Goal: Task Accomplishment & Management: Manage account settings

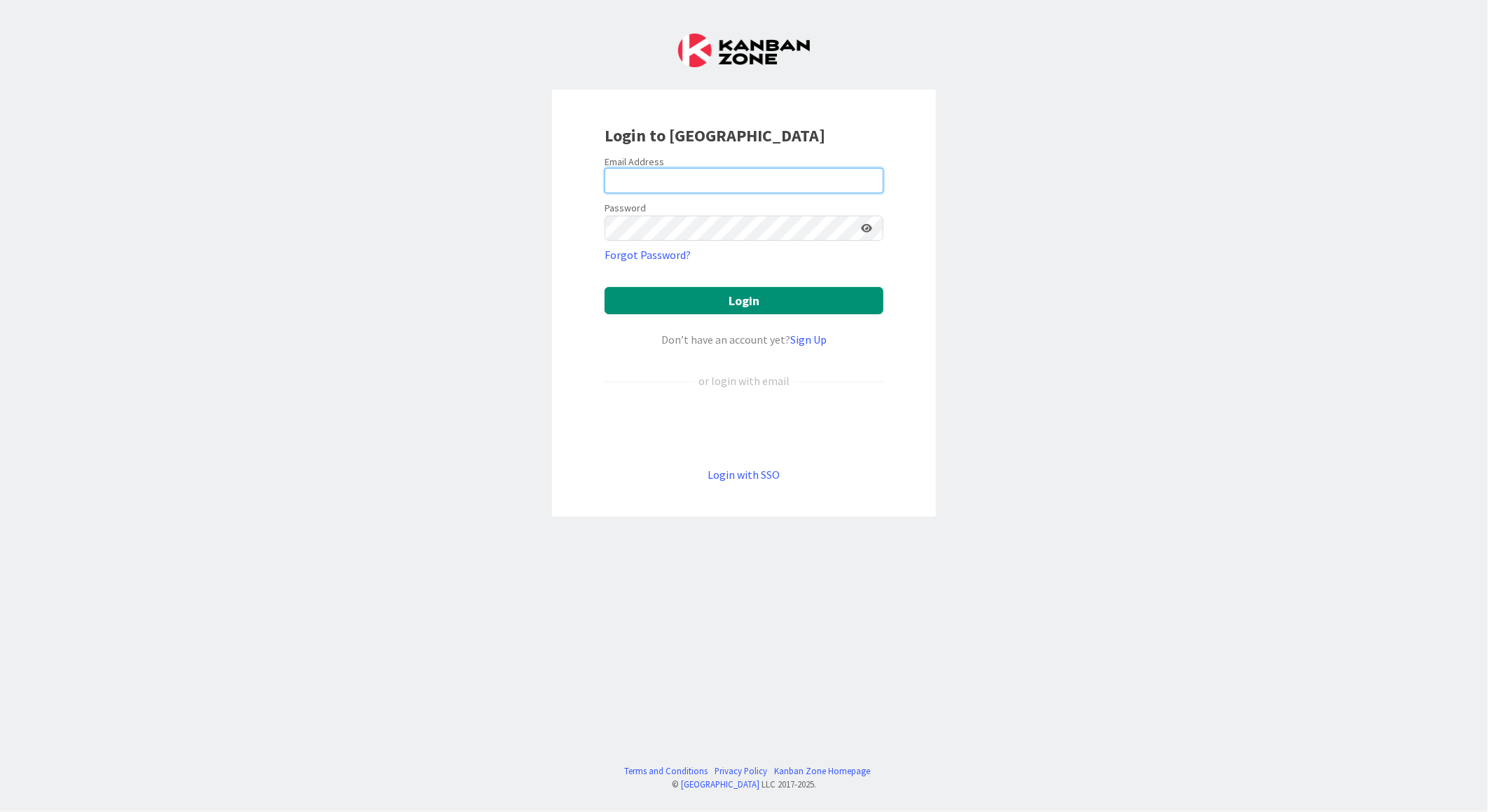
click at [646, 181] on input "email" at bounding box center [743, 181] width 279 height 25
type input "[EMAIL_ADDRESS][PERSON_NAME][DOMAIN_NAME]"
click at [604, 287] on button "Login" at bounding box center [743, 300] width 279 height 27
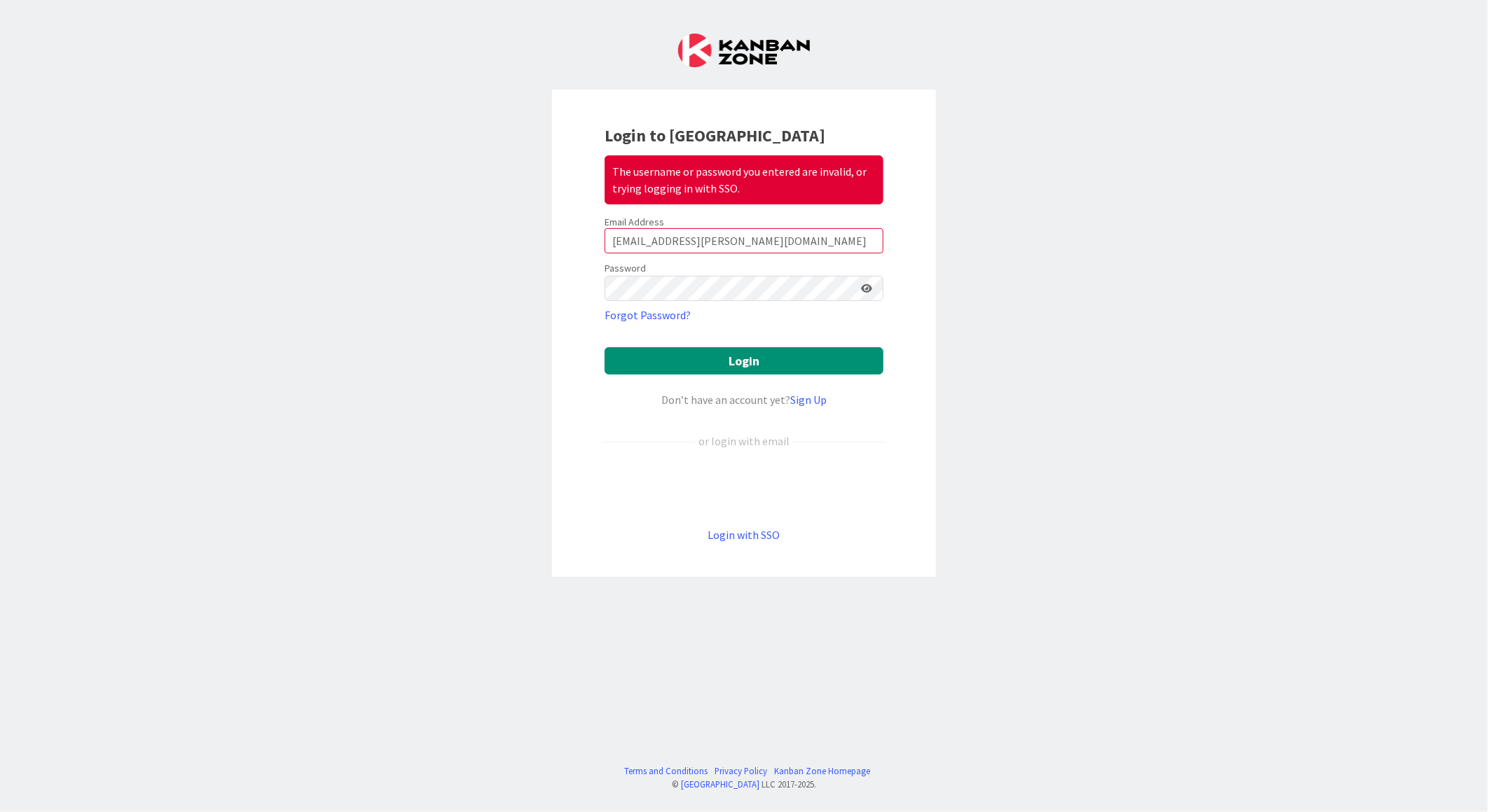
click at [869, 285] on icon at bounding box center [866, 288] width 11 height 10
click at [604, 348] on button "Login" at bounding box center [743, 361] width 279 height 27
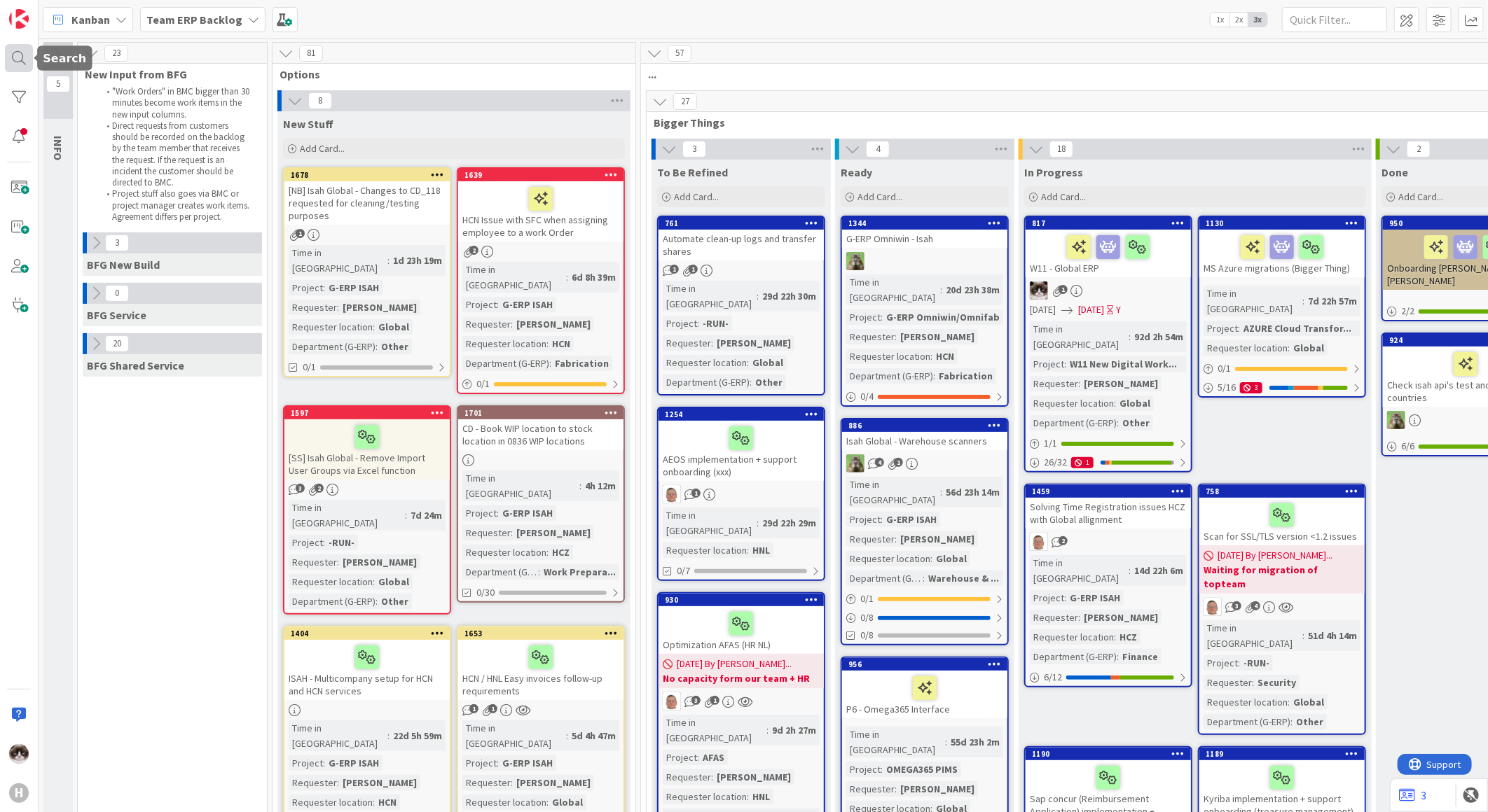
click at [22, 54] on div at bounding box center [19, 58] width 28 height 28
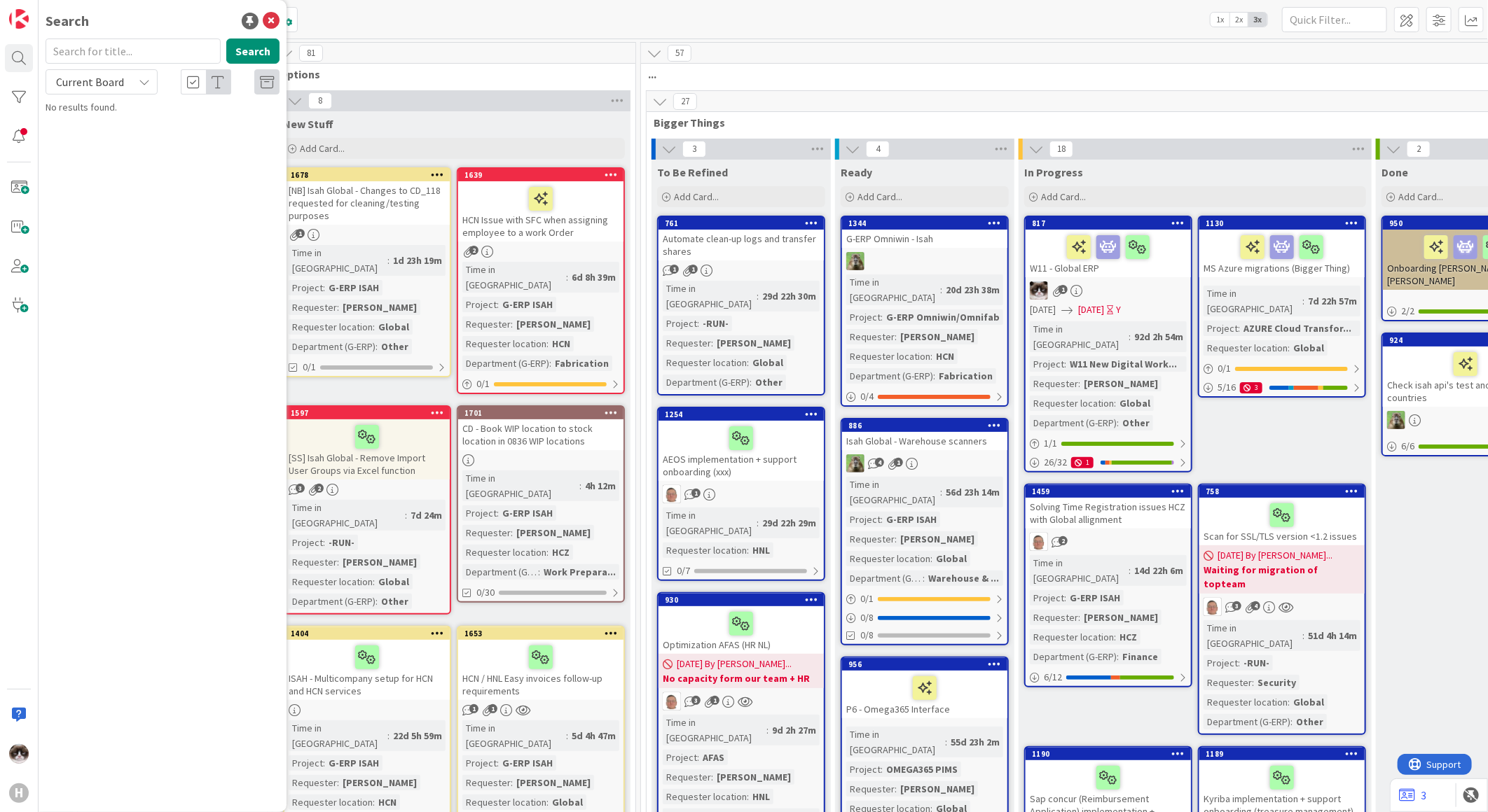
click at [96, 88] on span "Current Board" at bounding box center [90, 82] width 73 height 19
click at [91, 128] on link "All Boards" at bounding box center [126, 140] width 160 height 25
click at [93, 41] on input "text" at bounding box center [133, 51] width 175 height 25
type input "1644"
click at [239, 56] on button "Search" at bounding box center [253, 51] width 54 height 25
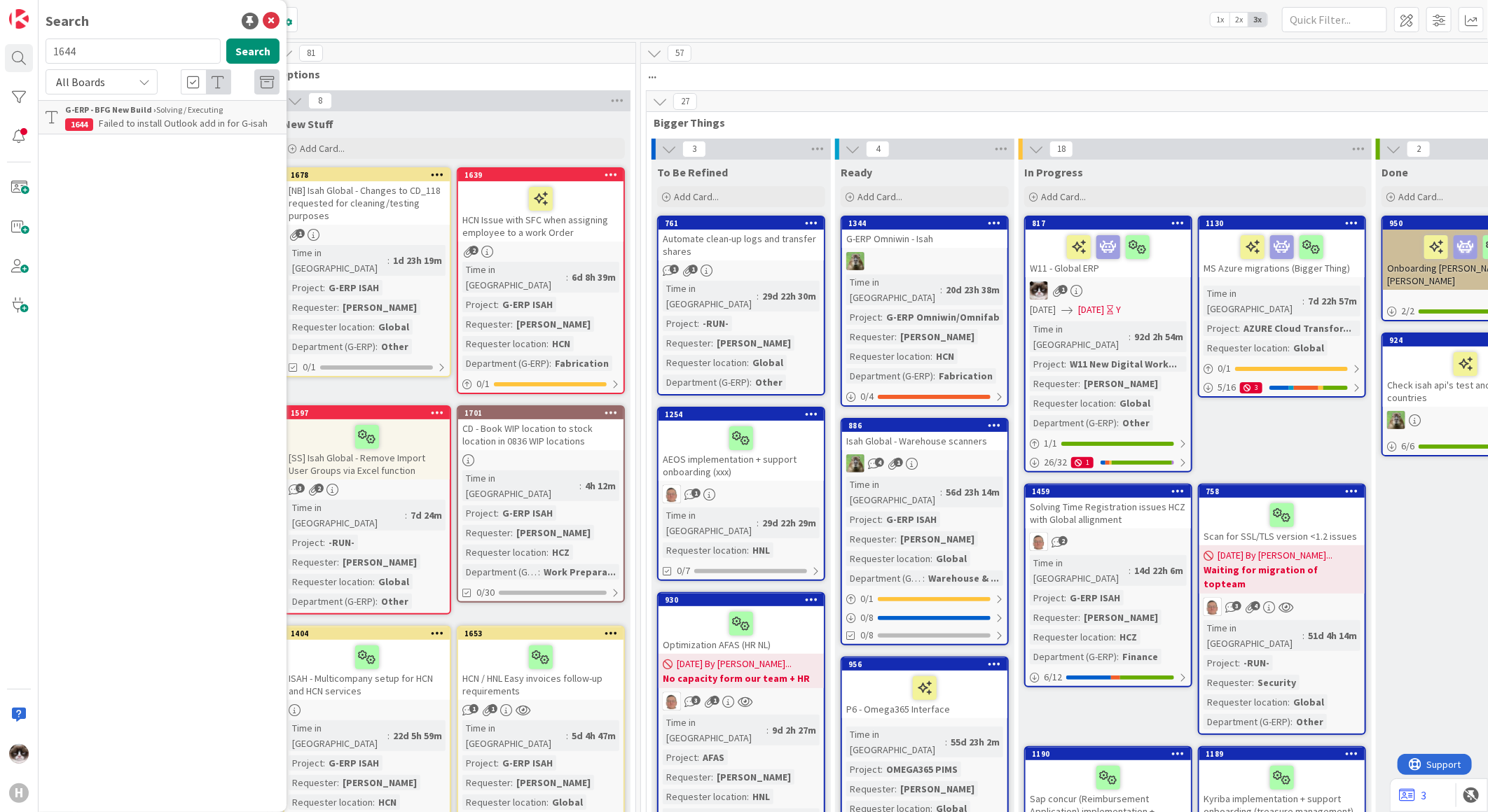
click at [156, 124] on span "Failed to install Outlook add in for G-isah" at bounding box center [183, 123] width 169 height 13
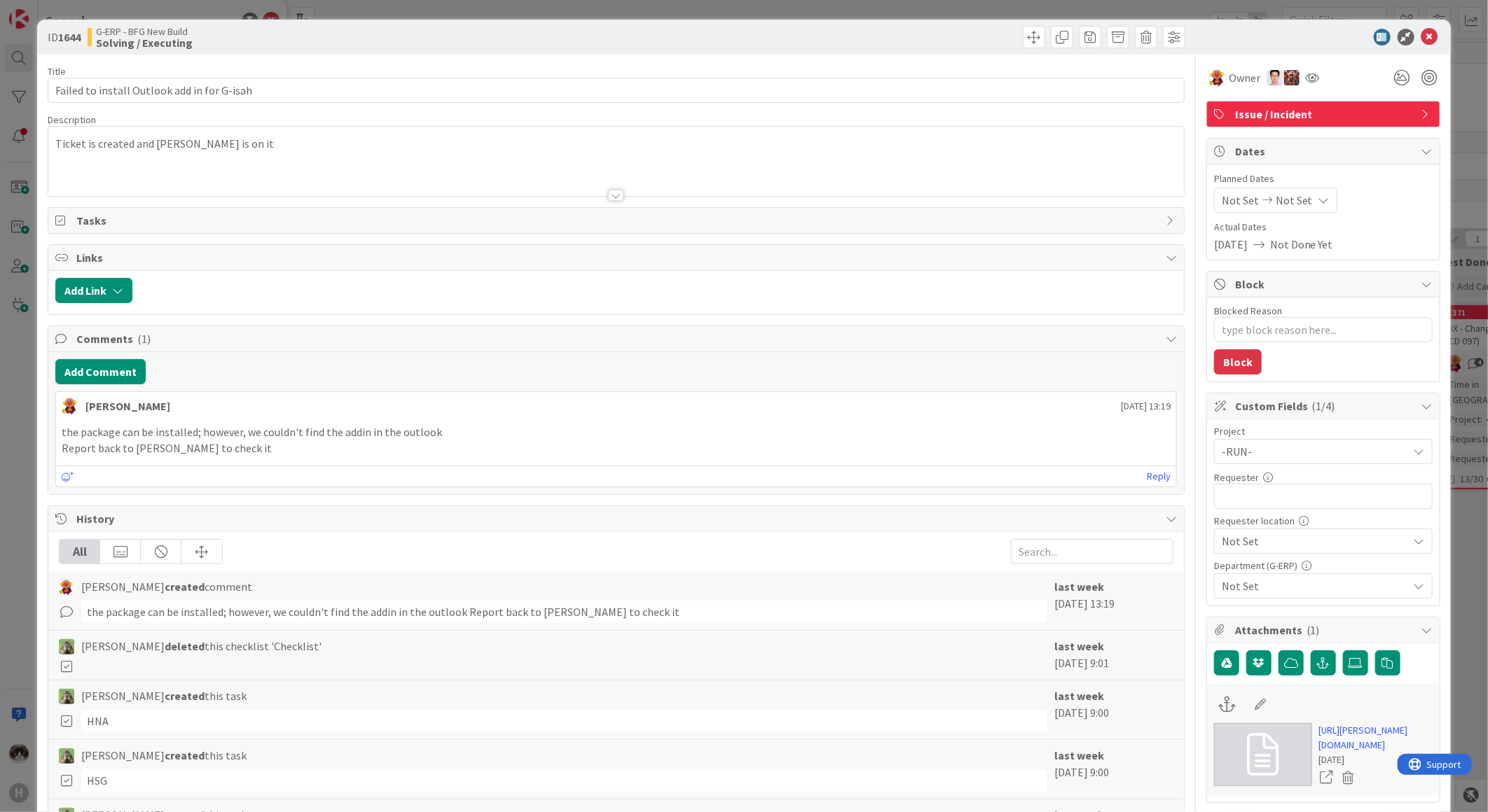
click at [604, 188] on div at bounding box center [616, 178] width 1136 height 36
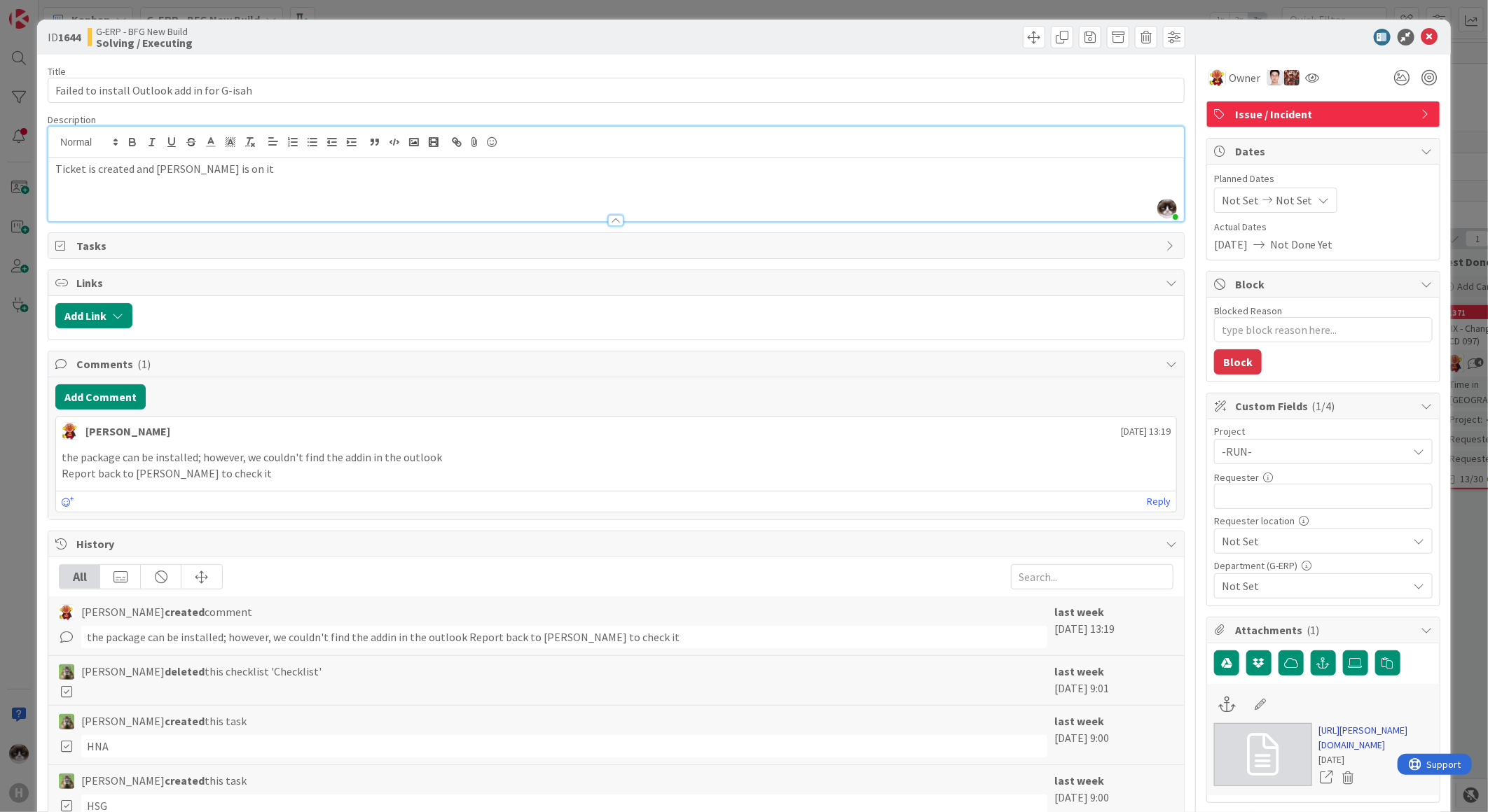
click at [1339, 742] on link "[URL][PERSON_NAME][DOMAIN_NAME]" at bounding box center [1376, 738] width 114 height 30
click at [1423, 39] on icon at bounding box center [1429, 37] width 17 height 17
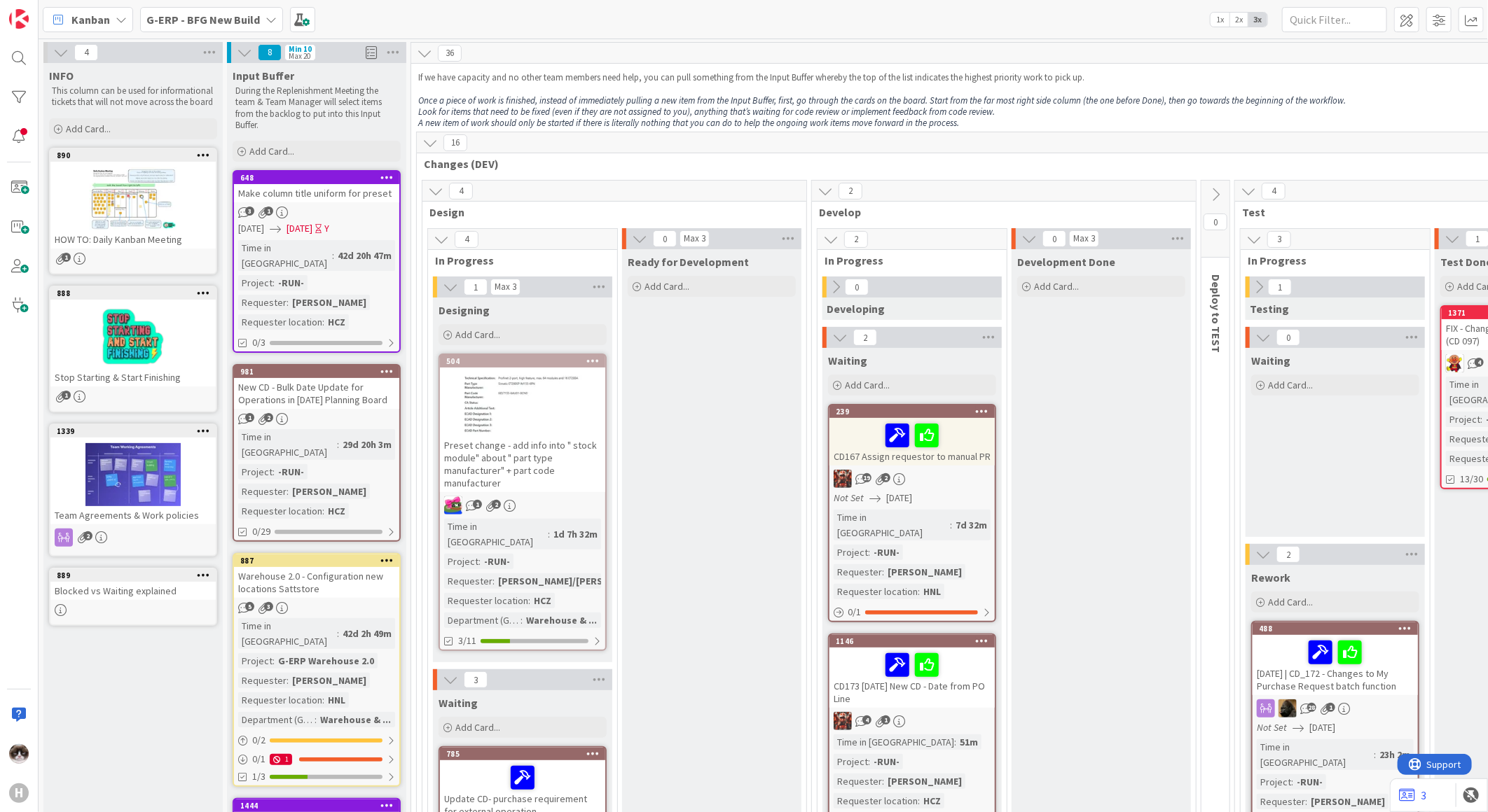
click at [248, 26] on span "G-ERP - BFG New Build" at bounding box center [203, 19] width 114 height 17
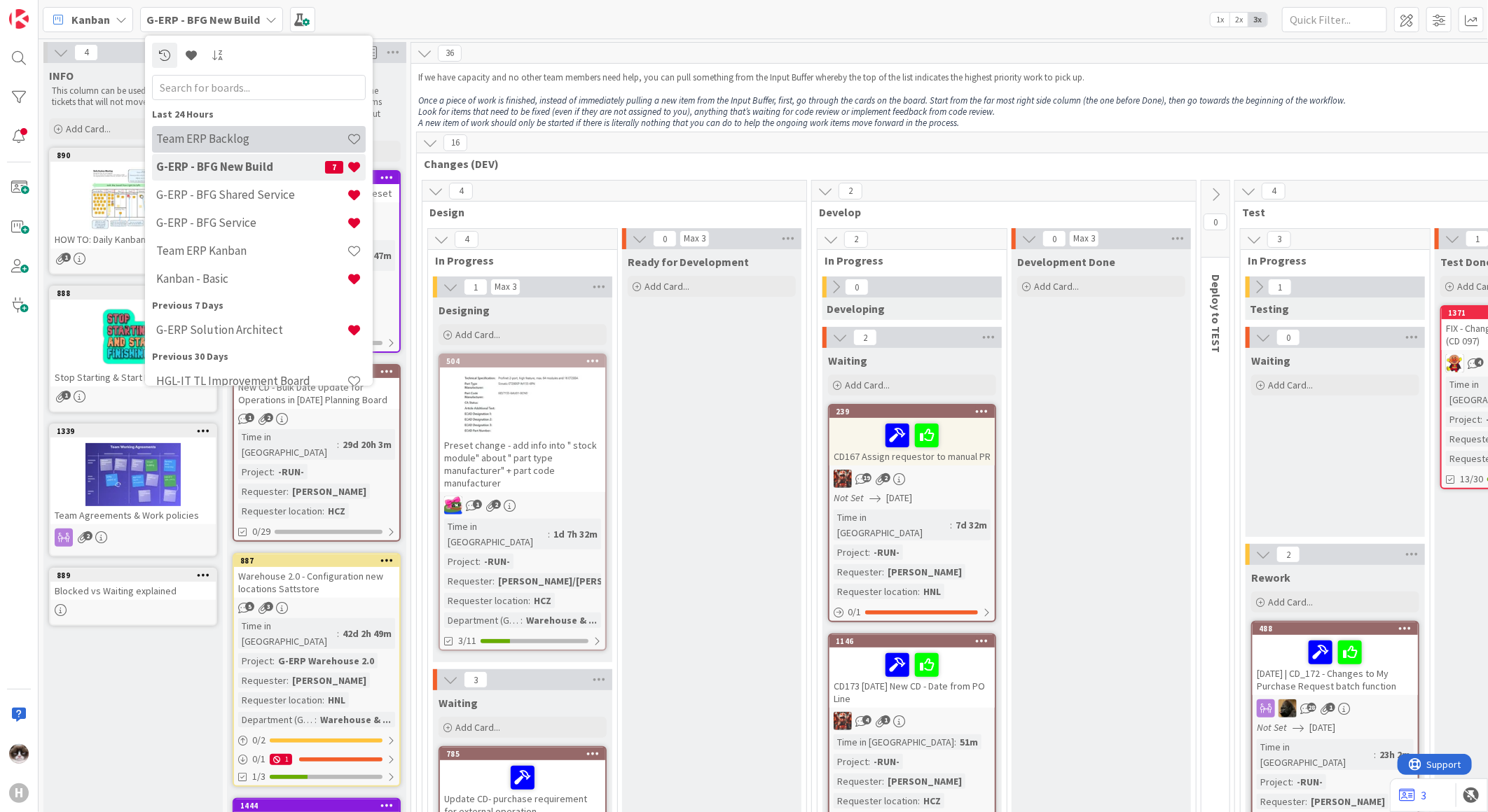
click at [274, 147] on div "Team ERP Backlog" at bounding box center [259, 139] width 213 height 27
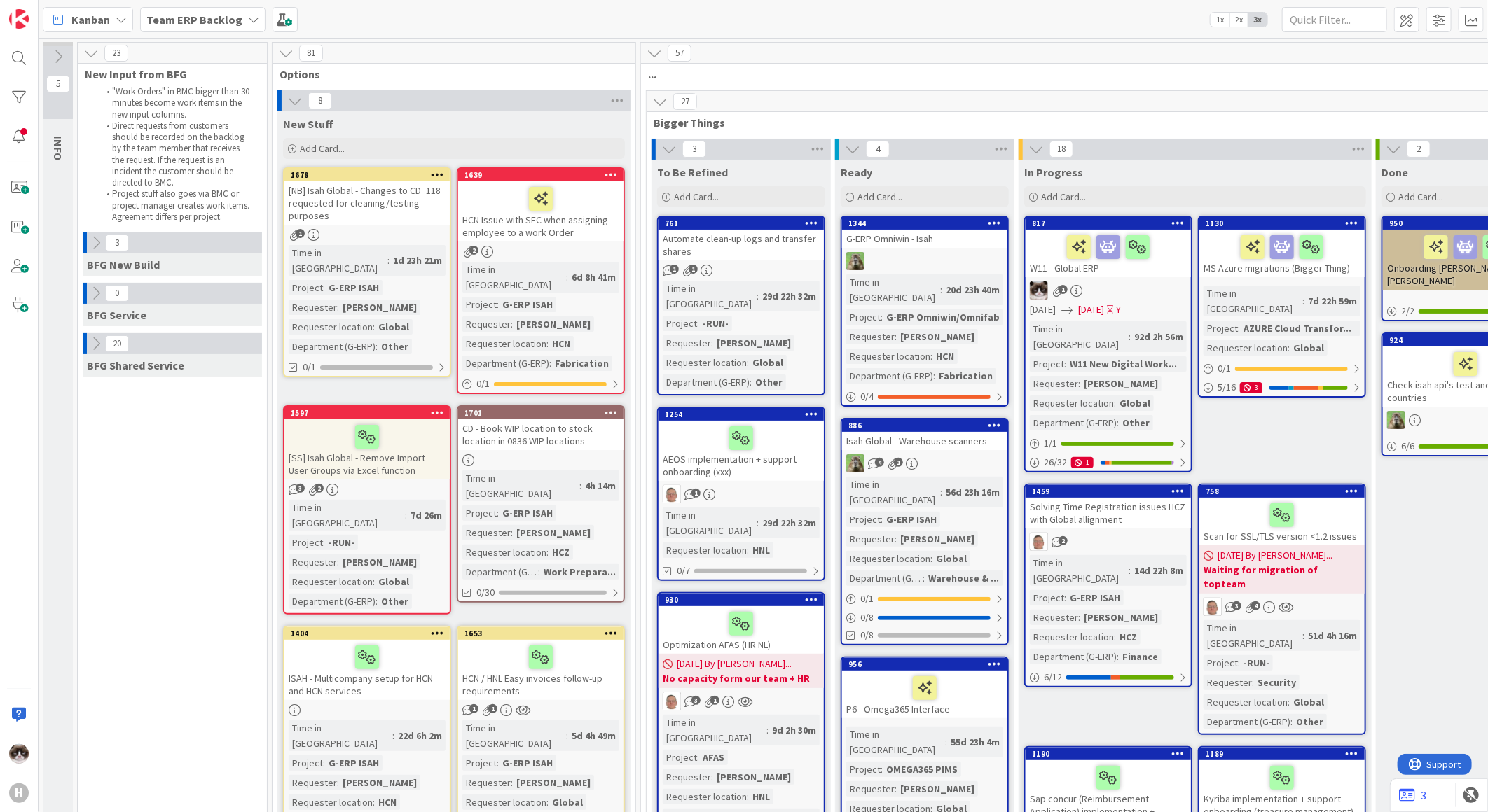
click at [85, 247] on div at bounding box center [85, 243] width 4 height 21
click at [95, 239] on icon at bounding box center [96, 243] width 16 height 16
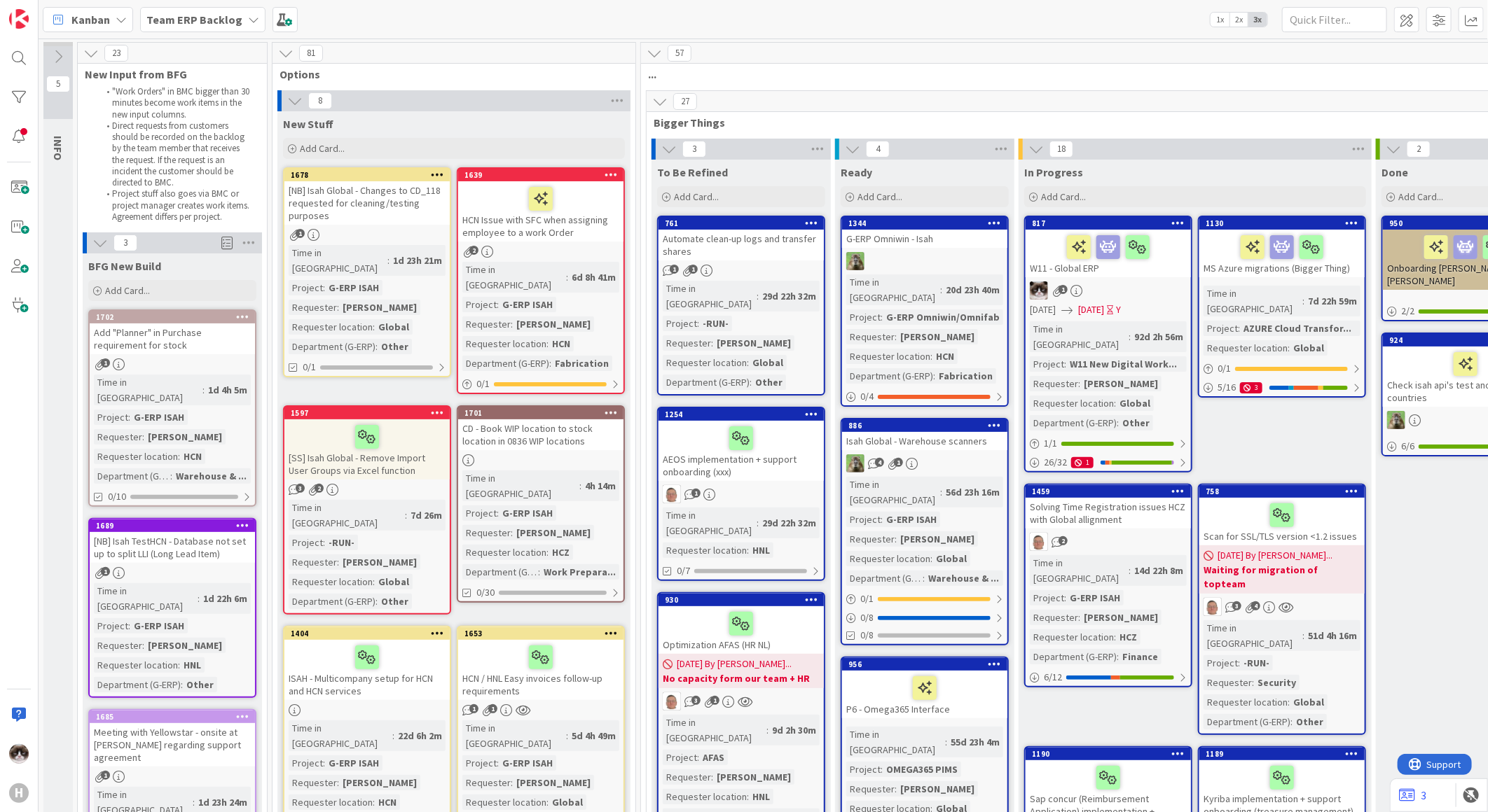
click at [667, 116] on span "Bigger Things" at bounding box center [1098, 123] width 889 height 14
click at [661, 96] on icon at bounding box center [660, 101] width 16 height 16
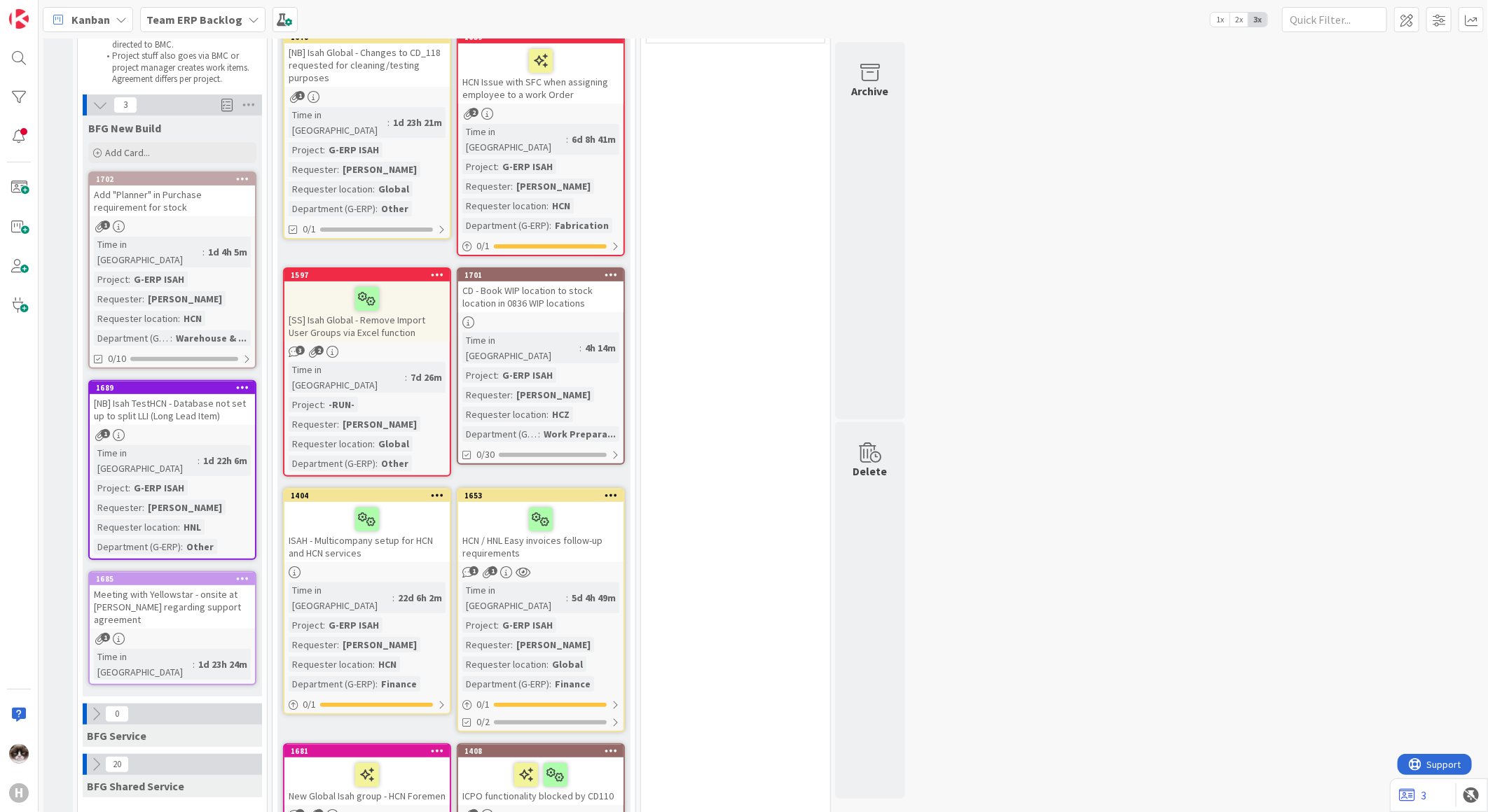
scroll to position [233, 0]
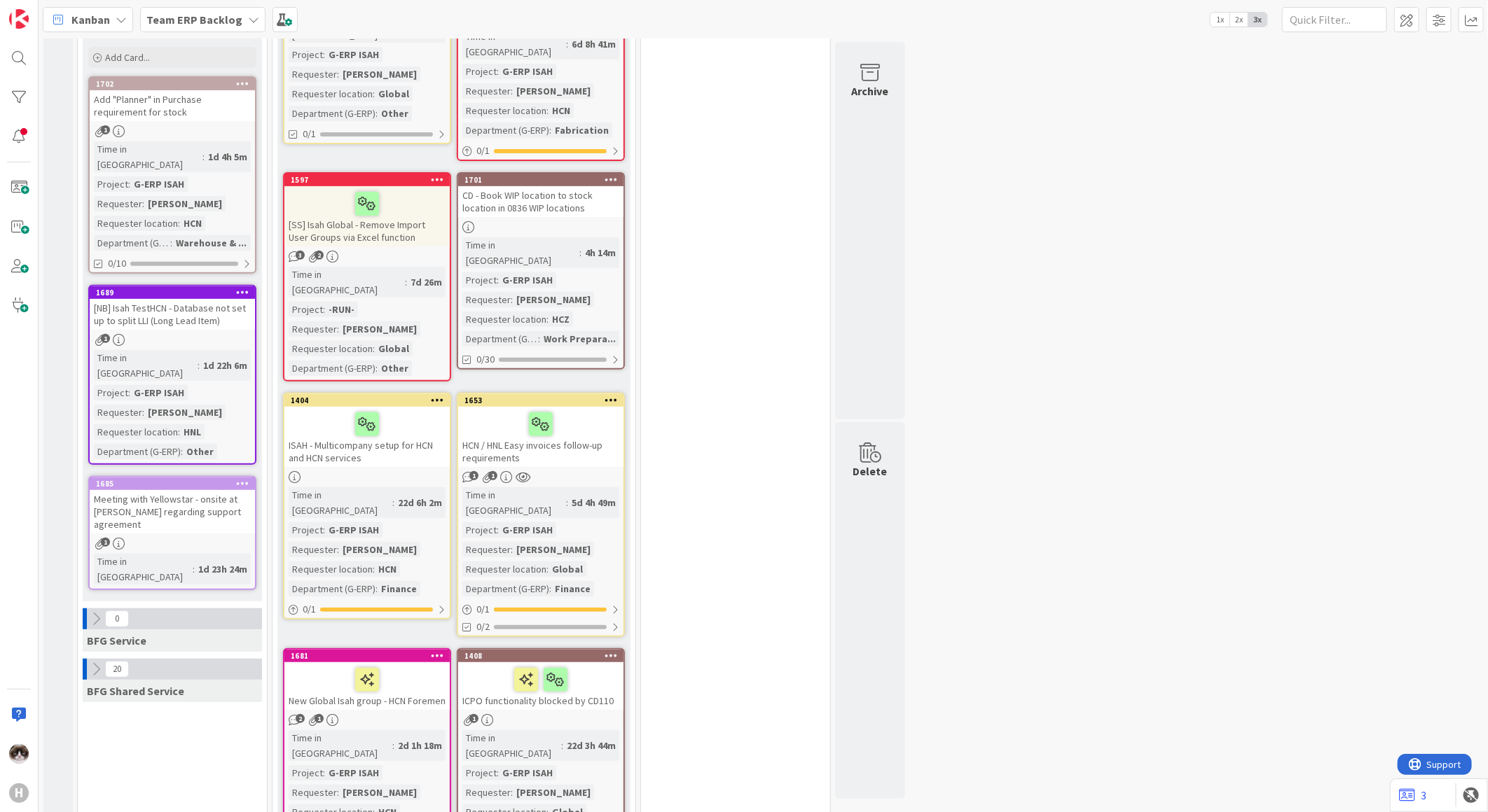
click at [89, 662] on icon at bounding box center [96, 669] width 16 height 16
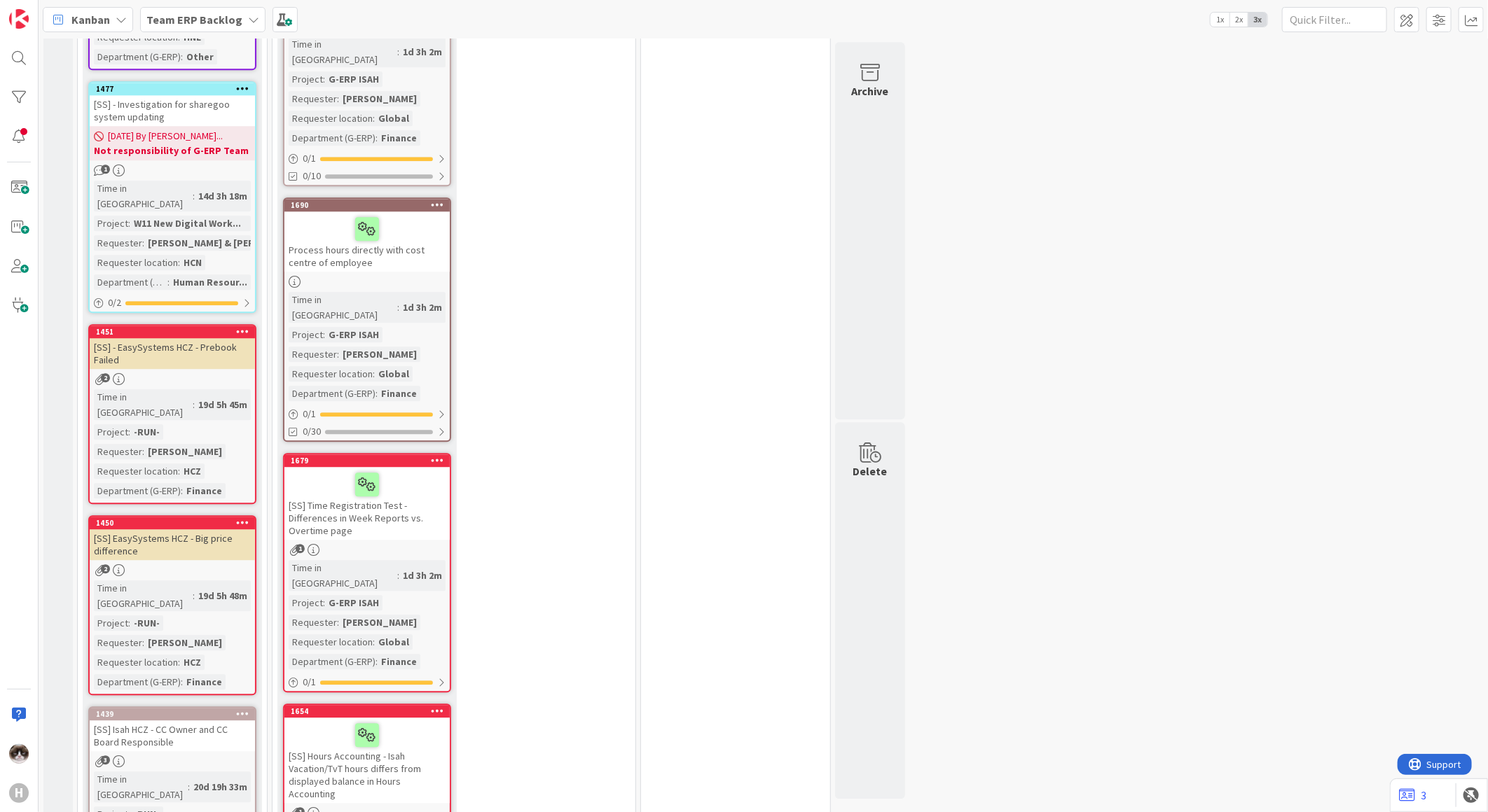
scroll to position [2178, 0]
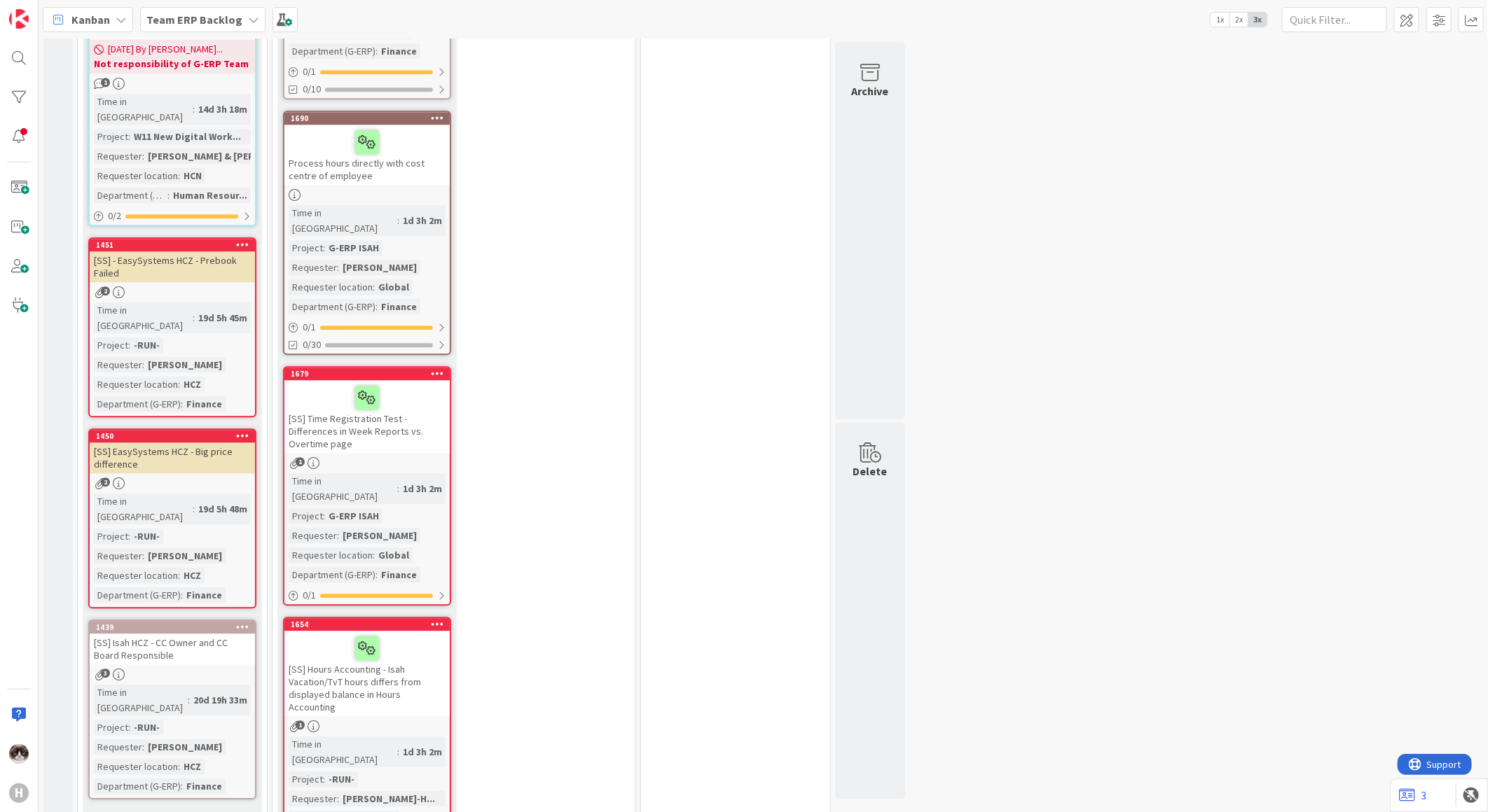
click at [151, 811] on link "Show More (10)" at bounding box center [172, 822] width 168 height 22
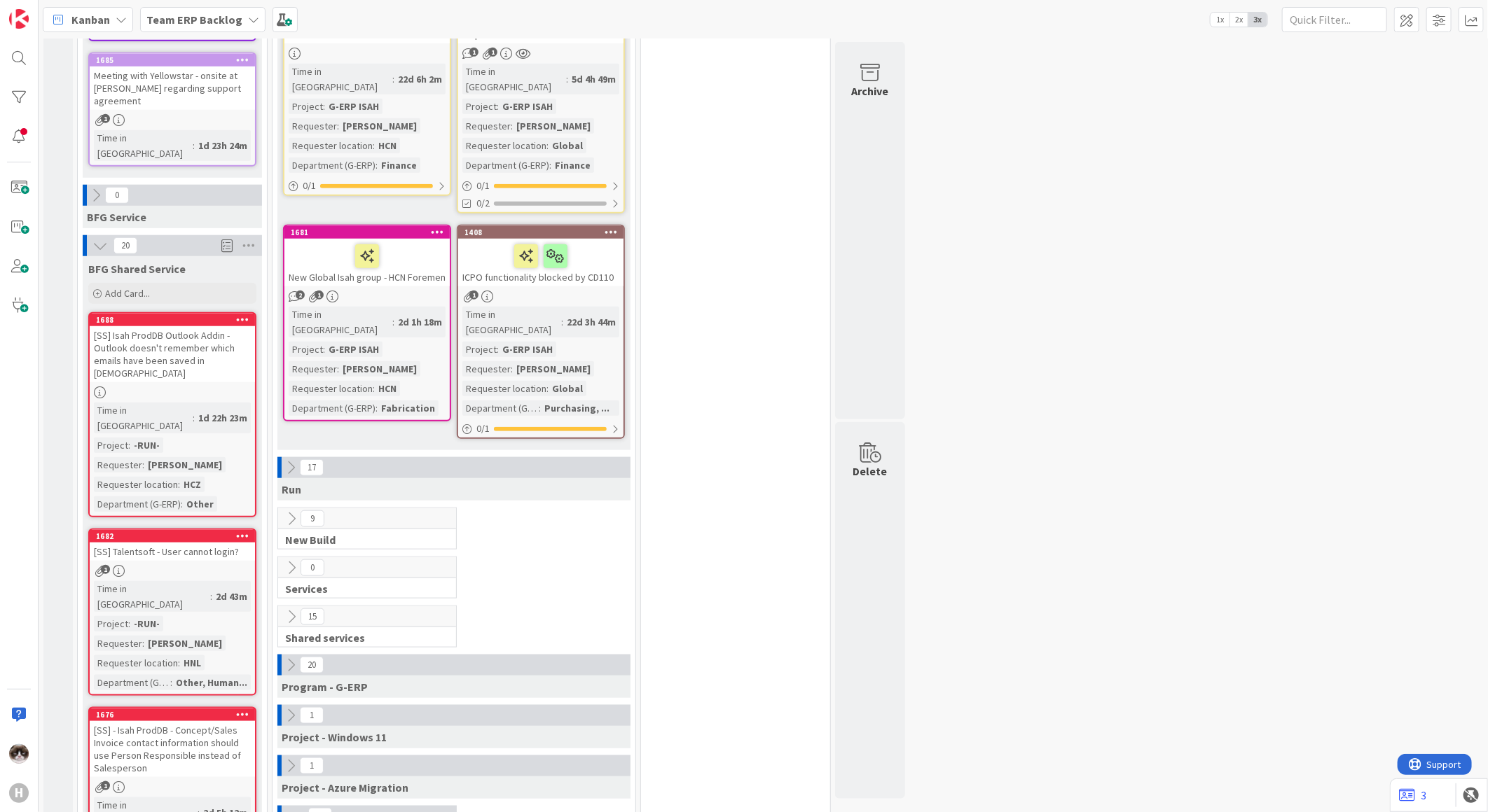
scroll to position [622, 0]
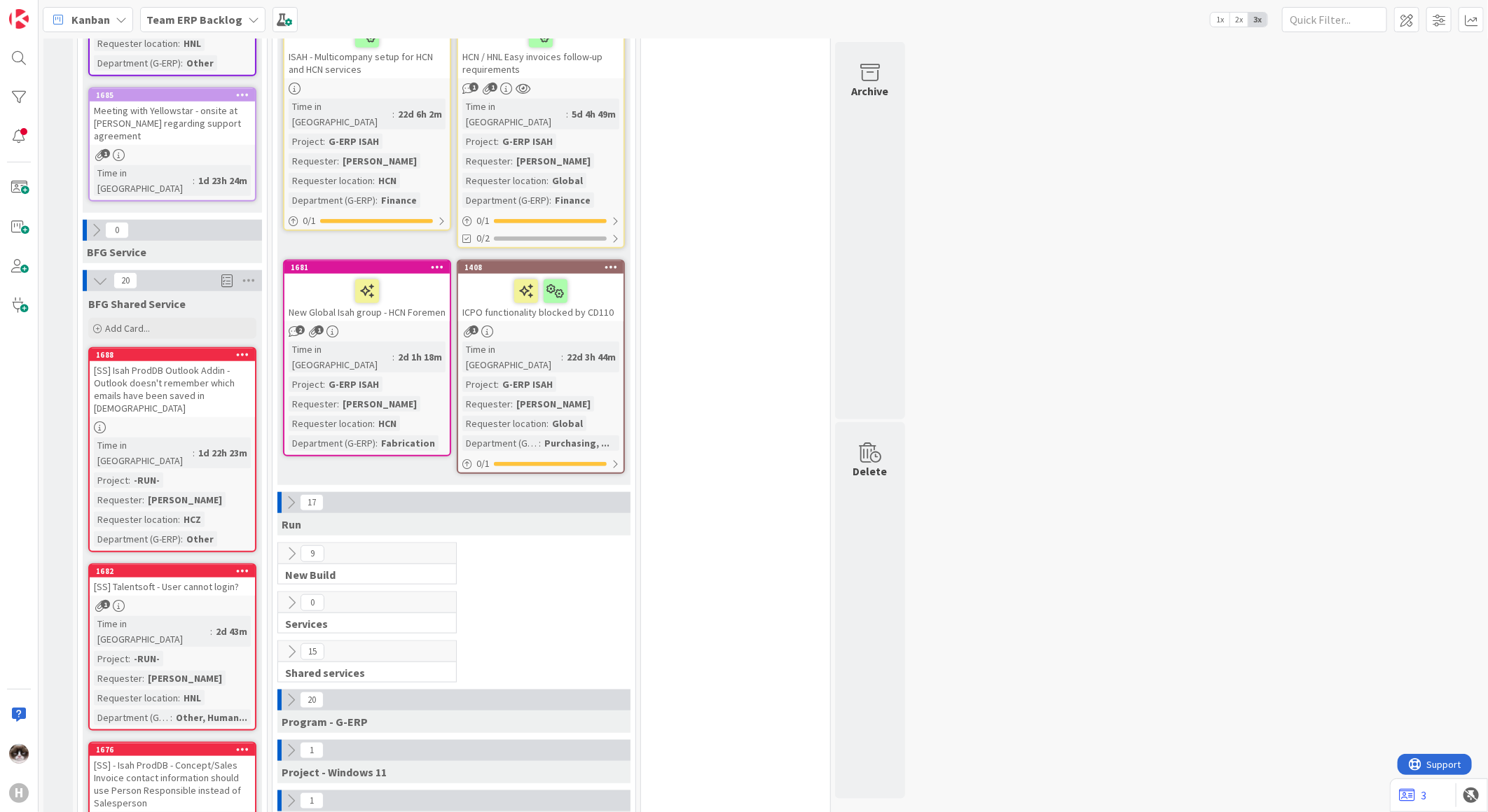
click at [297, 495] on icon at bounding box center [291, 502] width 16 height 16
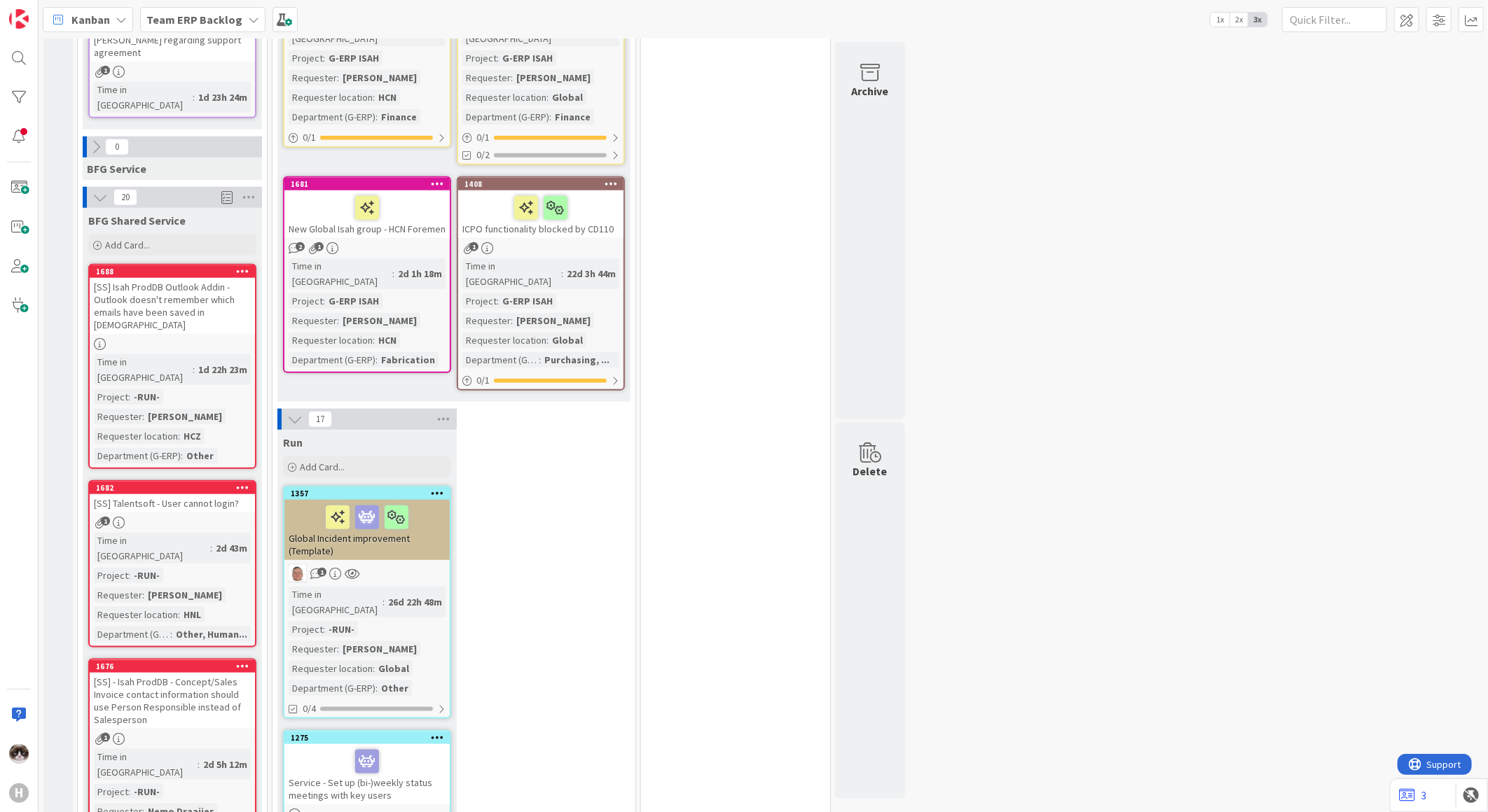
scroll to position [933, 0]
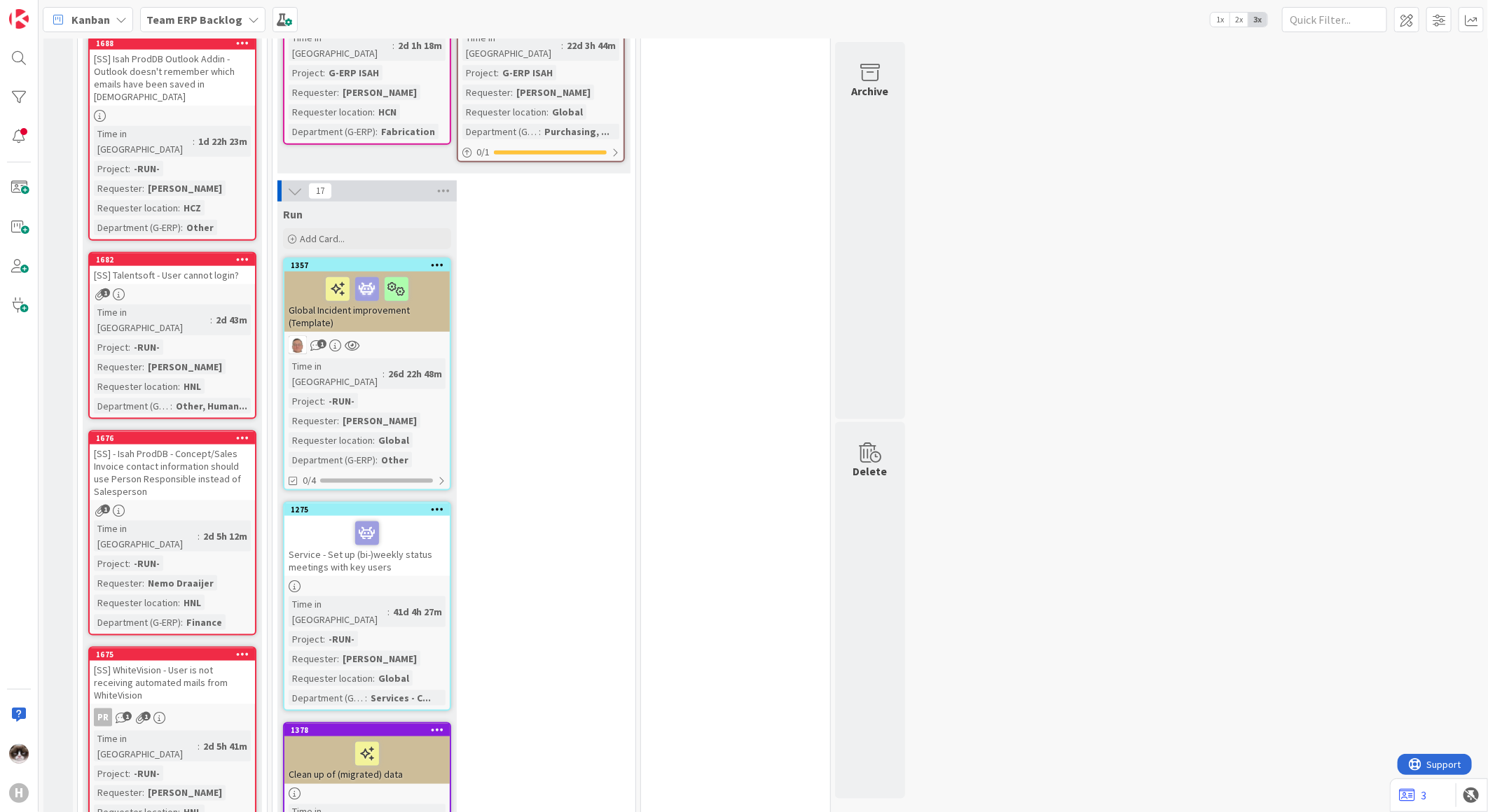
click at [409, 264] on link "1357 Global Incident improvement (Template) 1 Time in [GEOGRAPHIC_DATA] : 26d 2…" at bounding box center [367, 374] width 168 height 233
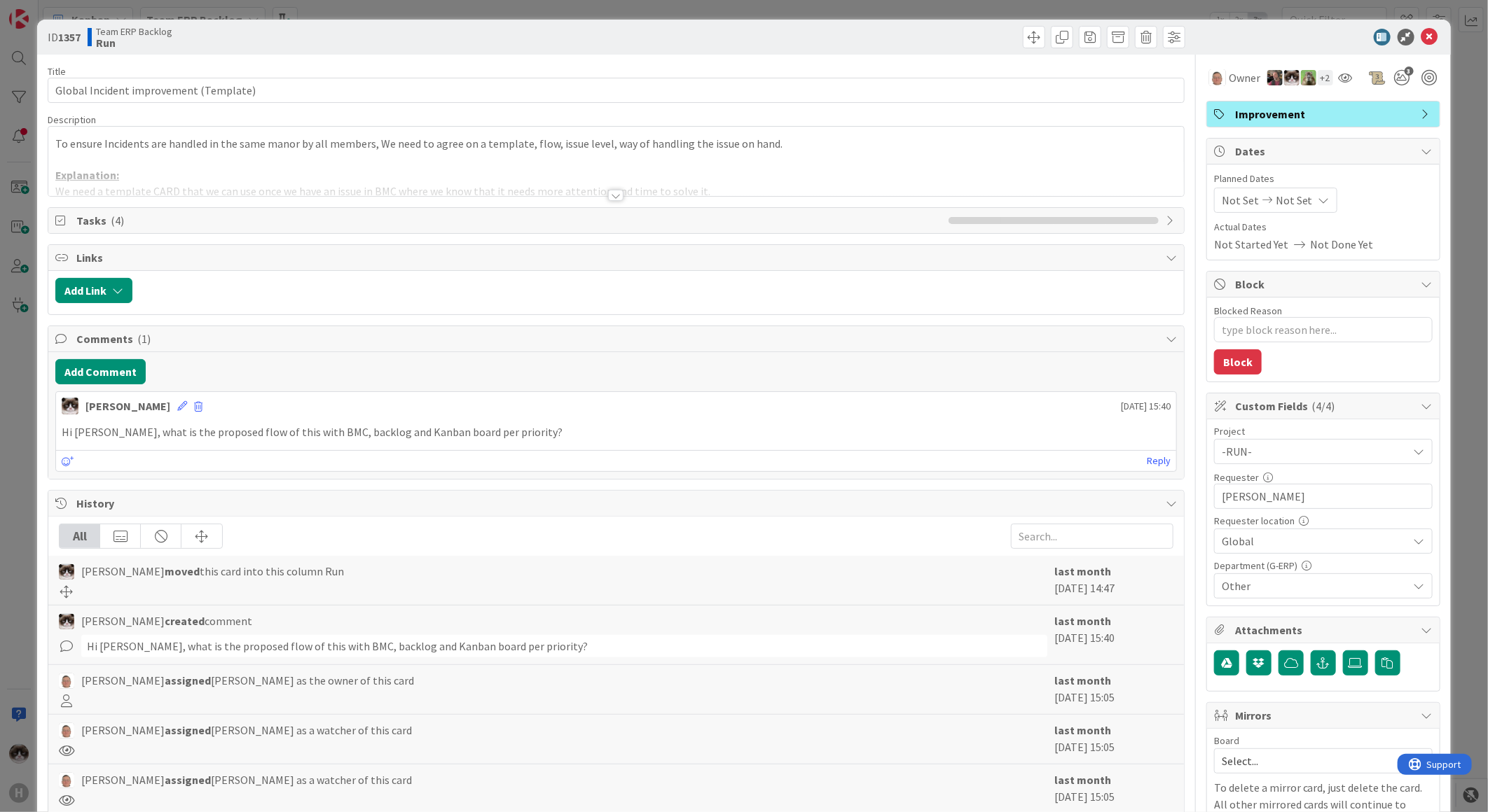
click at [610, 197] on div at bounding box center [615, 195] width 16 height 11
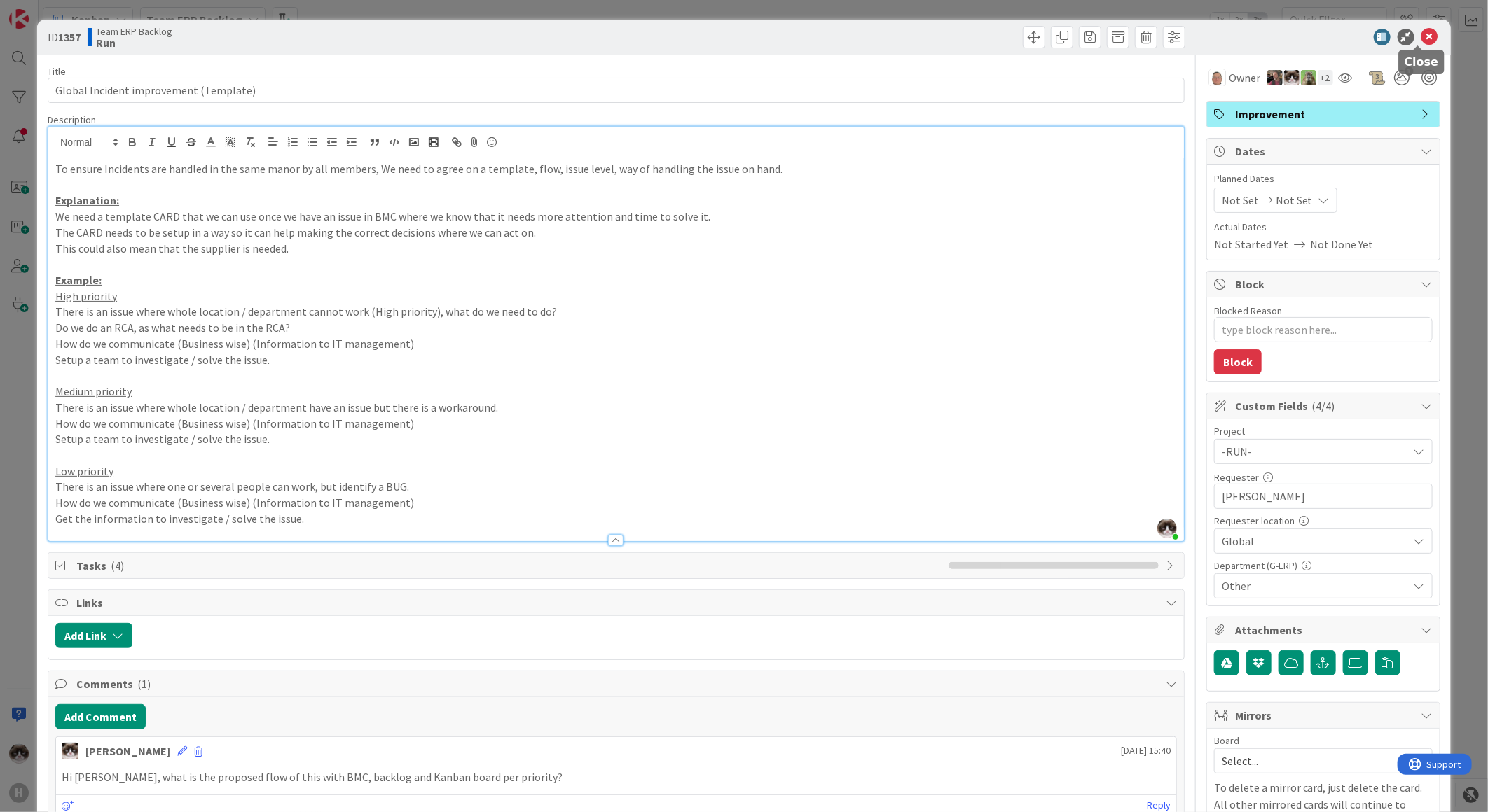
click at [1421, 39] on icon at bounding box center [1429, 37] width 17 height 17
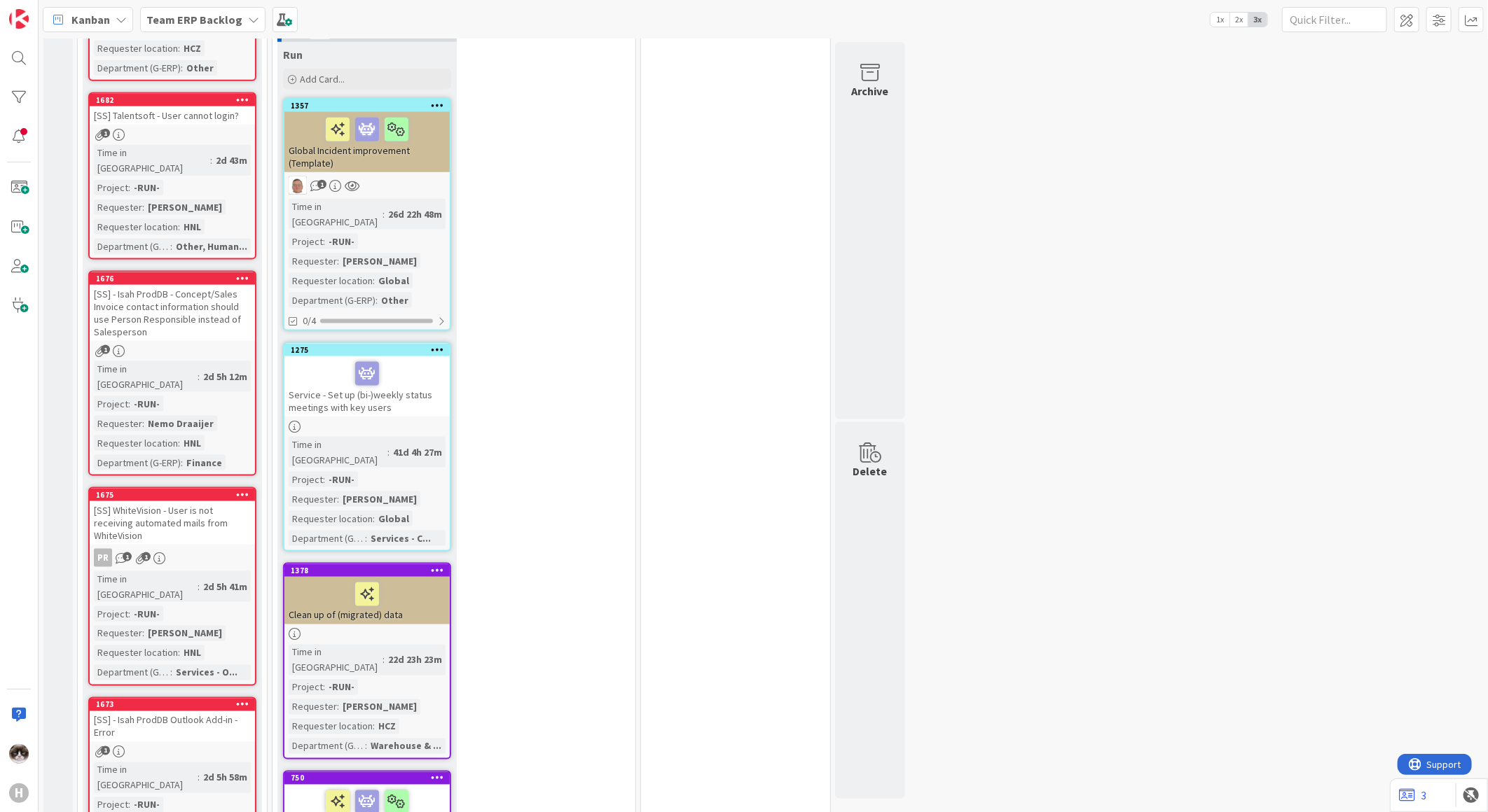
scroll to position [1244, 0]
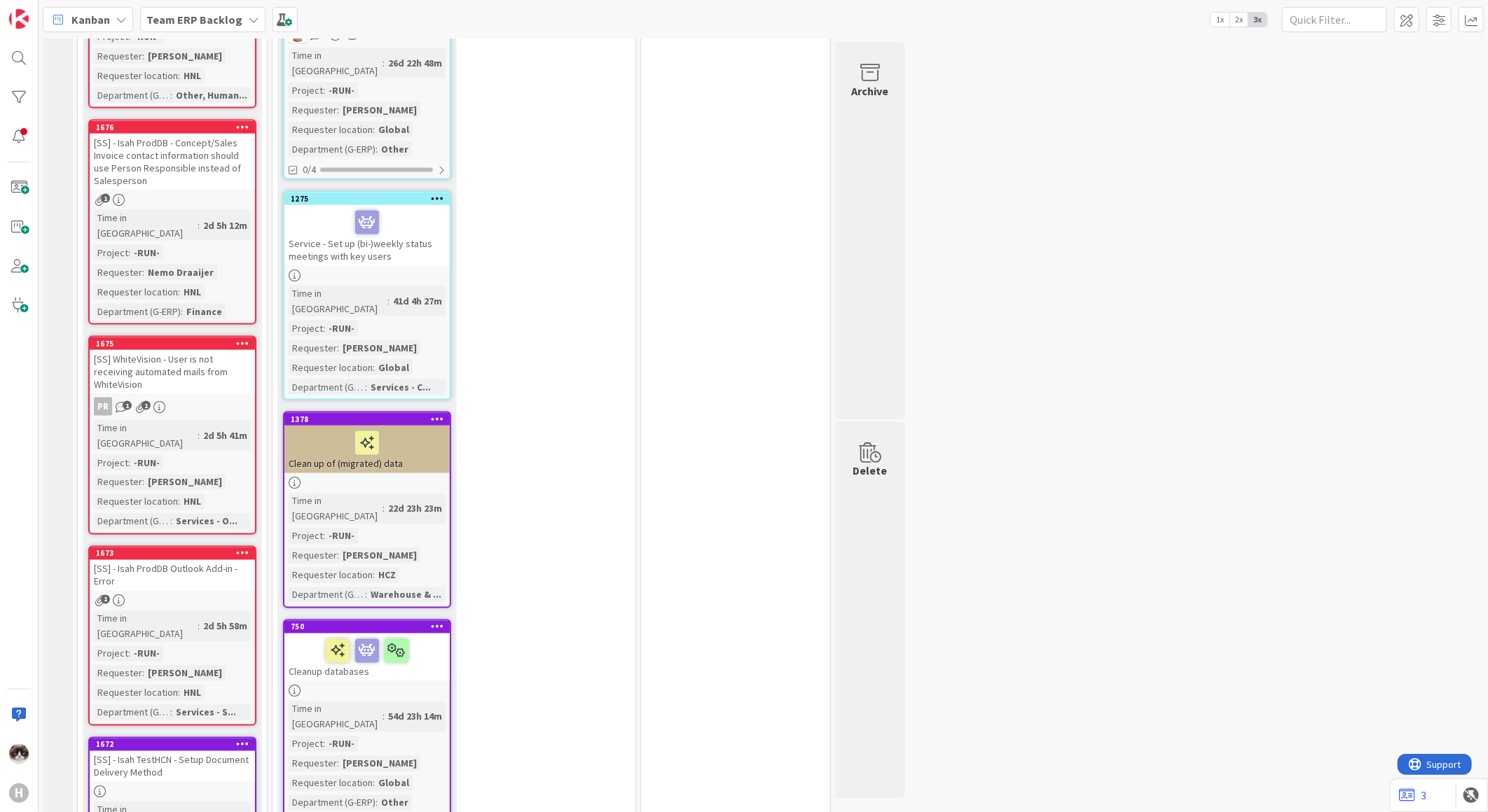
click at [408, 478] on div at bounding box center [367, 484] width 165 height 12
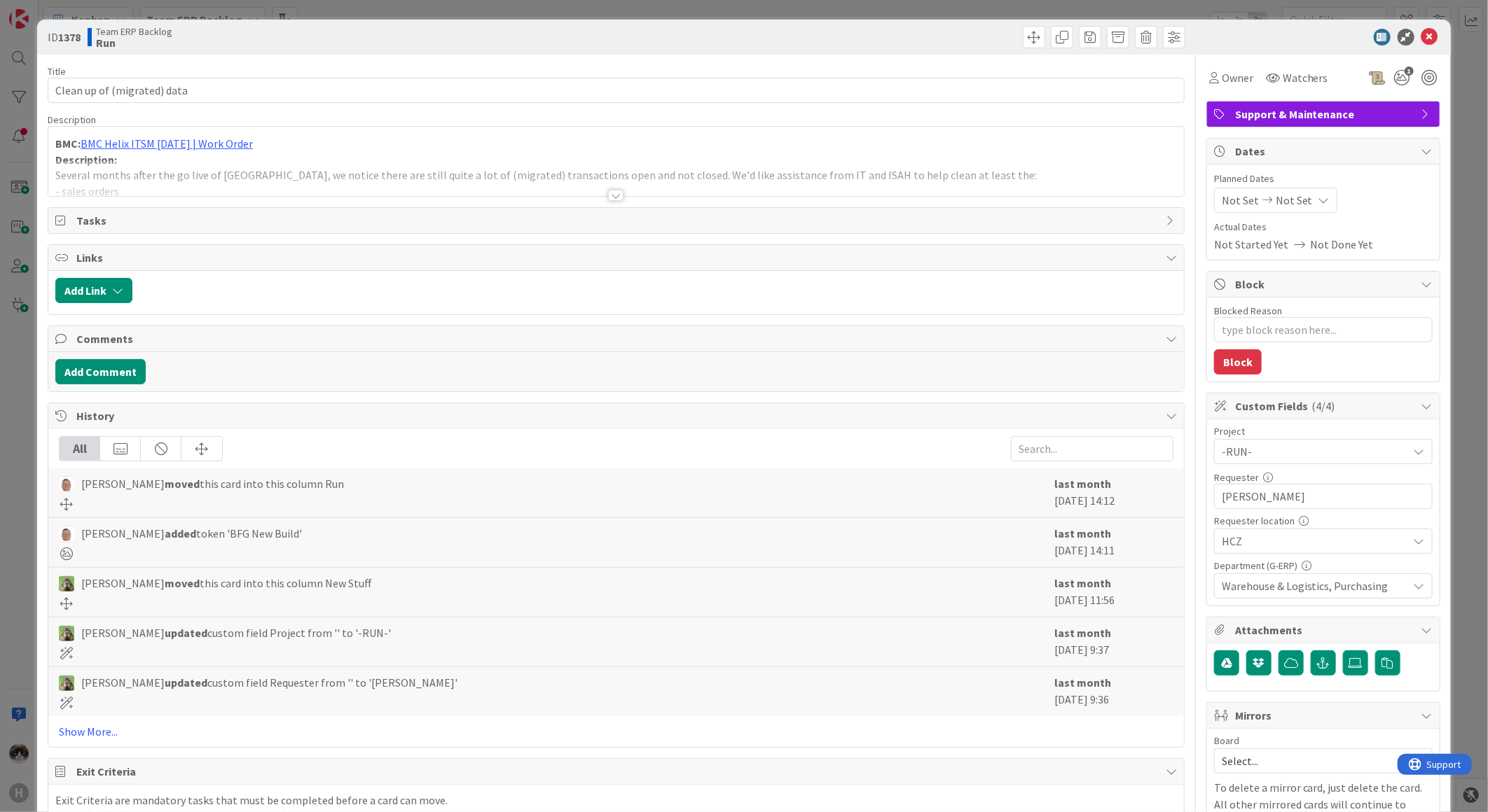
click at [609, 192] on div at bounding box center [615, 195] width 16 height 11
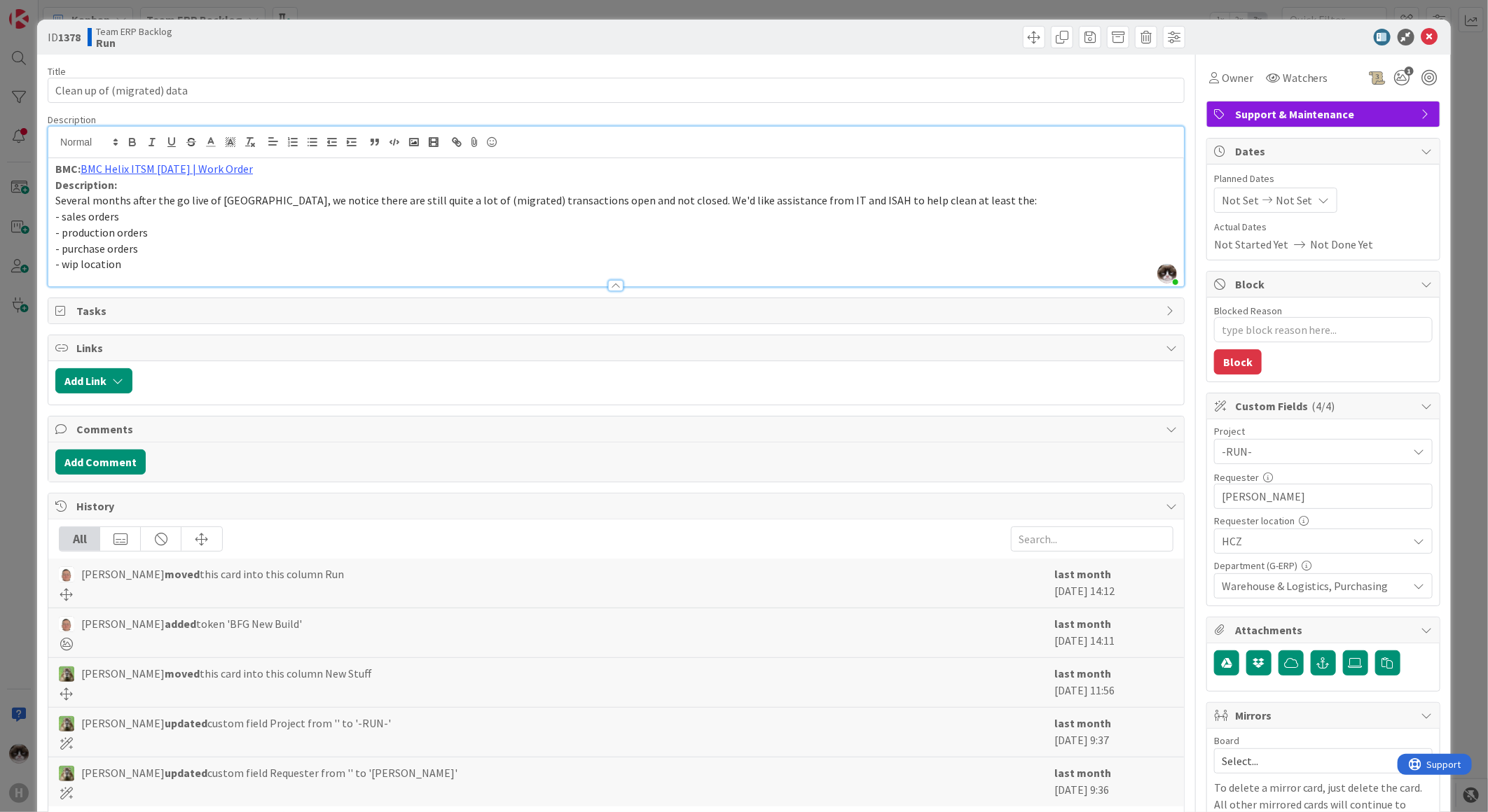
click at [1408, 30] on div at bounding box center [1316, 37] width 248 height 17
click at [1426, 30] on icon at bounding box center [1429, 37] width 17 height 17
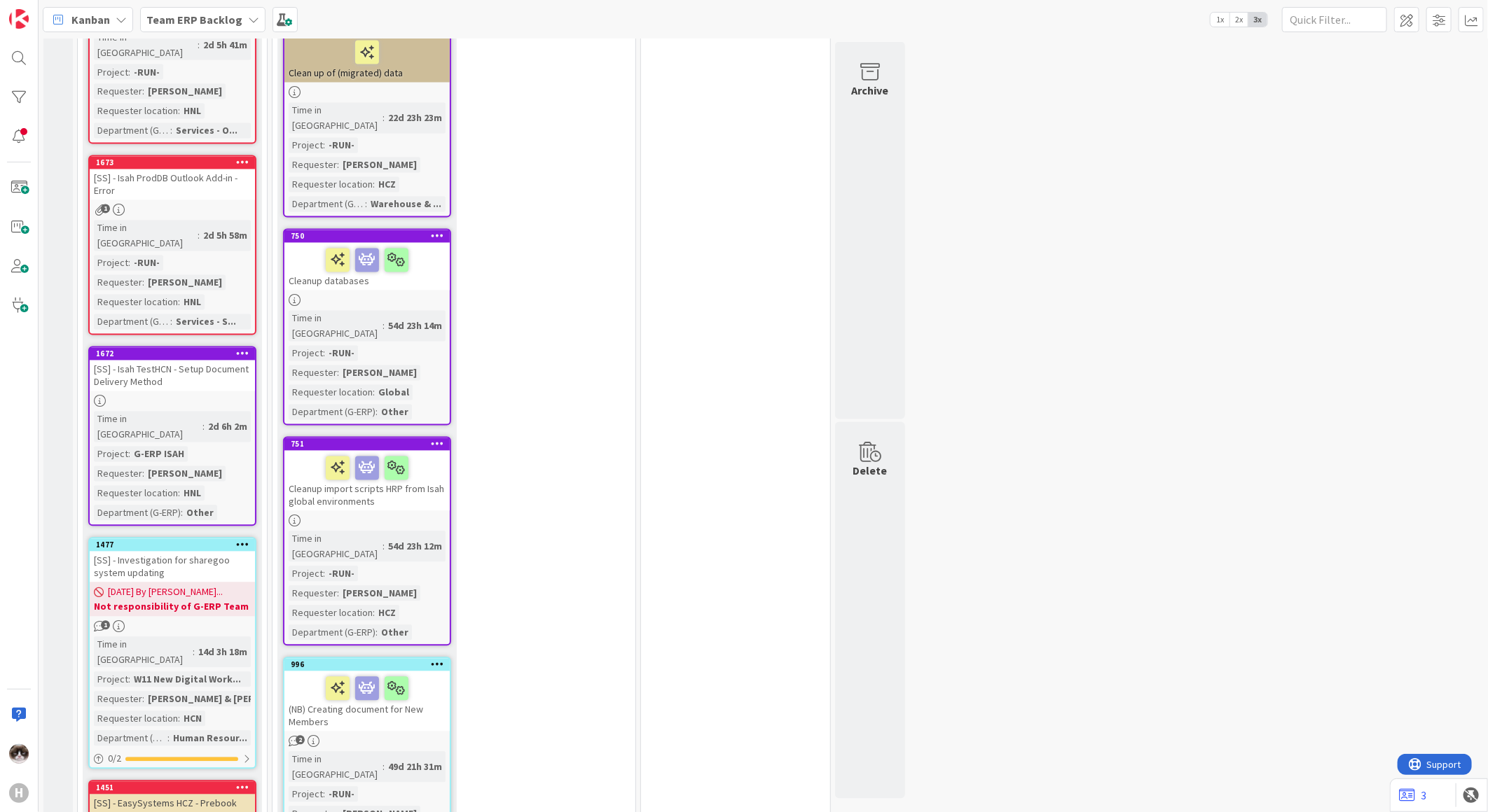
scroll to position [1867, 0]
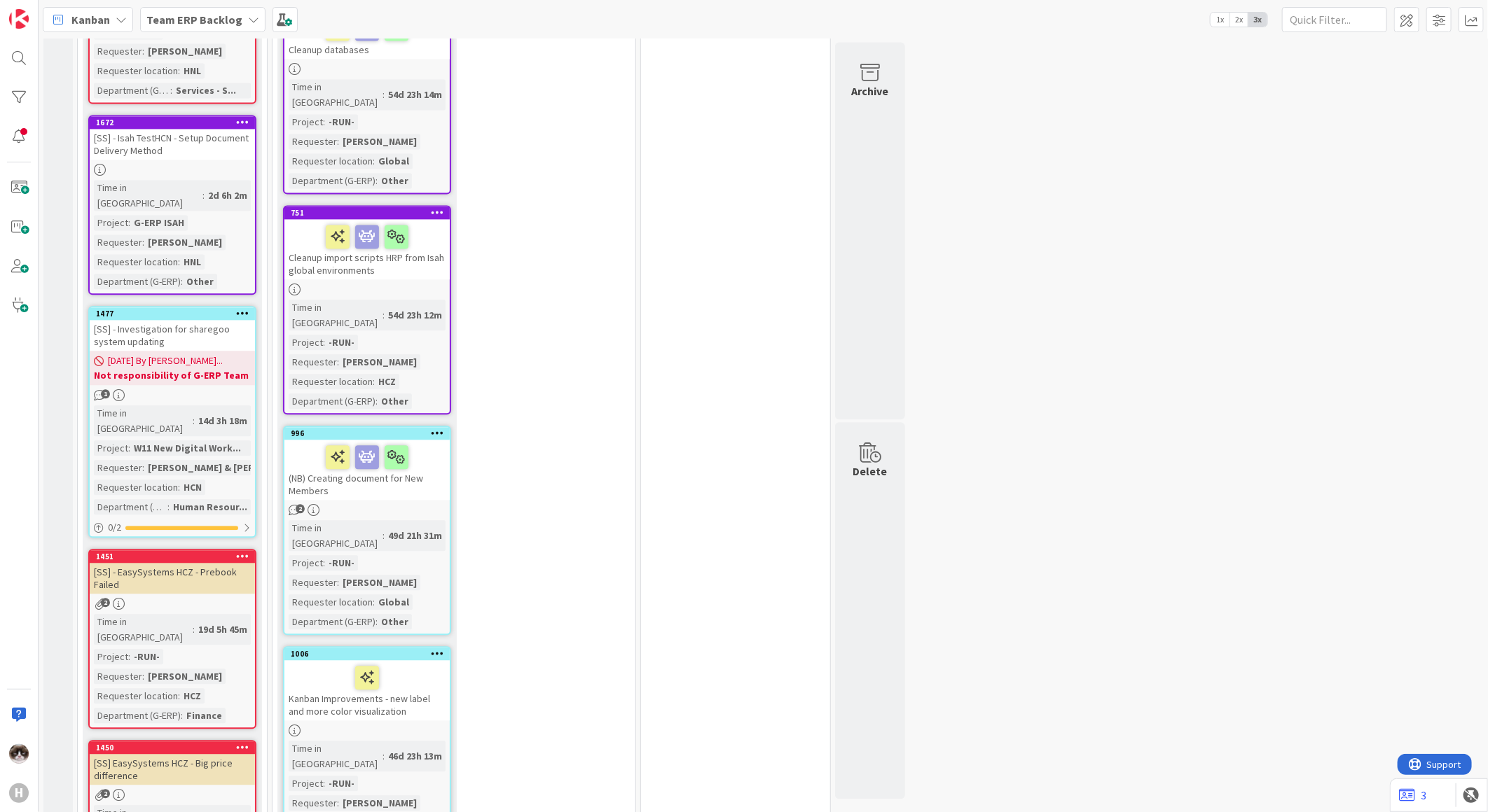
click at [427, 660] on div "Kanban Improvements - new label and more color visualization" at bounding box center [367, 690] width 165 height 60
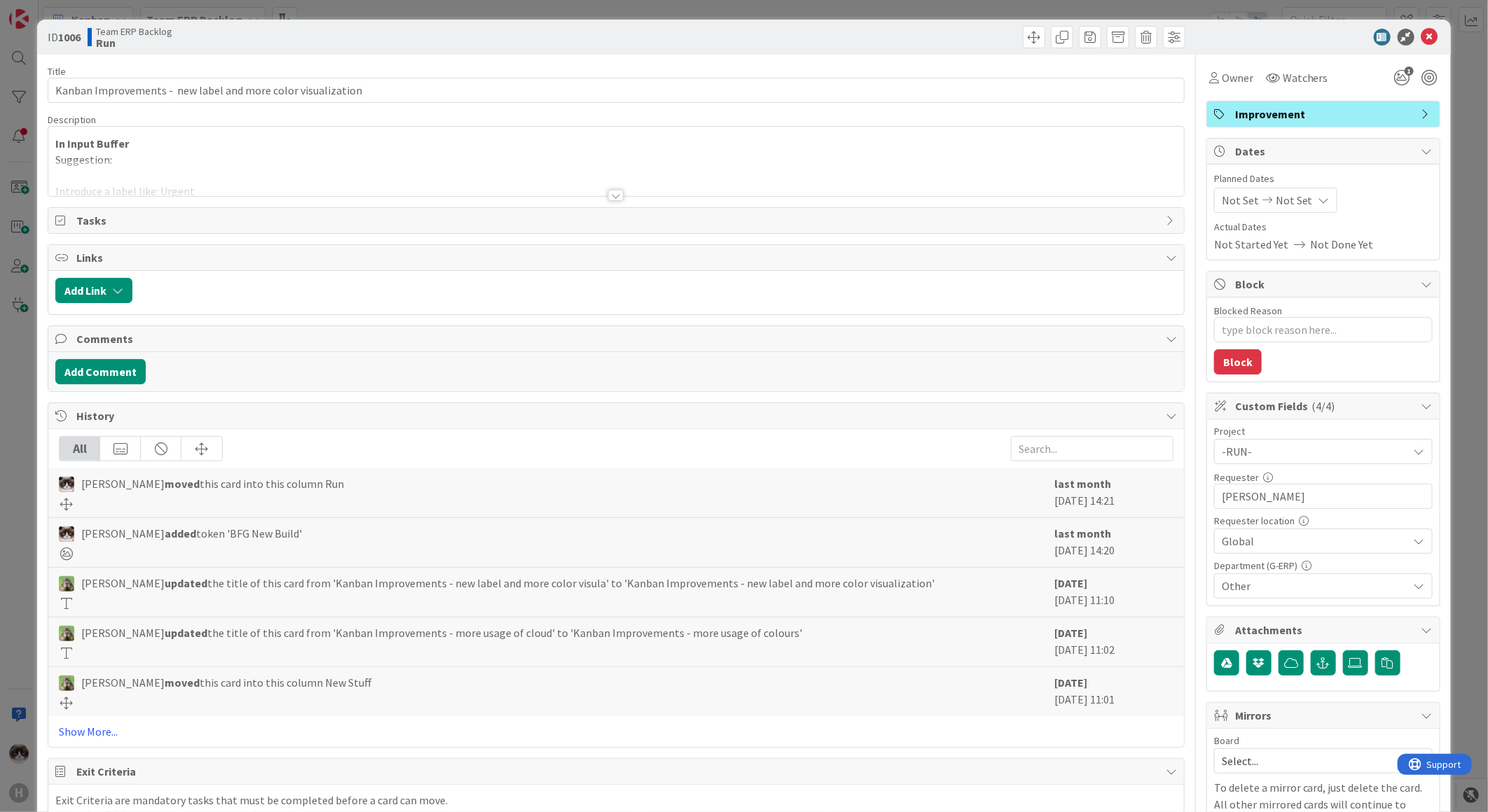
click at [598, 190] on div at bounding box center [616, 178] width 1136 height 36
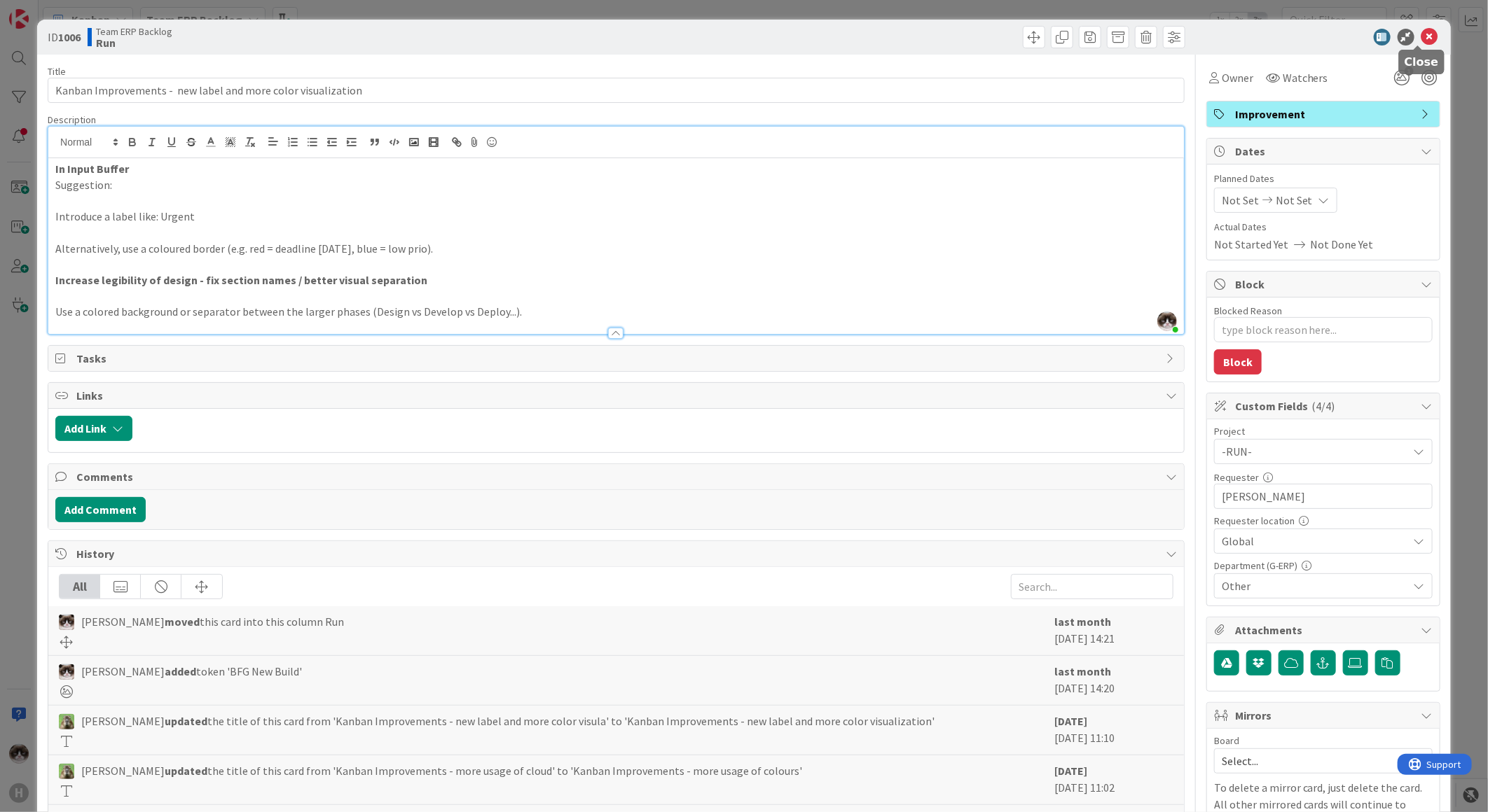
click at [1424, 32] on icon at bounding box center [1429, 37] width 17 height 17
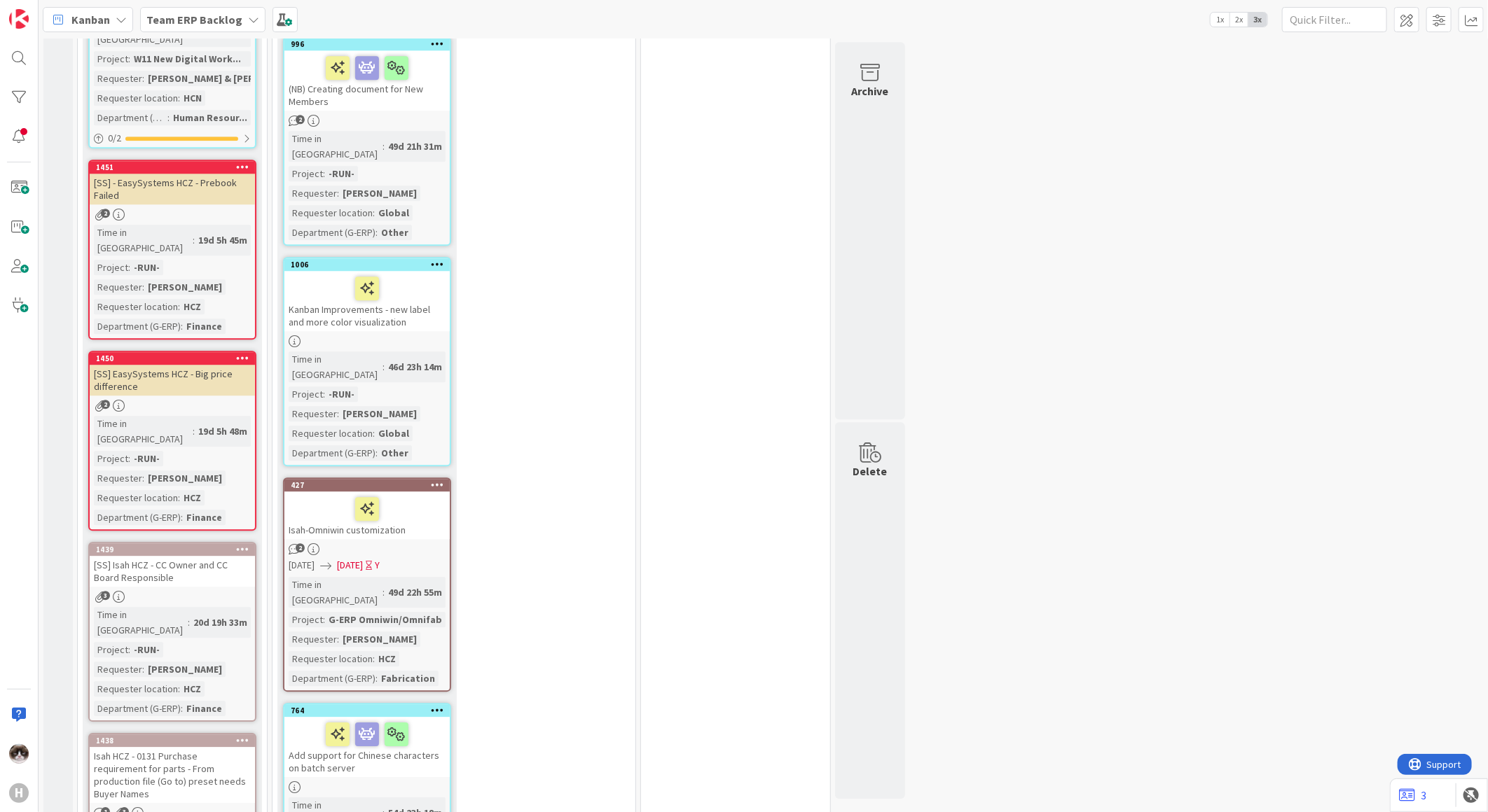
click at [430, 492] on div "Isah-Omniwin customization" at bounding box center [367, 516] width 165 height 48
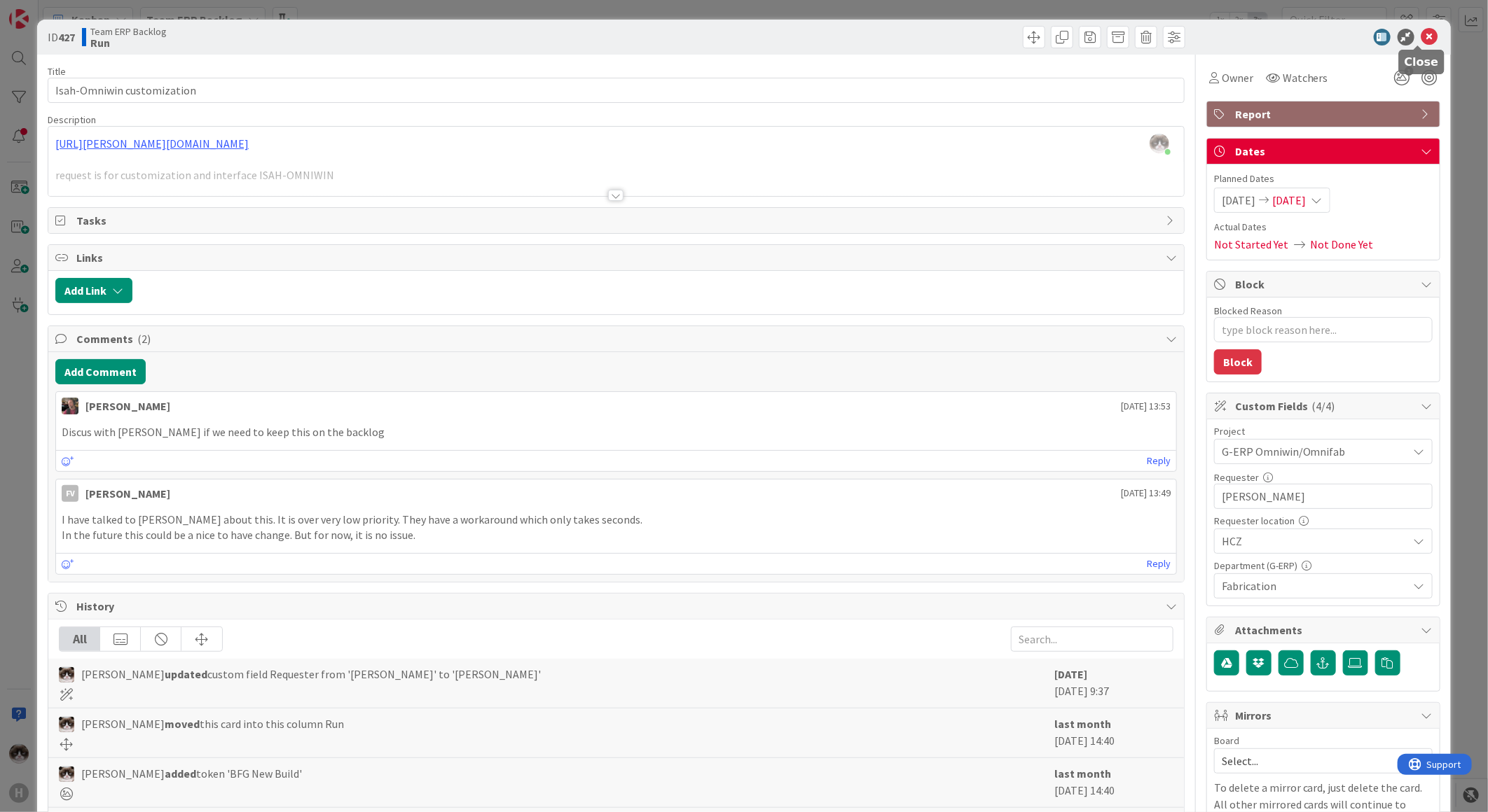
click at [1421, 35] on icon at bounding box center [1429, 37] width 17 height 17
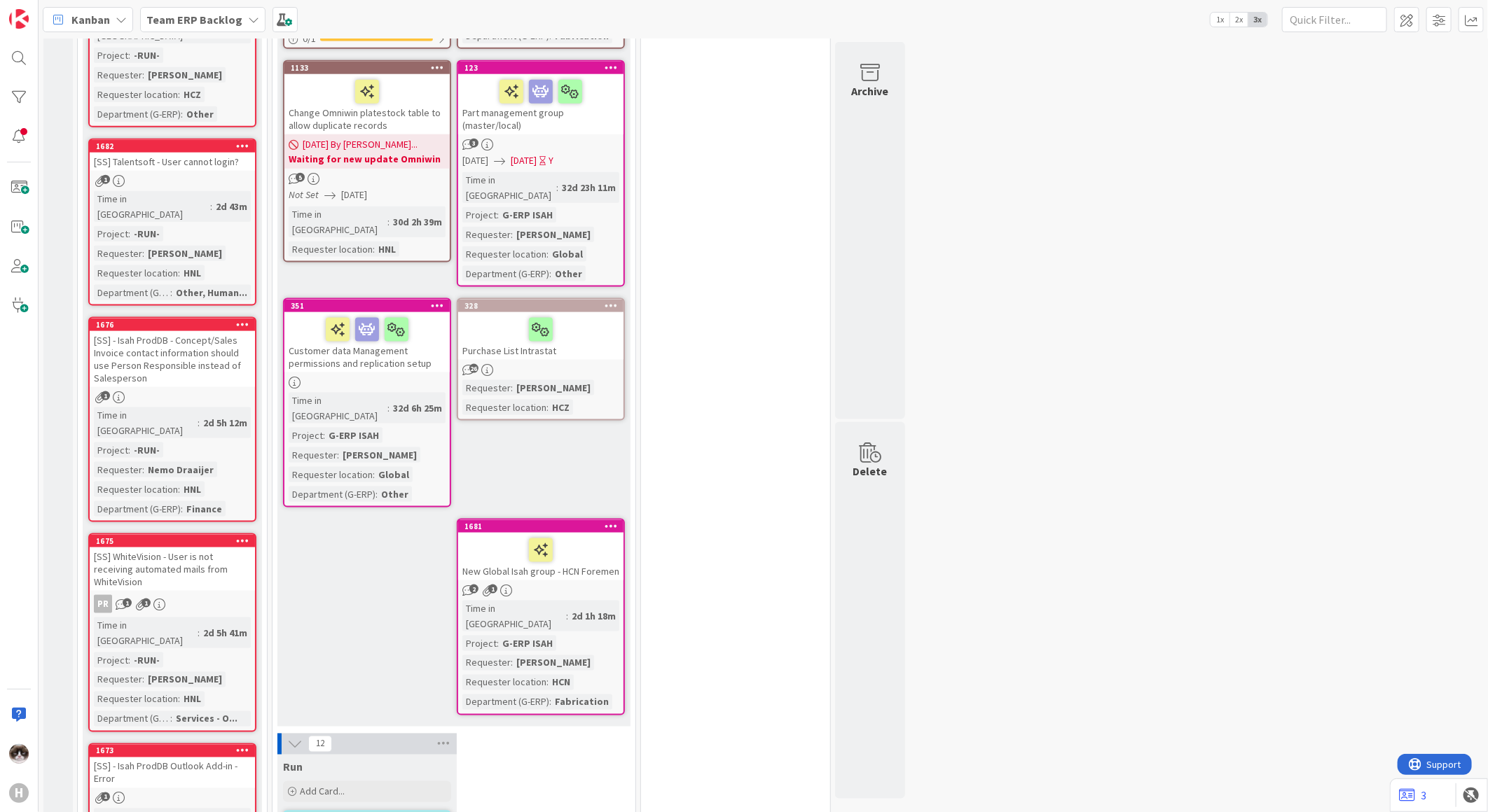
scroll to position [891, 0]
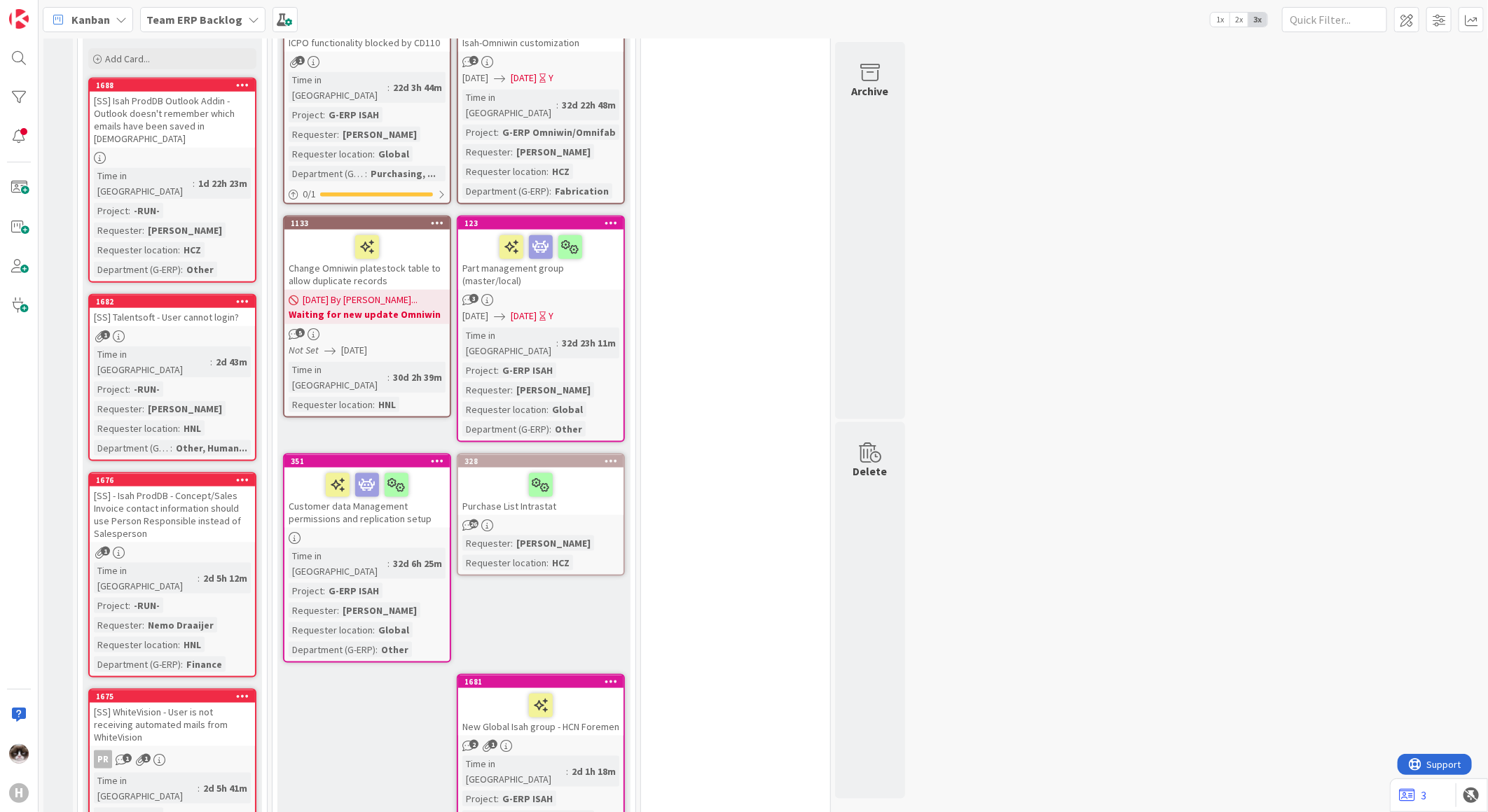
click at [600, 519] on div "26" at bounding box center [540, 525] width 165 height 12
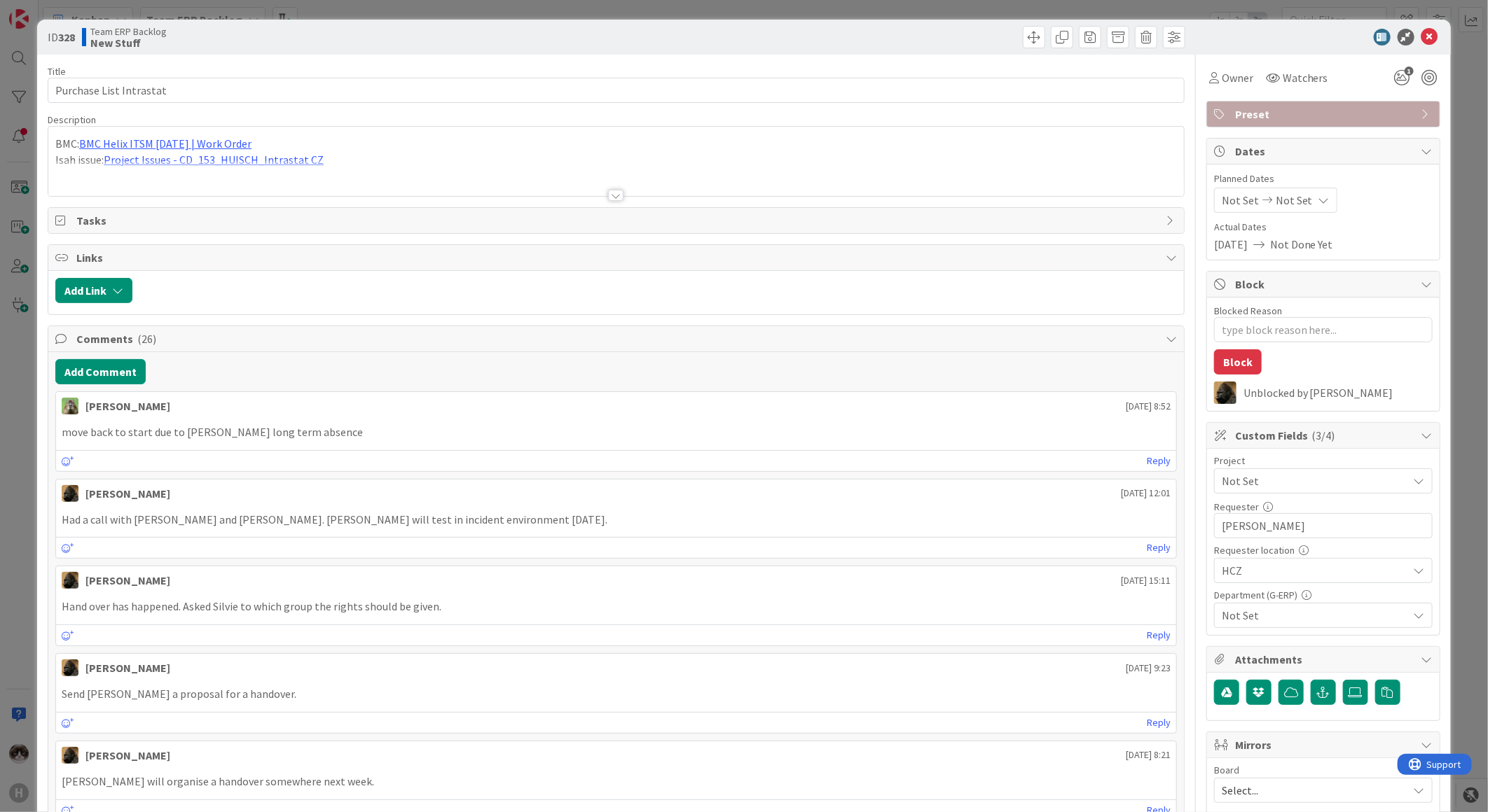
click at [1280, 484] on span "Not Set" at bounding box center [1311, 481] width 179 height 19
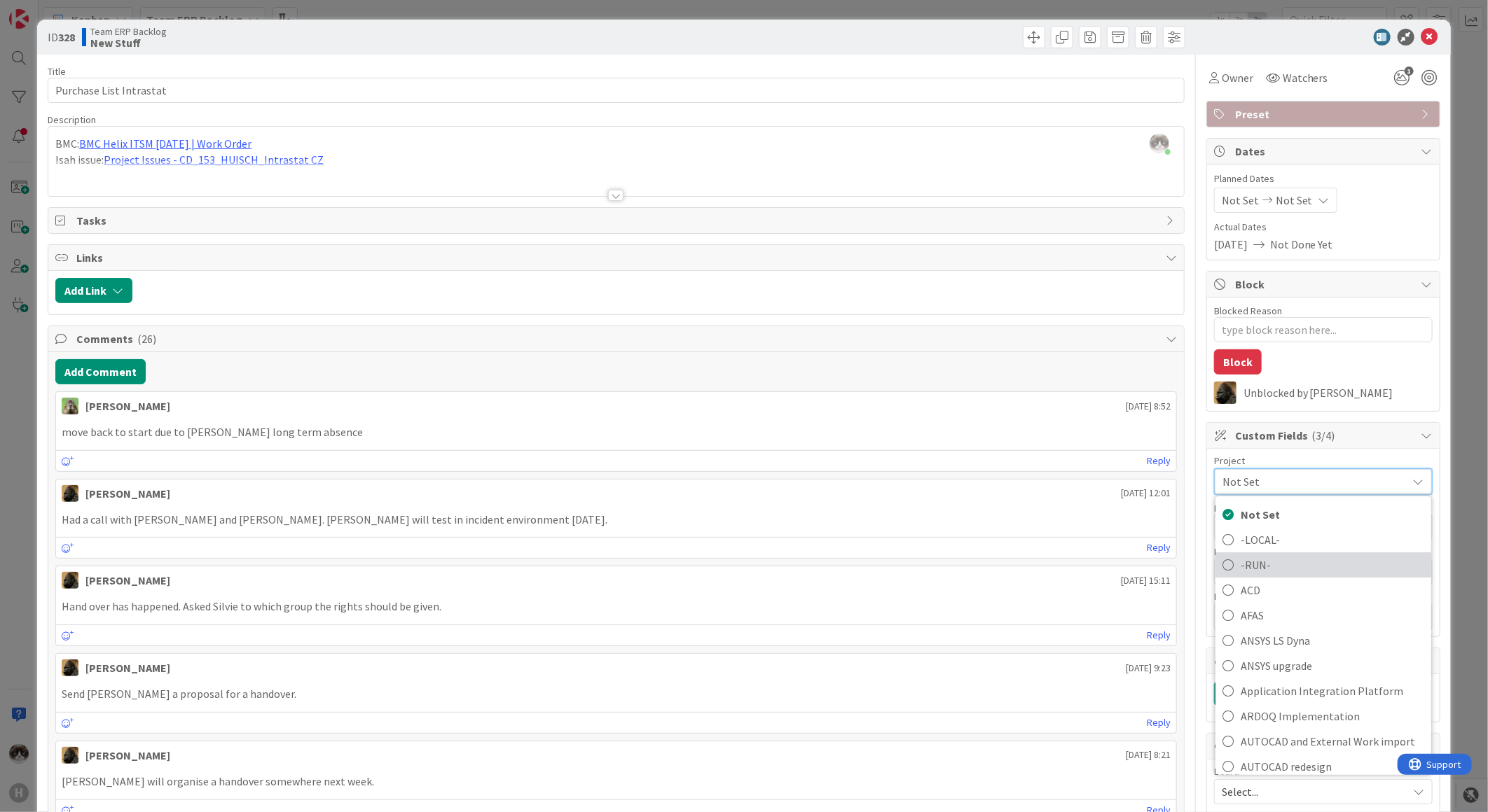
click at [1272, 566] on span "-RUN-" at bounding box center [1332, 565] width 184 height 21
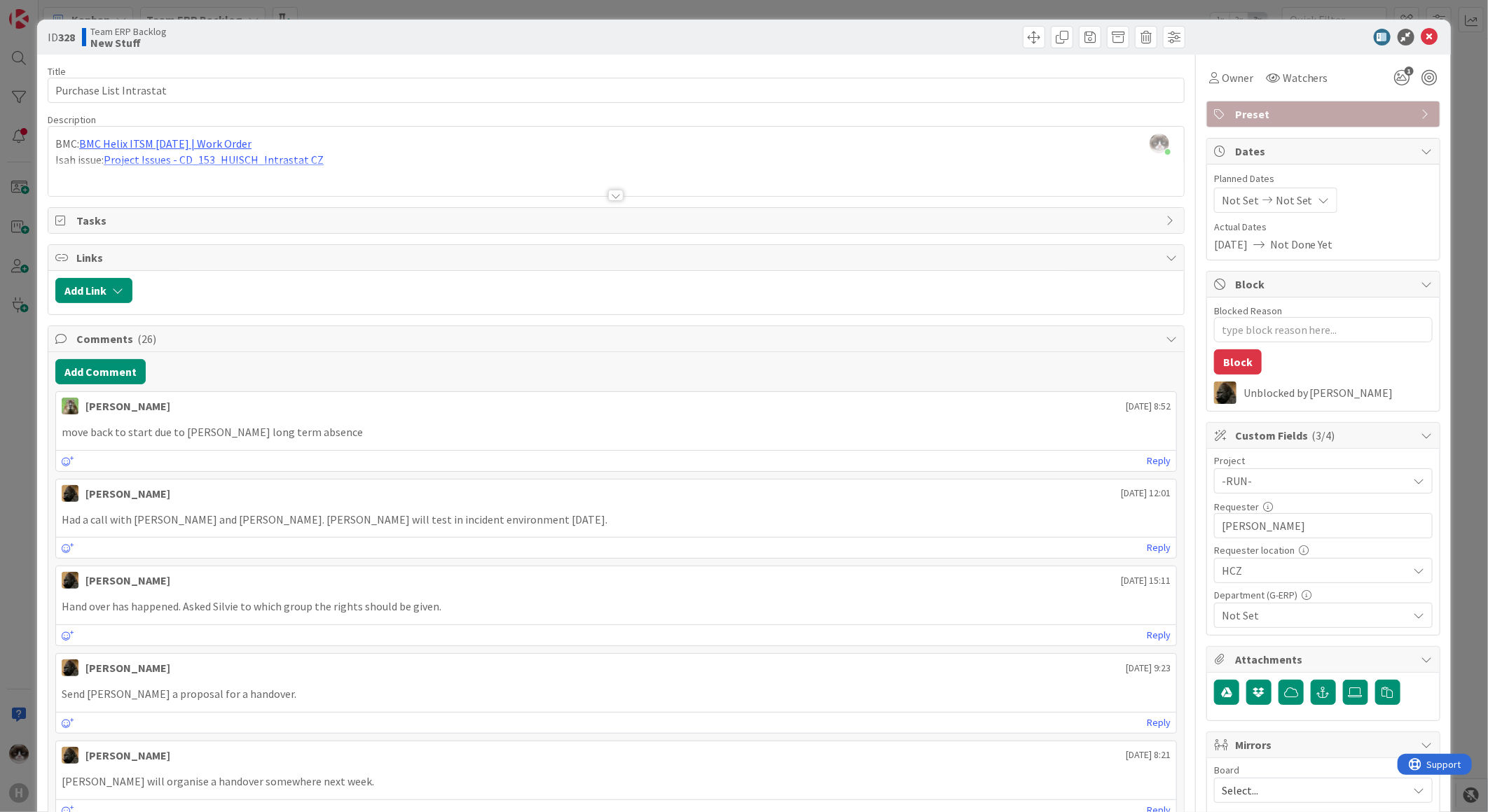
click at [1298, 620] on span "Not Set" at bounding box center [1315, 615] width 187 height 17
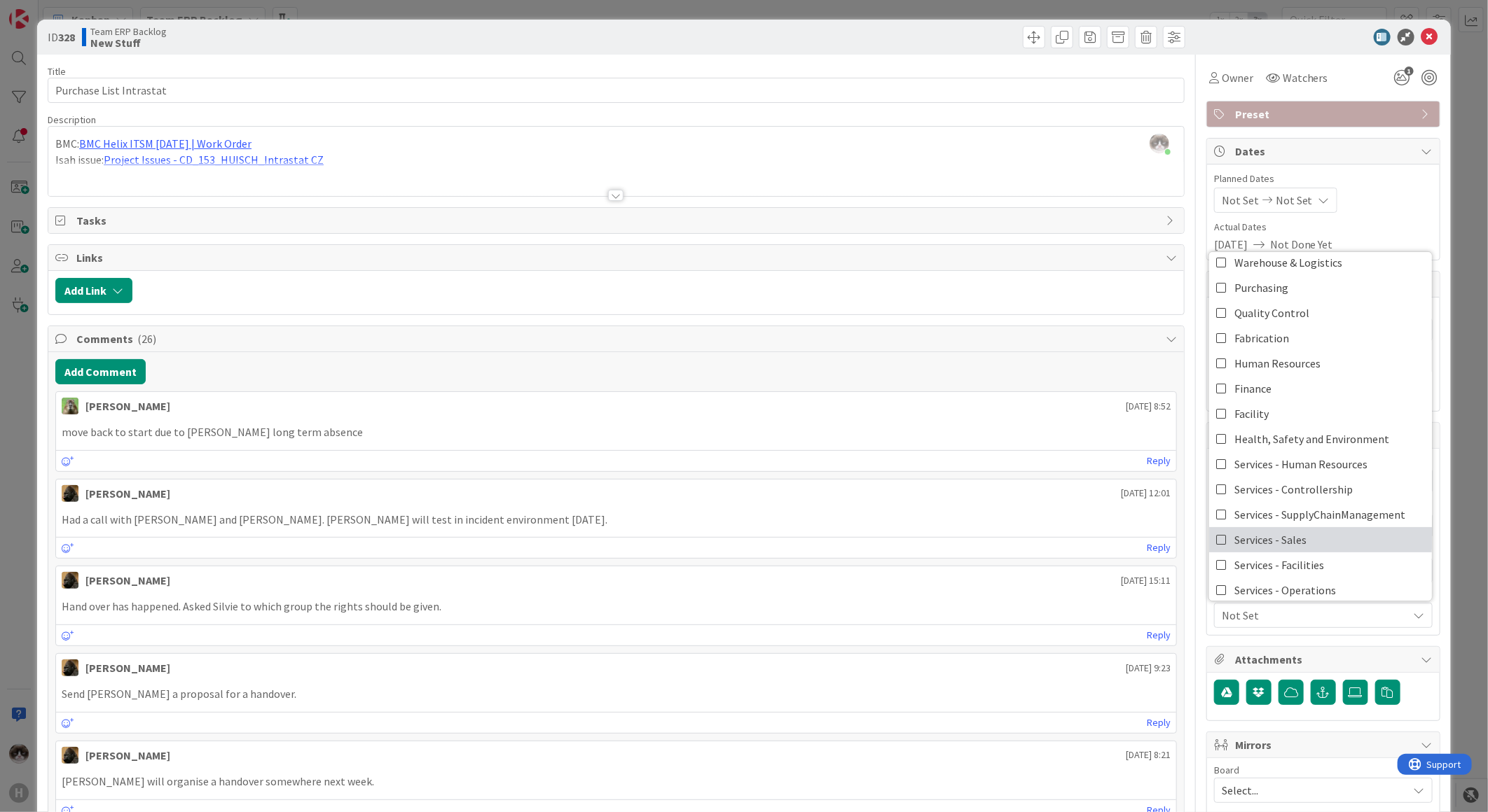
scroll to position [116, 0]
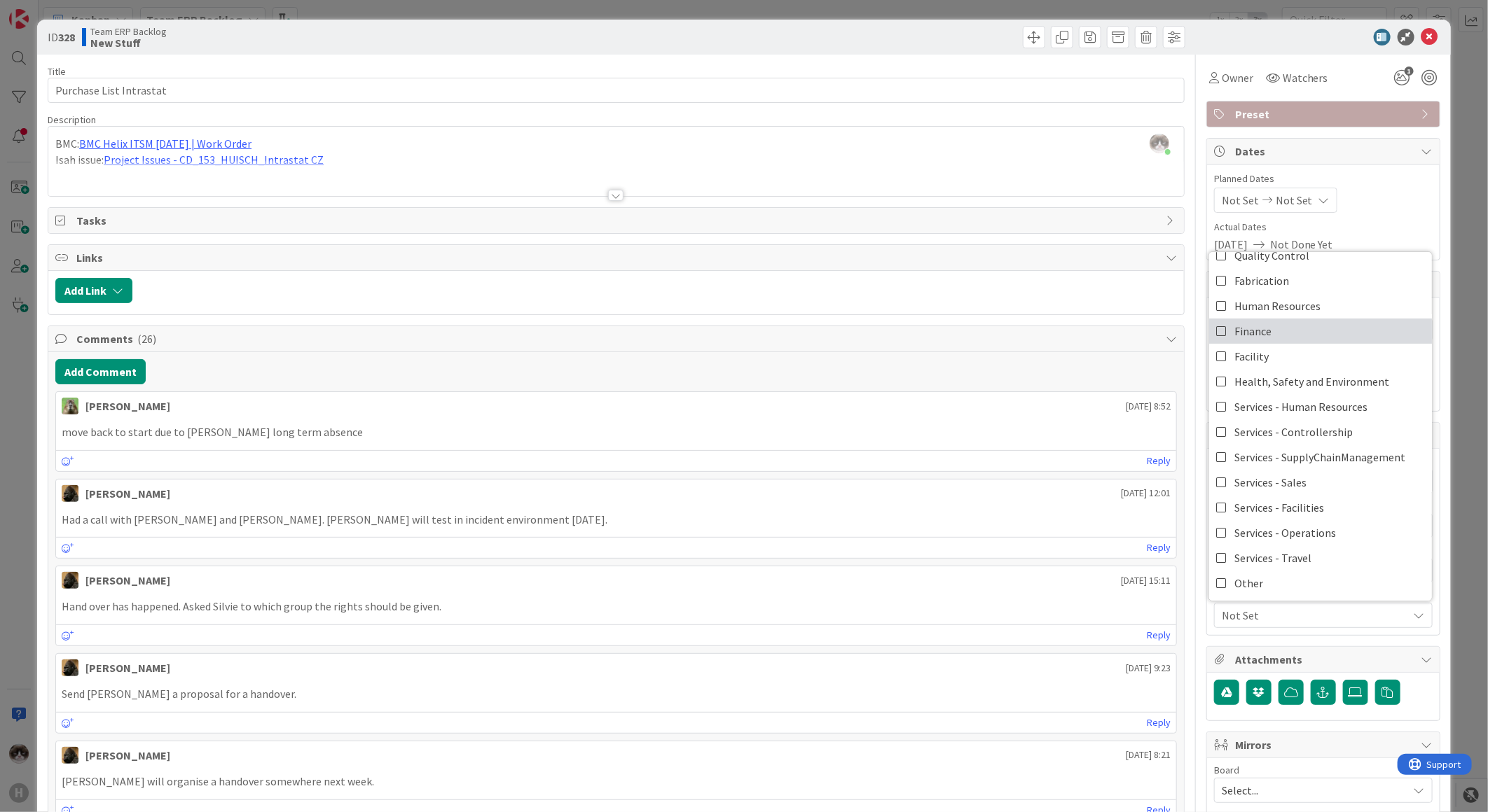
click at [1254, 335] on span "Finance" at bounding box center [1253, 331] width 37 height 21
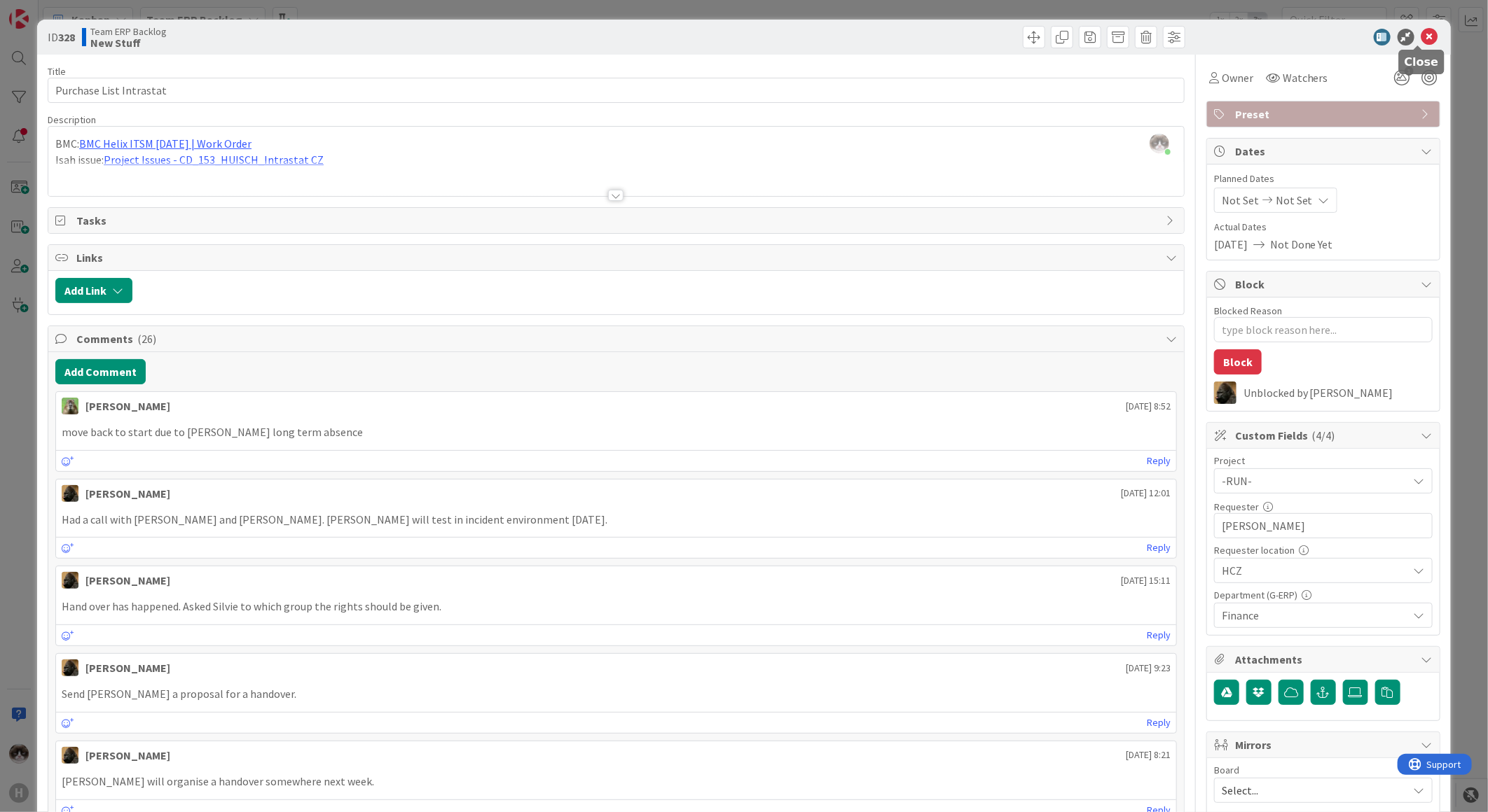
click at [1421, 42] on icon at bounding box center [1429, 37] width 17 height 17
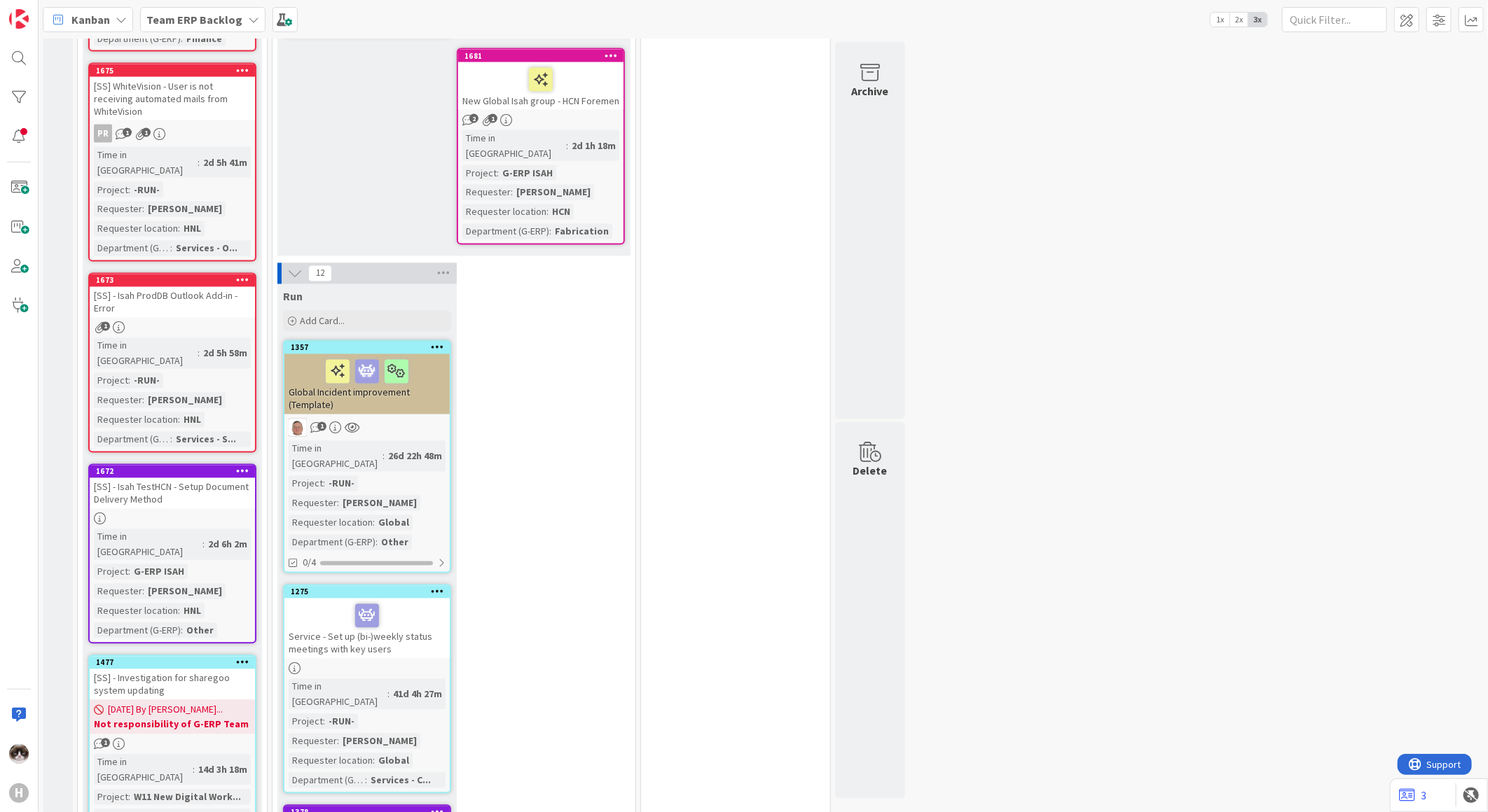
scroll to position [1322, 0]
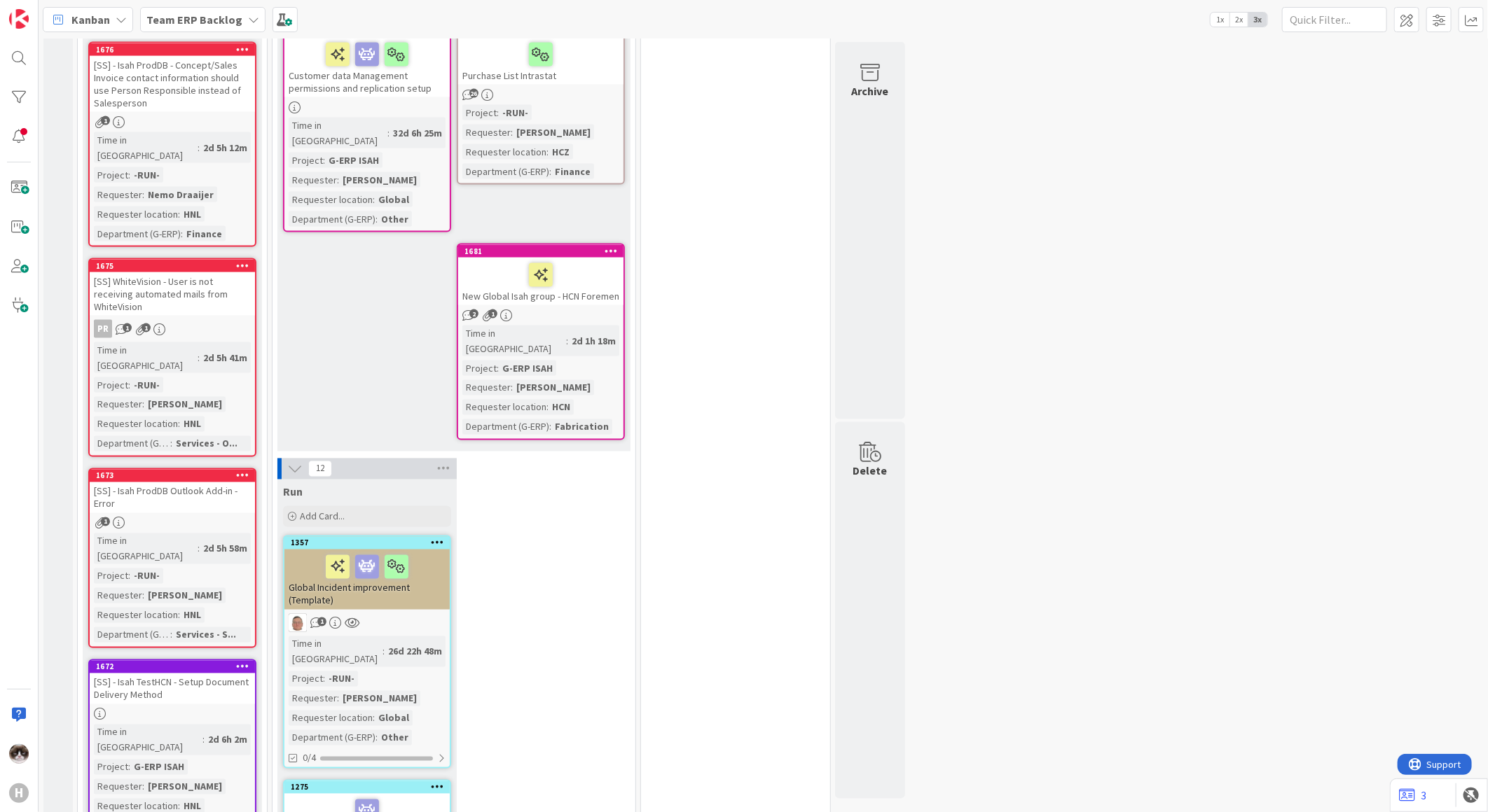
click at [298, 461] on icon at bounding box center [294, 469] width 16 height 16
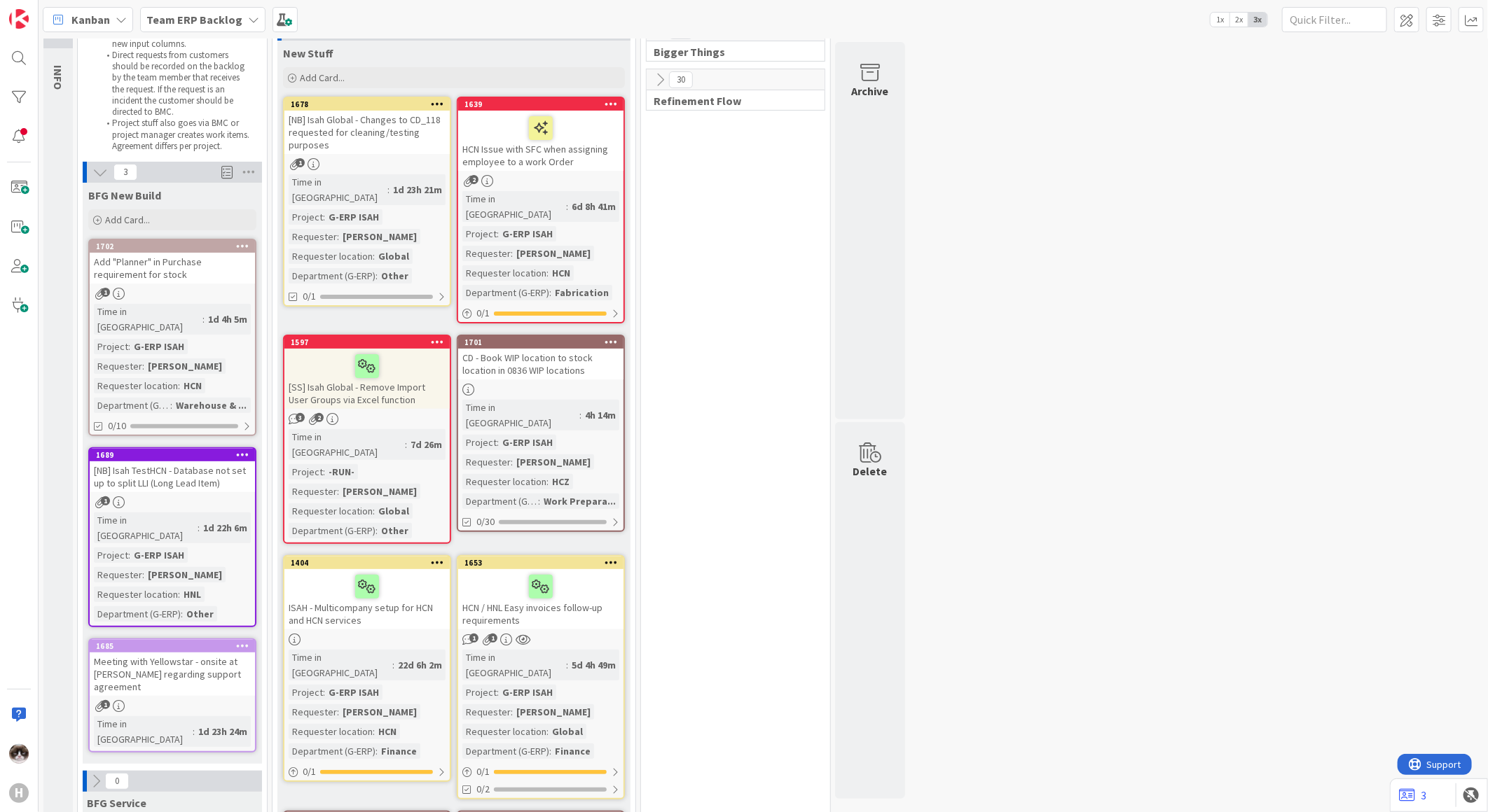
scroll to position [0, 0]
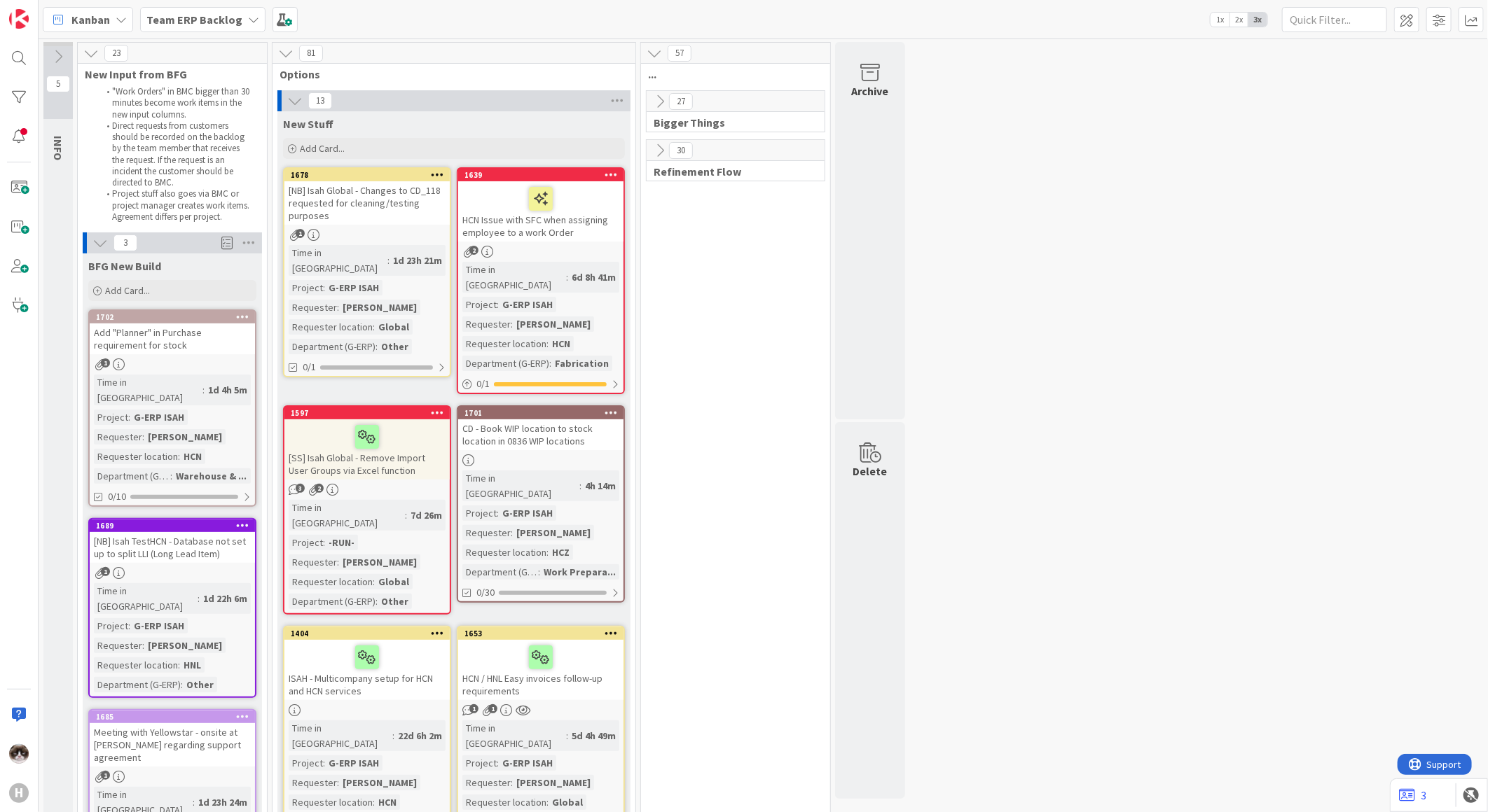
click at [654, 108] on icon at bounding box center [660, 101] width 16 height 16
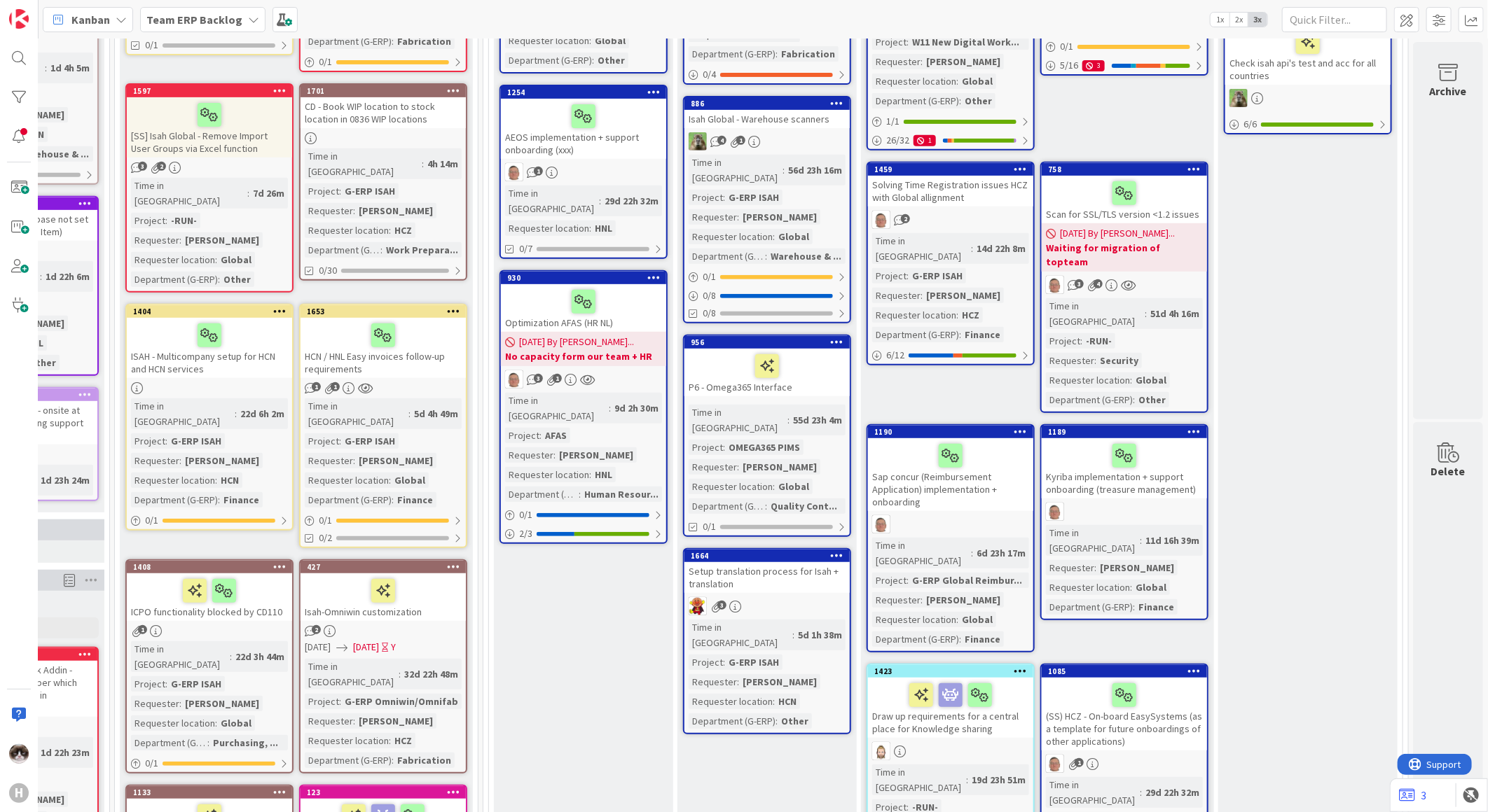
scroll to position [389, 169]
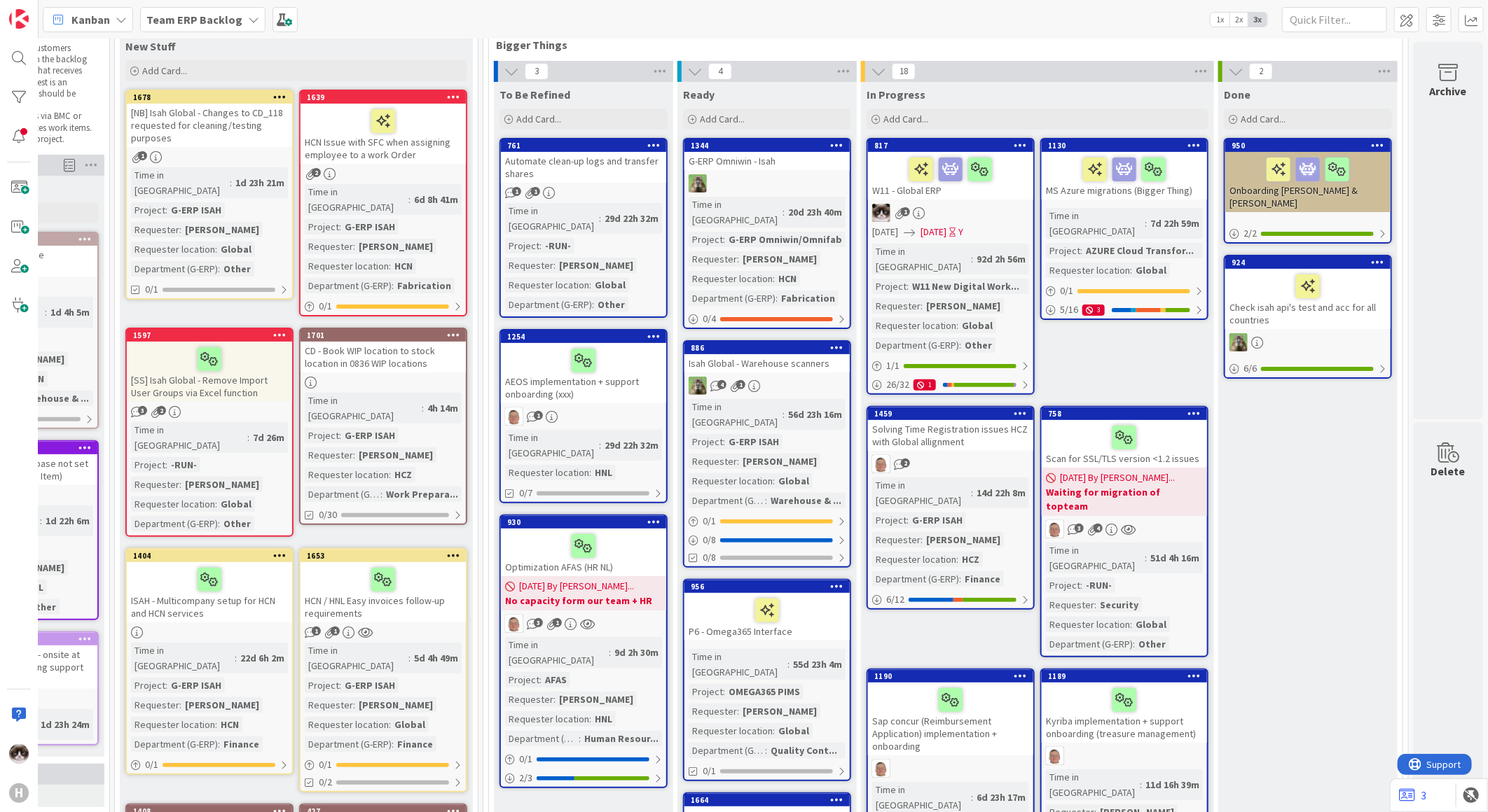
scroll to position [155, 169]
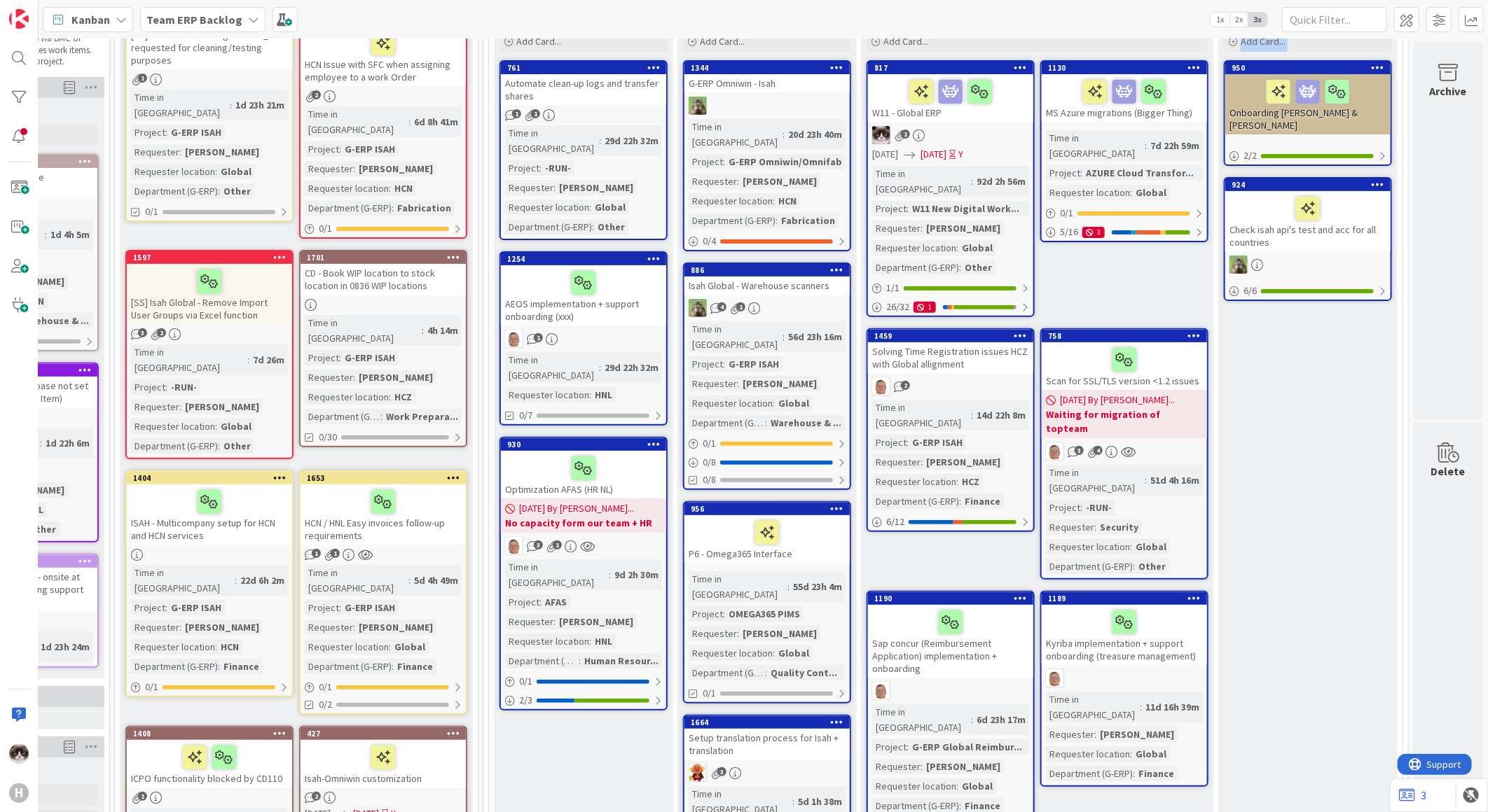
drag, startPoint x: 1070, startPoint y: 240, endPoint x: 1213, endPoint y: 287, distance: 150.5
drag, startPoint x: 1213, startPoint y: 287, endPoint x: 1182, endPoint y: 280, distance: 31.8
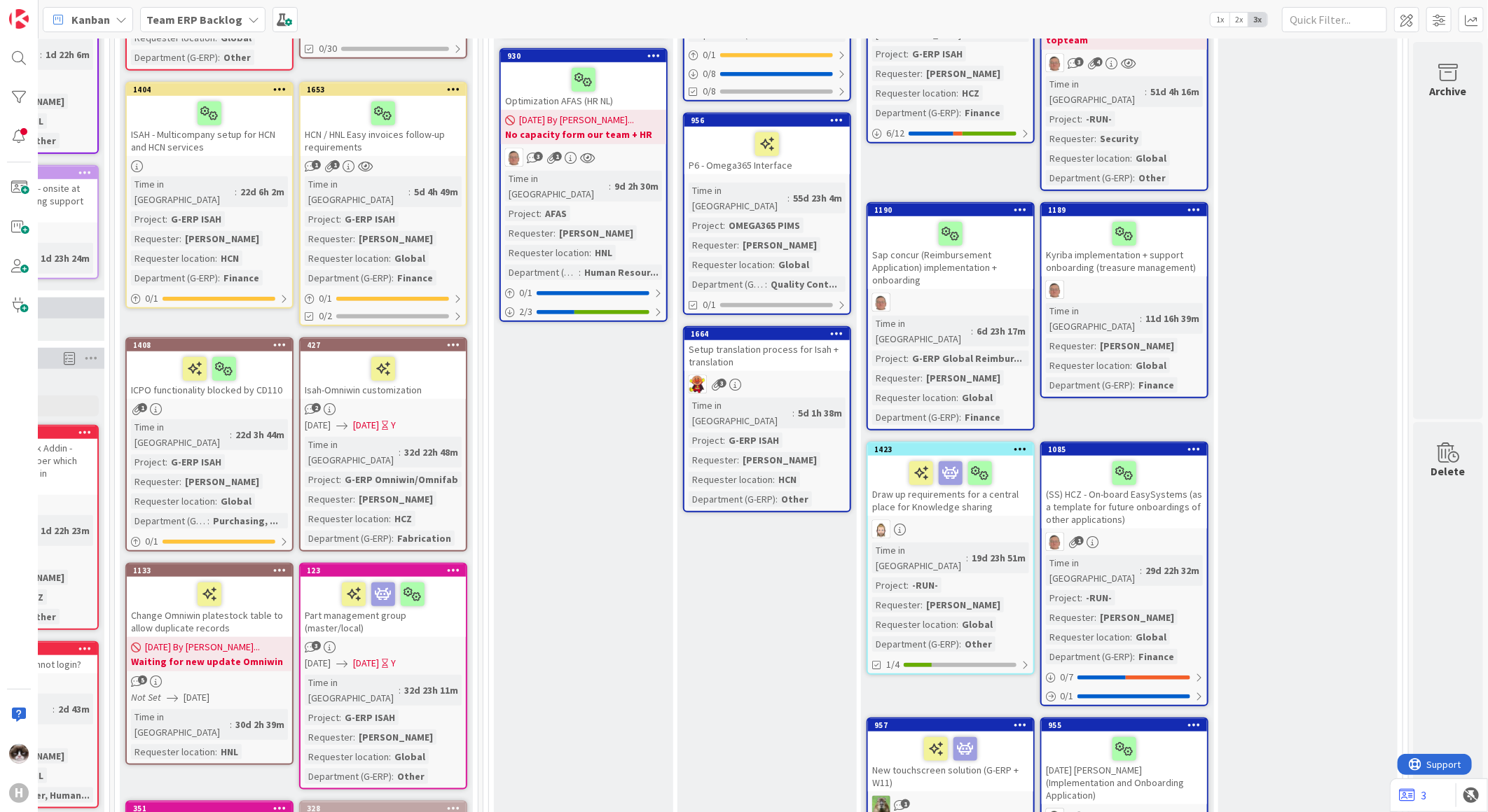
scroll to position [622, 169]
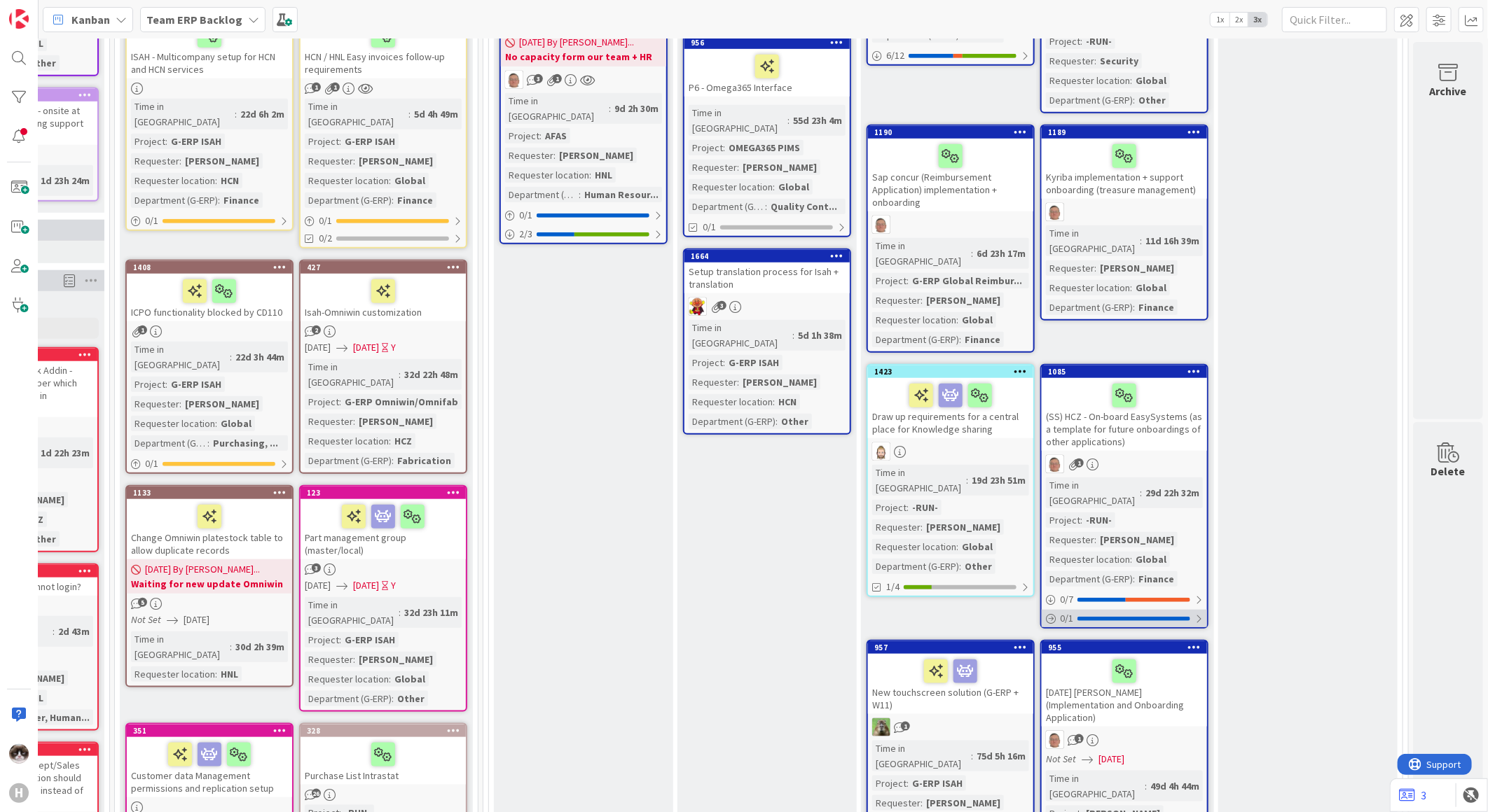
click at [1194, 614] on div at bounding box center [1198, 619] width 8 height 11
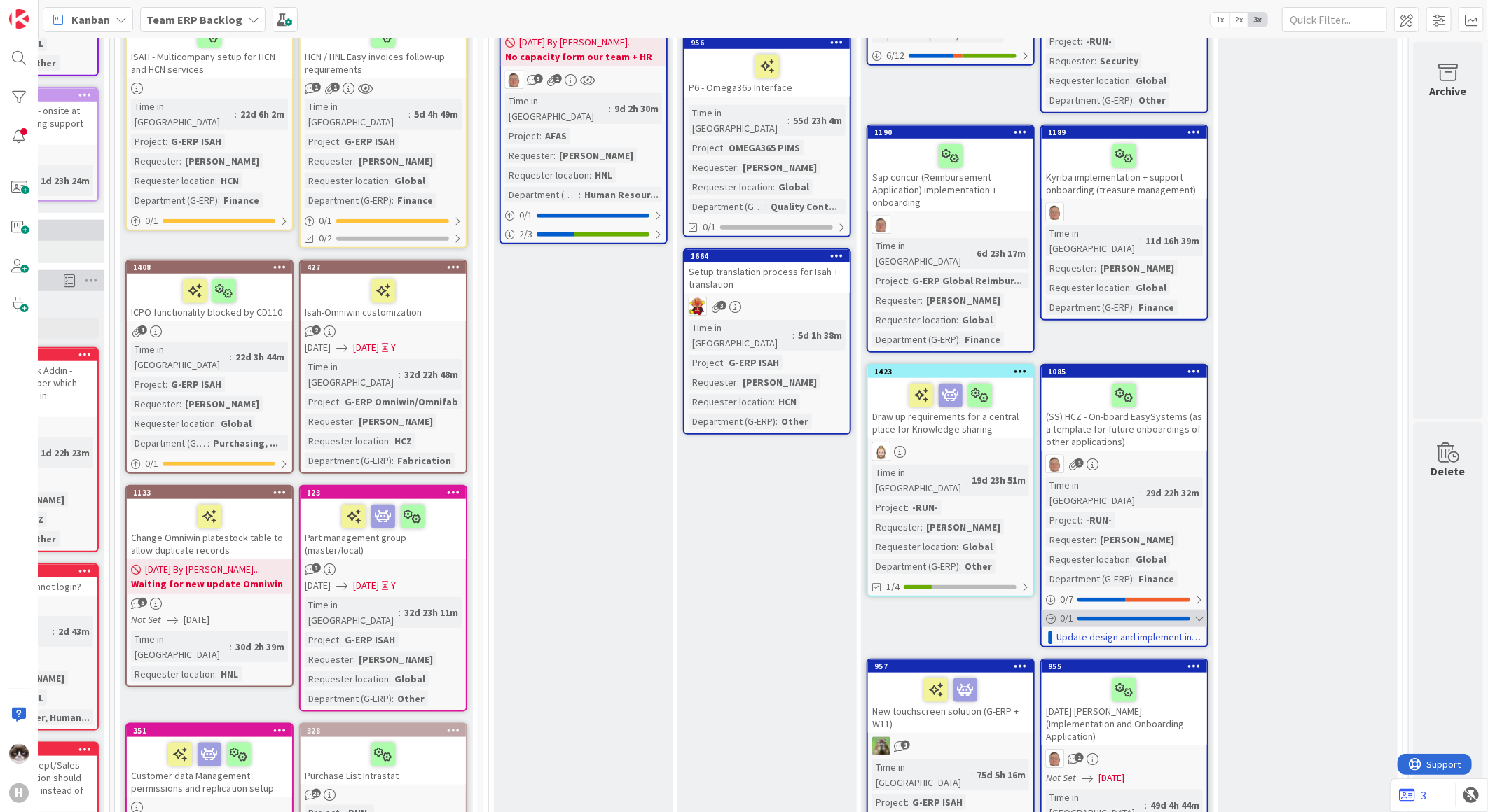
click at [1194, 614] on div at bounding box center [1198, 619] width 8 height 11
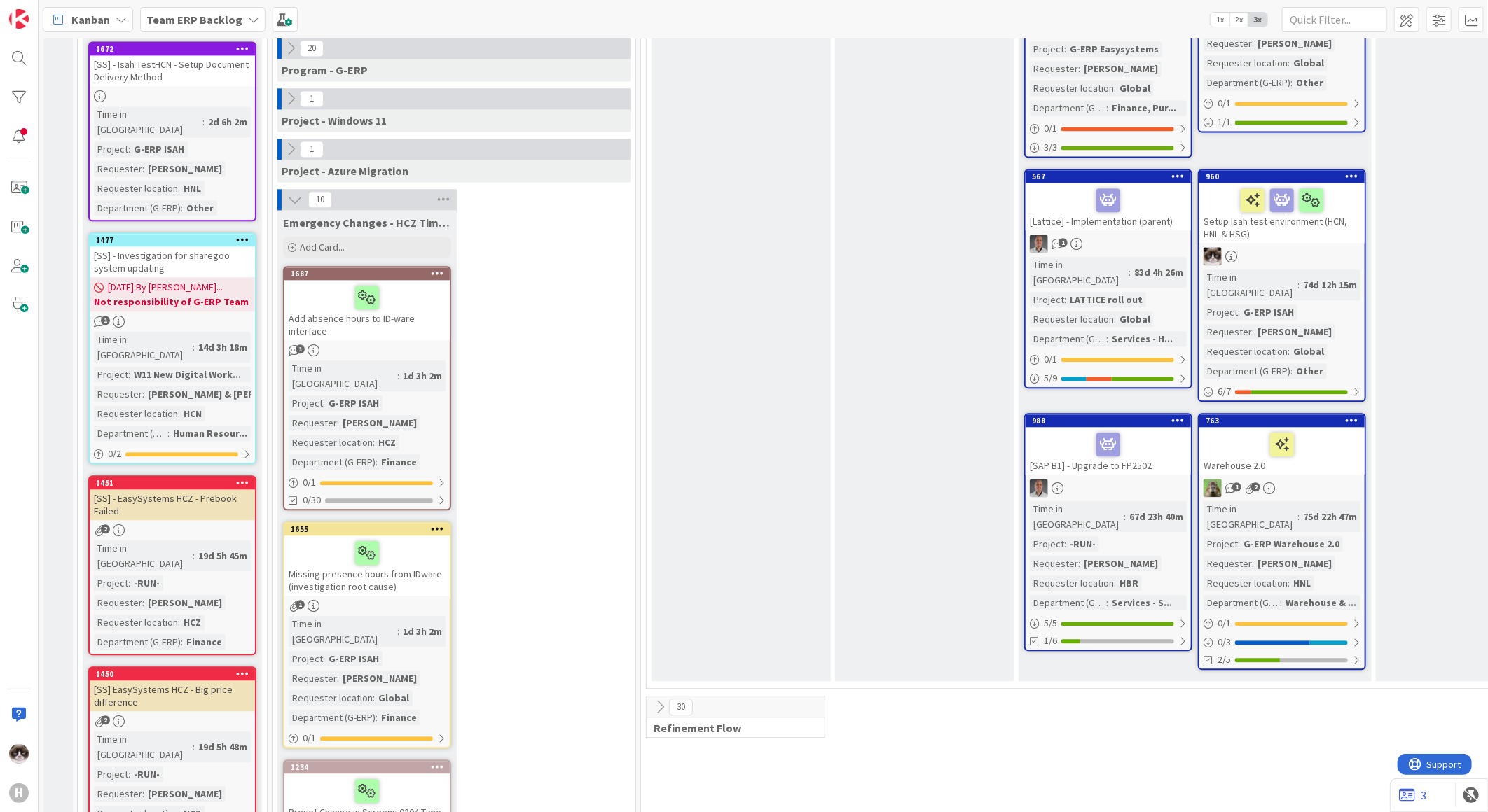
scroll to position [1784, 0]
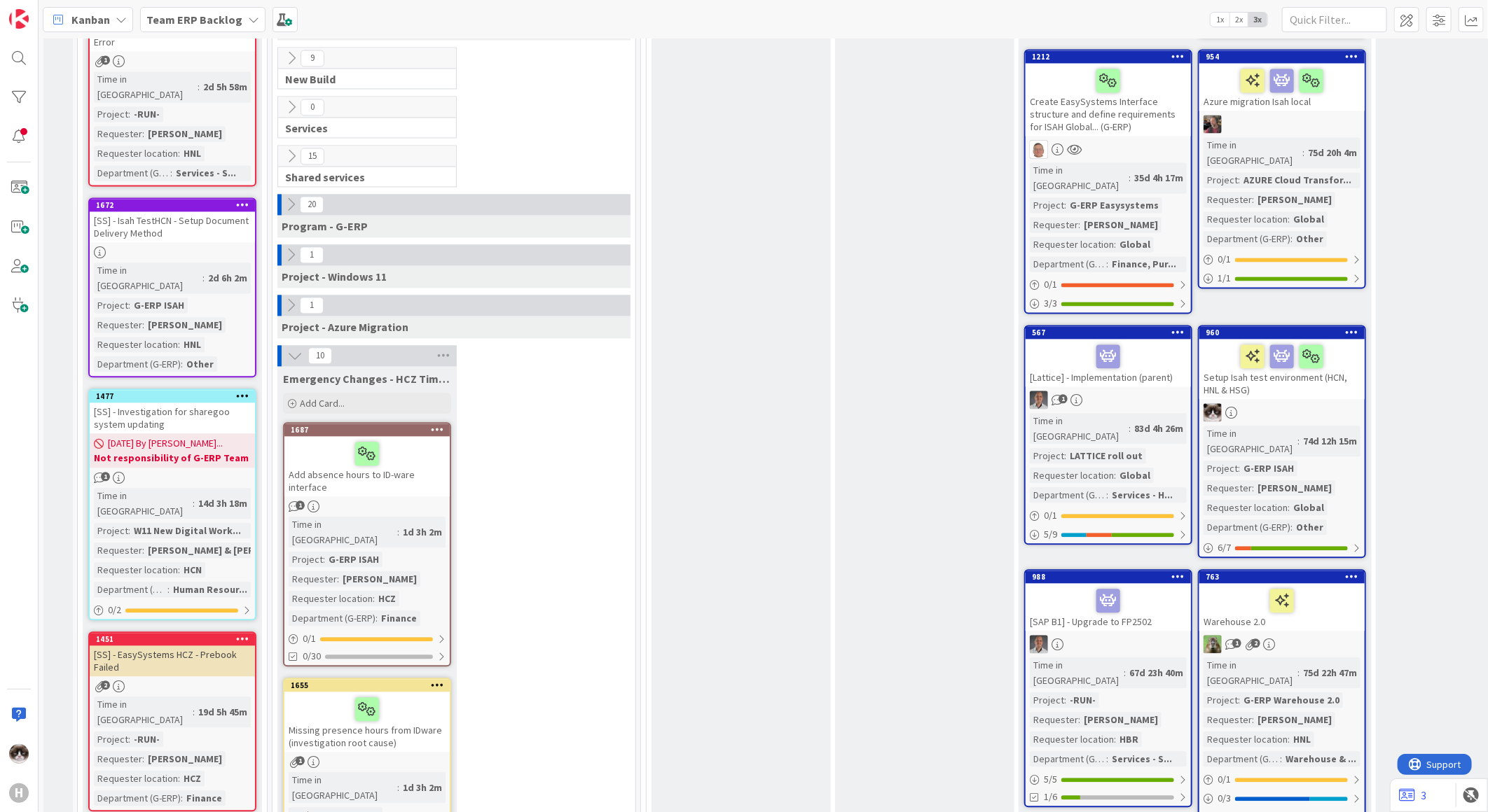
click at [411, 501] on div "1" at bounding box center [367, 507] width 165 height 12
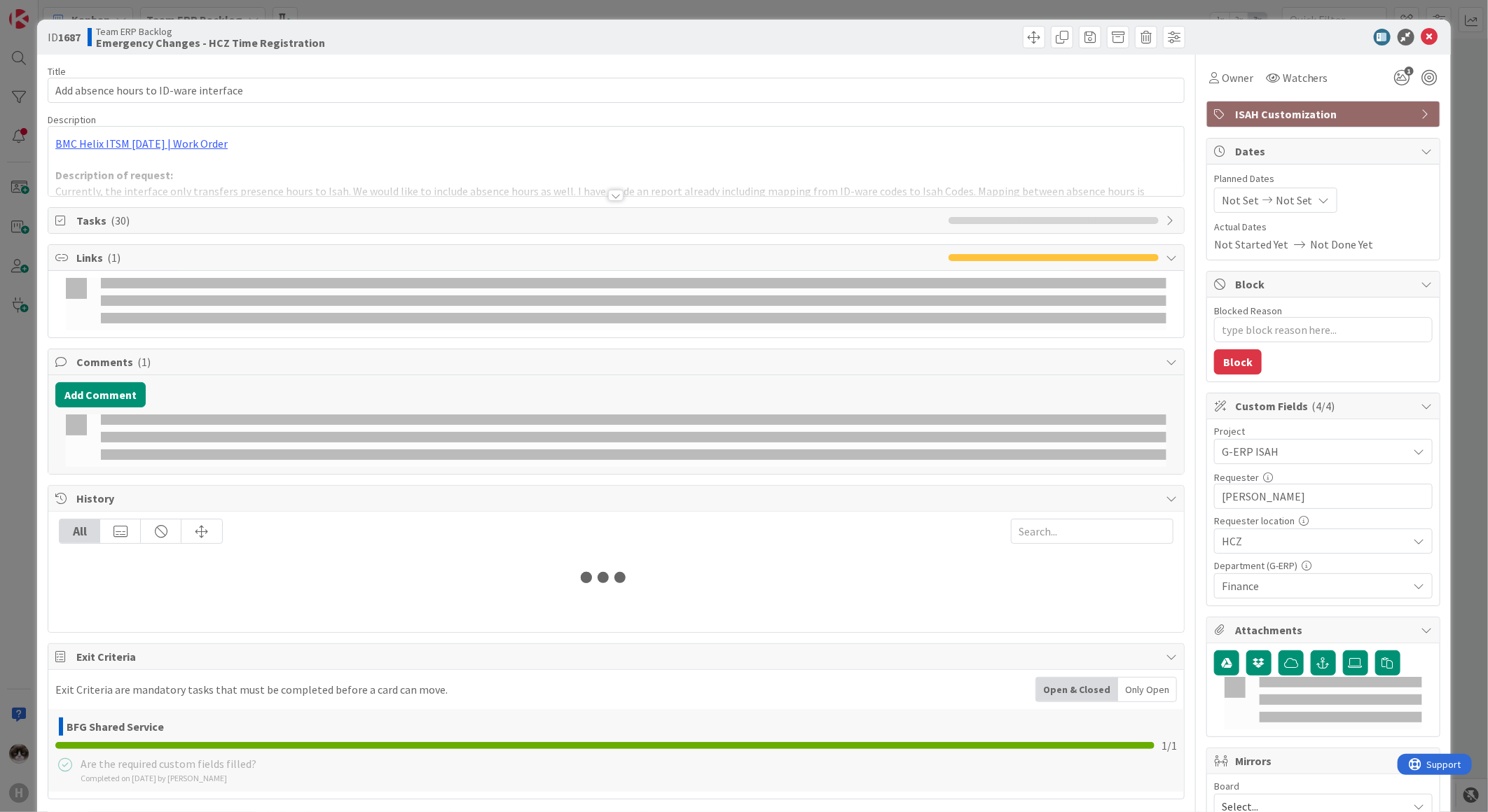
type textarea "x"
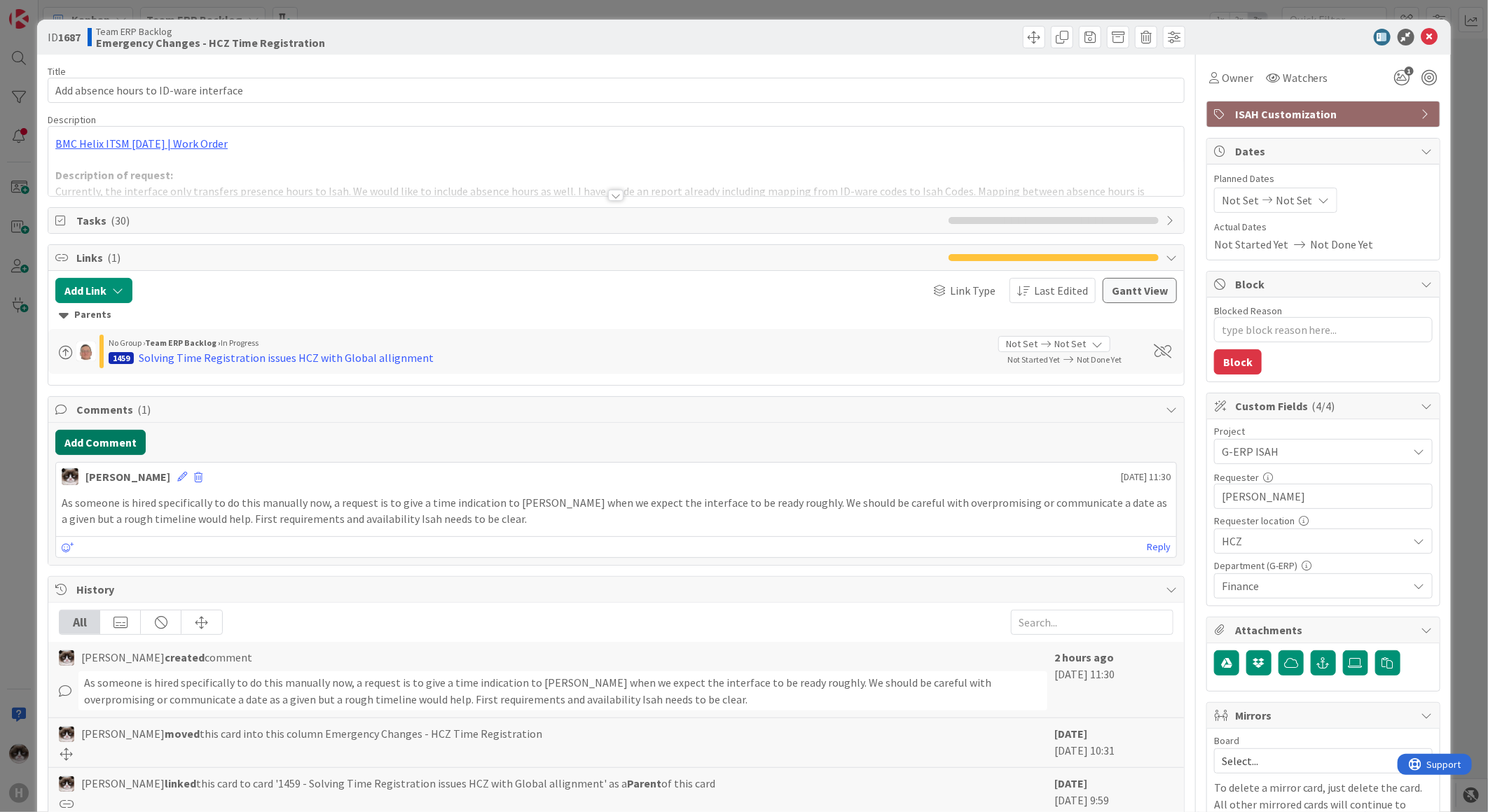
click at [115, 446] on button "Add Comment" at bounding box center [100, 443] width 91 height 25
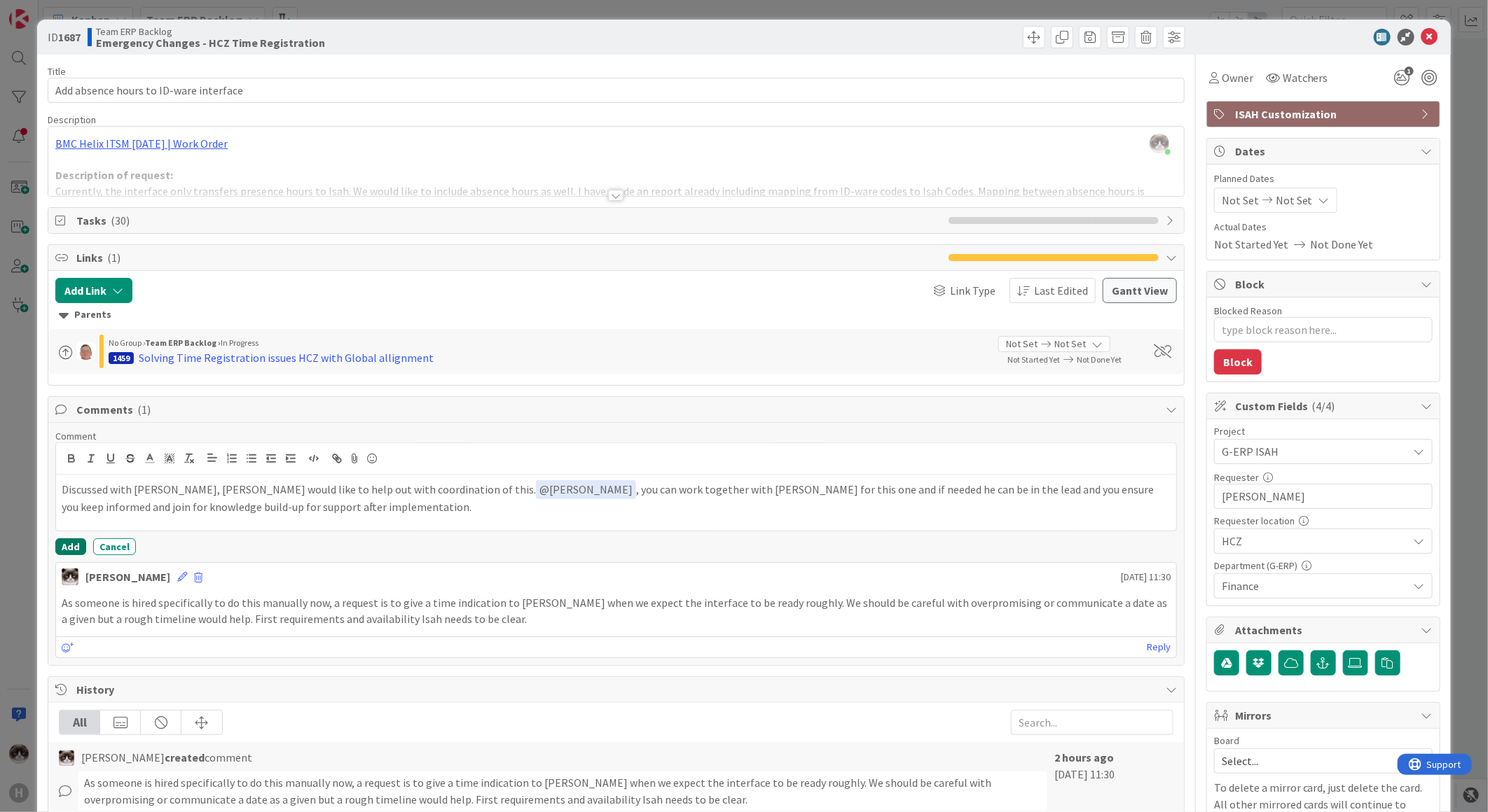
click at [63, 548] on button "Add" at bounding box center [70, 547] width 30 height 17
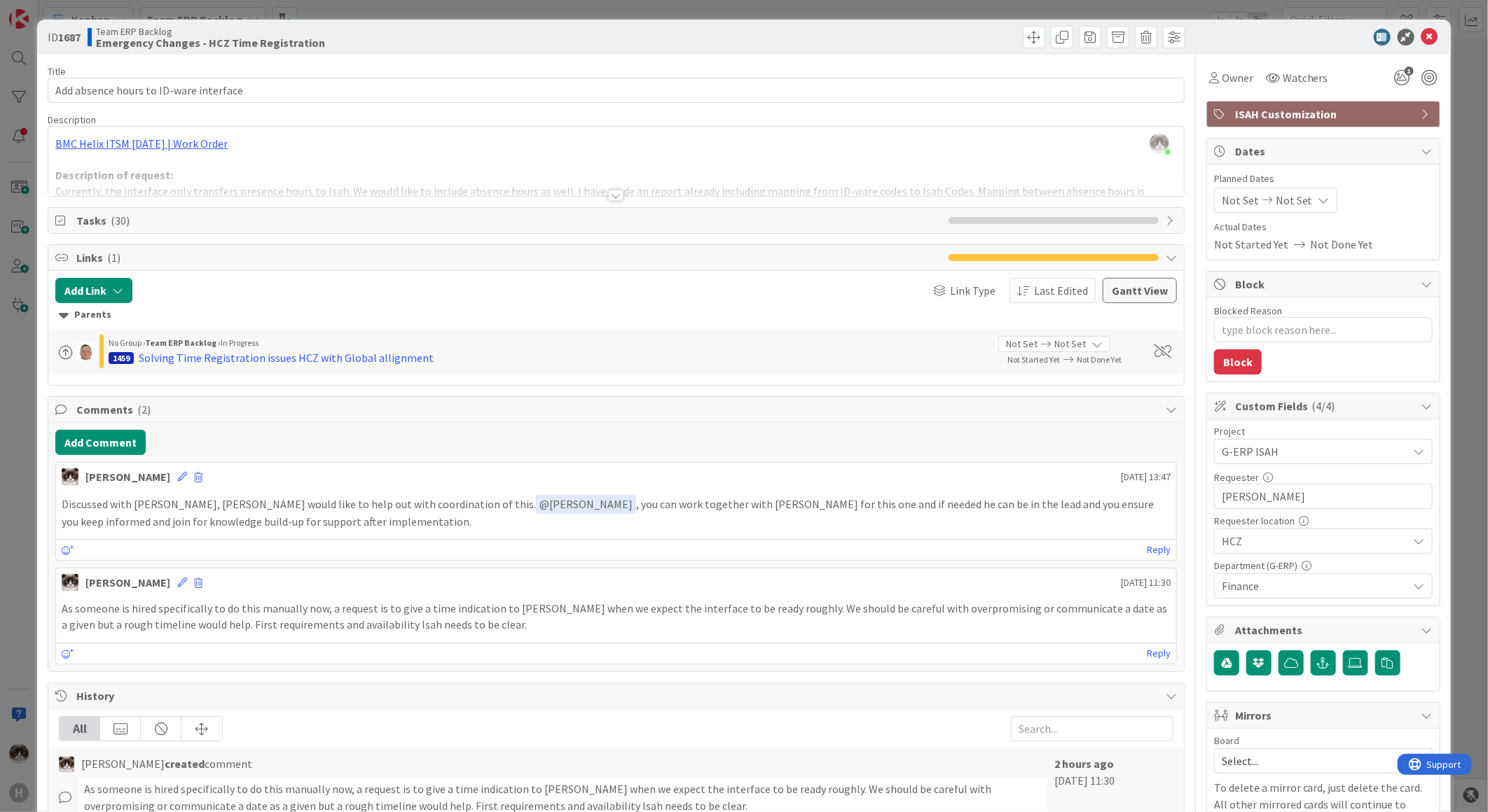
click at [1425, 33] on icon at bounding box center [1429, 37] width 17 height 17
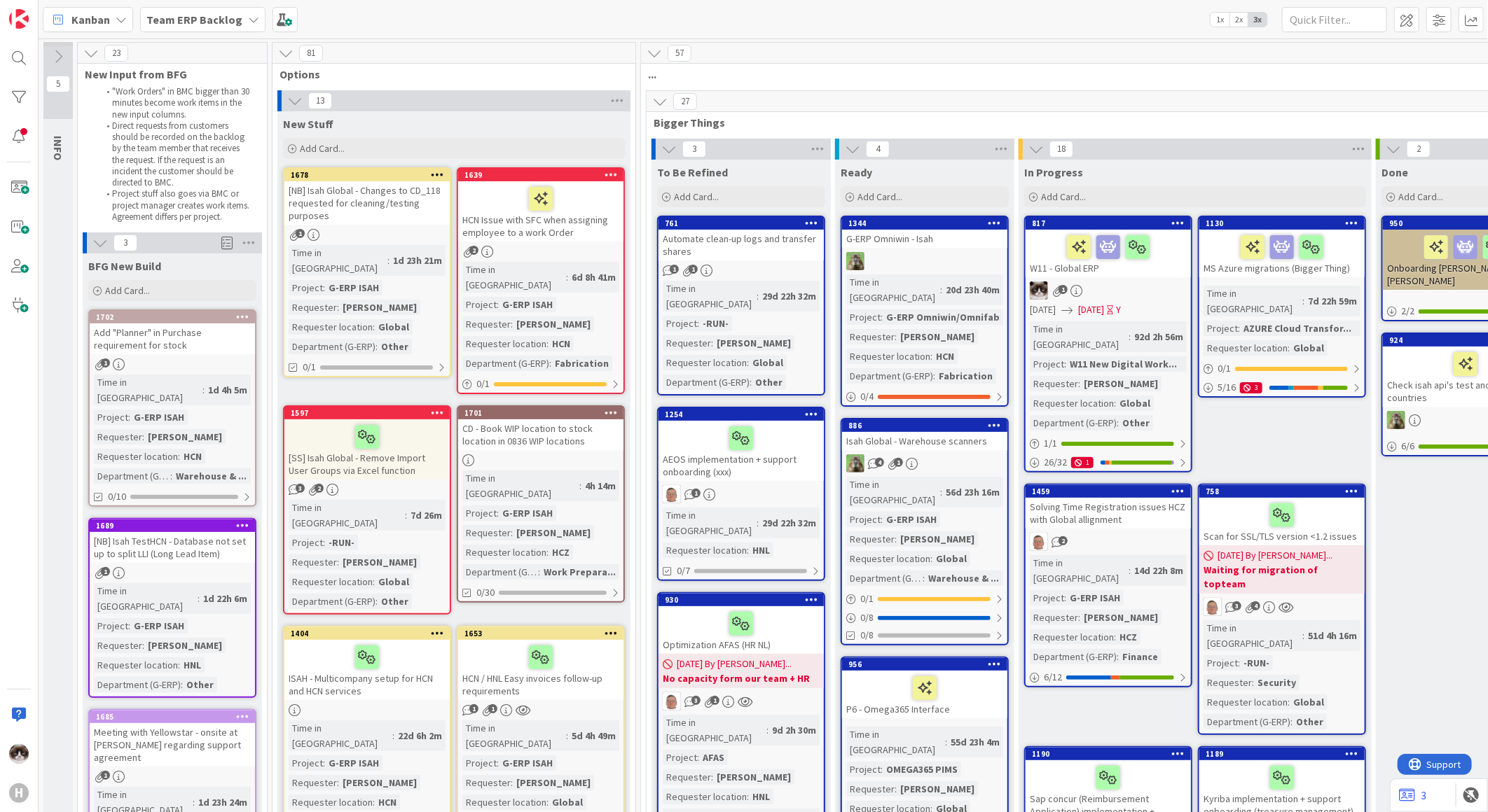
click at [233, 19] on b "Team ERP Backlog" at bounding box center [194, 19] width 96 height 14
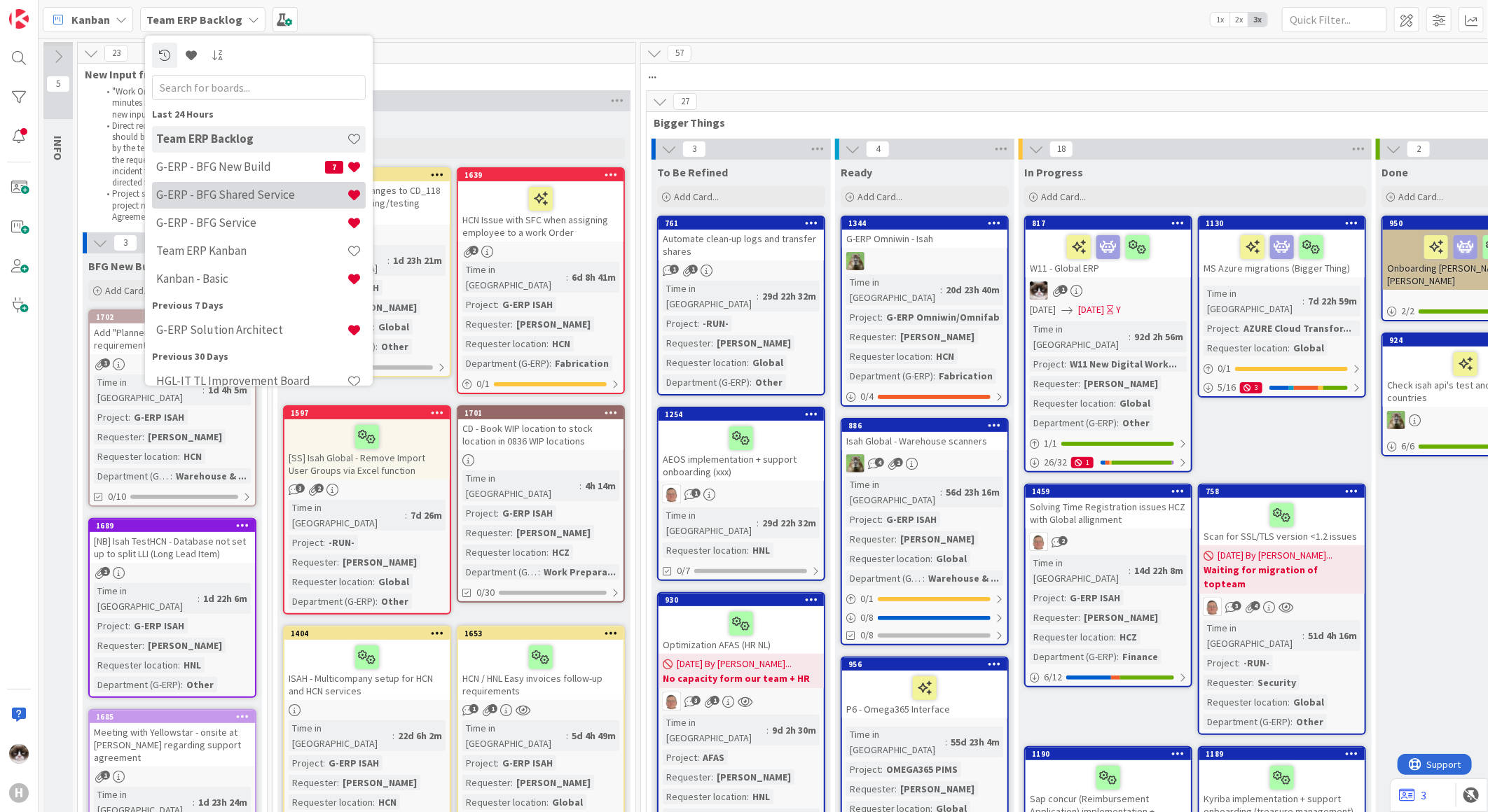
click at [275, 190] on h4 "G-ERP - BFG Shared Service" at bounding box center [251, 195] width 190 height 14
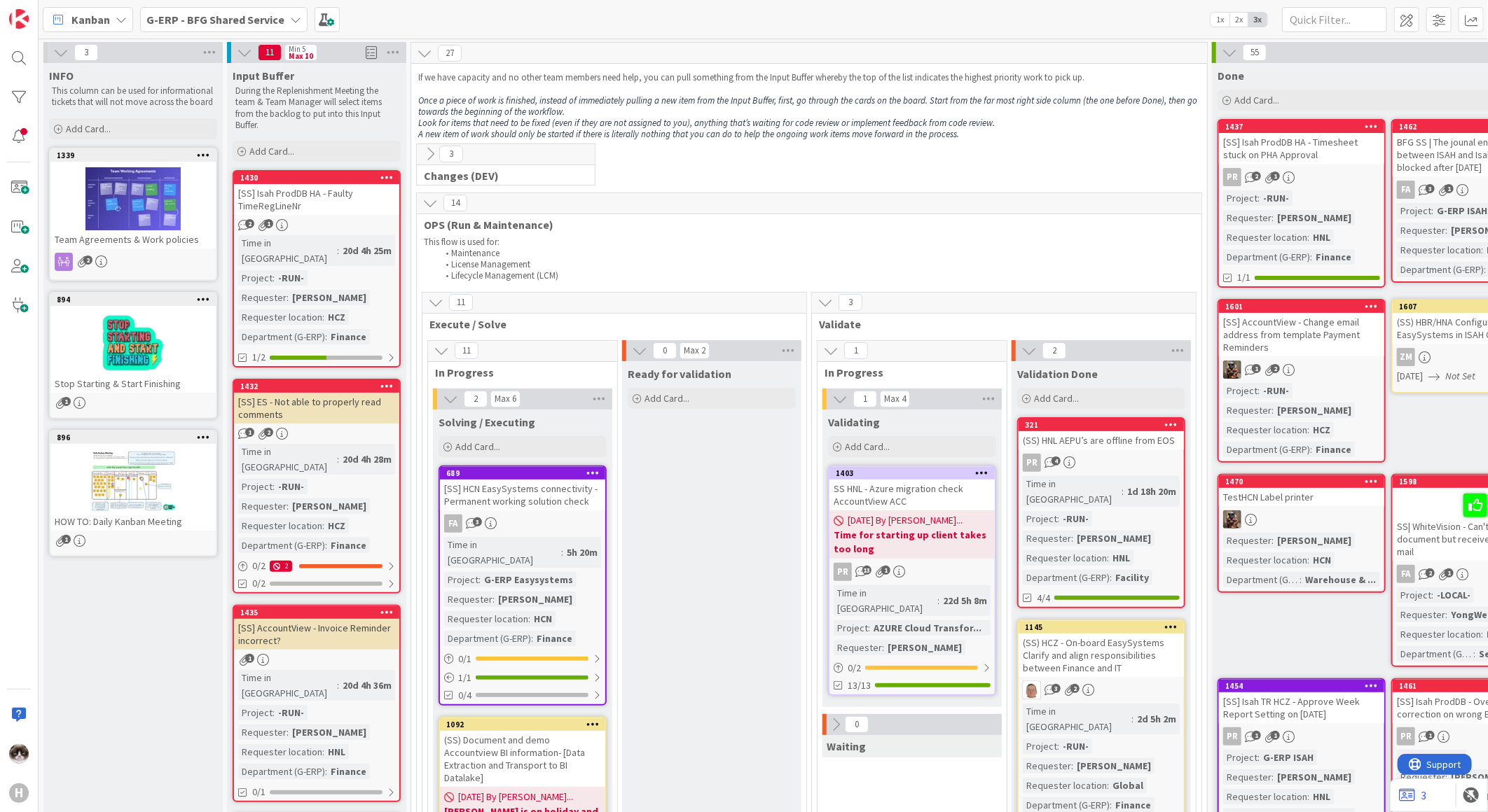
click at [247, 28] on div "G-ERP - BFG Shared Service" at bounding box center [224, 19] width 167 height 25
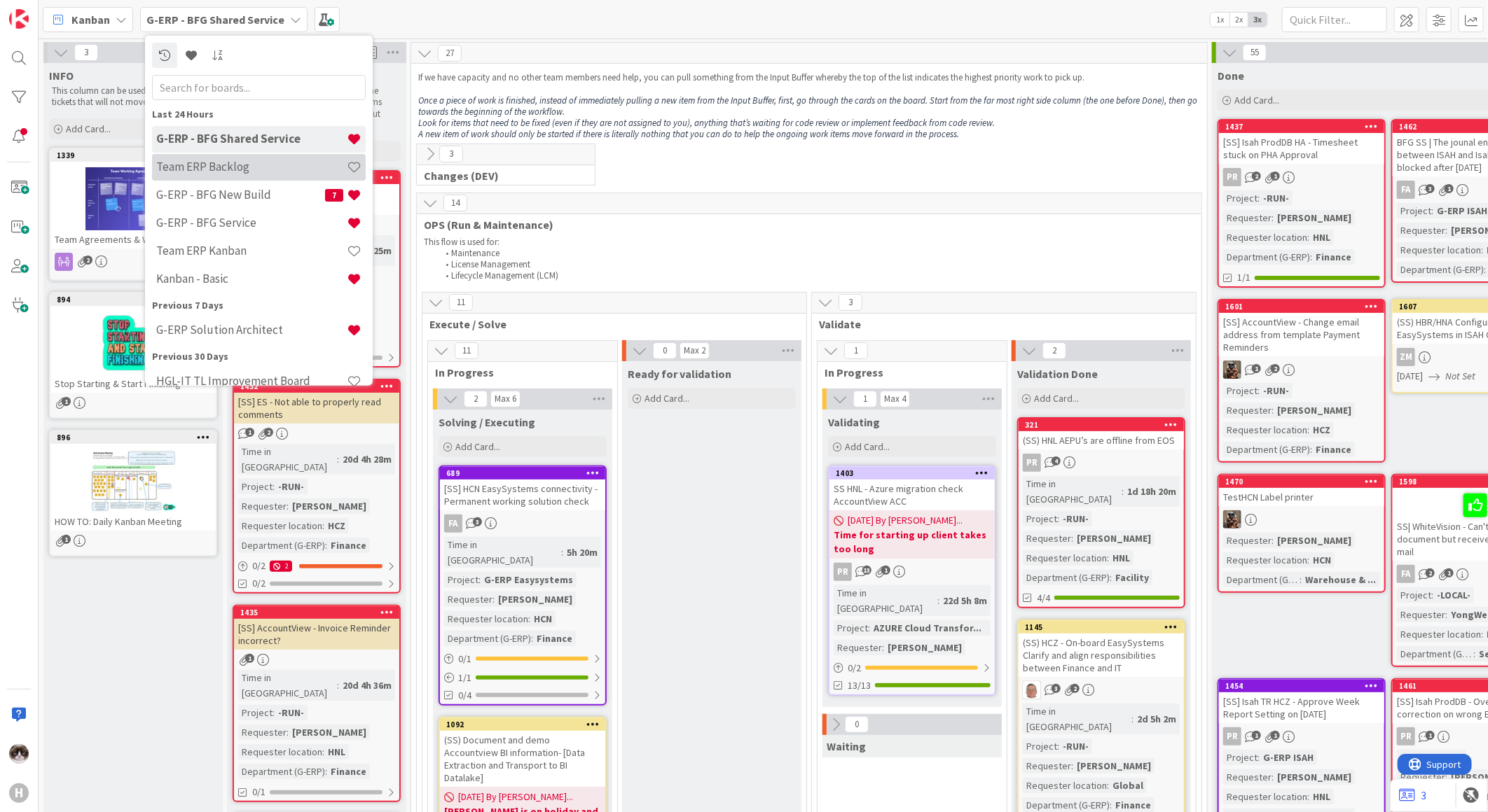
click at [250, 164] on h4 "Team ERP Backlog" at bounding box center [251, 166] width 190 height 14
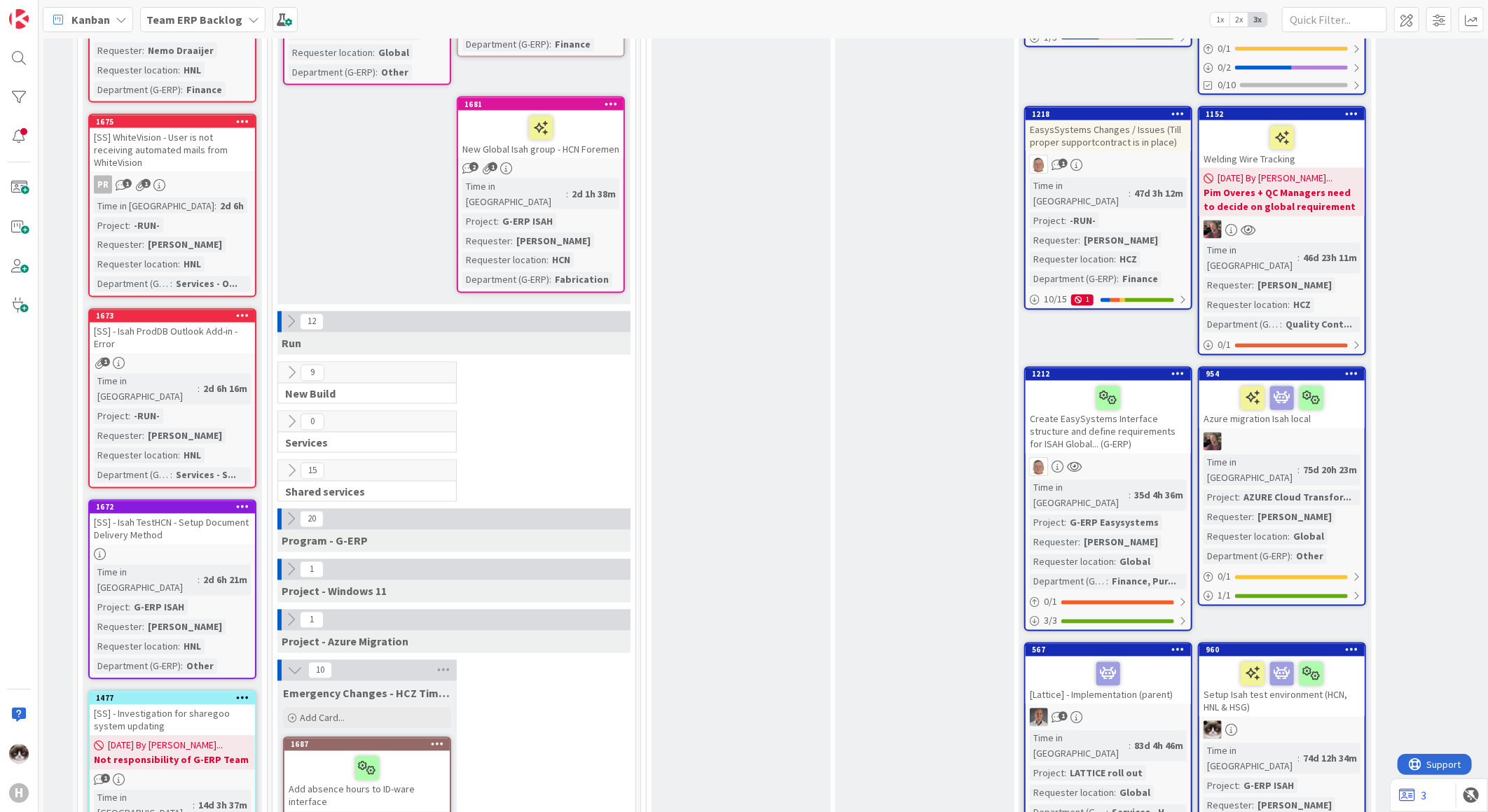
scroll to position [1634, 0]
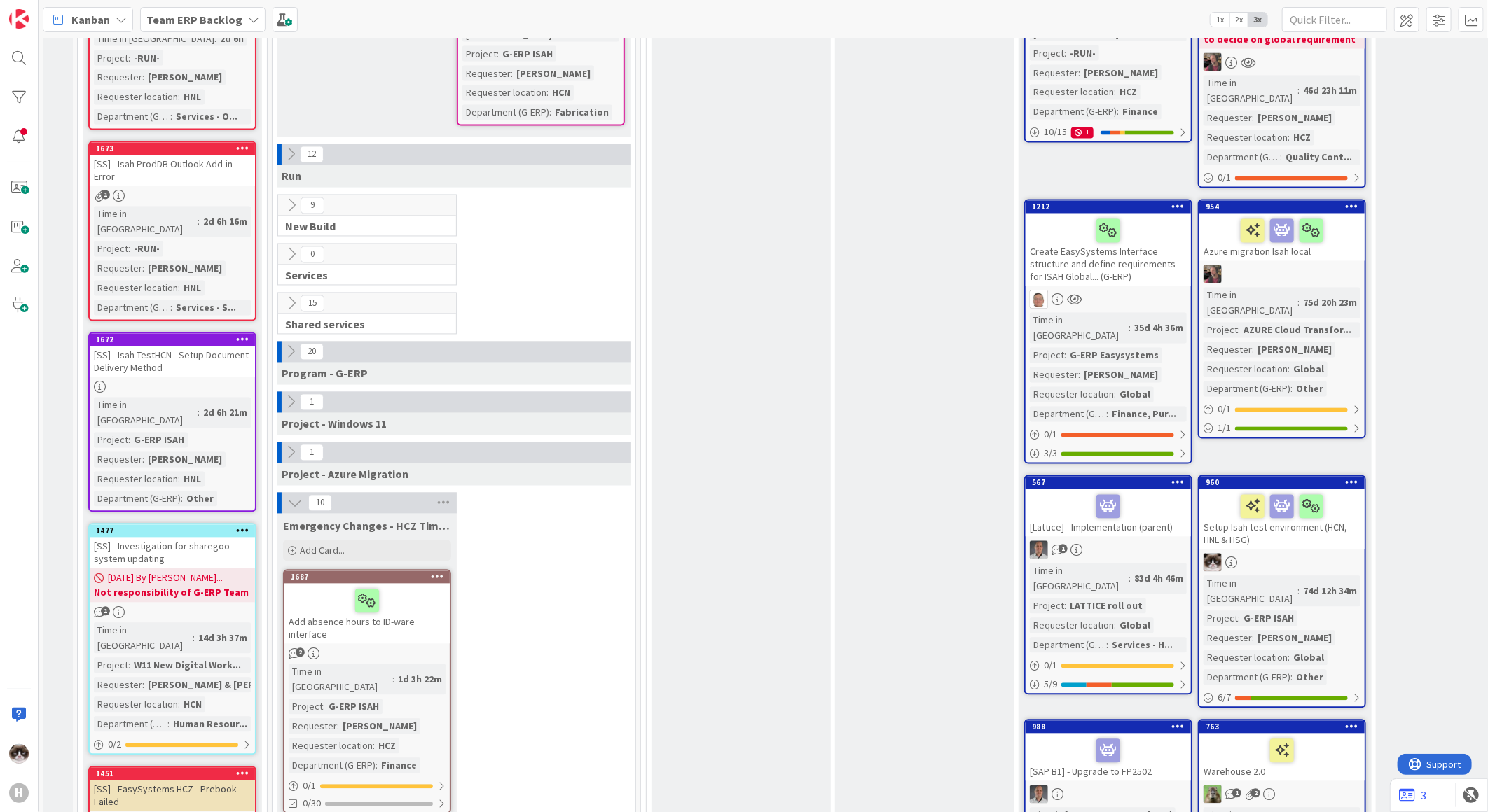
click at [1340, 213] on div "Azure migration Isah local" at bounding box center [1282, 237] width 165 height 48
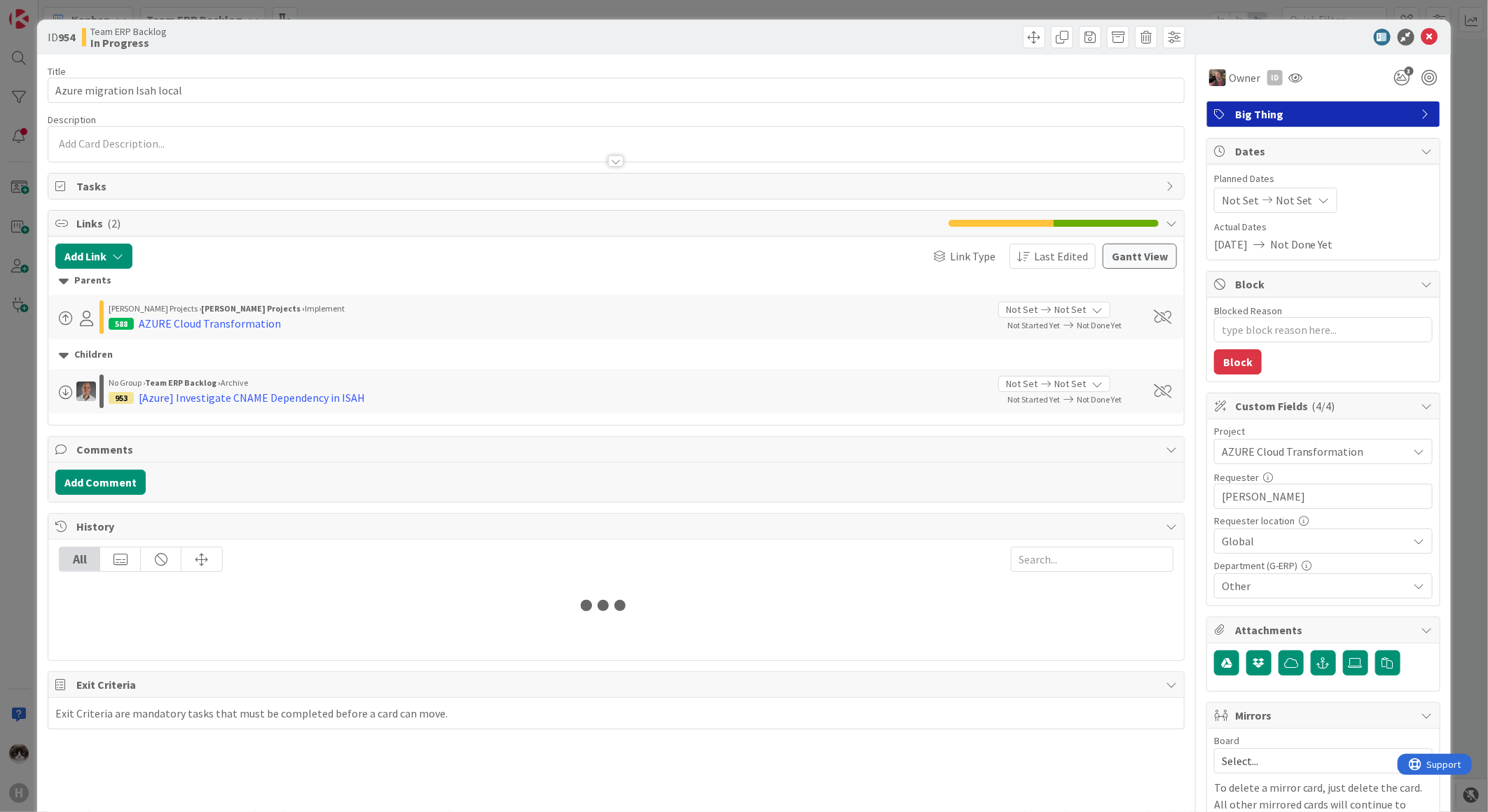
type textarea "x"
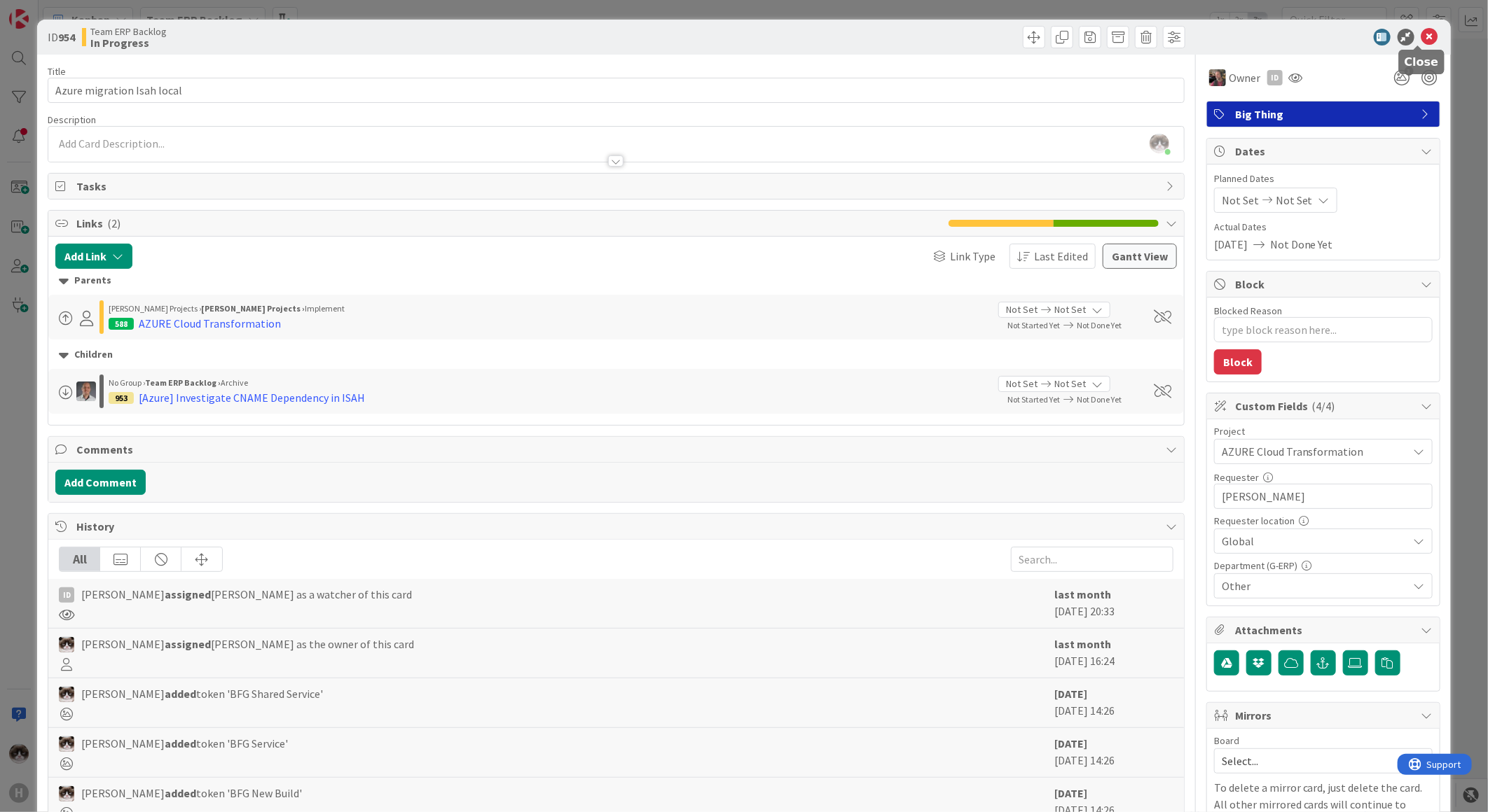
click at [1423, 39] on icon at bounding box center [1429, 37] width 17 height 17
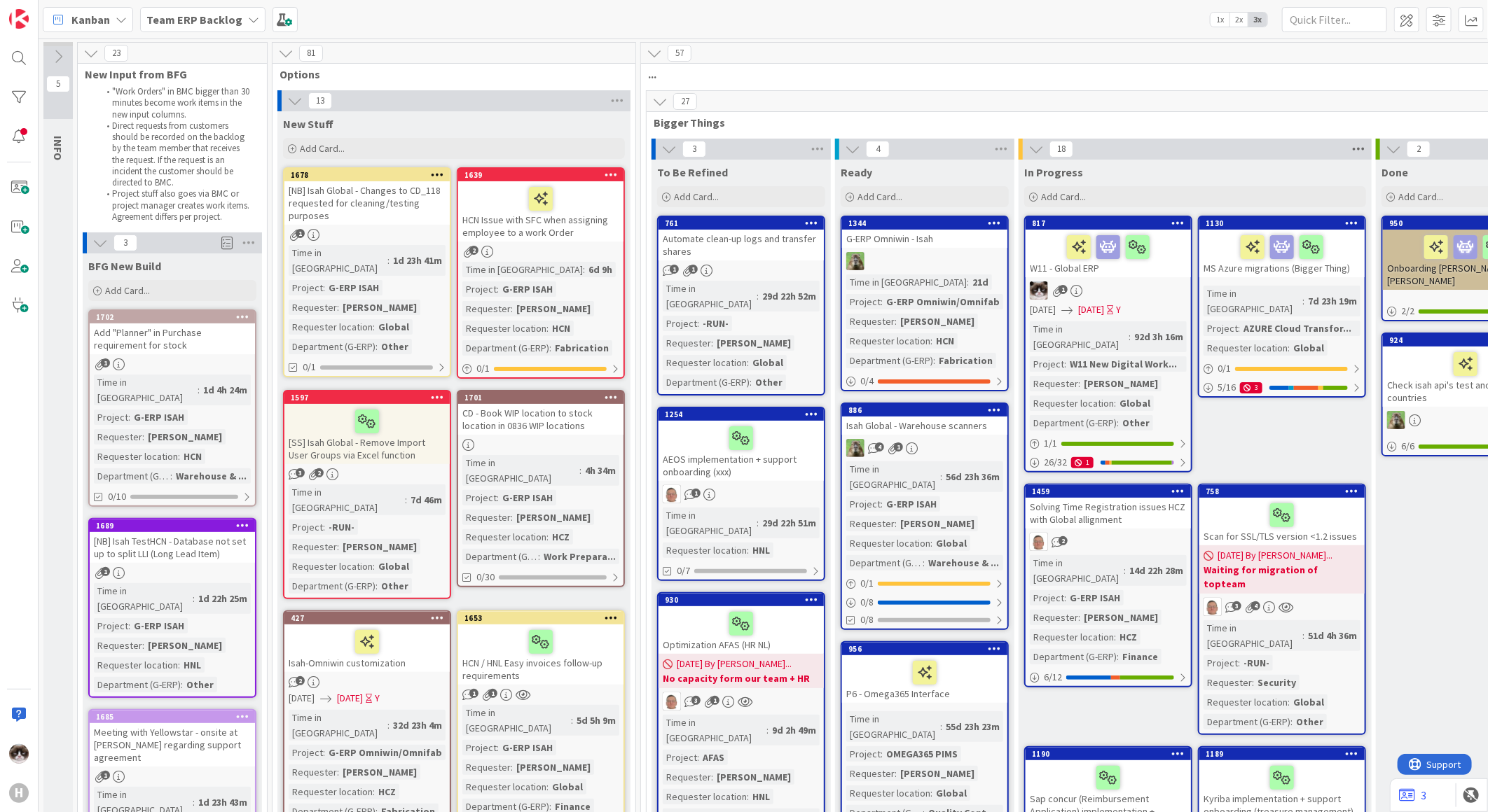
click at [1353, 152] on icon at bounding box center [1358, 149] width 19 height 21
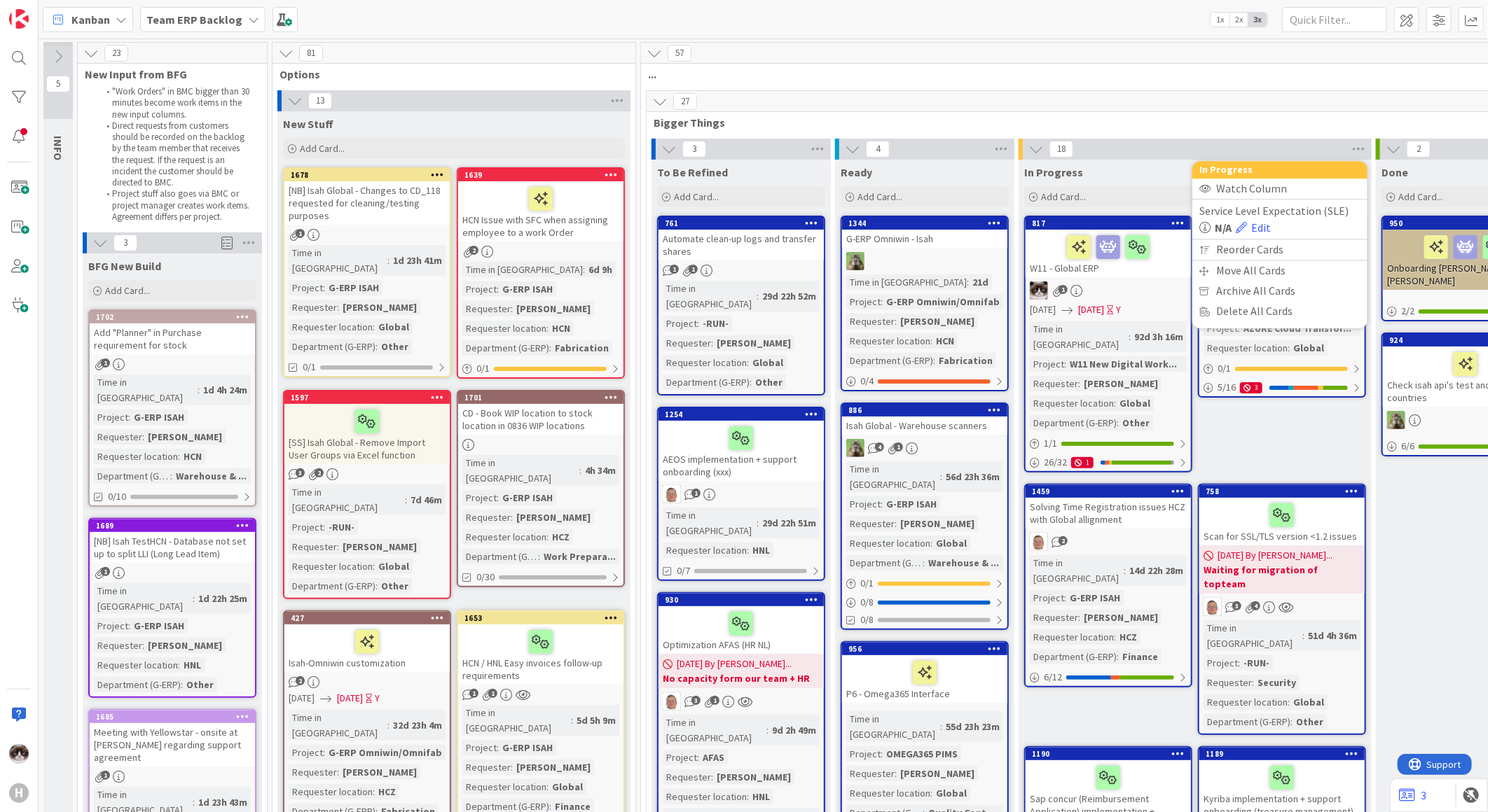
click at [1305, 108] on div "27" at bounding box center [1103, 102] width 913 height 21
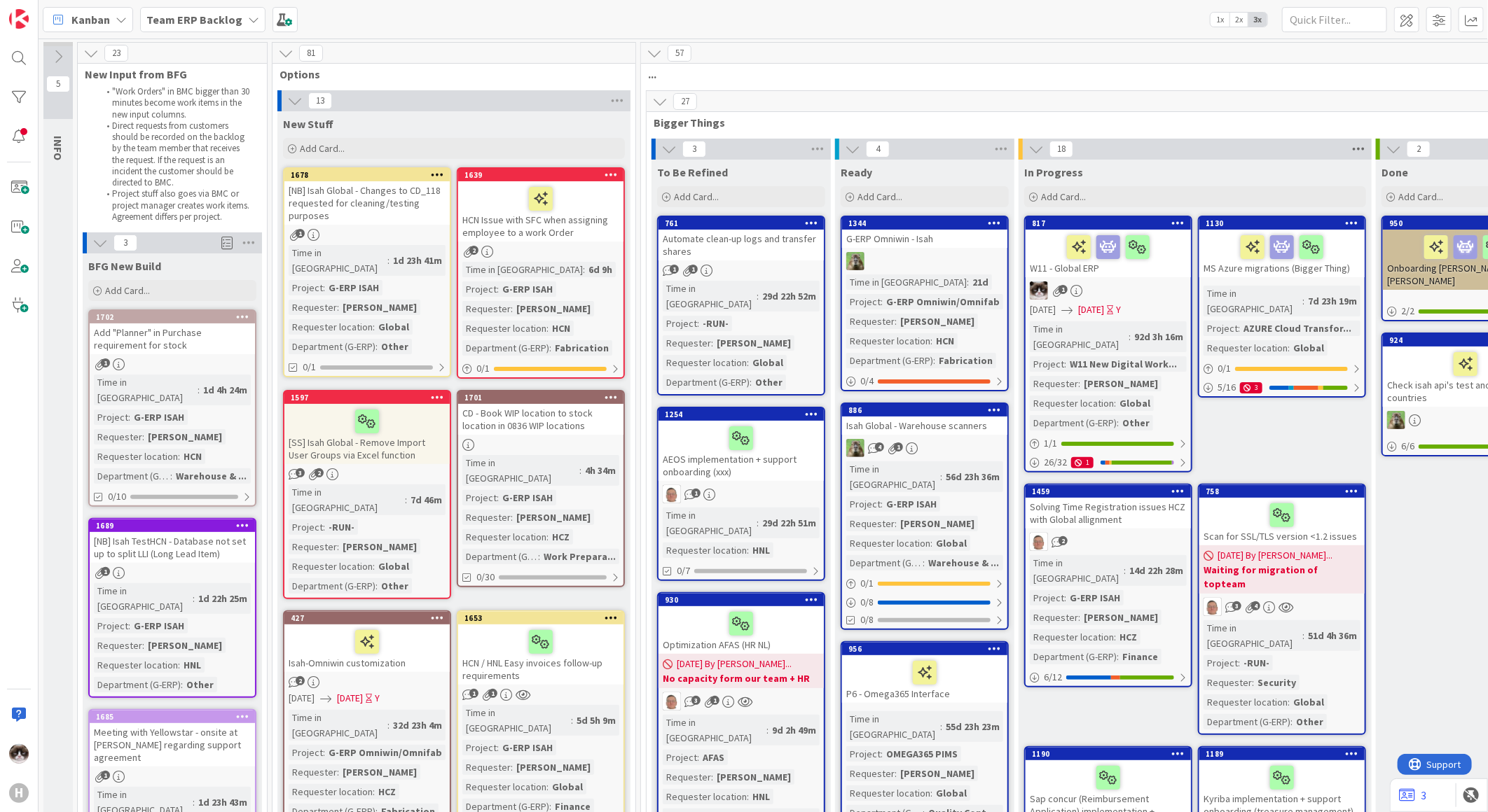
click at [1360, 143] on icon at bounding box center [1358, 149] width 19 height 21
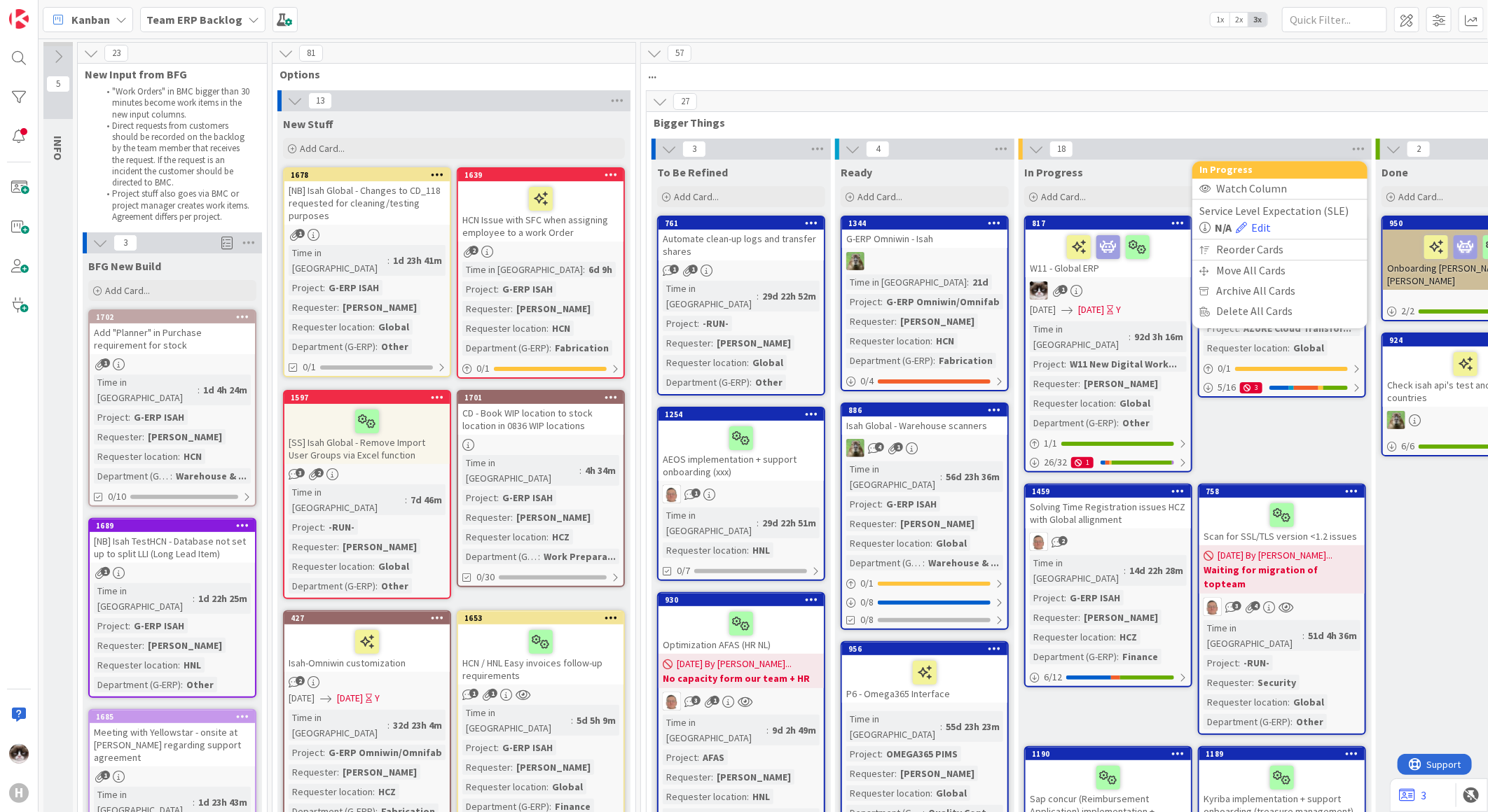
click at [1340, 100] on div "27" at bounding box center [1103, 102] width 913 height 21
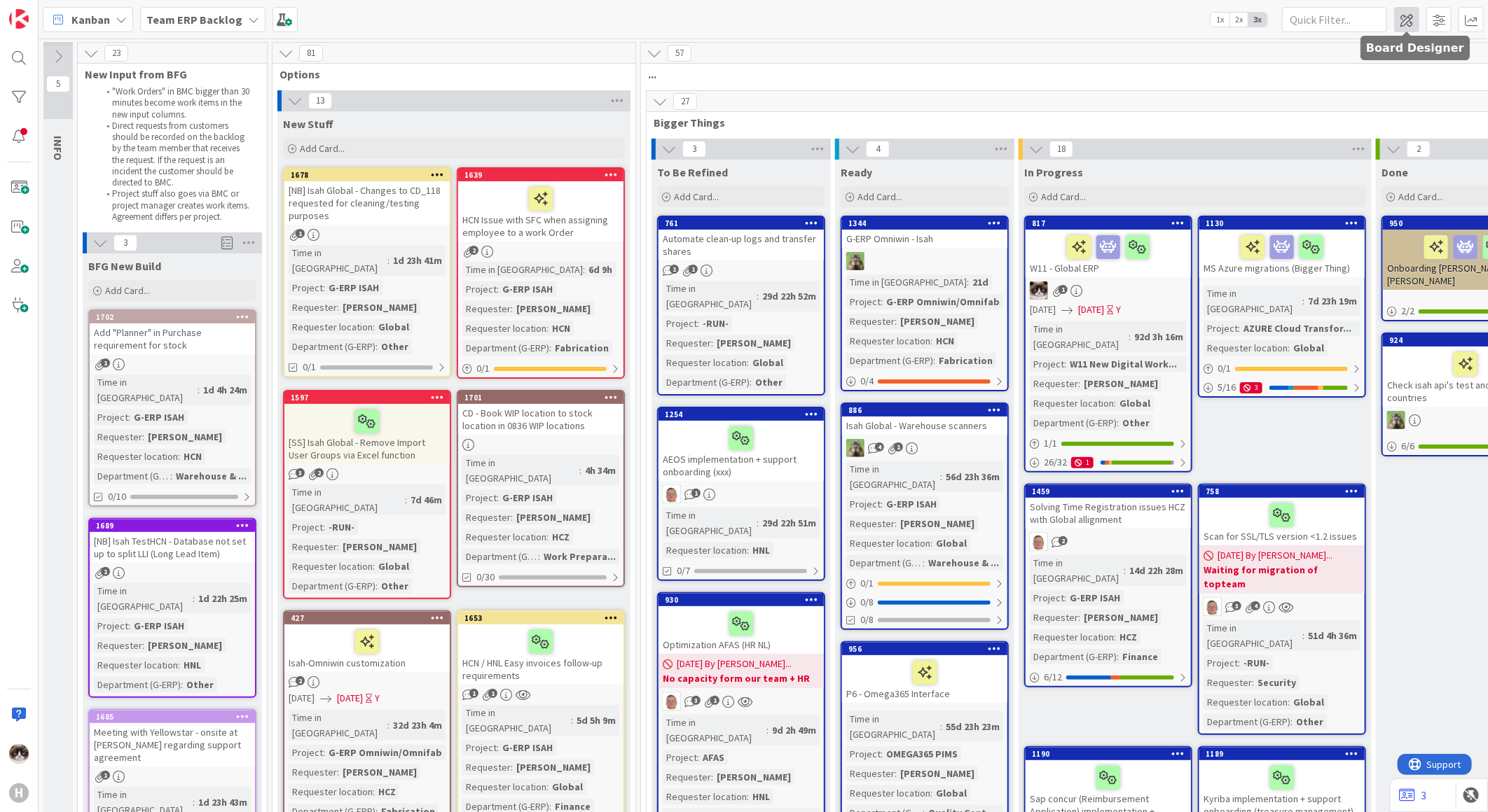
click at [1400, 17] on span at bounding box center [1407, 19] width 25 height 25
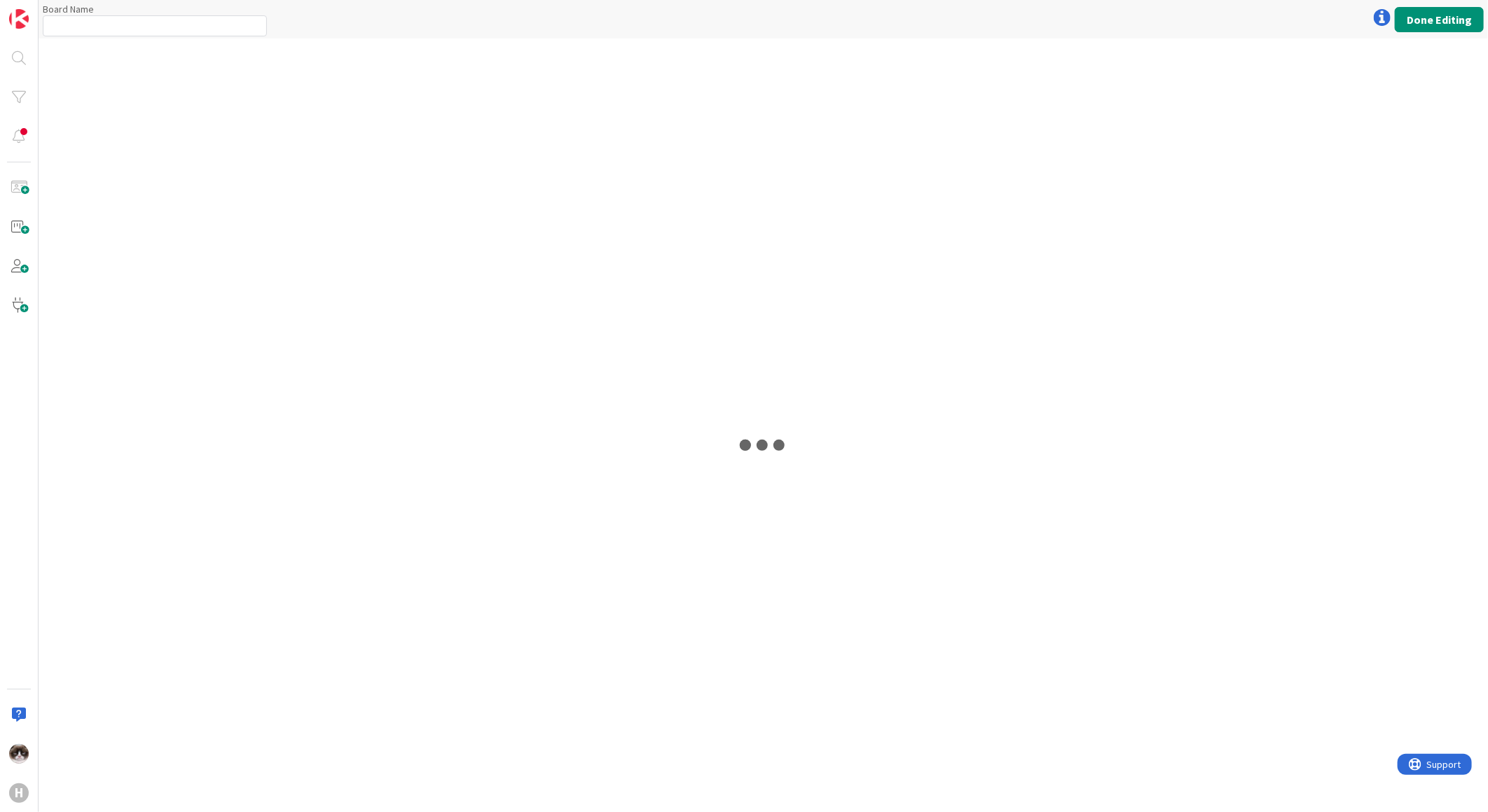
type input "Team ERP Backlog"
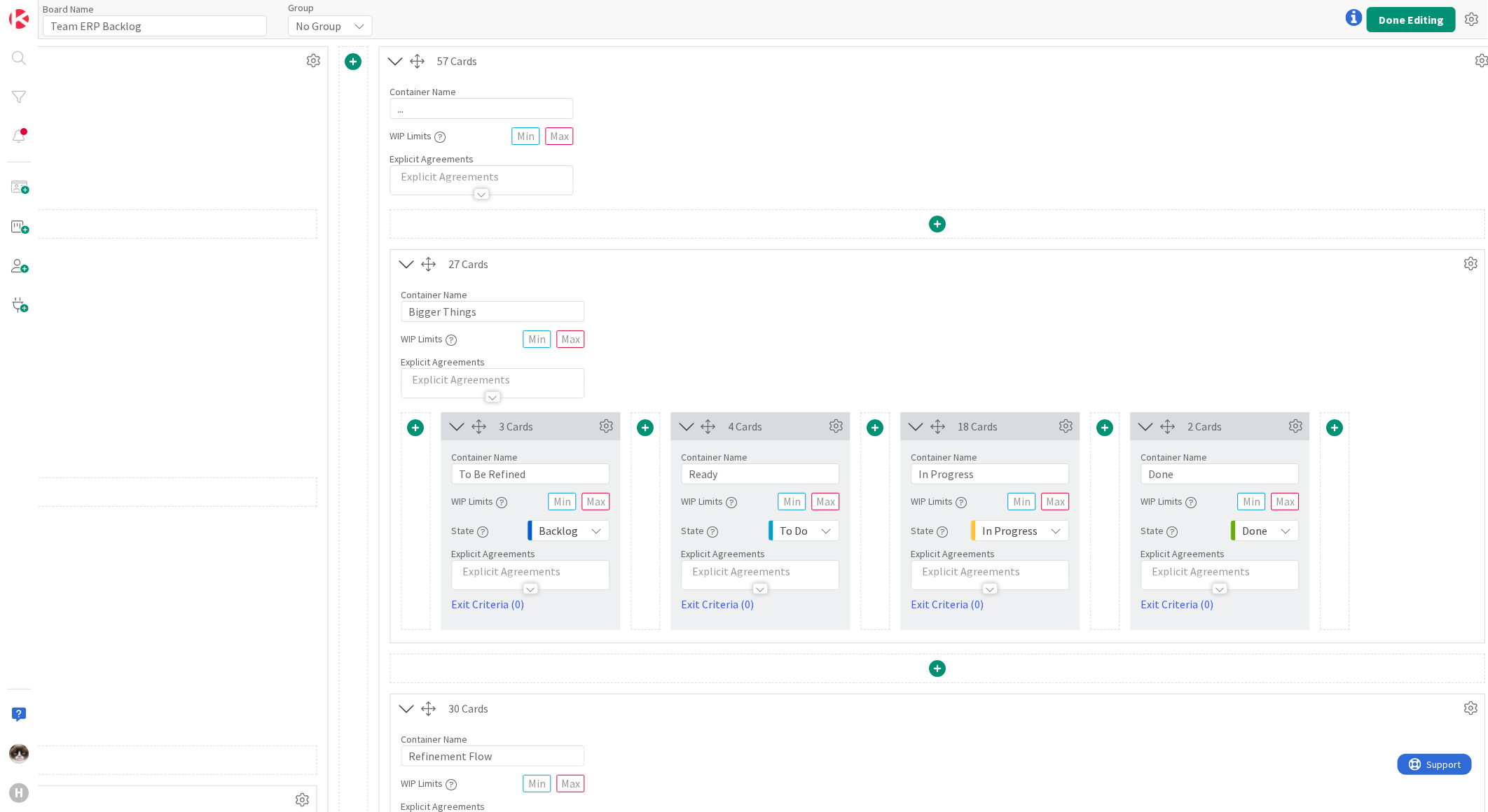
scroll to position [0, 1699]
click at [1049, 504] on input "text" at bounding box center [1049, 502] width 28 height 18
drag, startPoint x: 1055, startPoint y: 500, endPoint x: 1043, endPoint y: 502, distance: 12.2
click at [1043, 502] on input "15" at bounding box center [1049, 502] width 28 height 18
drag, startPoint x: 1048, startPoint y: 504, endPoint x: 1024, endPoint y: 504, distance: 24.0
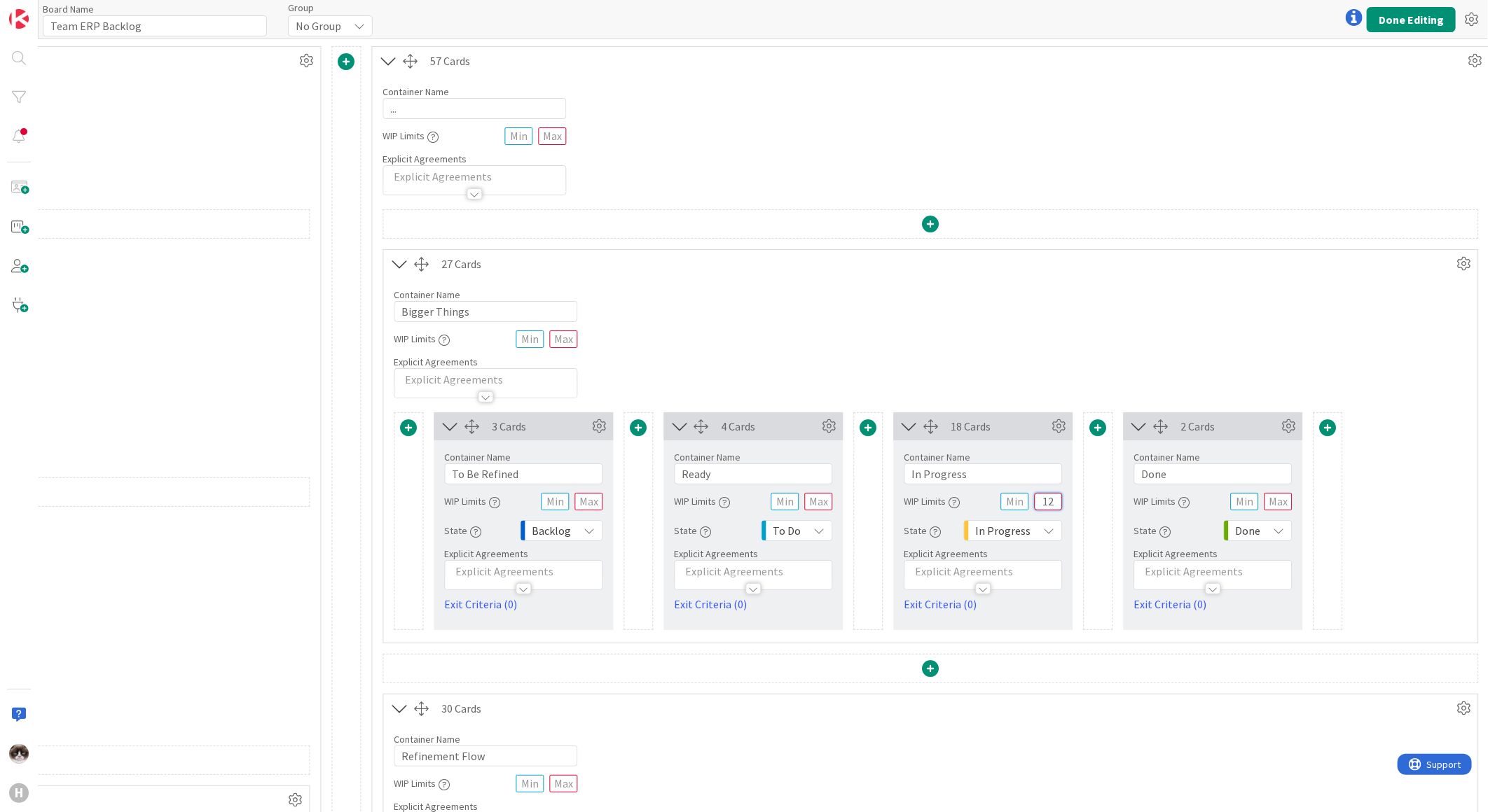
click at [1024, 504] on div "WIP Limits 12" at bounding box center [983, 501] width 158 height 25
type input "15"
click at [1414, 9] on button "Done Editing" at bounding box center [1411, 19] width 89 height 25
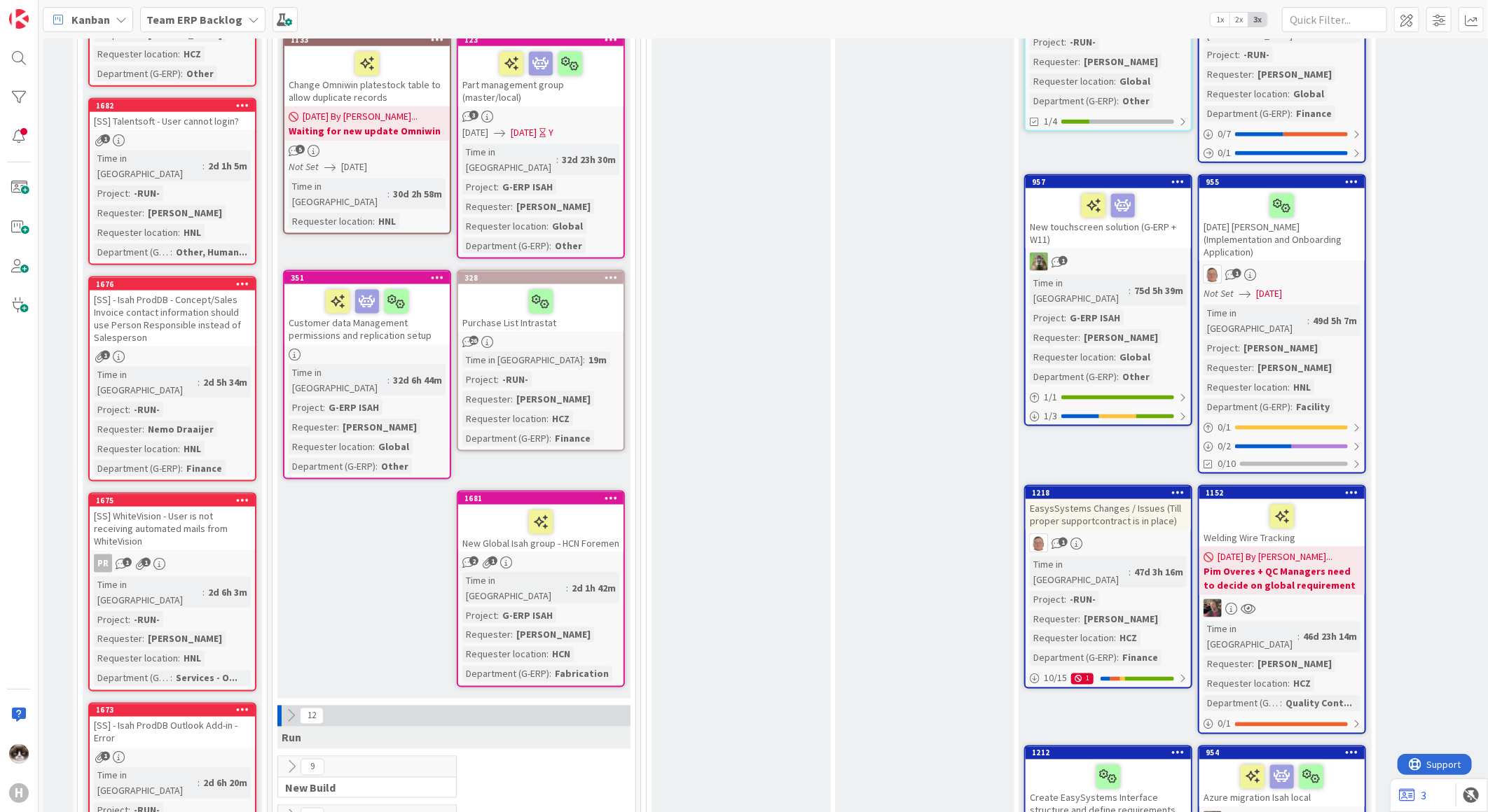
scroll to position [1166, 0]
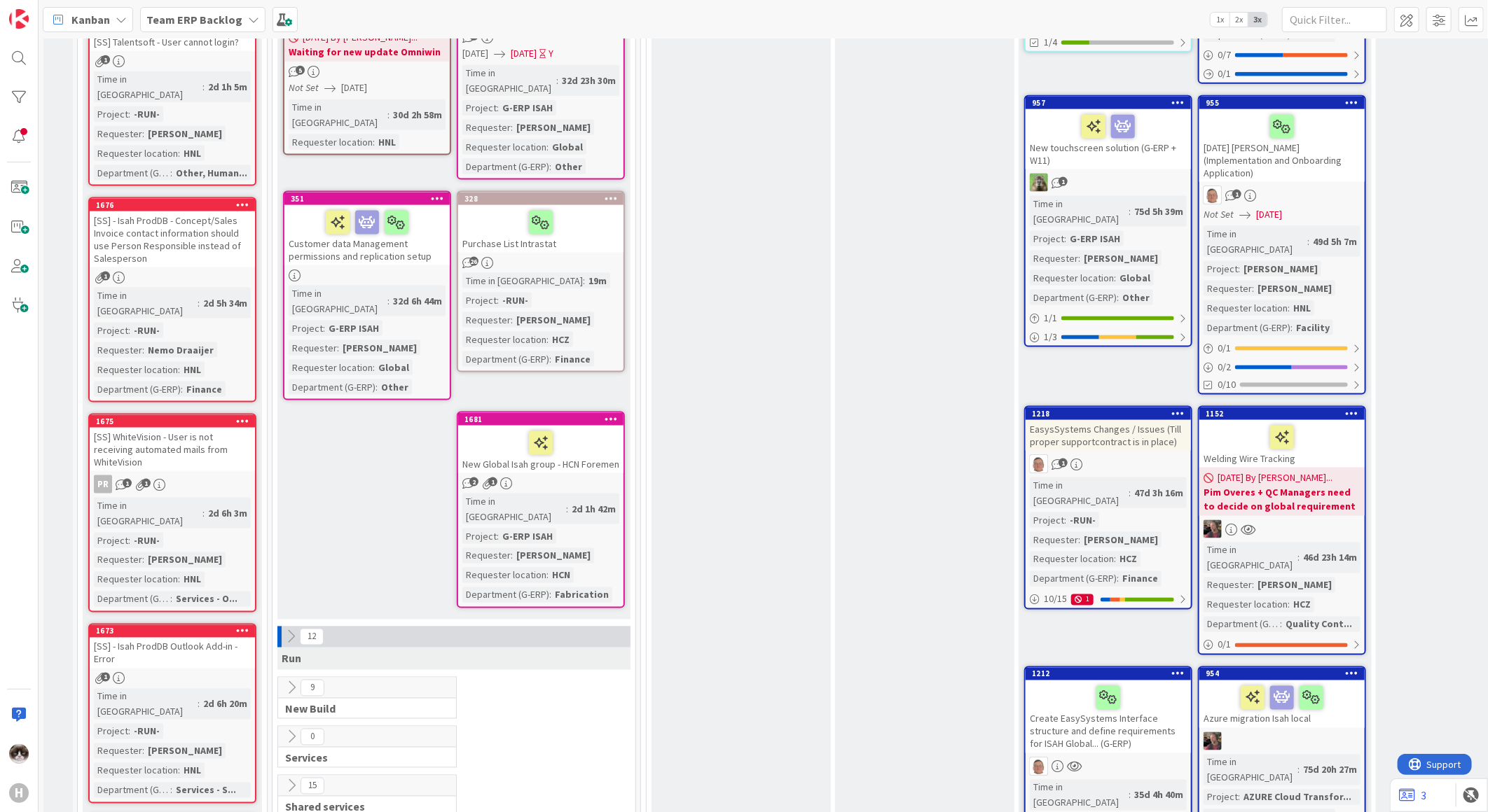
click at [1342, 666] on link "954 Azure migration Isah local Time in [GEOGRAPHIC_DATA] : 75d 20h 27m Project …" at bounding box center [1282, 786] width 168 height 239
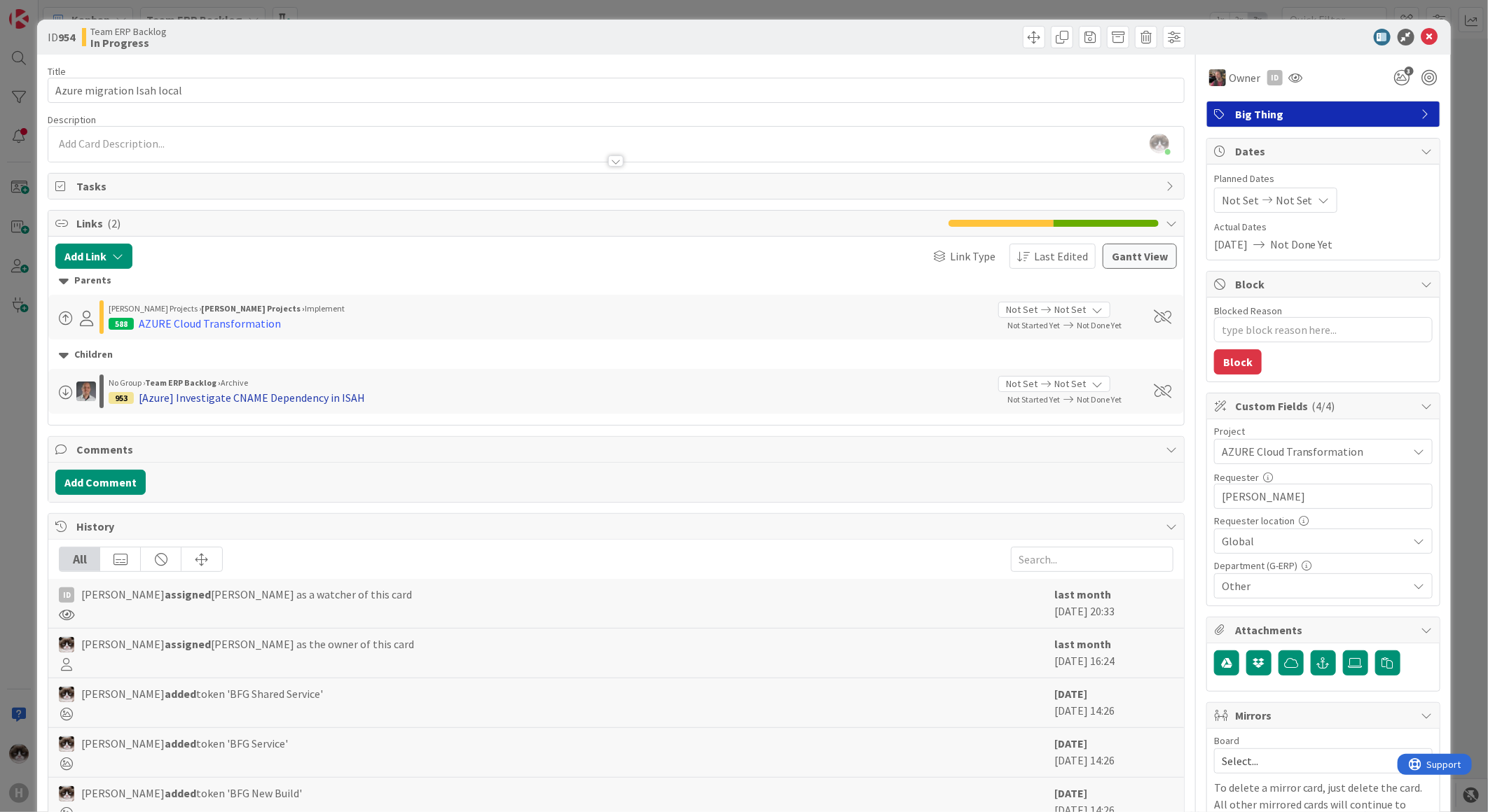
click at [199, 395] on div "[Azure] Investigate CNAME Dependency in ISAH" at bounding box center [252, 397] width 226 height 17
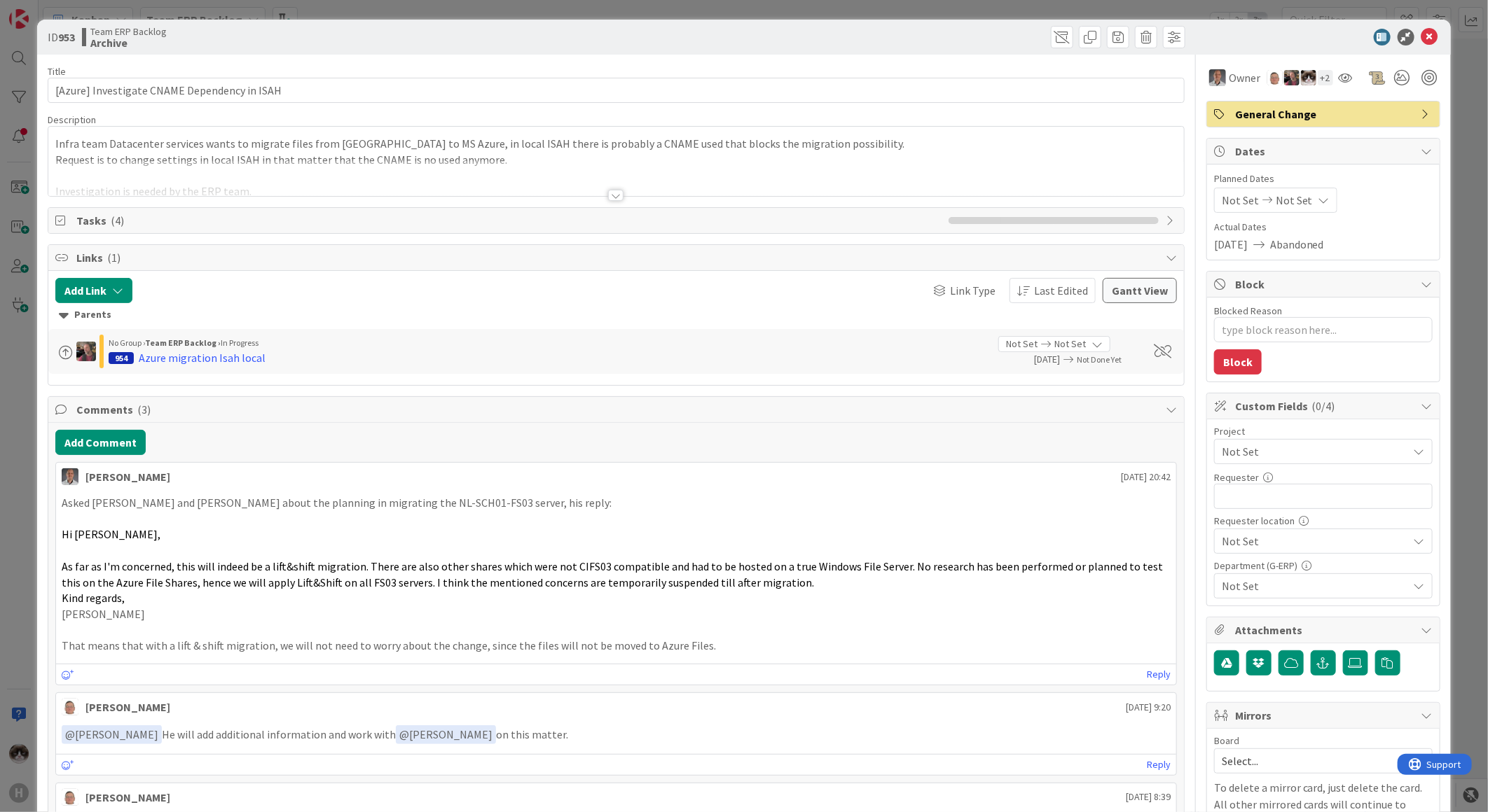
type textarea "x"
click at [100, 289] on button "Add Link" at bounding box center [94, 290] width 77 height 25
click at [155, 370] on span "Current Board" at bounding box center [148, 377] width 157 height 19
click at [163, 371] on span "Current Board" at bounding box center [148, 377] width 157 height 19
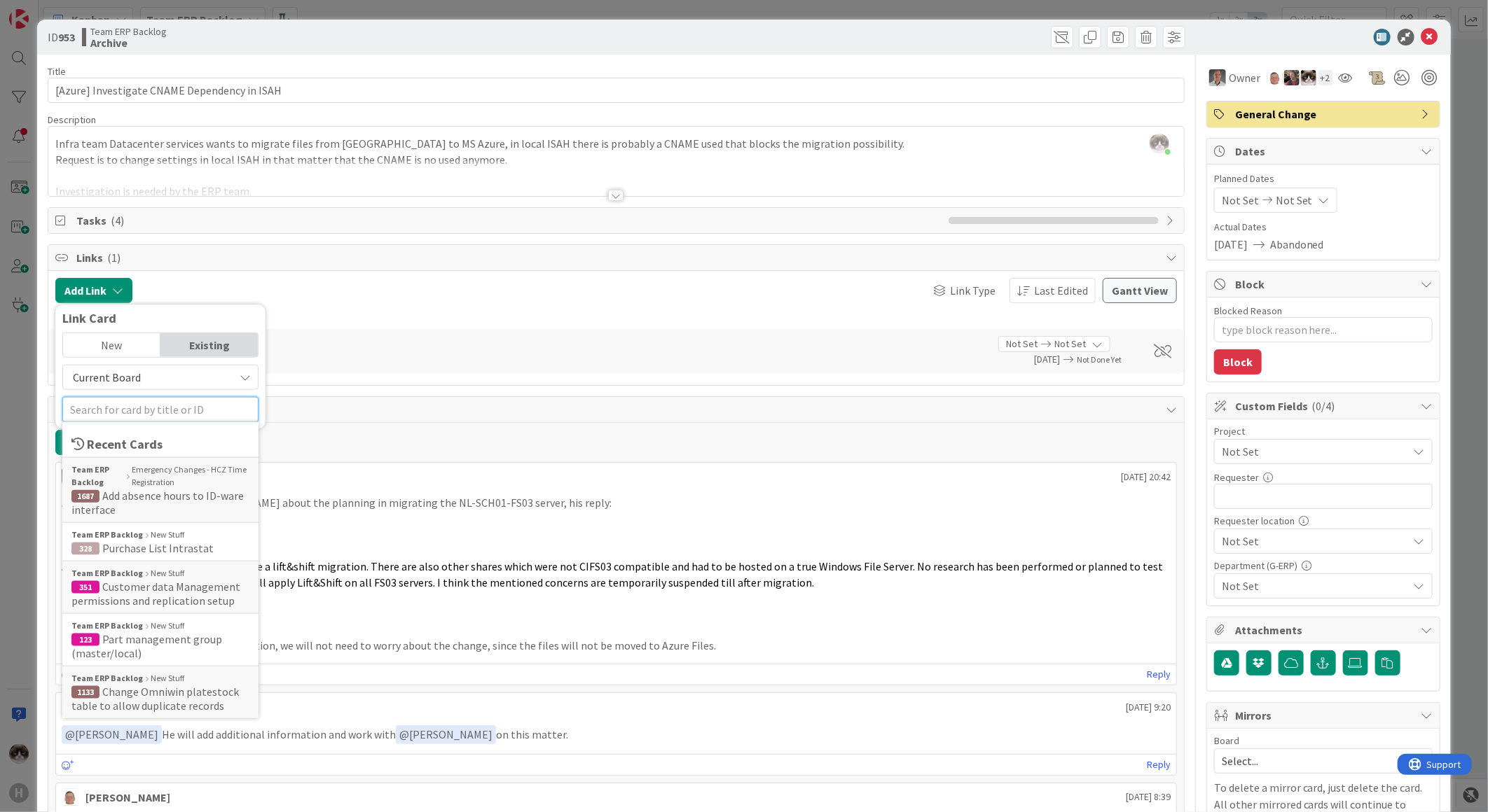
click at [155, 409] on input "text" at bounding box center [161, 409] width 196 height 25
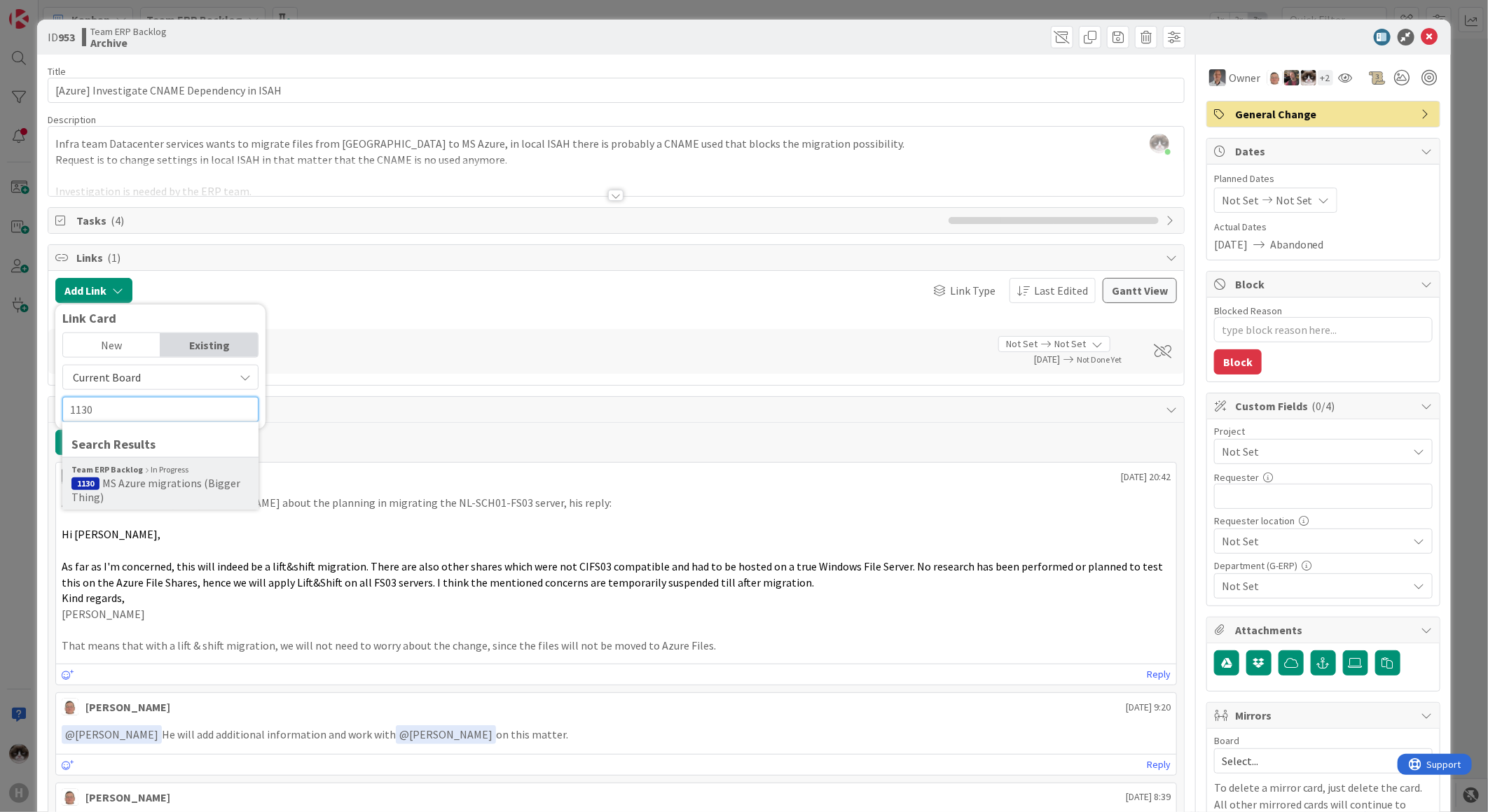
type input "1130"
click at [155, 477] on span "MS Azure migrations (Bigger Thing)" at bounding box center [155, 490] width 169 height 28
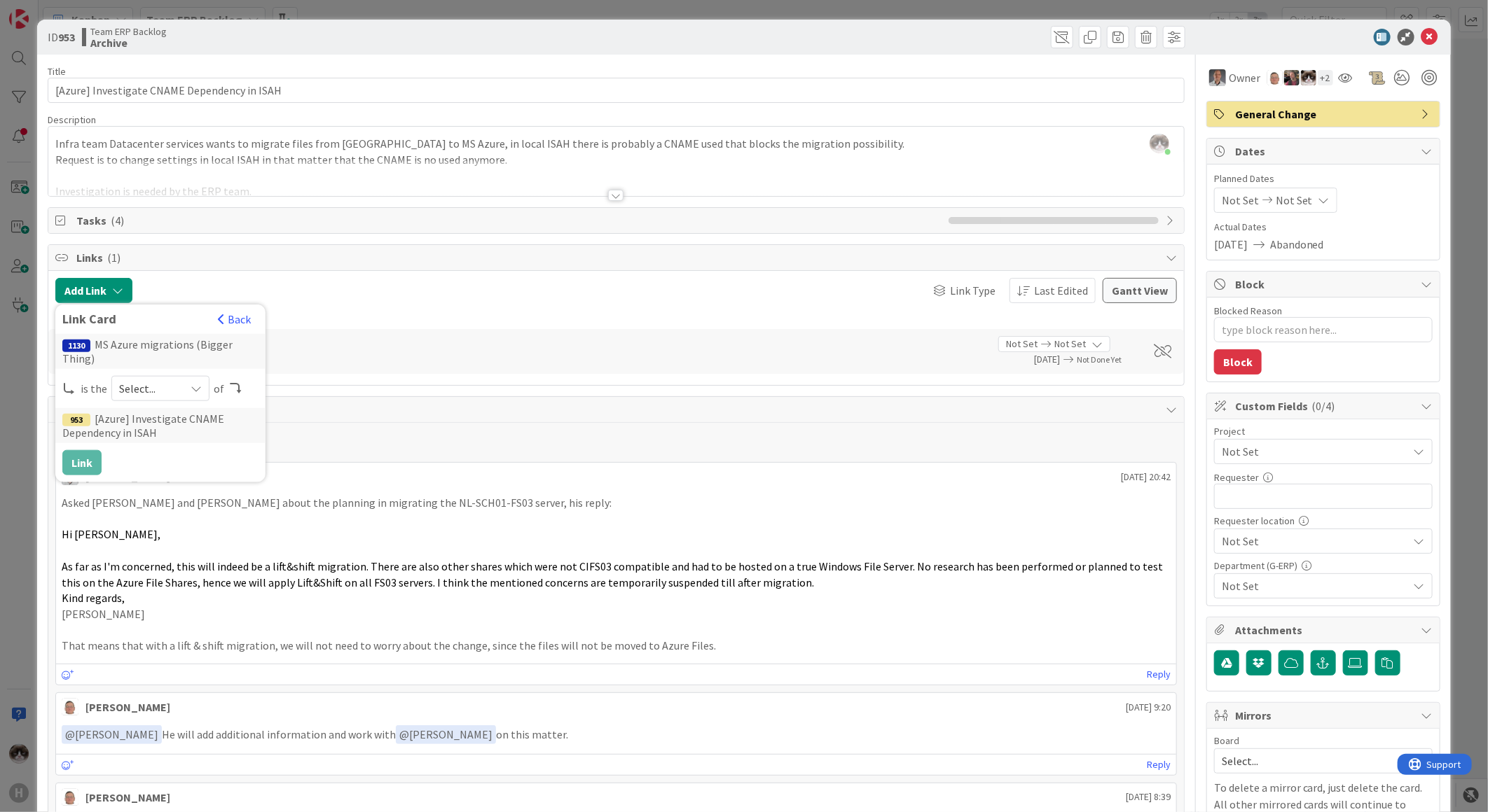
click at [186, 376] on div "Select..." at bounding box center [161, 389] width 98 height 25
click at [178, 413] on span "parent" at bounding box center [234, 421] width 158 height 21
click at [94, 452] on button "Link" at bounding box center [82, 463] width 39 height 25
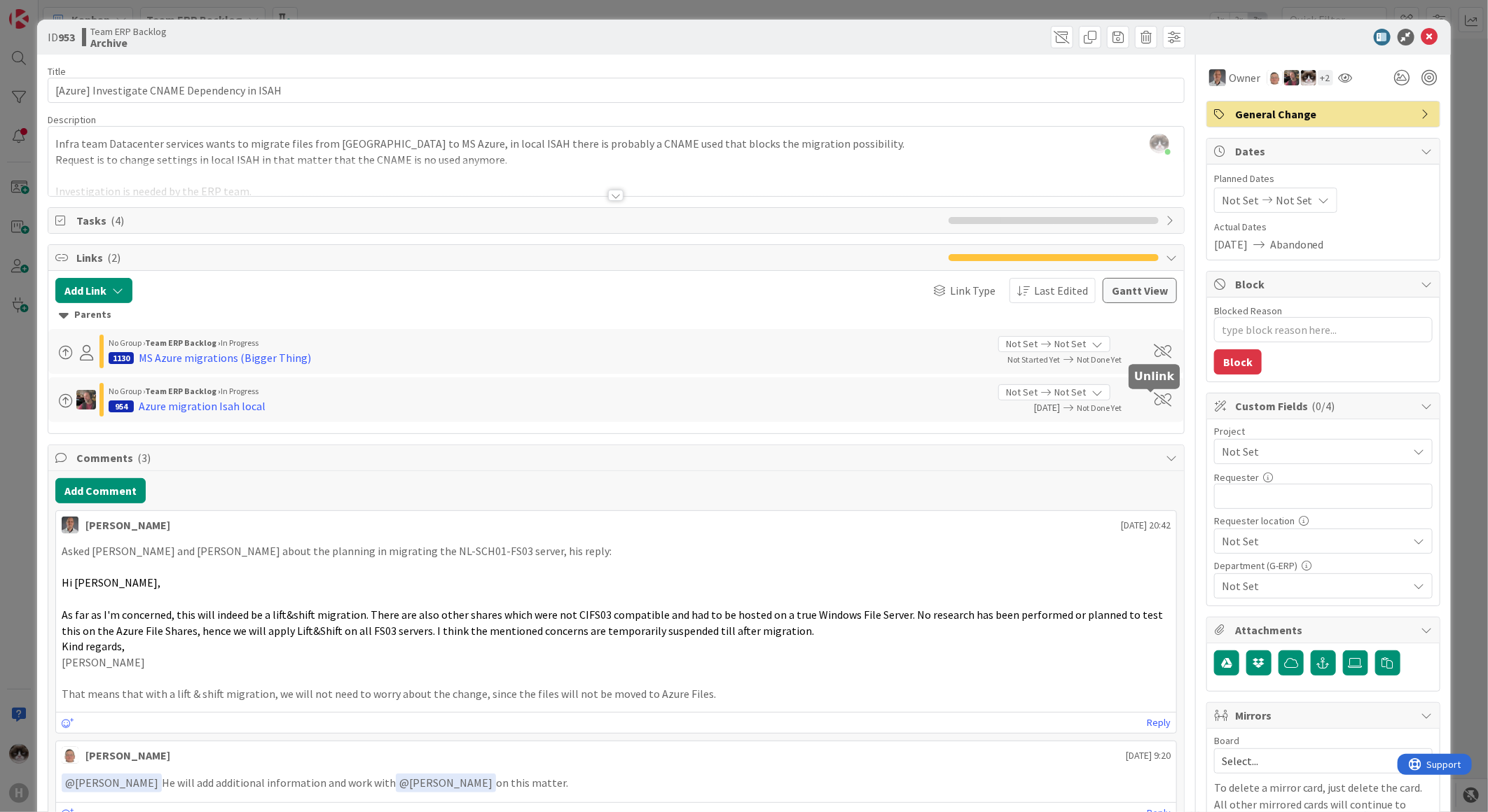
click at [1154, 402] on span at bounding box center [1162, 400] width 18 height 14
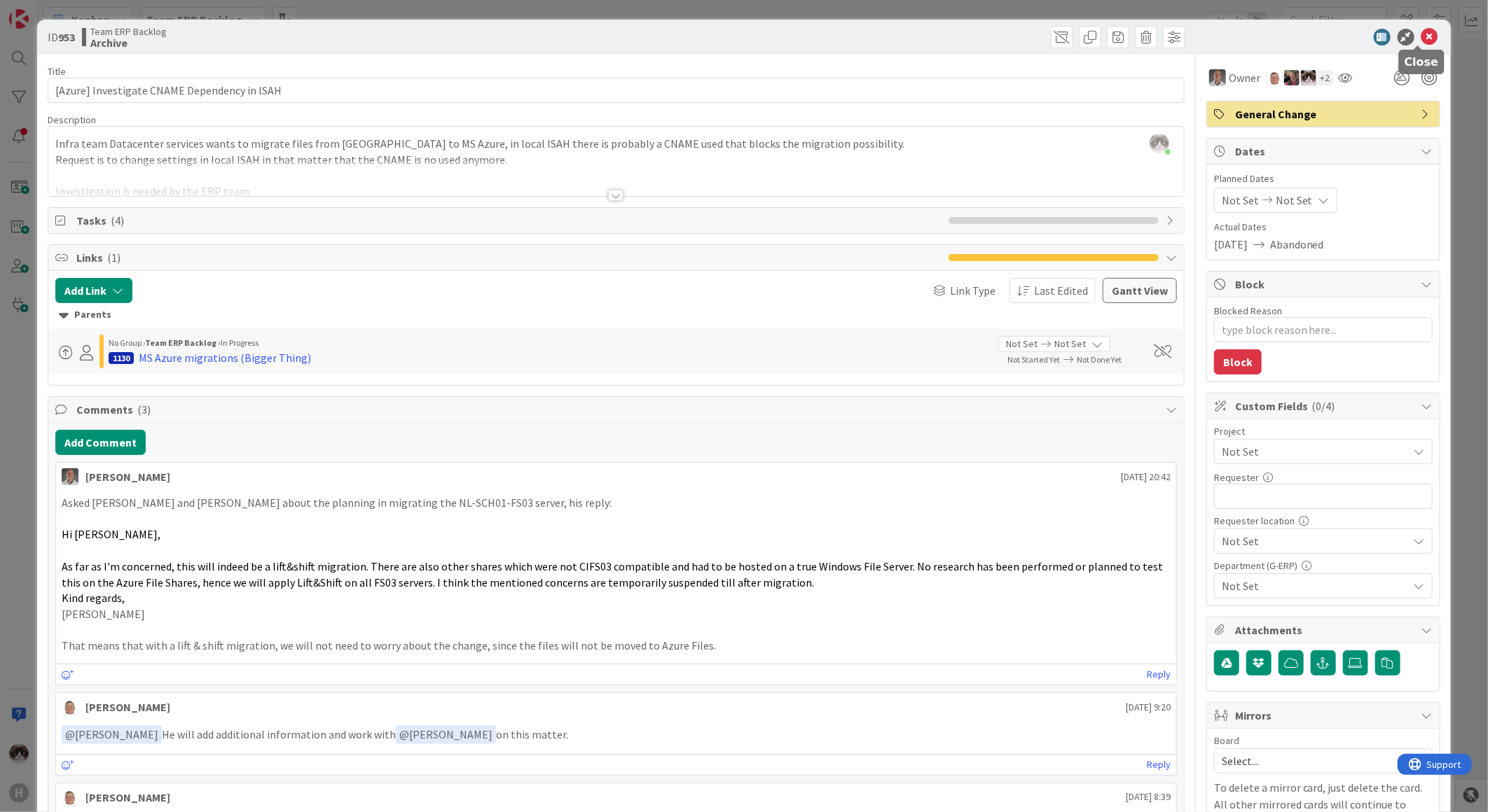
click at [1421, 35] on icon at bounding box center [1429, 37] width 17 height 17
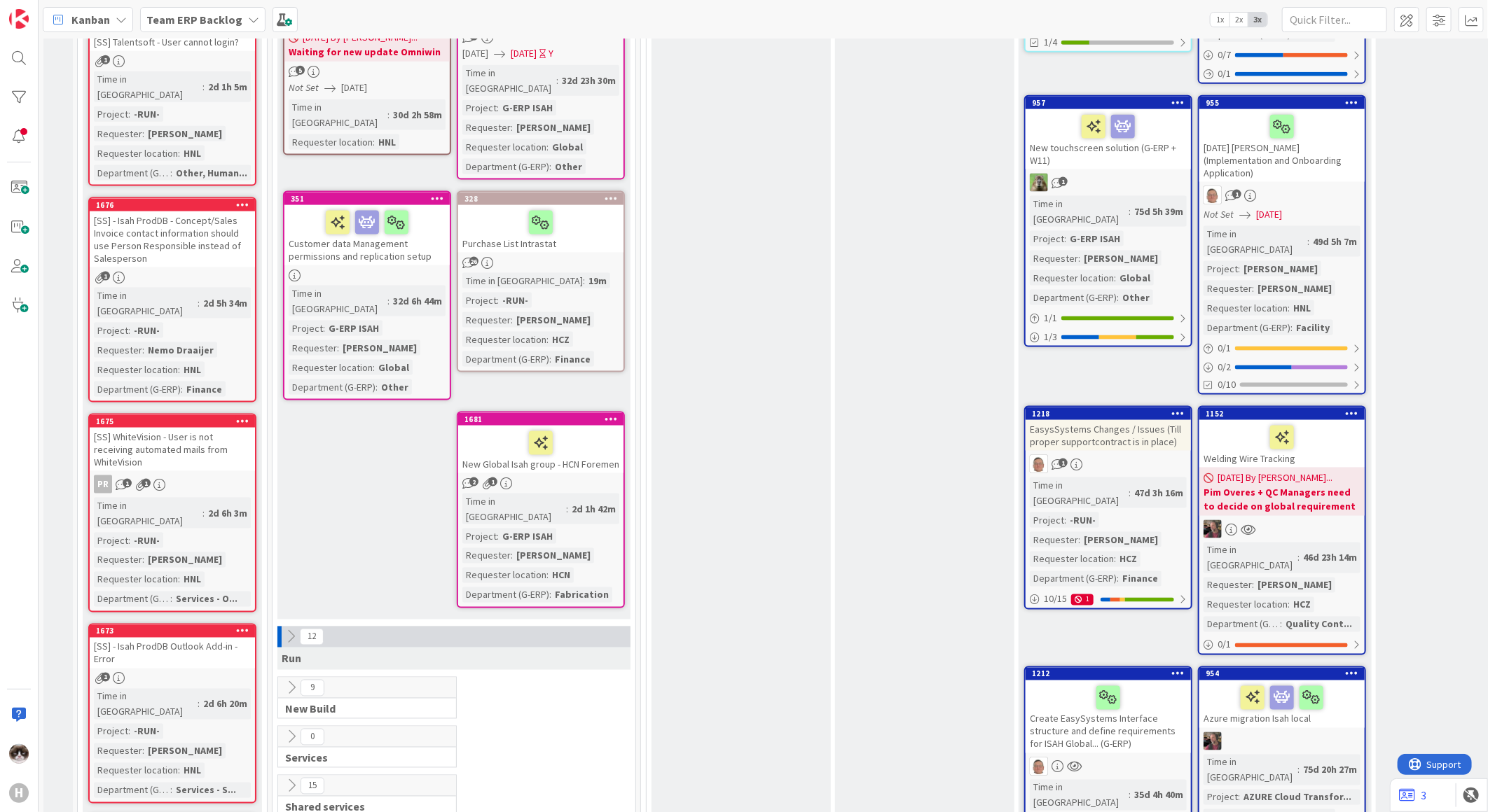
click at [1356, 669] on icon at bounding box center [1353, 673] width 13 height 10
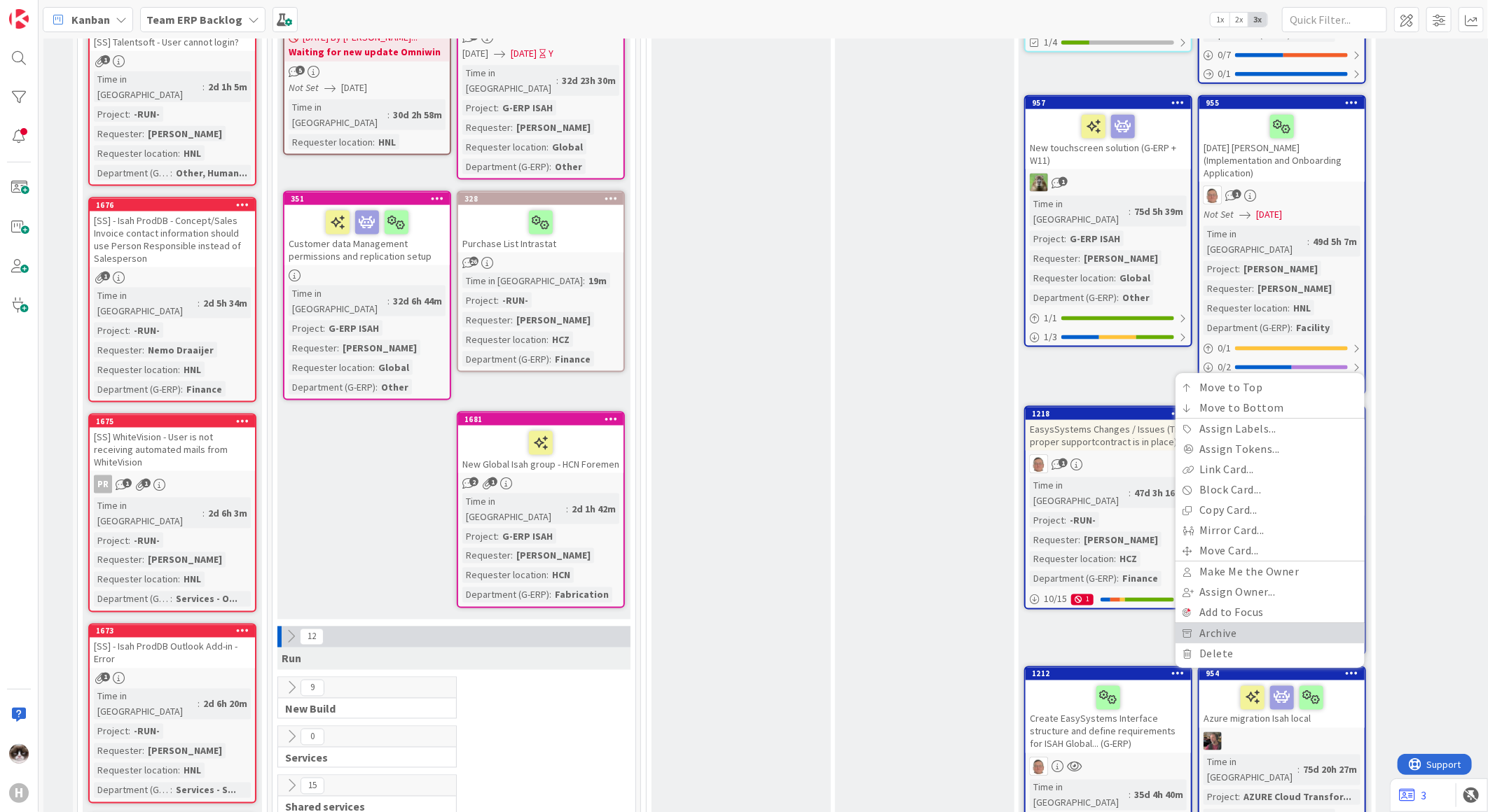
click at [1255, 623] on link "Archive" at bounding box center [1270, 633] width 189 height 20
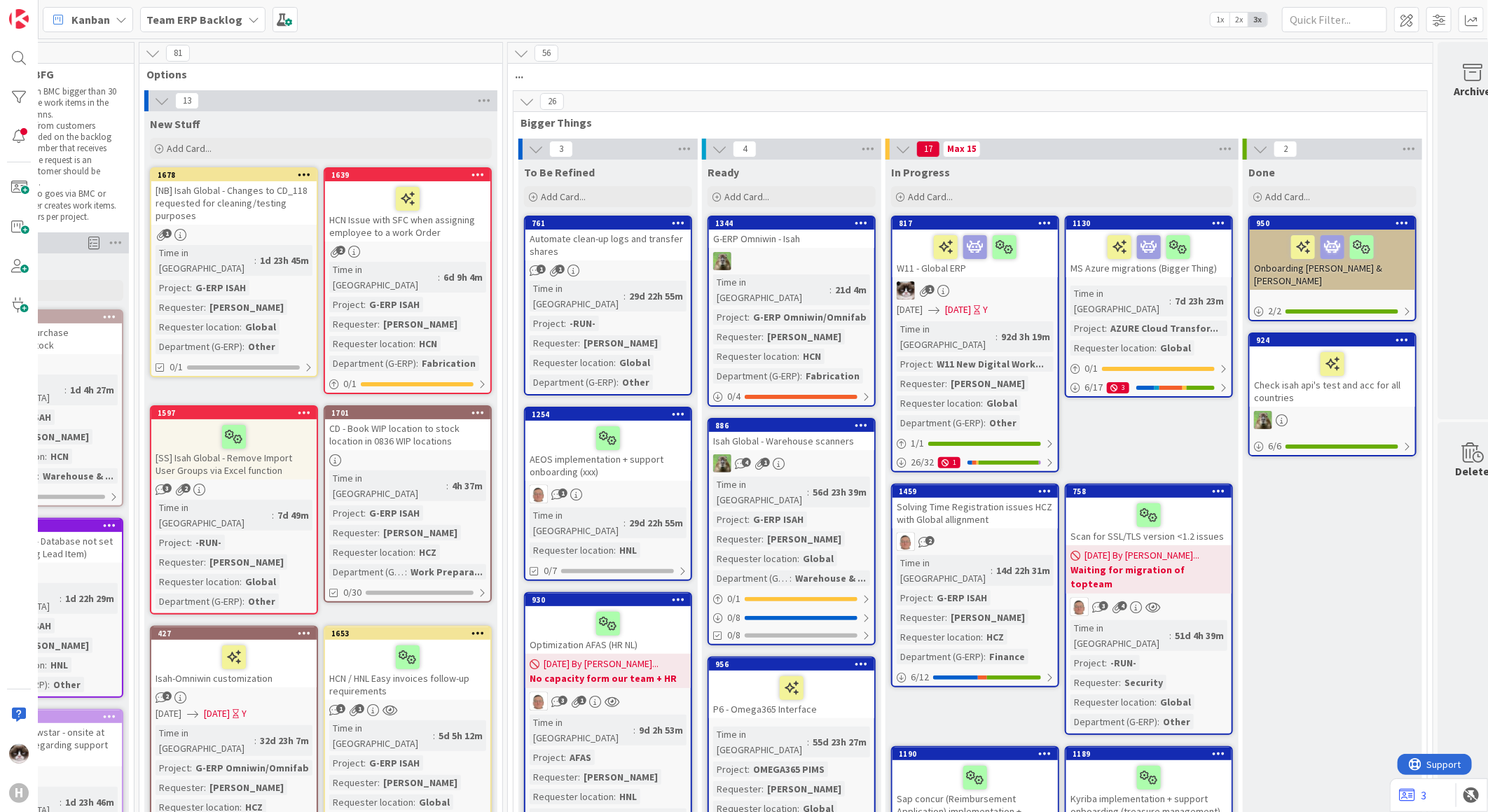
scroll to position [0, 169]
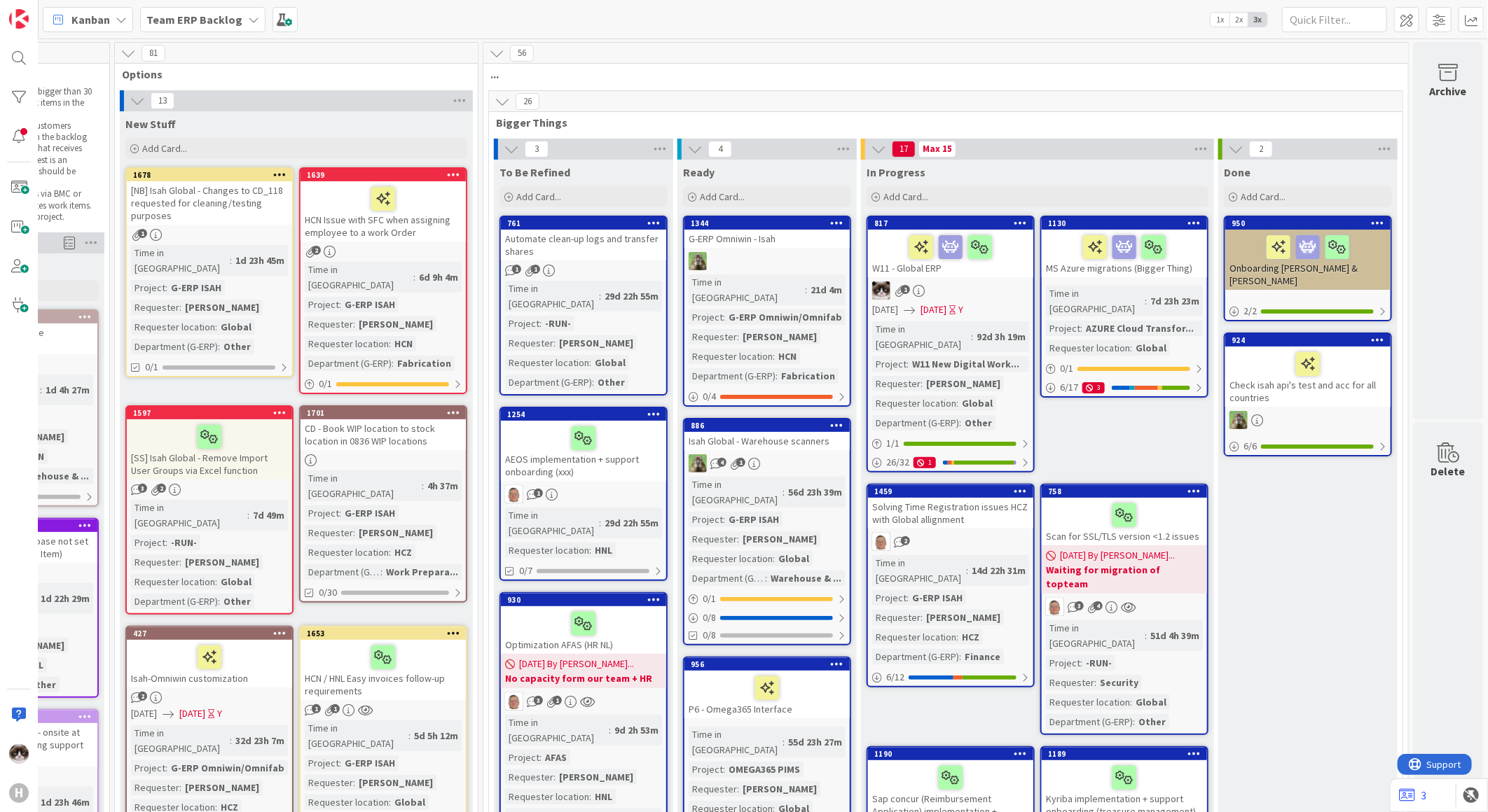
drag, startPoint x: 1128, startPoint y: 397, endPoint x: 1080, endPoint y: 415, distance: 51.3
drag, startPoint x: 1080, startPoint y: 415, endPoint x: 1047, endPoint y: 397, distance: 37.6
drag, startPoint x: 1047, startPoint y: 397, endPoint x: 1035, endPoint y: 396, distance: 12.0
drag, startPoint x: 1035, startPoint y: 396, endPoint x: 1046, endPoint y: 127, distance: 269.2
click at [1046, 127] on span "Bigger Things" at bounding box center [940, 123] width 889 height 14
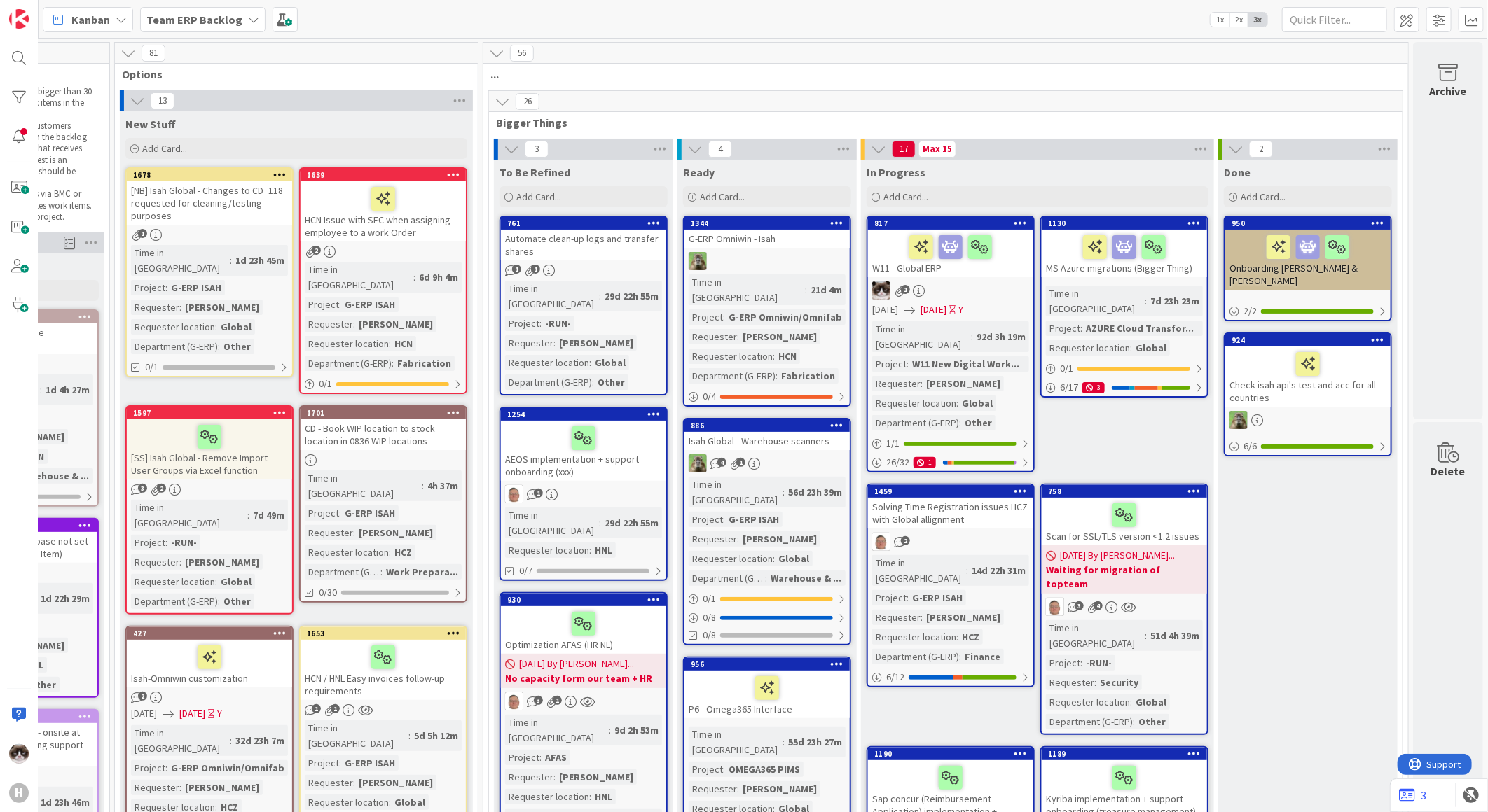
drag, startPoint x: 1046, startPoint y: 127, endPoint x: 1058, endPoint y: 120, distance: 13.9
click at [1058, 120] on span "Bigger Things" at bounding box center [940, 123] width 889 height 14
drag, startPoint x: 1068, startPoint y: 124, endPoint x: 1061, endPoint y: 126, distance: 7.3
click at [1061, 126] on span "Bigger Things" at bounding box center [940, 123] width 889 height 14
drag, startPoint x: 1084, startPoint y: 122, endPoint x: 1073, endPoint y: 121, distance: 11.0
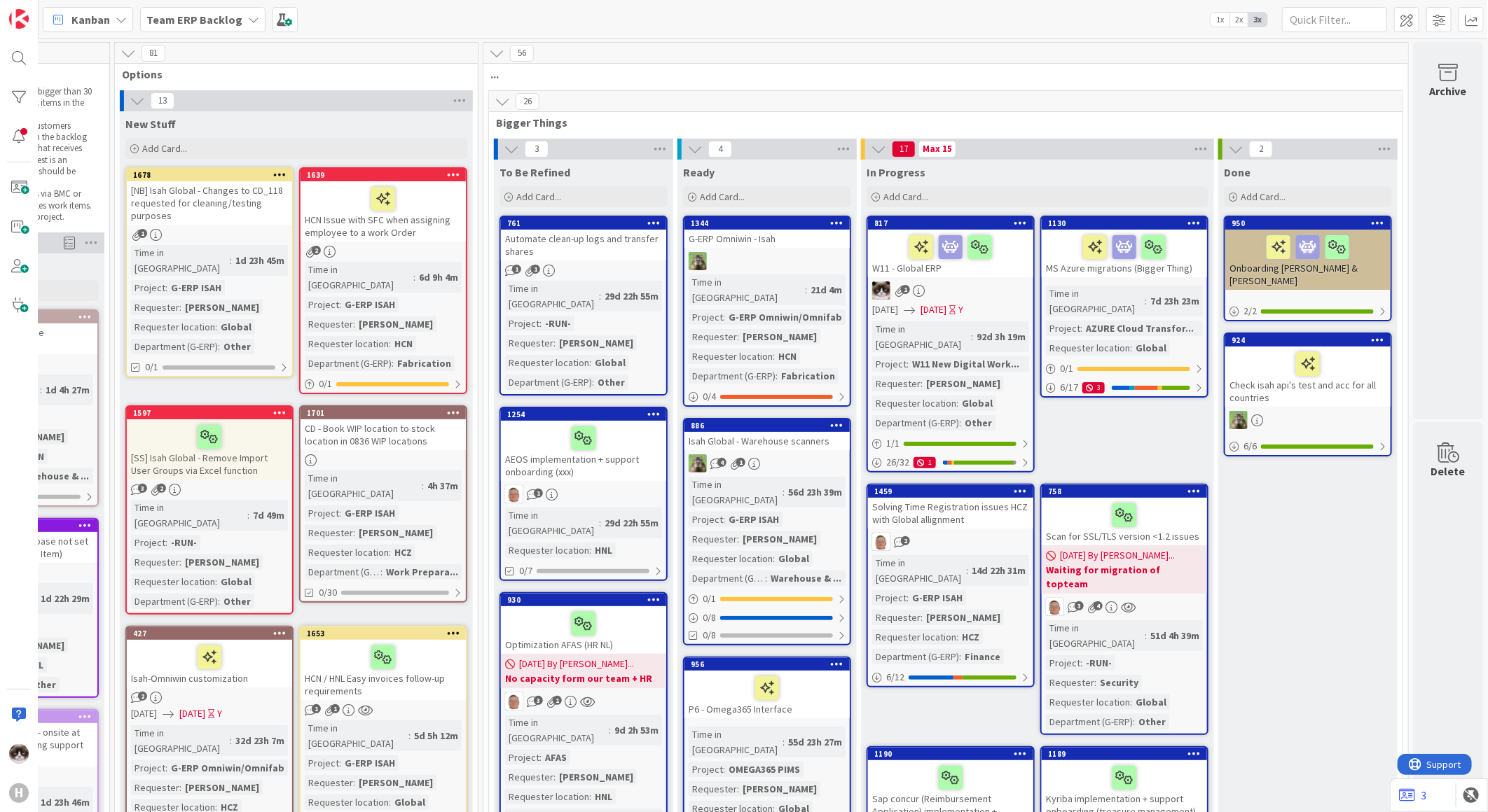
click at [1073, 121] on span "Bigger Things" at bounding box center [940, 123] width 889 height 14
drag, startPoint x: 1091, startPoint y: 125, endPoint x: 1084, endPoint y: 124, distance: 7.1
click at [1084, 124] on span "Bigger Things" at bounding box center [940, 123] width 889 height 14
drag, startPoint x: 1084, startPoint y: 124, endPoint x: 1076, endPoint y: 117, distance: 10.6
click at [1076, 117] on span "Bigger Things" at bounding box center [940, 123] width 889 height 14
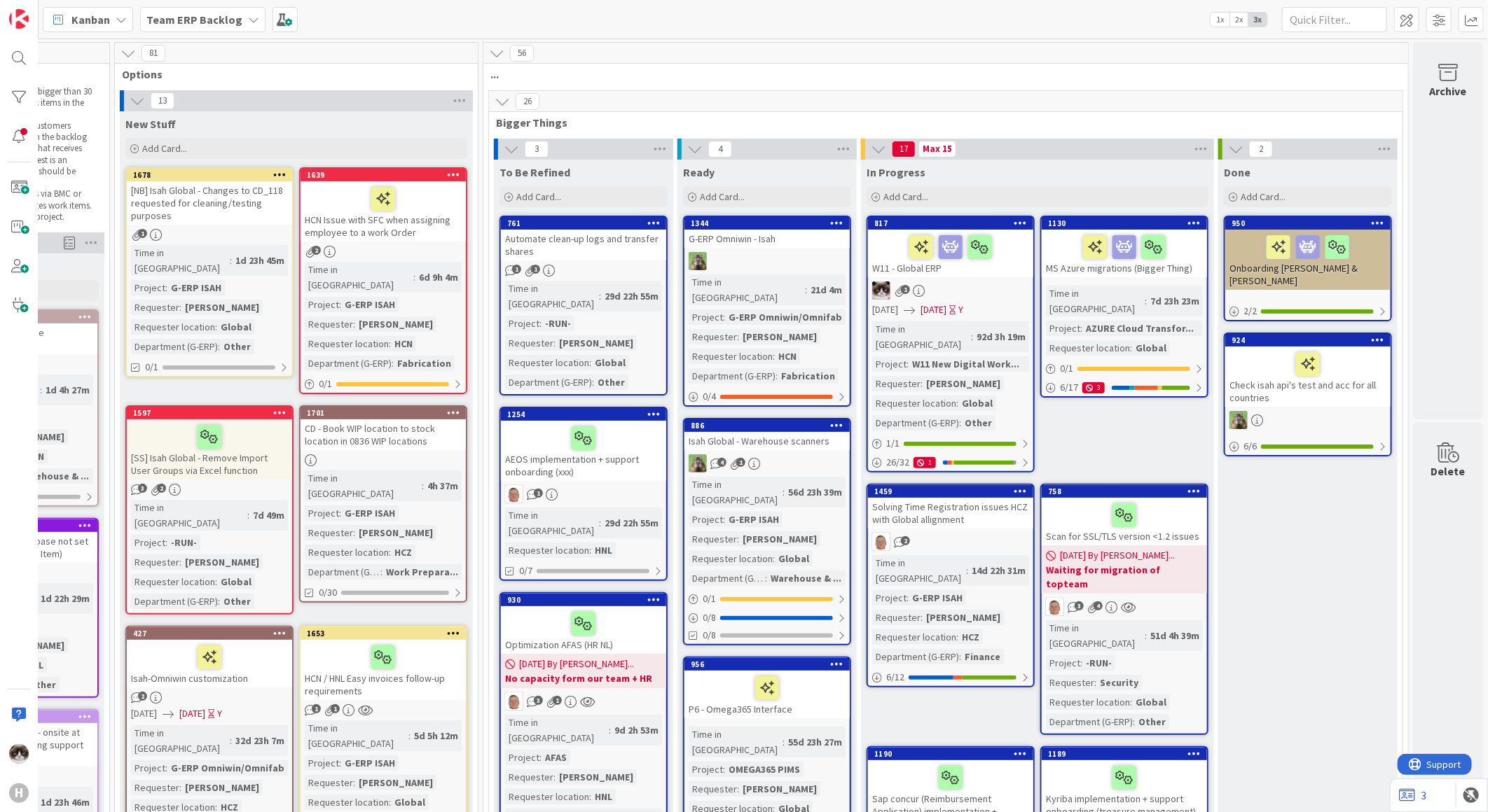
scroll to position [0, 0]
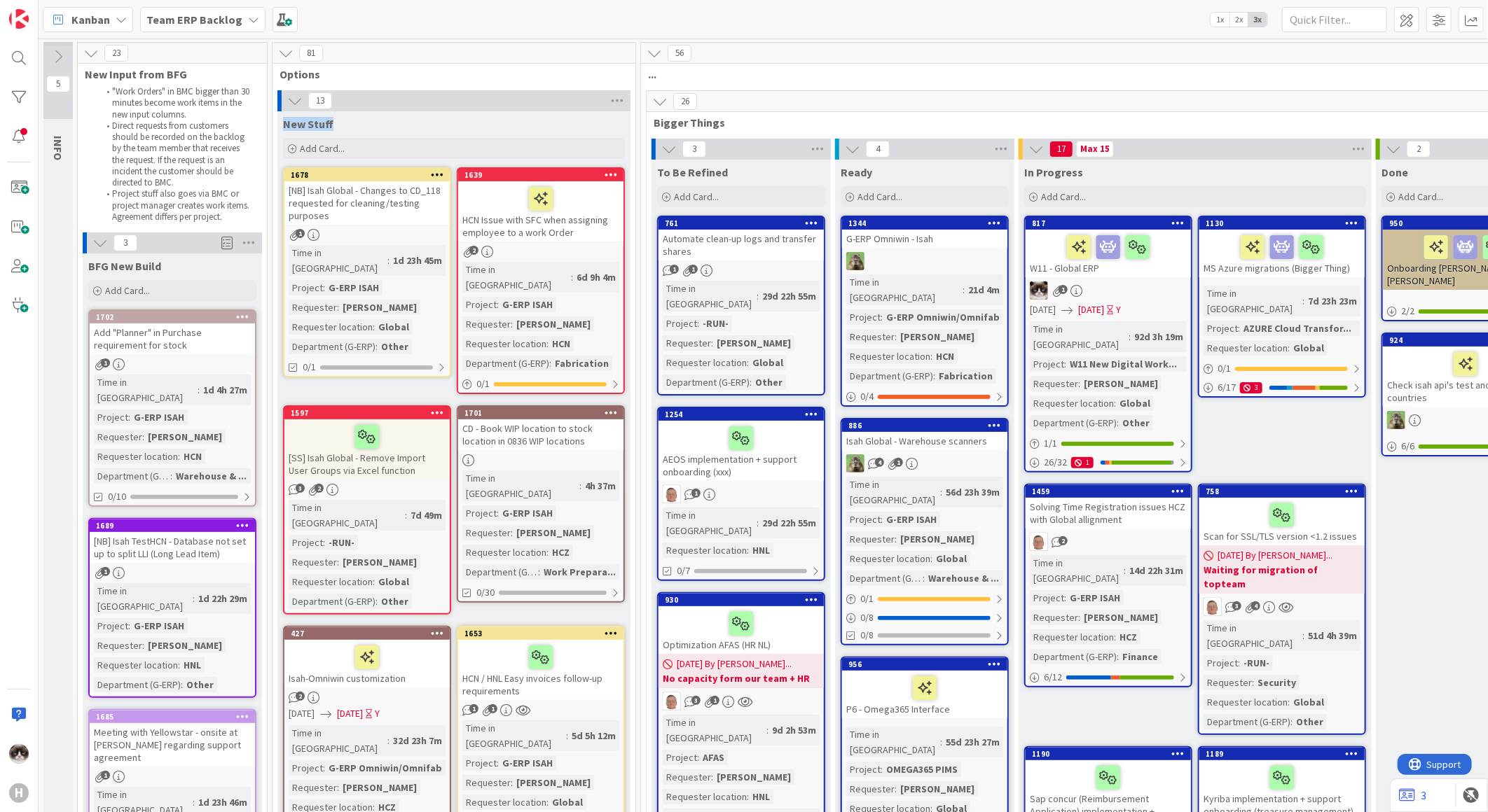
drag, startPoint x: 284, startPoint y: 120, endPoint x: 358, endPoint y: 127, distance: 74.3
click at [358, 127] on div "New Stuff" at bounding box center [454, 123] width 342 height 14
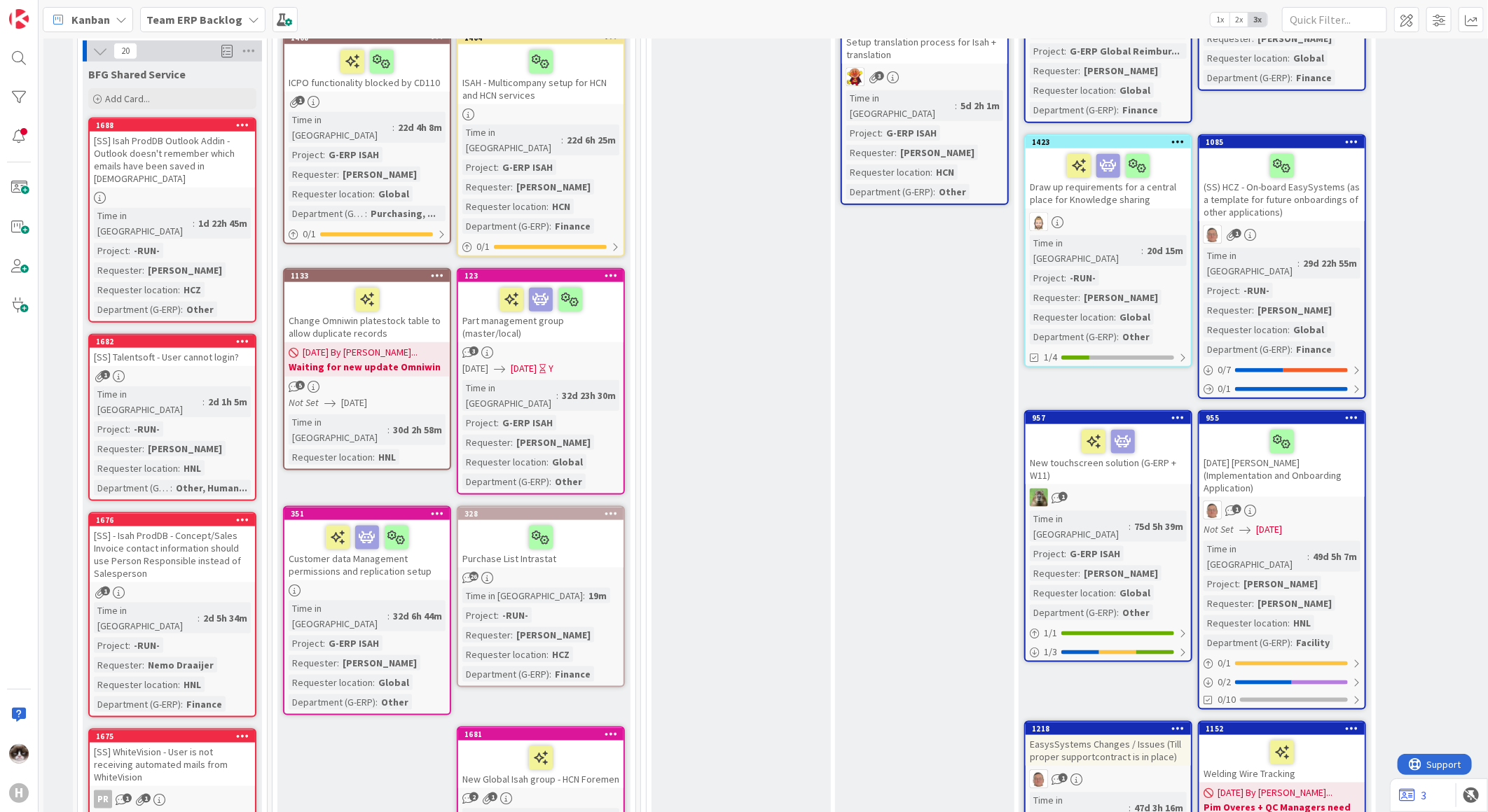
scroll to position [933, 0]
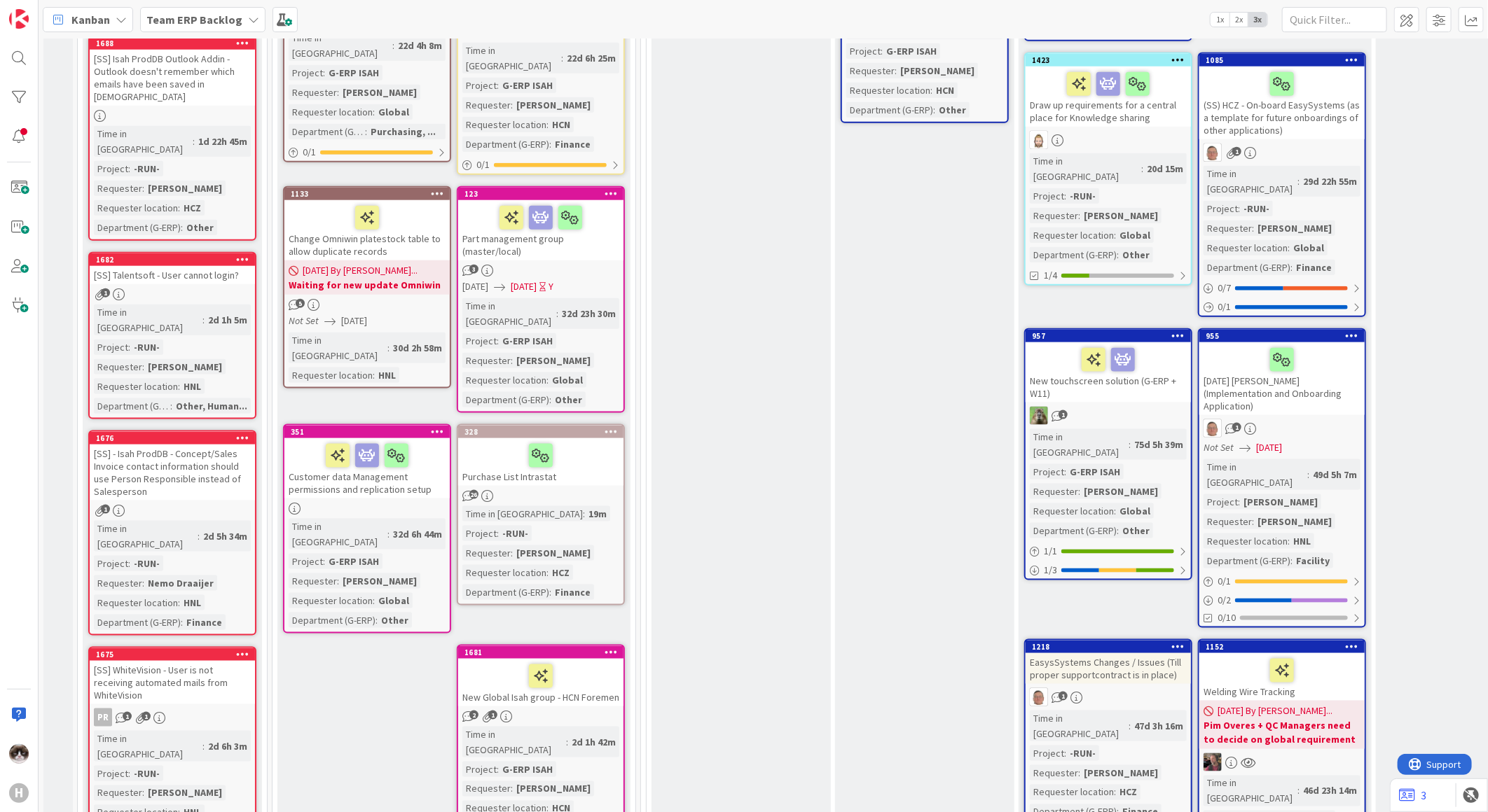
drag, startPoint x: 741, startPoint y: 381, endPoint x: 748, endPoint y: 368, distance: 14.8
click at [741, 381] on div "To Be Refined Add Card... 761 Automate clean-up logs and transfer shares 1 1 Ti…" at bounding box center [741, 459] width 179 height 2467
click at [919, 467] on div "Ready Add Card... 1344 G-ERP Omniwin - Isah Time in [GEOGRAPHIC_DATA] : 21d 4m …" at bounding box center [925, 459] width 179 height 2467
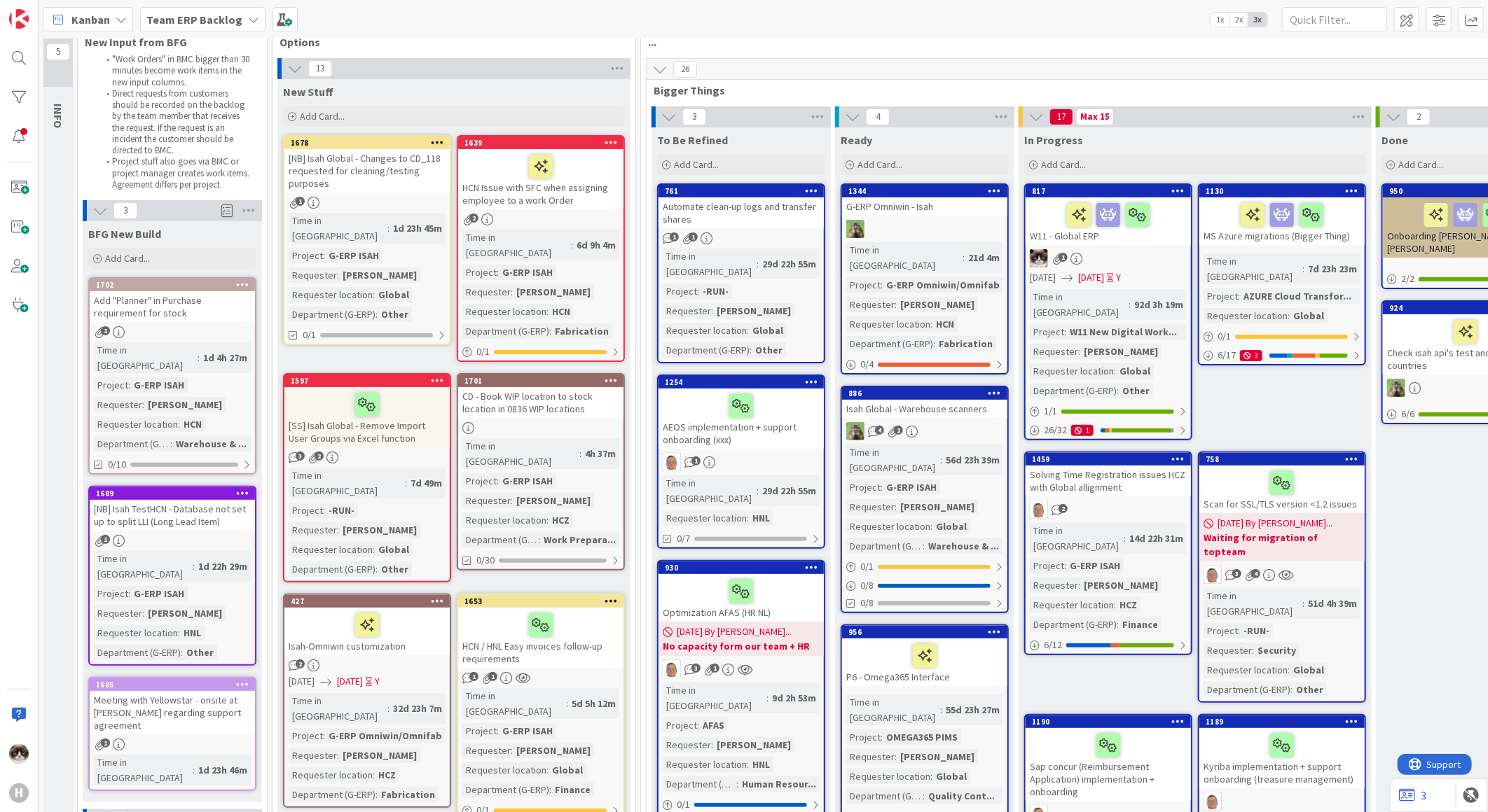
scroll to position [0, 0]
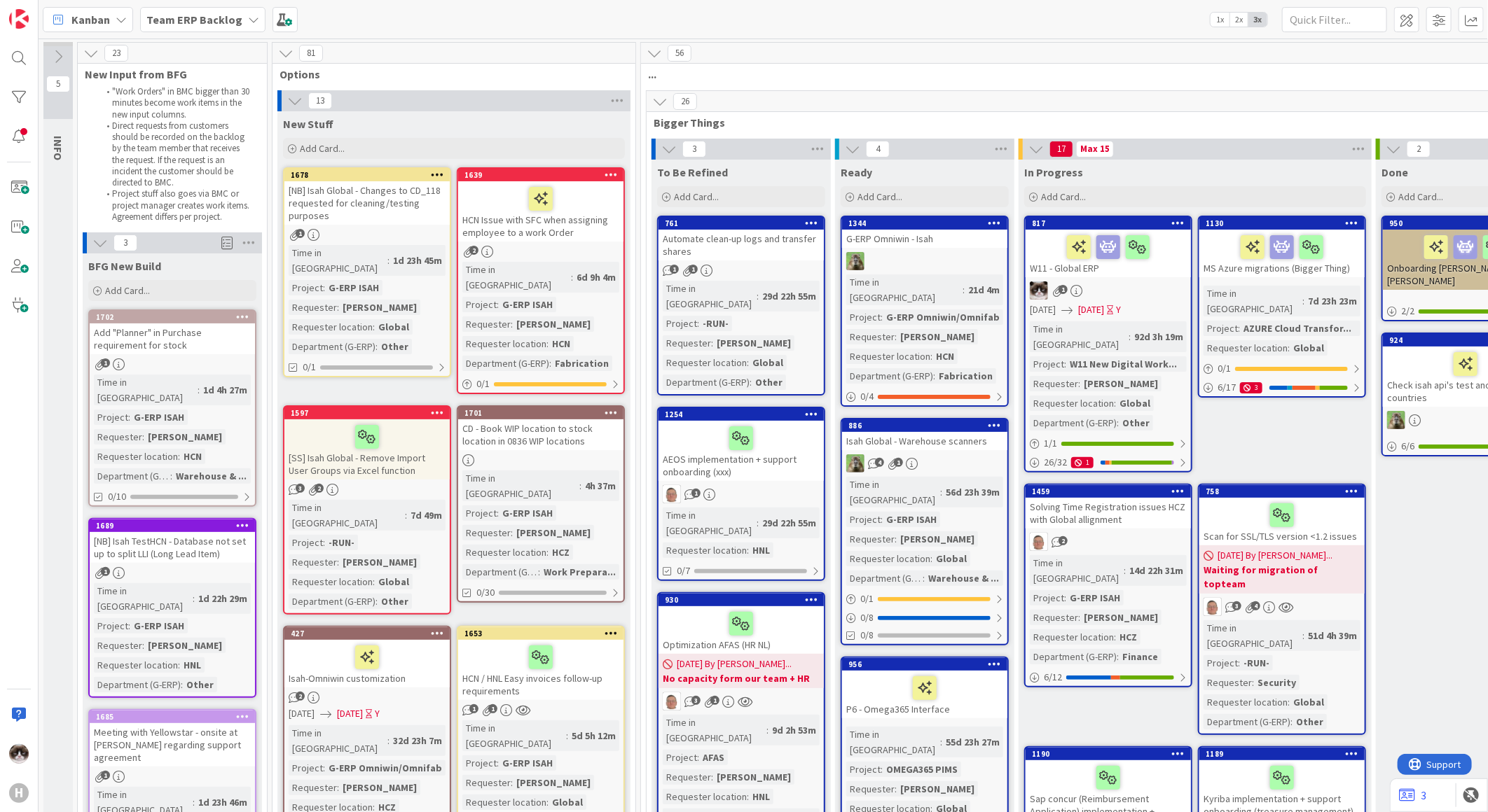
click at [201, 9] on div "Team ERP Backlog" at bounding box center [203, 19] width 126 height 25
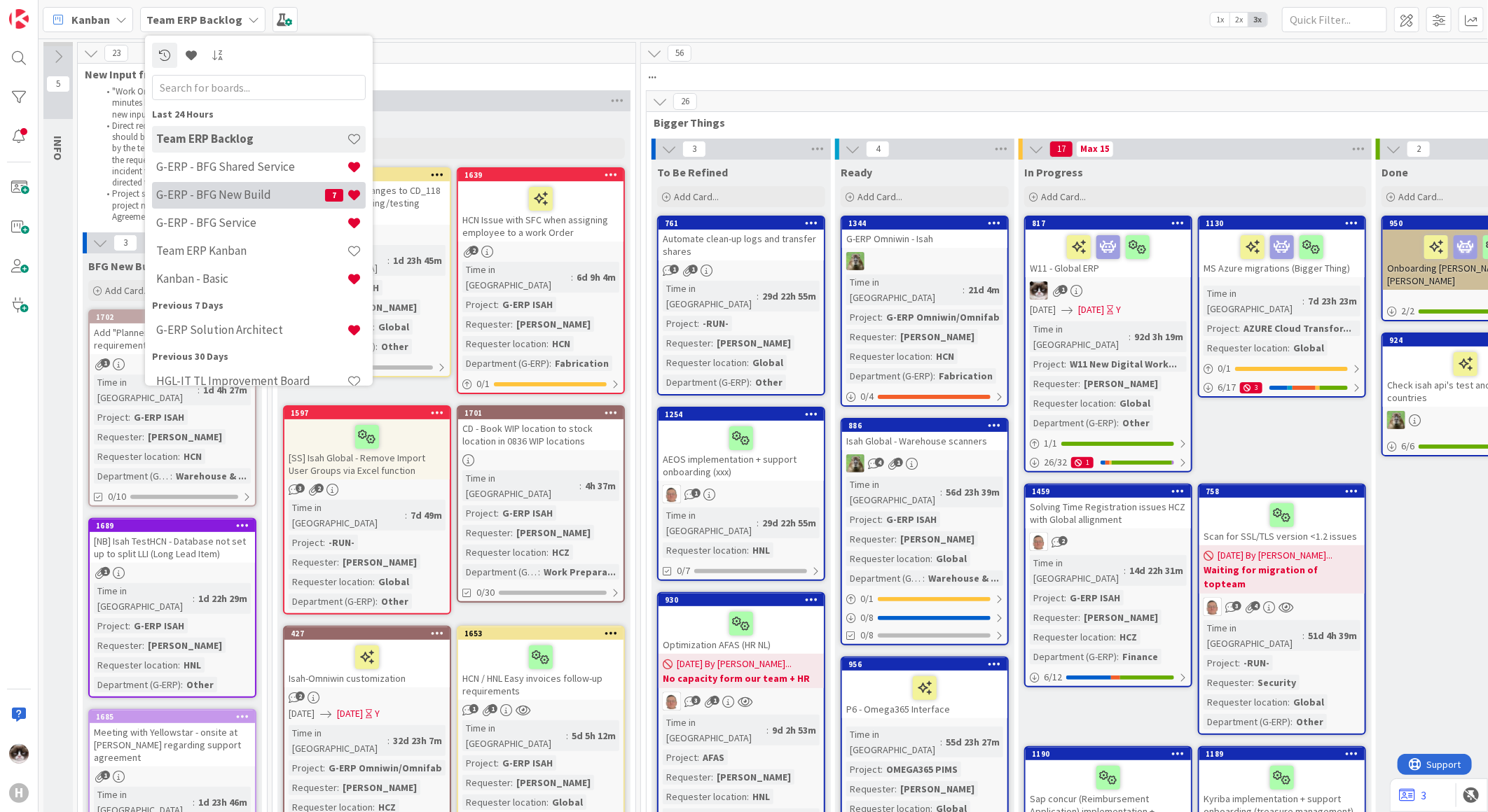
click at [262, 197] on h4 "G-ERP - BFG New Build" at bounding box center [240, 195] width 169 height 14
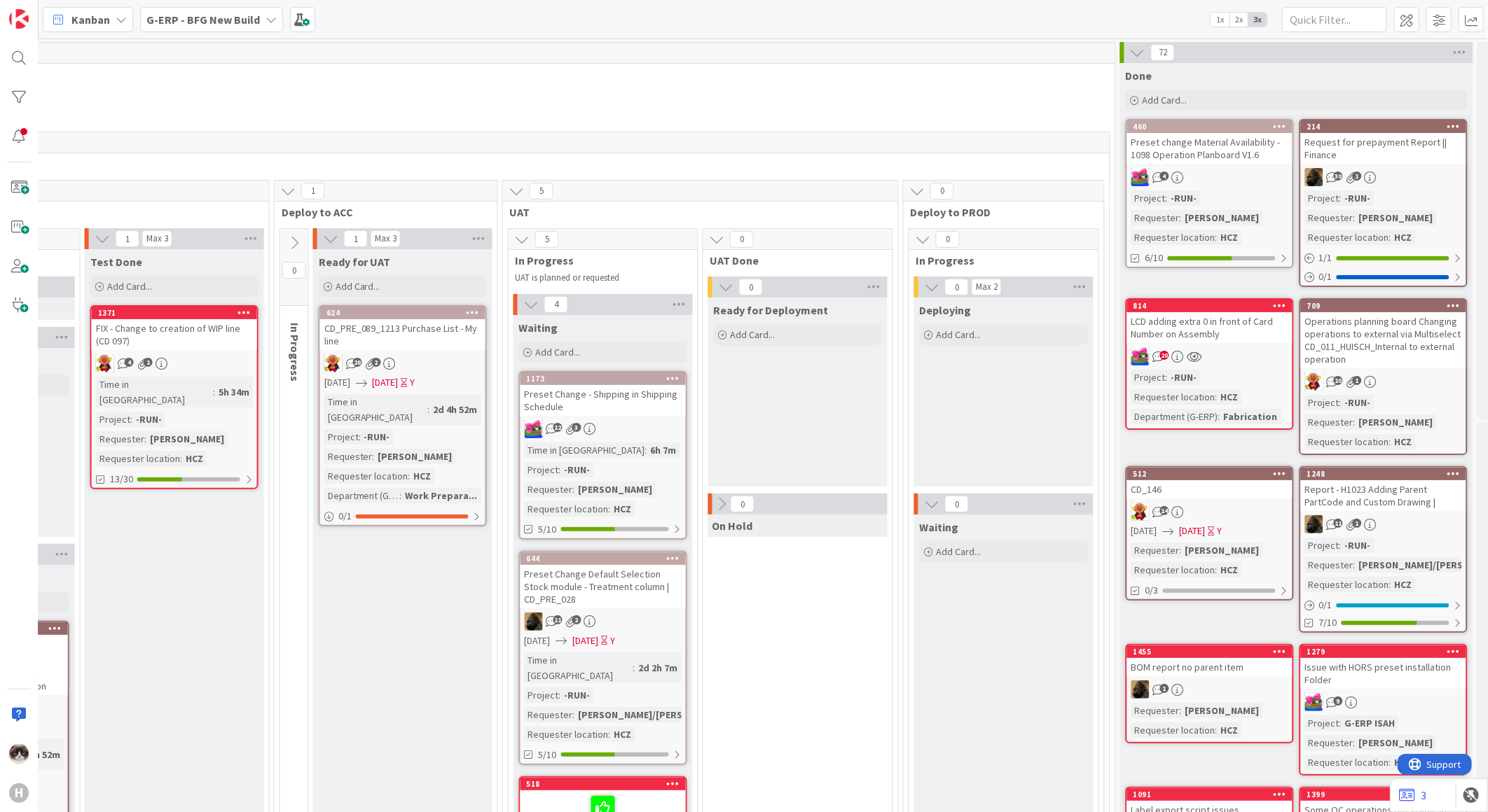
scroll to position [0, 1426]
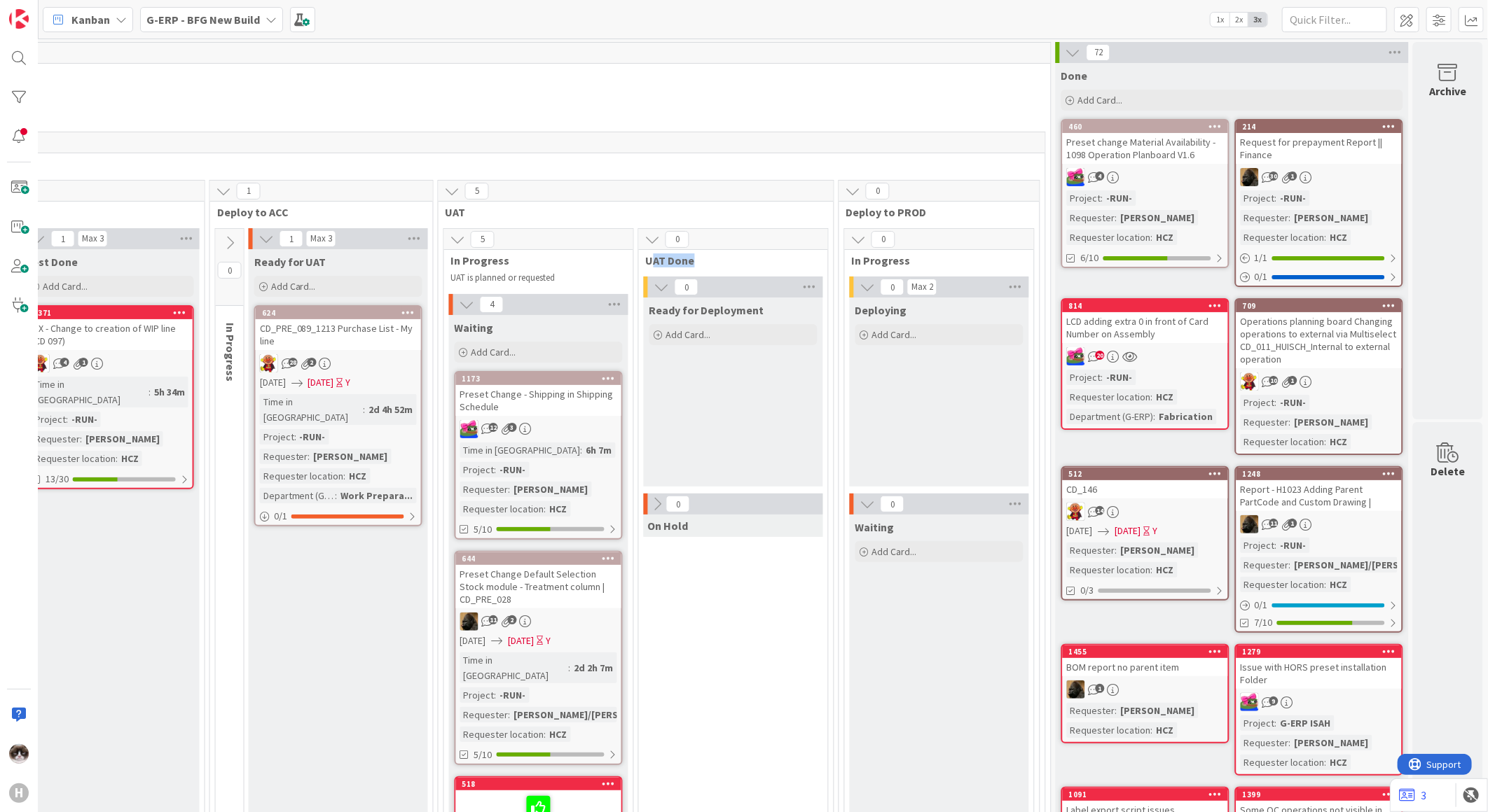
drag, startPoint x: 646, startPoint y: 262, endPoint x: 694, endPoint y: 267, distance: 48.3
click at [694, 267] on span "UAT Done" at bounding box center [728, 260] width 164 height 14
drag, startPoint x: 835, startPoint y: 215, endPoint x: 893, endPoint y: 217, distance: 58.0
click at [893, 217] on span "Deploy to PROD" at bounding box center [934, 212] width 176 height 14
click at [948, 221] on div "0 Deploy to PROD 0 In Progress 0 Max 2 Deploying Add Card... 0 Waiting Add Card…" at bounding box center [939, 809] width 201 height 1258
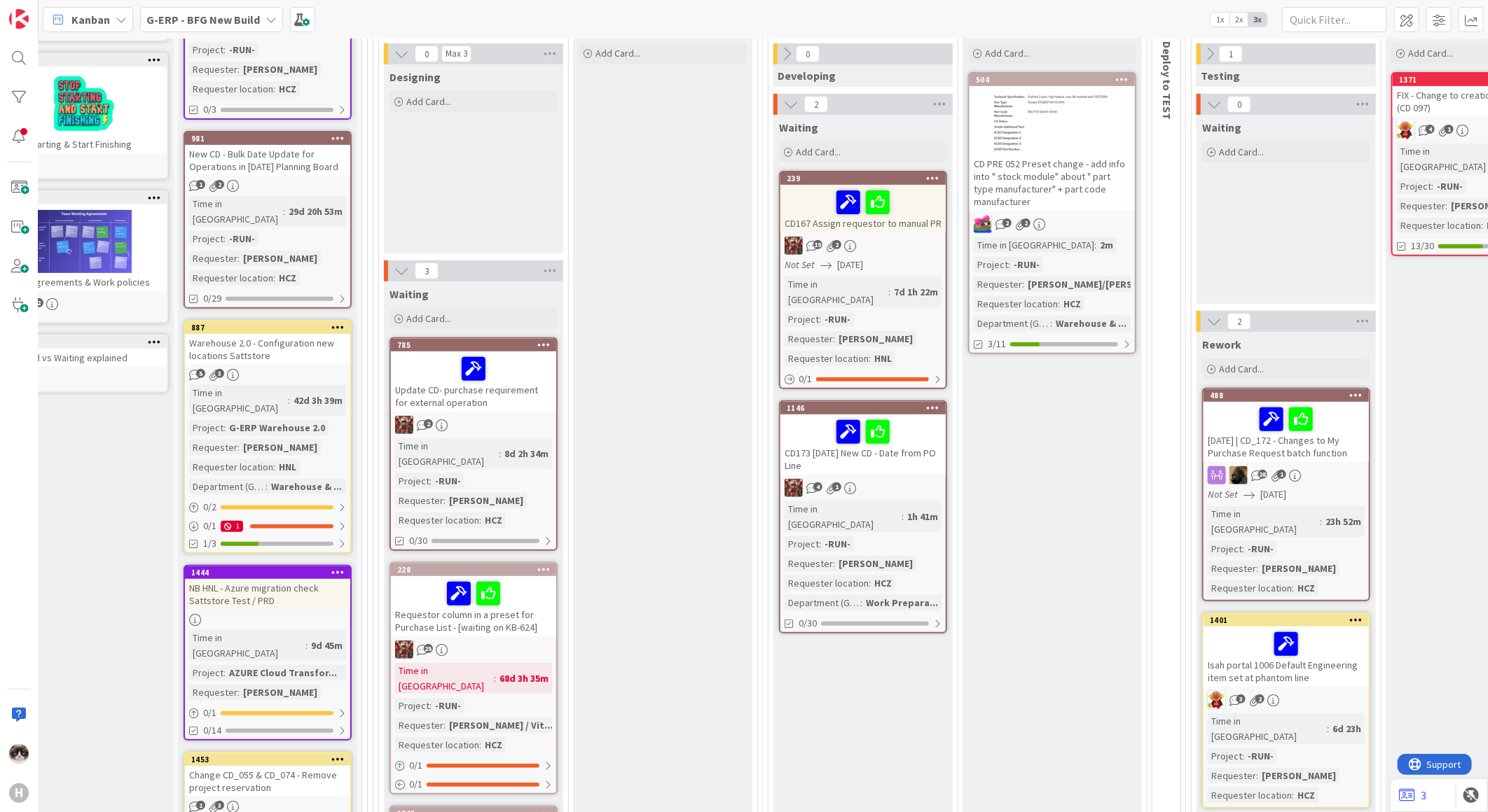
scroll to position [0, 49]
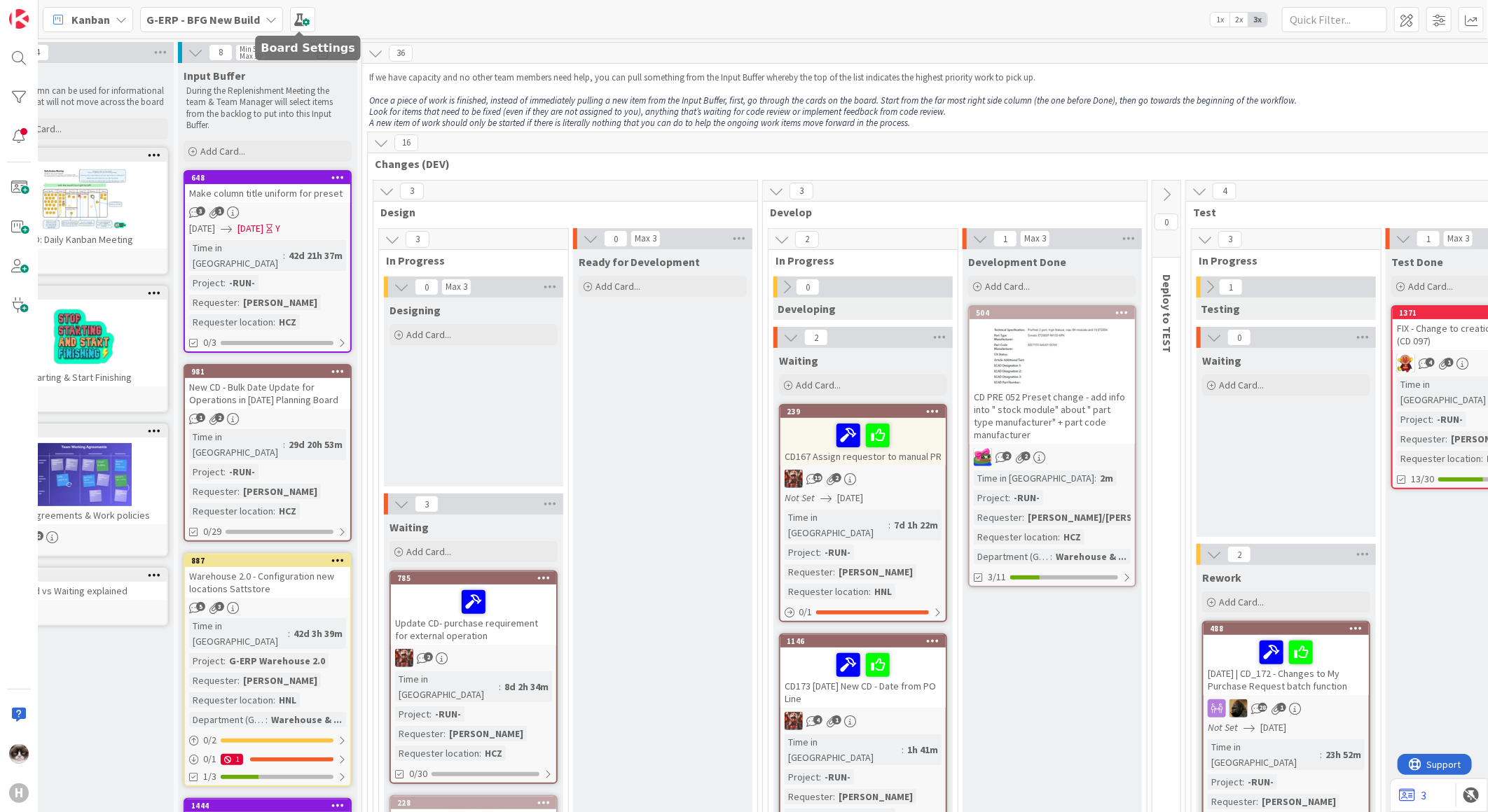
click at [221, 16] on b "G-ERP - BFG New Build" at bounding box center [203, 19] width 114 height 14
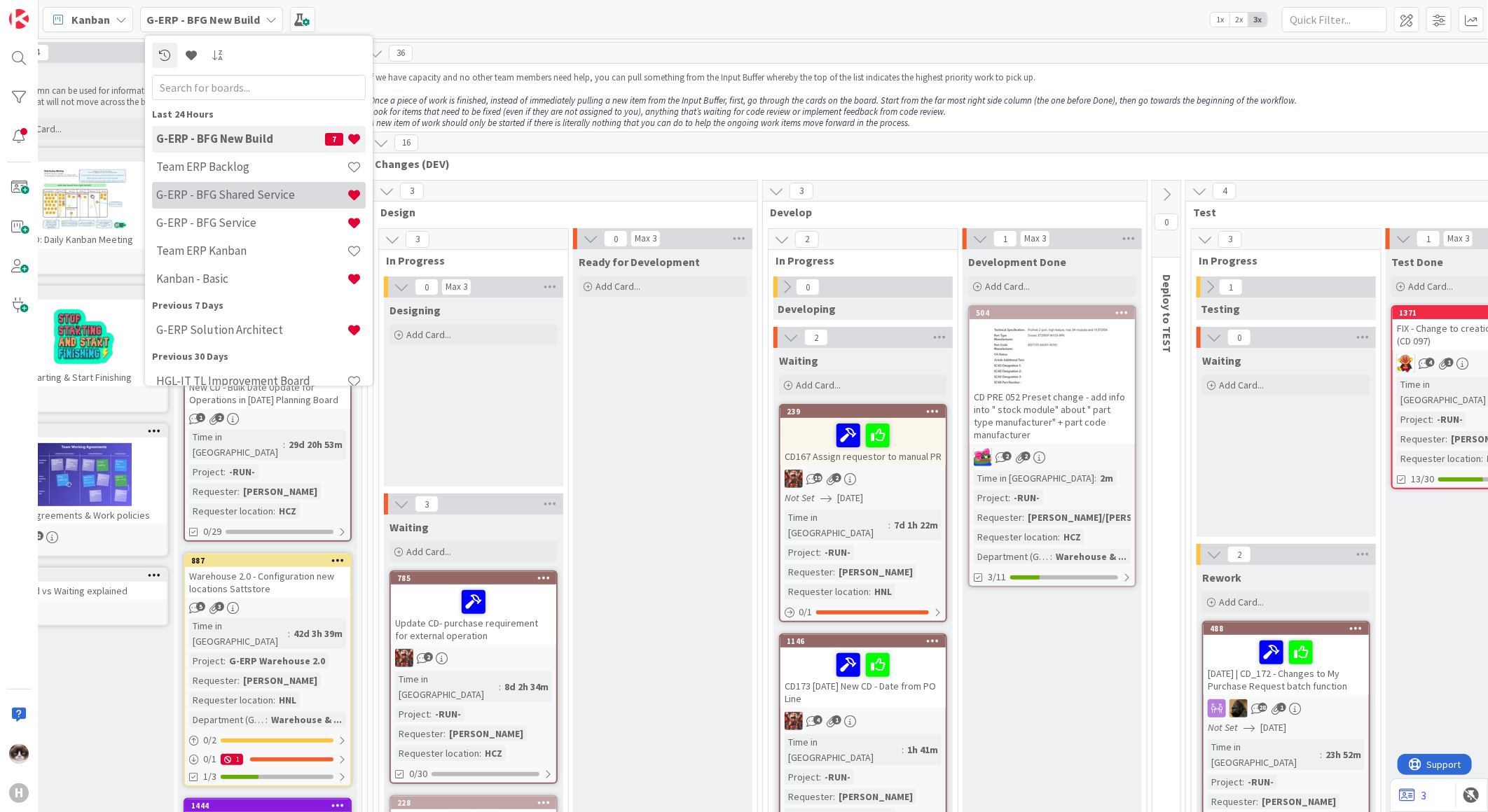
click at [276, 193] on h4 "G-ERP - BFG Shared Service" at bounding box center [251, 195] width 190 height 14
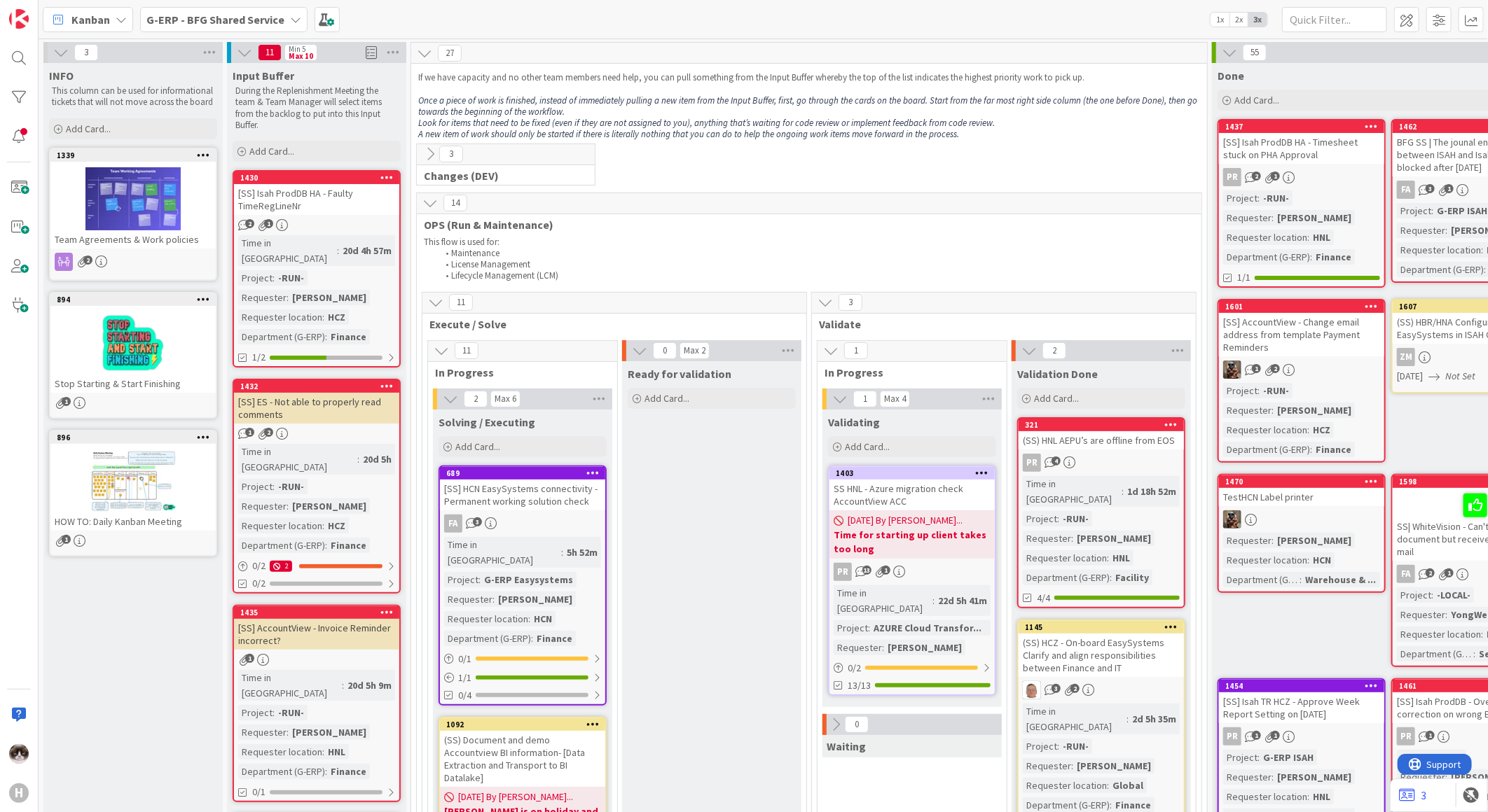
click at [236, 8] on div "G-ERP - BFG Shared Service" at bounding box center [224, 19] width 167 height 25
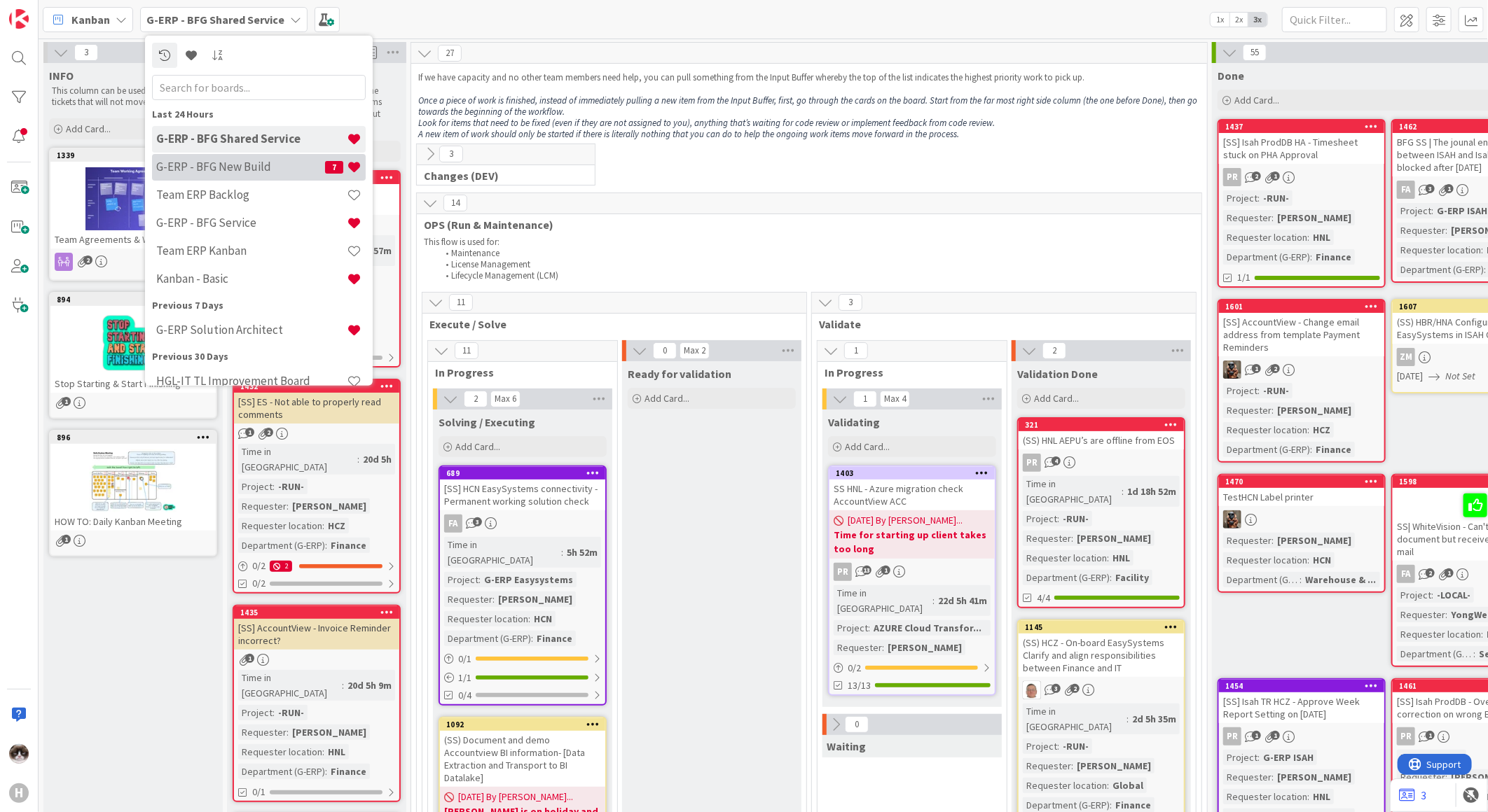
click at [256, 156] on div "G-ERP - BFG New Build 7" at bounding box center [259, 166] width 213 height 27
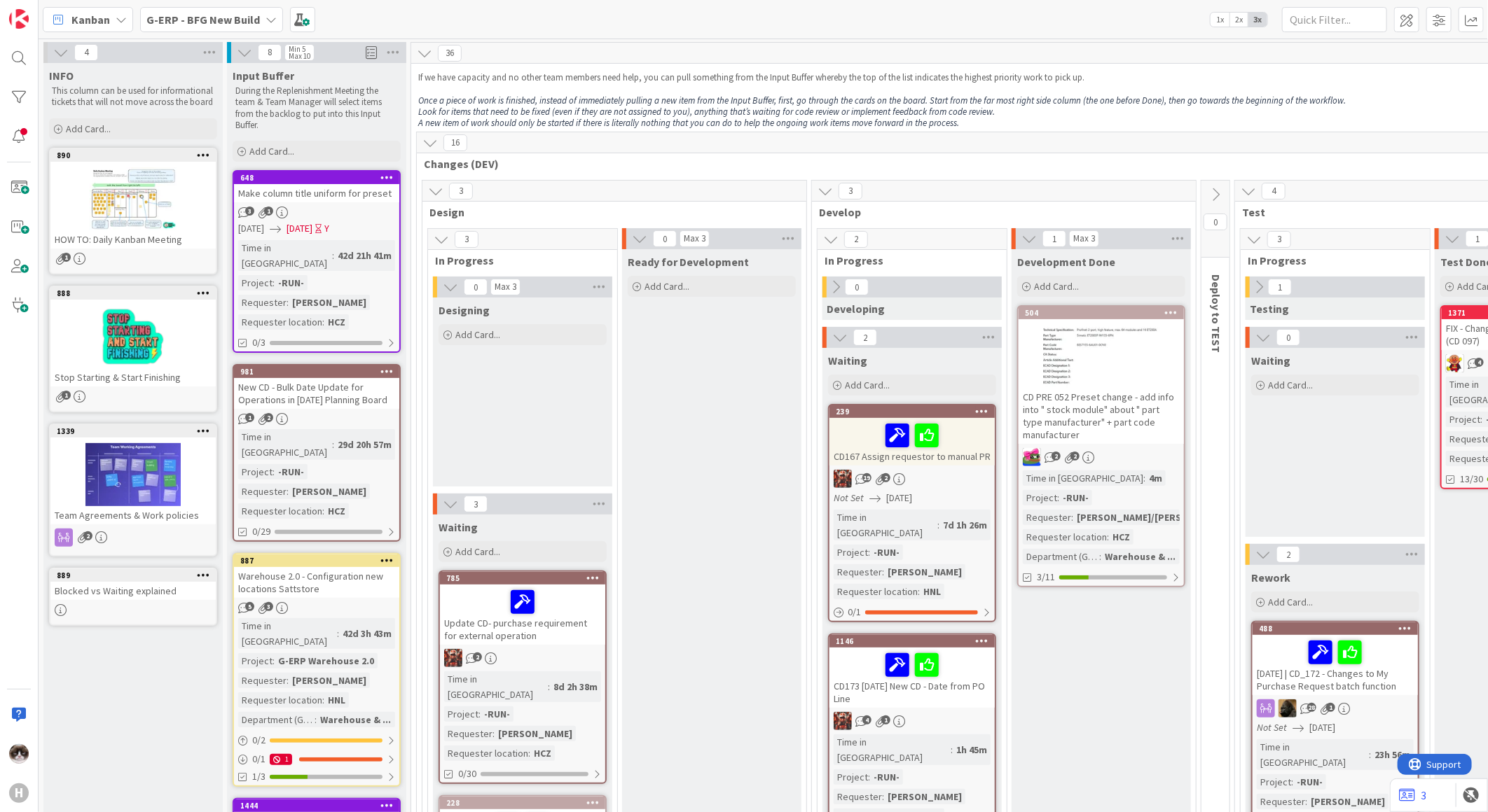
click at [231, 22] on b "G-ERP - BFG New Build" at bounding box center [203, 19] width 114 height 14
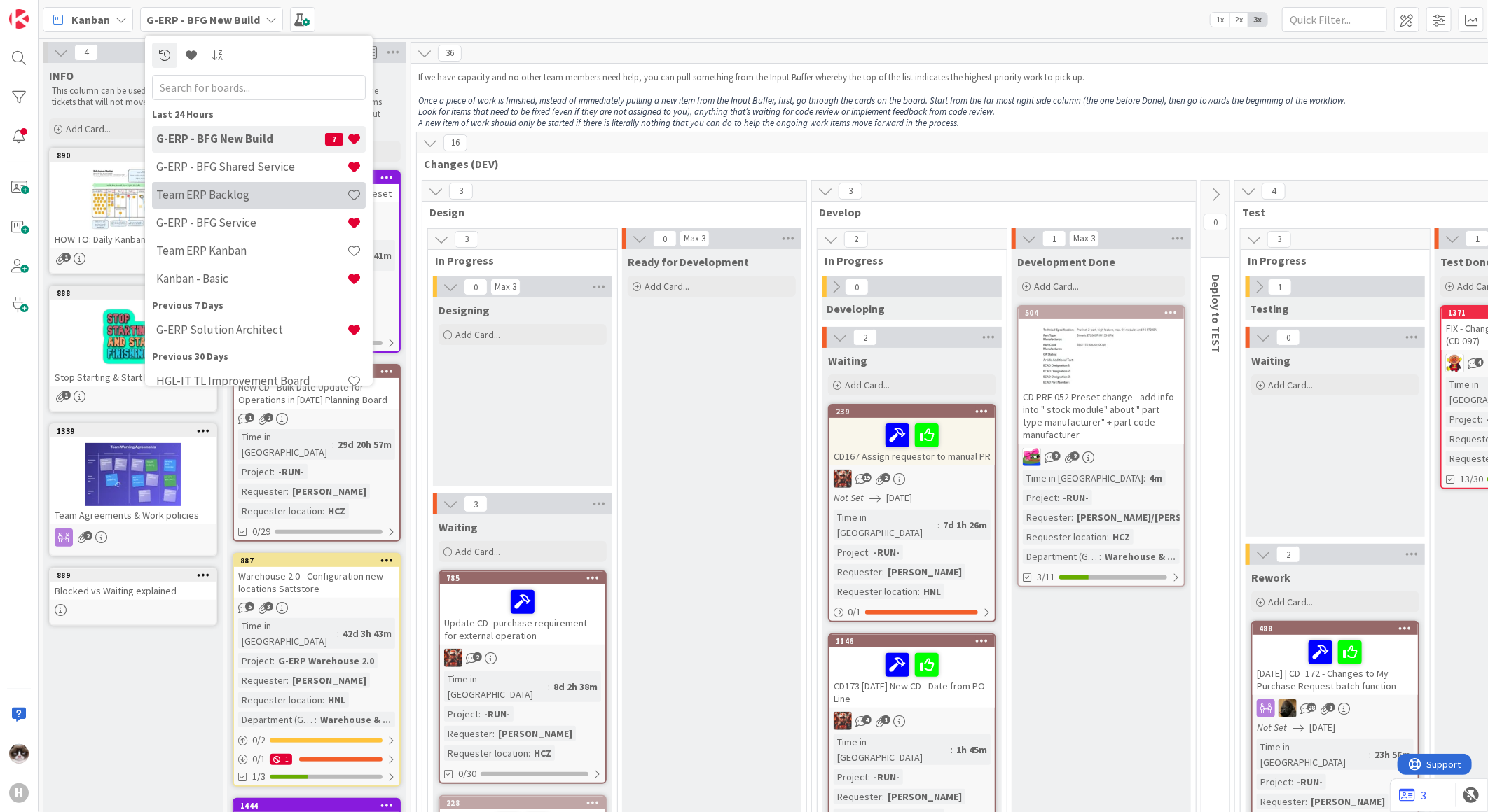
click at [268, 189] on h4 "Team ERP Backlog" at bounding box center [251, 195] width 190 height 14
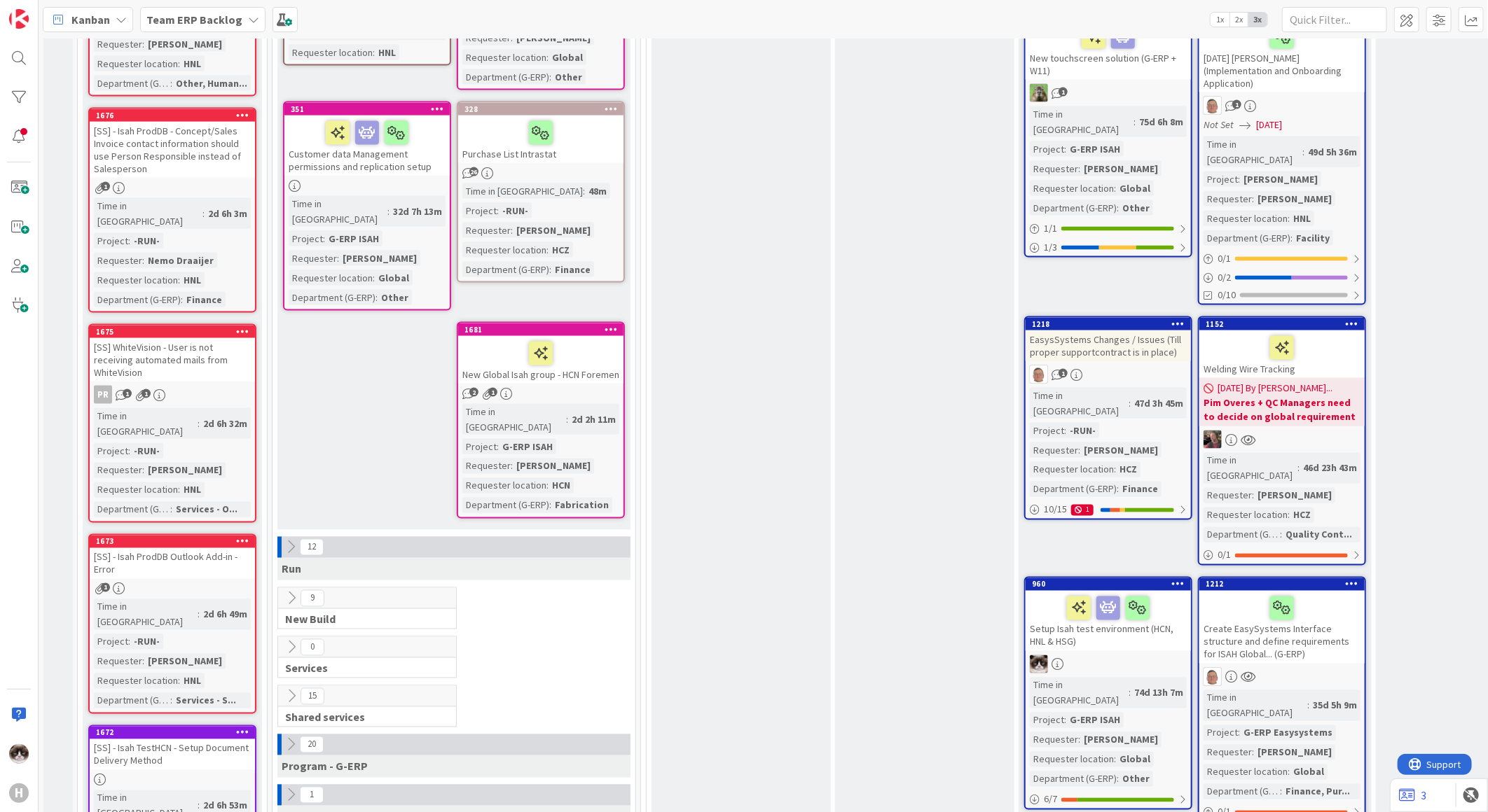
scroll to position [1400, 0]
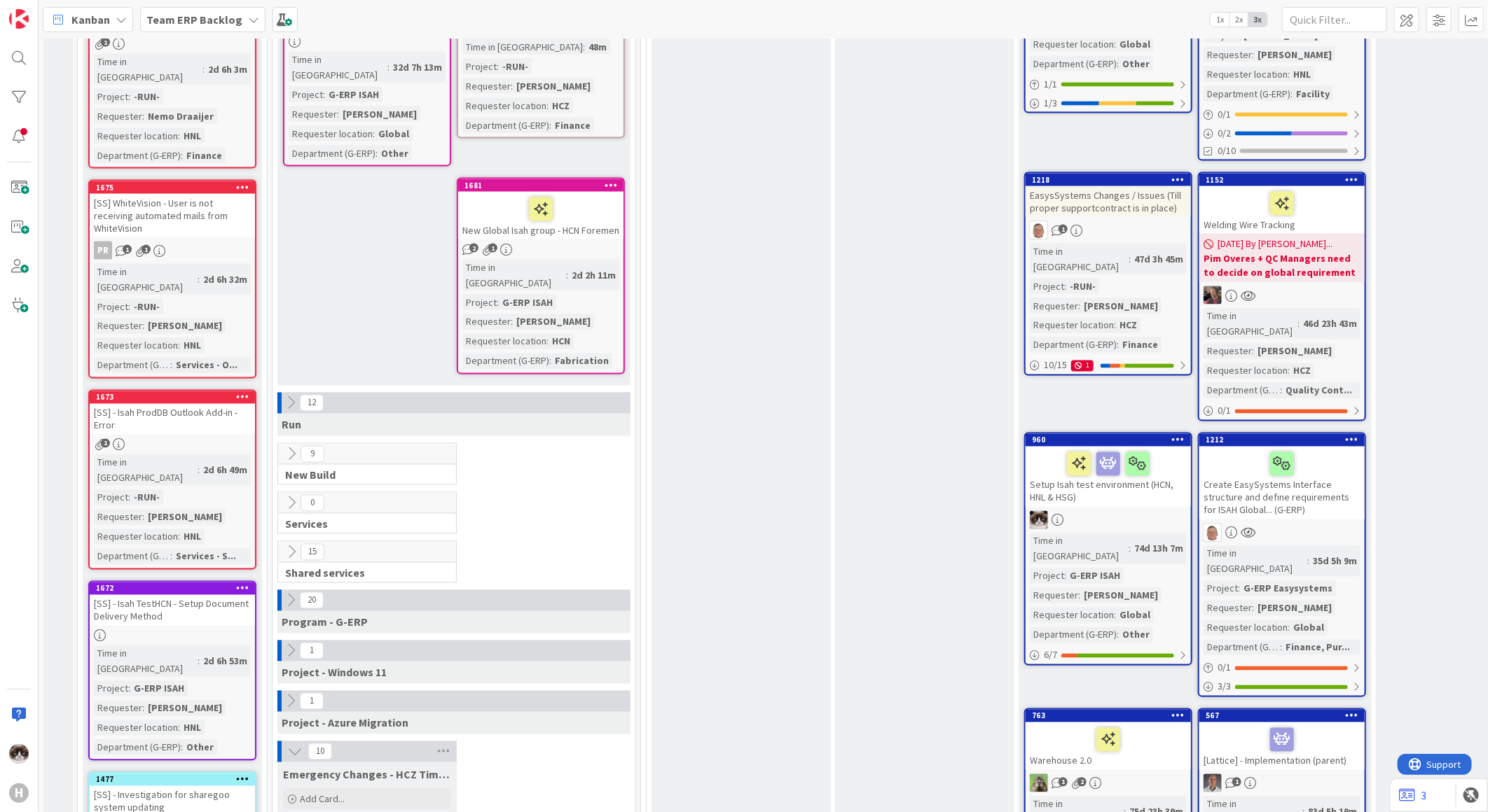
click at [282, 393] on div "12" at bounding box center [453, 403] width 353 height 21
click at [283, 396] on icon at bounding box center [291, 403] width 16 height 16
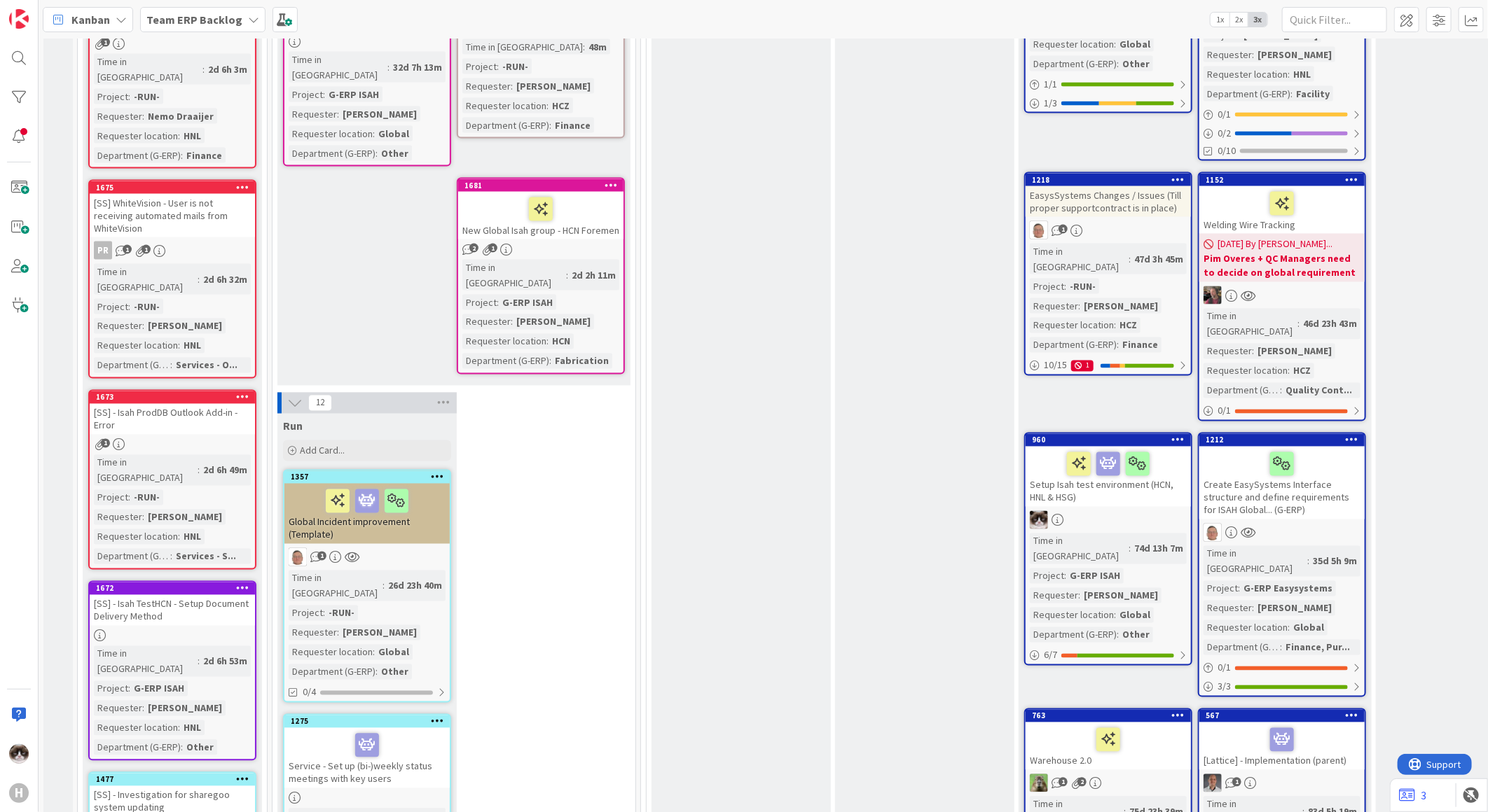
click at [295, 396] on icon at bounding box center [294, 403] width 16 height 16
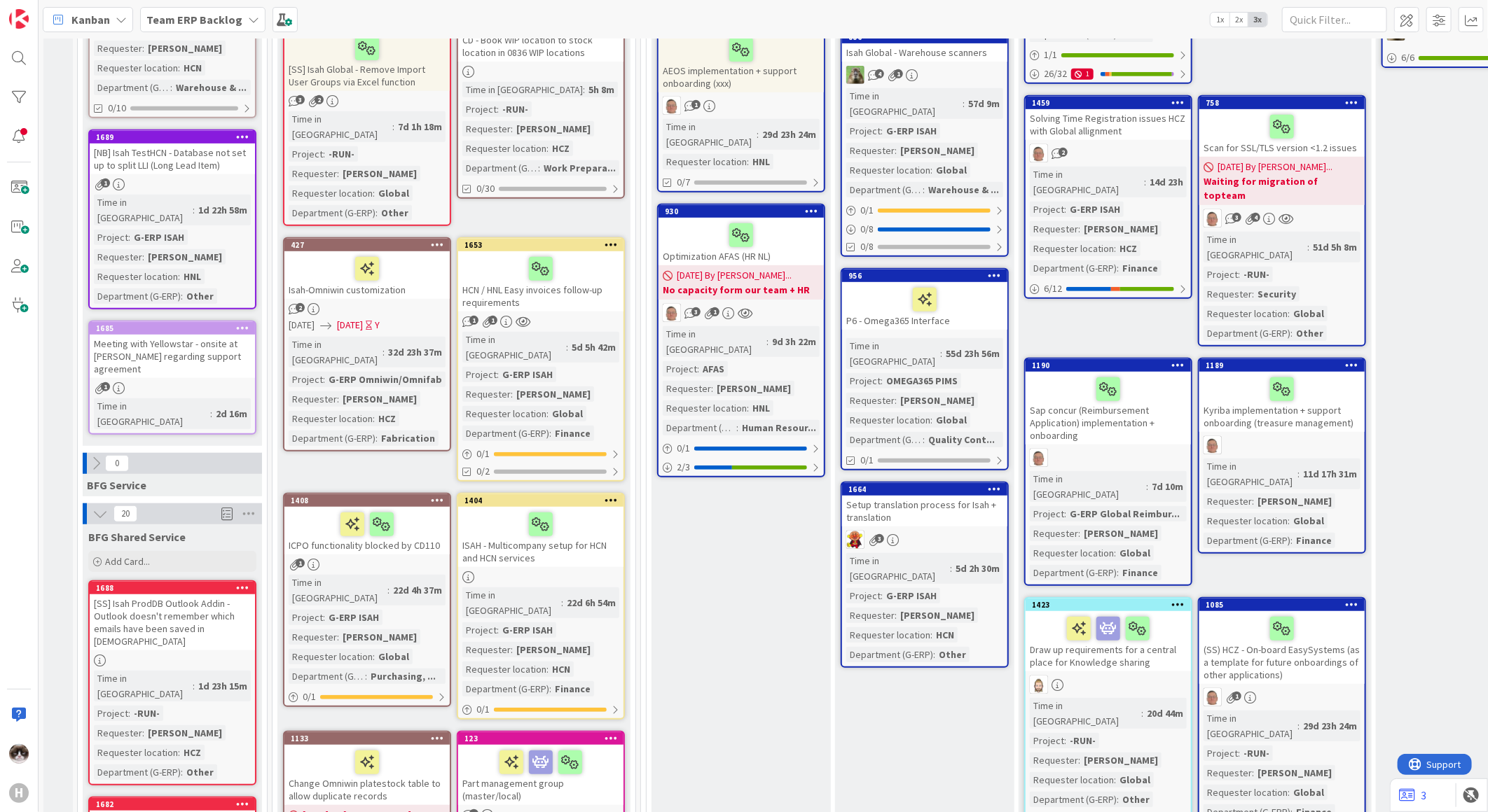
scroll to position [233, 0]
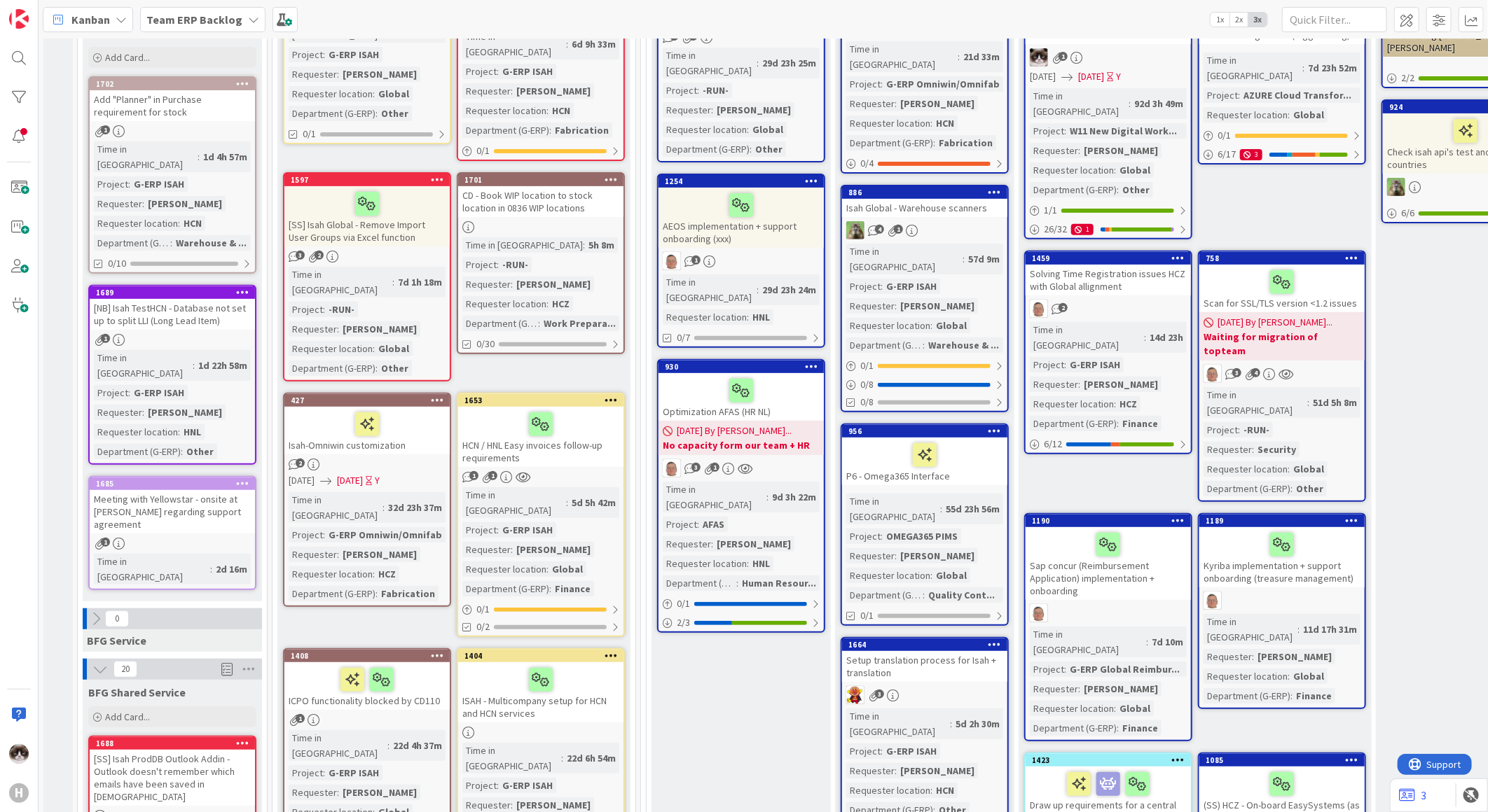
click at [377, 415] on div "Isah-Omniwin customization" at bounding box center [367, 431] width 165 height 48
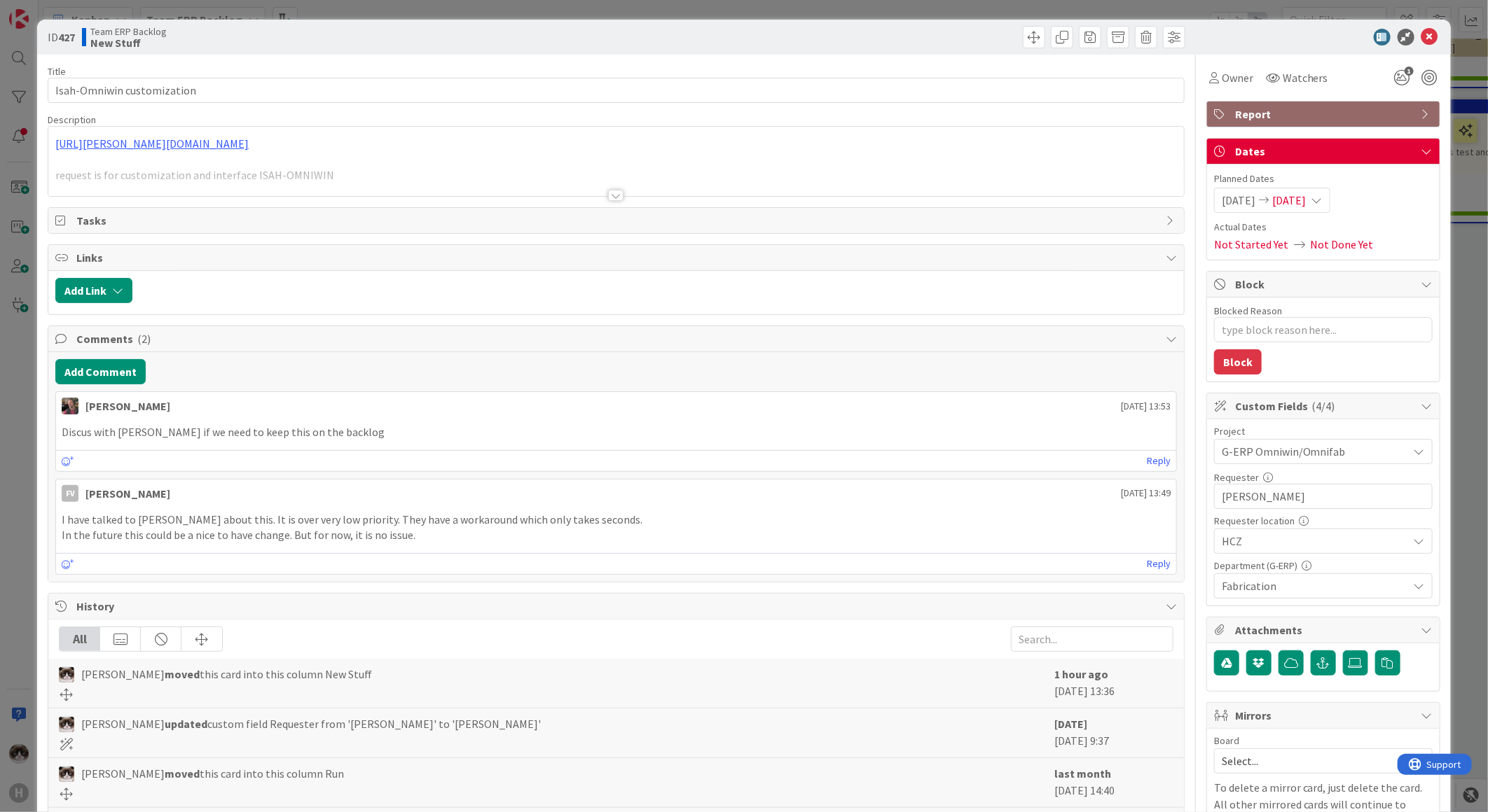
click at [1339, 451] on span "G-ERP Omniwin/Omnifab" at bounding box center [1311, 452] width 179 height 19
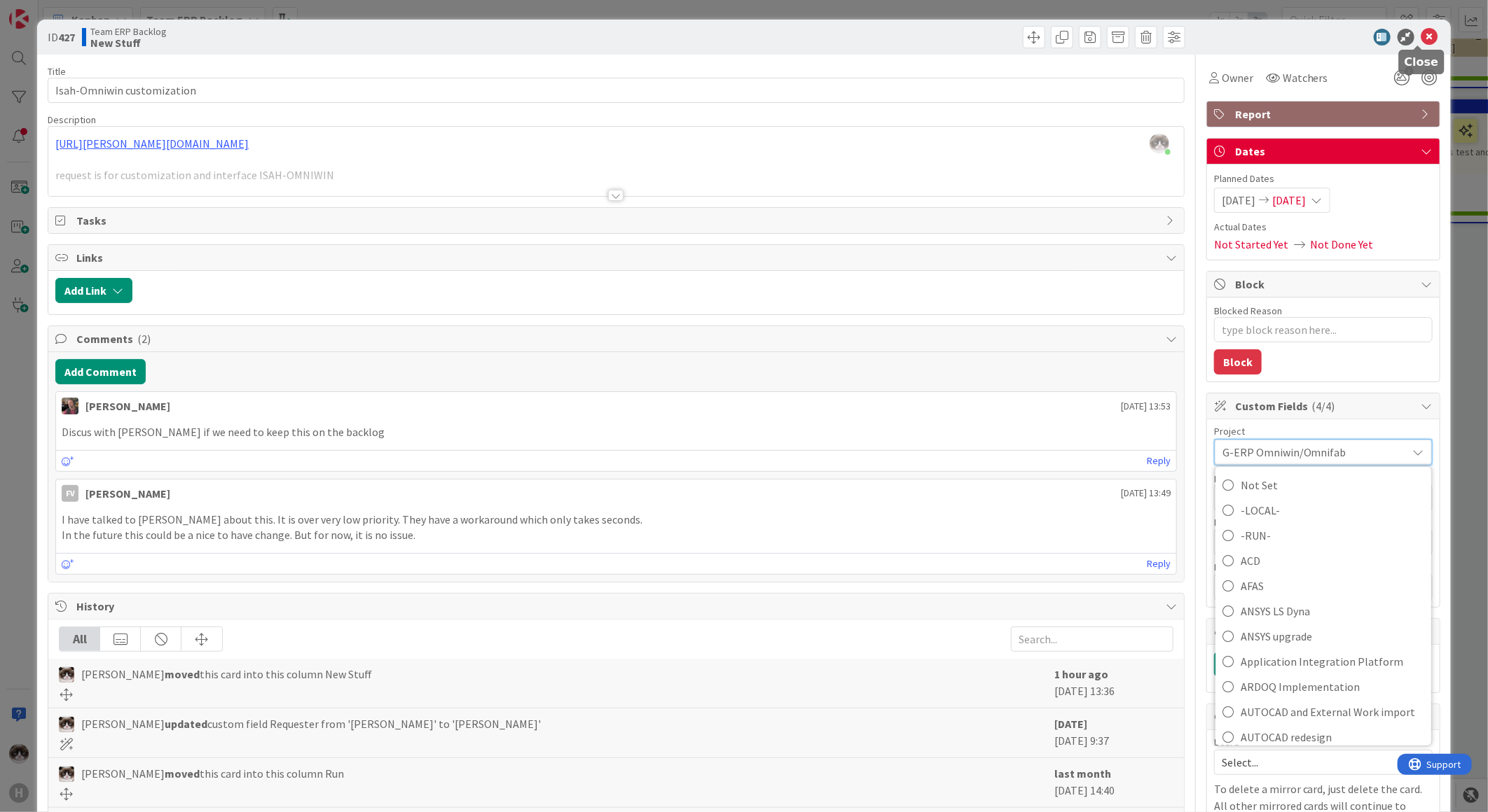
click at [1421, 39] on icon at bounding box center [1429, 37] width 17 height 17
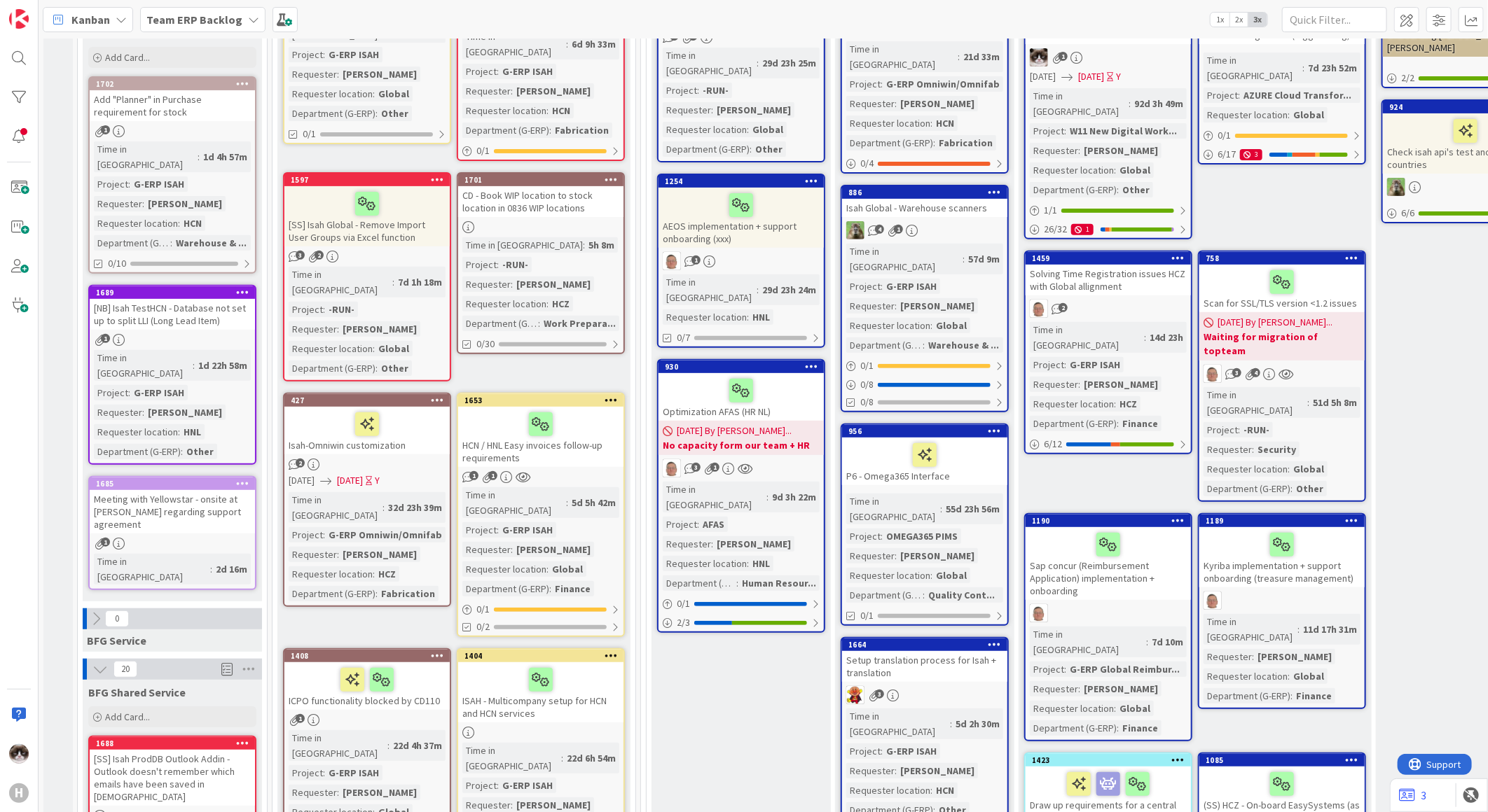
click at [606, 175] on icon at bounding box center [611, 179] width 13 height 10
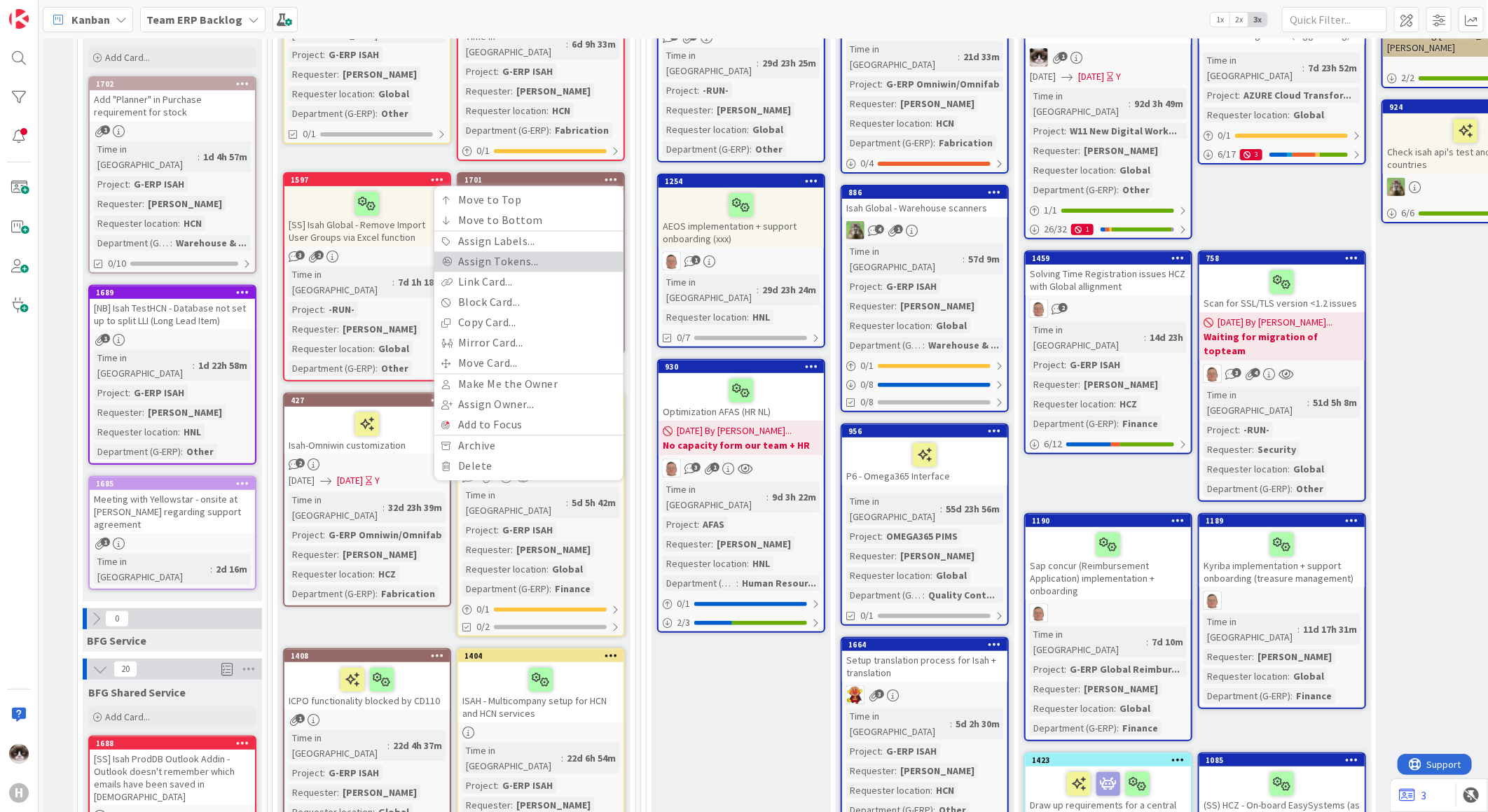
click at [526, 252] on link "Assign Tokens..." at bounding box center [528, 262] width 189 height 20
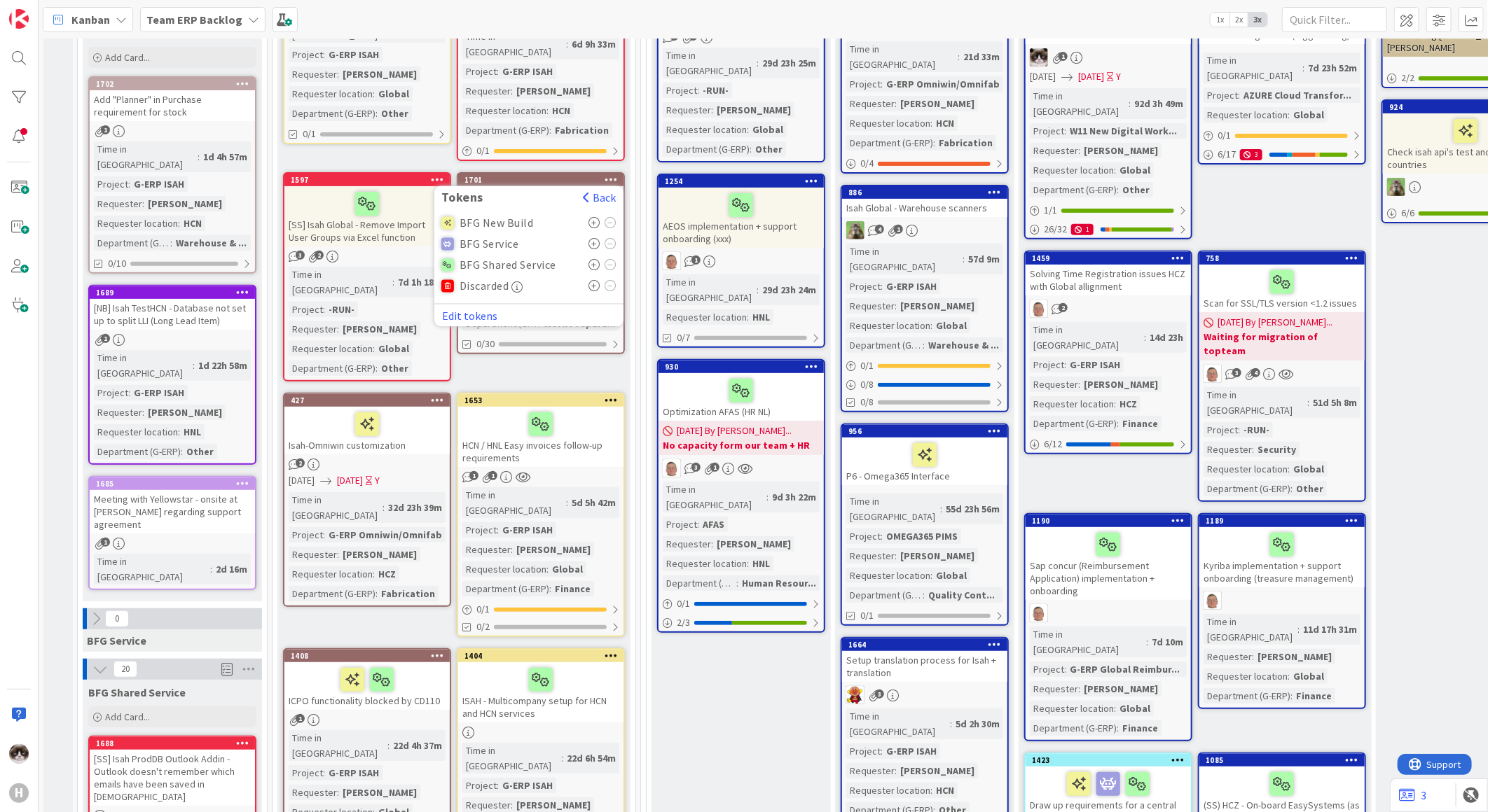
click at [592, 218] on icon at bounding box center [595, 223] width 12 height 11
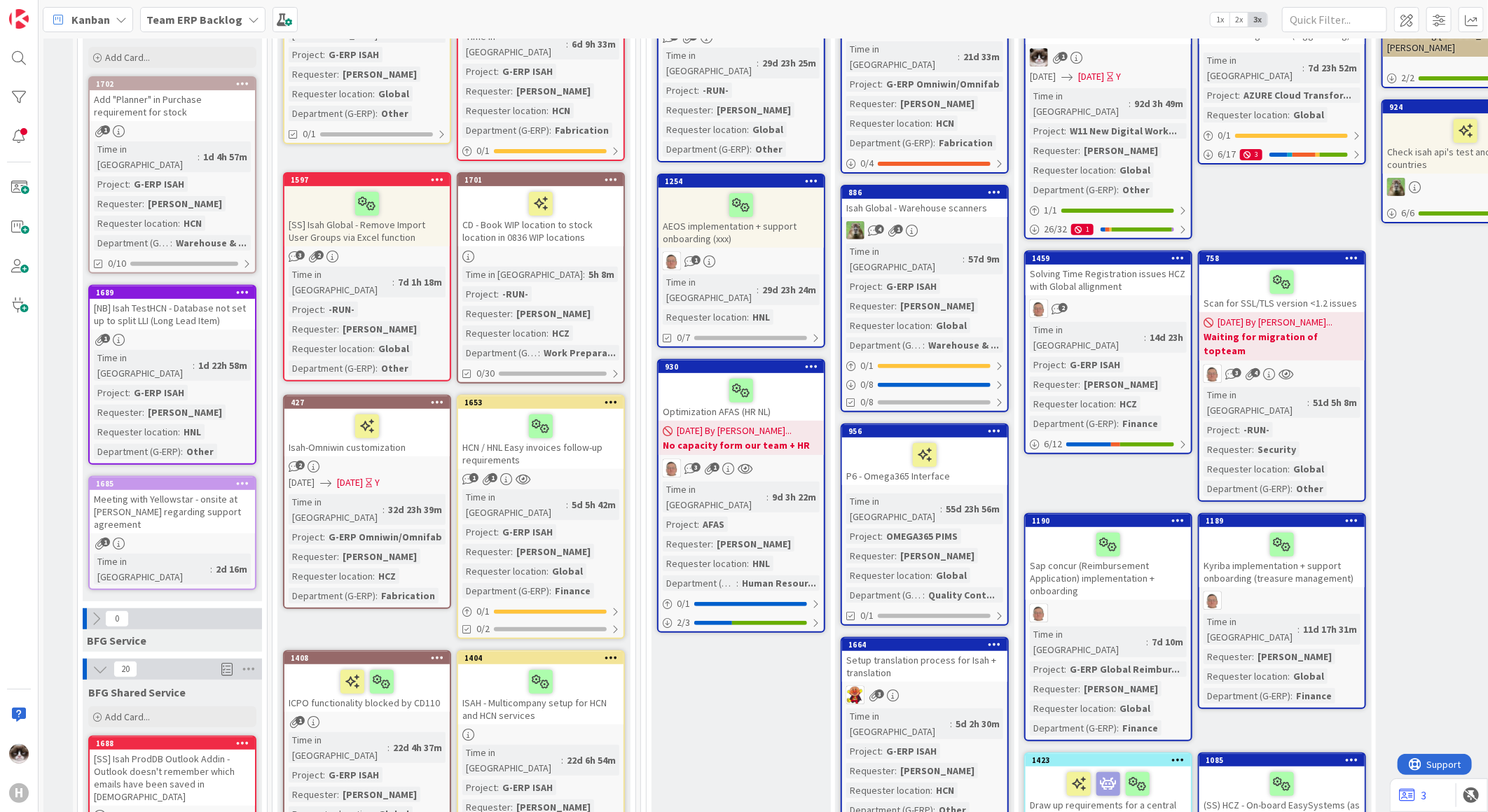
click at [612, 175] on icon at bounding box center [611, 179] width 13 height 10
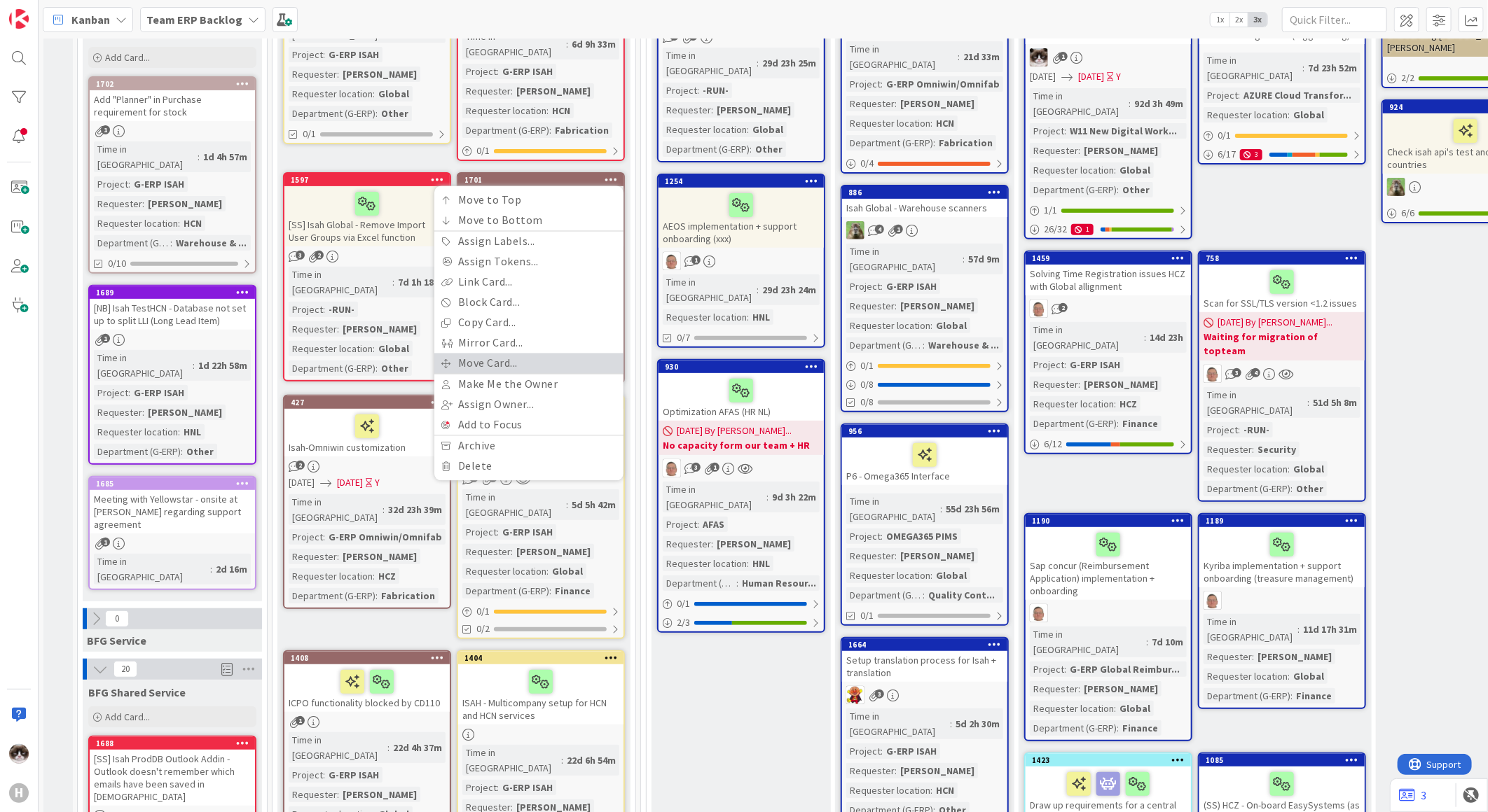
click at [506, 354] on link "Move Card..." at bounding box center [528, 363] width 189 height 20
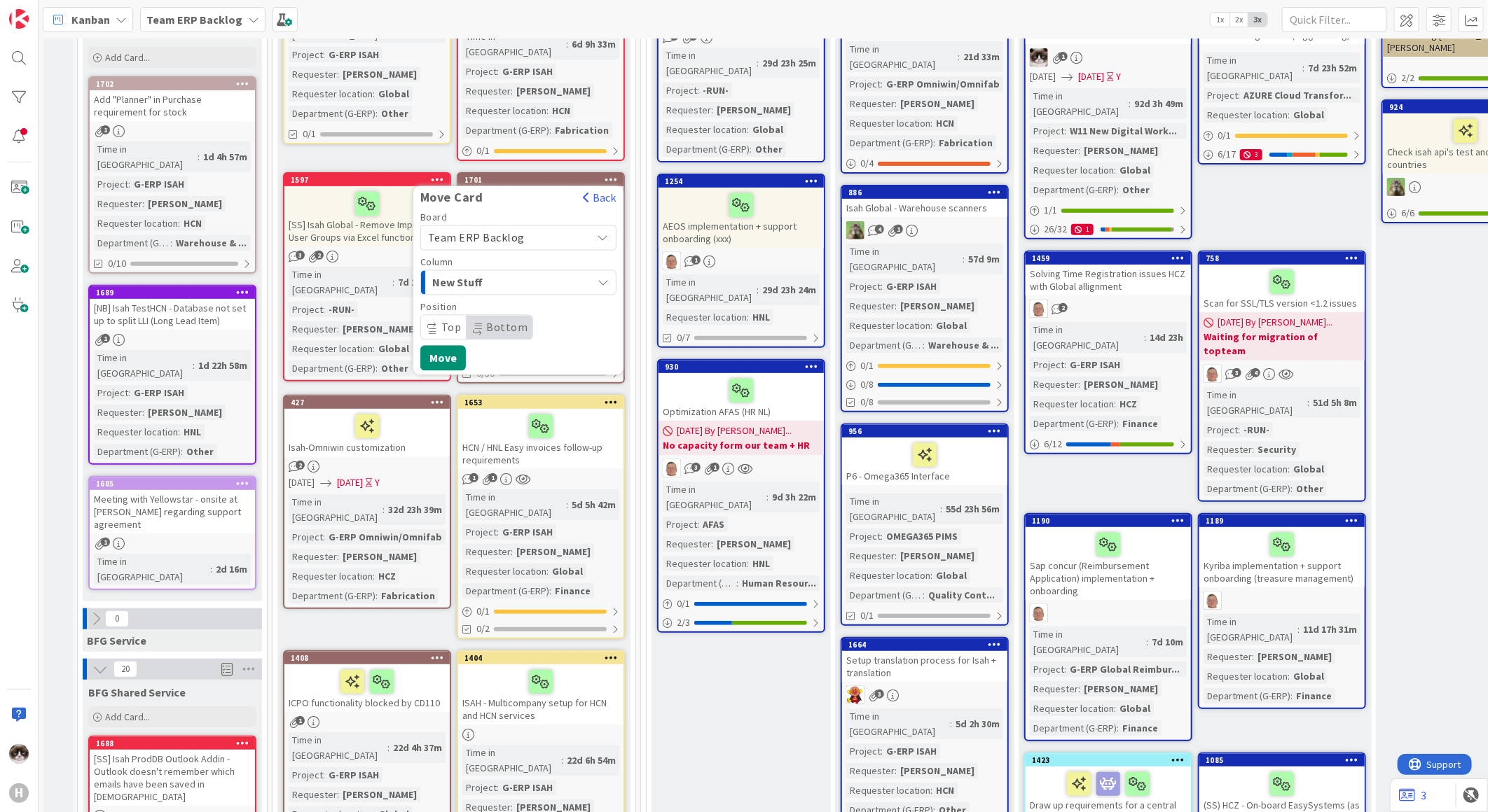
click at [538, 228] on span "Team ERP Backlog" at bounding box center [506, 238] width 157 height 19
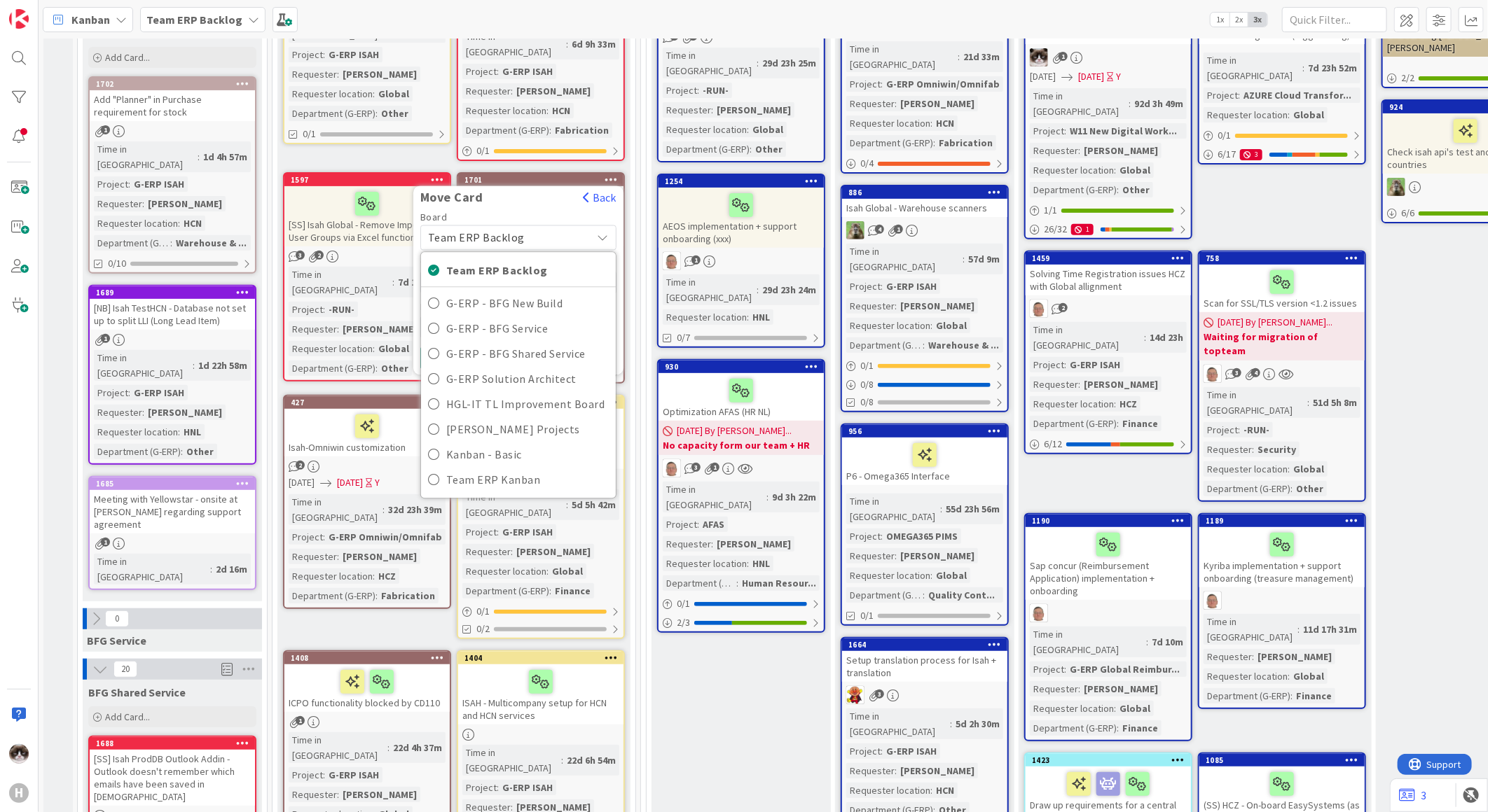
click at [554, 228] on span "Team ERP Backlog" at bounding box center [506, 238] width 157 height 19
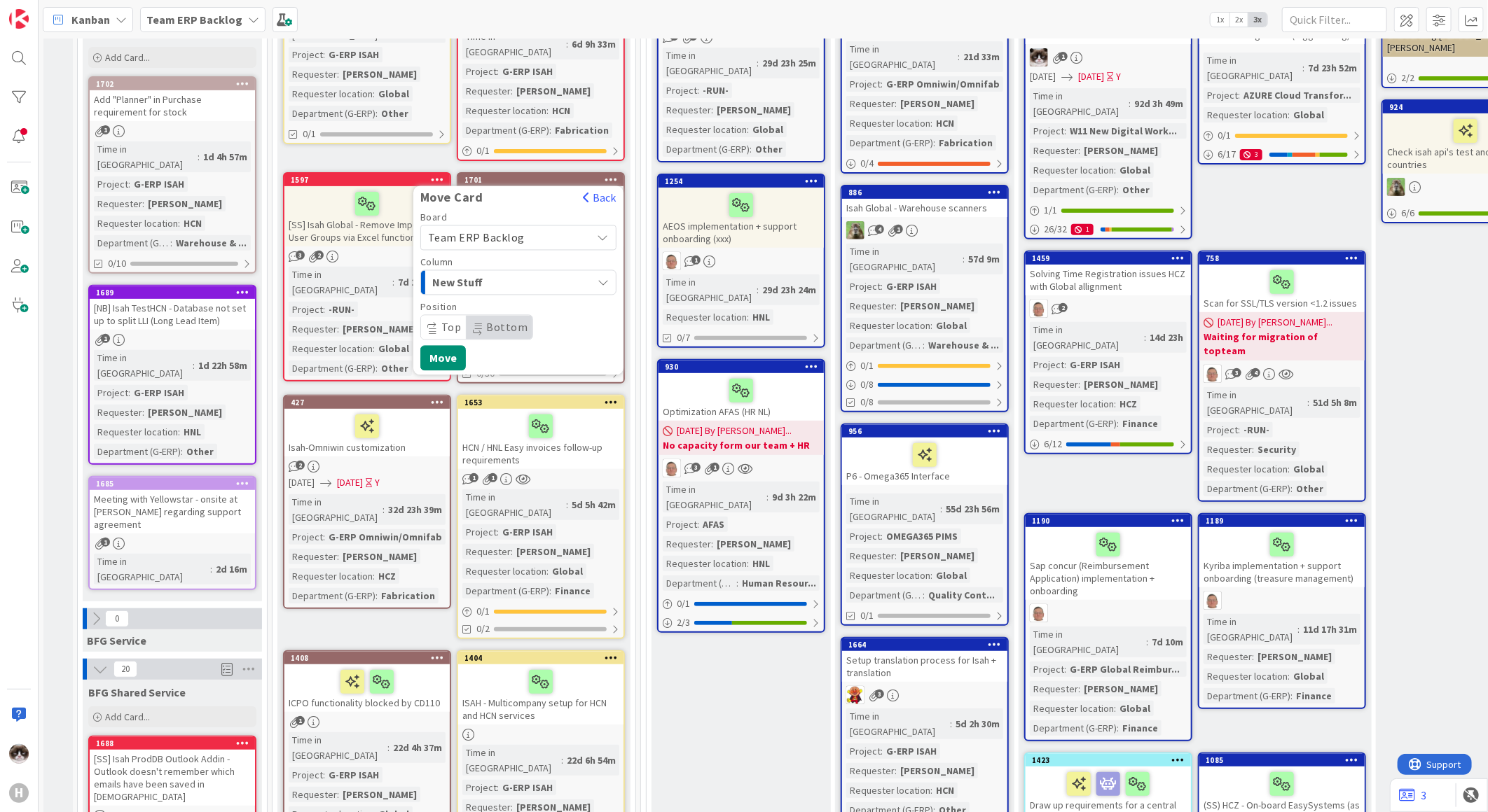
click at [522, 274] on span "New Stuff" at bounding box center [485, 283] width 105 height 19
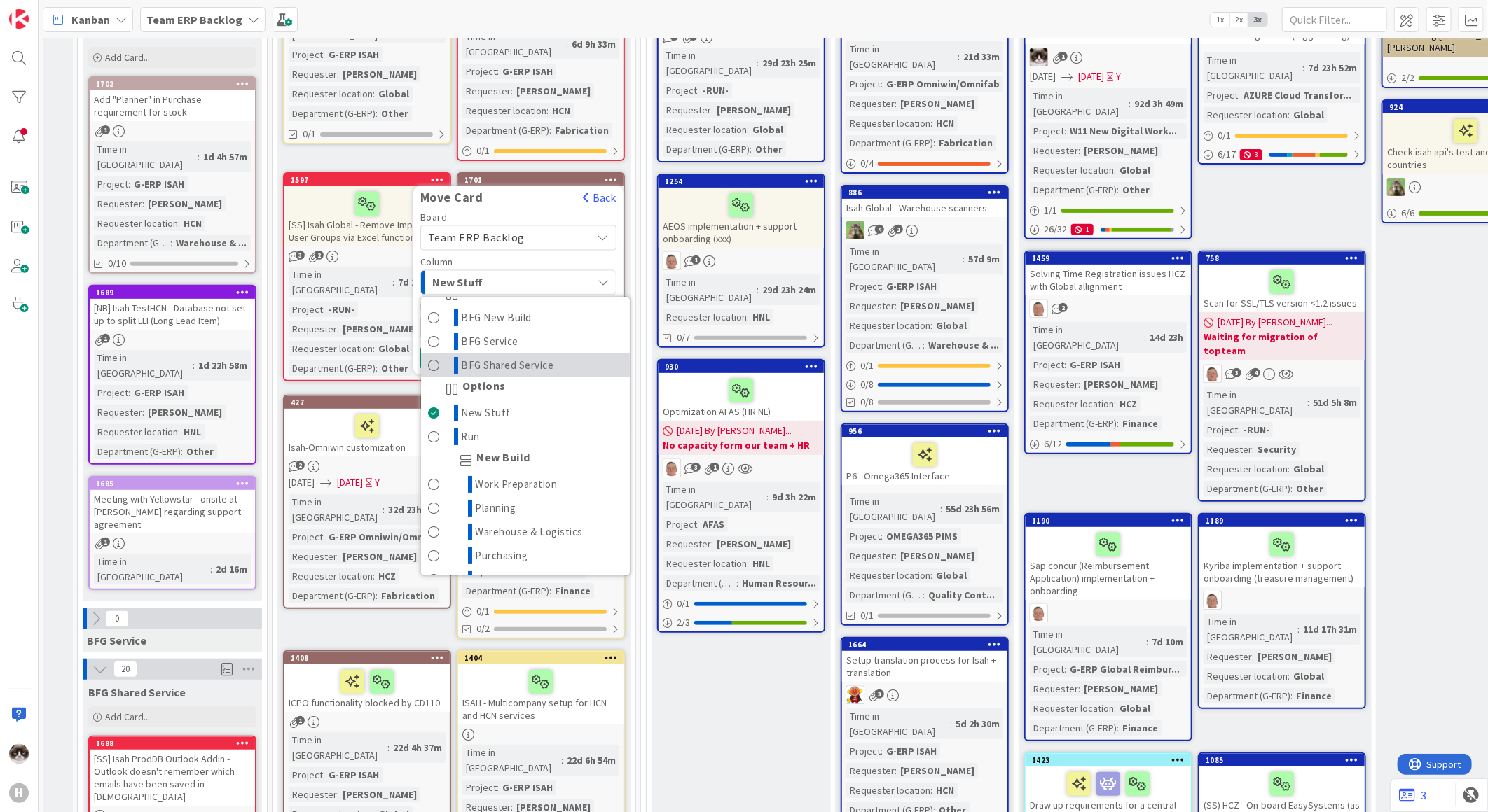
scroll to position [78, 0]
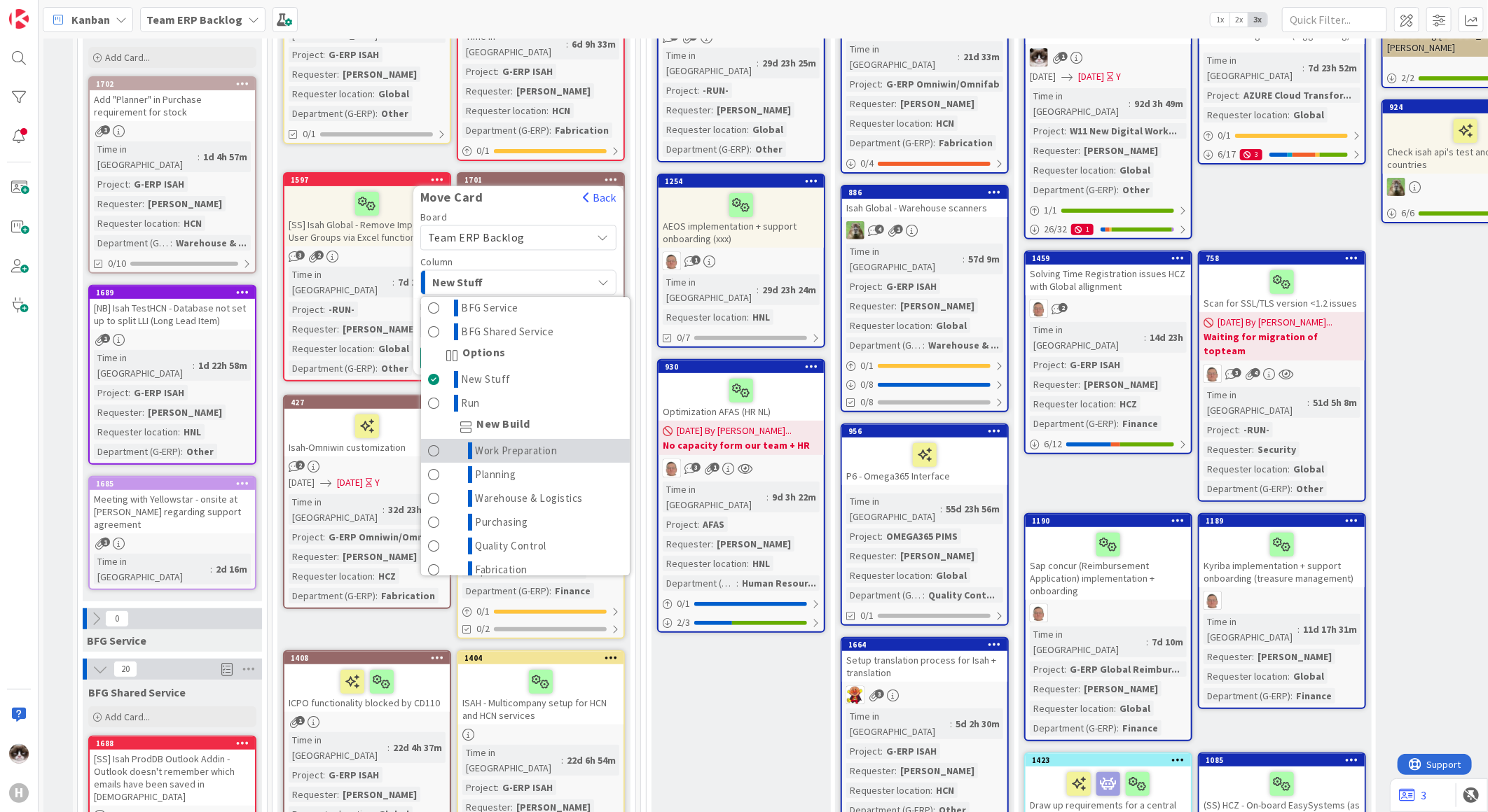
click at [559, 439] on link "Work Preparation" at bounding box center [525, 451] width 209 height 24
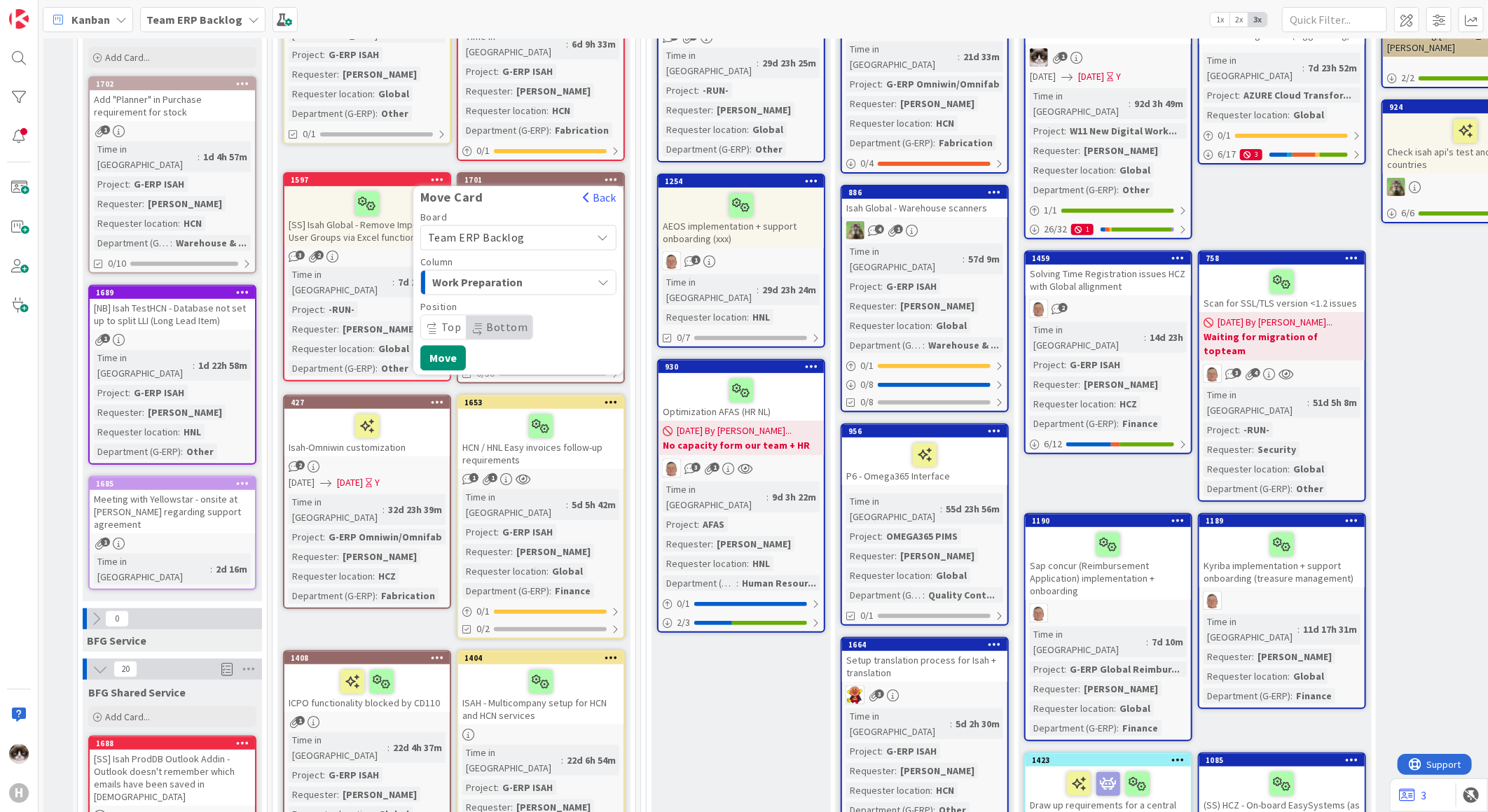
click at [453, 321] on span "Top" at bounding box center [451, 328] width 20 height 14
click at [453, 346] on button "Move" at bounding box center [443, 359] width 45 height 25
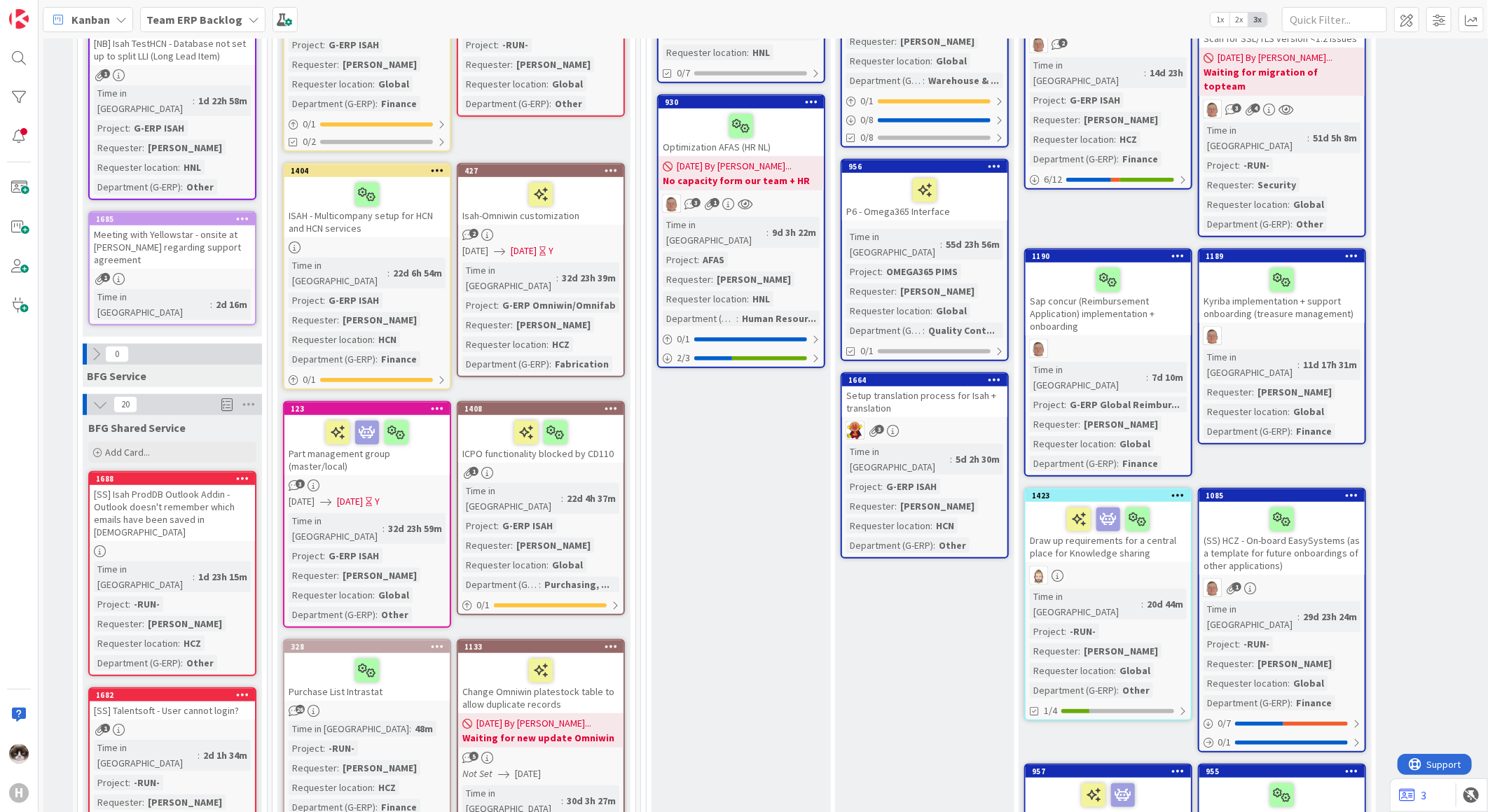
scroll to position [544, 0]
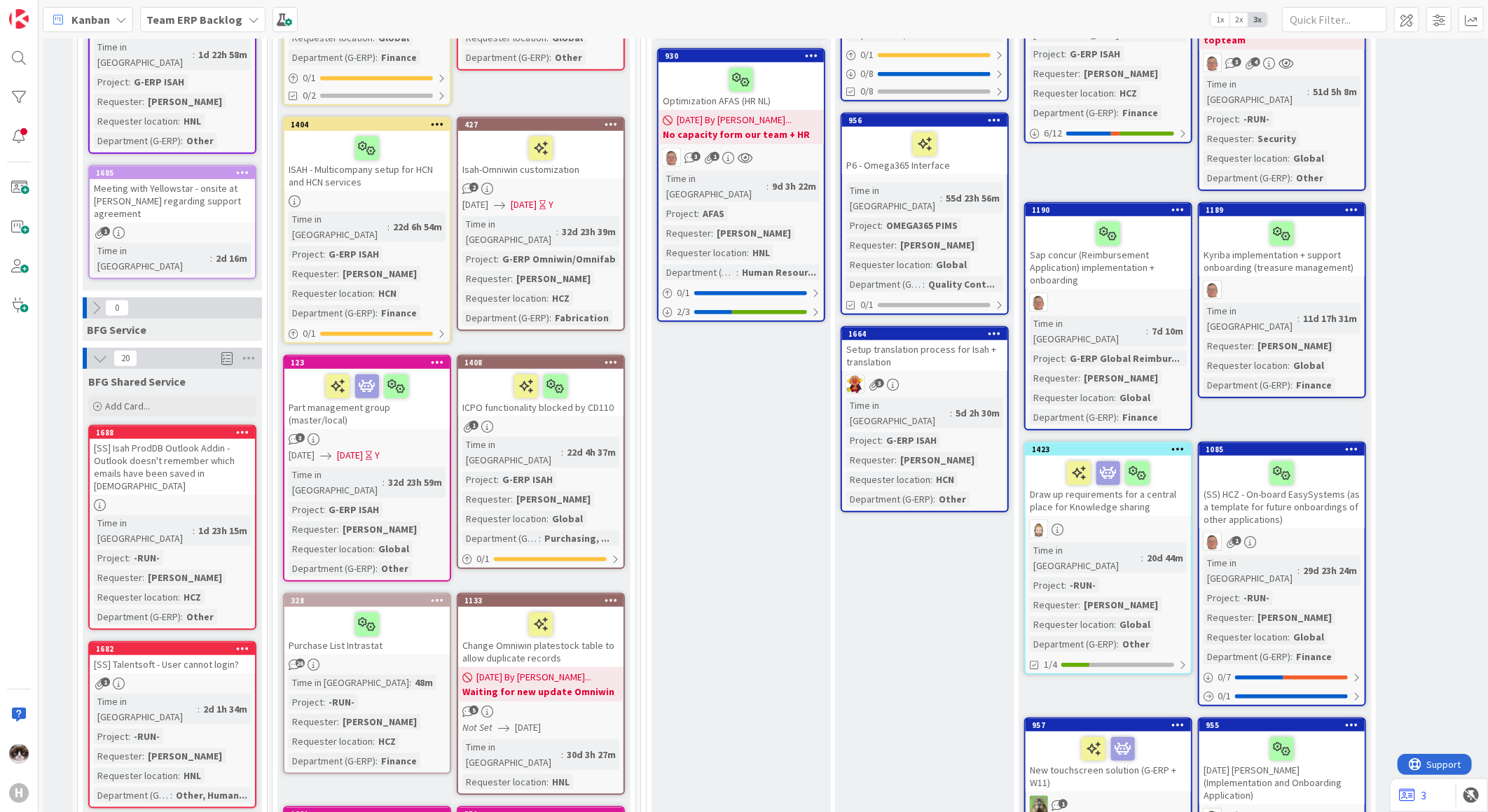
click at [410, 376] on div "Part management group (master/local)" at bounding box center [367, 399] width 165 height 60
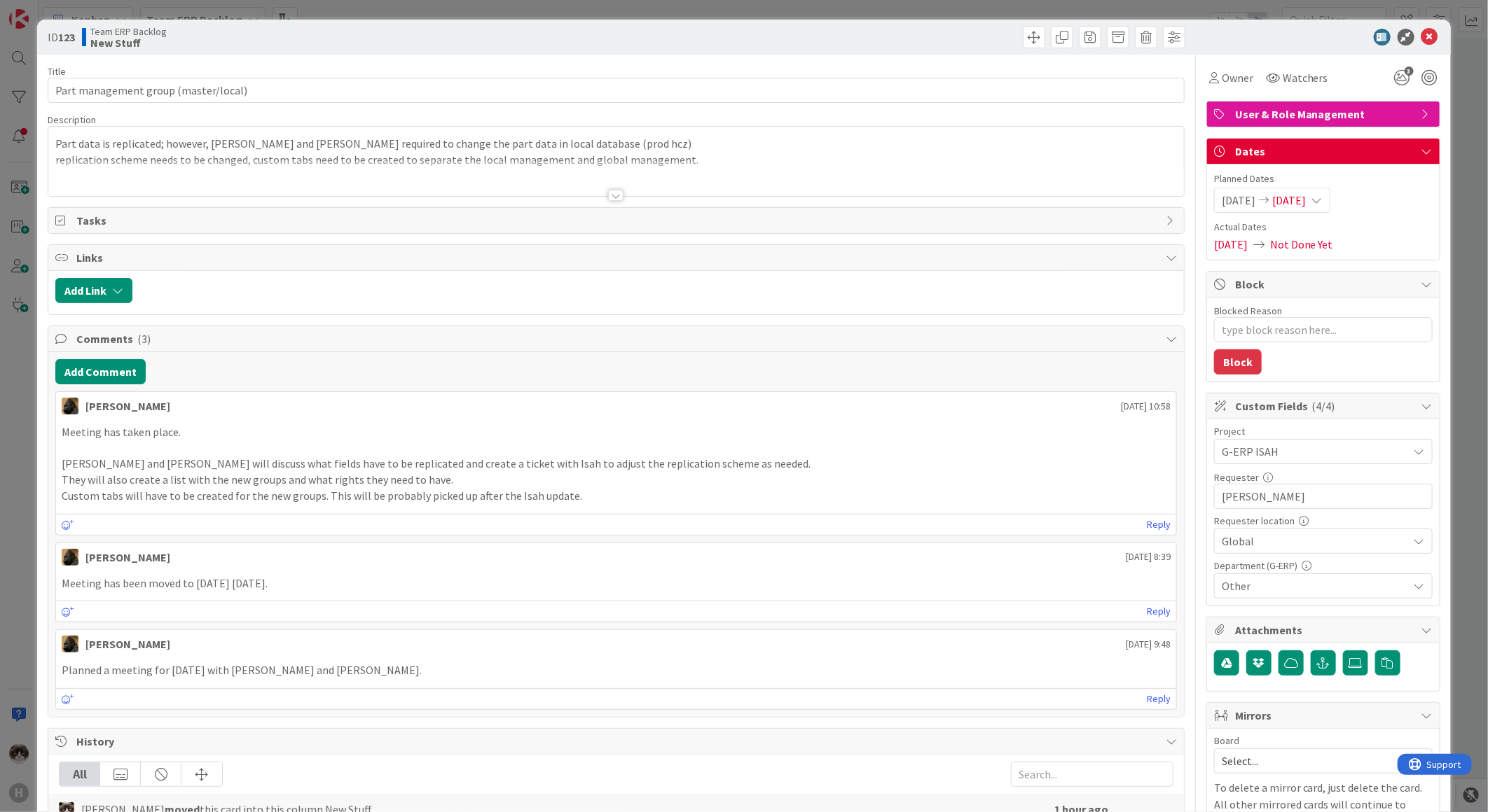
click at [612, 186] on div at bounding box center [616, 178] width 1136 height 36
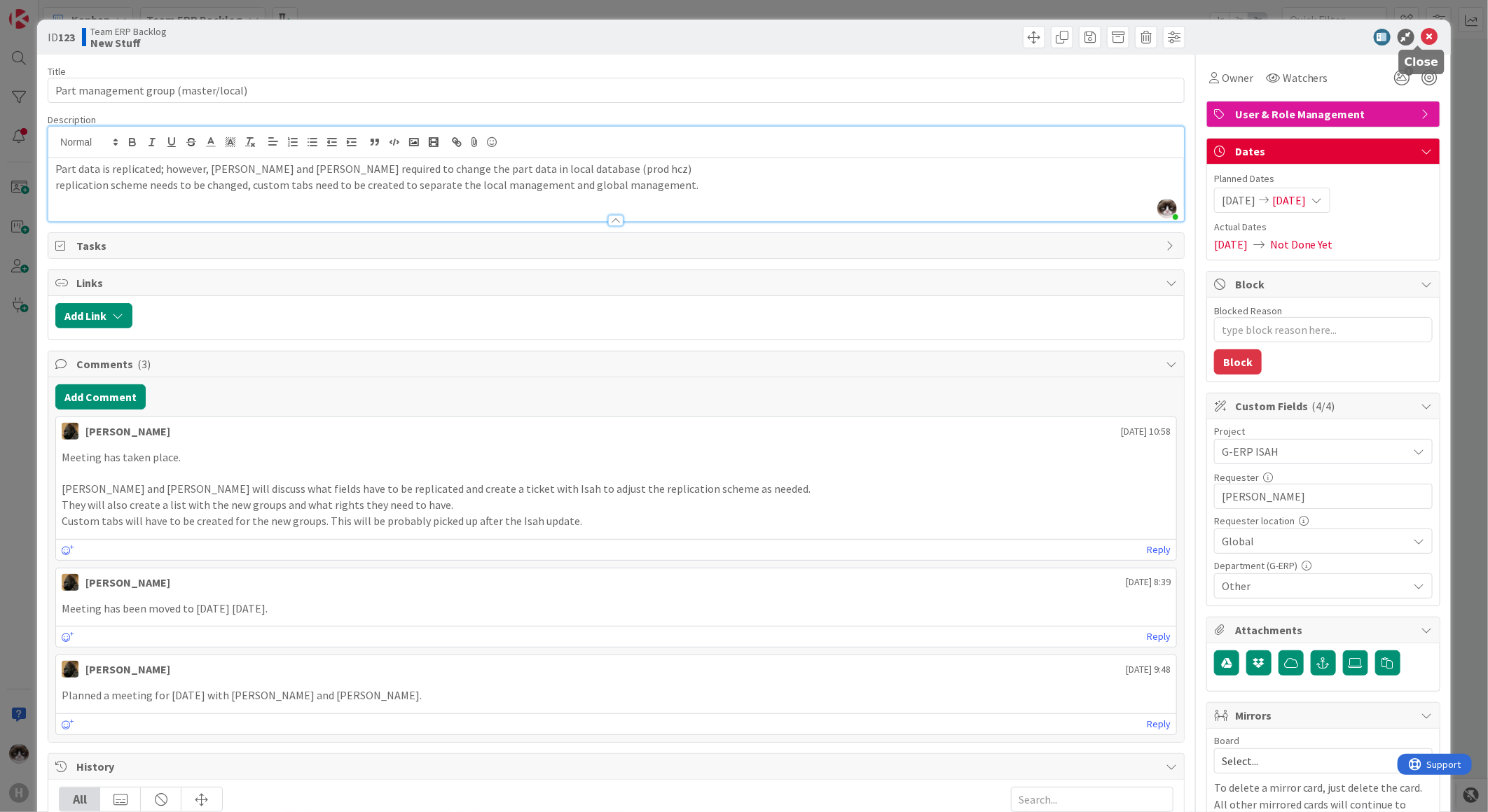
click at [1421, 37] on icon at bounding box center [1429, 37] width 17 height 17
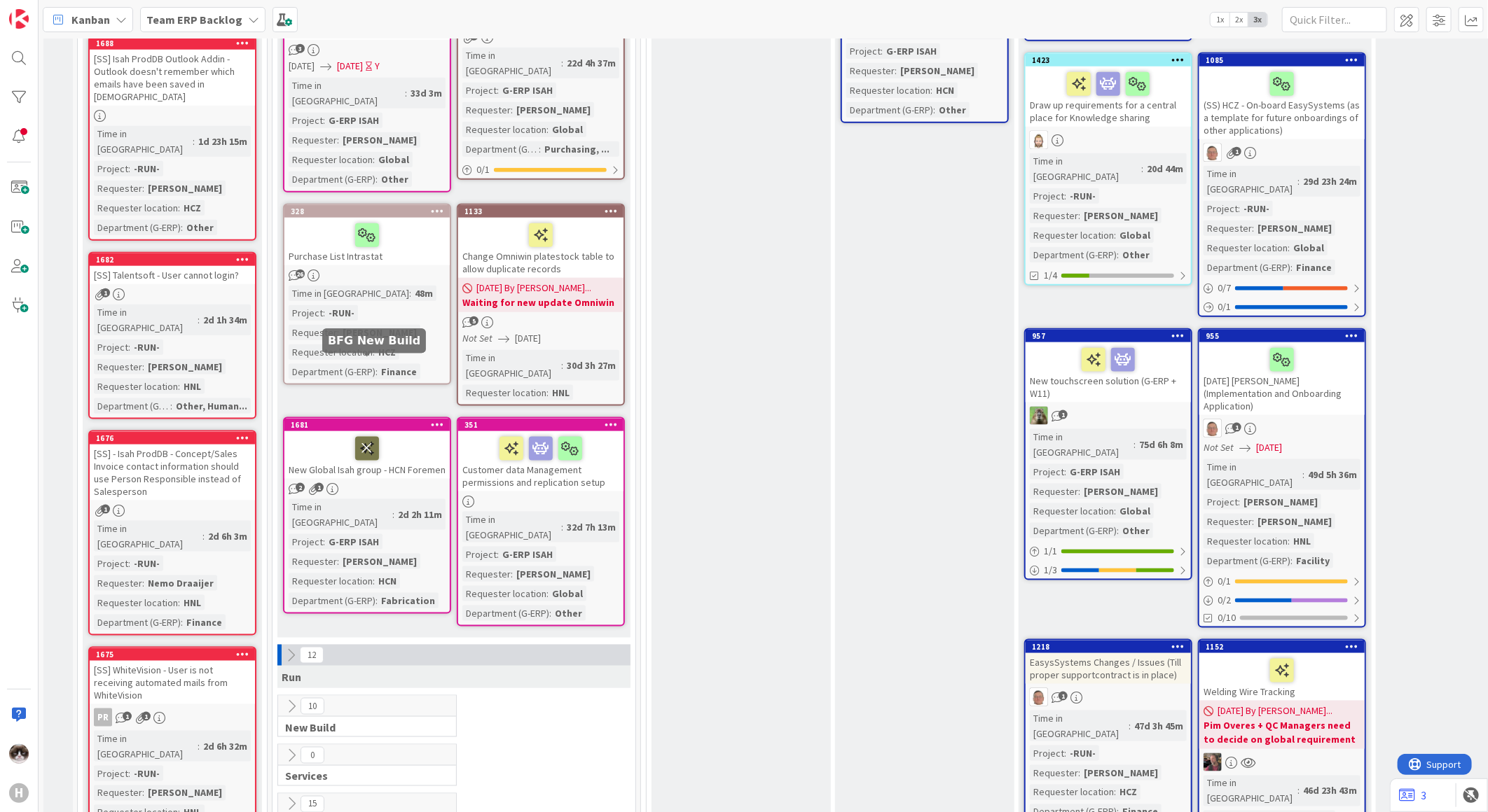
scroll to position [856, 0]
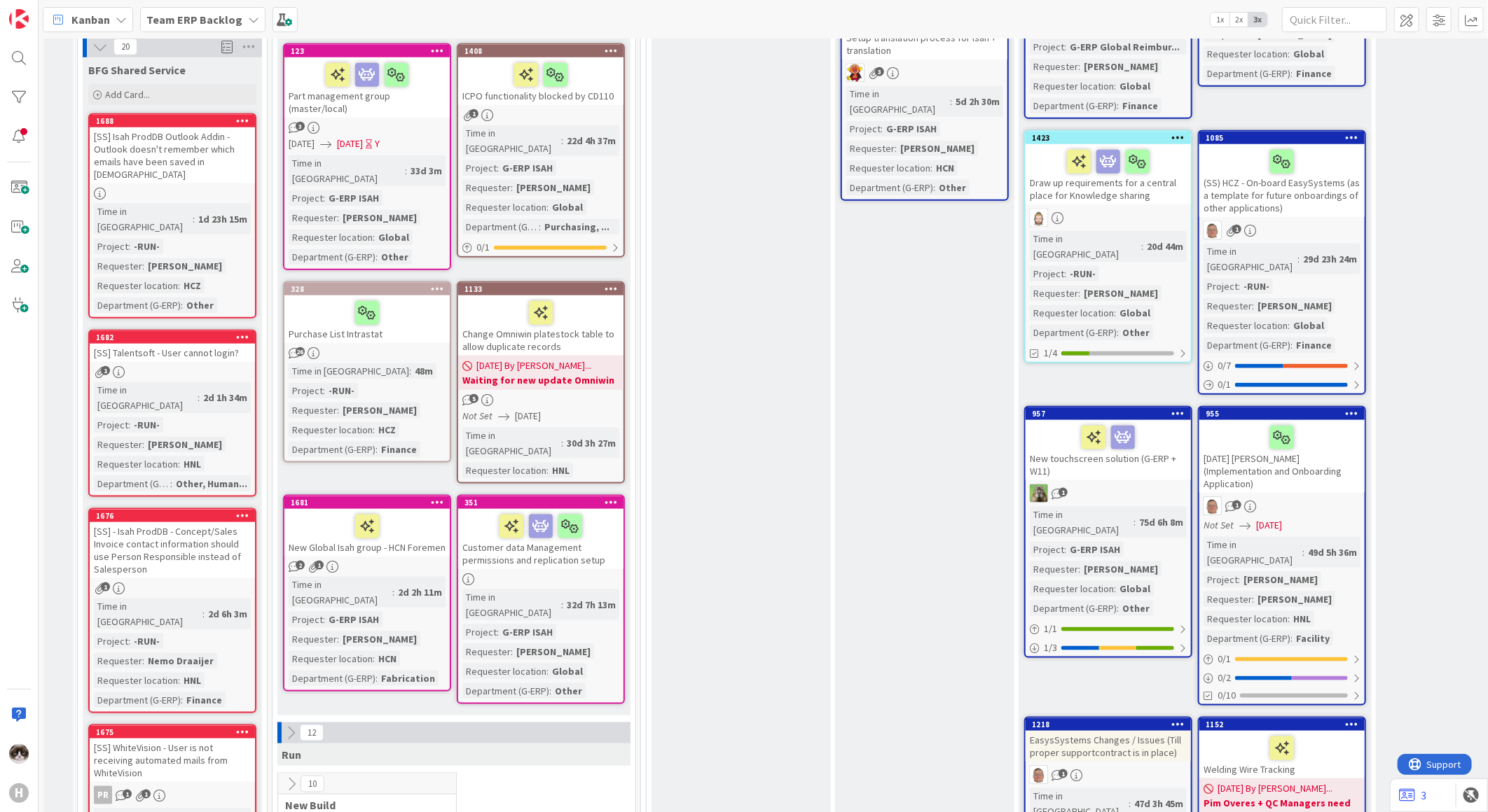
click at [434, 299] on div at bounding box center [366, 314] width 157 height 30
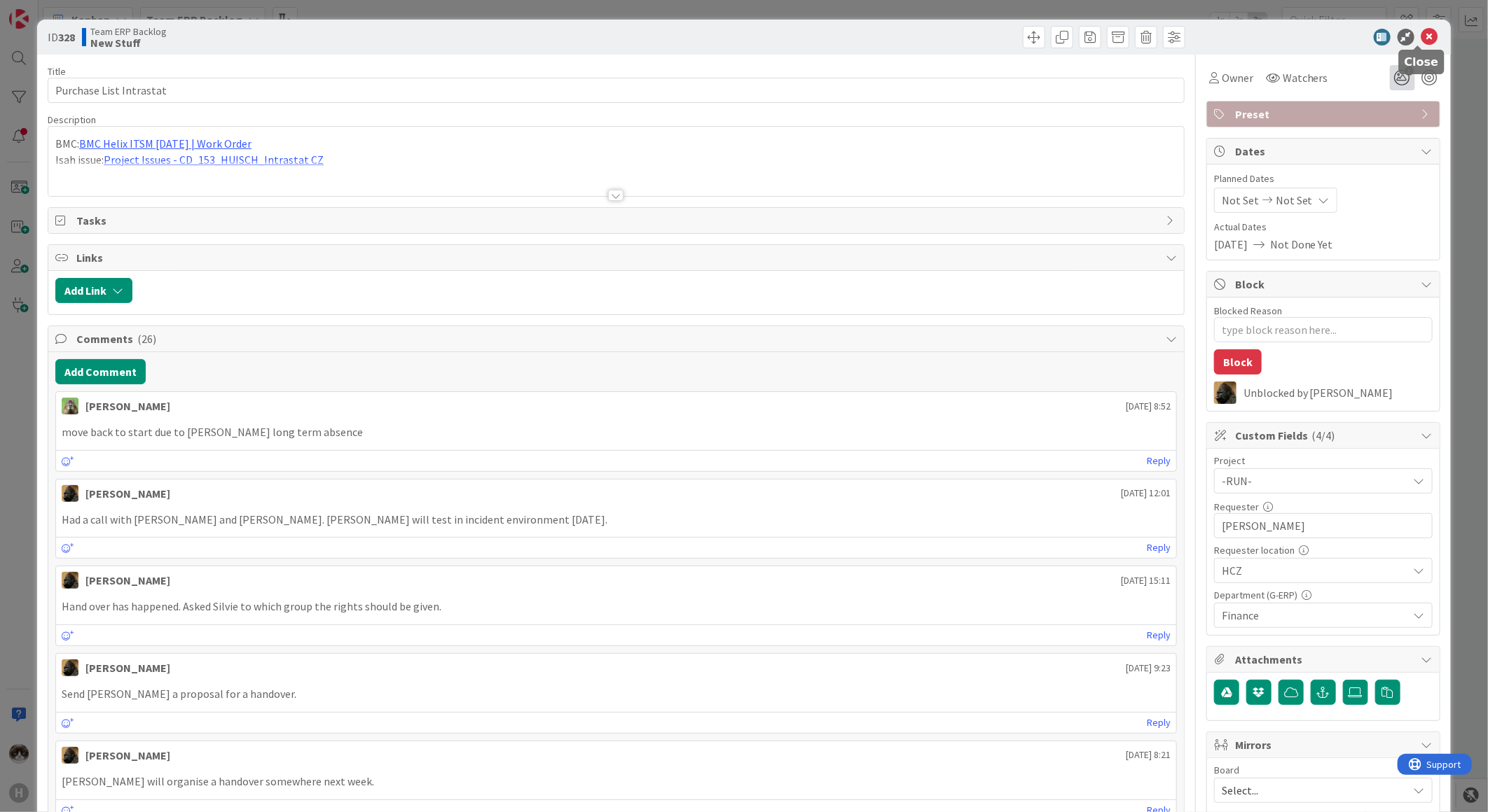
click at [1421, 36] on icon at bounding box center [1429, 37] width 17 height 17
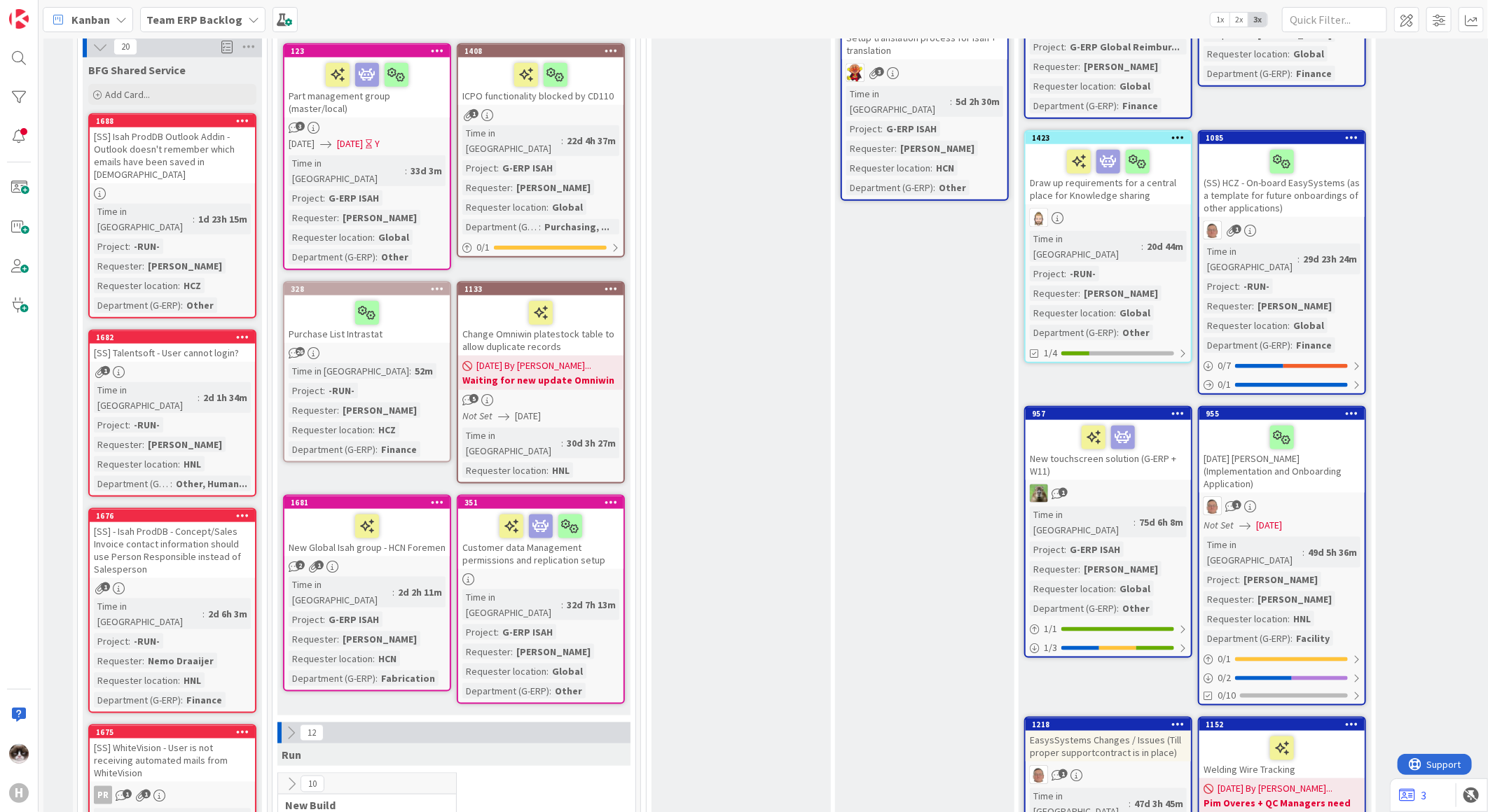
click at [433, 284] on icon at bounding box center [438, 288] width 13 height 10
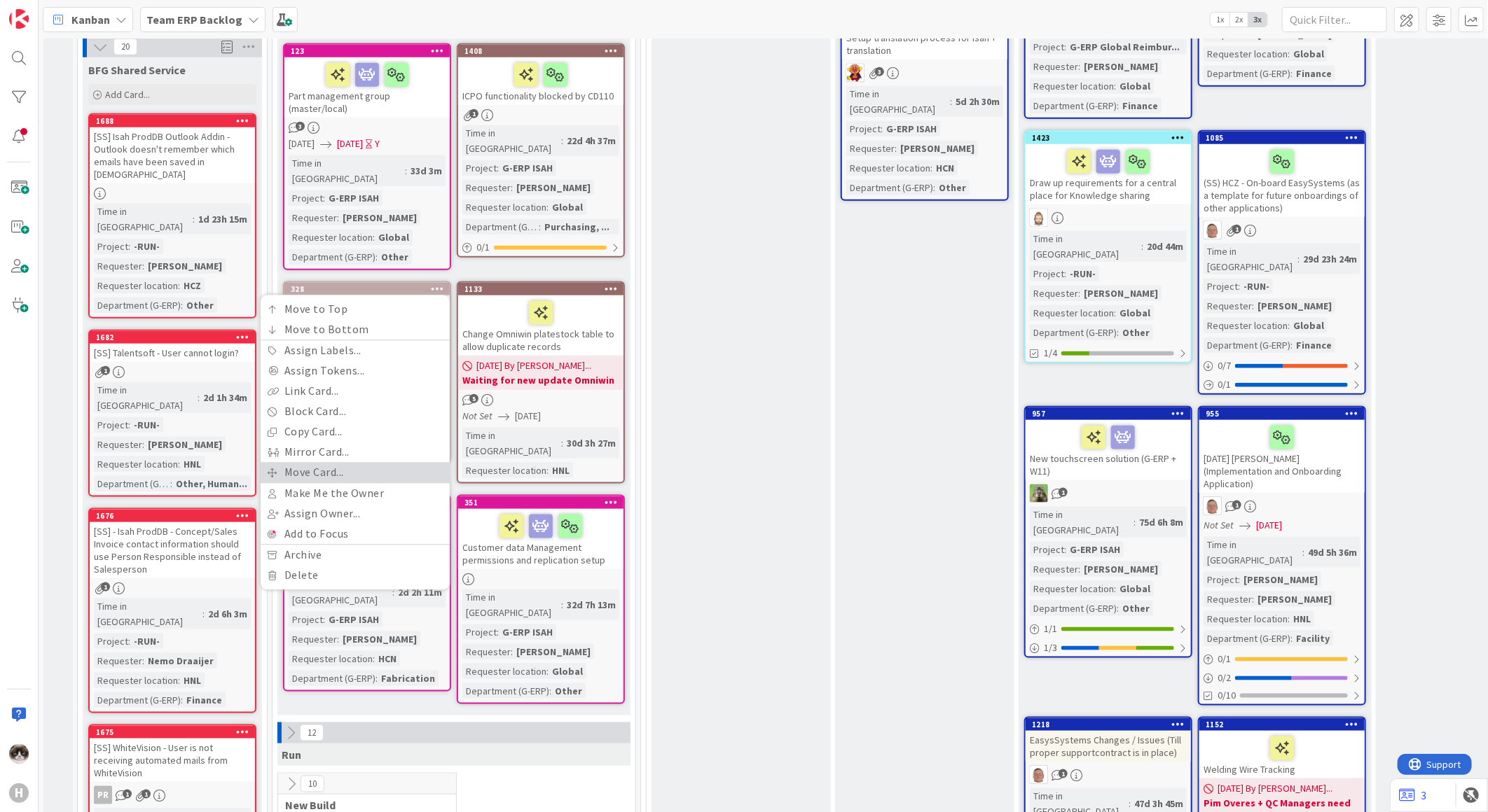
click at [366, 463] on link "Move Card..." at bounding box center [355, 472] width 189 height 20
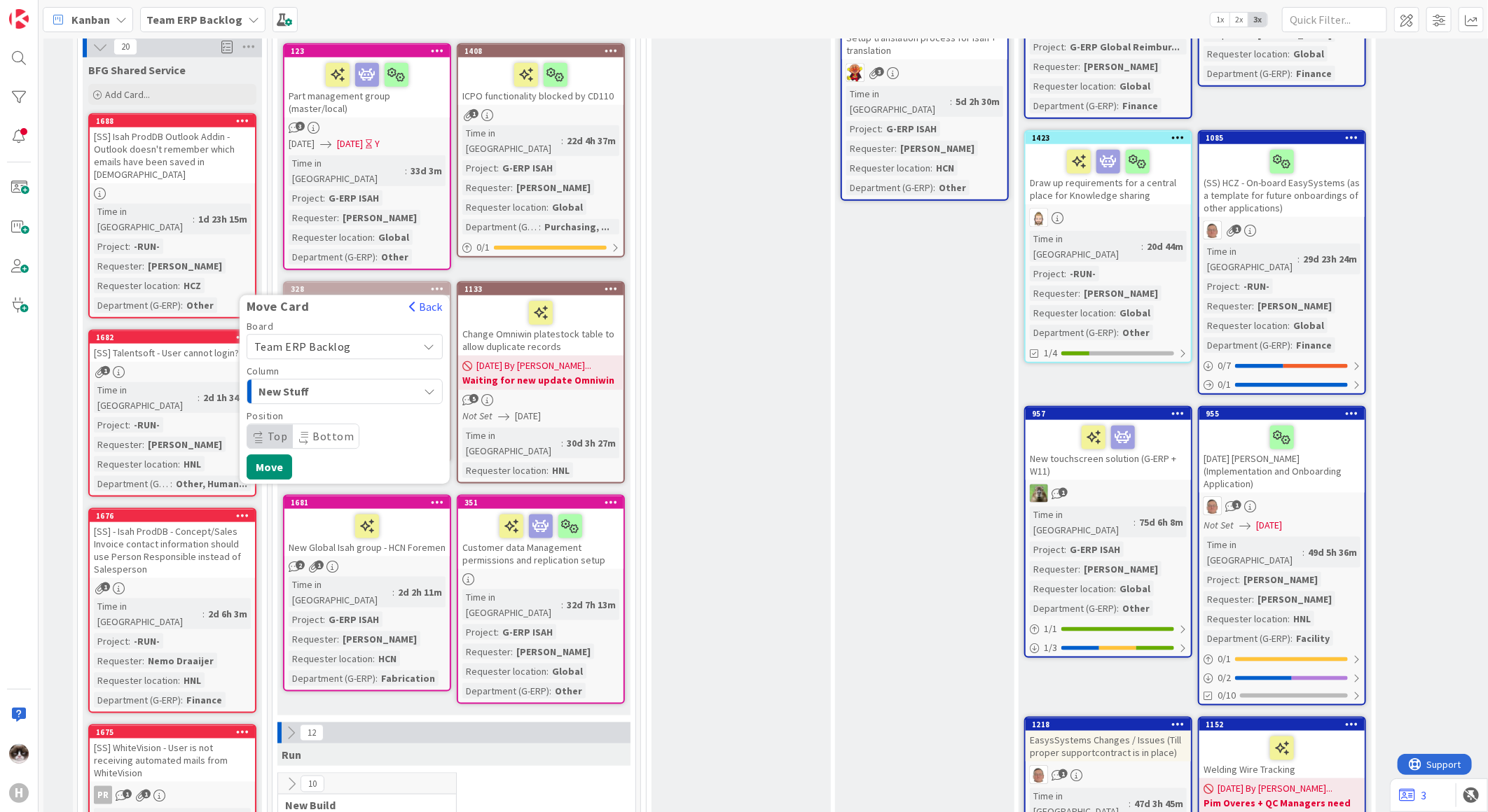
click at [366, 381] on div "New Stuff" at bounding box center [337, 392] width 164 height 22
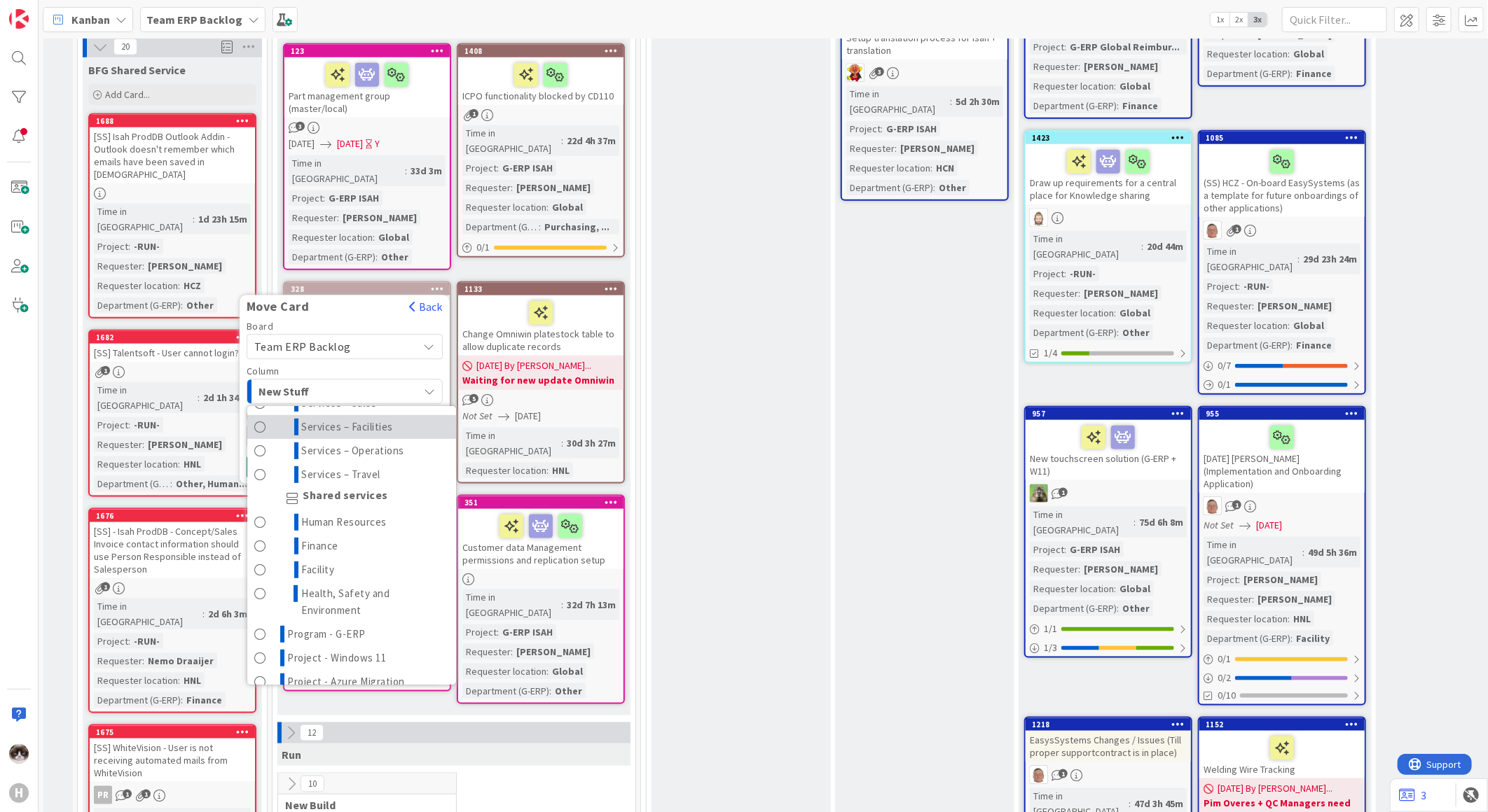
scroll to position [467, 0]
click at [384, 533] on link "Finance" at bounding box center [352, 545] width 209 height 24
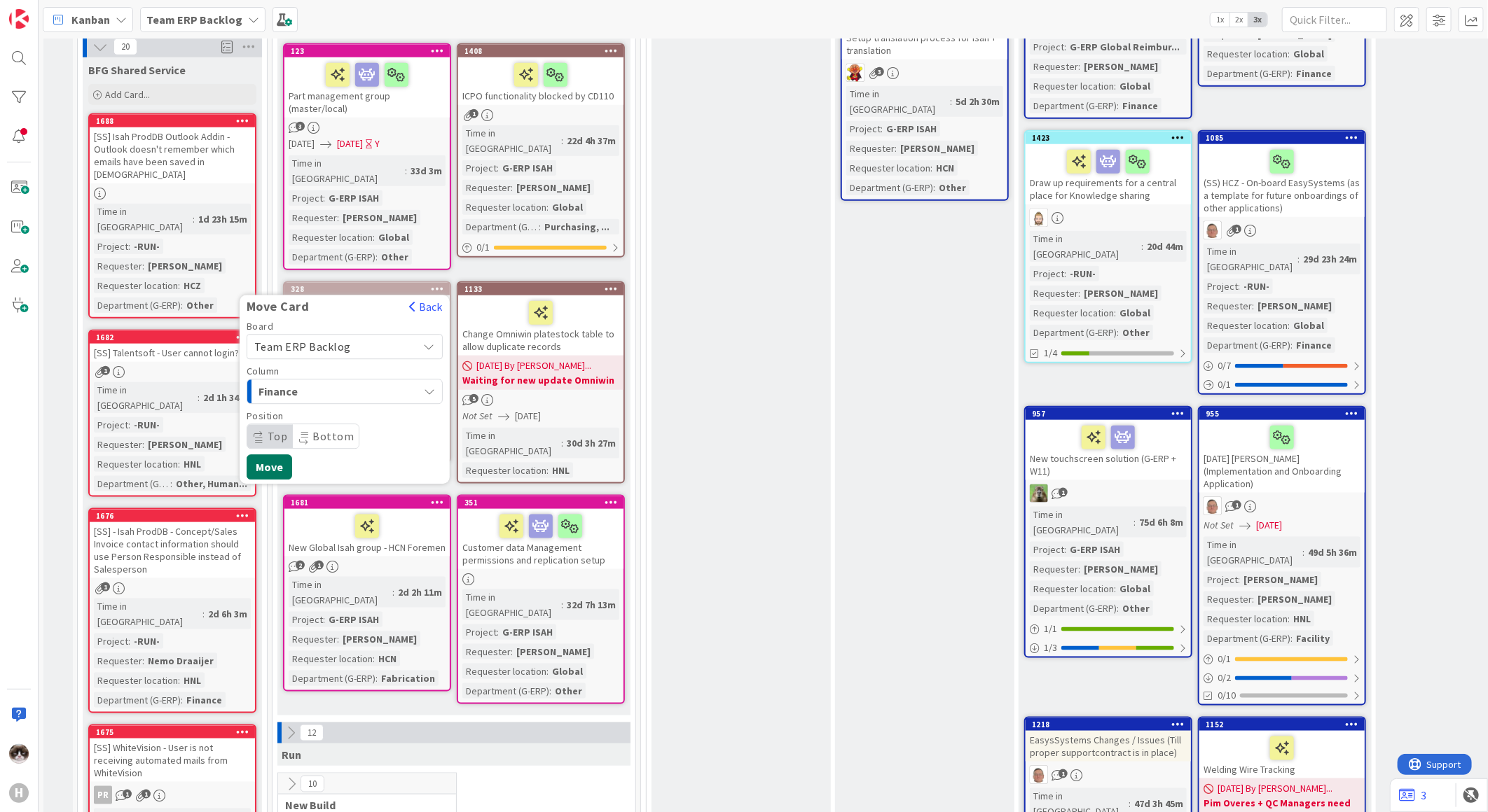
click at [269, 455] on button "Move" at bounding box center [269, 468] width 45 height 25
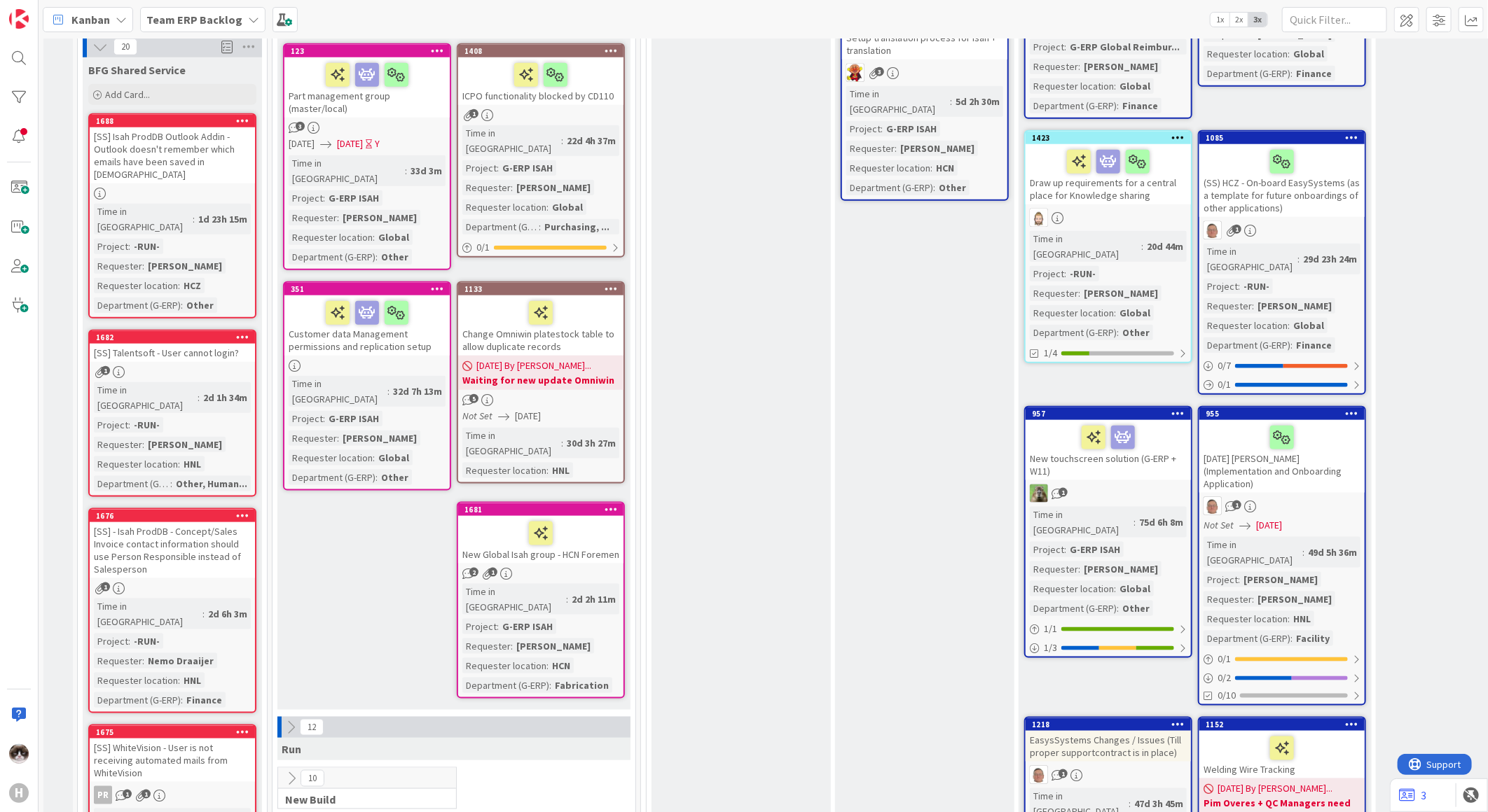
click at [592, 373] on b "Waiting for new update Omniwin" at bounding box center [540, 380] width 157 height 14
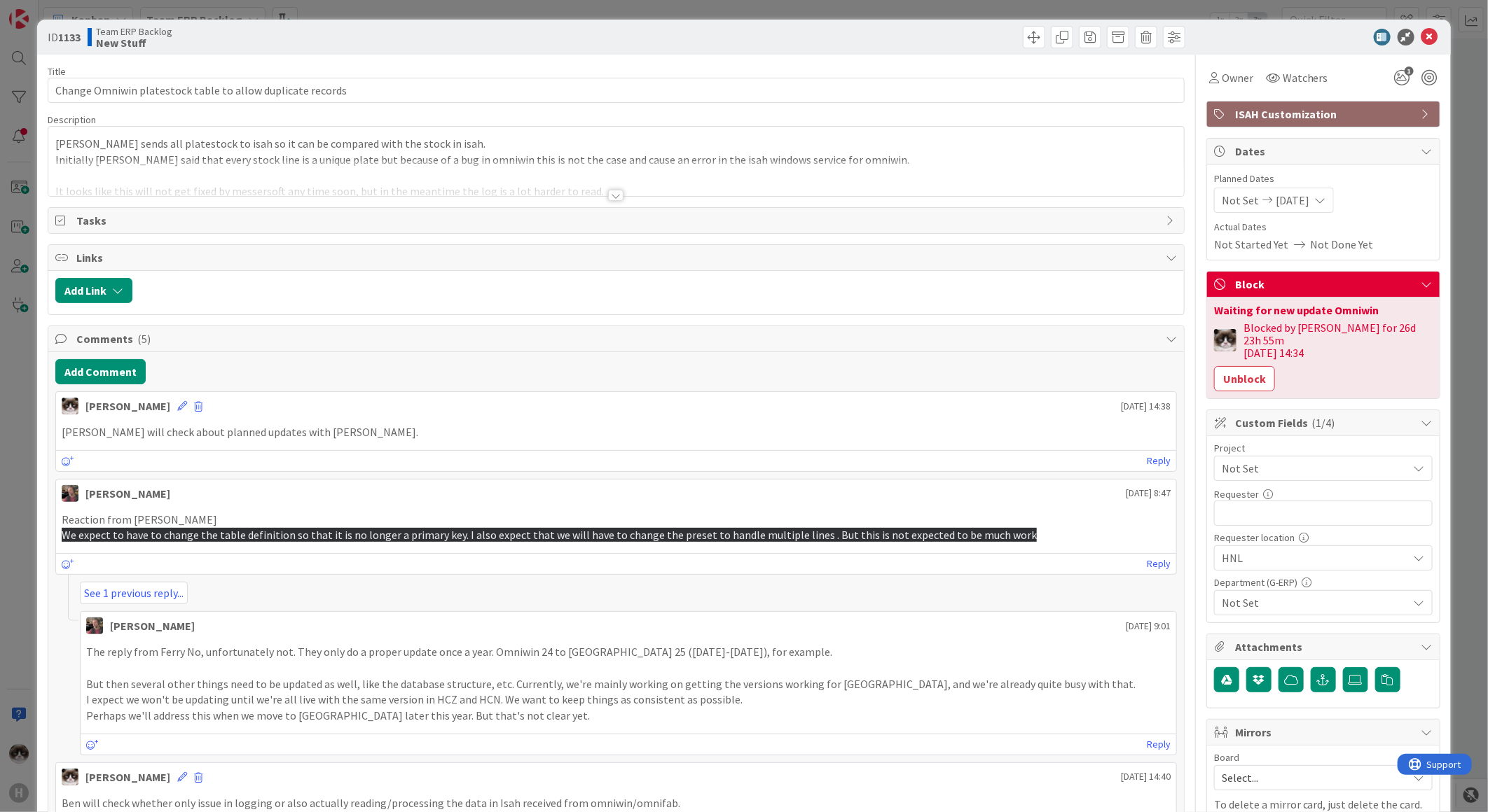
click at [1259, 458] on span "Not Set" at bounding box center [1311, 468] width 179 height 19
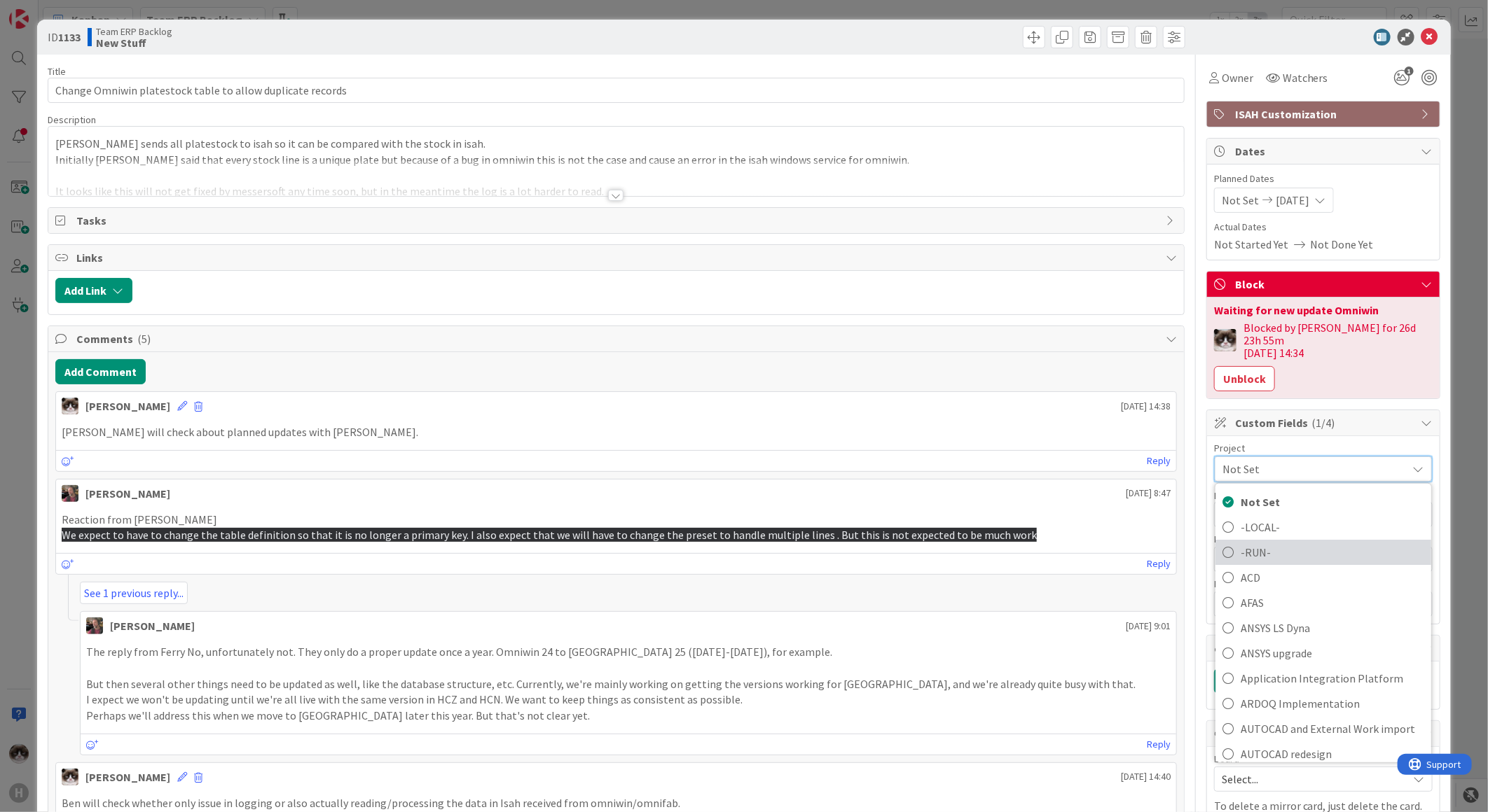
click at [1258, 542] on span "-RUN-" at bounding box center [1332, 553] width 184 height 21
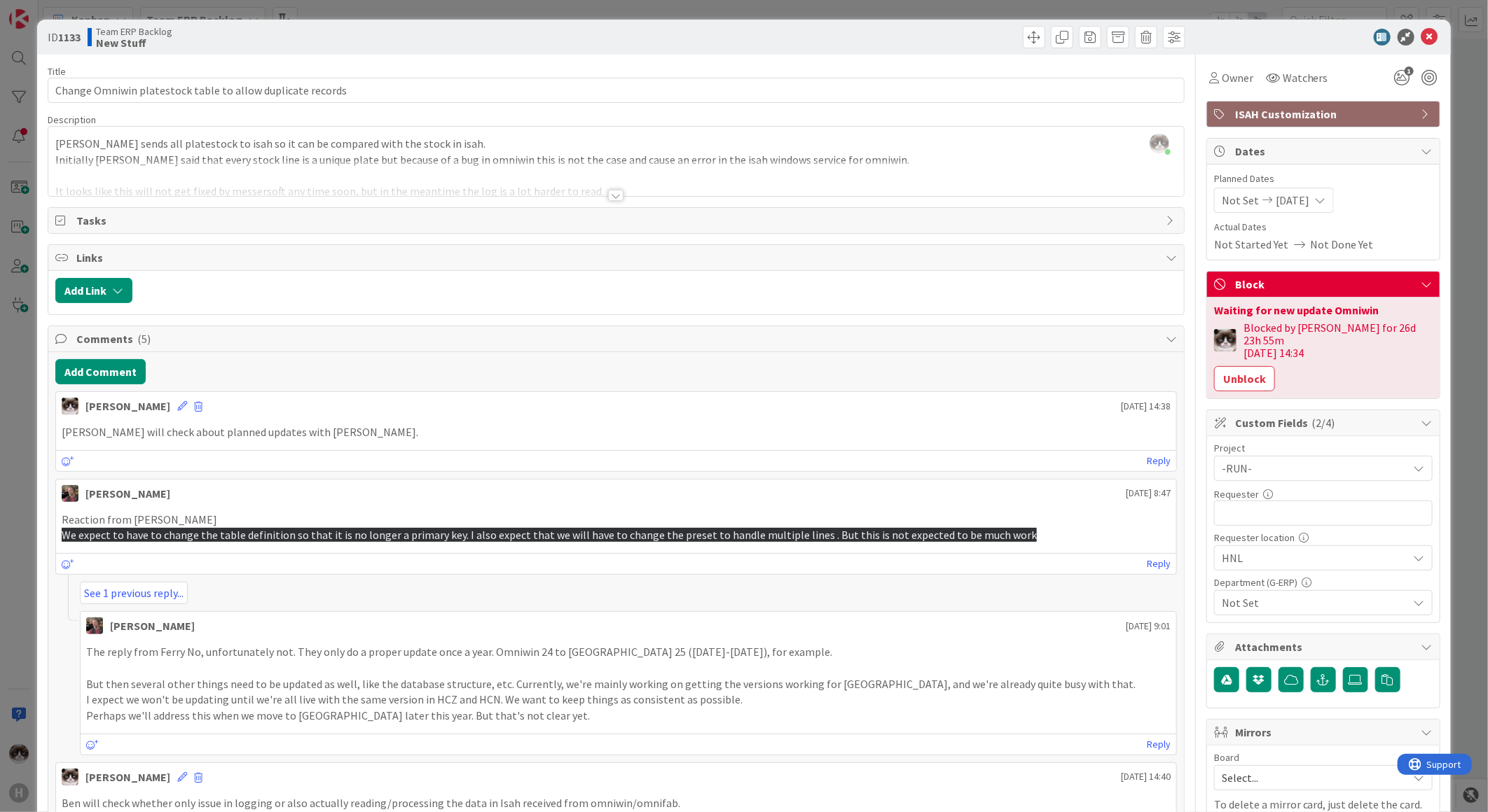
click at [1290, 478] on span "HNL" at bounding box center [1311, 468] width 179 height 19
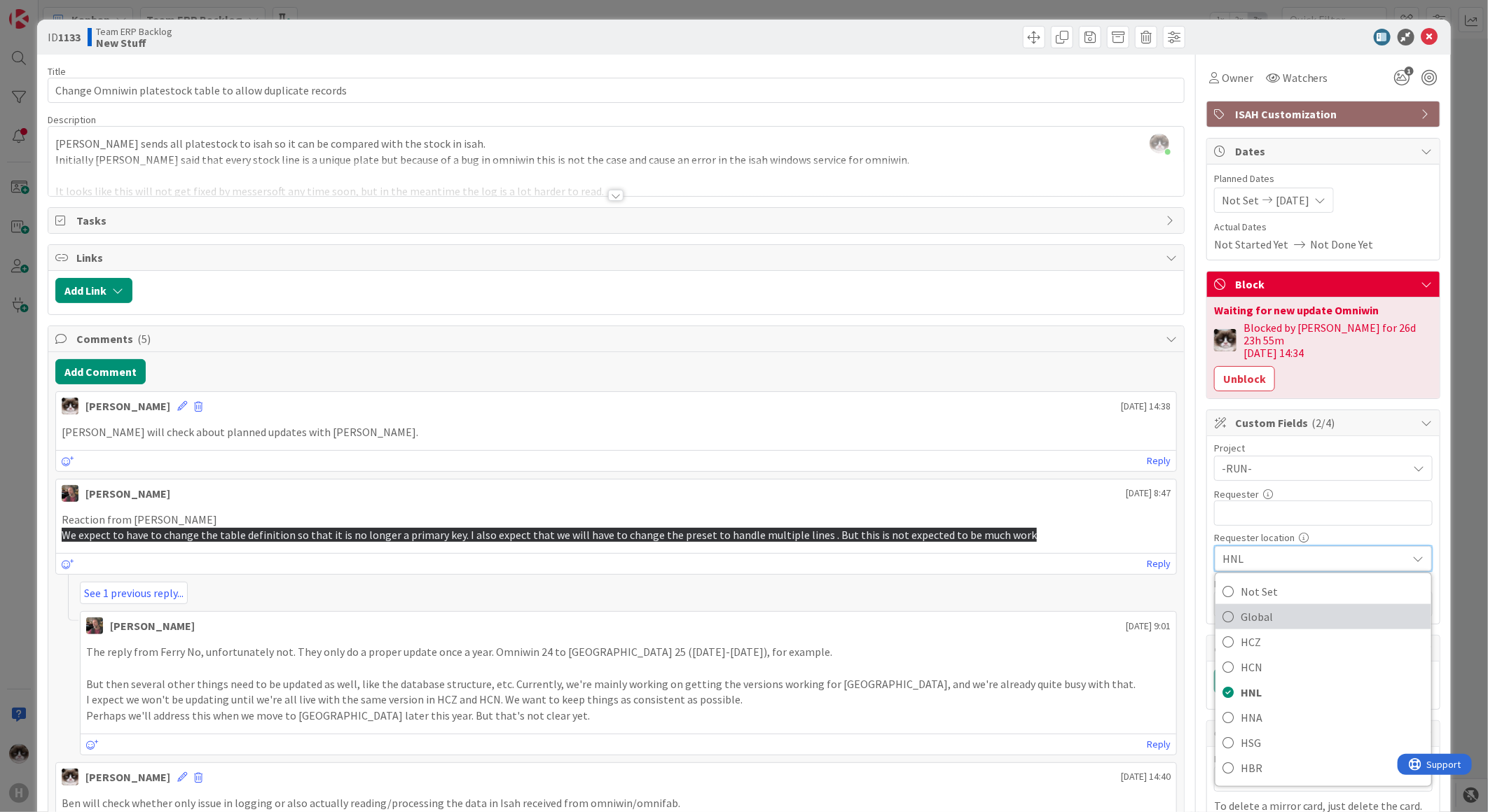
click at [1267, 606] on span "Global" at bounding box center [1332, 617] width 184 height 21
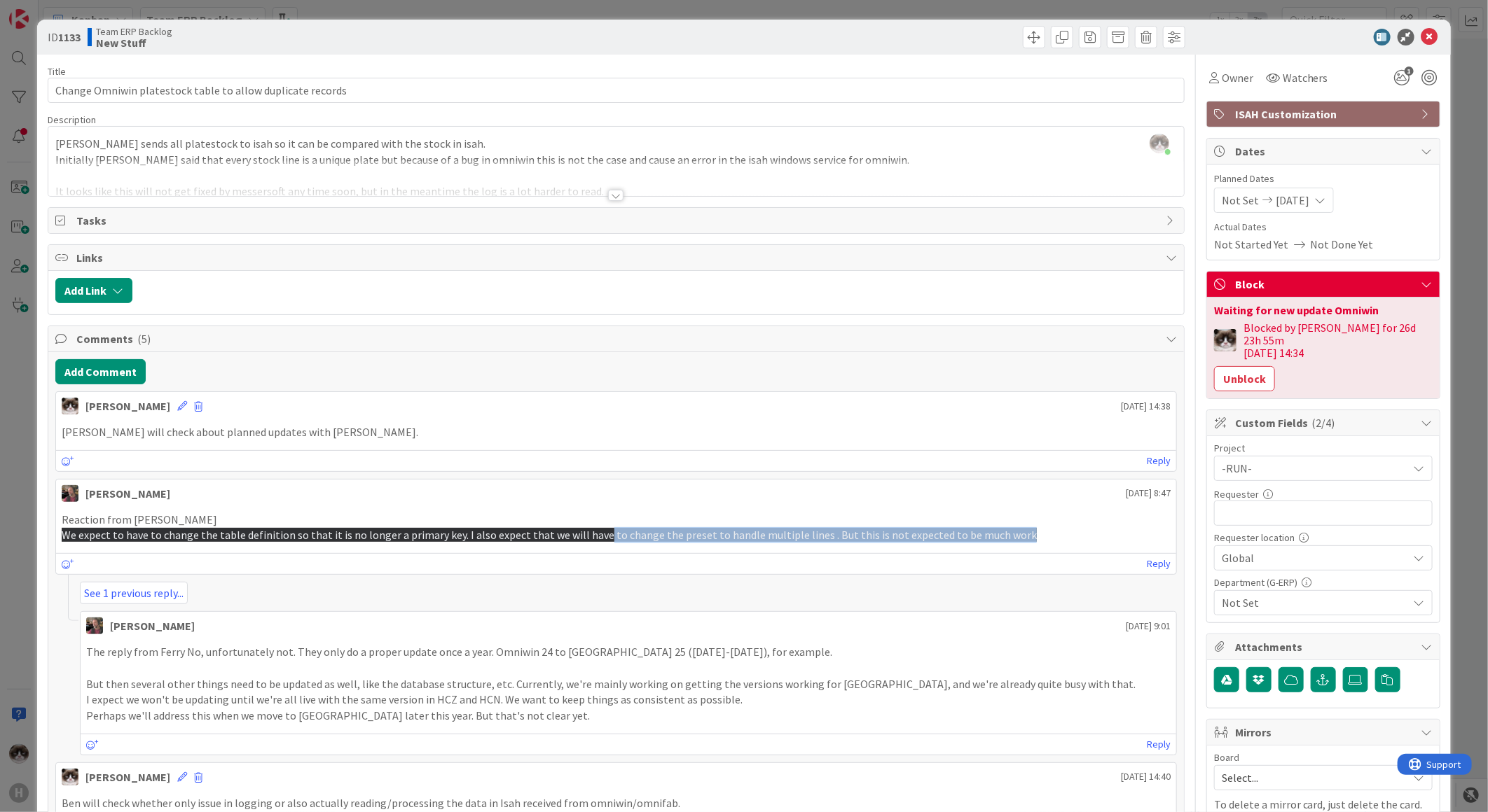
drag, startPoint x: 1023, startPoint y: 535, endPoint x: 592, endPoint y: 533, distance: 431.0
click at [592, 533] on p "We expect to have to change the table definition so that it is no longer a prim…" at bounding box center [616, 536] width 1109 height 16
drag, startPoint x: 592, startPoint y: 533, endPoint x: 543, endPoint y: 509, distance: 54.6
click at [543, 509] on div "Reaction from [PERSON_NAME] We expect to have to change the table definition so…" at bounding box center [615, 527] width 1120 height 42
click at [1238, 600] on div "Not Set" at bounding box center [1323, 603] width 219 height 25
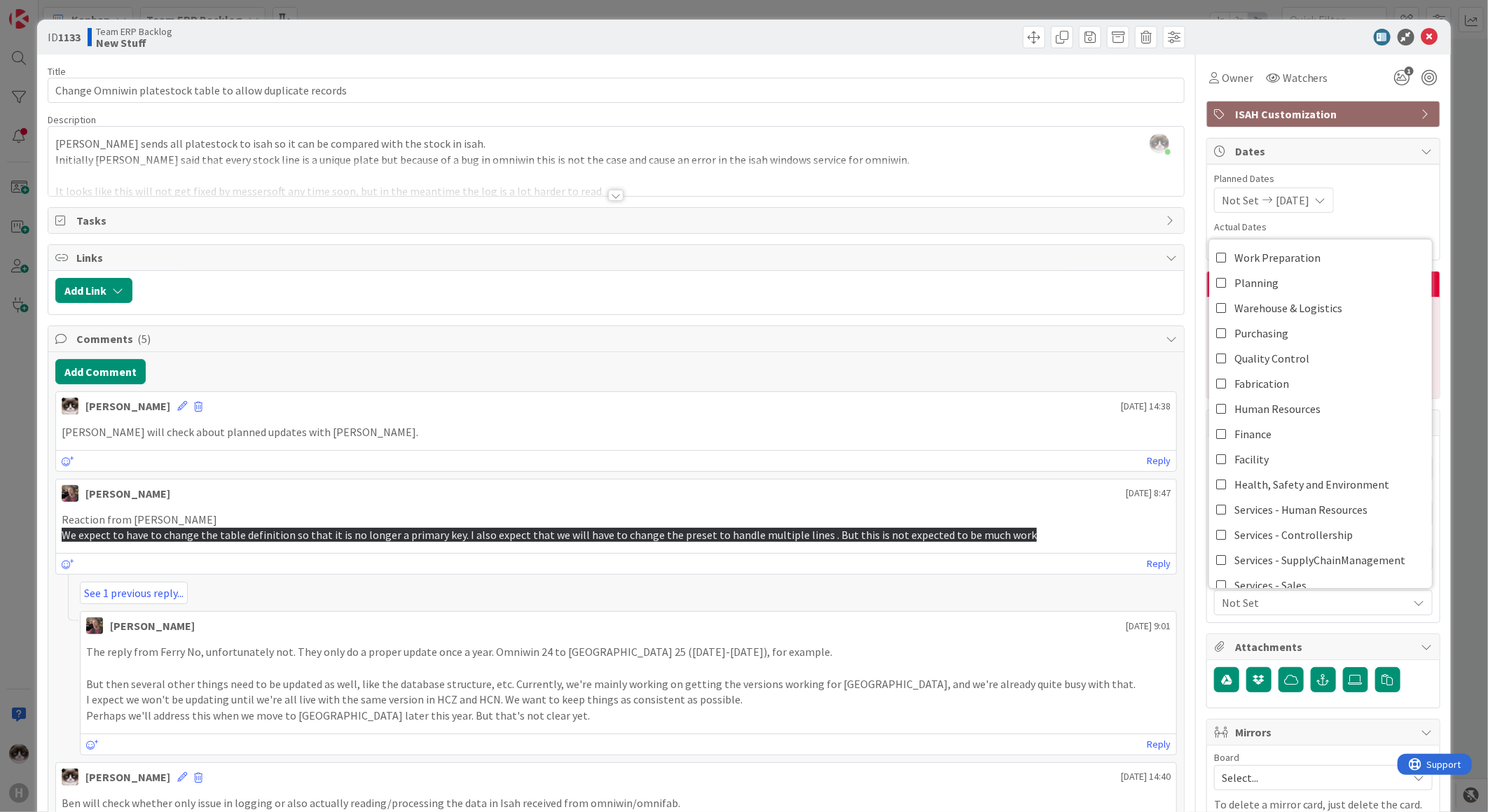
click at [1238, 600] on div "Not Set" at bounding box center [1323, 603] width 219 height 25
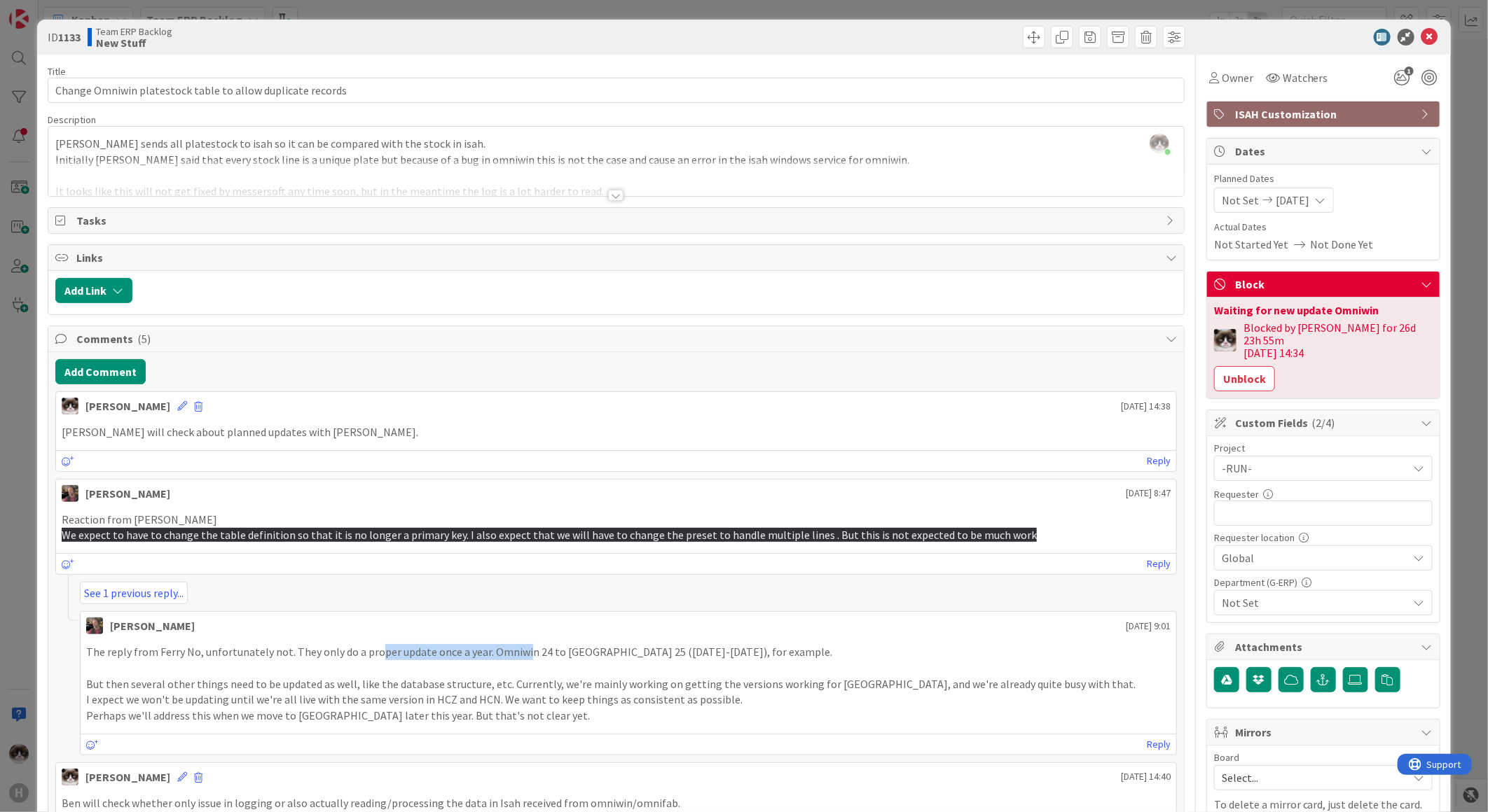
drag, startPoint x: 372, startPoint y: 653, endPoint x: 521, endPoint y: 657, distance: 149.1
click at [521, 657] on p "The reply from Ferry No, unfortunately not. They only do a proper update once a…" at bounding box center [628, 652] width 1084 height 16
drag, startPoint x: 521, startPoint y: 657, endPoint x: 559, endPoint y: 673, distance: 41.2
click at [559, 673] on p at bounding box center [628, 669] width 1084 height 16
drag, startPoint x: 508, startPoint y: 649, endPoint x: 599, endPoint y: 649, distance: 91.0
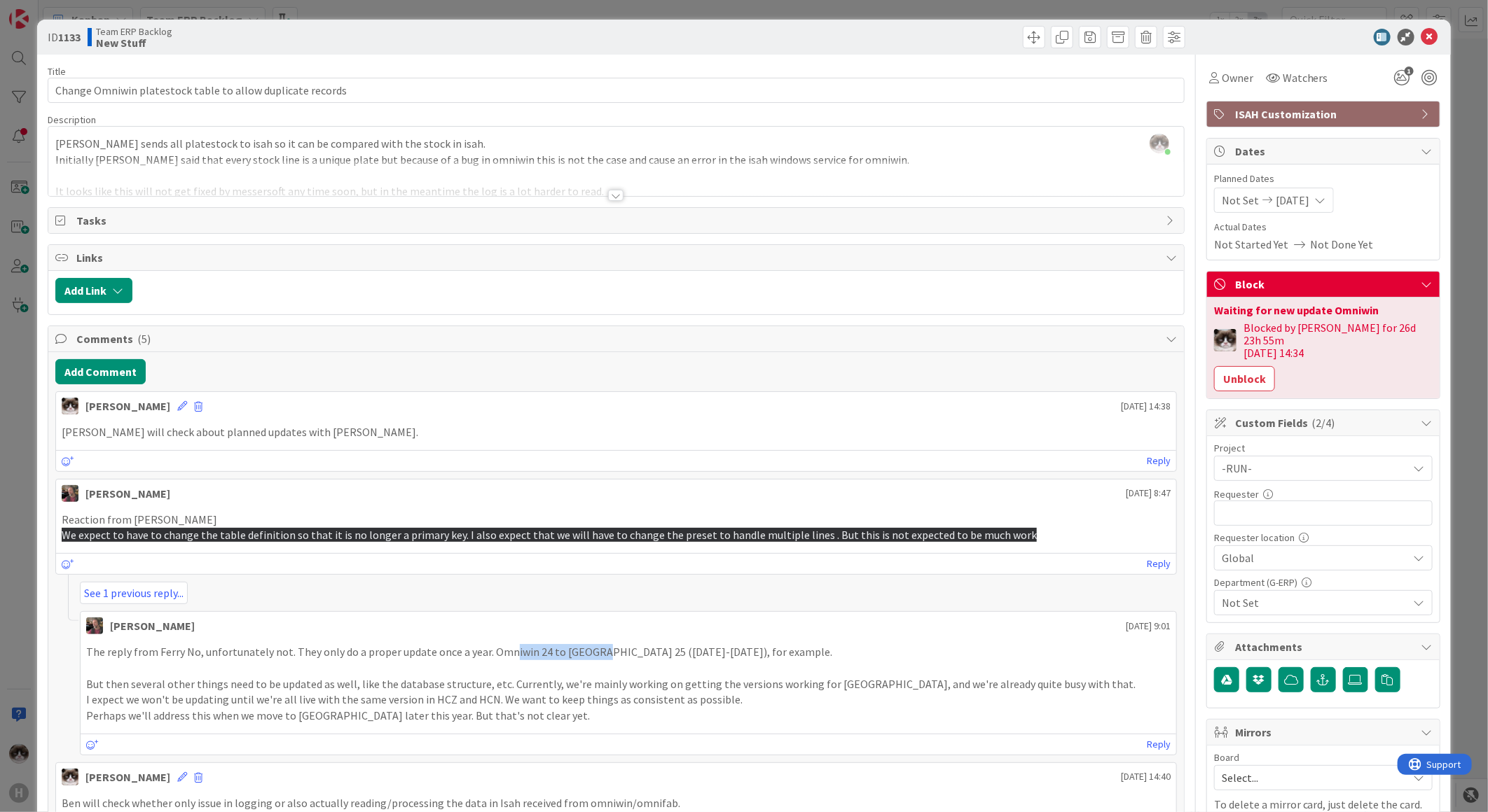
click at [599, 649] on p "The reply from Ferry No, unfortunately not. They only do a proper update once a…" at bounding box center [628, 652] width 1084 height 16
drag, startPoint x: 599, startPoint y: 649, endPoint x: 557, endPoint y: 663, distance: 44.3
click at [557, 663] on p at bounding box center [628, 669] width 1084 height 16
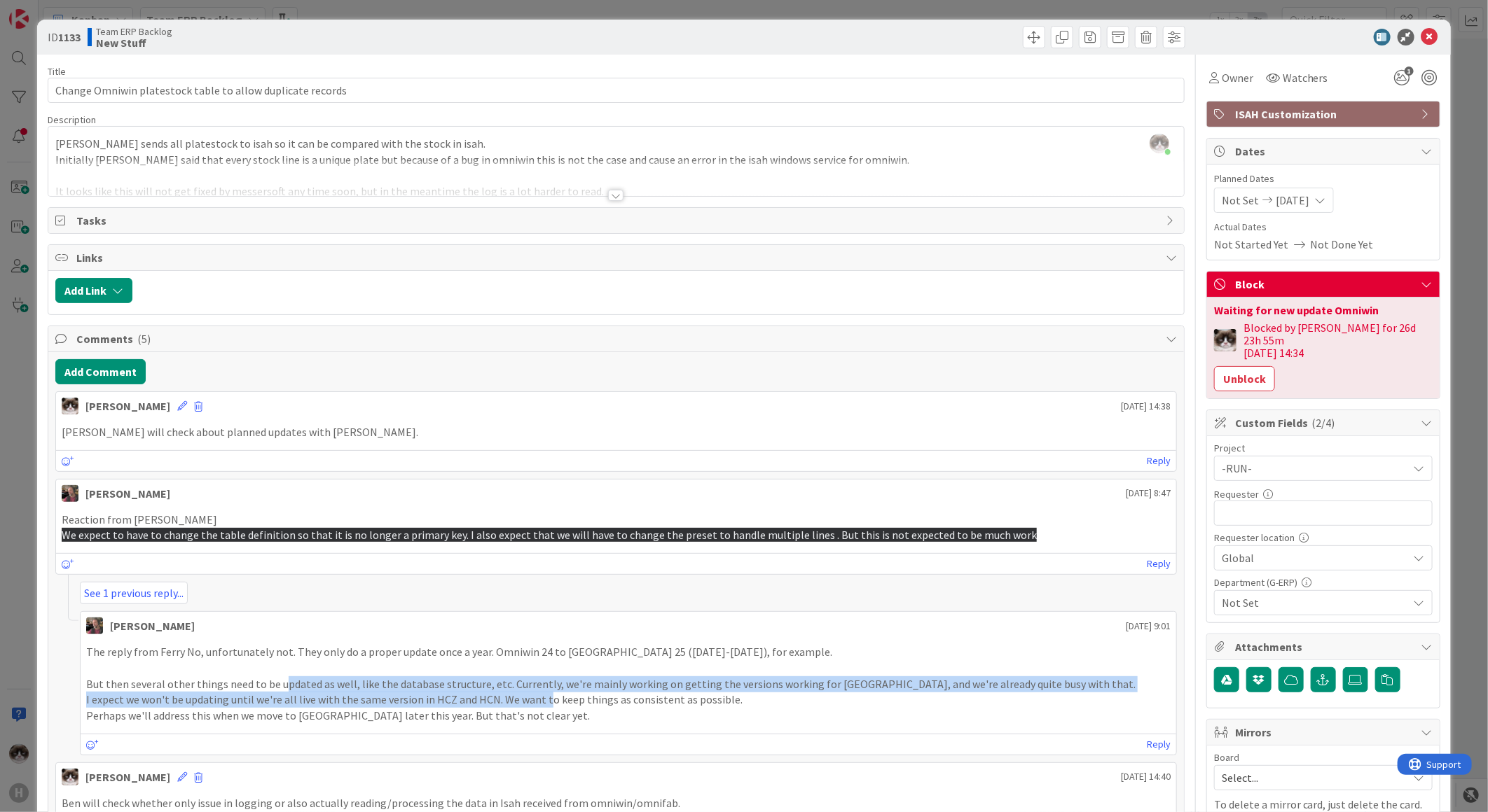
drag, startPoint x: 280, startPoint y: 689, endPoint x: 541, endPoint y: 702, distance: 261.3
click at [541, 702] on div "The reply from Ferry No, unfortunately not. They only do a proper update once a…" at bounding box center [628, 683] width 1084 height 79
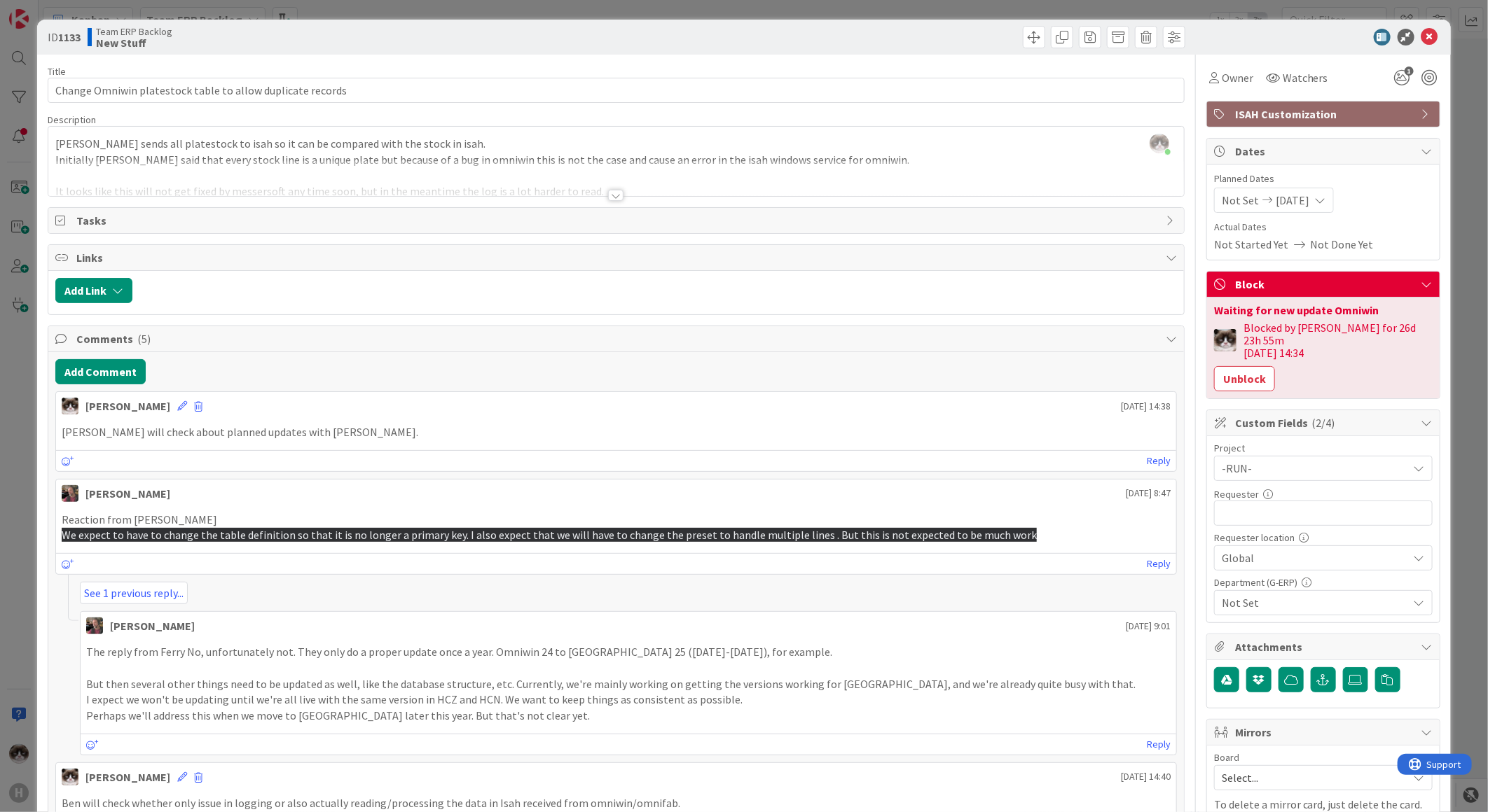
click at [892, 701] on p "I expect we won't be updating until we're all live with the same version in HCZ…" at bounding box center [628, 700] width 1084 height 16
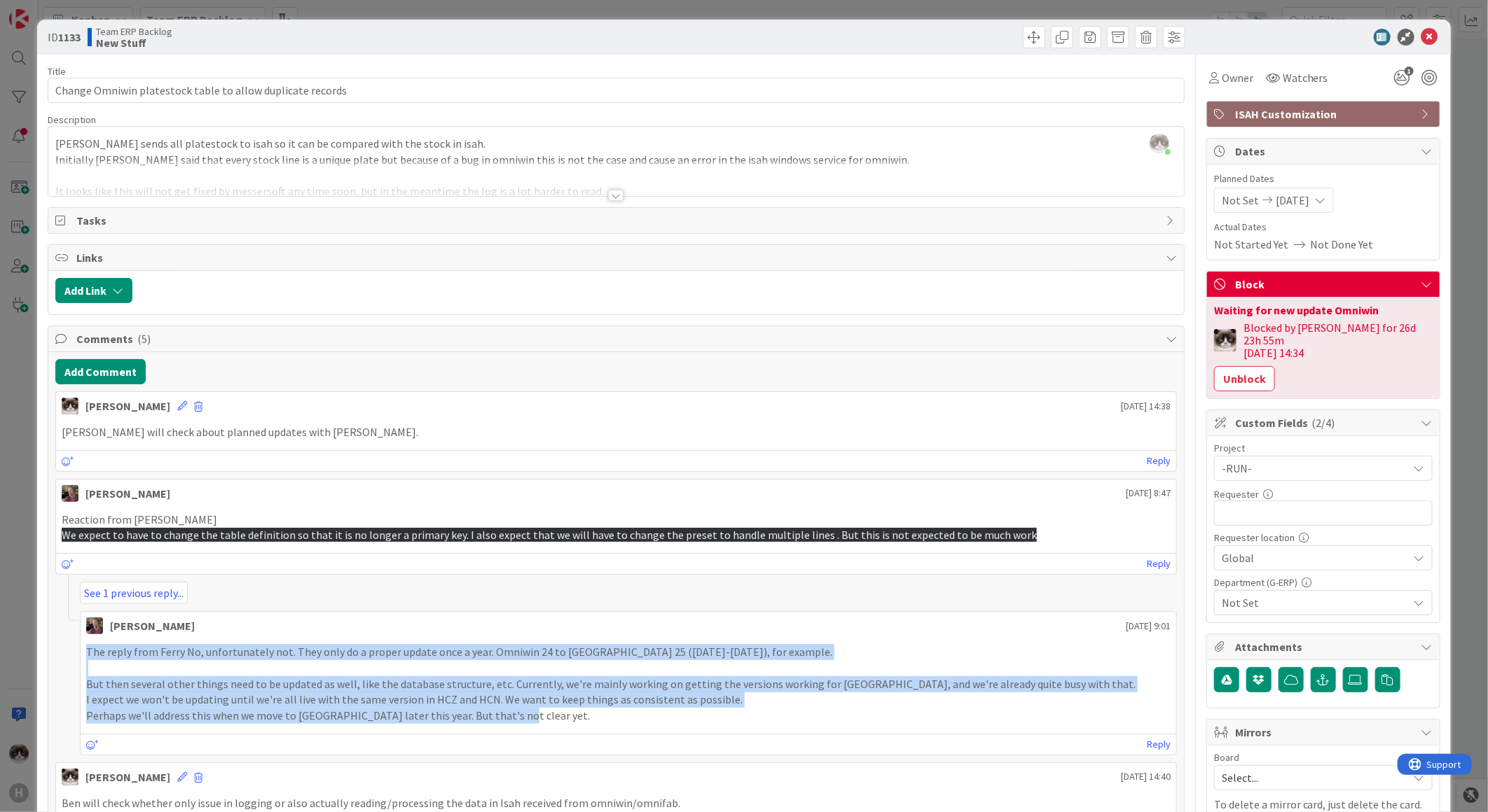
drag, startPoint x: 616, startPoint y: 712, endPoint x: 71, endPoint y: 655, distance: 548.0
click at [71, 655] on div "See 1 previous reply... [PERSON_NAME] [DATE] 9:01 The reply from Ferry No, unfo…" at bounding box center [615, 669] width 1122 height 174
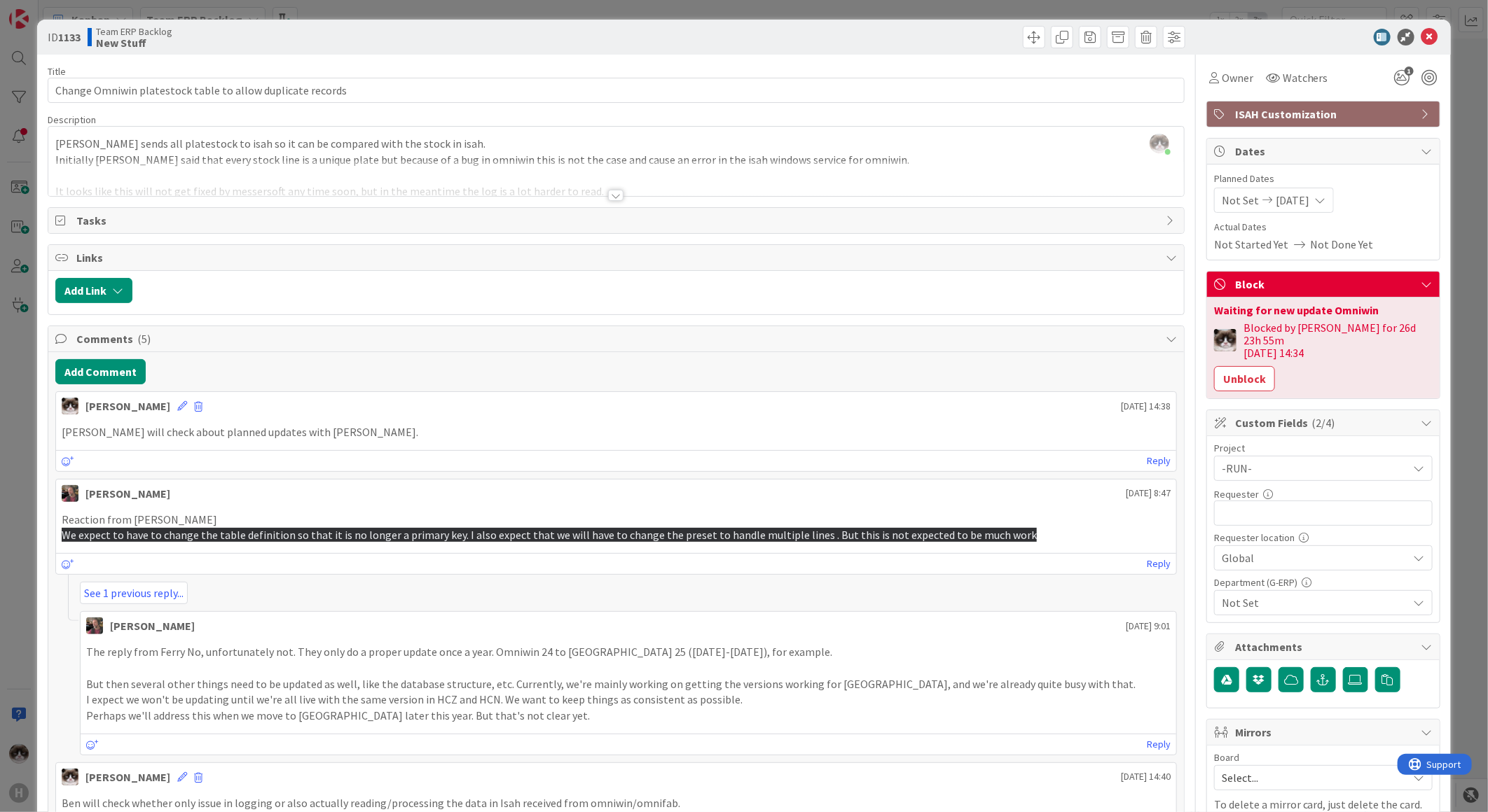
click at [1261, 594] on span "Not Set" at bounding box center [1315, 602] width 187 height 17
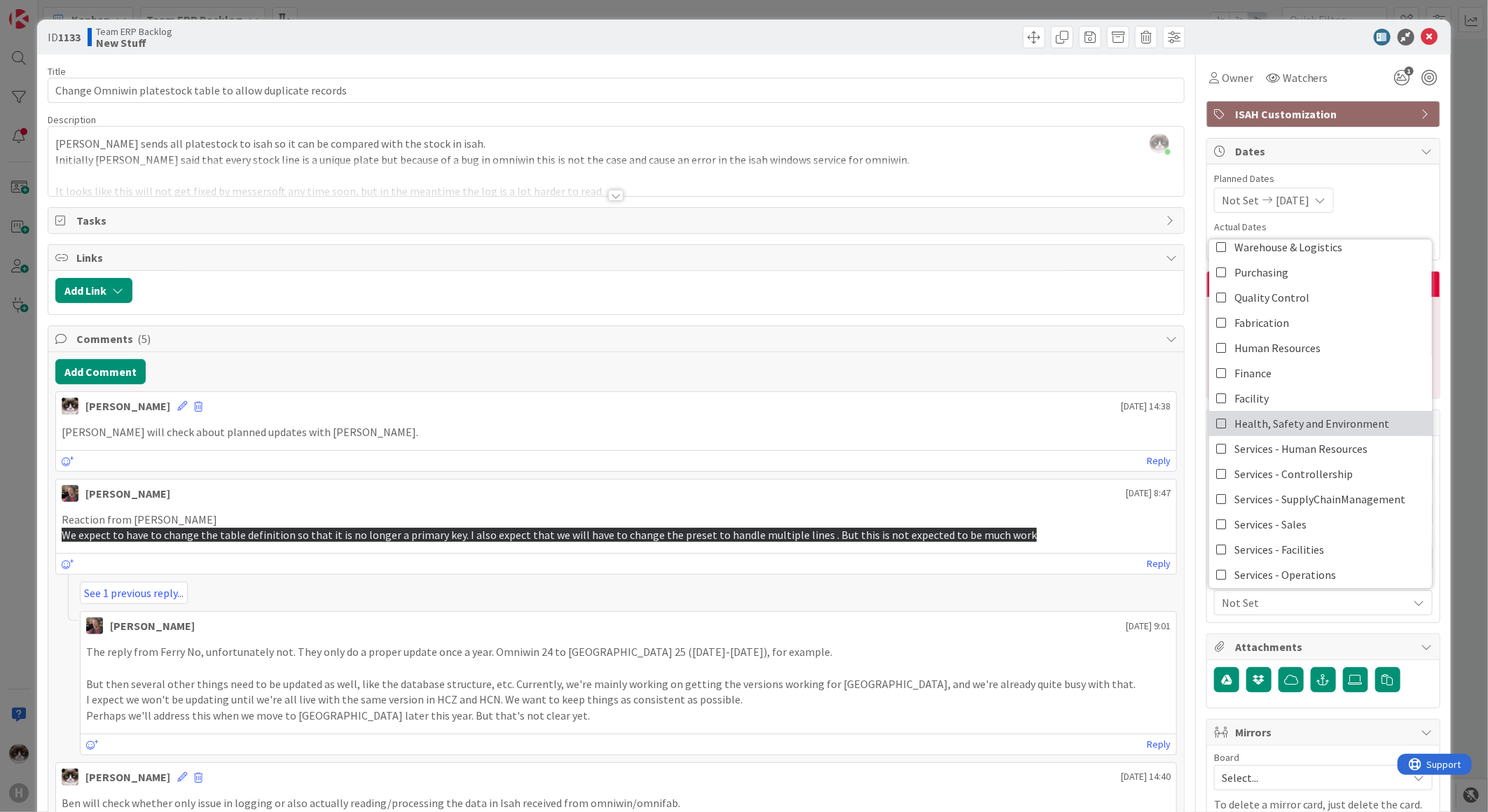
scroll to position [116, 0]
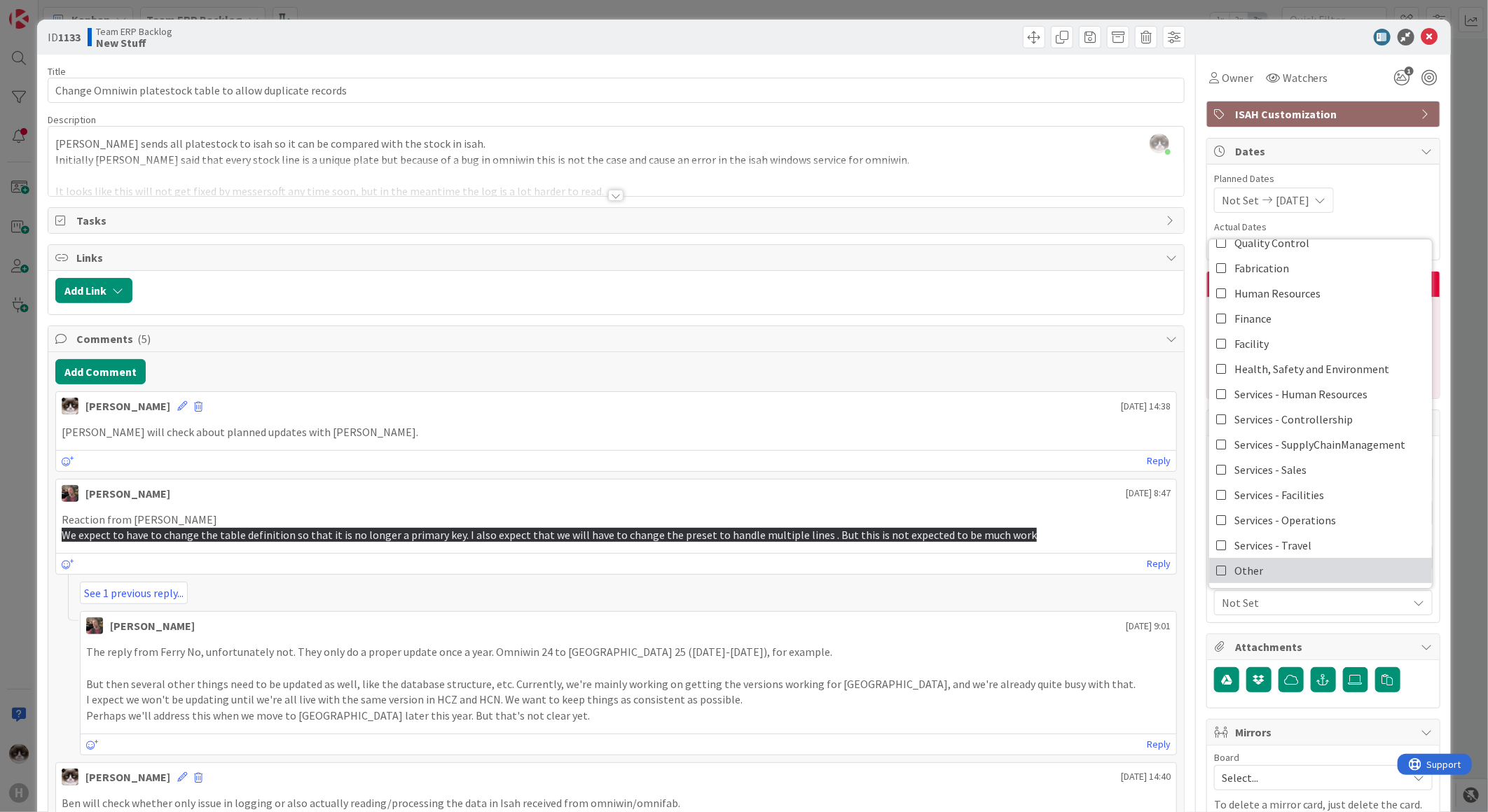
click at [1246, 560] on span "Other" at bounding box center [1249, 571] width 29 height 21
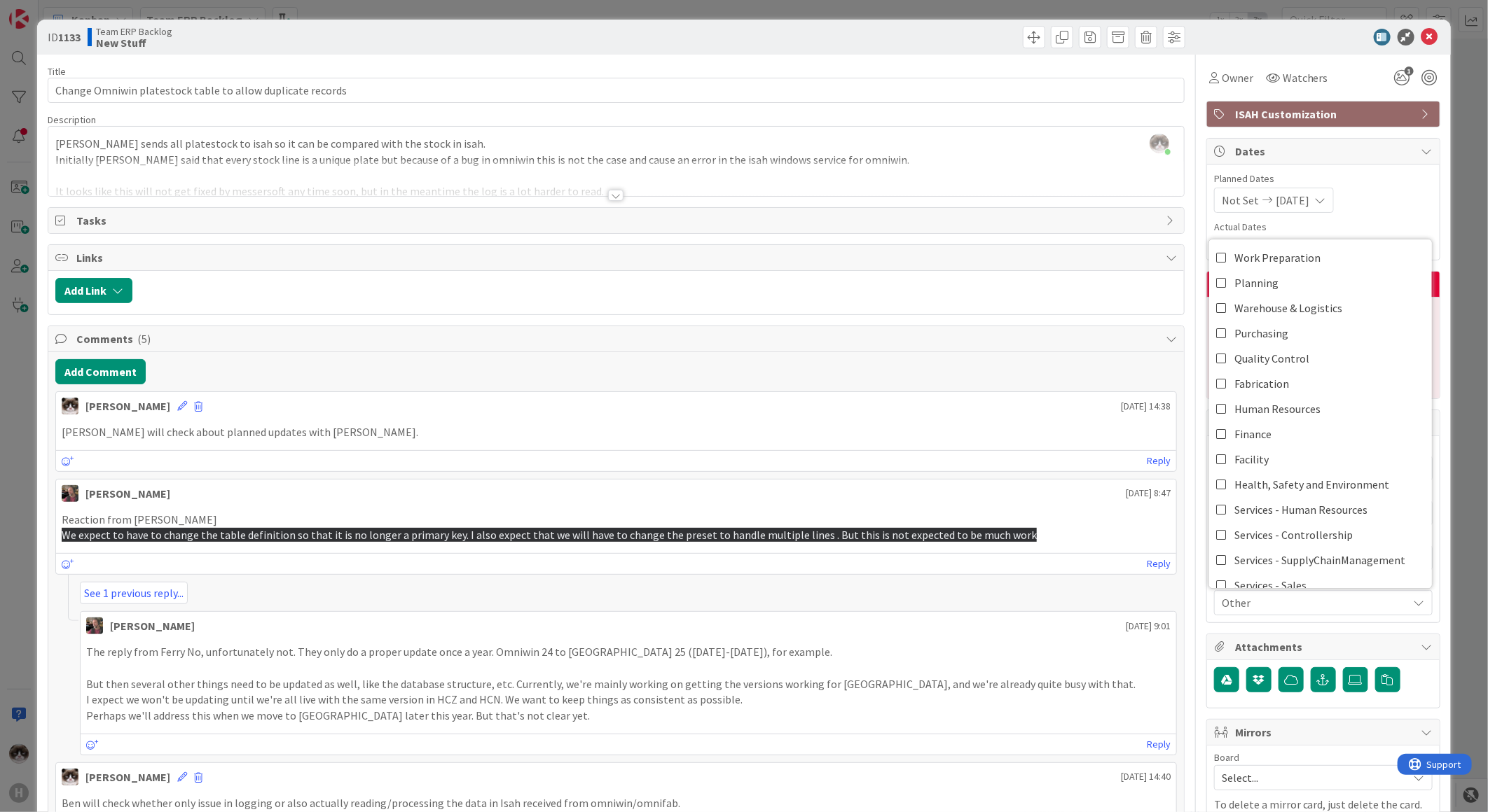
click at [1314, 594] on span "Other" at bounding box center [1315, 602] width 187 height 17
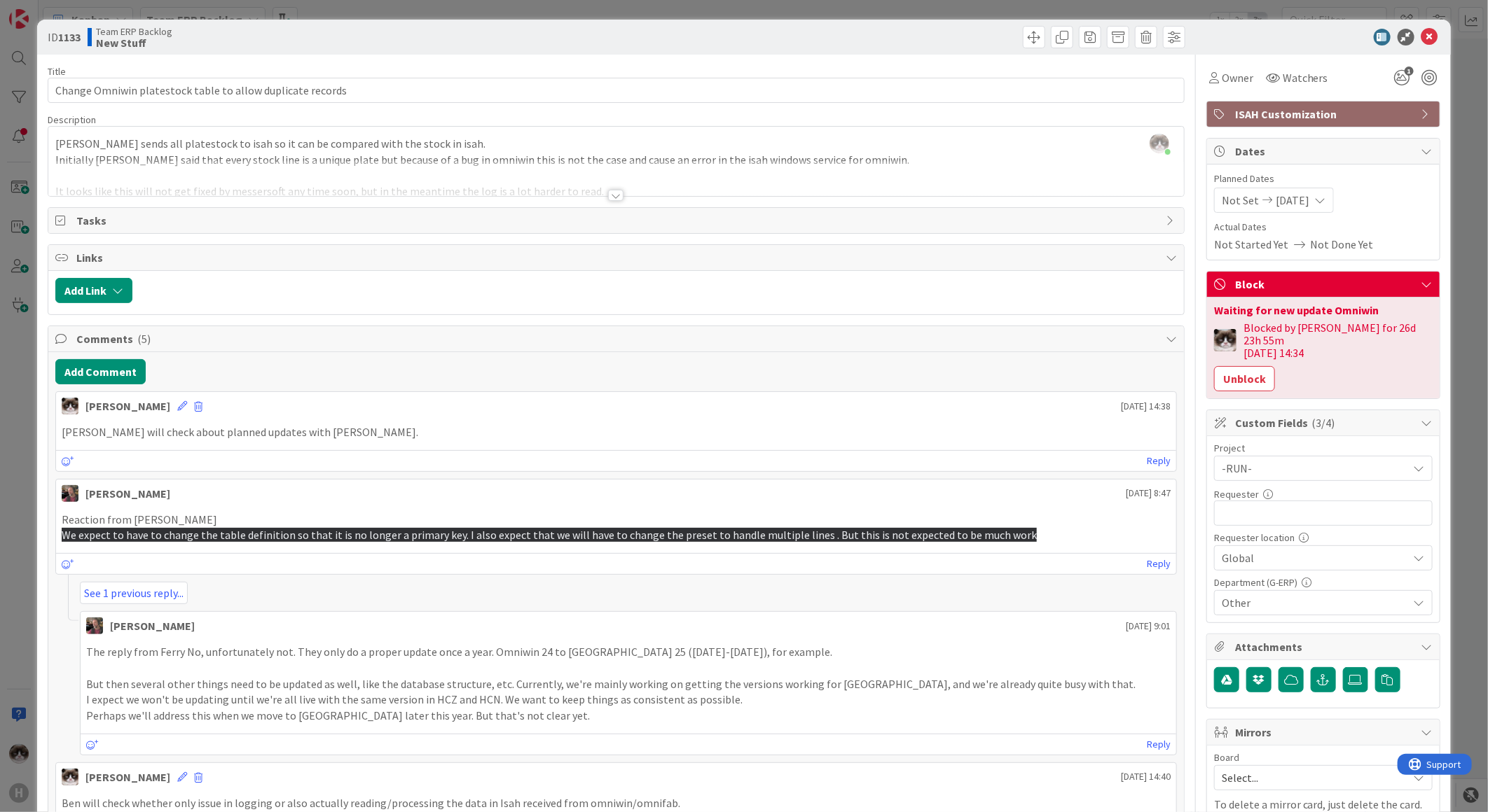
click at [1421, 42] on icon at bounding box center [1429, 37] width 17 height 17
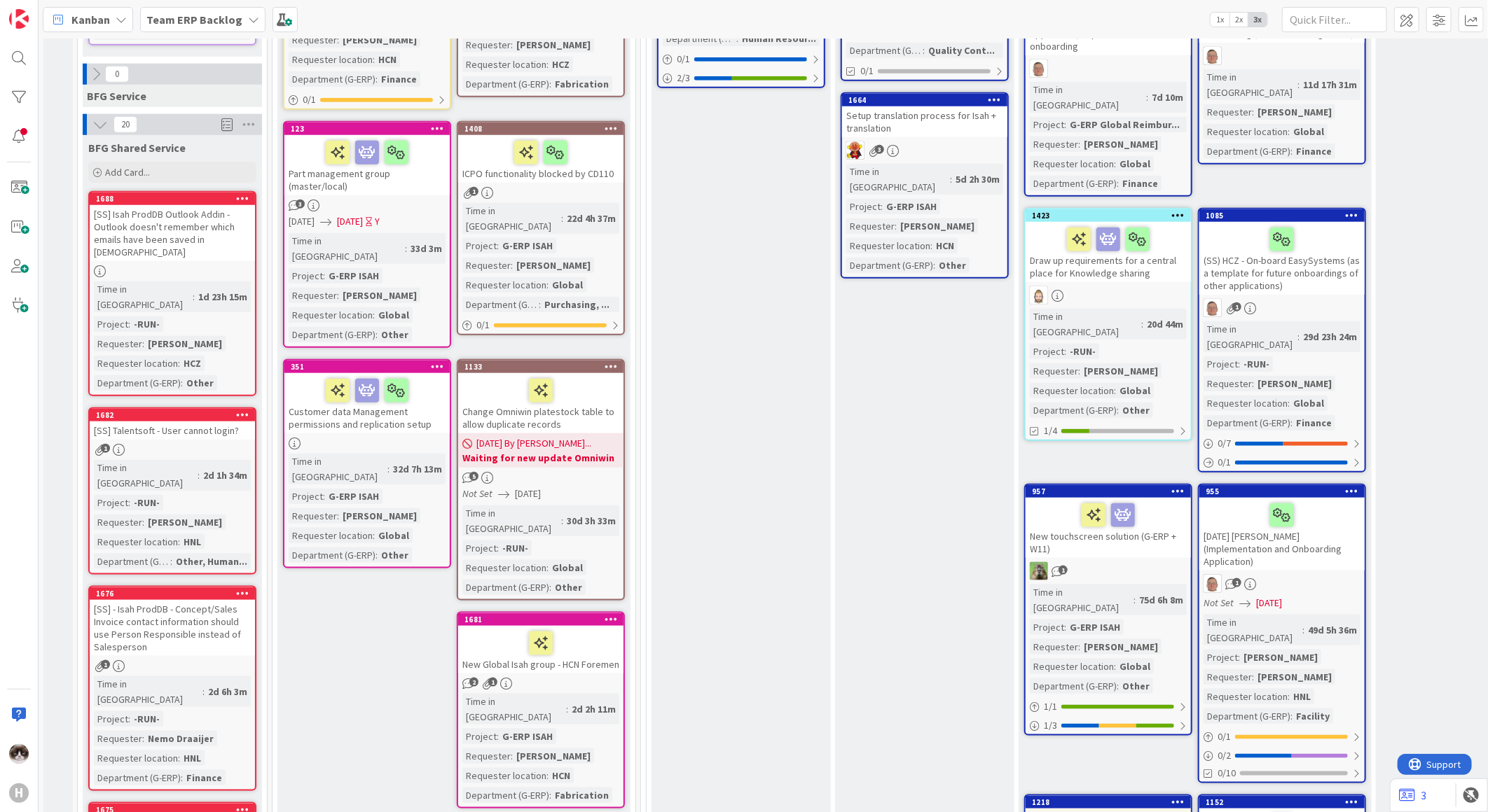
scroll to position [856, 0]
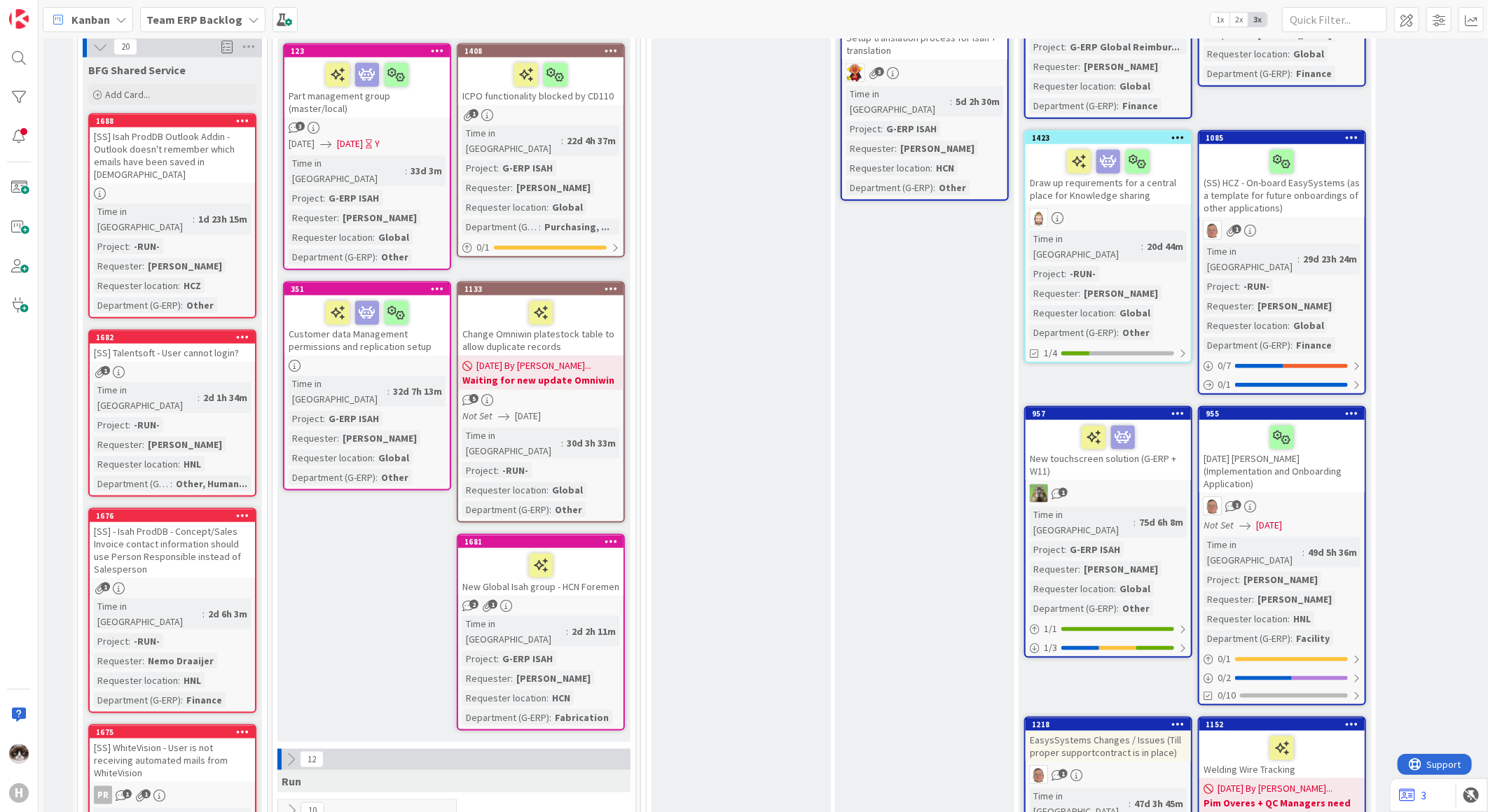
click at [288, 752] on icon at bounding box center [291, 759] width 16 height 16
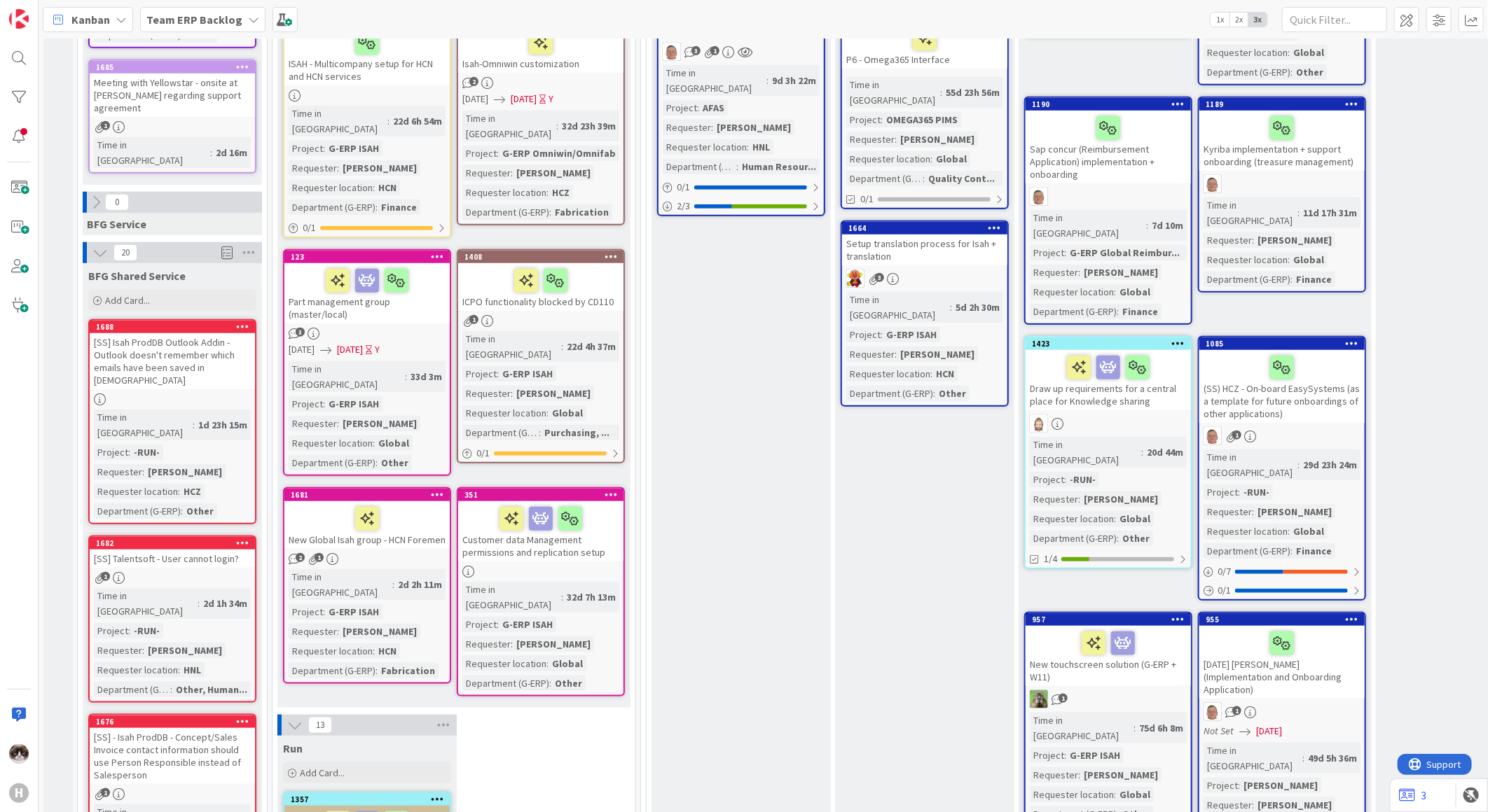
scroll to position [532, 0]
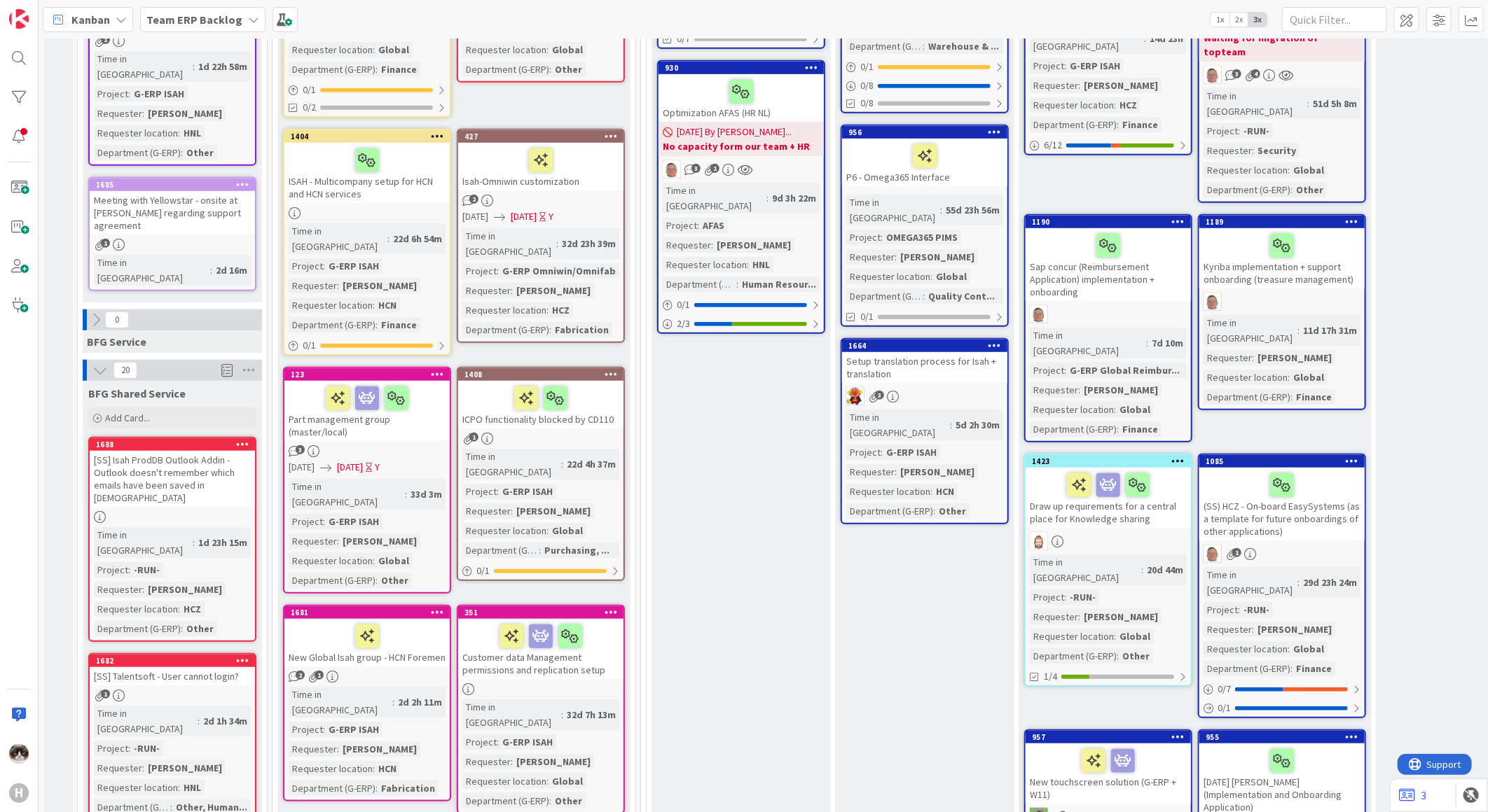
click at [431, 671] on div "2 1" at bounding box center [367, 677] width 165 height 12
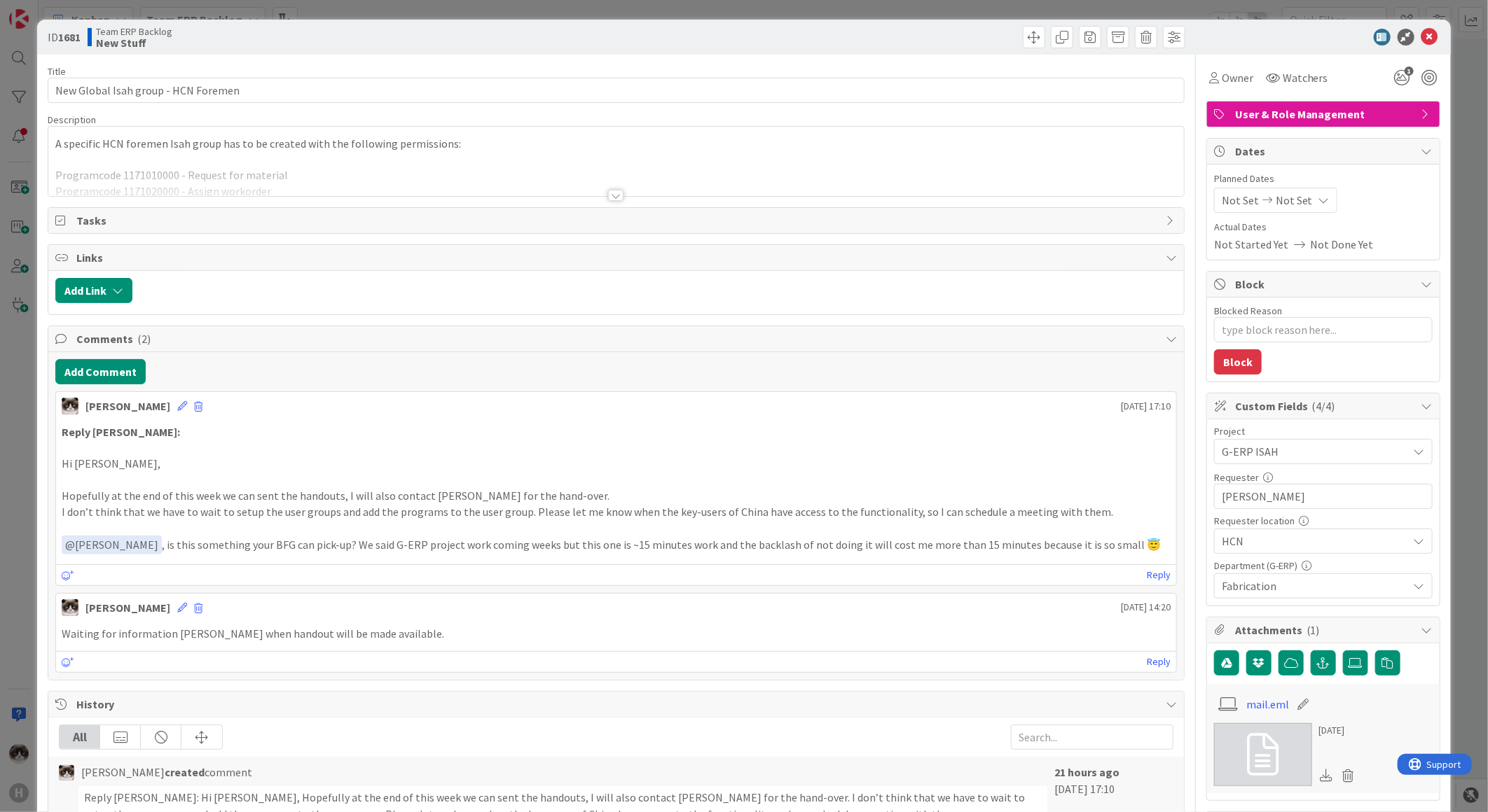
click at [604, 186] on div at bounding box center [616, 178] width 1136 height 36
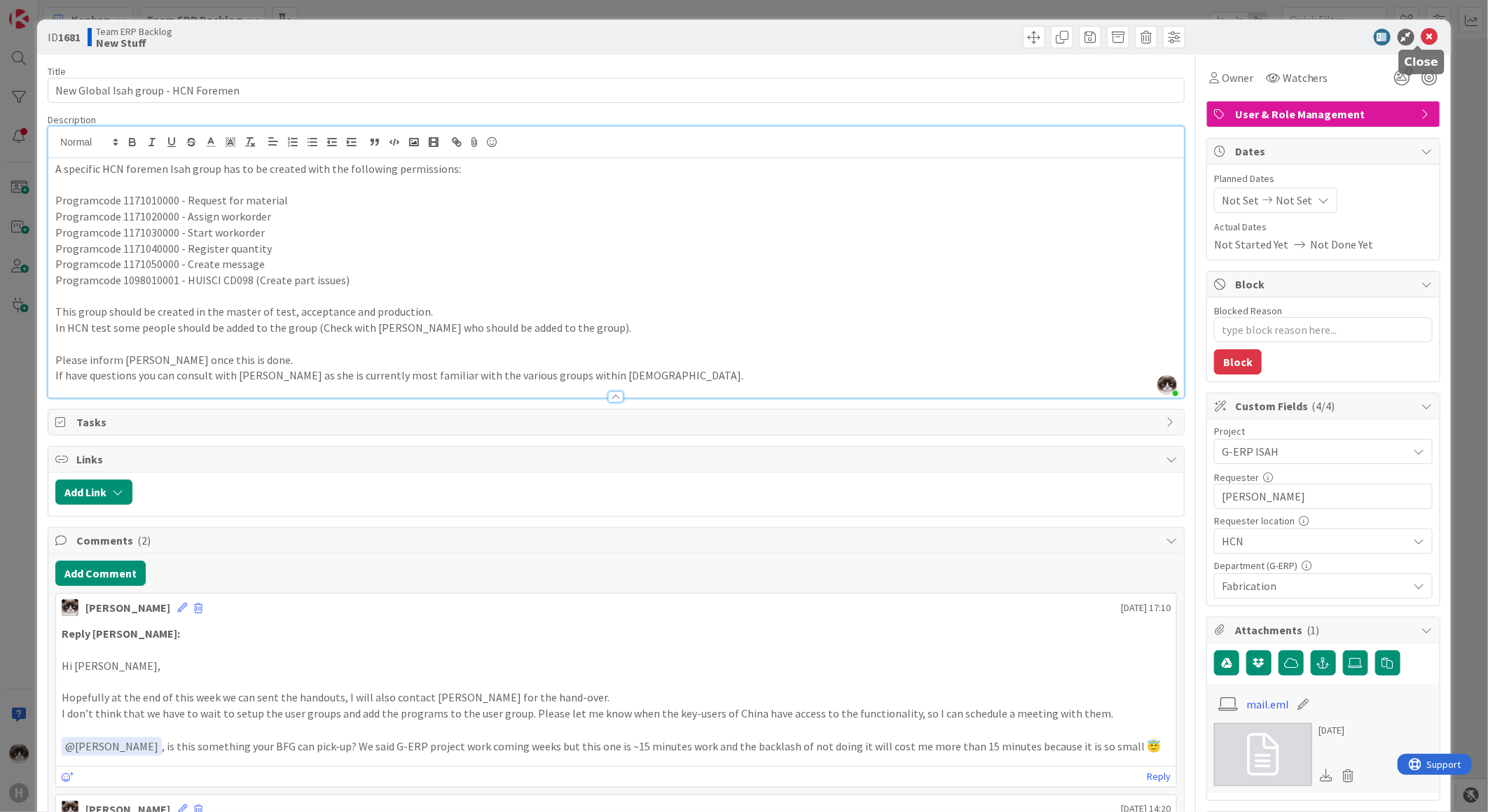
click at [1421, 30] on icon at bounding box center [1429, 37] width 17 height 17
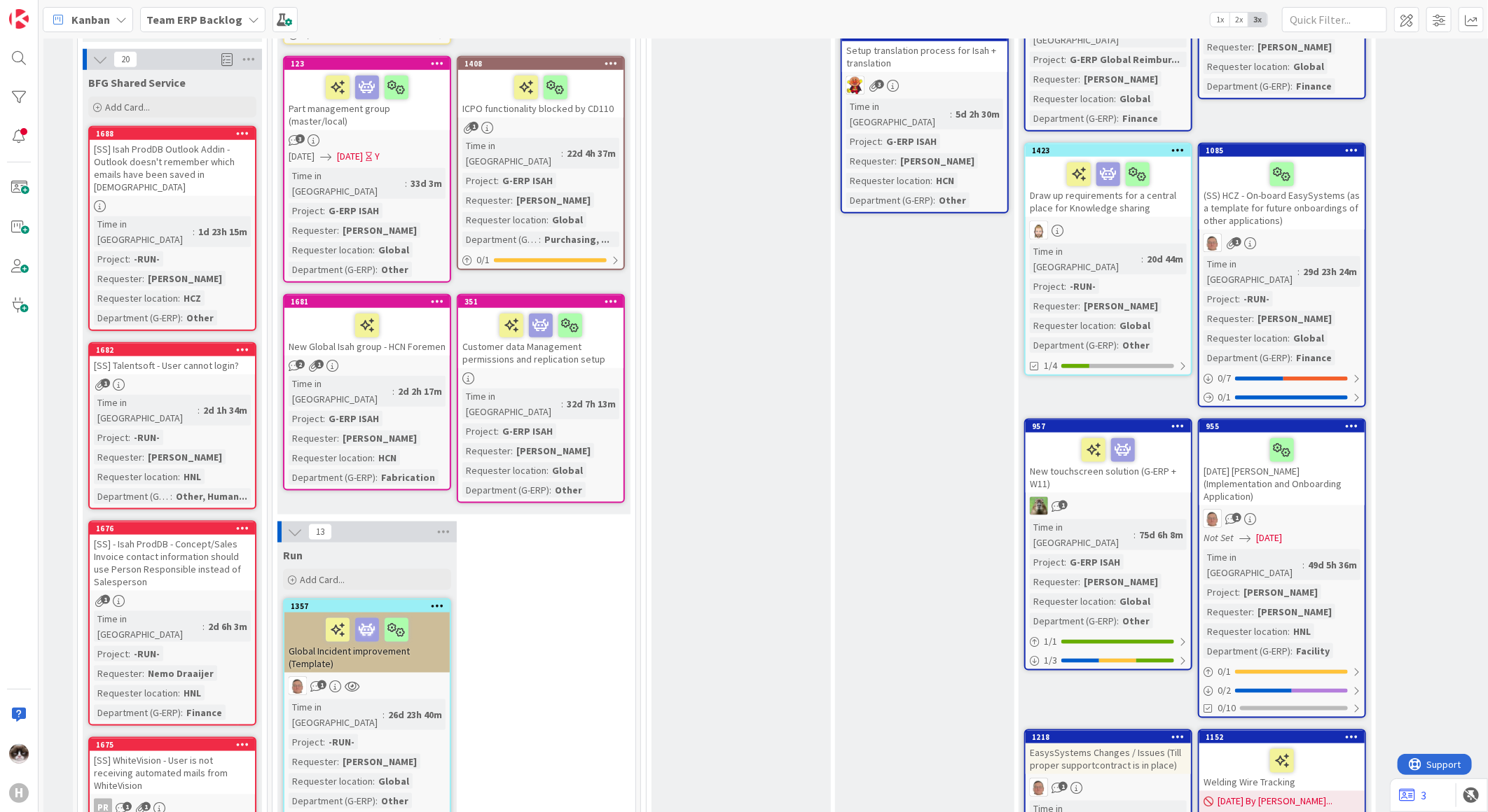
scroll to position [1154, 0]
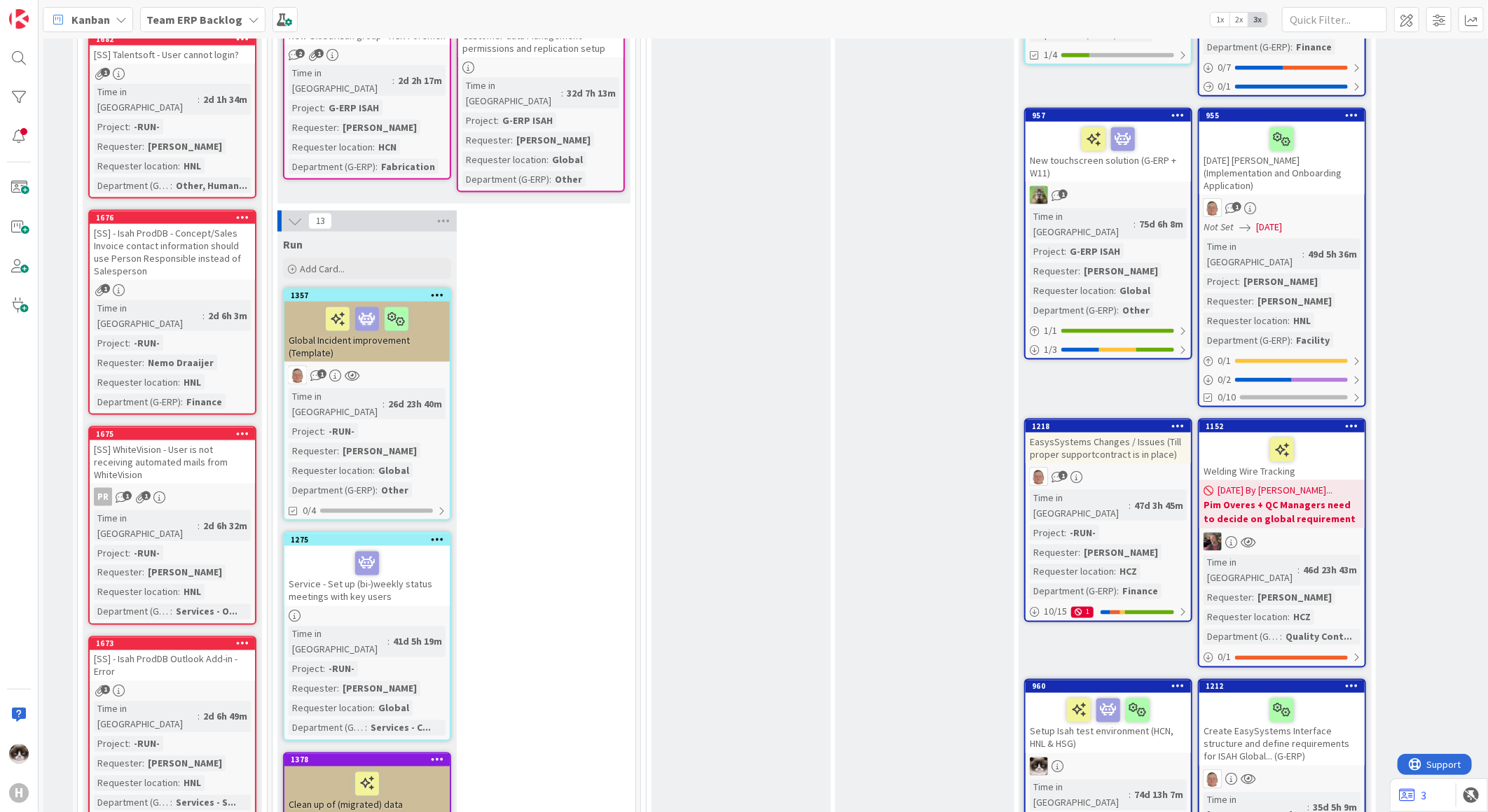
click at [390, 302] on div "Global Incident improvement (Template)" at bounding box center [367, 331] width 165 height 60
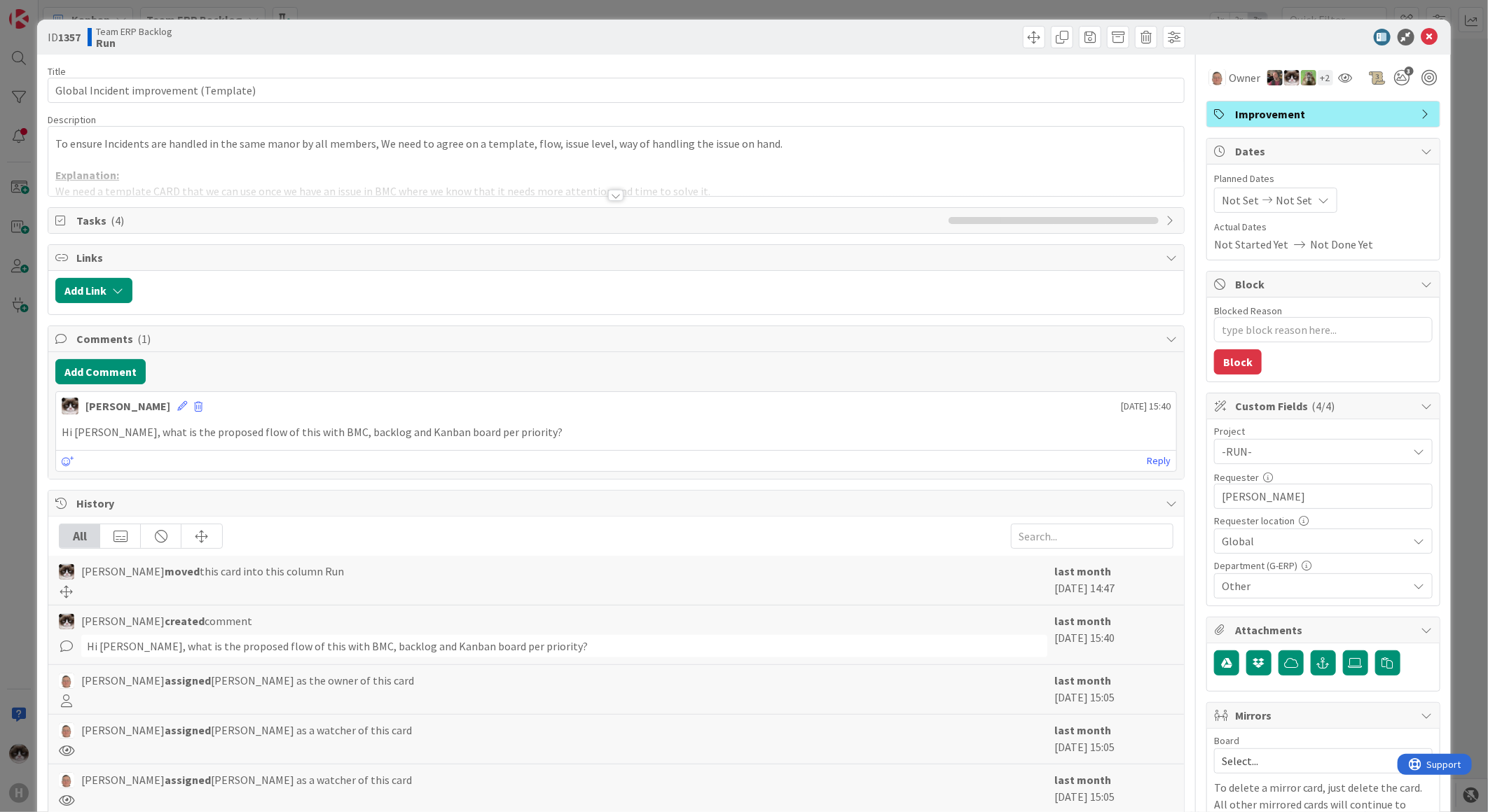
click at [599, 198] on div "Title 38 / 128 Global Incident improvement (Template) Description To ensure Inc…" at bounding box center [616, 584] width 1137 height 1059
click at [608, 199] on div at bounding box center [615, 195] width 16 height 11
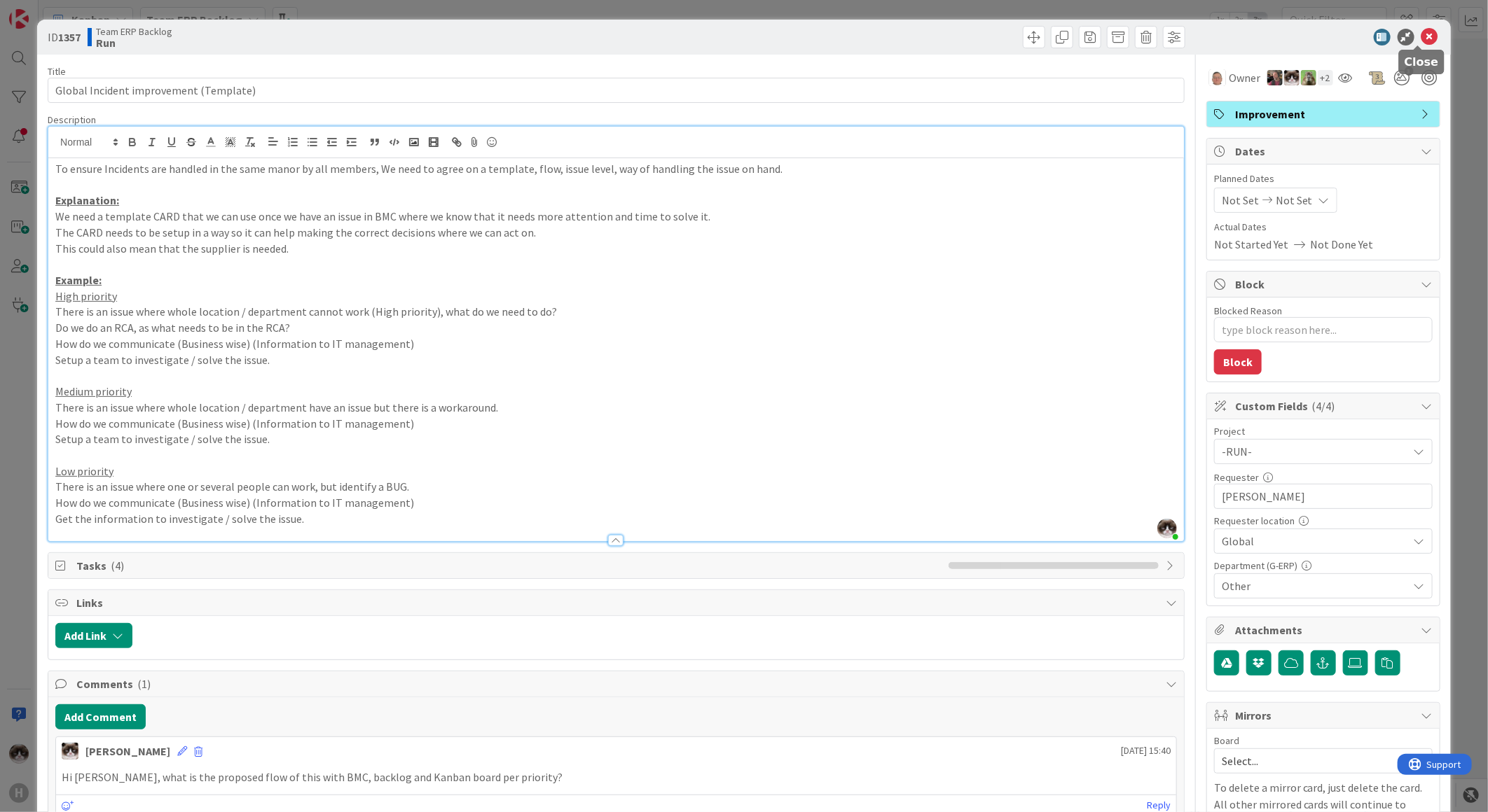
click at [1421, 42] on icon at bounding box center [1429, 37] width 17 height 17
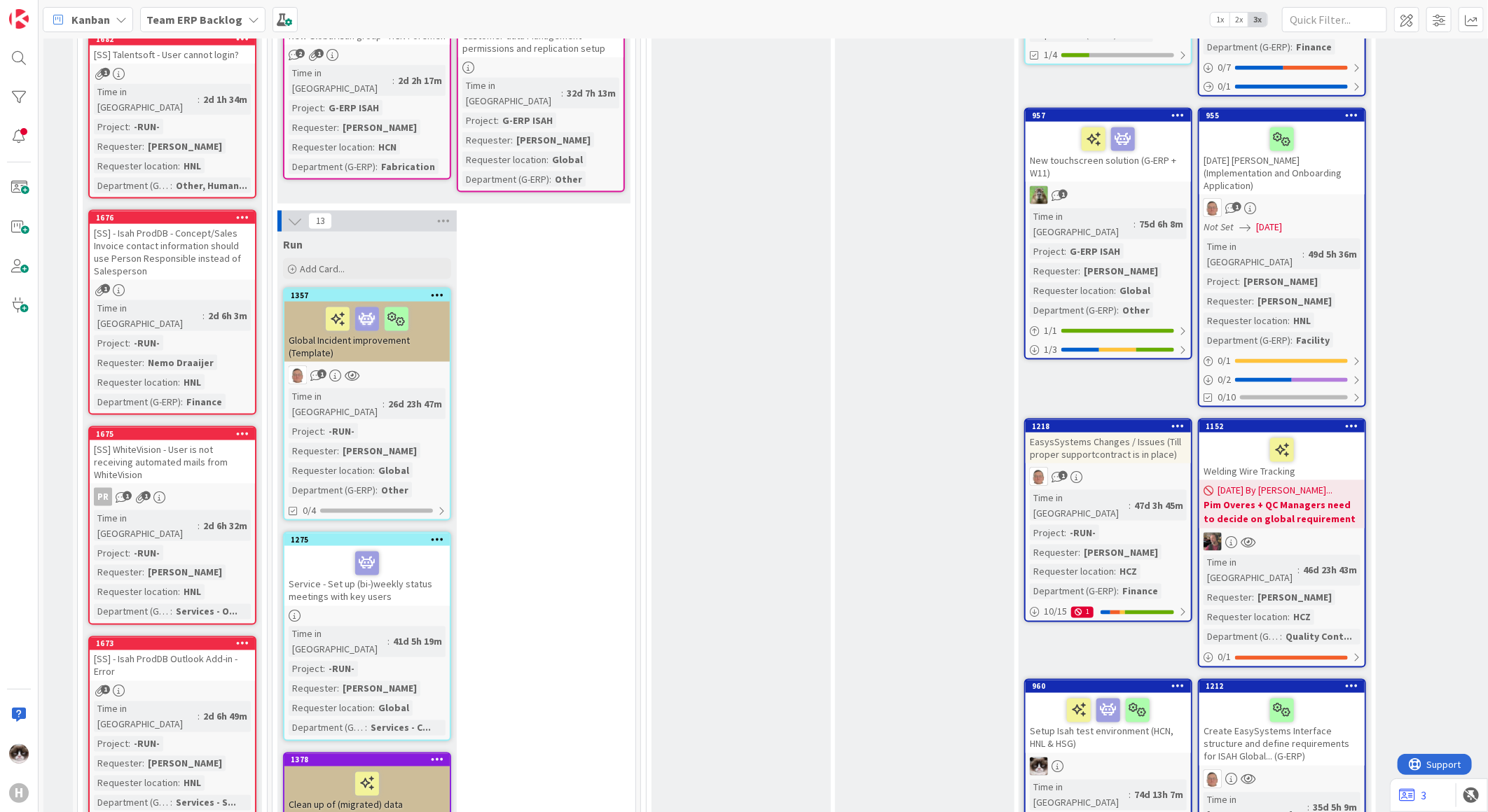
click at [433, 534] on icon at bounding box center [438, 539] width 13 height 10
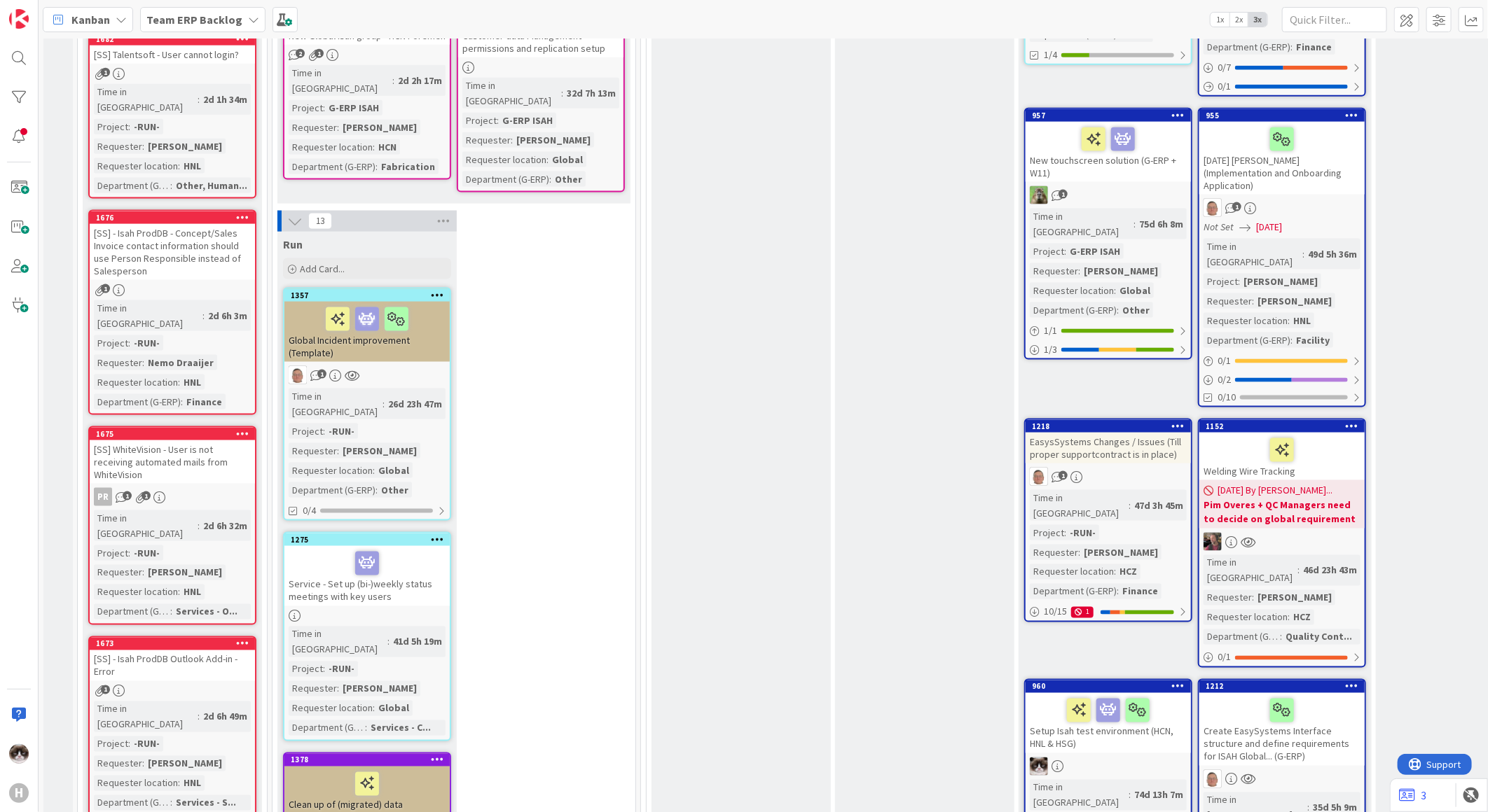
click at [407, 611] on div at bounding box center [367, 617] width 165 height 12
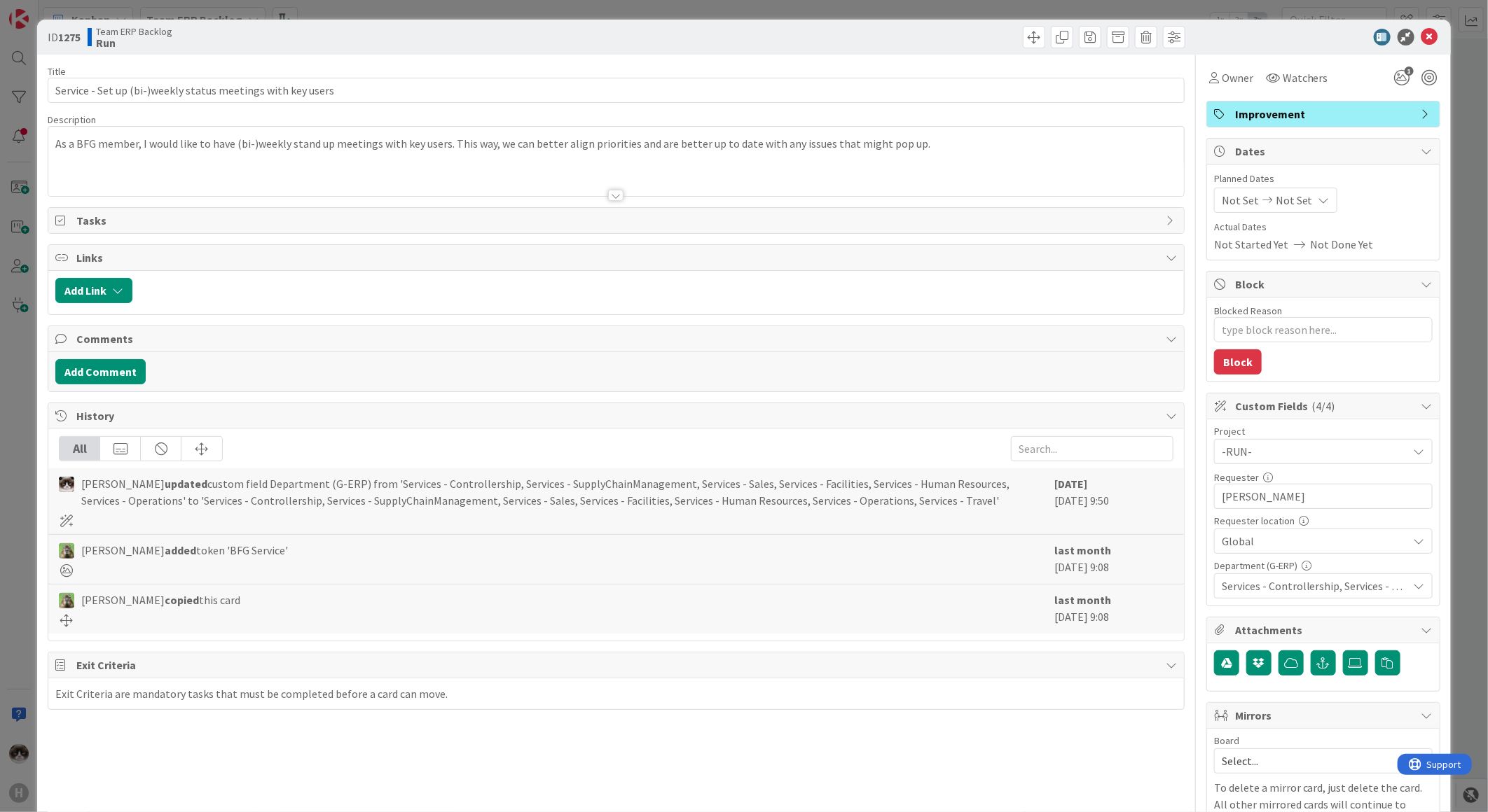
type textarea "x"
click at [123, 382] on button "Add Comment" at bounding box center [100, 372] width 91 height 25
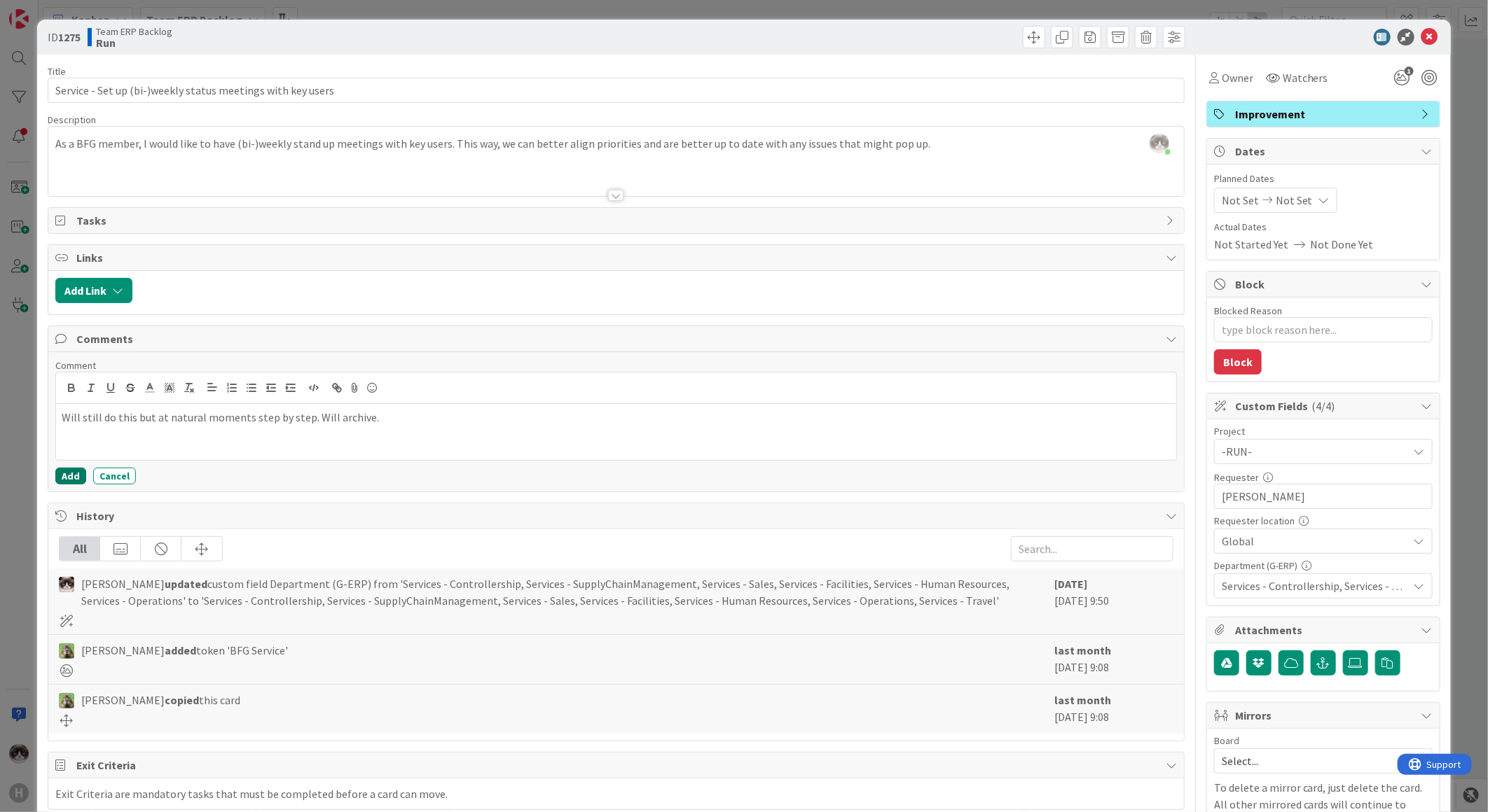
click at [68, 470] on button "Add" at bounding box center [70, 476] width 30 height 17
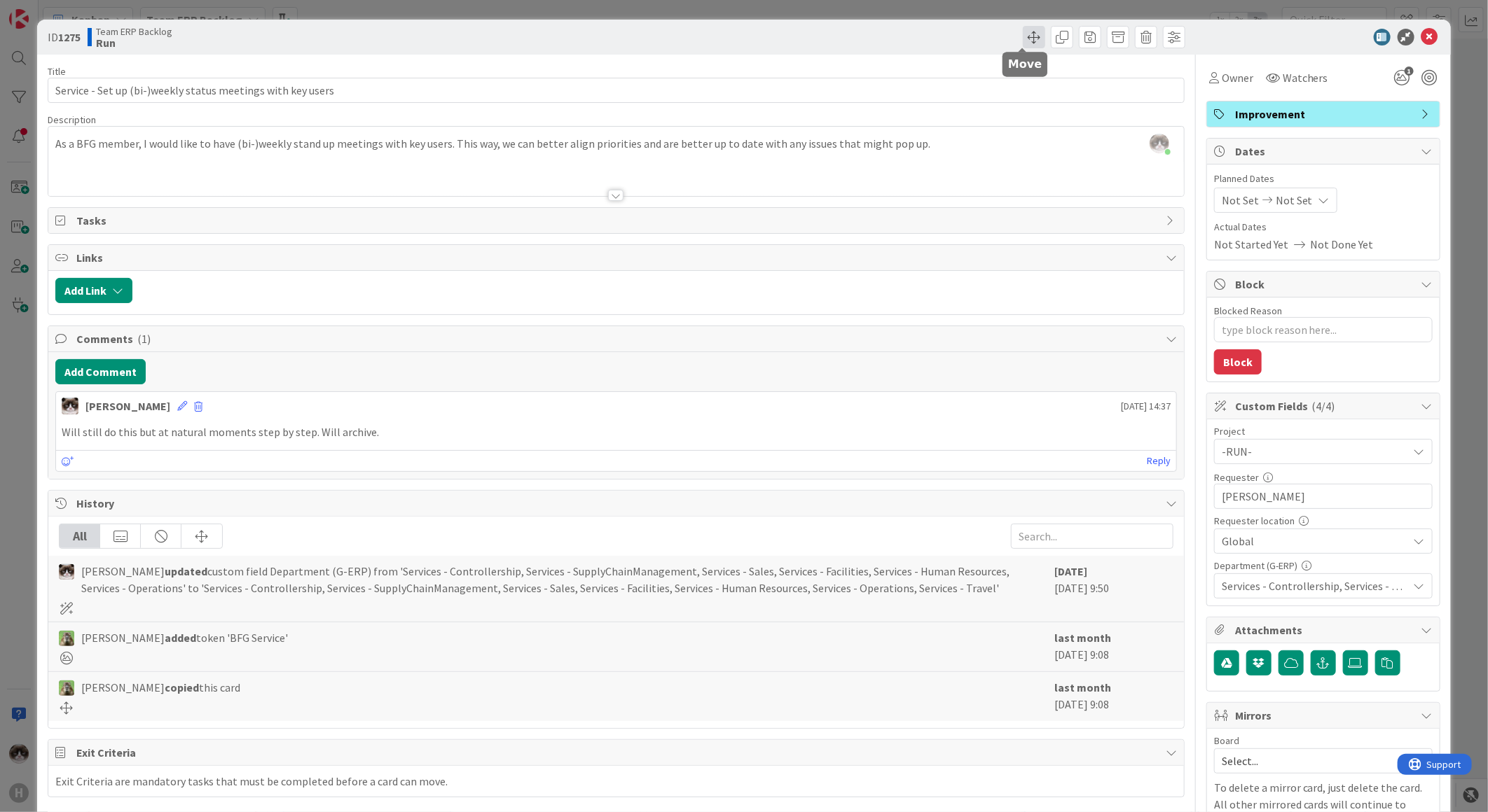
click at [1028, 36] on span at bounding box center [1034, 37] width 22 height 22
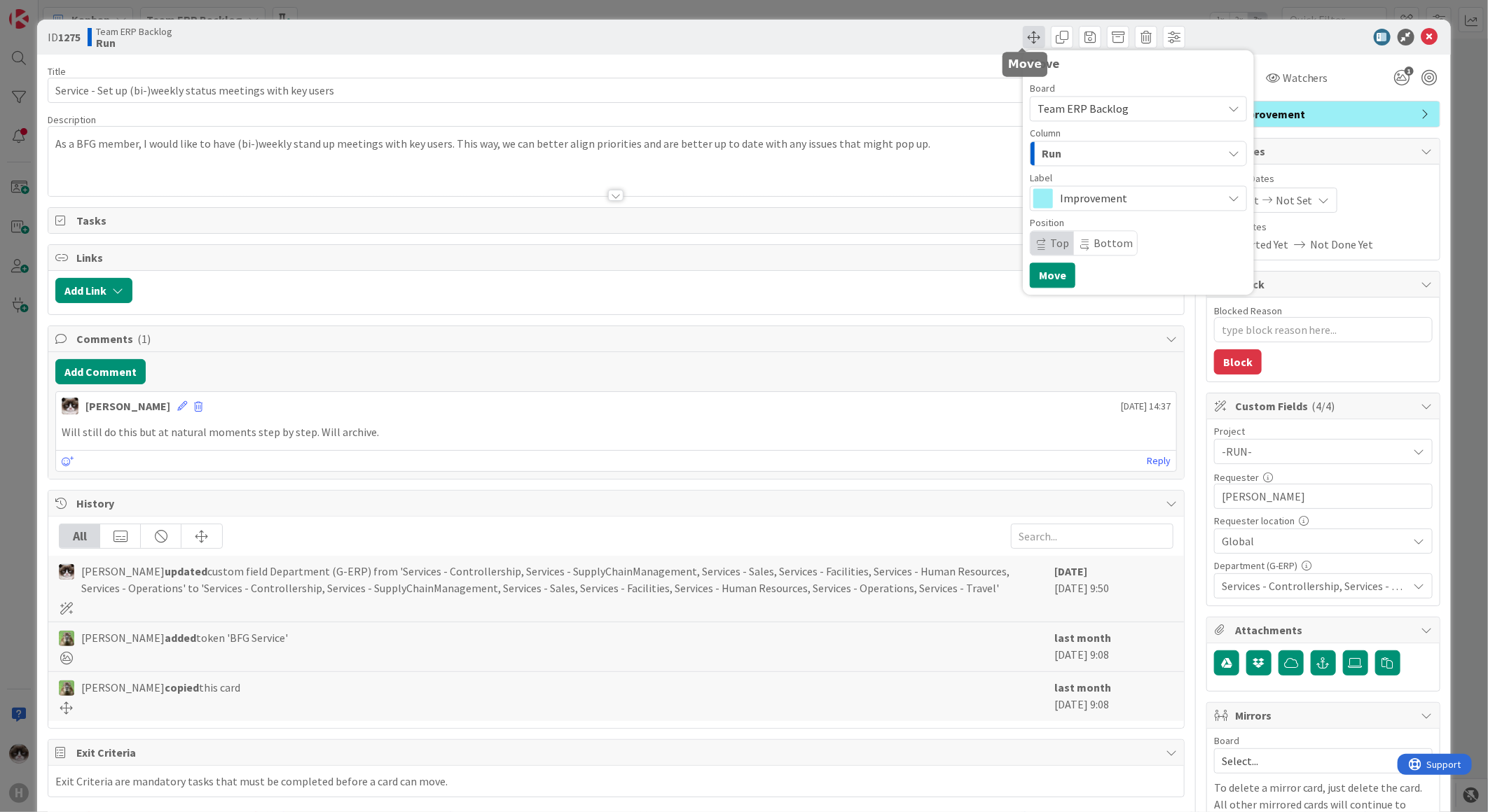
click at [1023, 39] on span at bounding box center [1034, 37] width 22 height 22
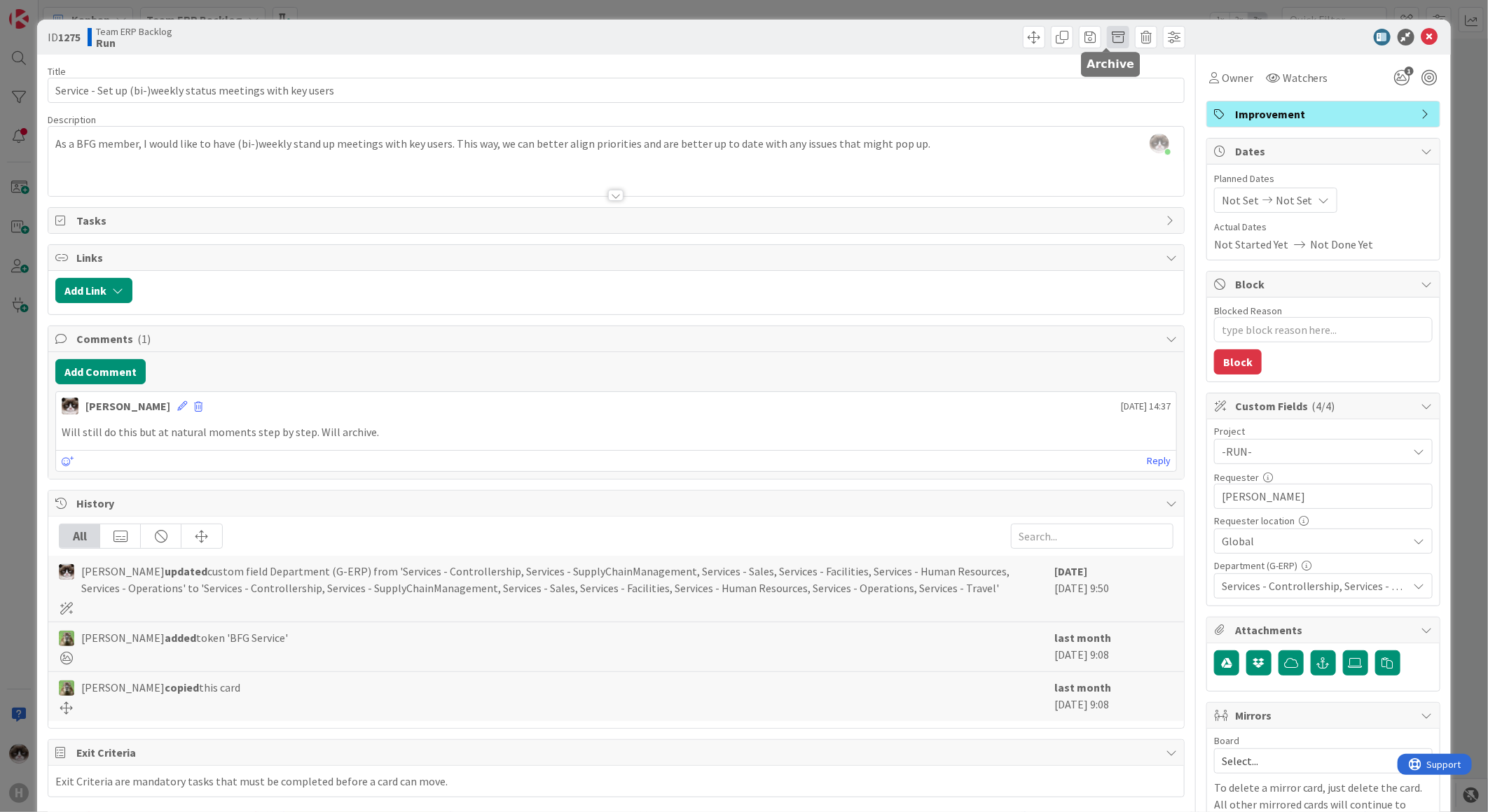
click at [1107, 40] on span at bounding box center [1118, 37] width 22 height 22
click at [1136, 97] on button "Archive" at bounding box center [1142, 103] width 55 height 25
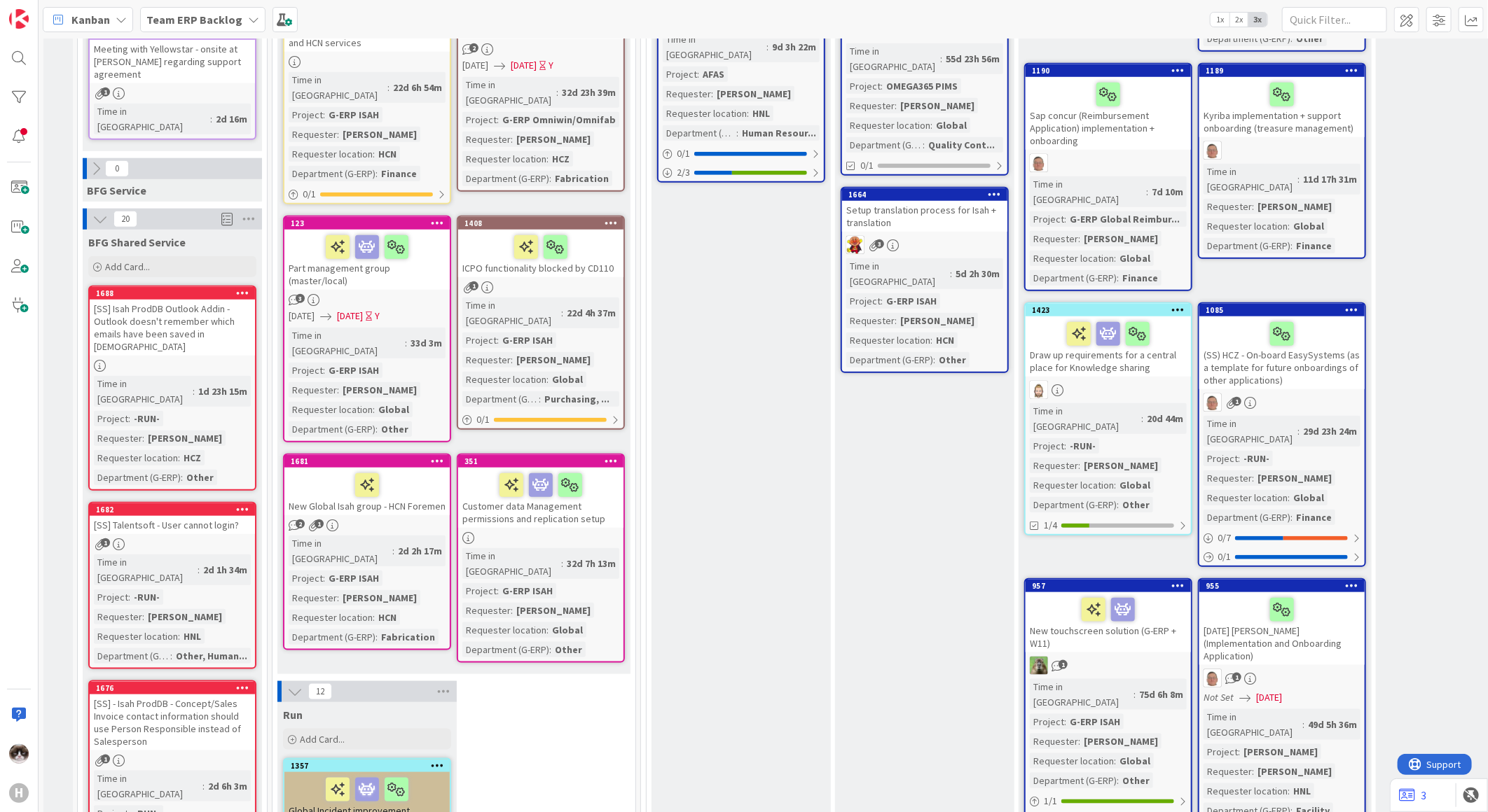
scroll to position [701, 0]
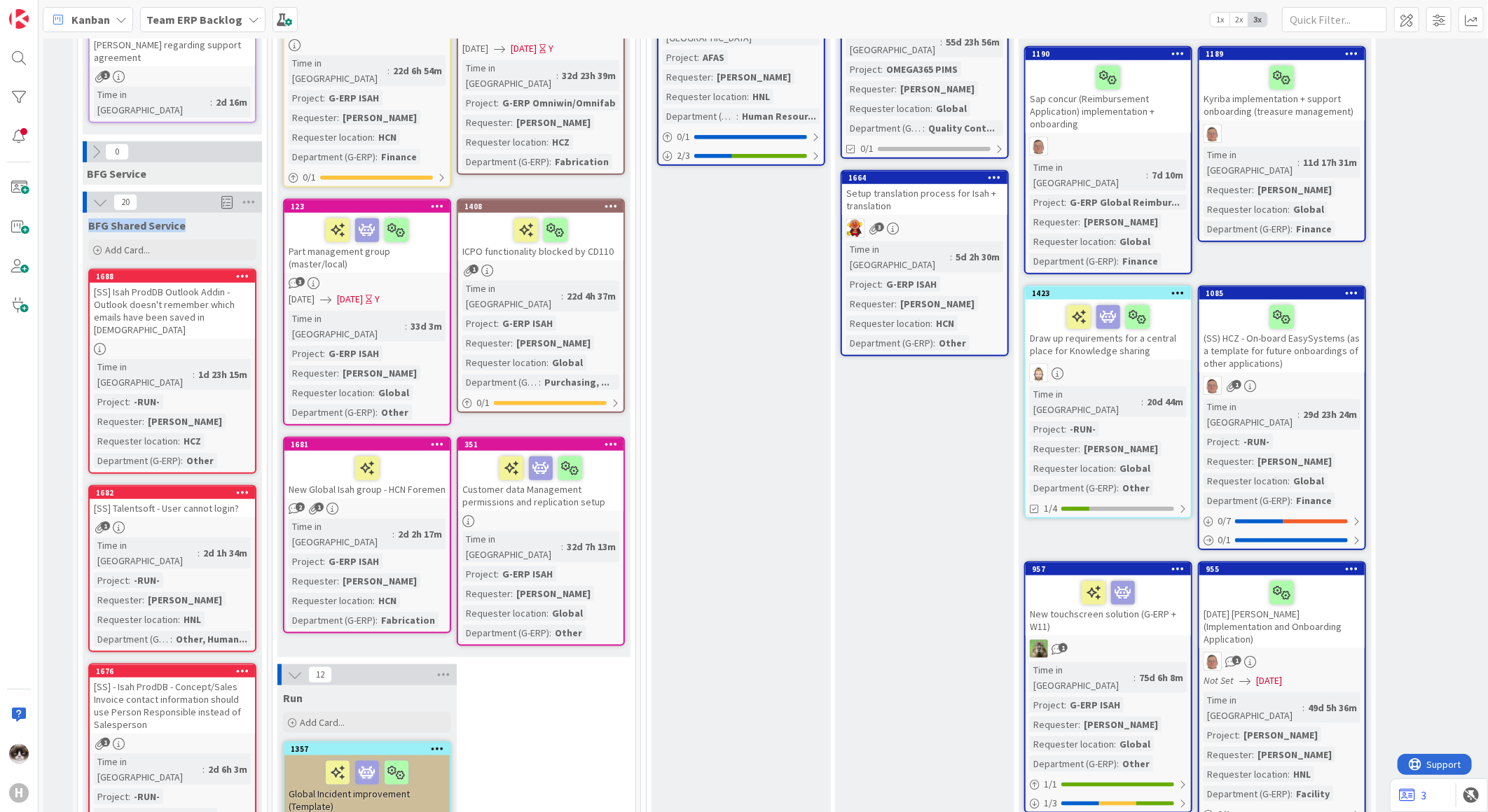
drag, startPoint x: 187, startPoint y: 171, endPoint x: 82, endPoint y: 175, distance: 105.1
click at [83, 213] on div "BFG Shared Service" at bounding box center [172, 223] width 179 height 19
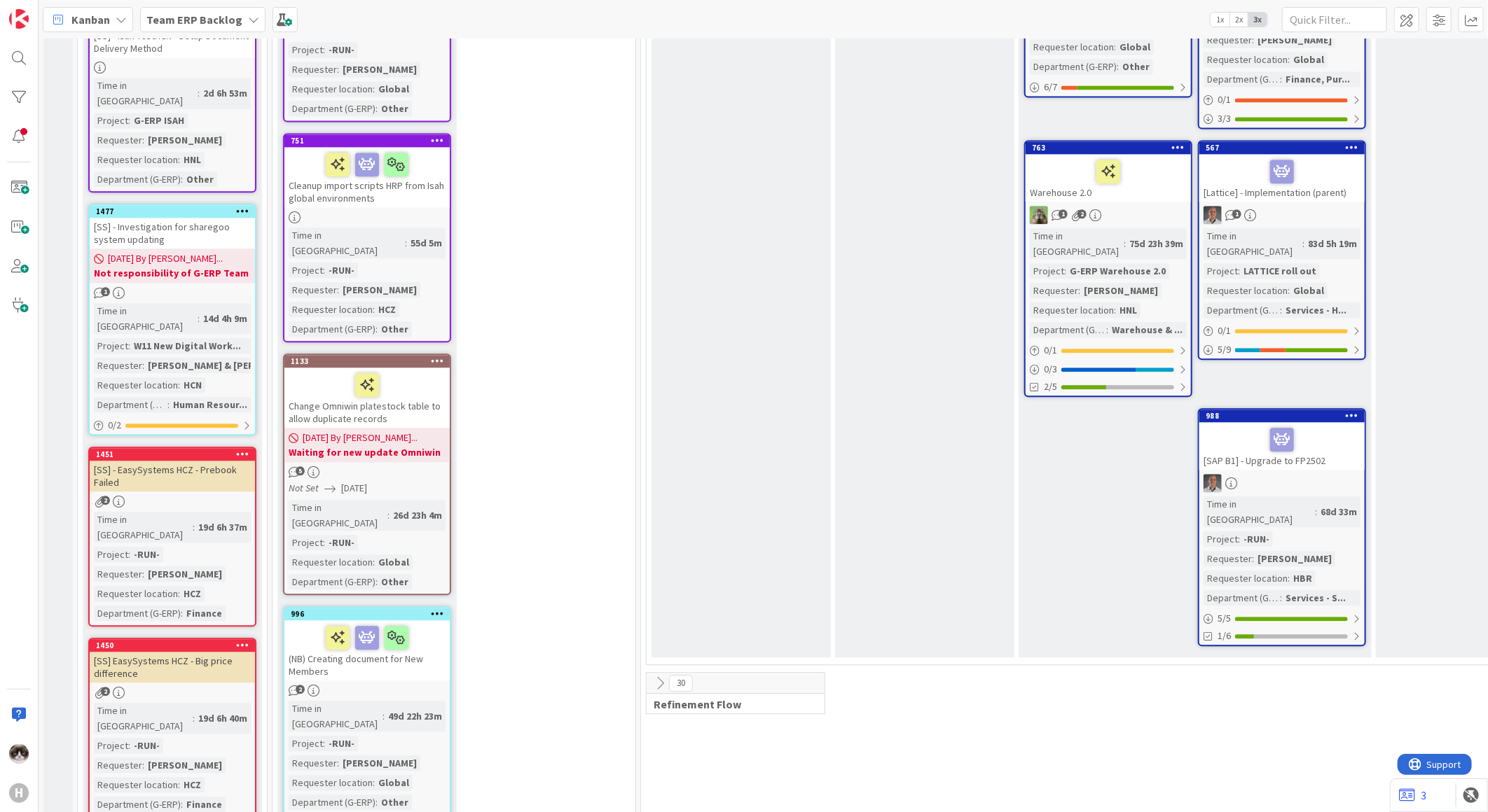
scroll to position [2178, 0]
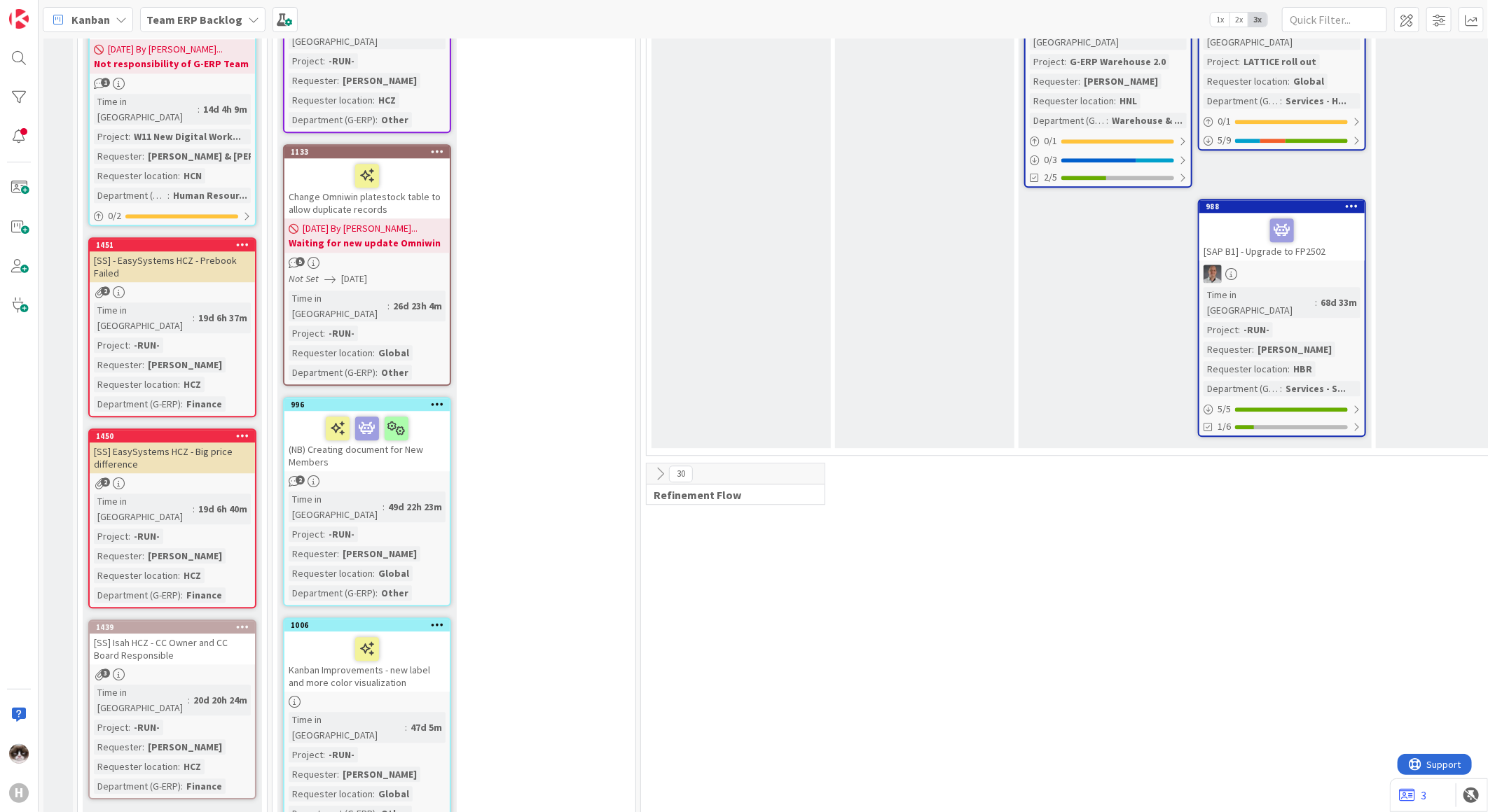
click at [130, 811] on link "Show More (10)" at bounding box center [172, 822] width 168 height 22
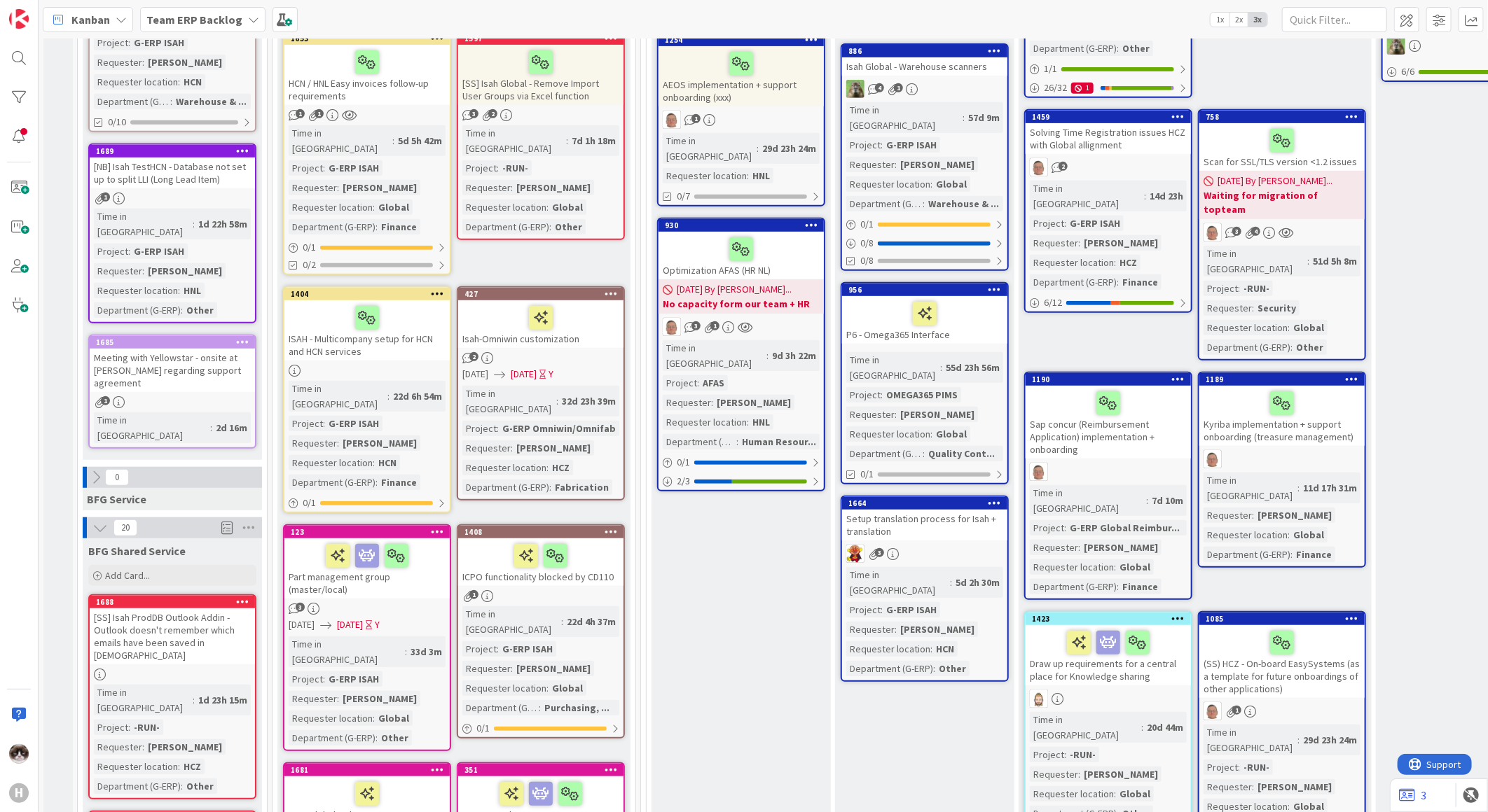
scroll to position [622, 0]
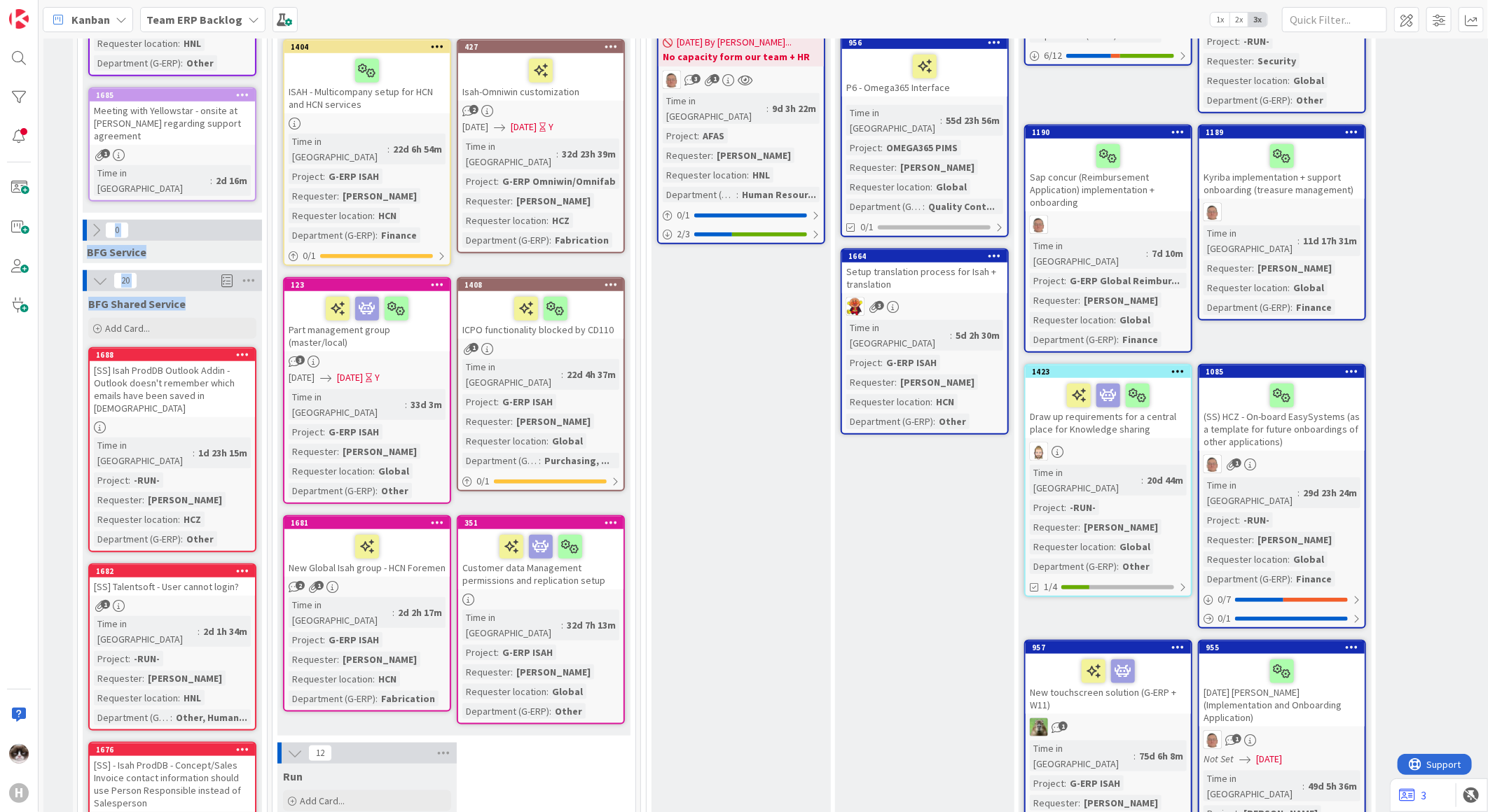
drag, startPoint x: 184, startPoint y: 253, endPoint x: 73, endPoint y: 245, distance: 111.3
drag, startPoint x: 73, startPoint y: 245, endPoint x: 184, endPoint y: 250, distance: 111.1
click at [184, 297] on span "BFG Shared Service" at bounding box center [137, 304] width 97 height 14
drag, startPoint x: 91, startPoint y: 253, endPoint x: 204, endPoint y: 253, distance: 113.0
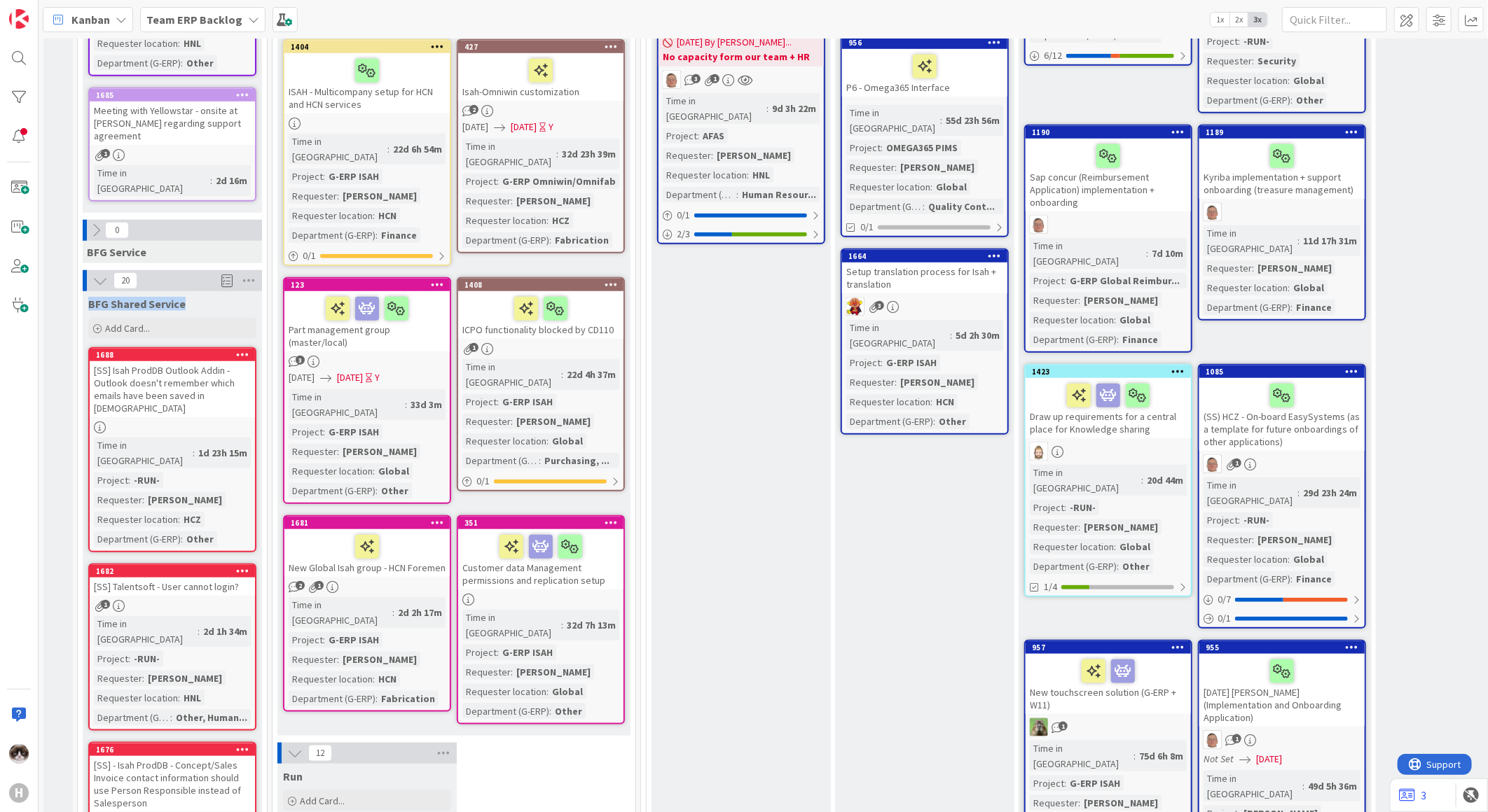
click at [204, 297] on div "BFG Shared Service" at bounding box center [172, 304] width 168 height 14
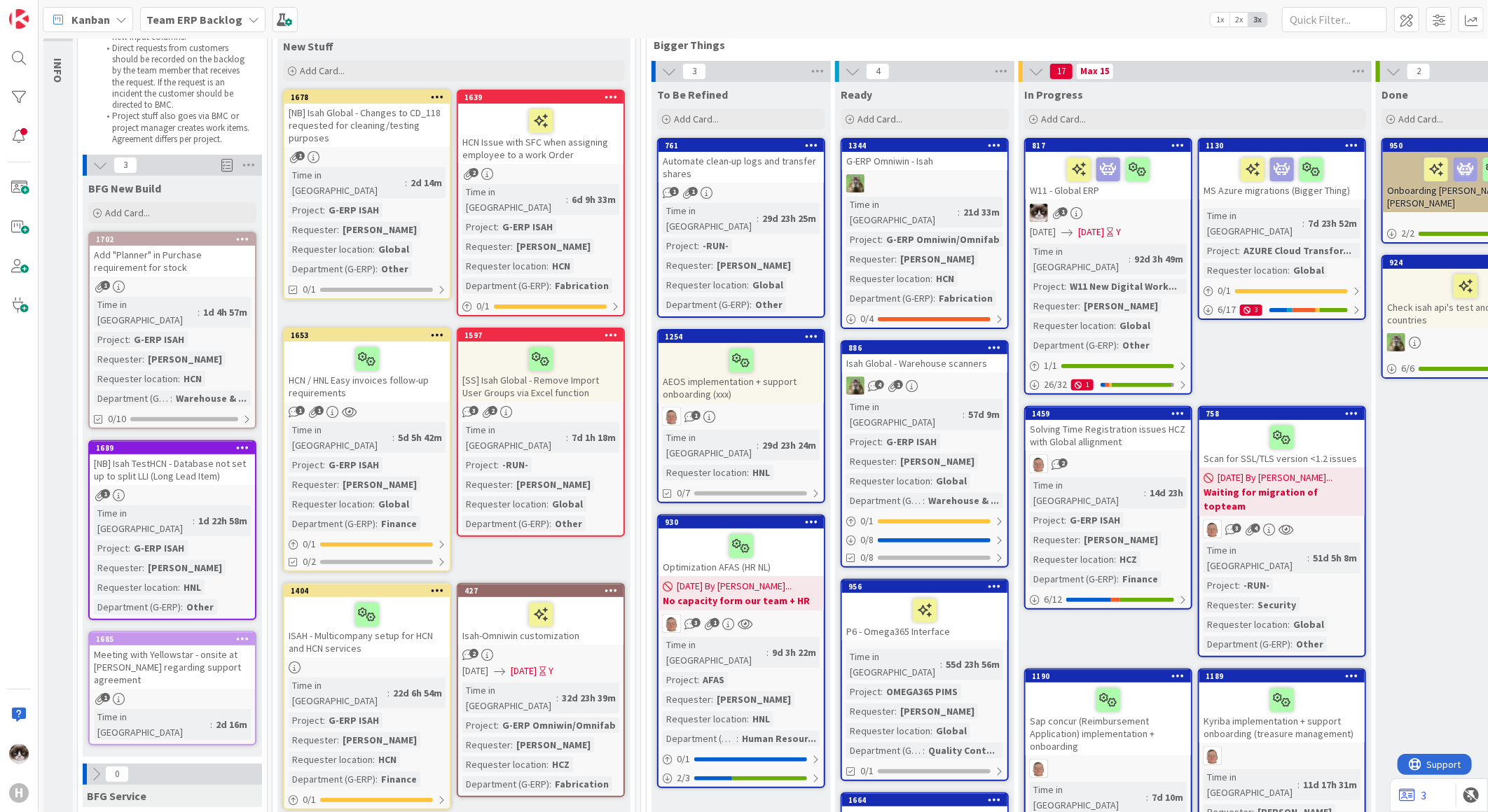
scroll to position [0, 0]
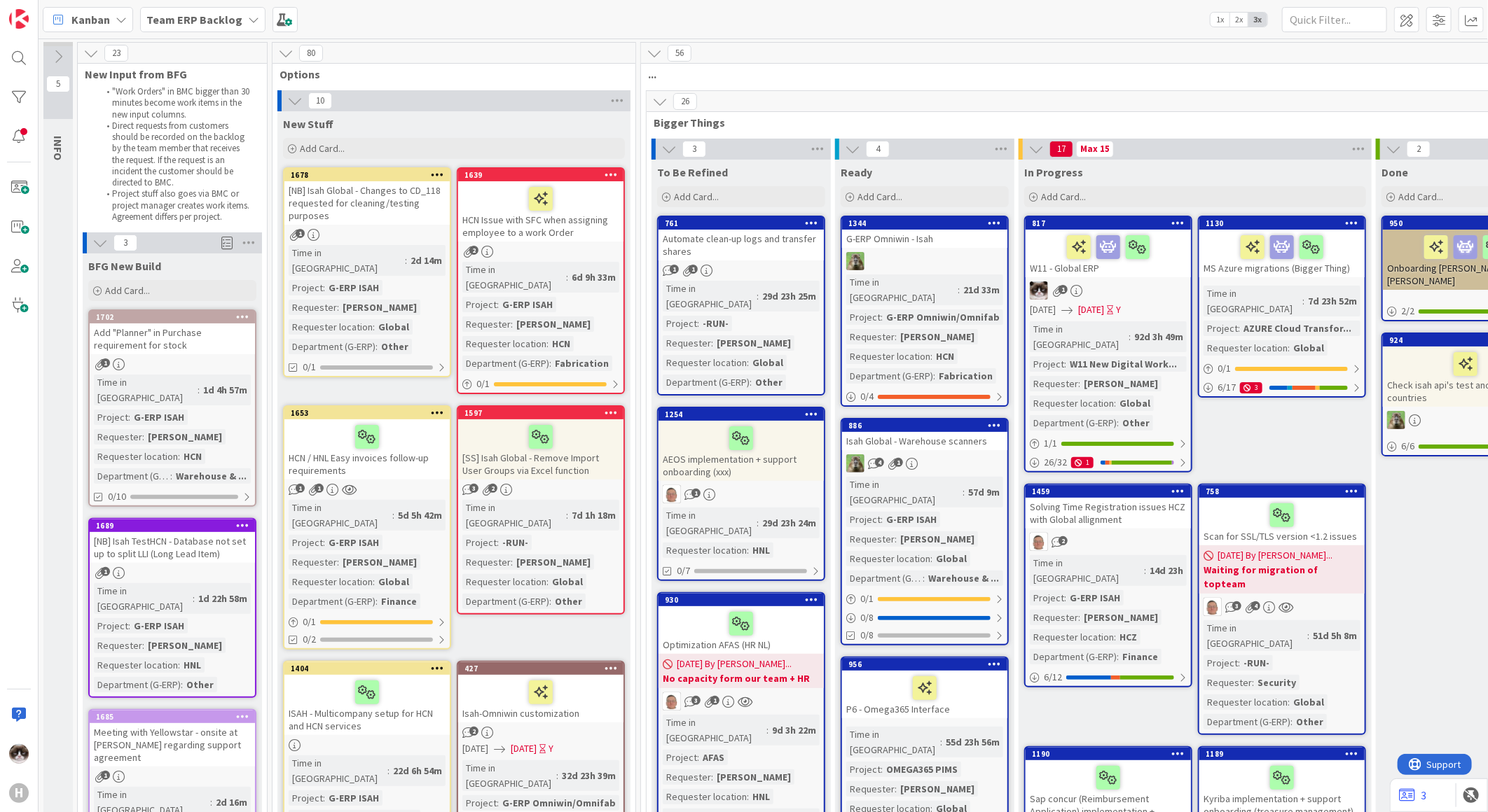
click at [433, 174] on icon at bounding box center [438, 174] width 13 height 10
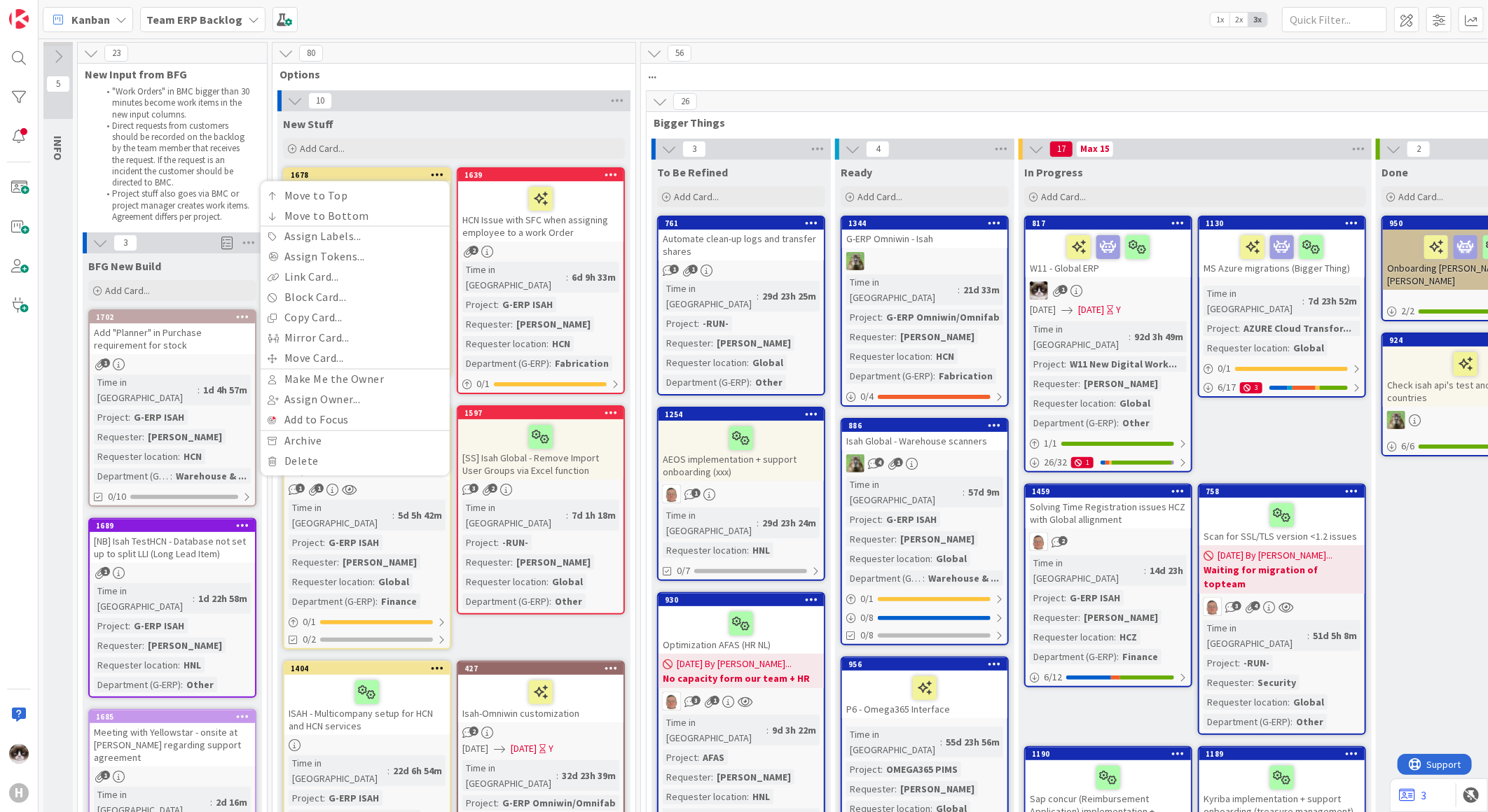
click at [439, 128] on div "New Stuff" at bounding box center [454, 123] width 342 height 14
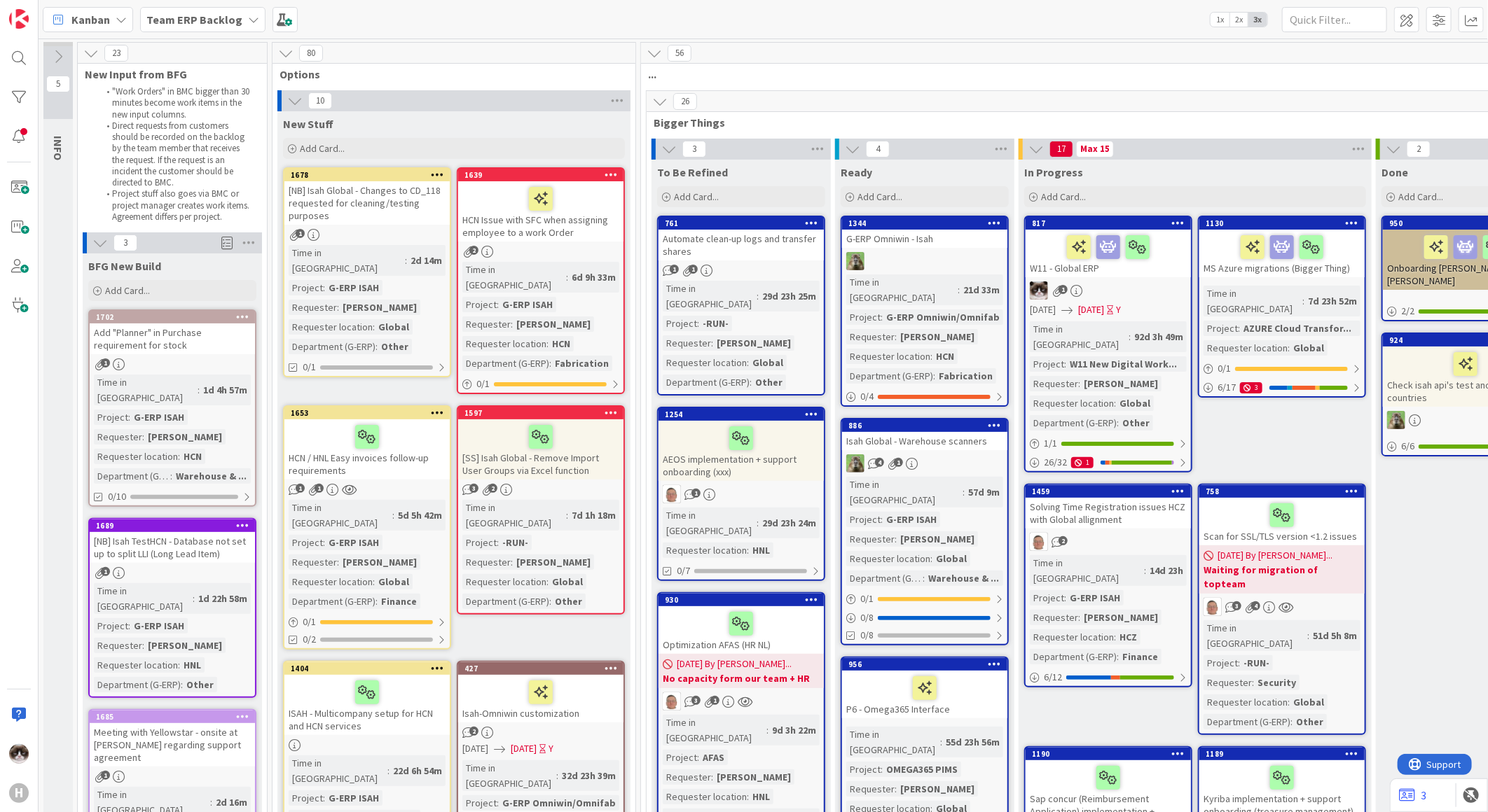
click at [407, 229] on div "1" at bounding box center [367, 235] width 165 height 12
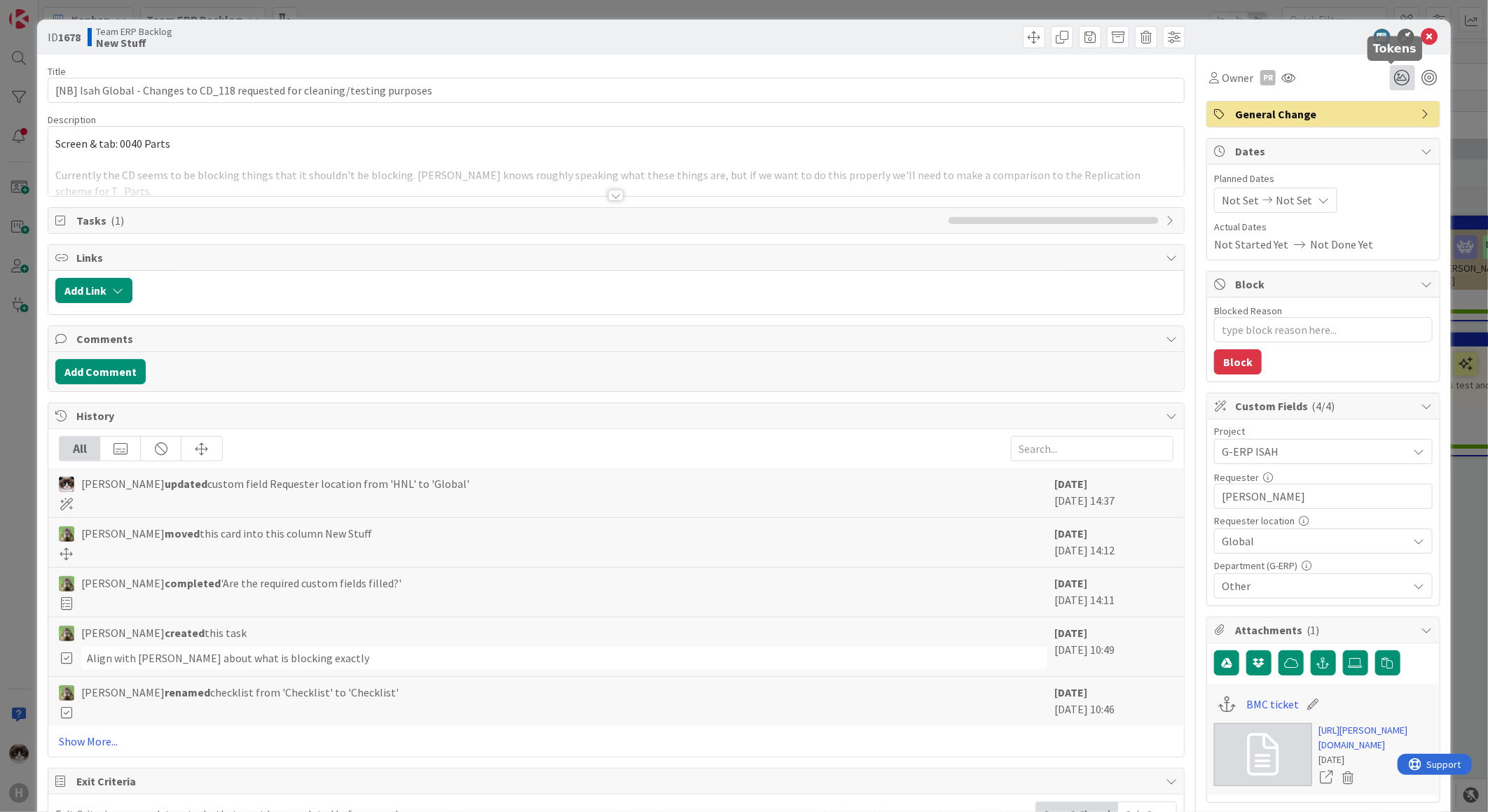
click at [1390, 72] on icon at bounding box center [1403, 78] width 25 height 25
click at [1380, 133] on icon at bounding box center [1385, 130] width 11 height 11
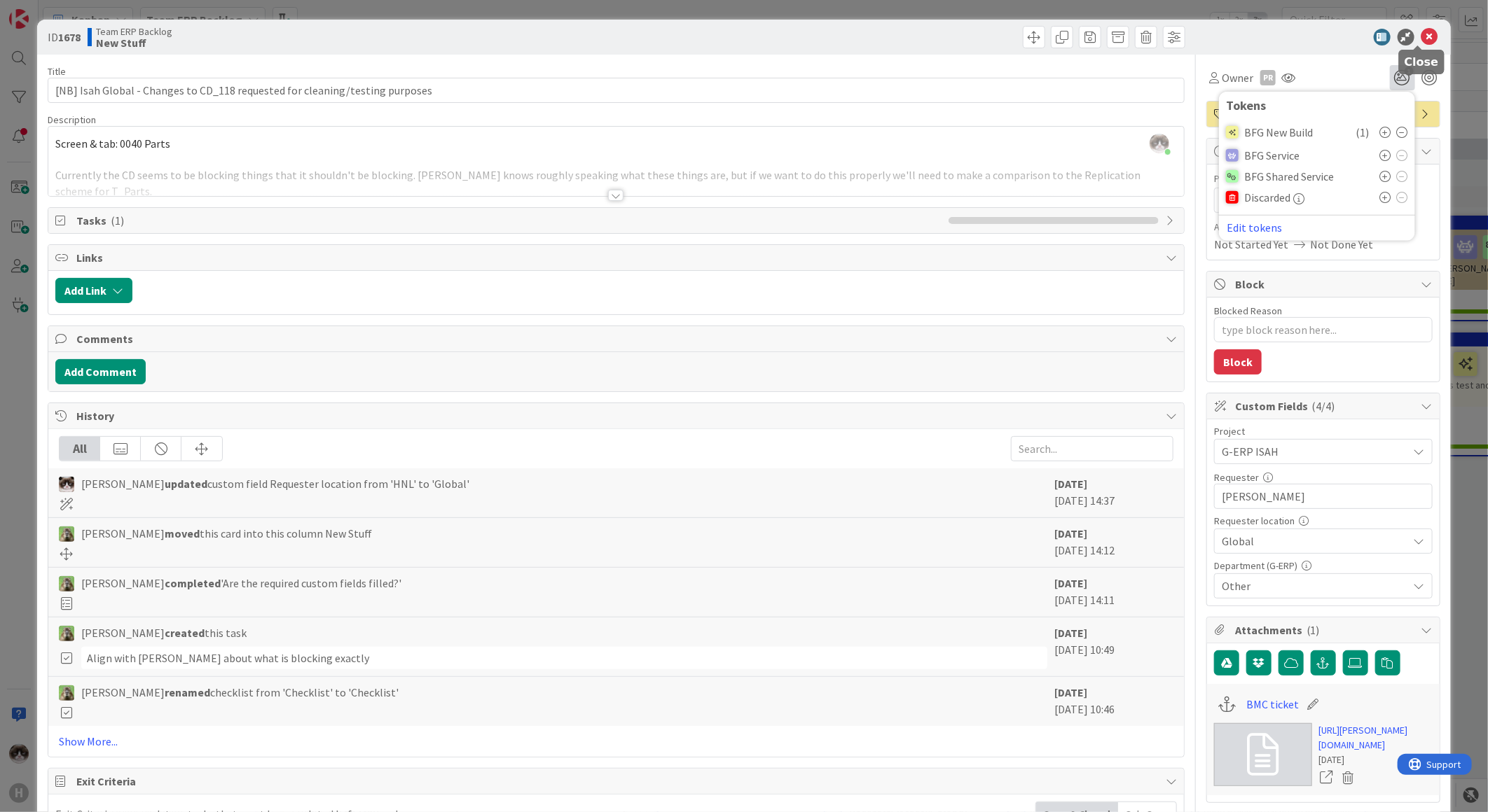
click at [1421, 35] on icon at bounding box center [1429, 37] width 17 height 17
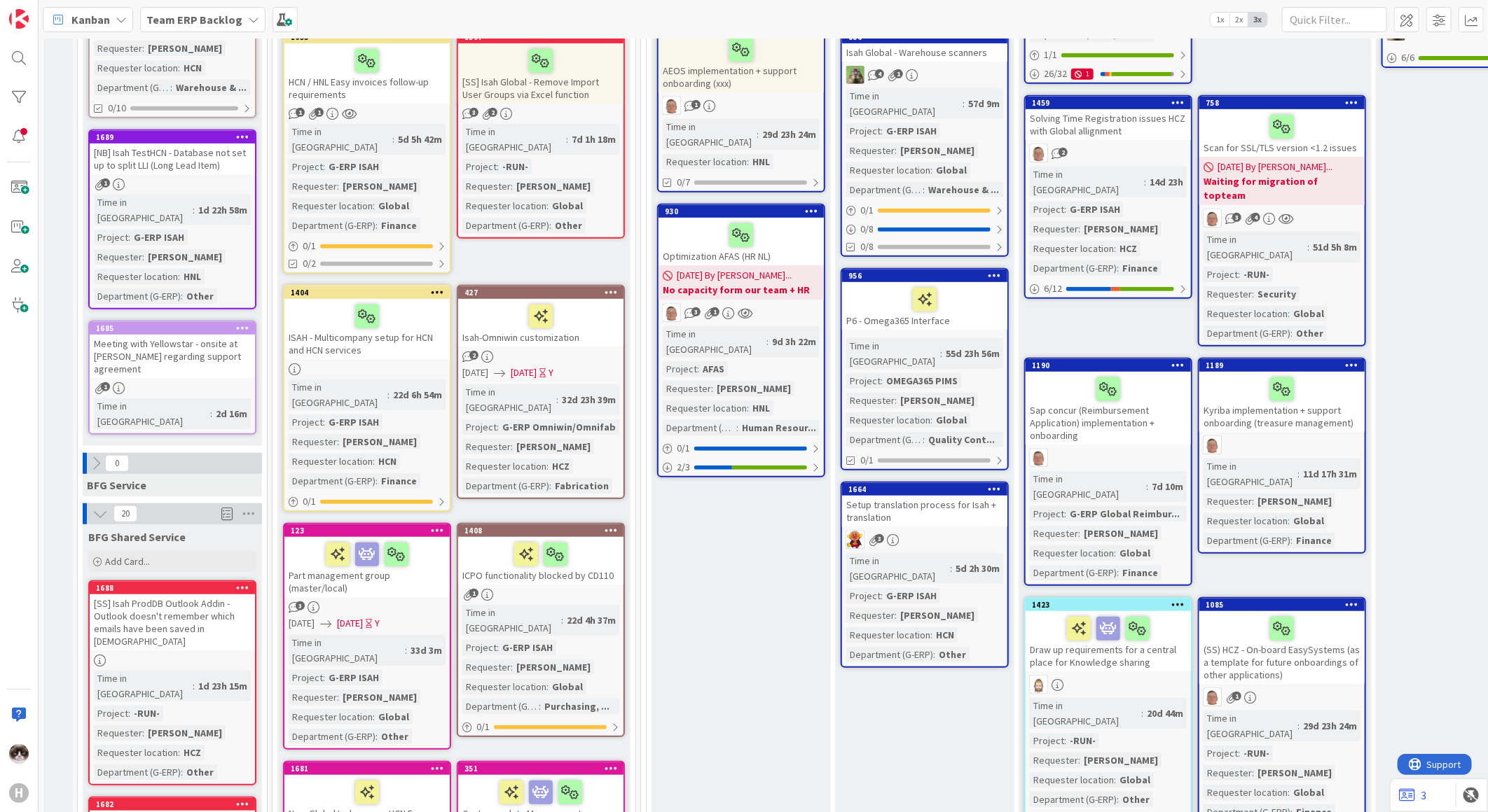
scroll to position [155, 0]
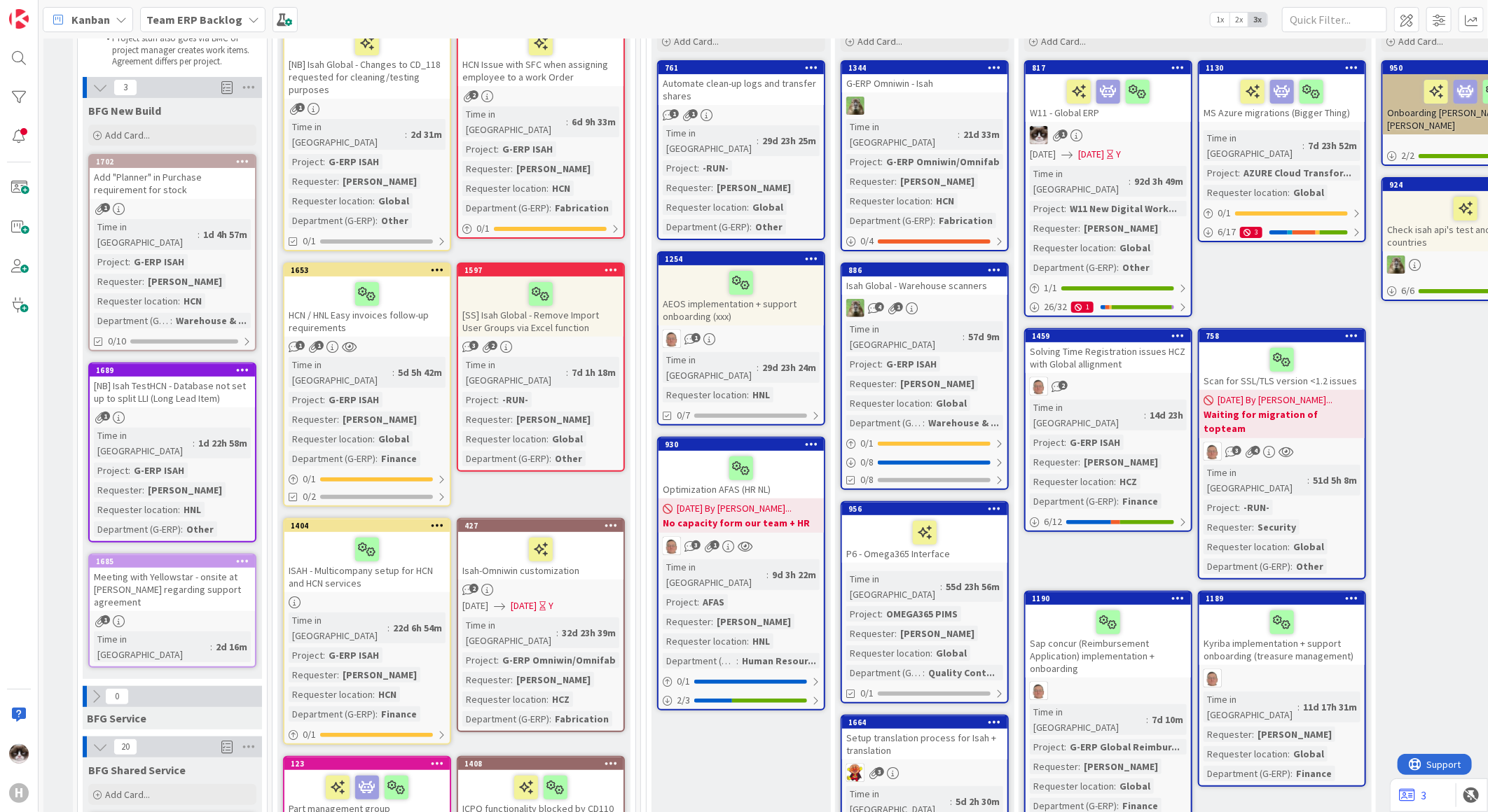
click at [369, 100] on link "1678 Move to Top Move to Bottom Assign Labels... Assign Tokens... Link Card... …" at bounding box center [367, 131] width 168 height 239
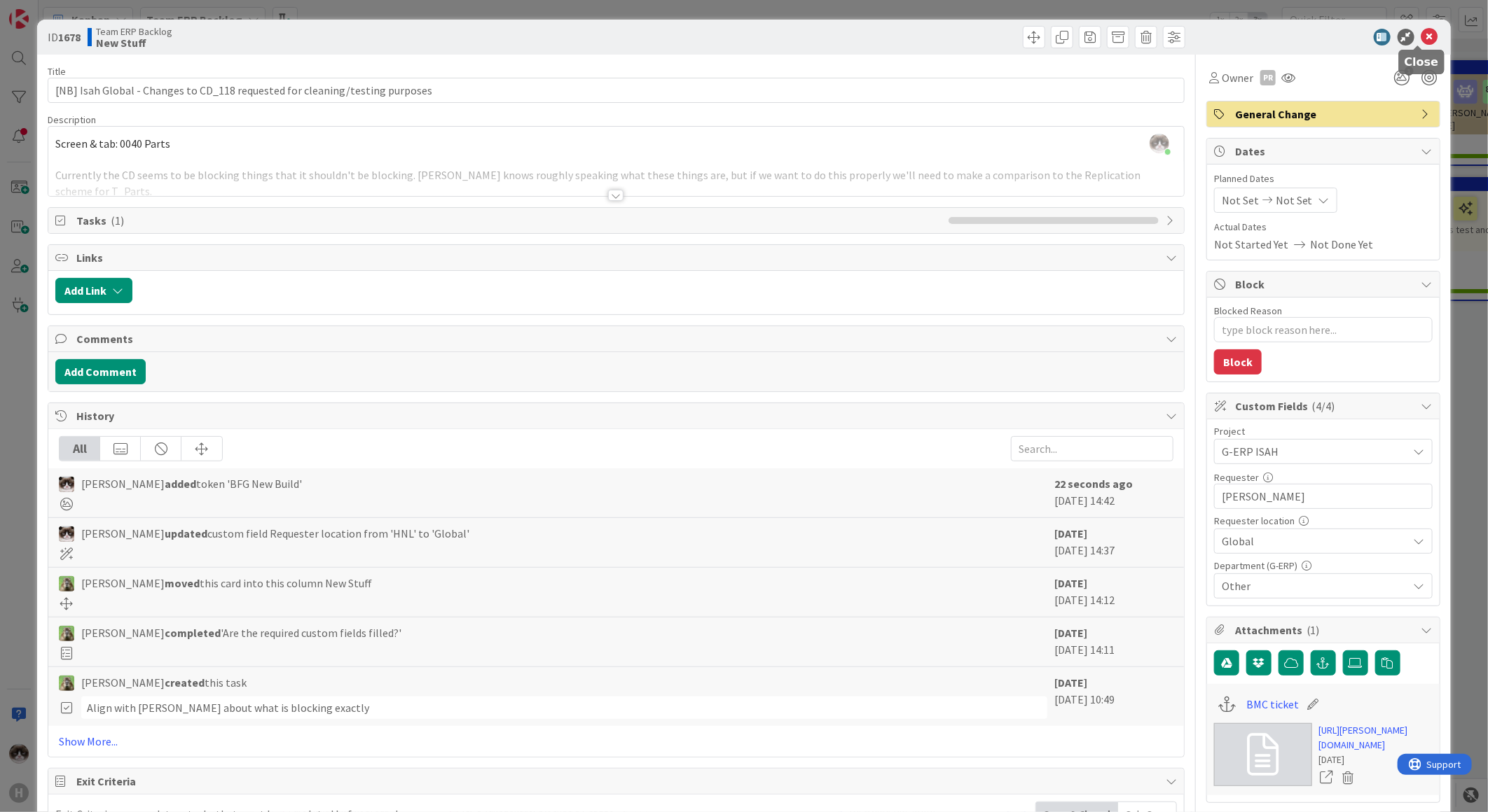
click at [1421, 40] on icon at bounding box center [1429, 37] width 17 height 17
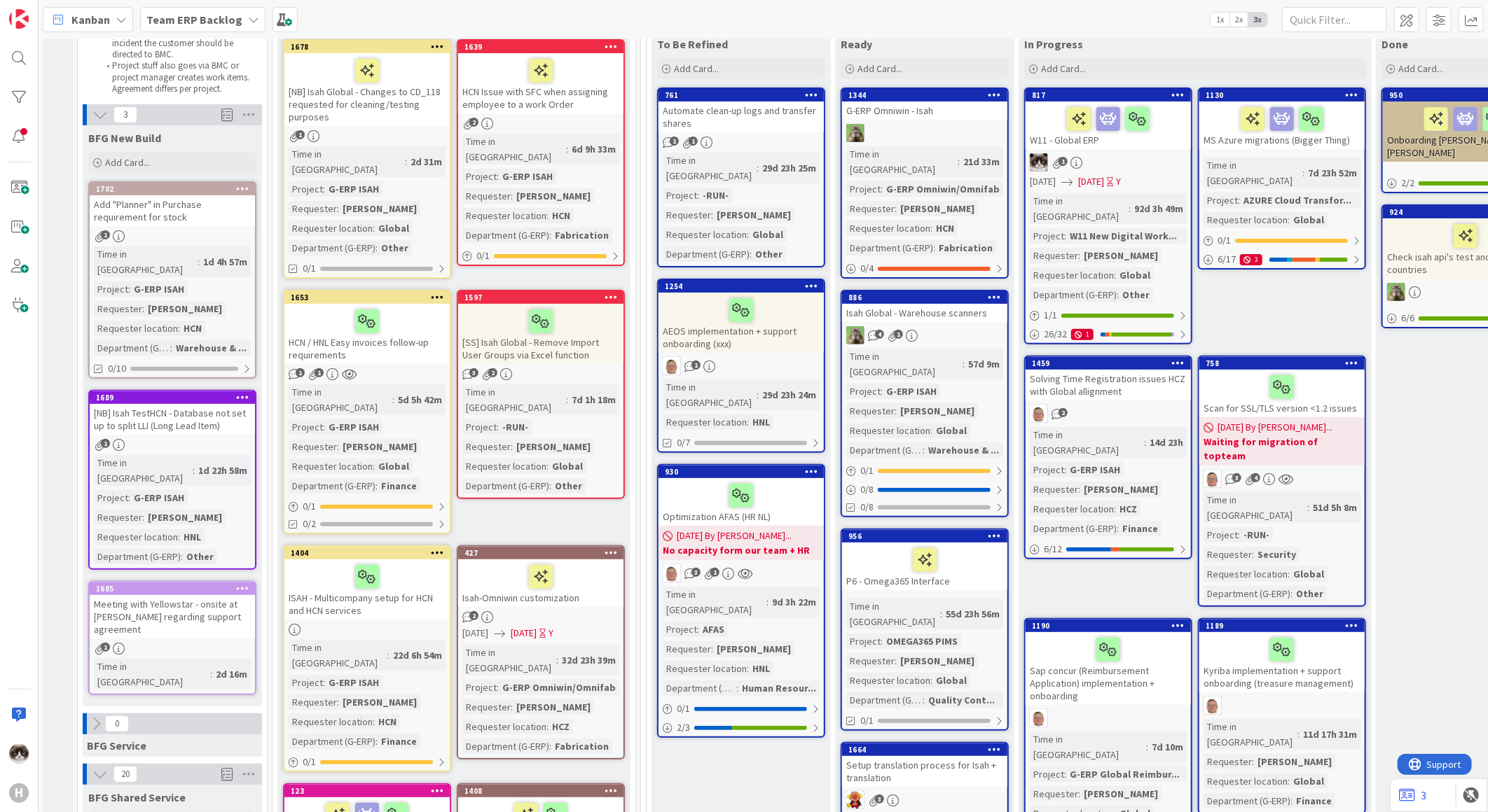
click at [218, 22] on b "Team ERP Backlog" at bounding box center [194, 19] width 96 height 14
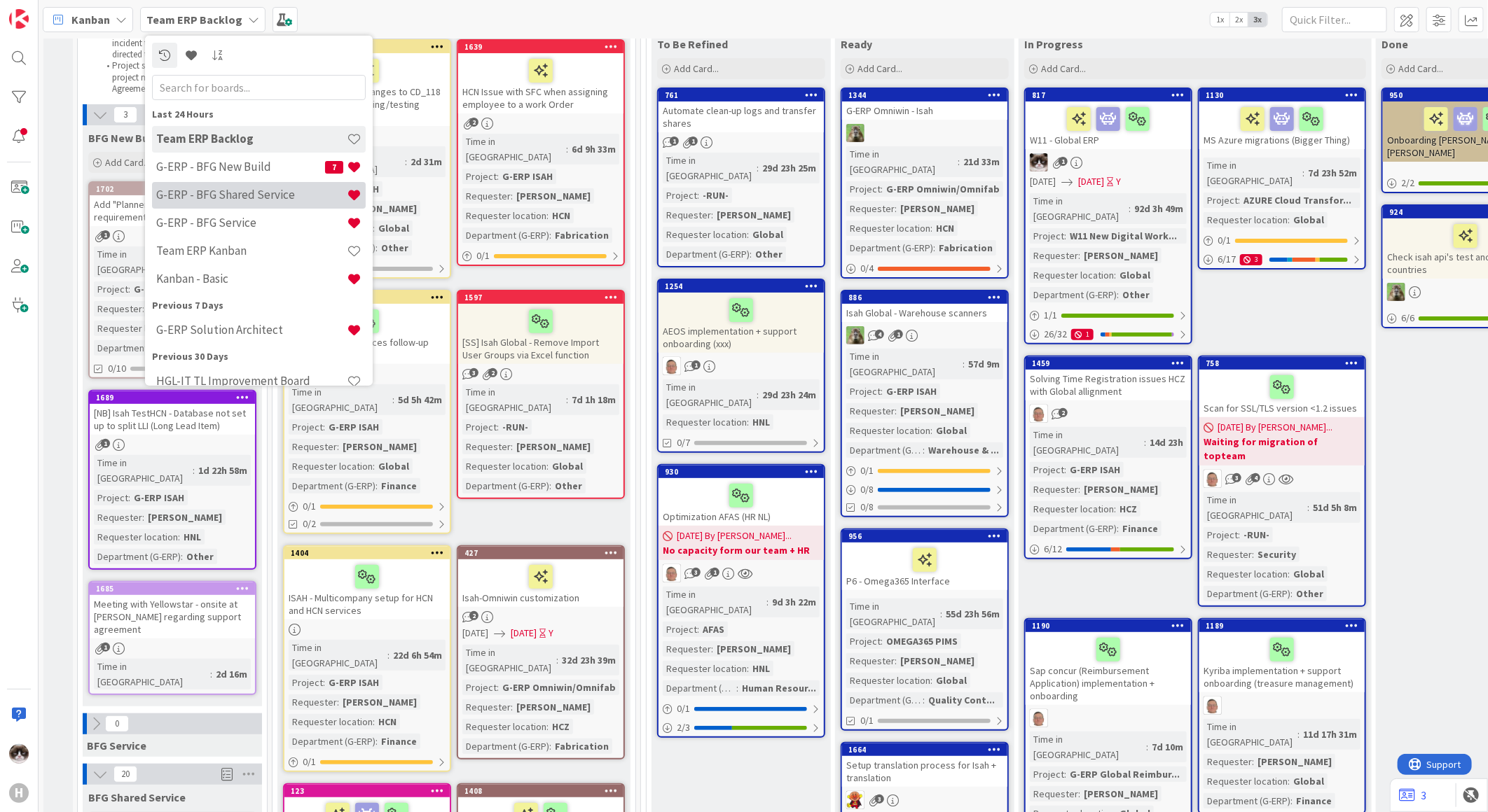
click at [262, 191] on h4 "G-ERP - BFG Shared Service" at bounding box center [251, 195] width 190 height 14
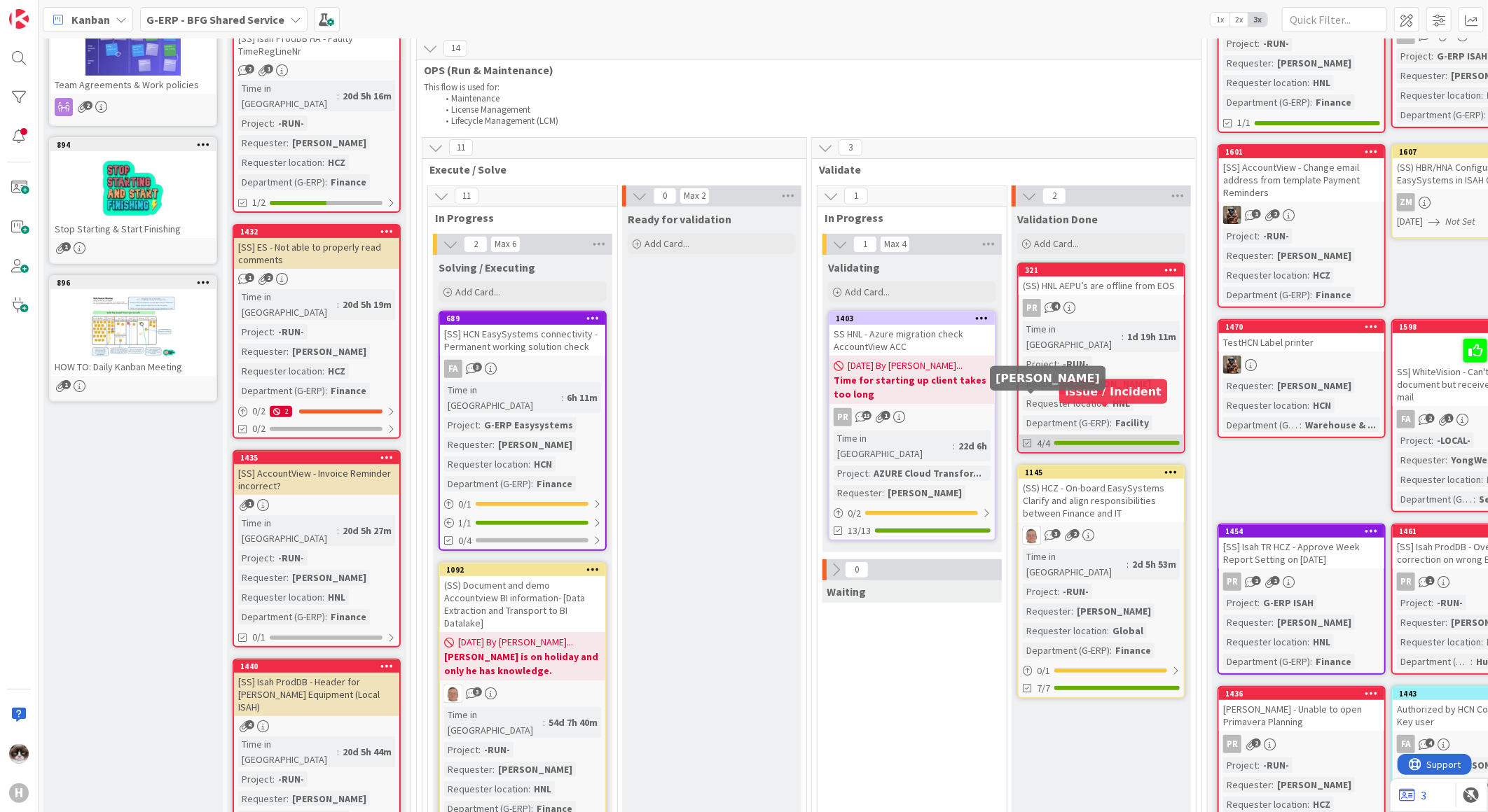
scroll to position [155, 0]
click at [1152, 506] on link "1145 (SS) HCZ - On-board EasySystems Clarify and align responsibilities between…" at bounding box center [1102, 581] width 168 height 234
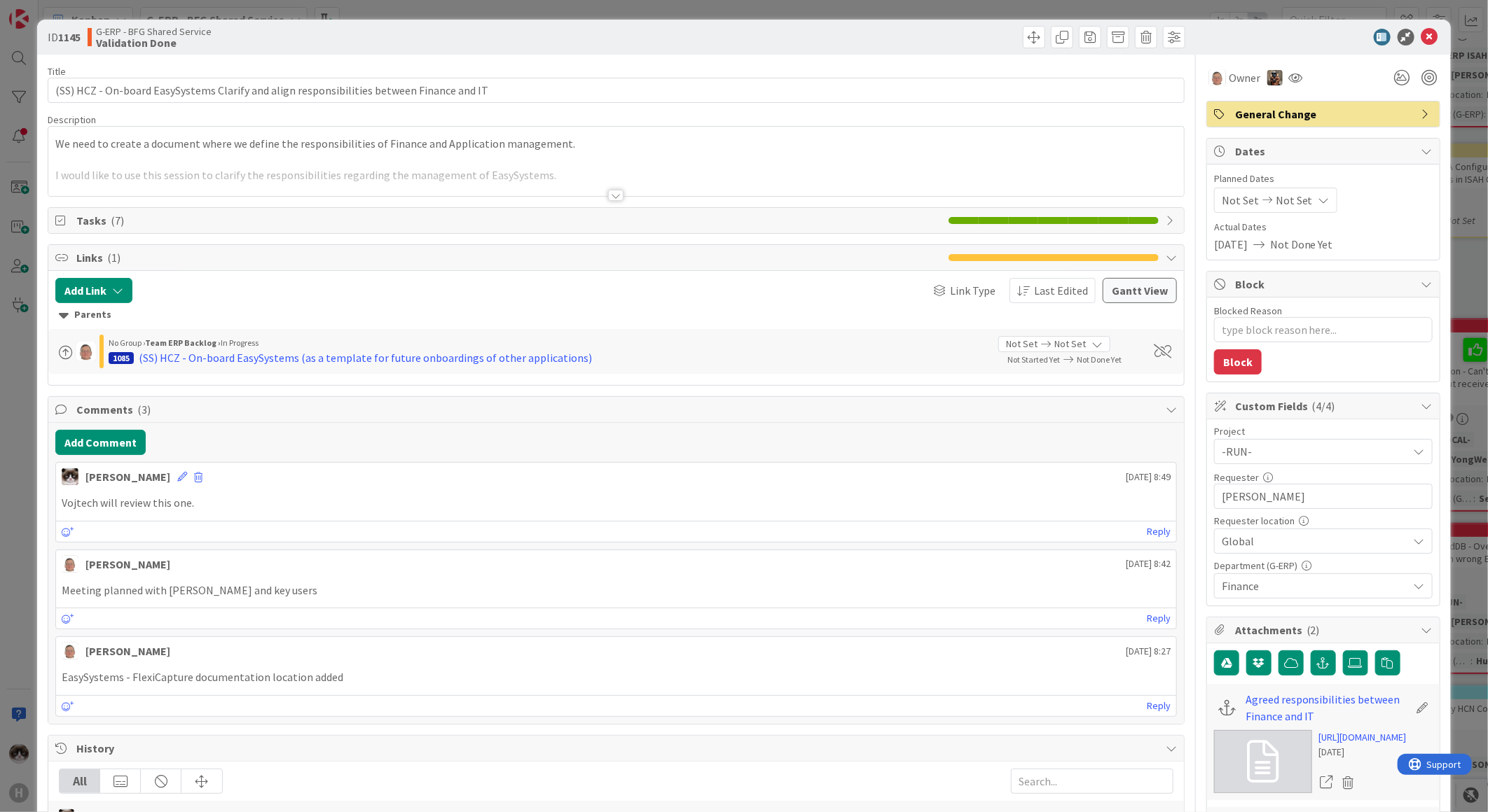
type textarea "x"
click at [1421, 38] on icon at bounding box center [1429, 37] width 17 height 17
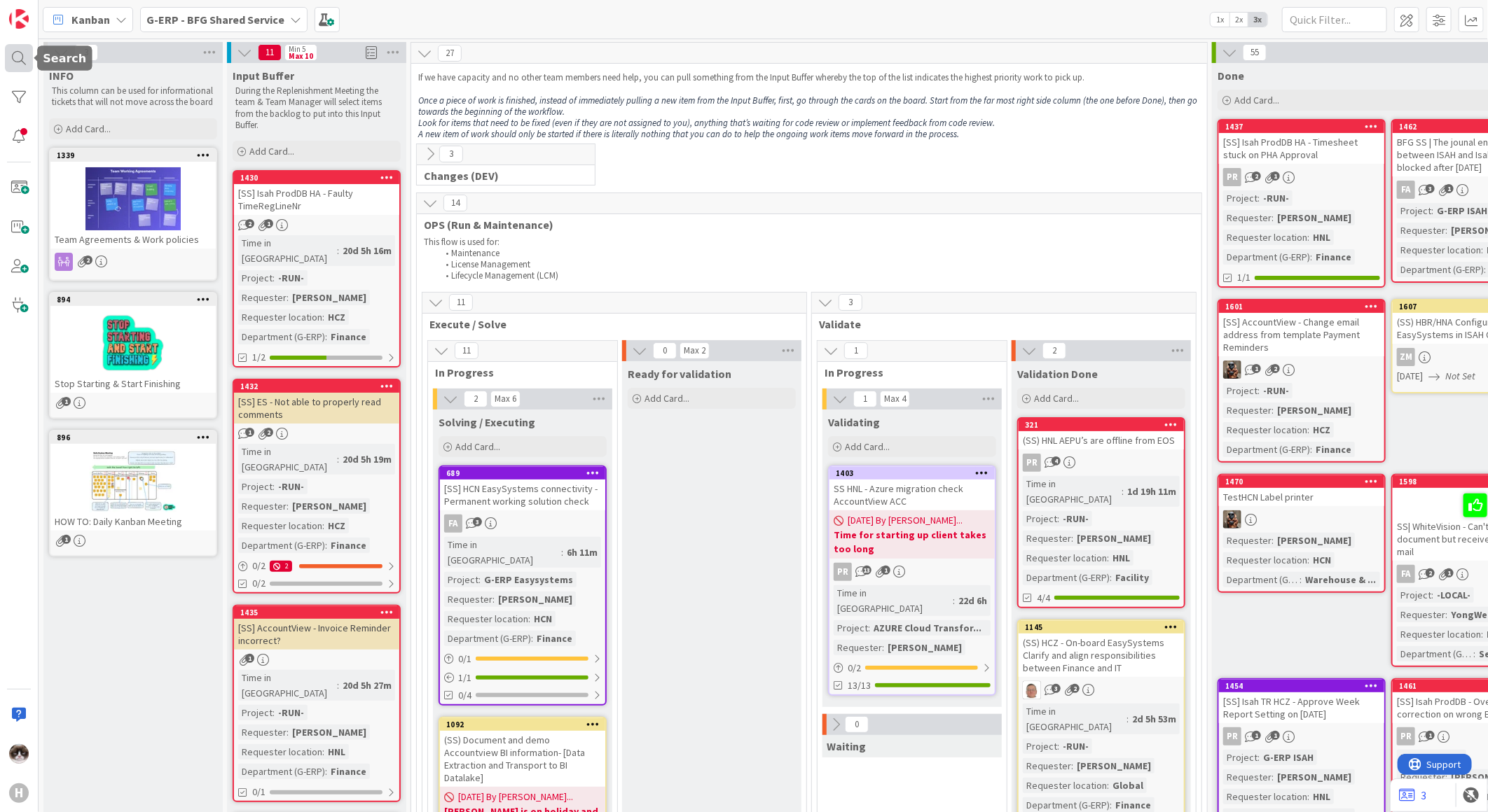
click at [21, 63] on div at bounding box center [19, 58] width 28 height 28
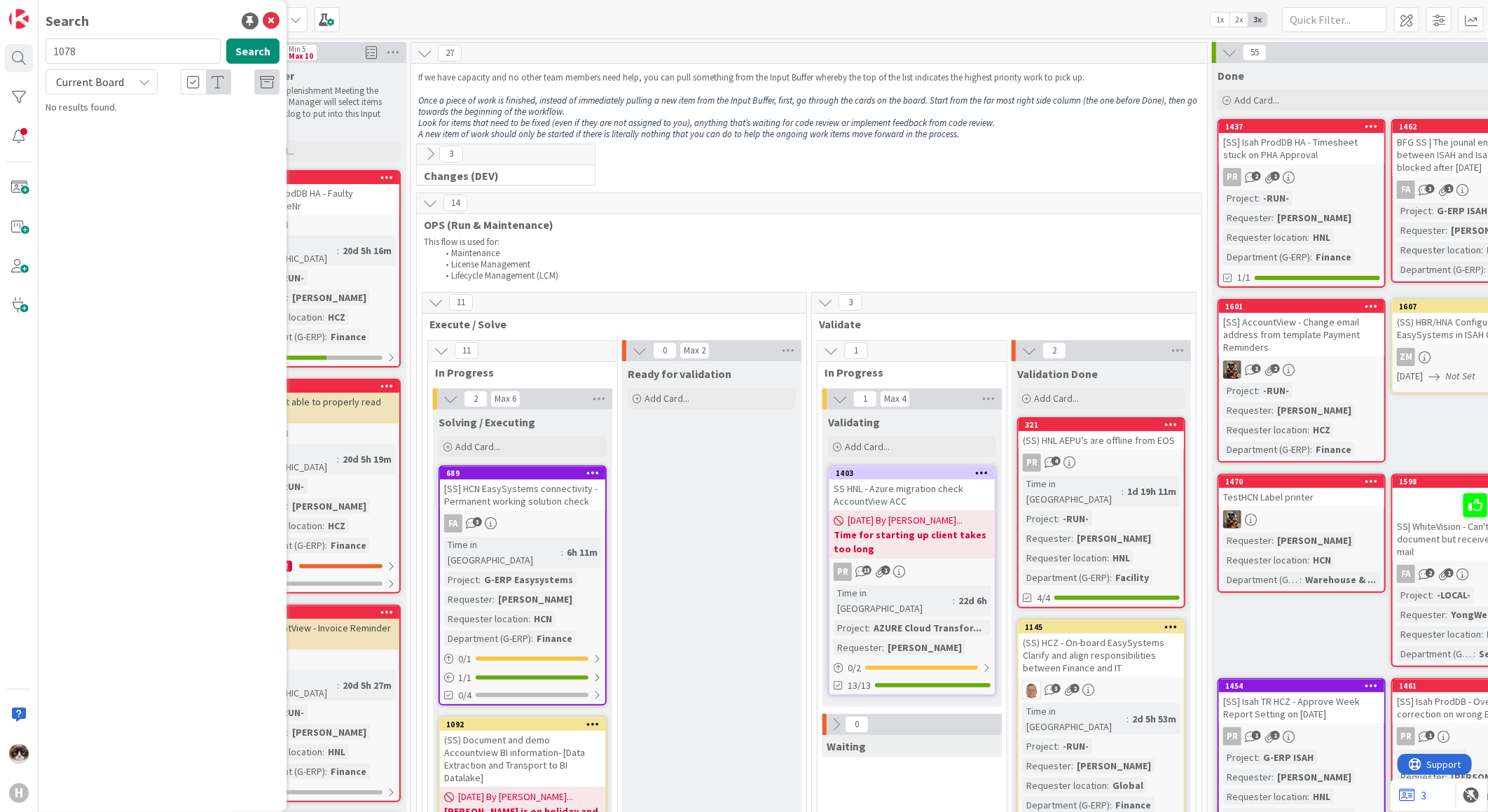
type input "1078"
click at [121, 77] on span "Current Board" at bounding box center [89, 82] width 68 height 14
click at [100, 131] on span "All Boards" at bounding box center [126, 140] width 146 height 21
click at [185, 155] on span "Isah local Outlook Classic add in" at bounding box center [165, 157] width 133 height 13
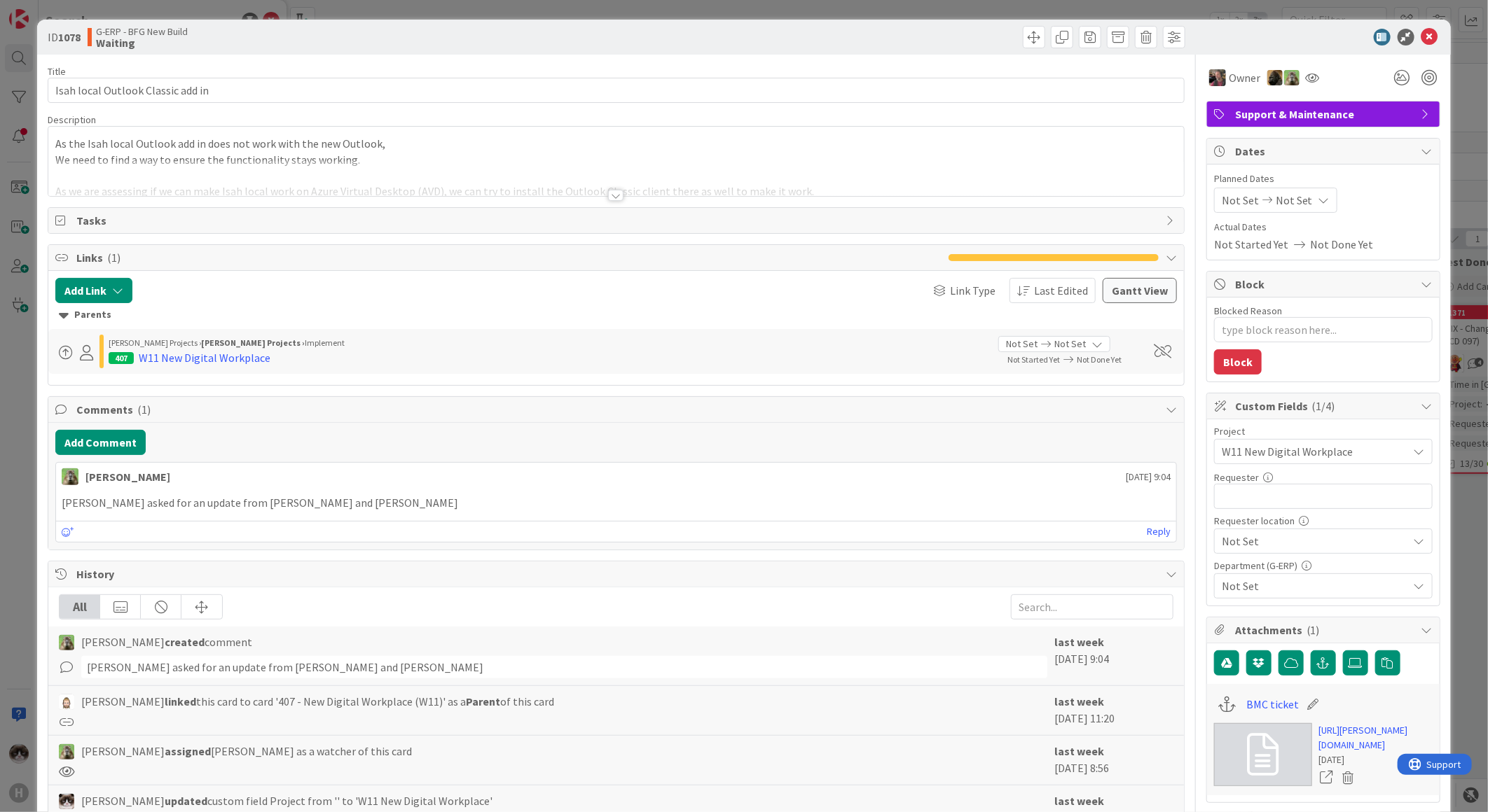
type textarea "x"
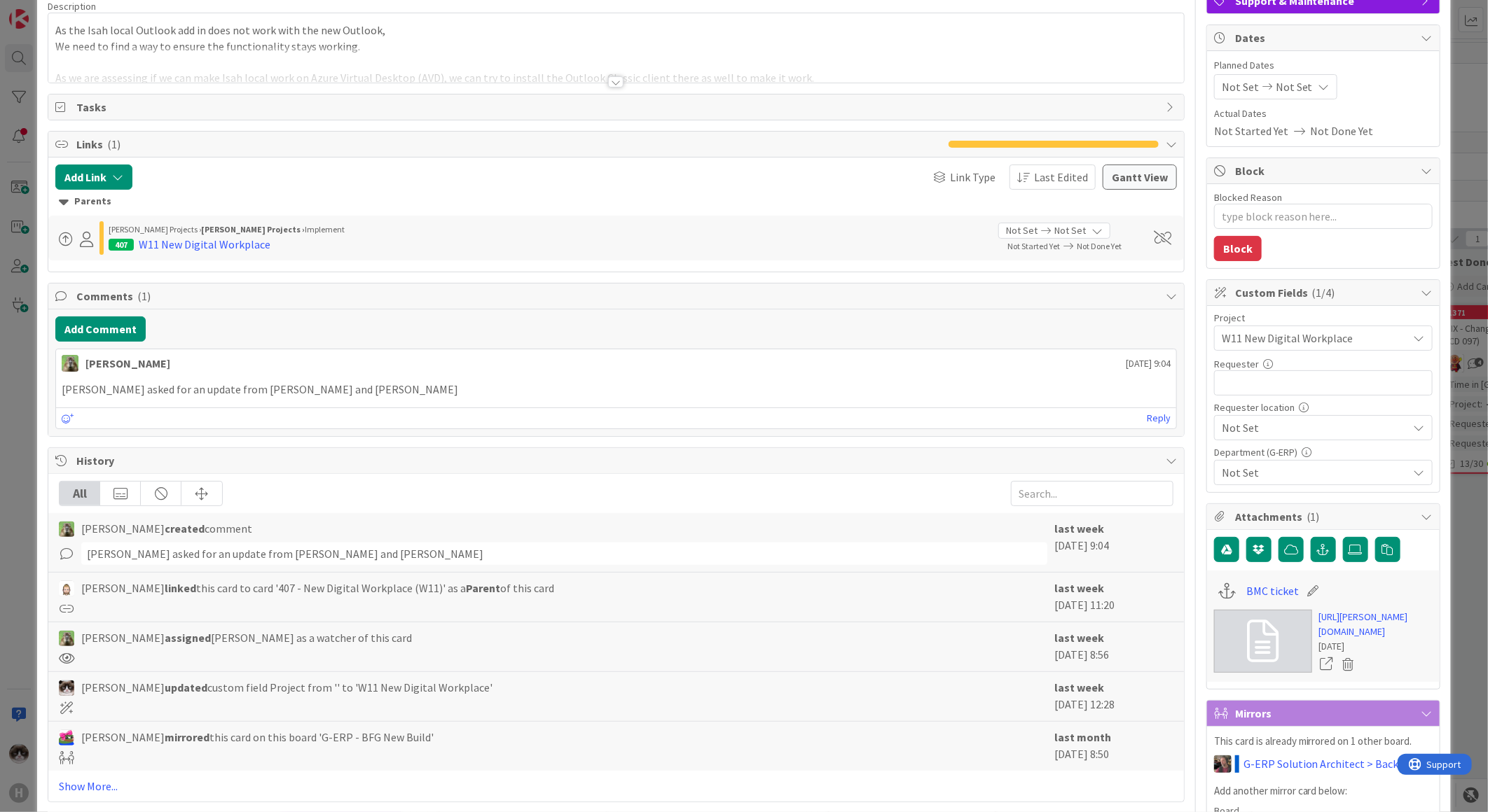
scroll to position [311, 0]
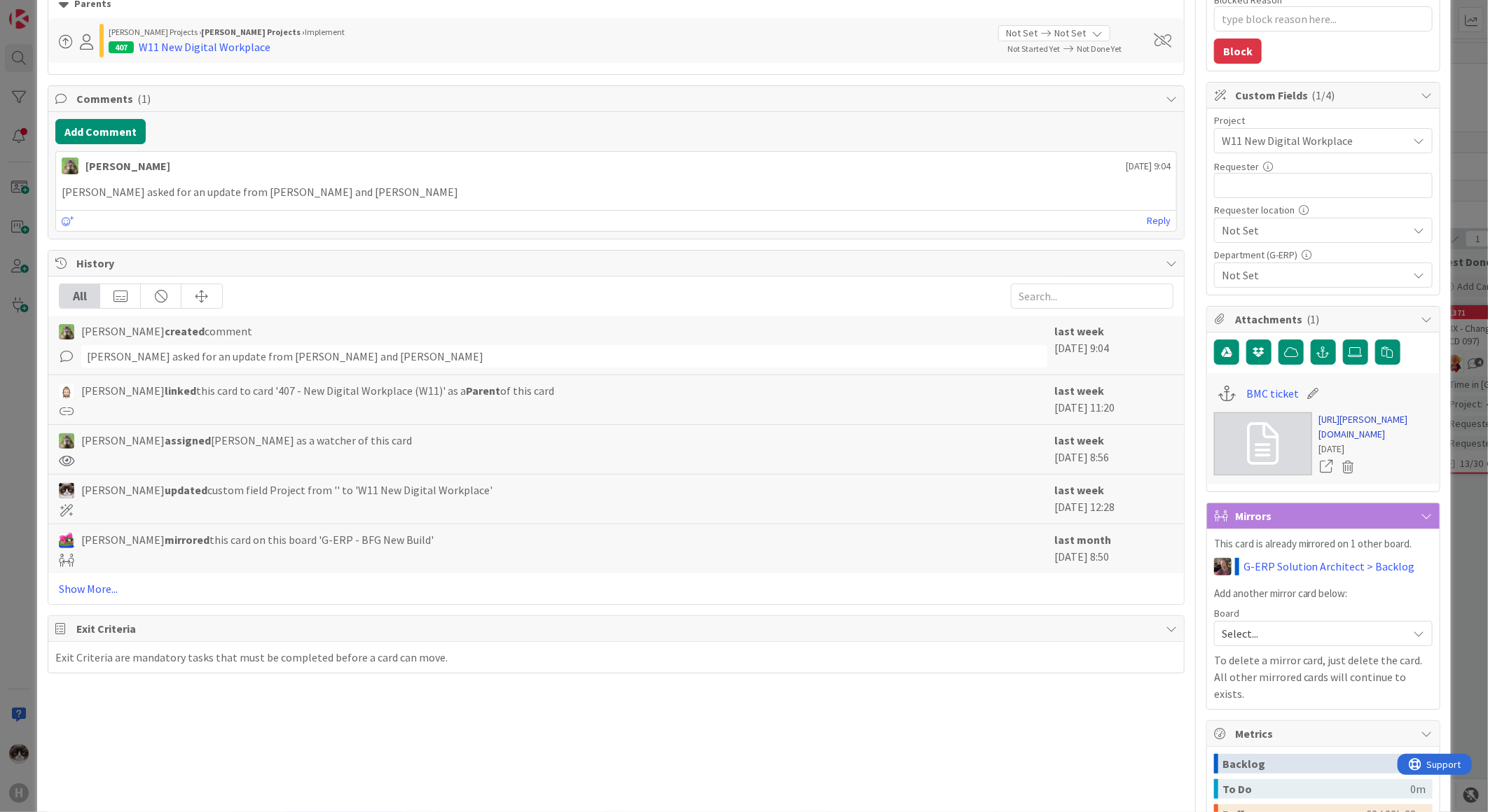
click at [1339, 442] on link "[URL][PERSON_NAME][DOMAIN_NAME]" at bounding box center [1376, 427] width 114 height 30
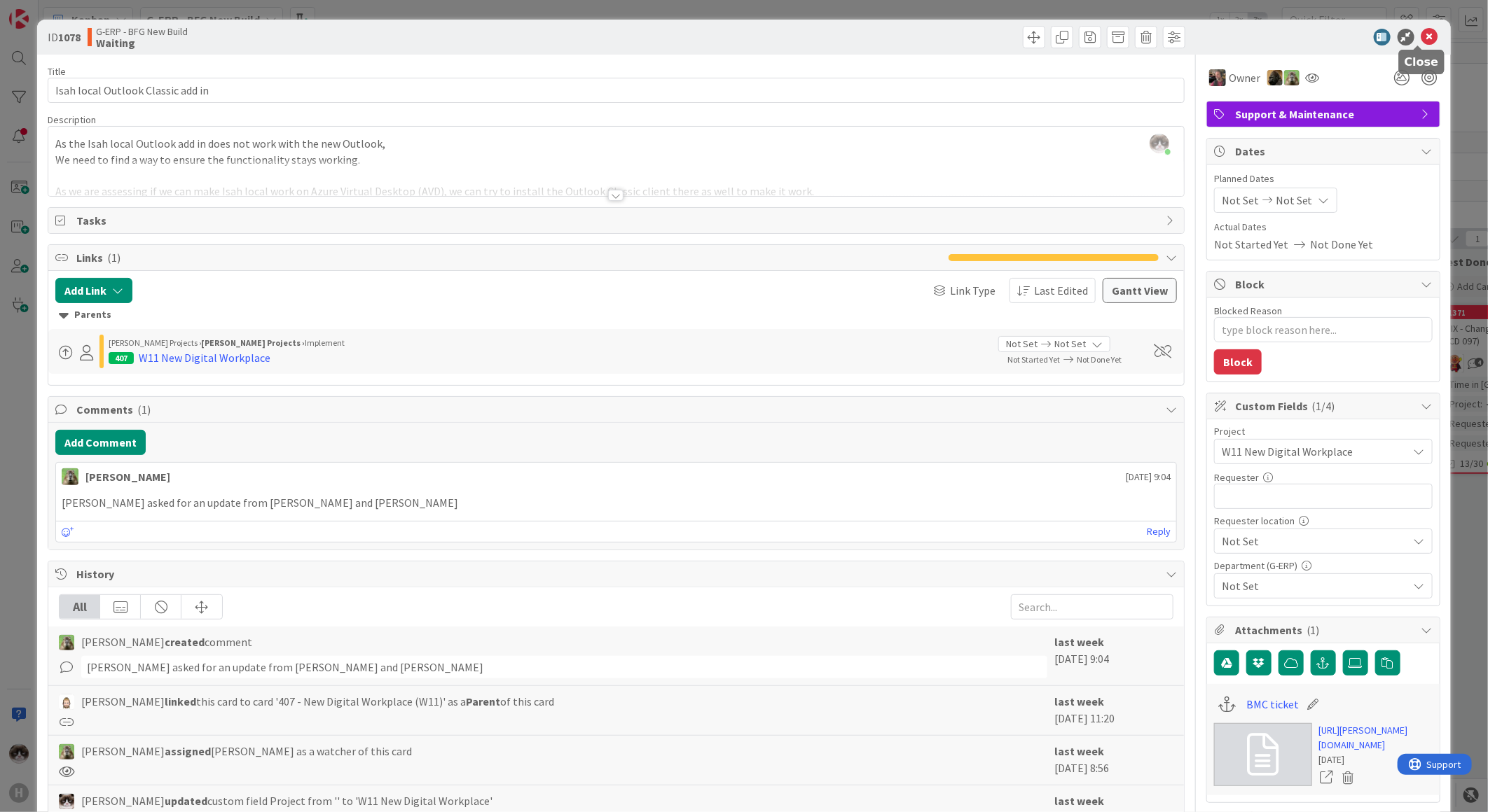
click at [1425, 33] on icon at bounding box center [1429, 37] width 17 height 17
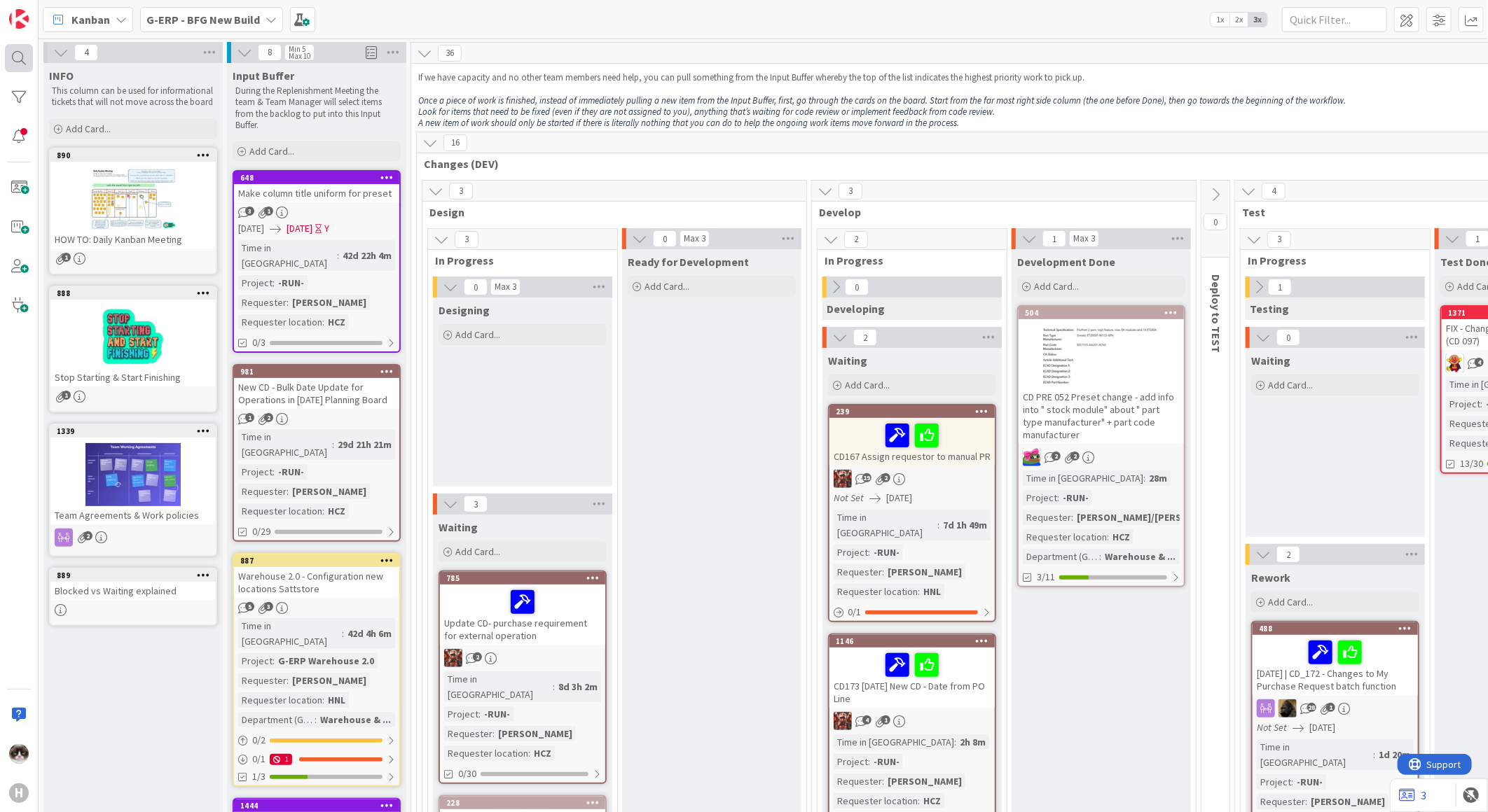
click at [23, 59] on div at bounding box center [19, 58] width 28 height 28
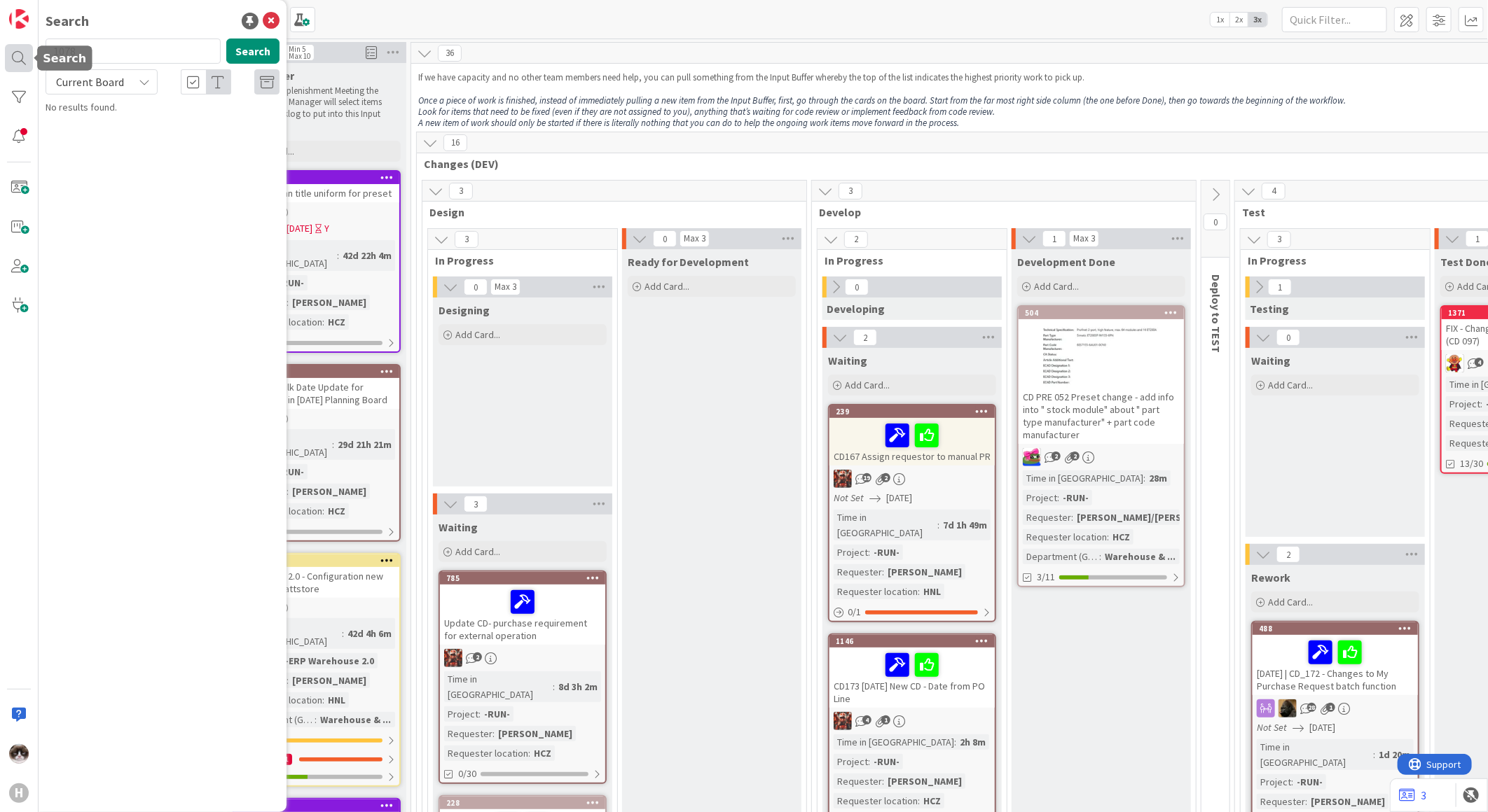
drag, startPoint x: 94, startPoint y: 54, endPoint x: 14, endPoint y: 48, distance: 80.2
click at [14, 48] on div "H Search 1078 Search Current Board No results found." at bounding box center [19, 406] width 39 height 812
type input "1677"
click at [131, 77] on div "Current Board" at bounding box center [101, 82] width 112 height 25
click at [94, 133] on span "All Boards" at bounding box center [126, 140] width 146 height 21
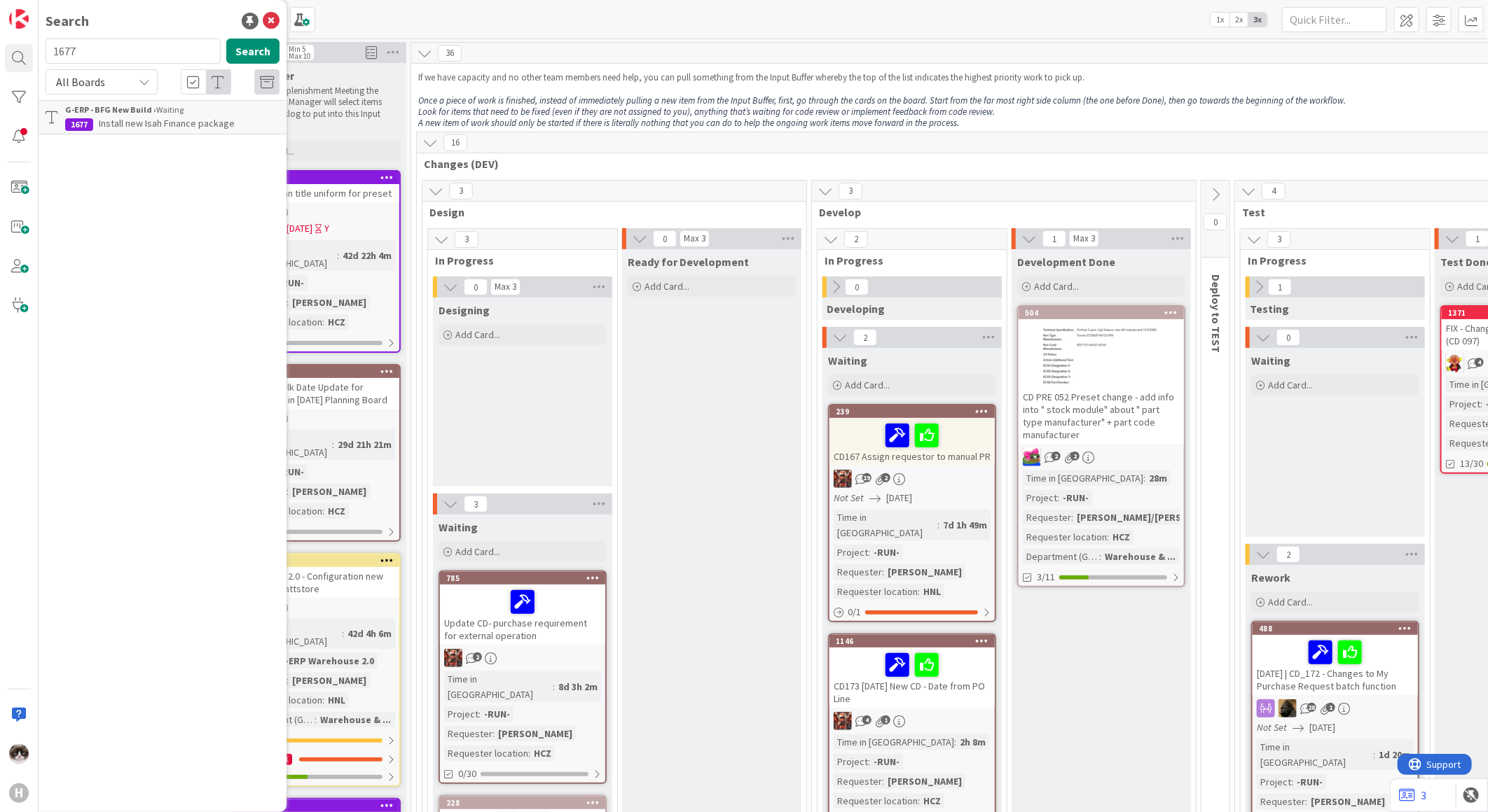
click at [138, 128] on span "Install new Isah Finance package" at bounding box center [166, 123] width 136 height 13
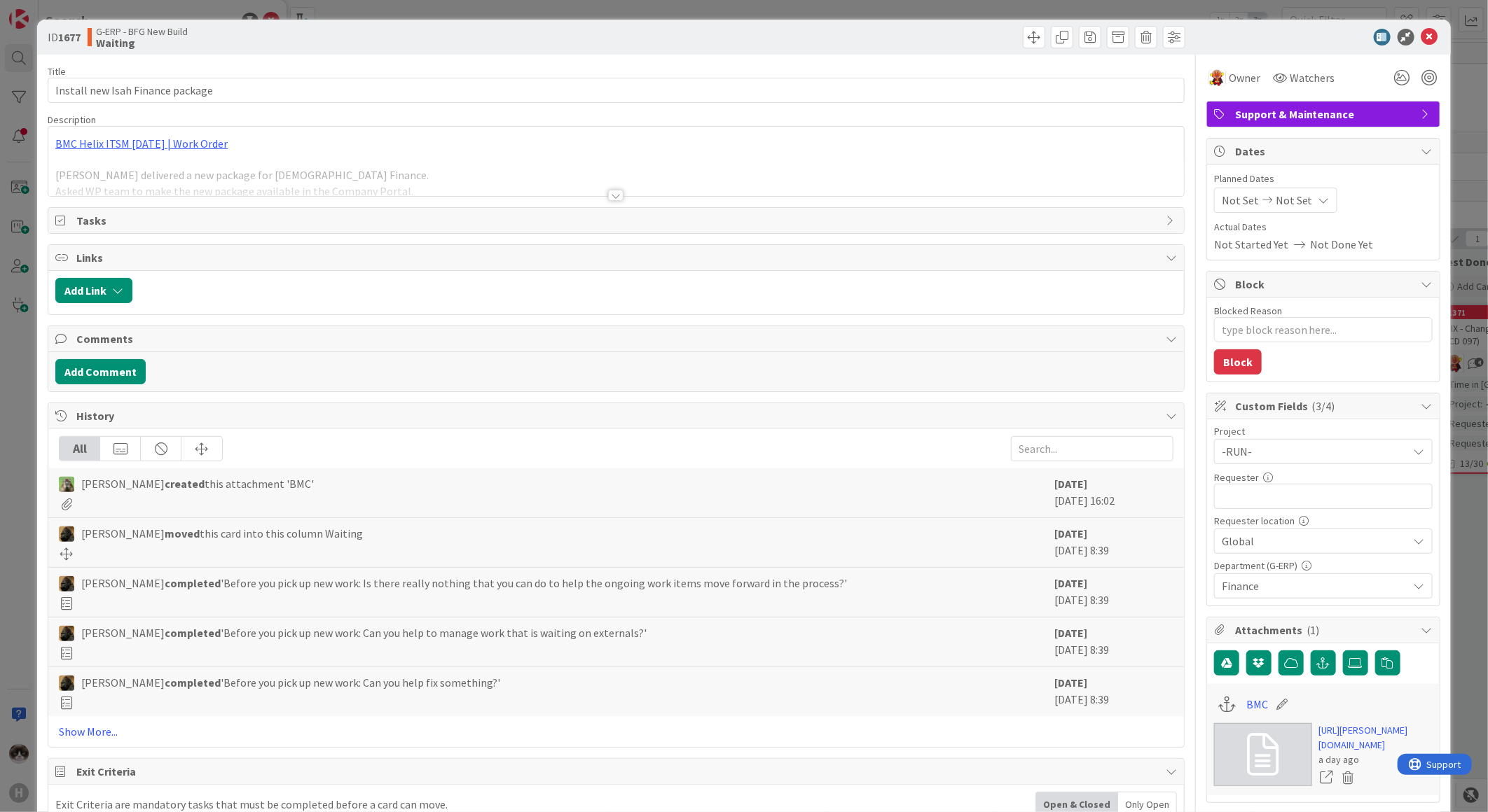
type textarea "x"
click at [614, 189] on div at bounding box center [616, 189] width 1137 height 16
click at [614, 192] on div at bounding box center [615, 195] width 16 height 11
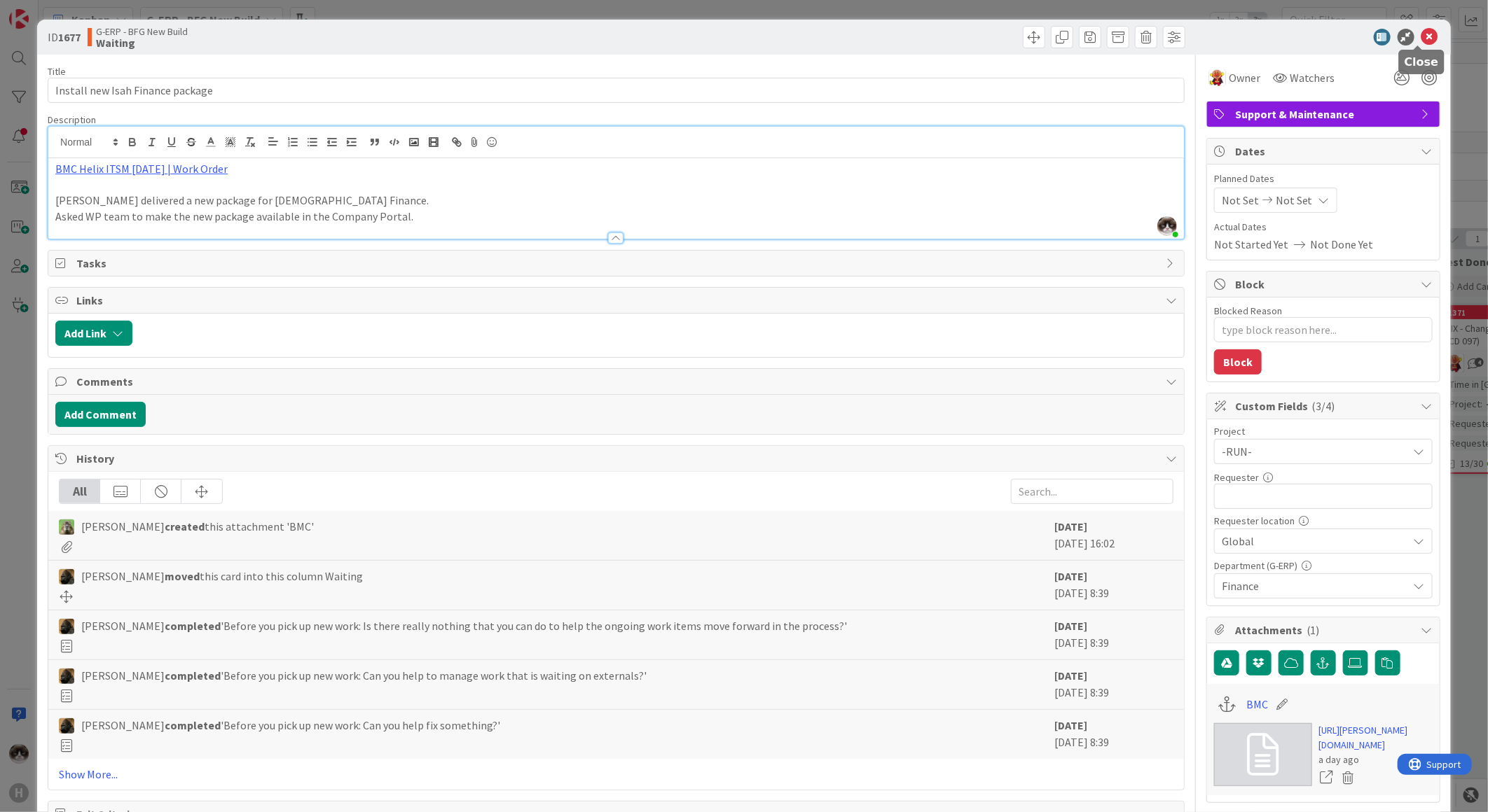
click at [1421, 33] on icon at bounding box center [1429, 37] width 17 height 17
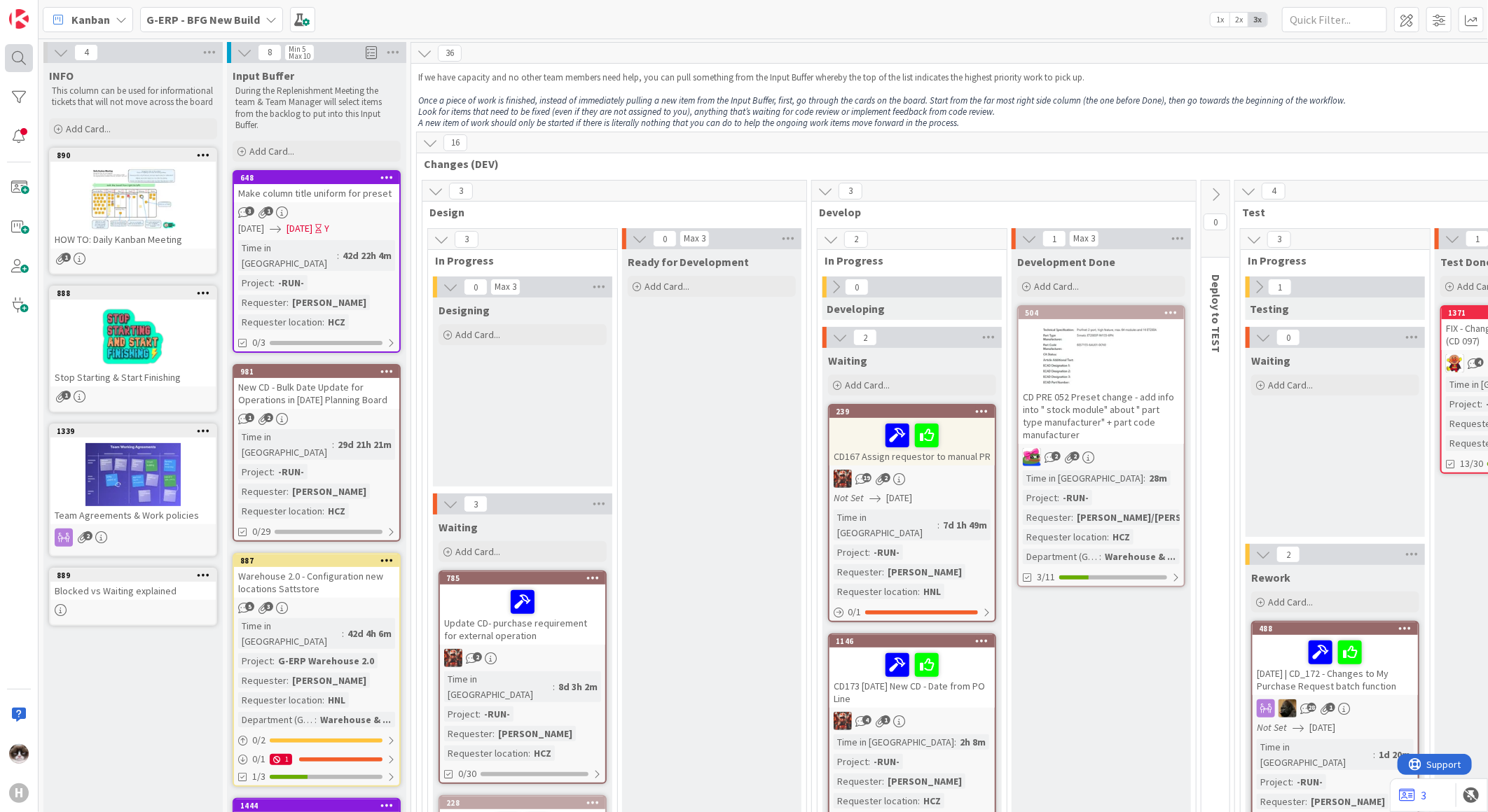
click at [10, 61] on div at bounding box center [19, 58] width 28 height 28
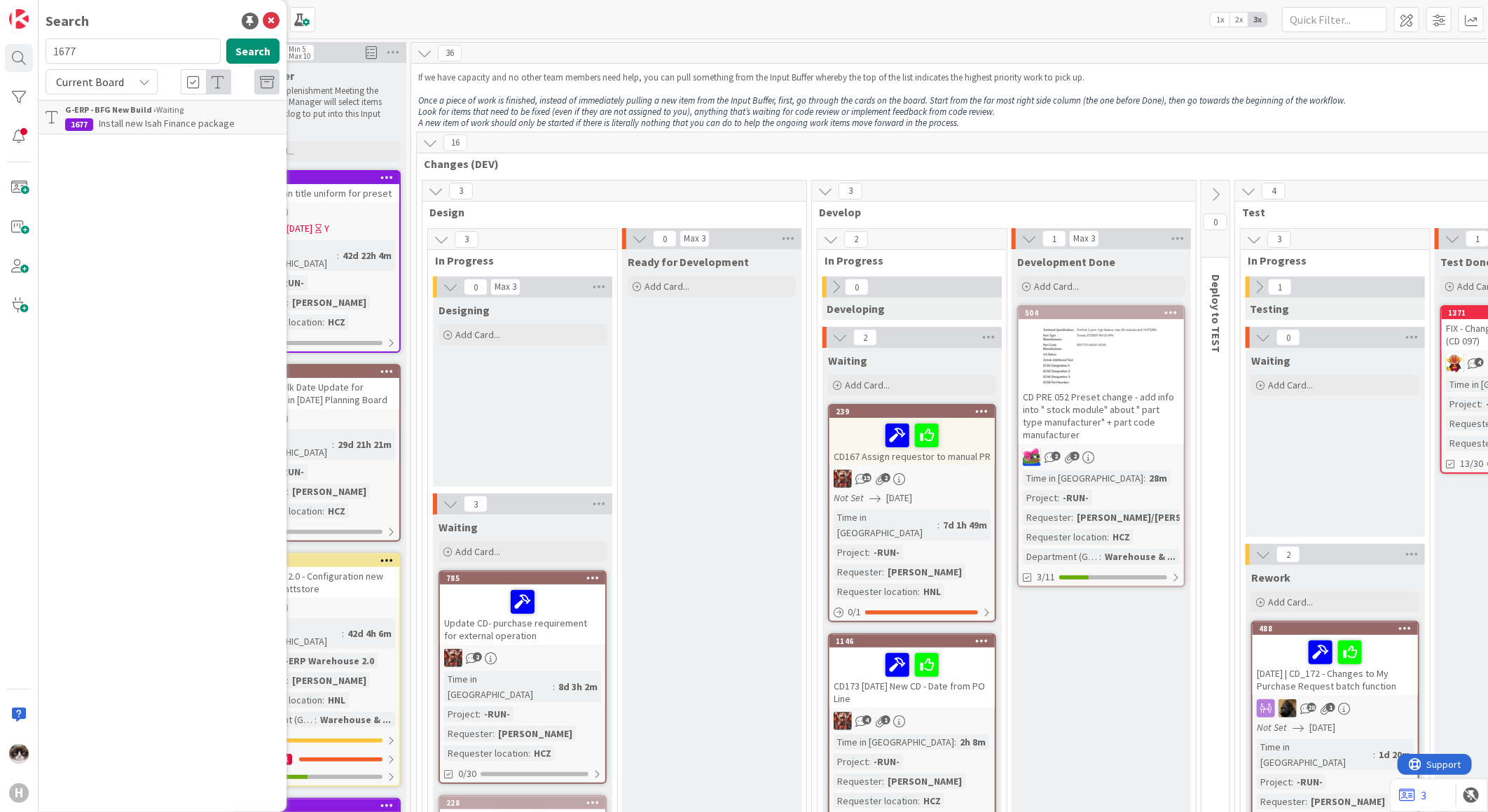
drag, startPoint x: 101, startPoint y: 48, endPoint x: 36, endPoint y: 46, distance: 65.0
click at [36, 46] on div "H Search 1677 Search Current Board G-ERP - BFG New Build › Waiting 1677 Install…" at bounding box center [19, 406] width 39 height 812
type input "783"
click at [80, 79] on span "Current Board" at bounding box center [89, 82] width 68 height 14
click at [88, 134] on span "All Boards" at bounding box center [126, 140] width 146 height 21
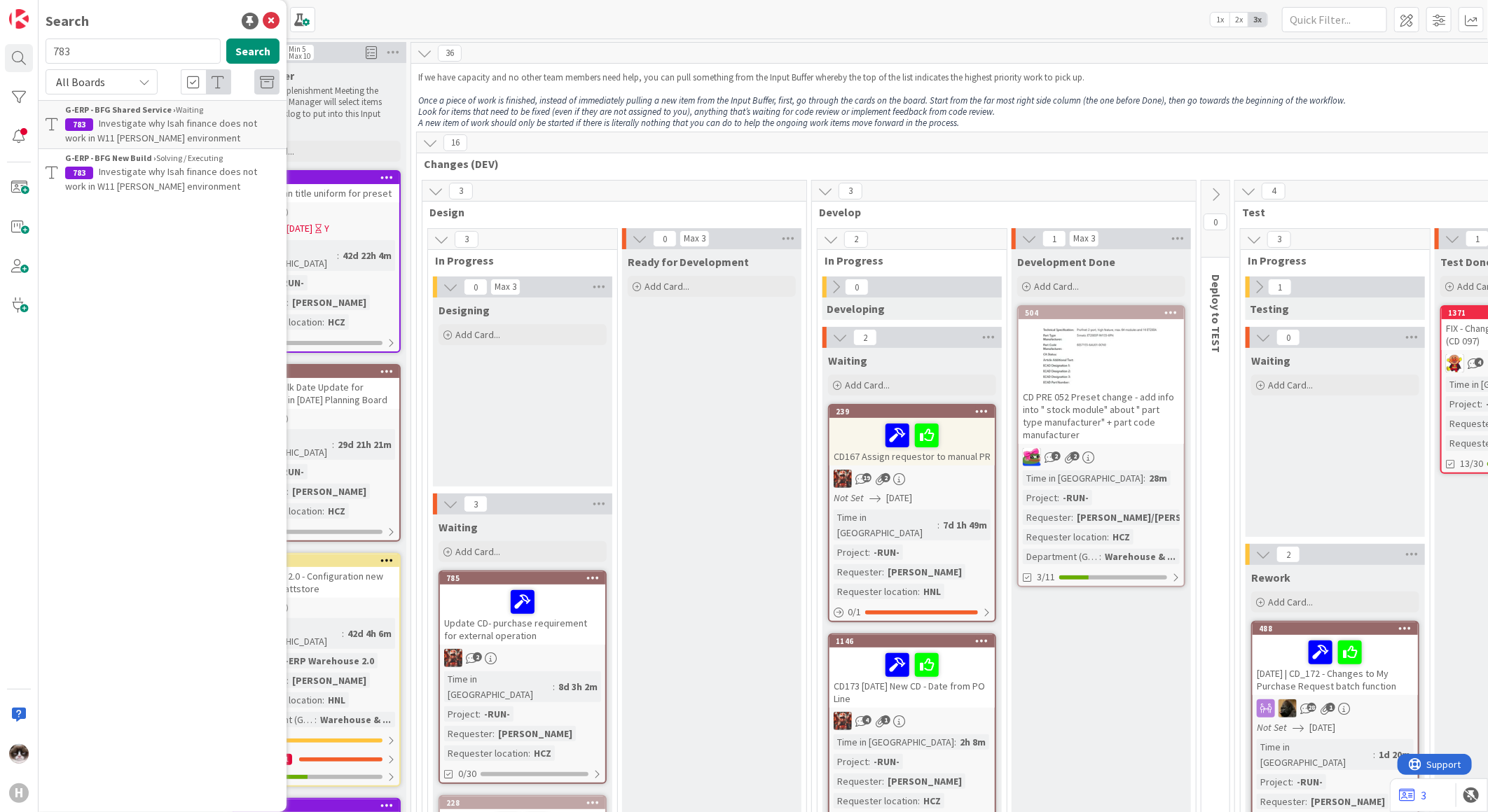
click at [176, 128] on span "Investigate why Isah finance does not work in W11 [PERSON_NAME] environment" at bounding box center [161, 130] width 192 height 27
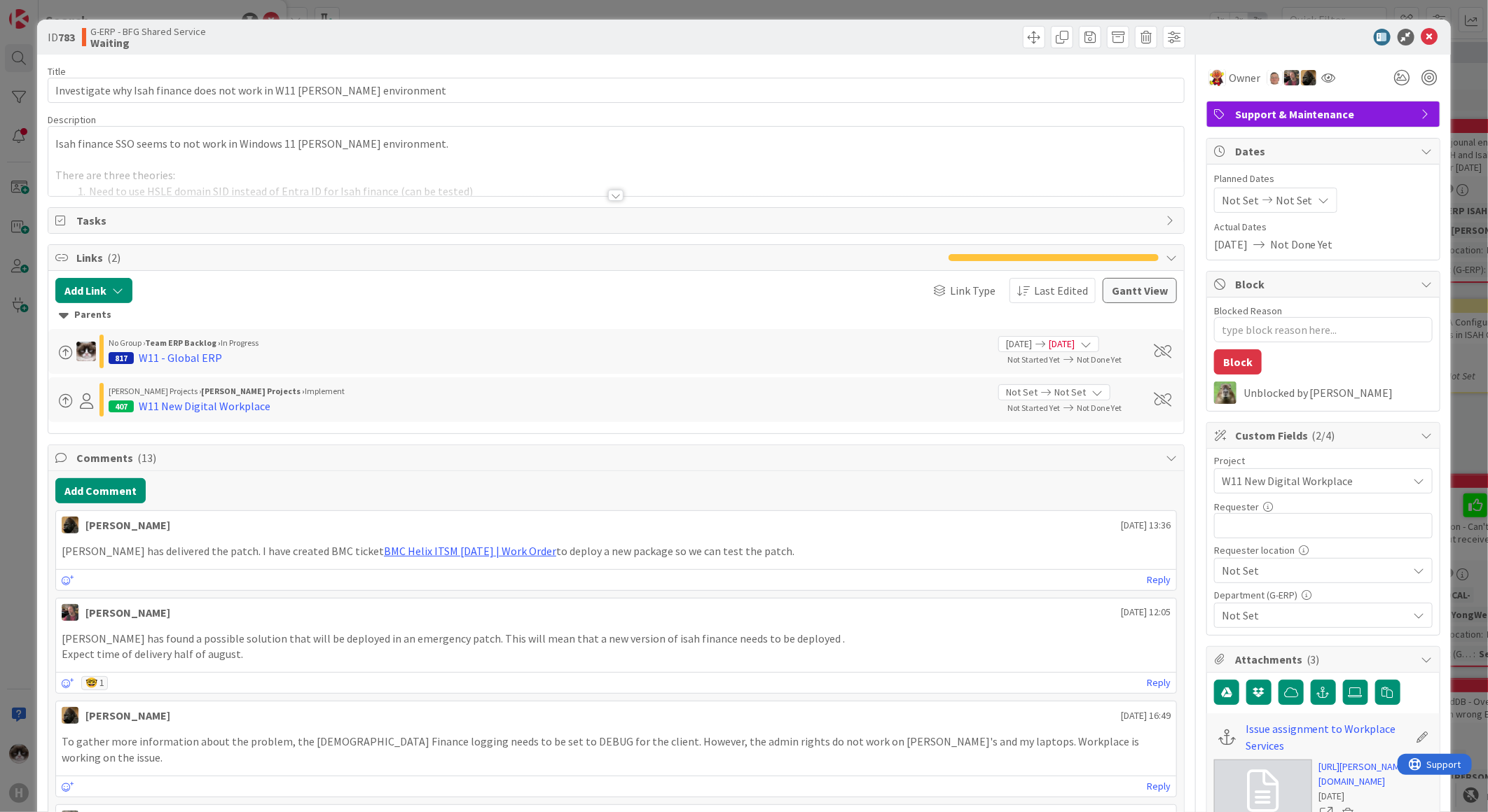
type textarea "x"
click at [599, 193] on div at bounding box center [616, 178] width 1136 height 36
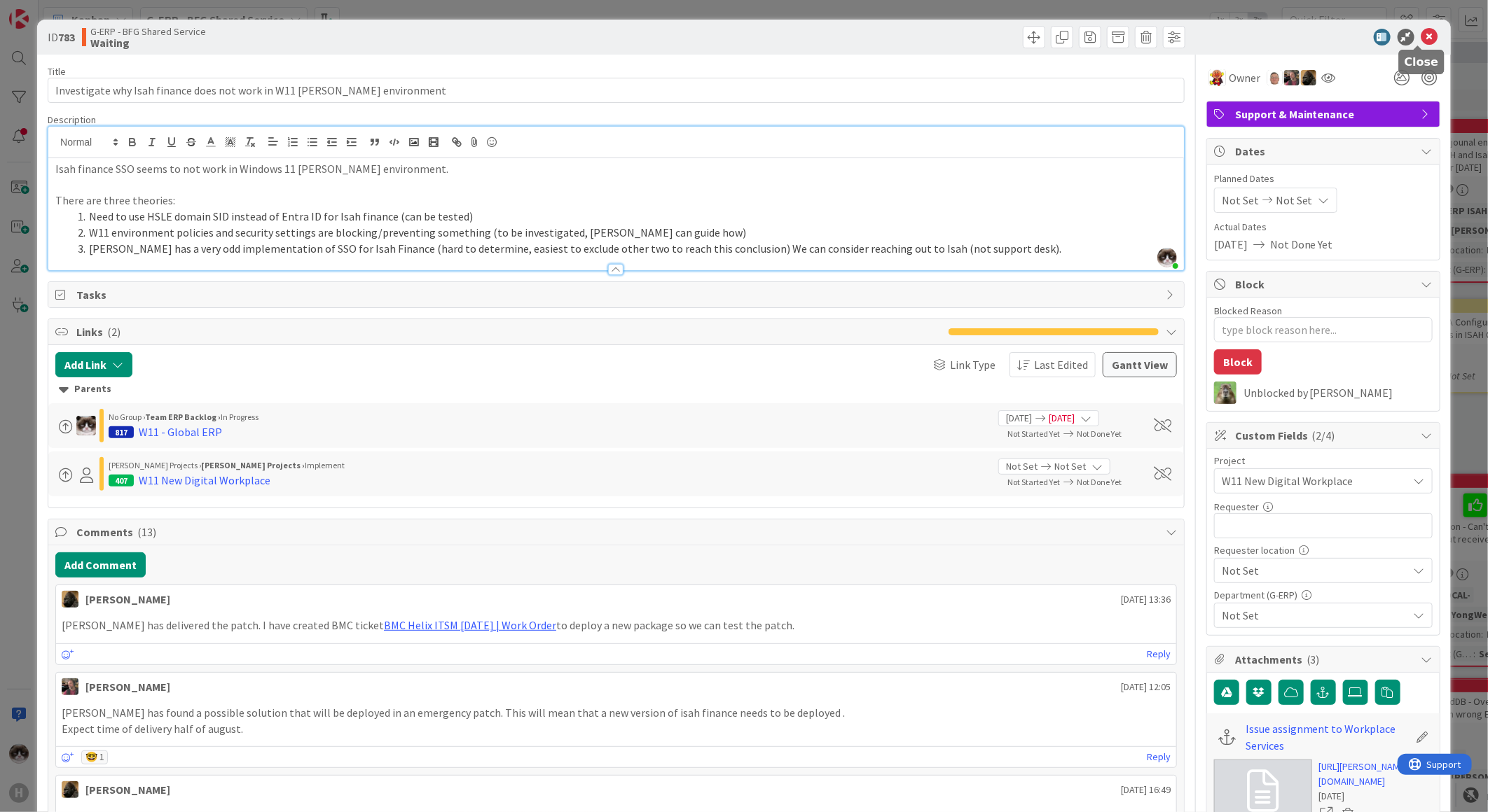
click at [1421, 33] on icon at bounding box center [1429, 37] width 17 height 17
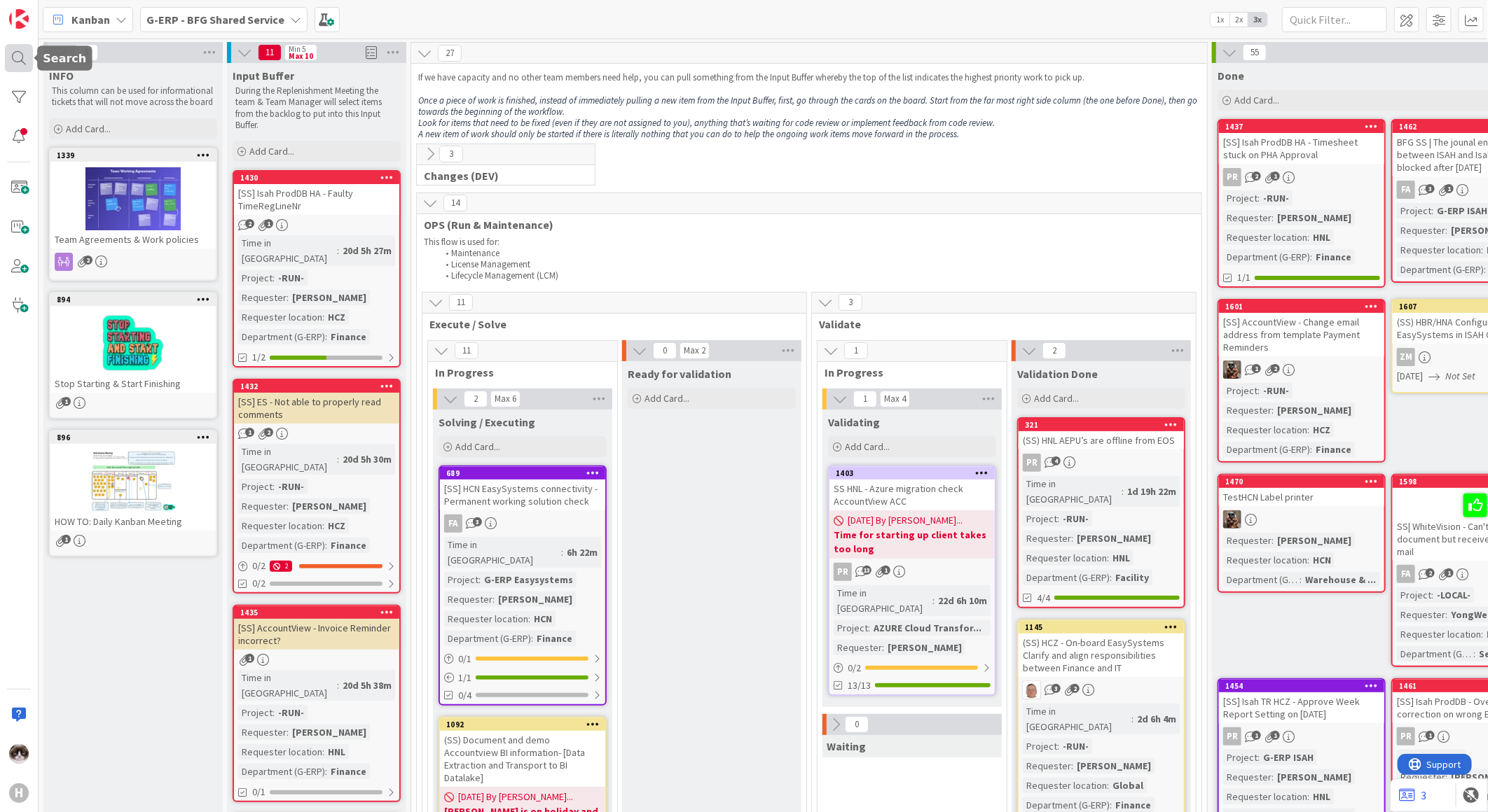
click at [18, 61] on div at bounding box center [19, 58] width 28 height 28
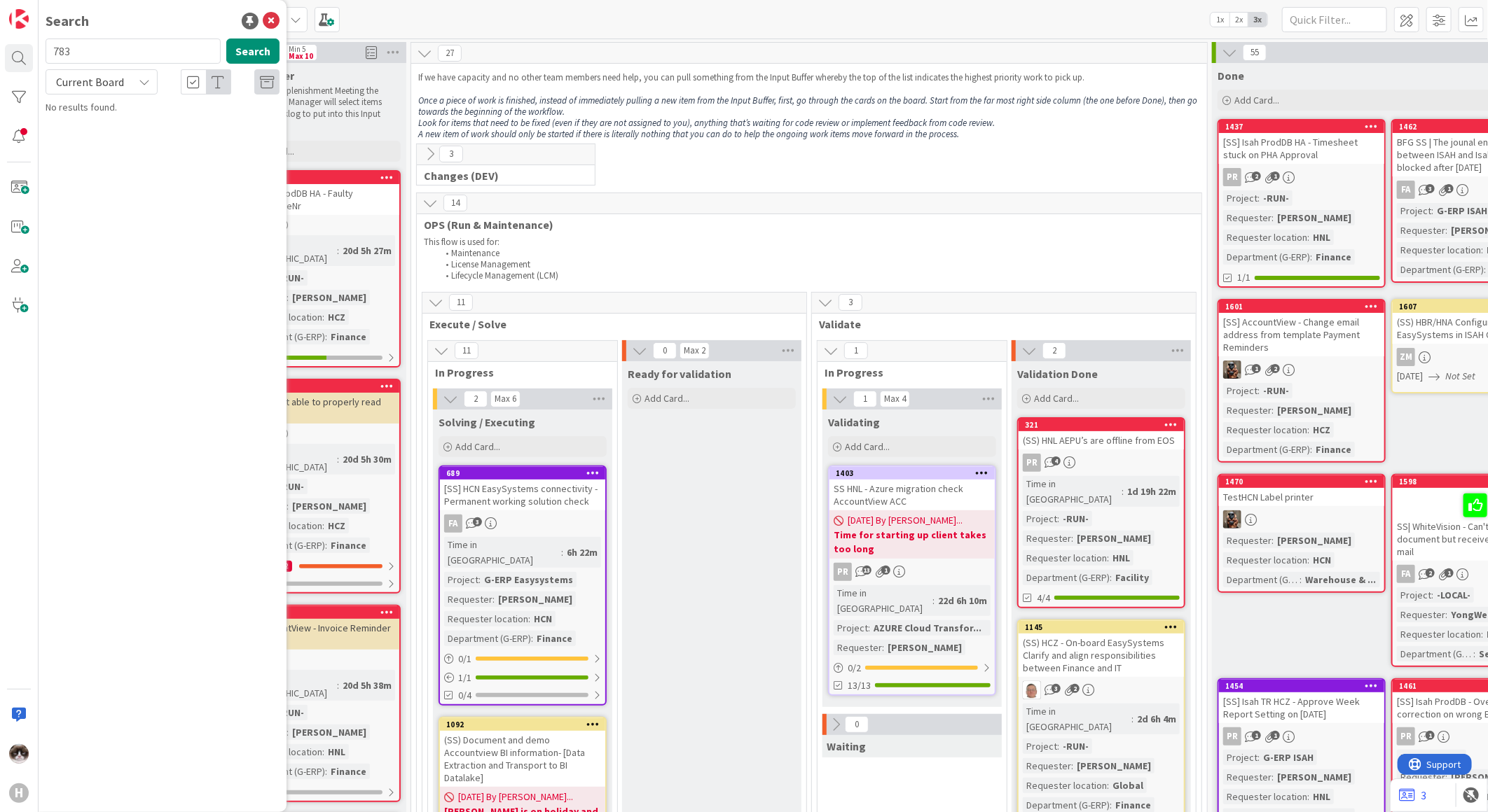
click at [106, 87] on span "Current Board" at bounding box center [89, 82] width 68 height 14
click at [100, 137] on span "All Boards" at bounding box center [126, 140] width 146 height 21
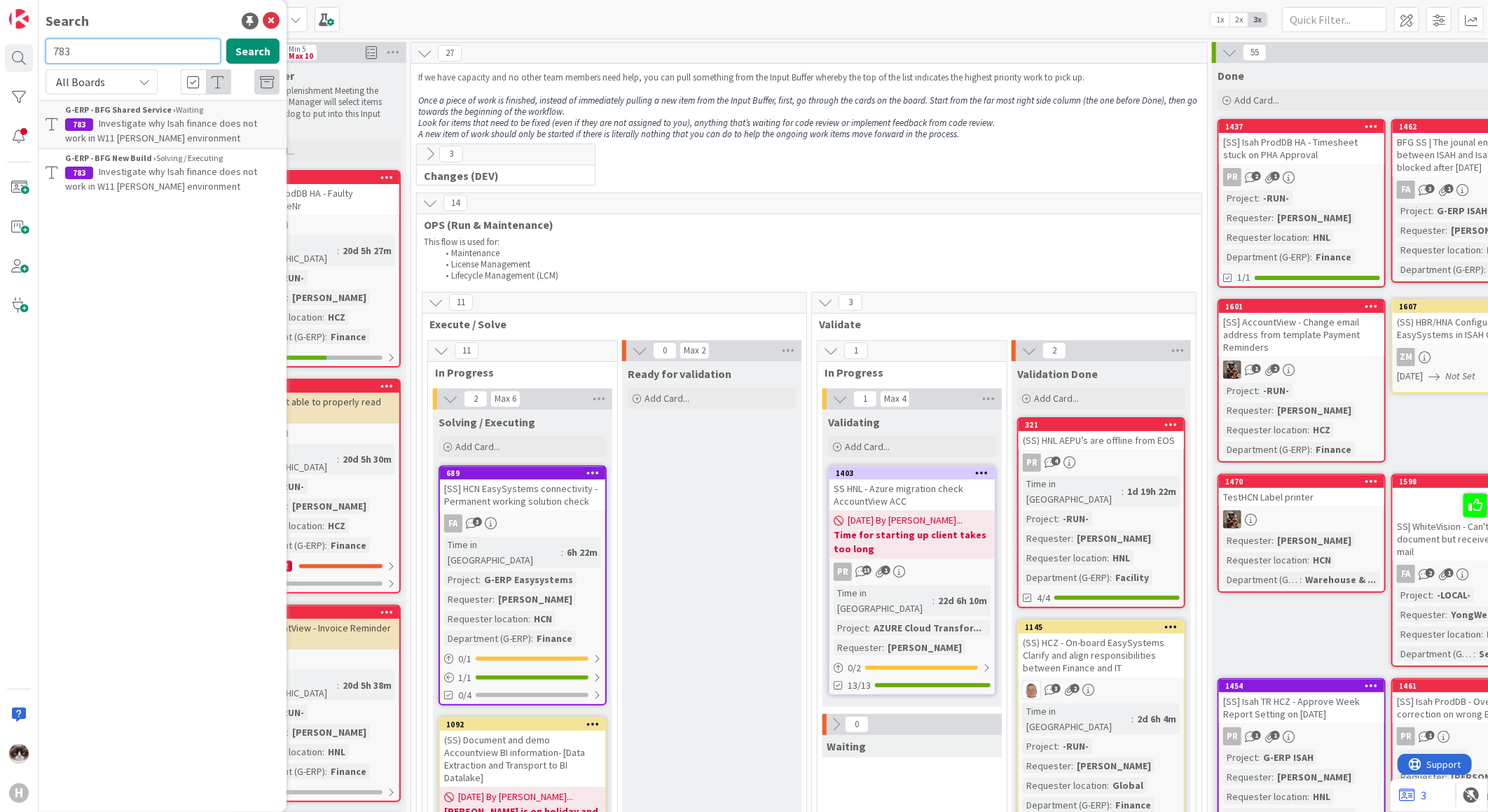
click at [102, 58] on input "783" at bounding box center [133, 51] width 175 height 25
drag, startPoint x: 102, startPoint y: 58, endPoint x: 56, endPoint y: 56, distance: 46.0
click at [56, 56] on input "783" at bounding box center [133, 51] width 175 height 25
type input "1677"
click at [244, 55] on button "Search" at bounding box center [253, 51] width 54 height 25
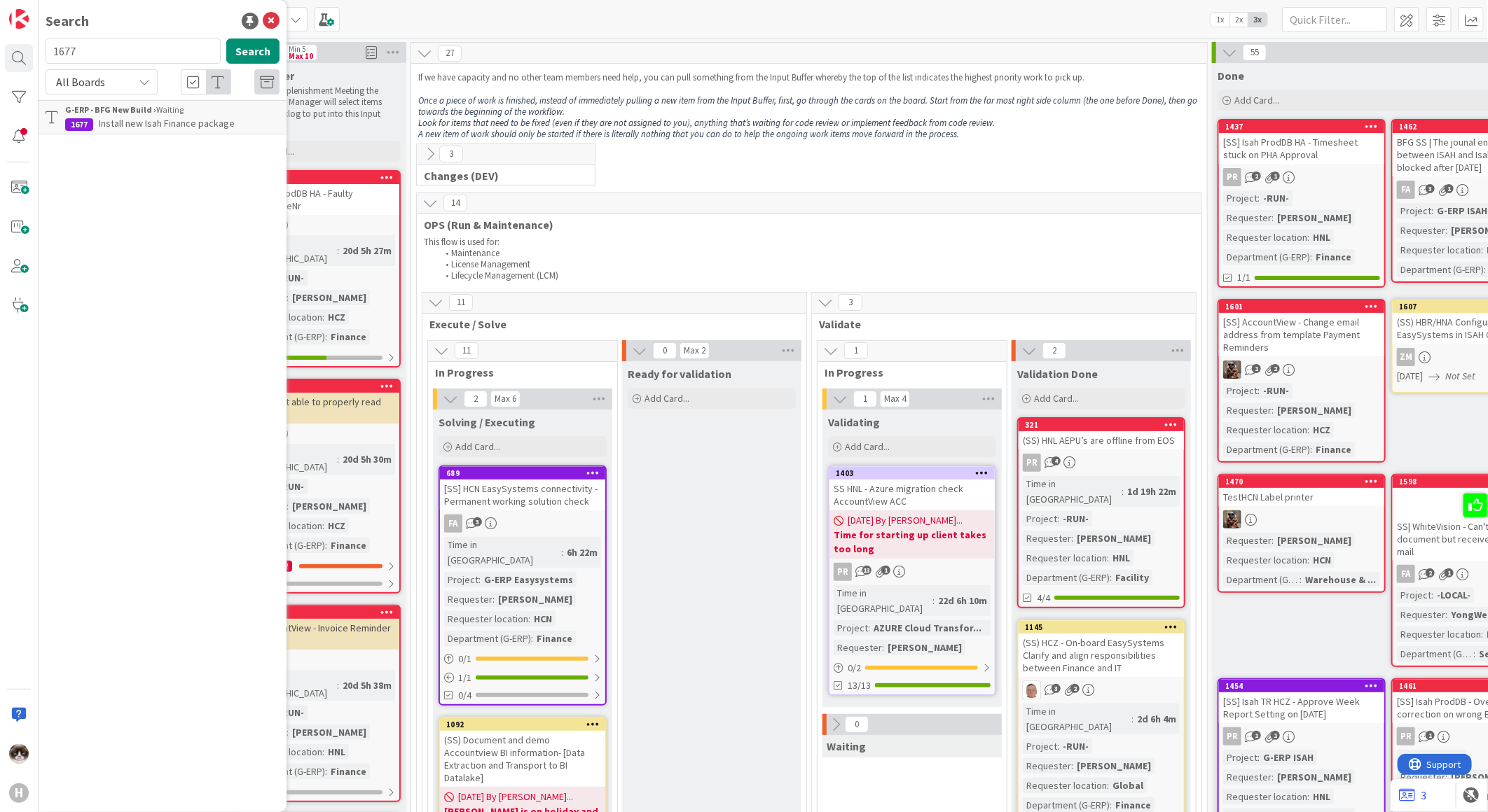
click at [198, 128] on span "Install new Isah Finance package" at bounding box center [166, 123] width 136 height 13
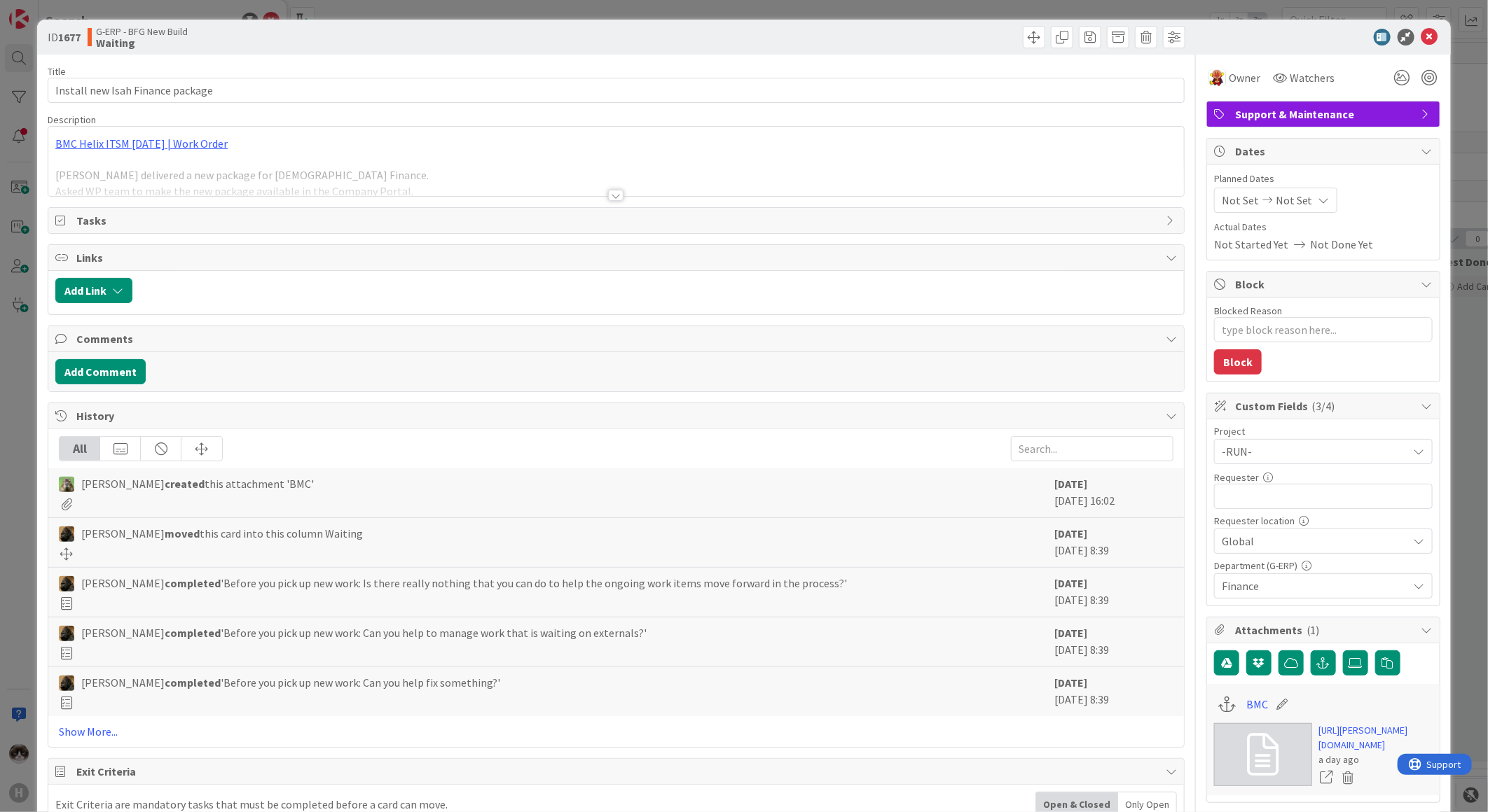
type textarea "x"
click at [1428, 31] on div at bounding box center [1316, 37] width 248 height 17
click at [1423, 32] on icon at bounding box center [1429, 37] width 17 height 17
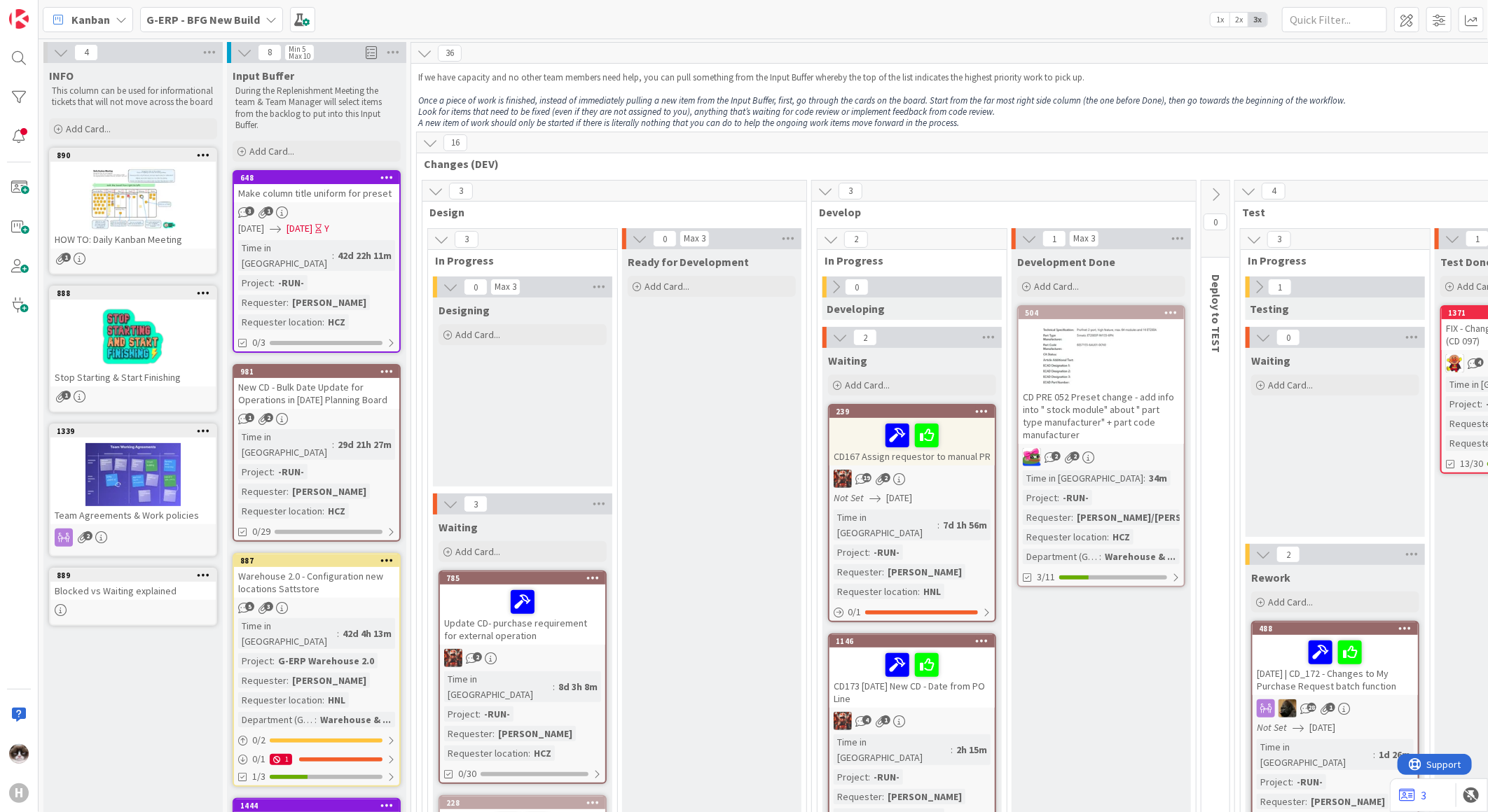
click at [216, 21] on b "G-ERP - BFG New Build" at bounding box center [203, 19] width 114 height 14
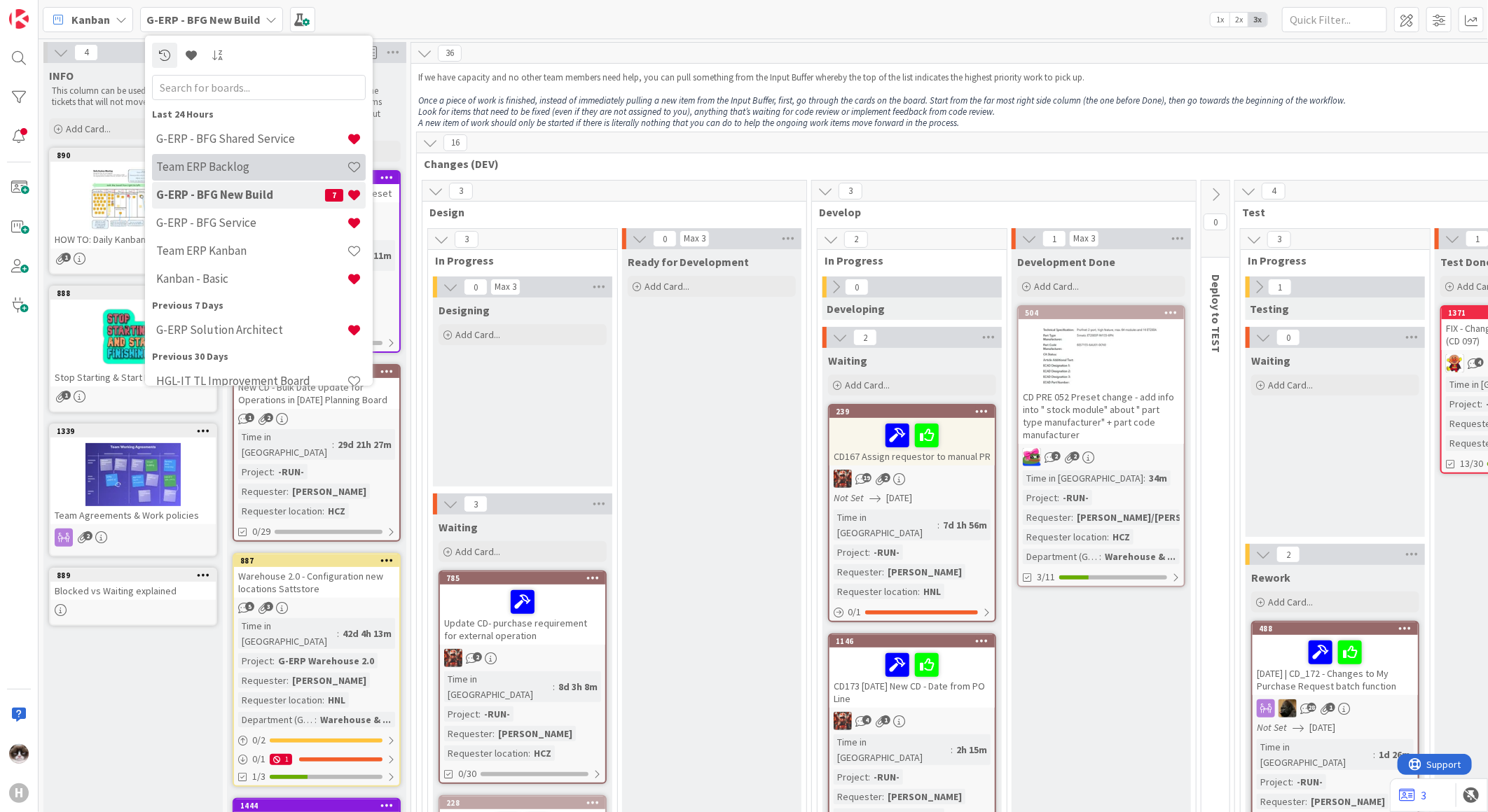
click at [262, 164] on h4 "Team ERP Backlog" at bounding box center [251, 166] width 190 height 14
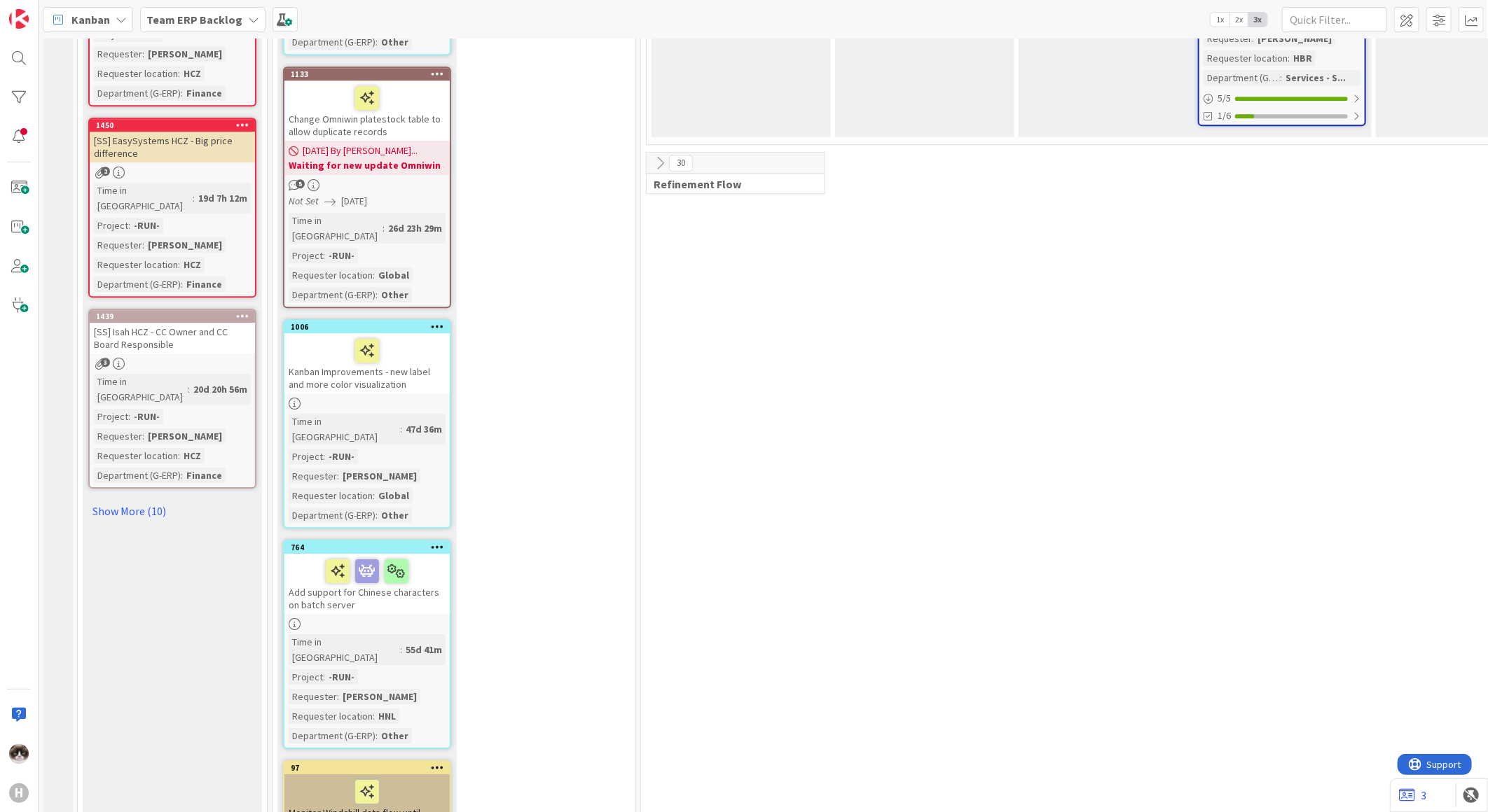
scroll to position [2101, 0]
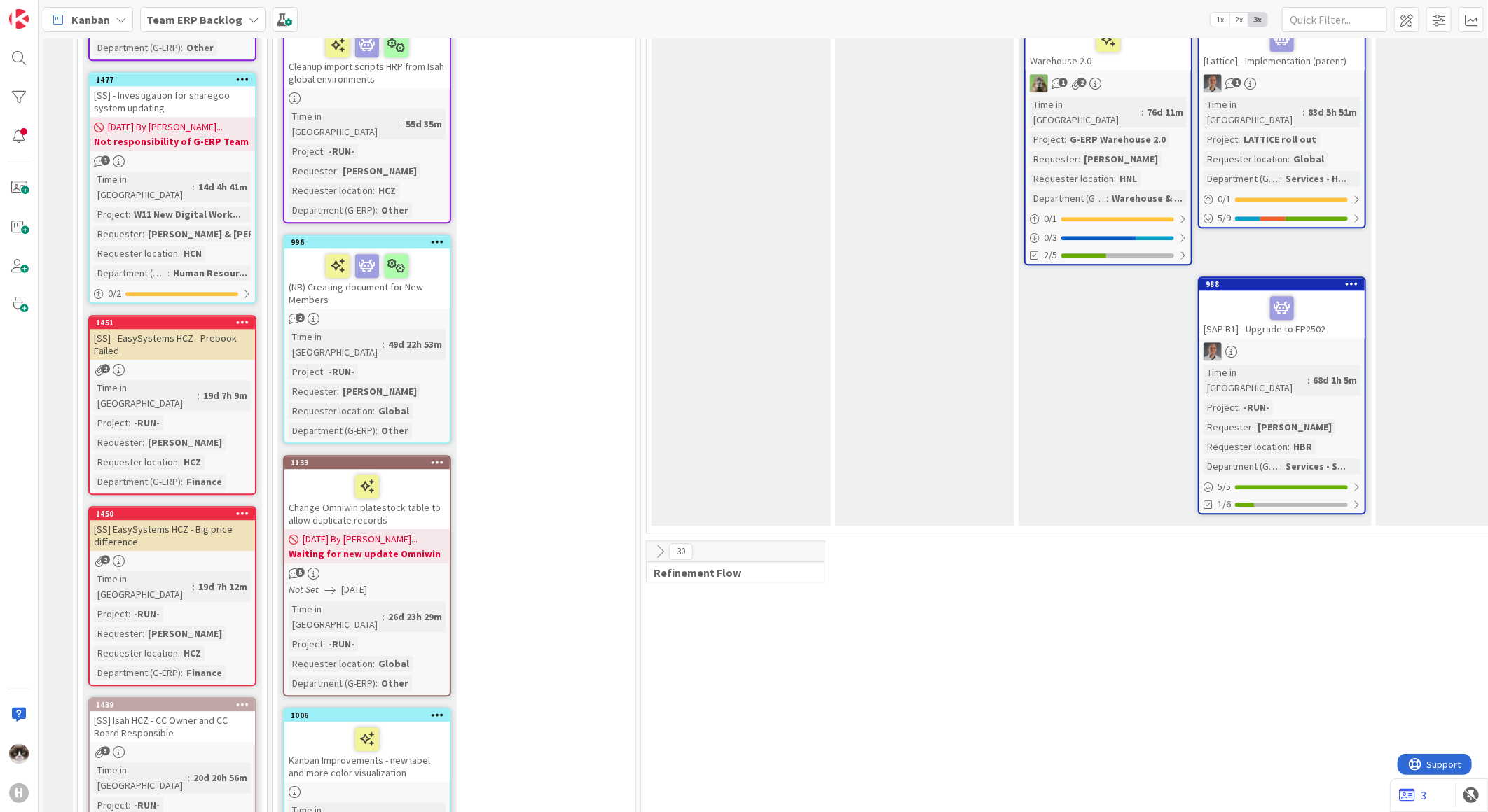
click at [666, 544] on icon at bounding box center [660, 551] width 16 height 16
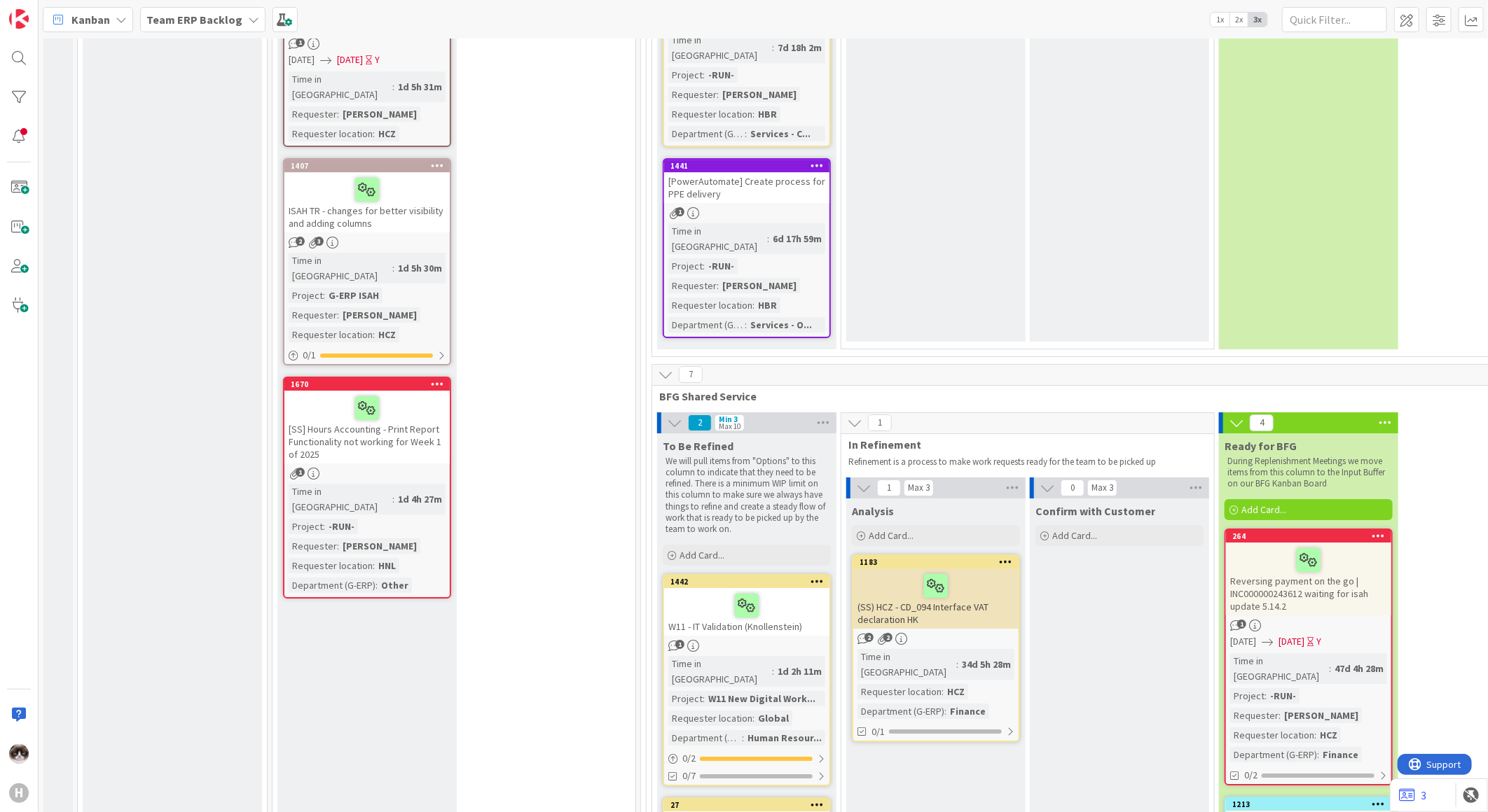
scroll to position [5913, 0]
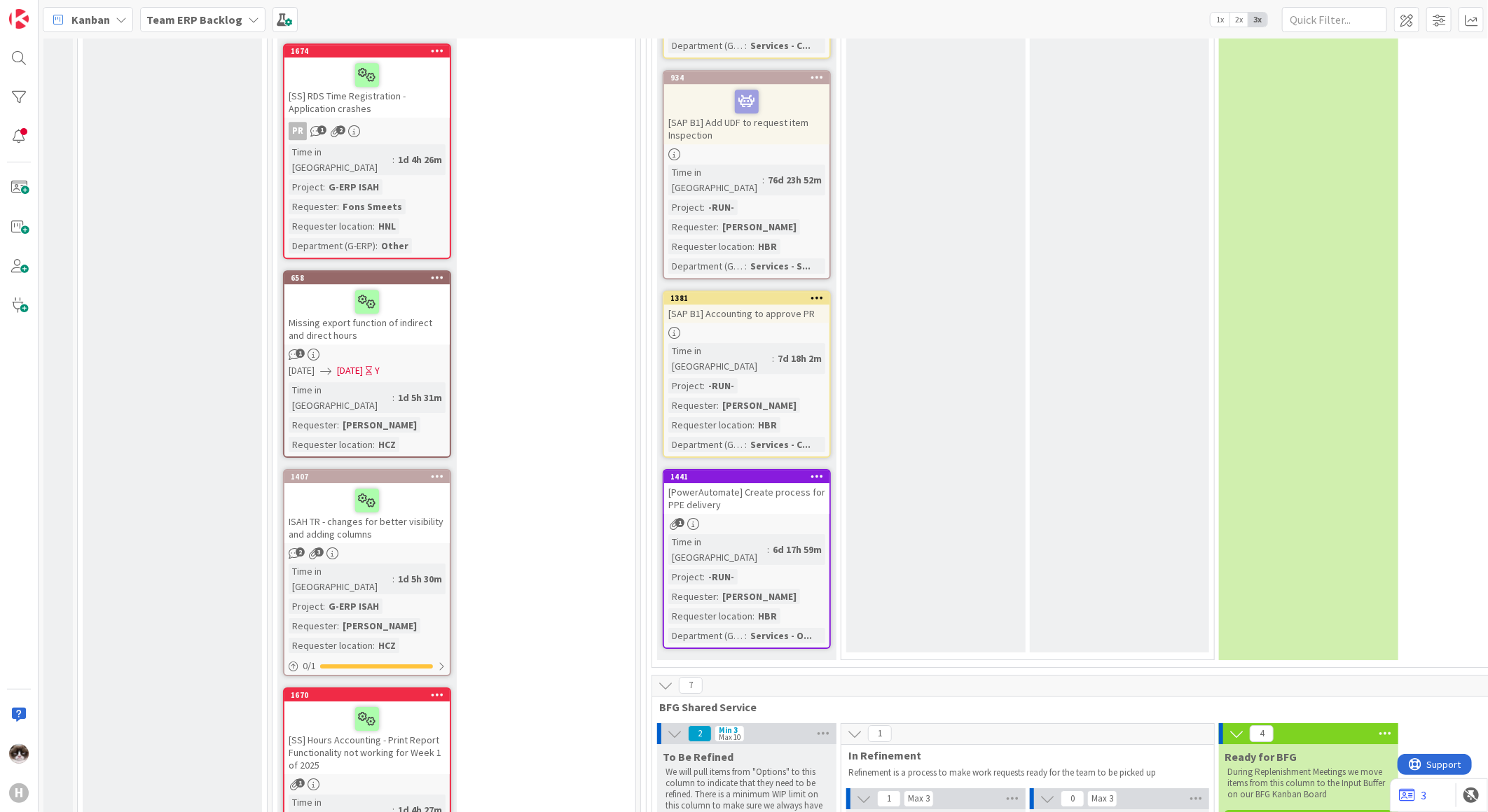
click at [1382, 724] on icon at bounding box center [1385, 734] width 19 height 21
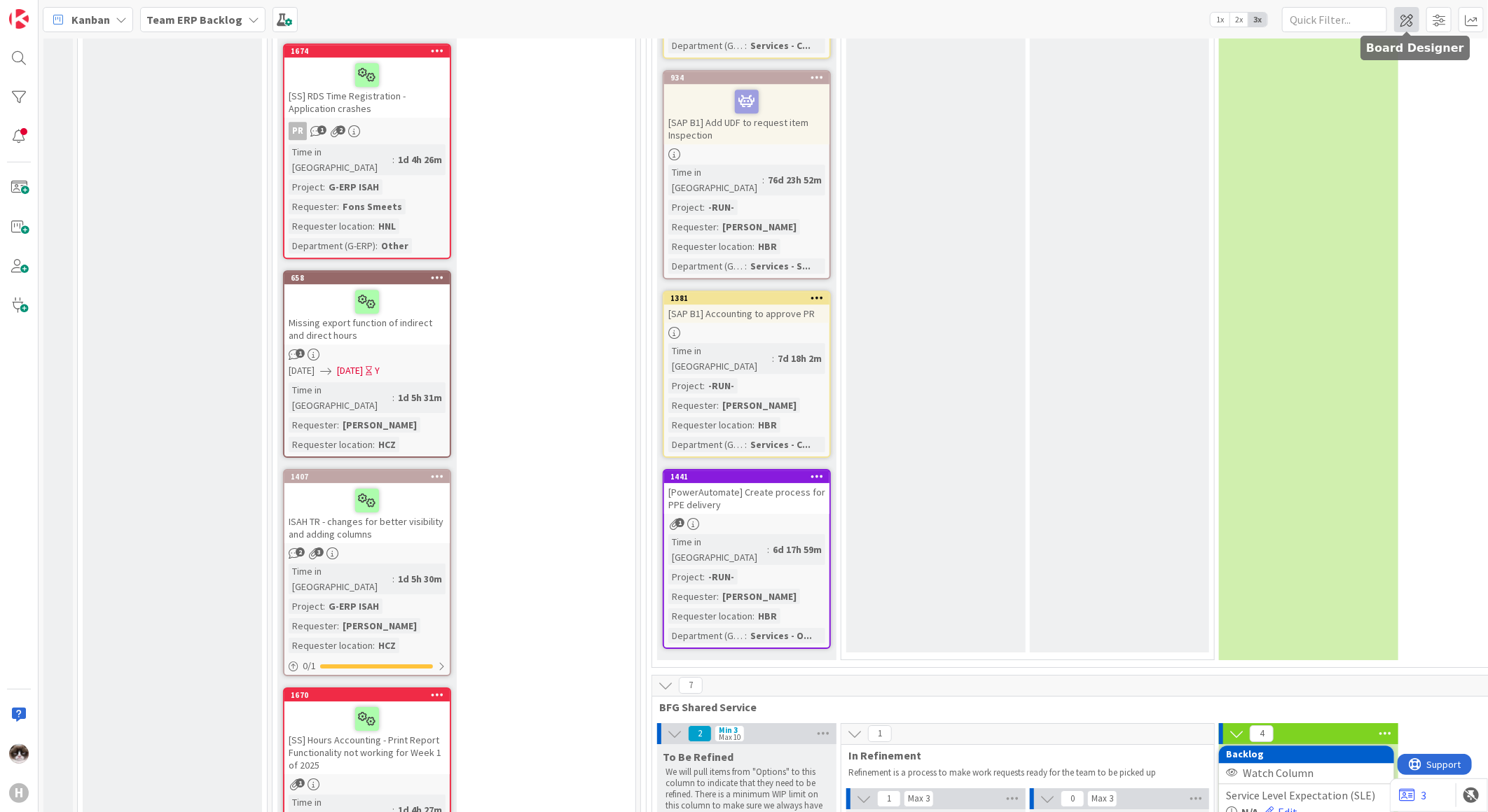
click at [1408, 17] on span at bounding box center [1407, 19] width 25 height 25
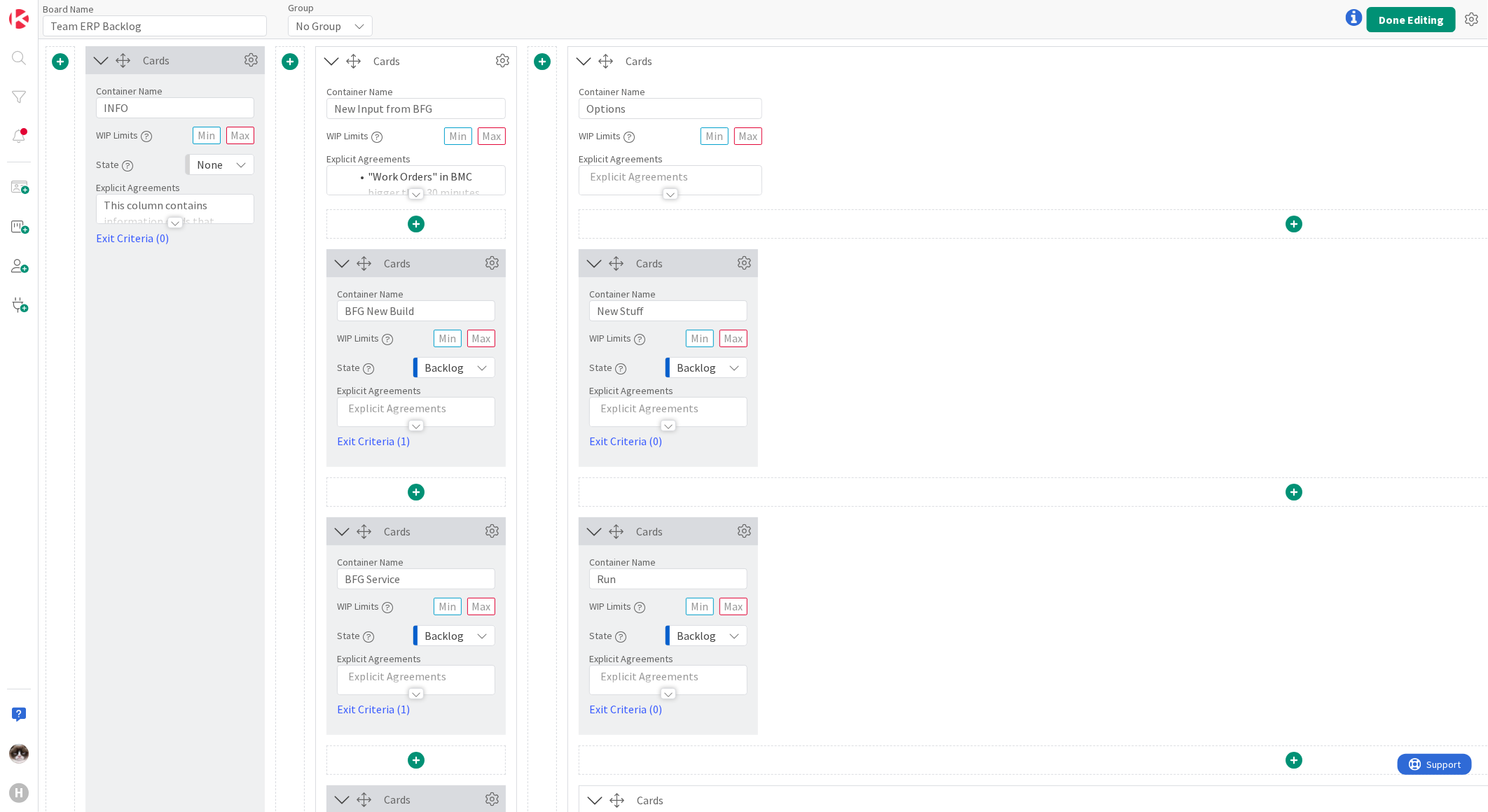
type input "Team ERP Backlog"
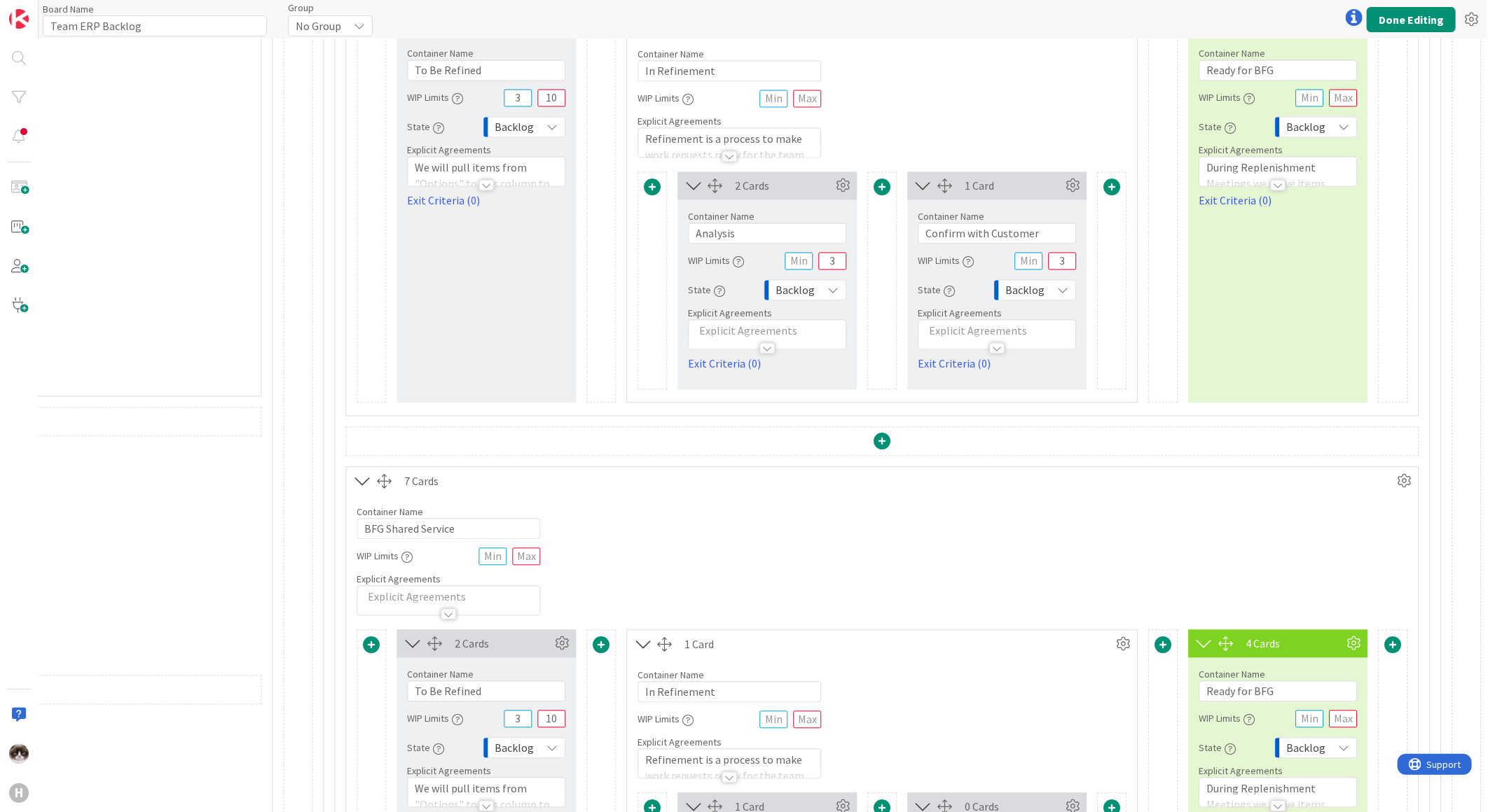
scroll to position [1867, 1760]
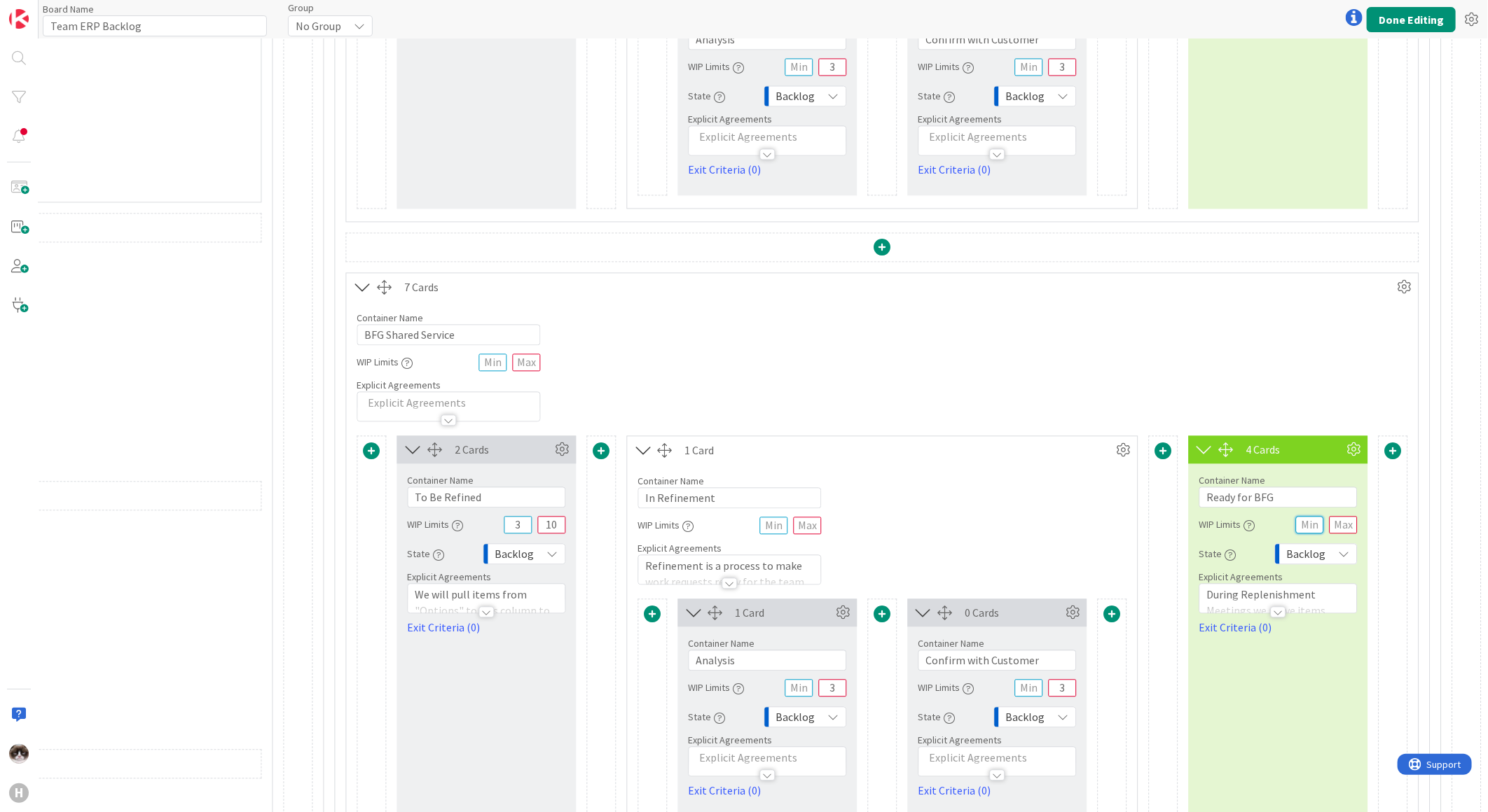
click at [1297, 529] on input "text" at bounding box center [1310, 525] width 28 height 18
type input "2"
click at [1329, 530] on input "text" at bounding box center [1343, 525] width 28 height 18
type input "4"
type input "5"
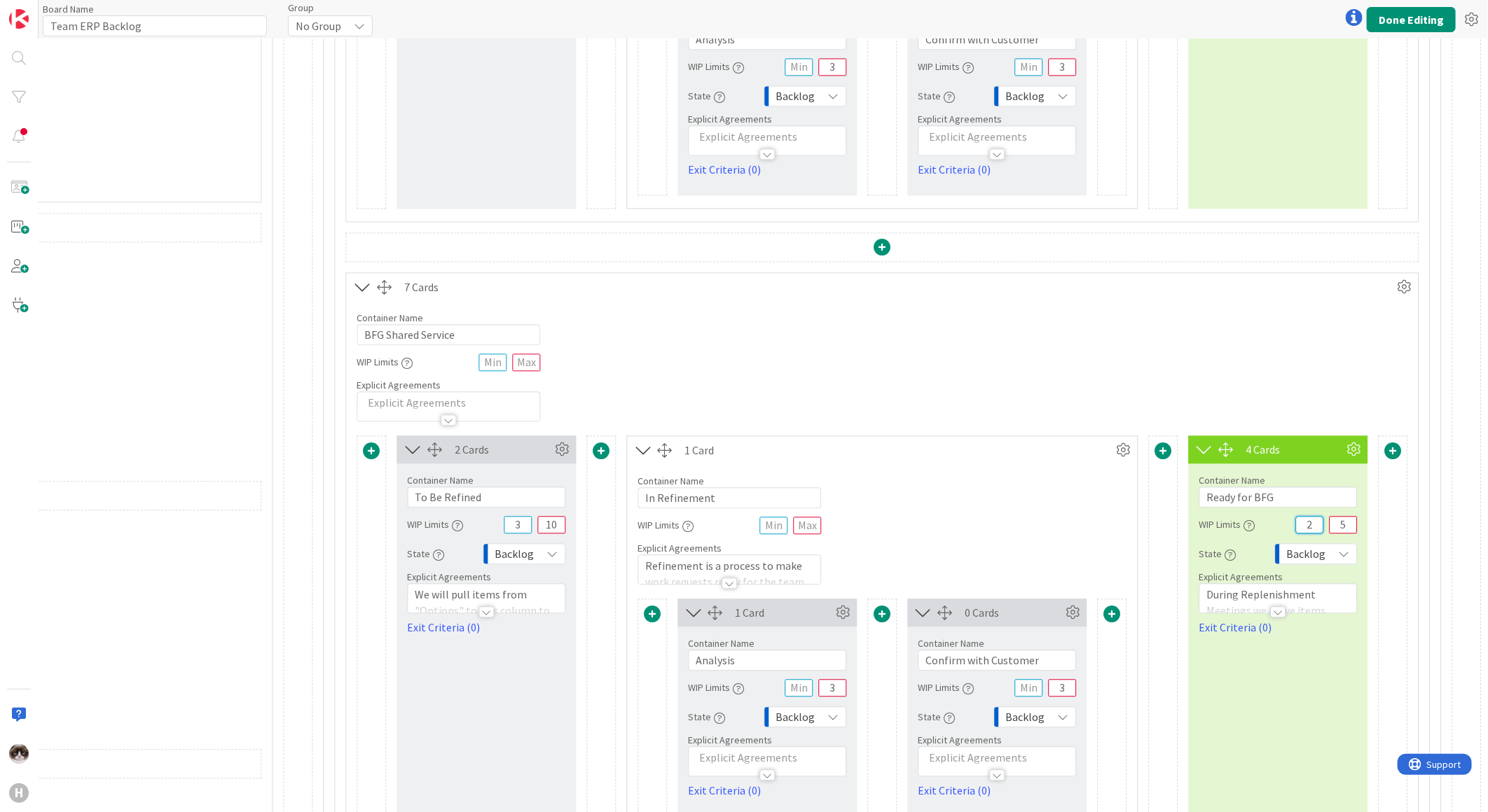
drag, startPoint x: 1304, startPoint y: 534, endPoint x: 1292, endPoint y: 530, distance: 12.6
click at [1295, 530] on input "2" at bounding box center [1310, 525] width 28 height 18
drag, startPoint x: 1307, startPoint y: 527, endPoint x: 1285, endPoint y: 528, distance: 22.0
click at [1295, 528] on input "0" at bounding box center [1310, 525] width 28 height 18
click at [1329, 520] on input "5" at bounding box center [1343, 525] width 28 height 18
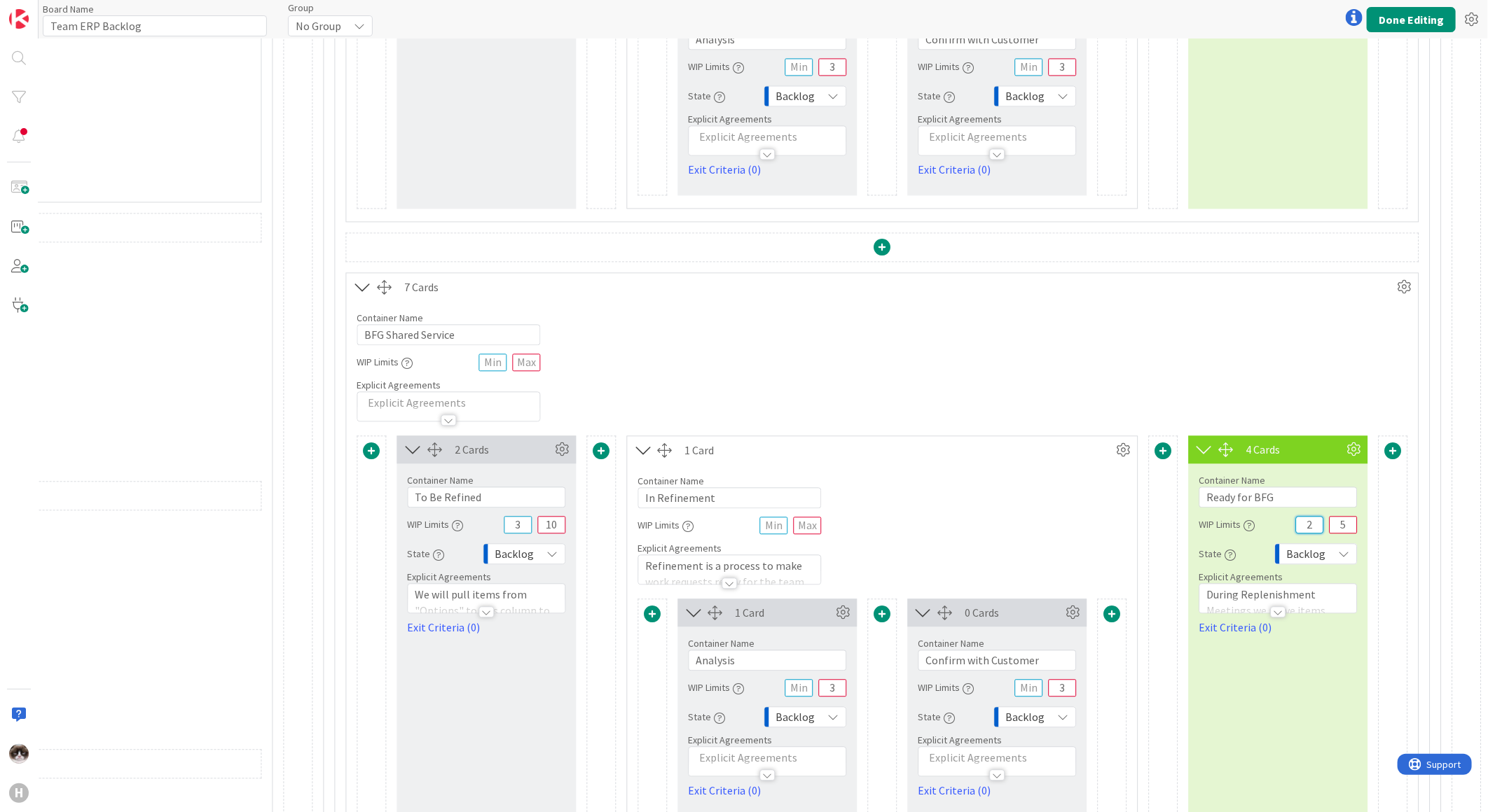
drag, startPoint x: 1304, startPoint y: 522, endPoint x: 1290, endPoint y: 524, distance: 14.1
click at [1295, 524] on input "2" at bounding box center [1310, 525] width 28 height 18
type input "0"
drag, startPoint x: 1338, startPoint y: 522, endPoint x: 1327, endPoint y: 523, distance: 11.0
click at [1329, 523] on input "5" at bounding box center [1343, 525] width 28 height 18
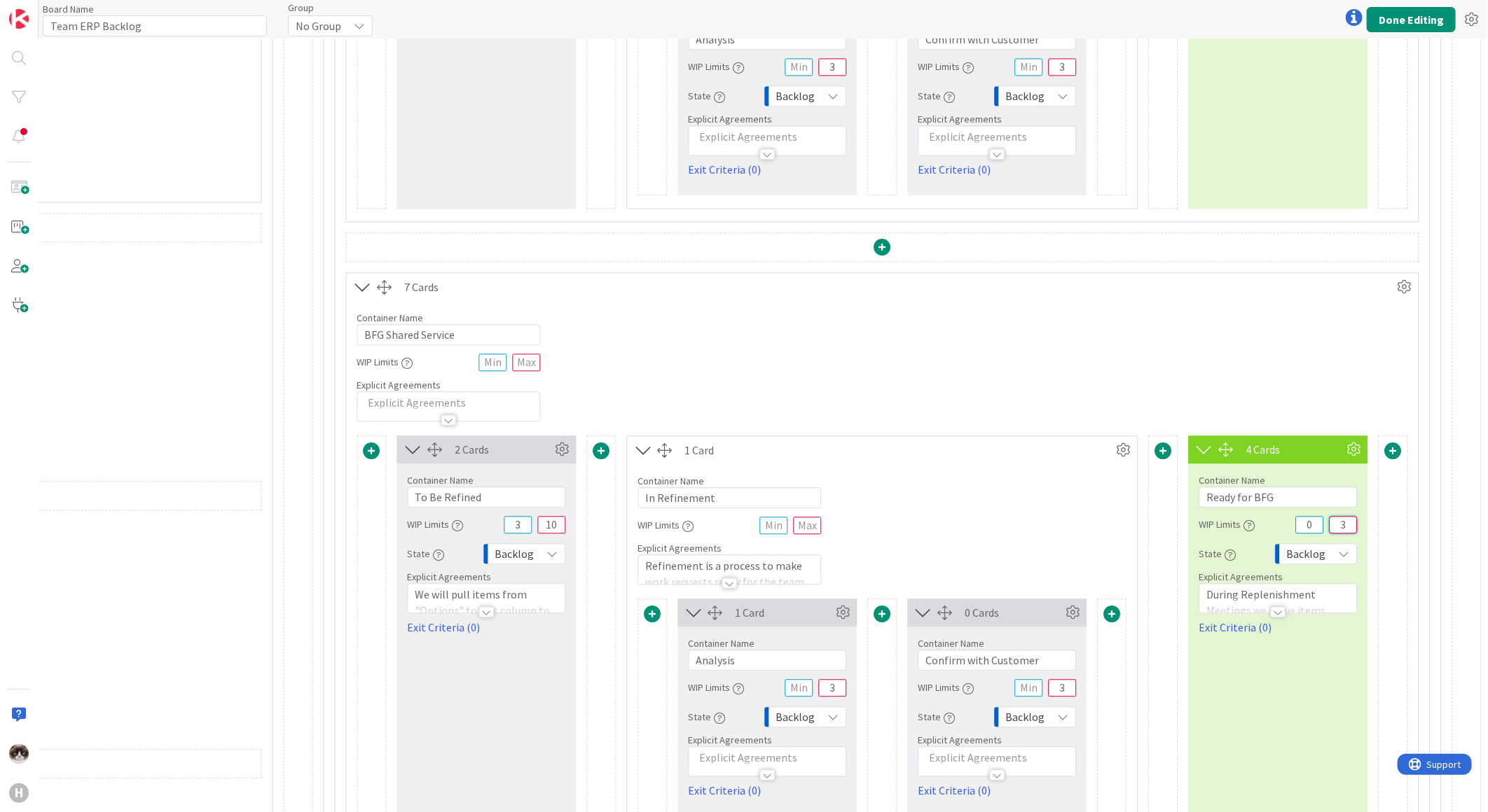
drag, startPoint x: 1333, startPoint y: 525, endPoint x: 1325, endPoint y: 522, distance: 8.5
click at [1329, 522] on input "3" at bounding box center [1343, 525] width 28 height 18
drag, startPoint x: 1336, startPoint y: 527, endPoint x: 1328, endPoint y: 526, distance: 8.1
click at [1329, 526] on input "5" at bounding box center [1343, 525] width 28 height 18
type input "3"
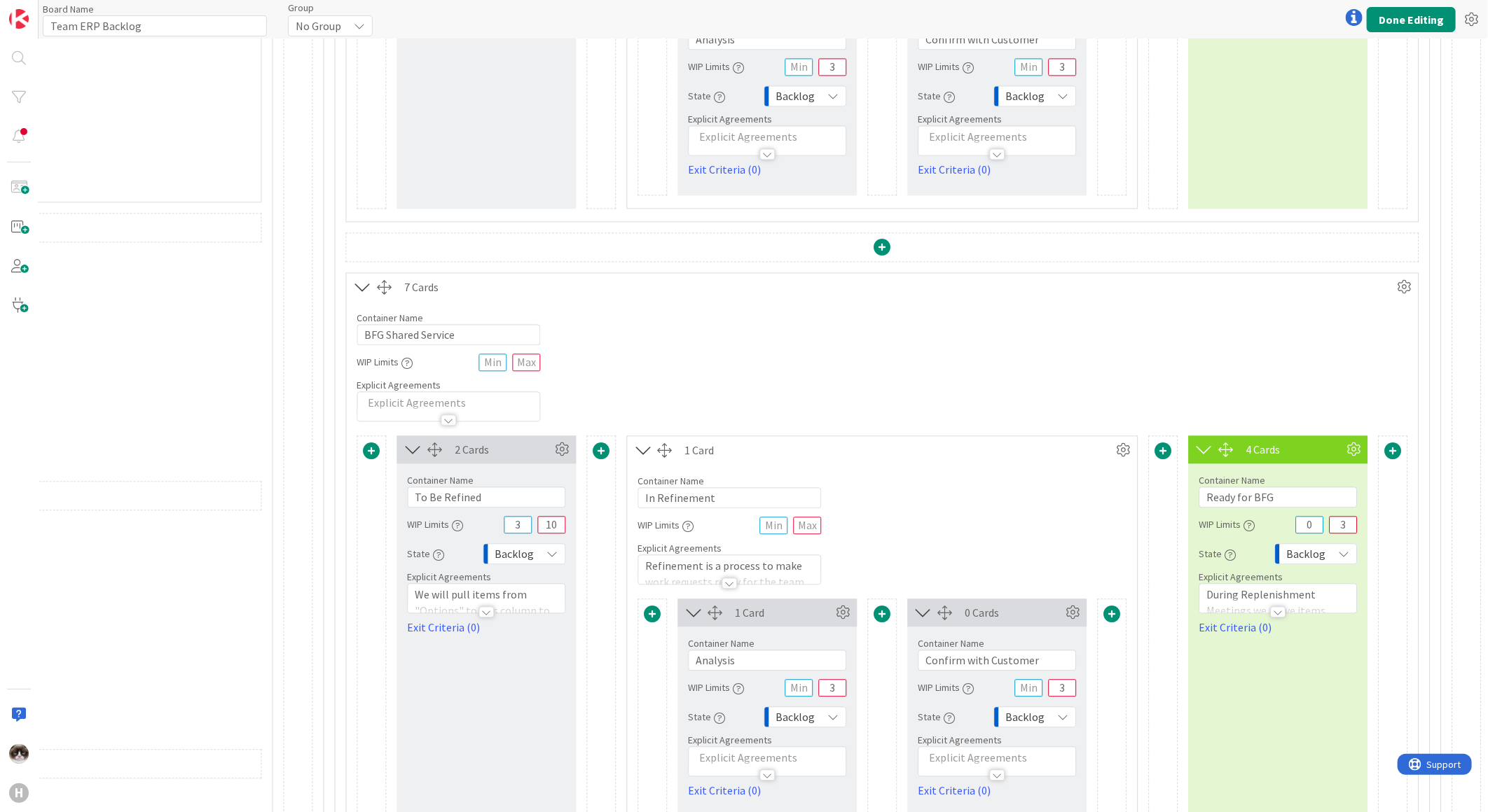
click at [1293, 396] on div "Container Name 18 / 64 BFG Shared Service WIP Limits Explicit Agreements" at bounding box center [882, 361] width 1072 height 120
click at [1411, 16] on button "Done Editing" at bounding box center [1411, 19] width 89 height 25
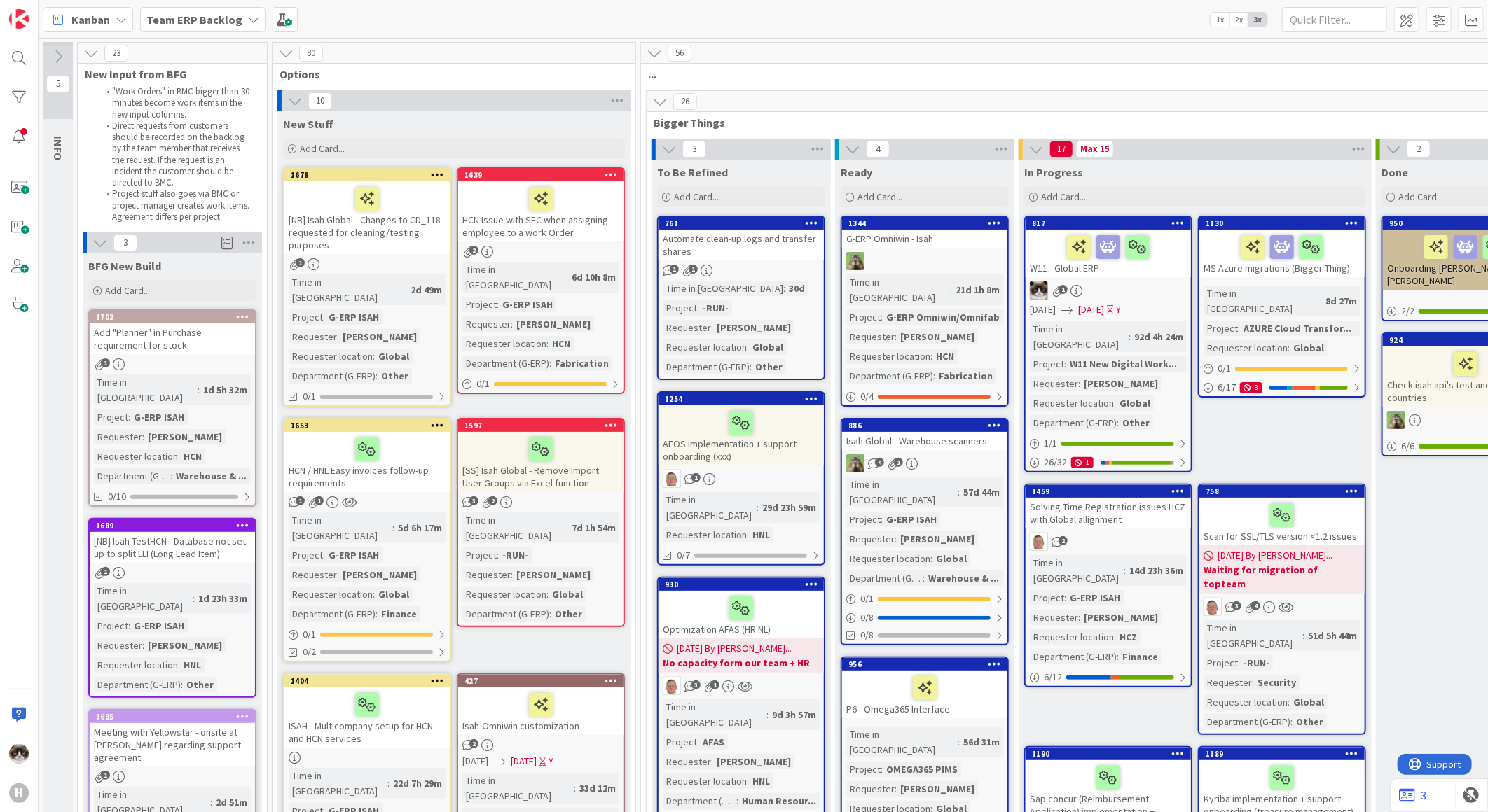
click at [230, 13] on b "Team ERP Backlog" at bounding box center [194, 19] width 96 height 14
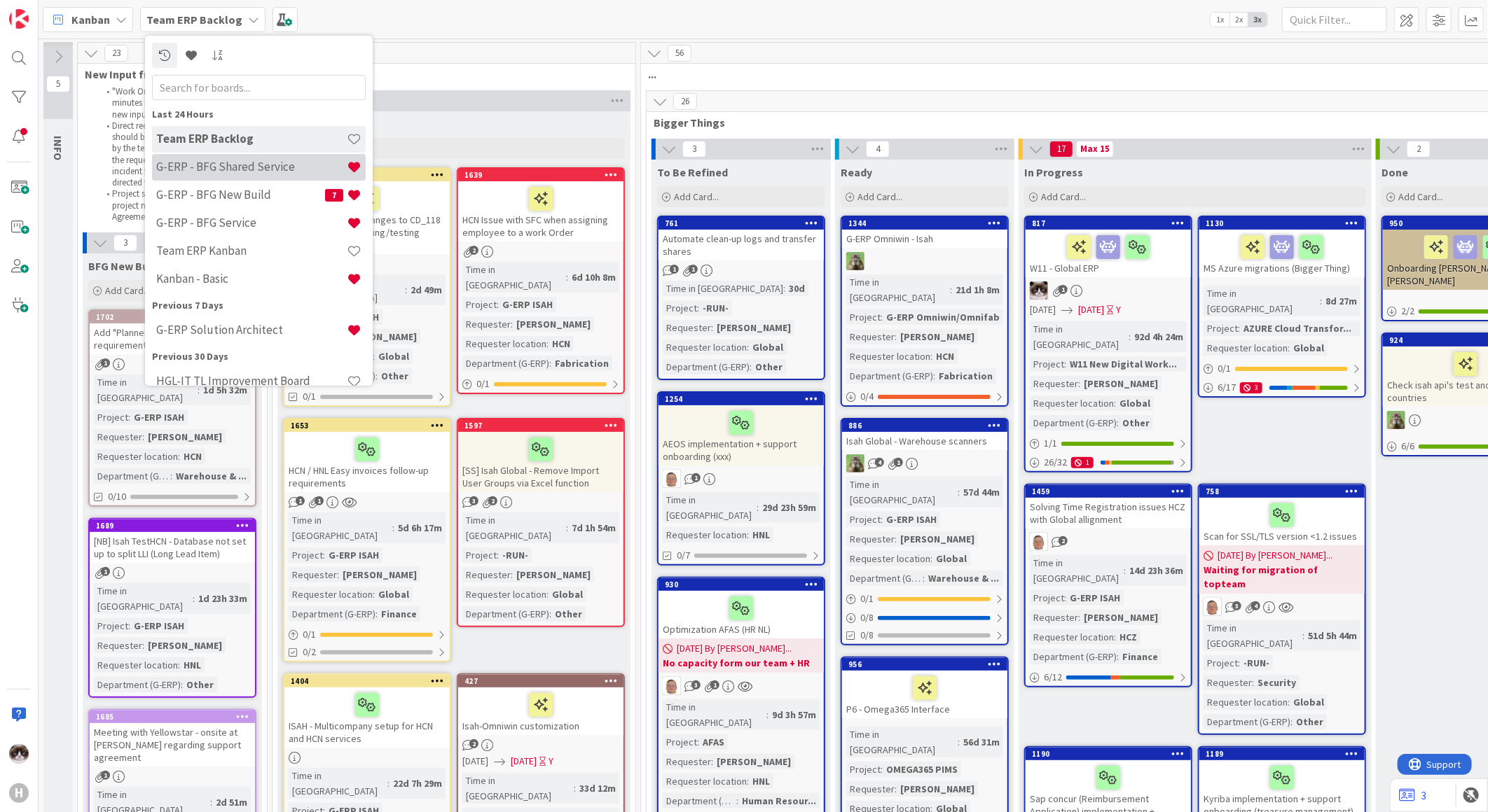
click at [243, 174] on div "G-ERP - BFG Shared Service" at bounding box center [259, 166] width 213 height 27
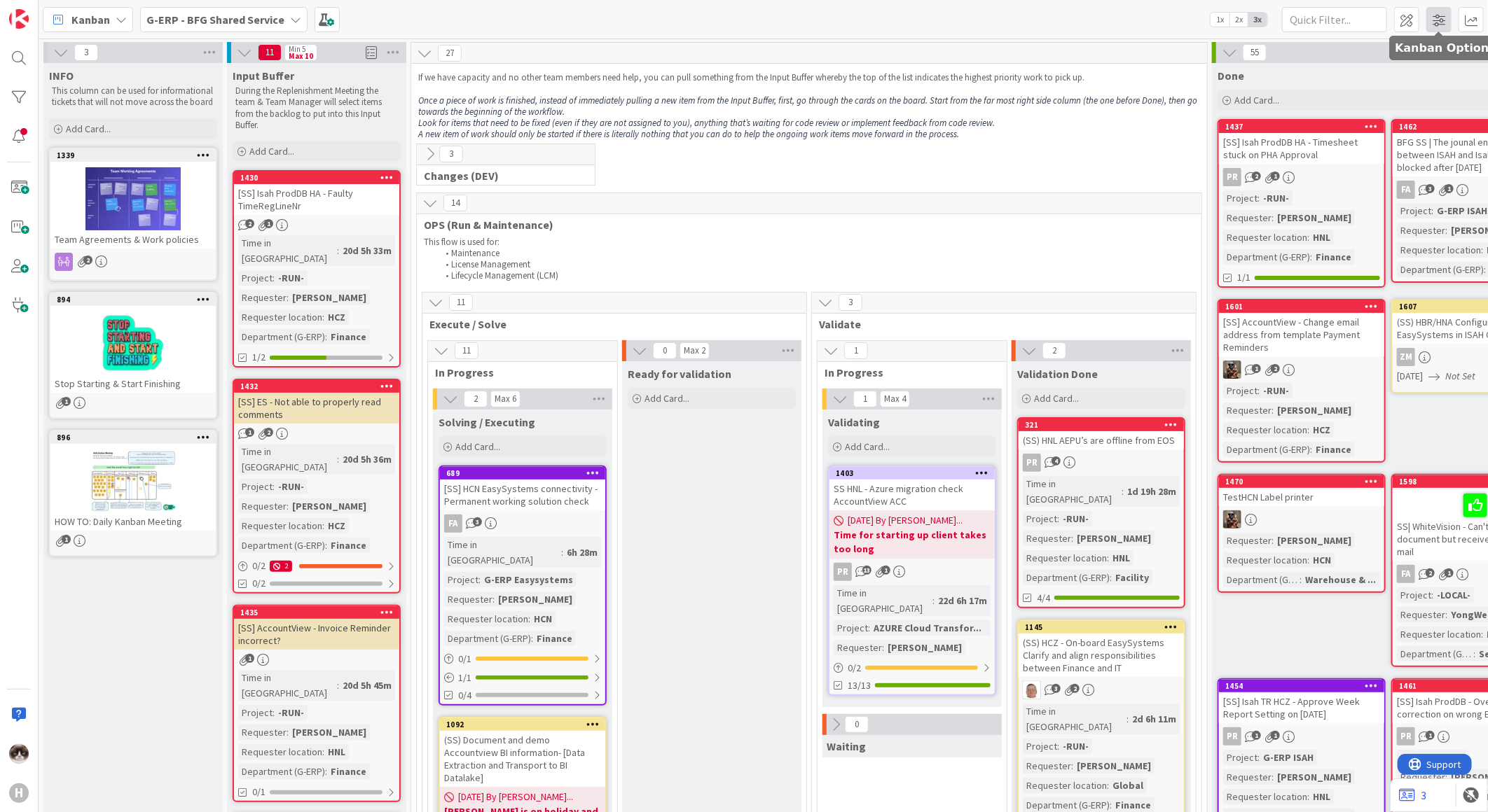
click at [1433, 14] on span at bounding box center [1439, 19] width 25 height 25
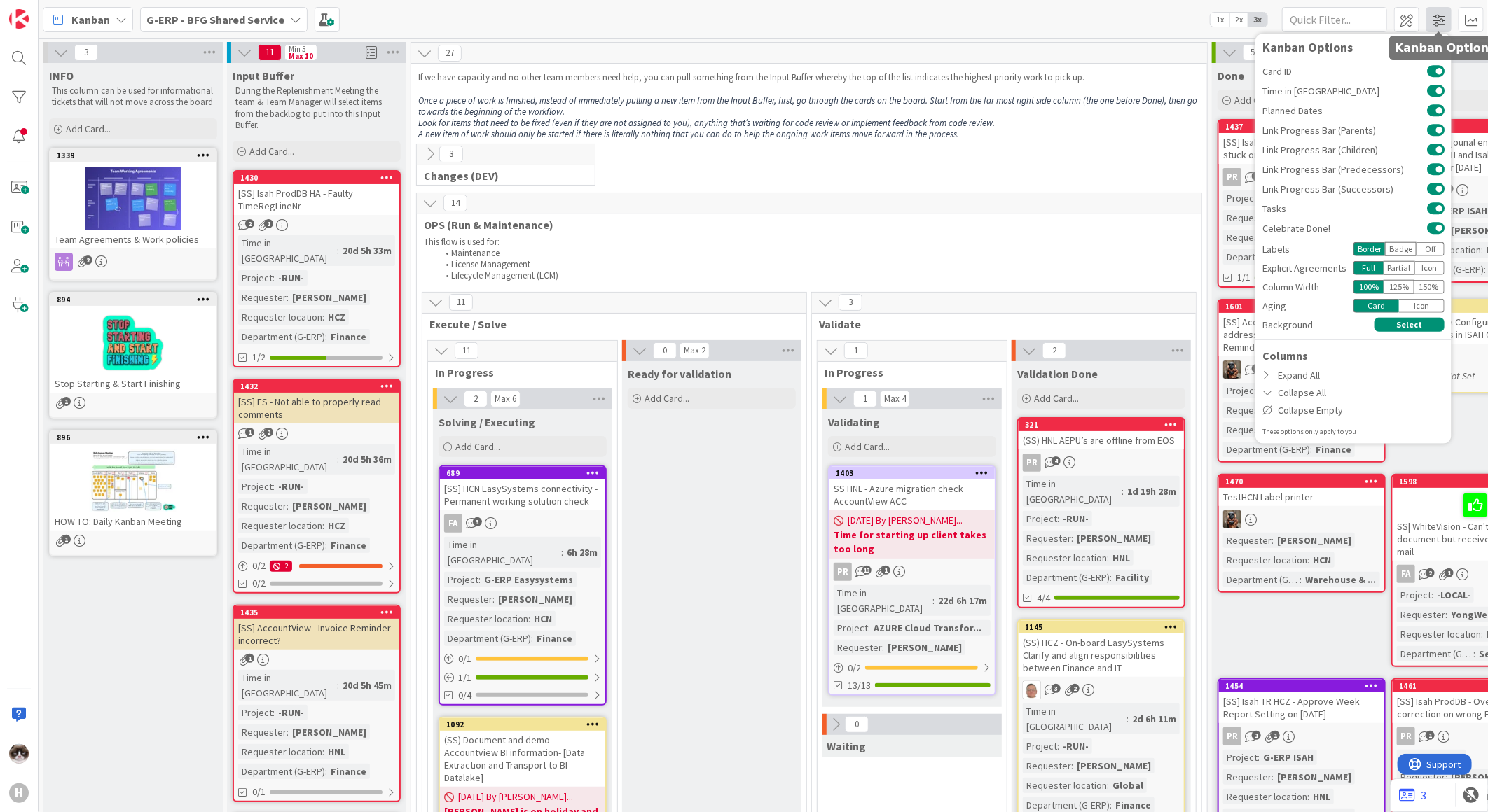
click at [1433, 14] on span at bounding box center [1439, 19] width 25 height 25
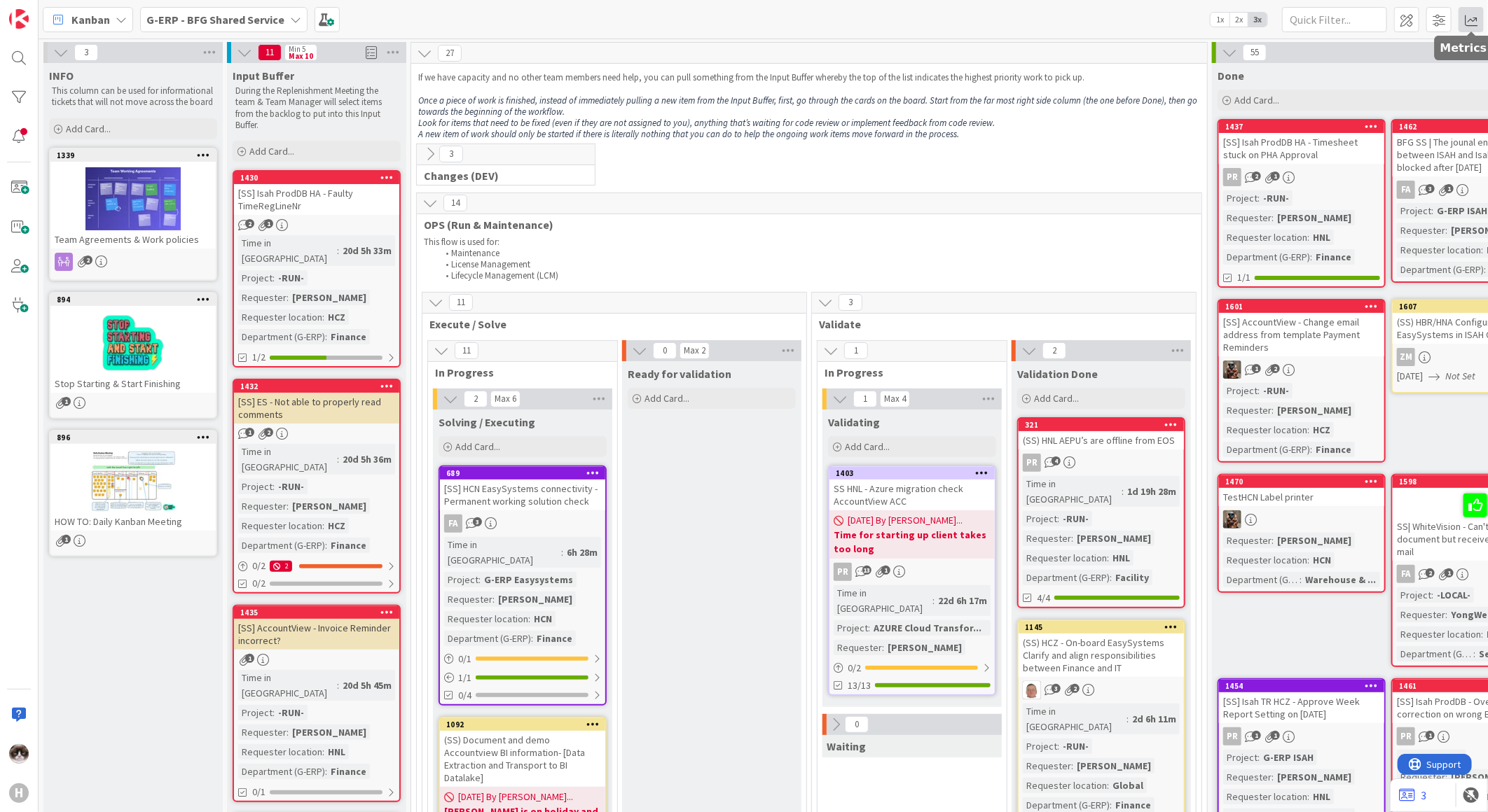
click at [1467, 14] on span at bounding box center [1471, 19] width 25 height 25
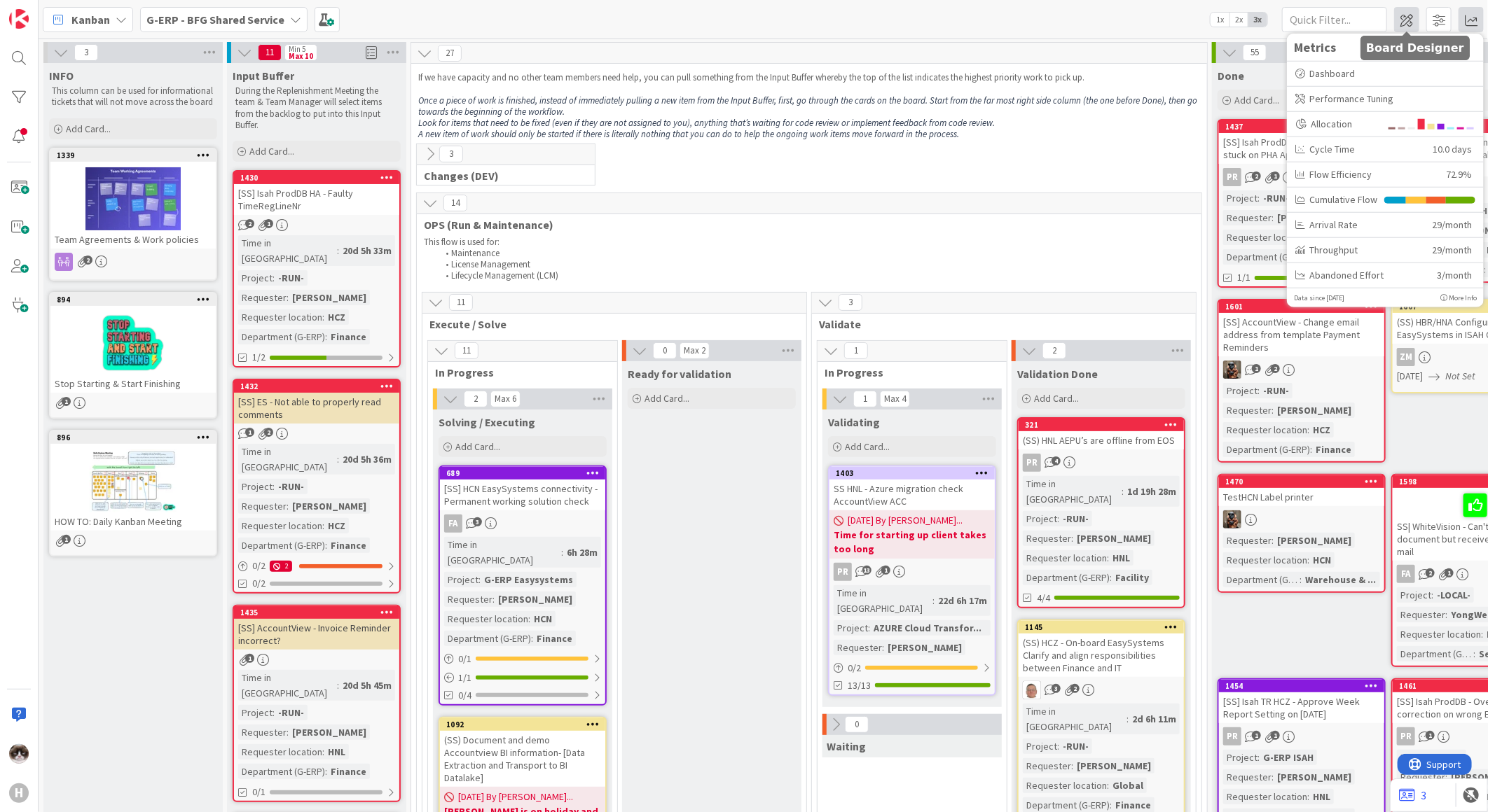
click at [1411, 16] on span at bounding box center [1407, 19] width 25 height 25
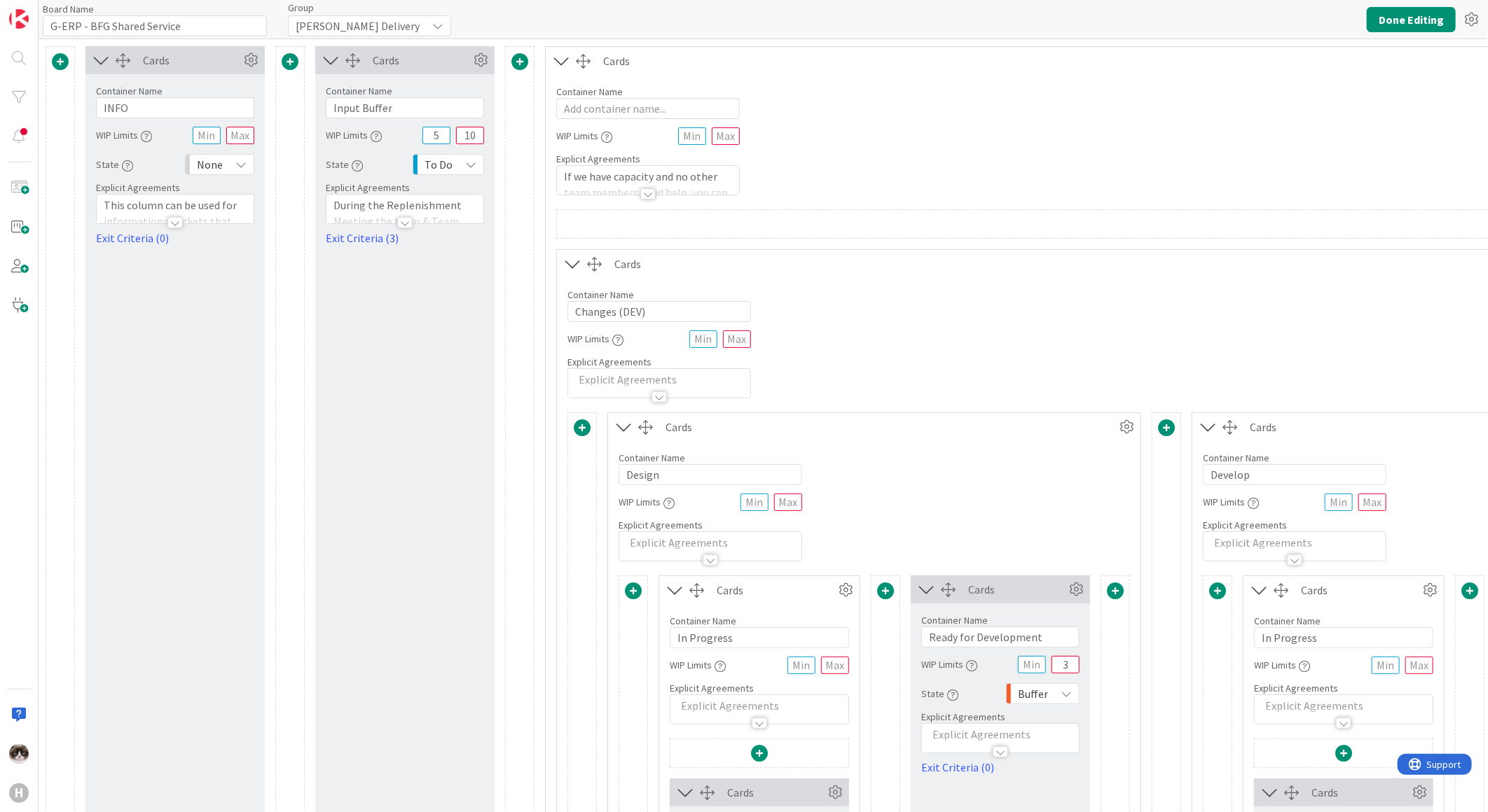
type input "G-ERP - BFG Shared Service"
click at [434, 133] on input "5" at bounding box center [436, 136] width 28 height 18
type input "3"
drag, startPoint x: 475, startPoint y: 136, endPoint x: 461, endPoint y: 137, distance: 14.0
click at [461, 137] on input "10" at bounding box center [470, 136] width 28 height 18
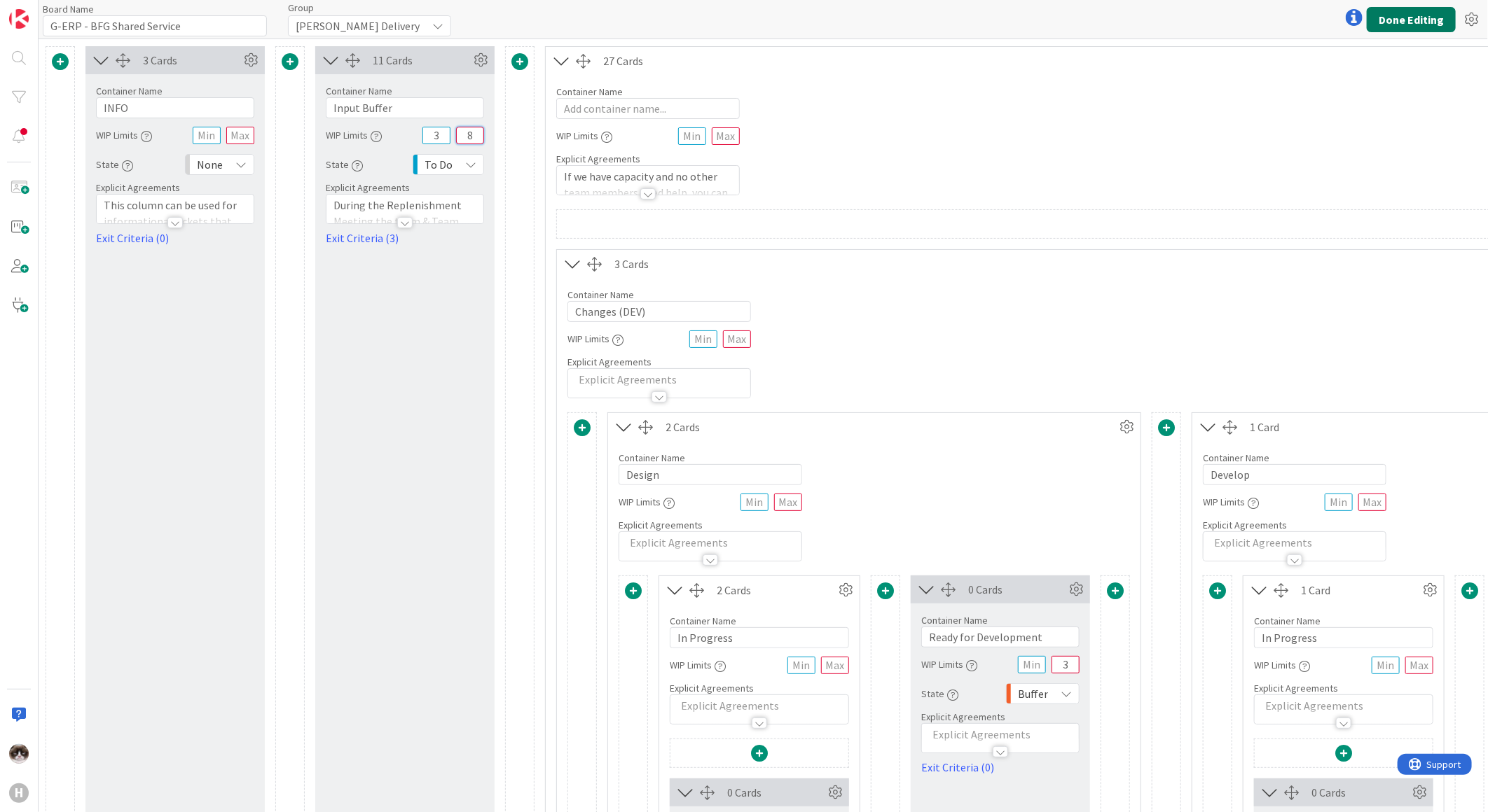
type input "8"
click at [1391, 16] on button "Done Editing" at bounding box center [1411, 19] width 89 height 25
click at [1391, 19] on button "Done Editing" at bounding box center [1411, 19] width 89 height 25
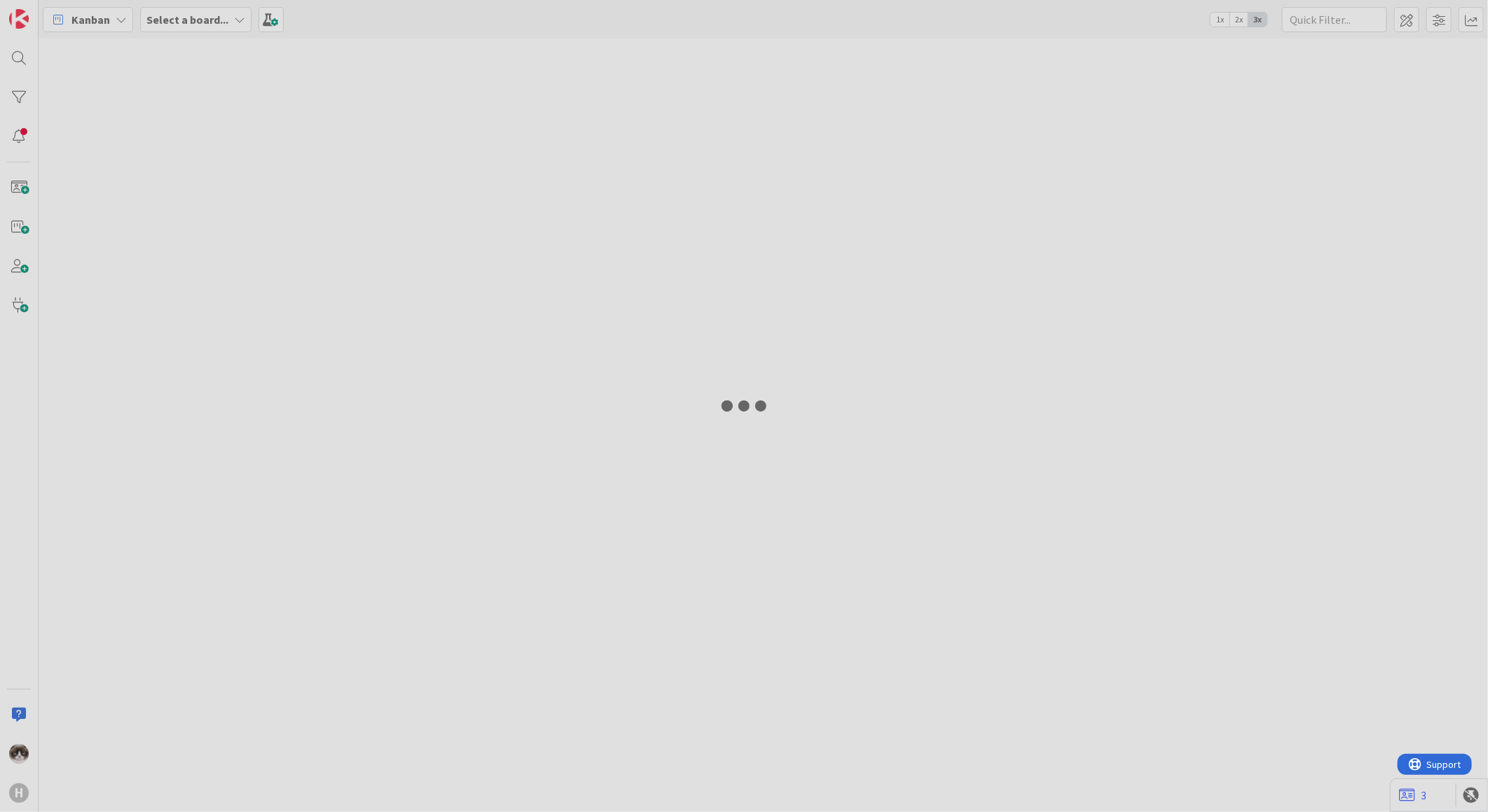
click at [1406, 10] on div at bounding box center [744, 406] width 1488 height 812
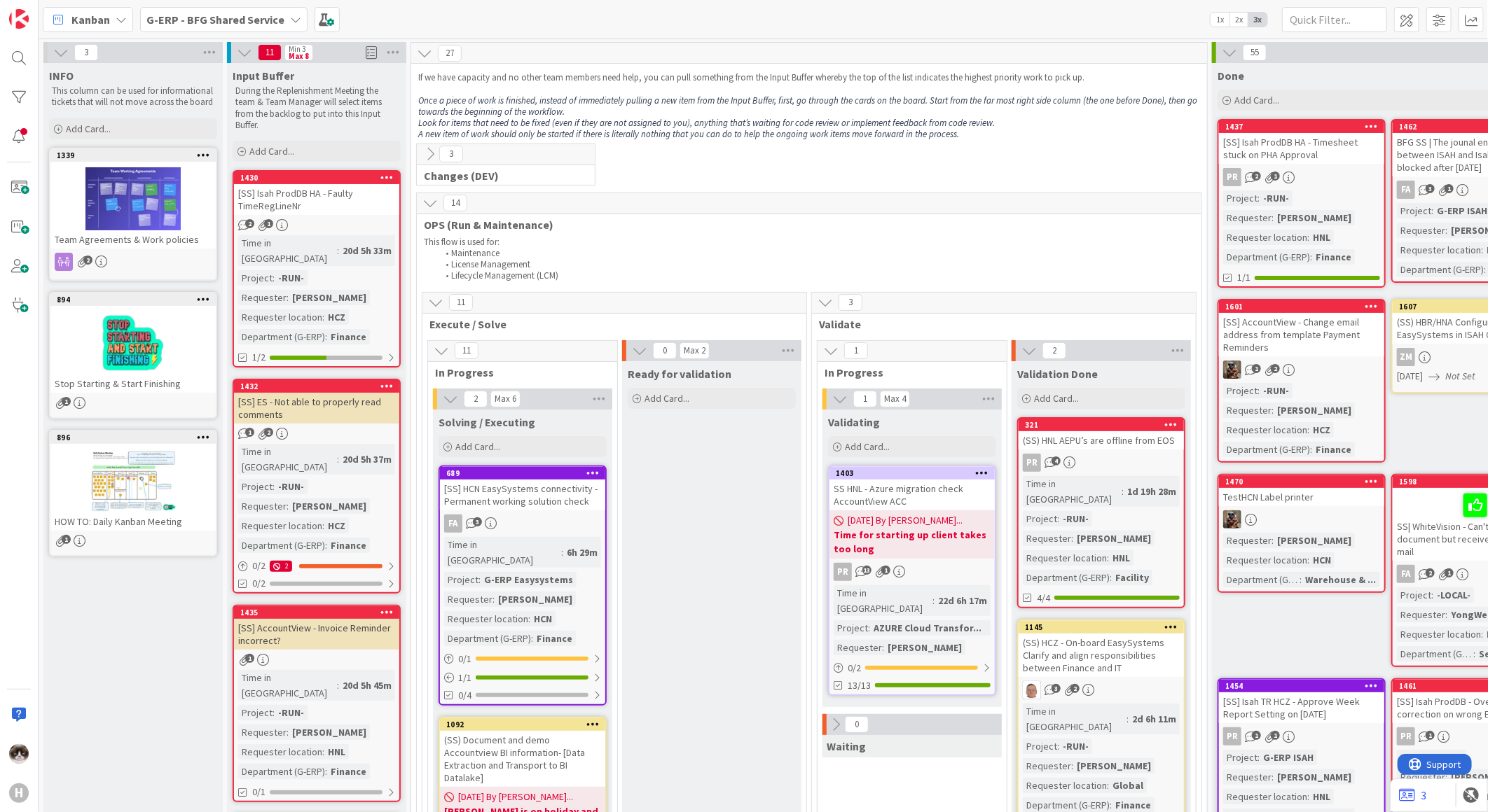
click at [430, 156] on icon at bounding box center [430, 154] width 16 height 16
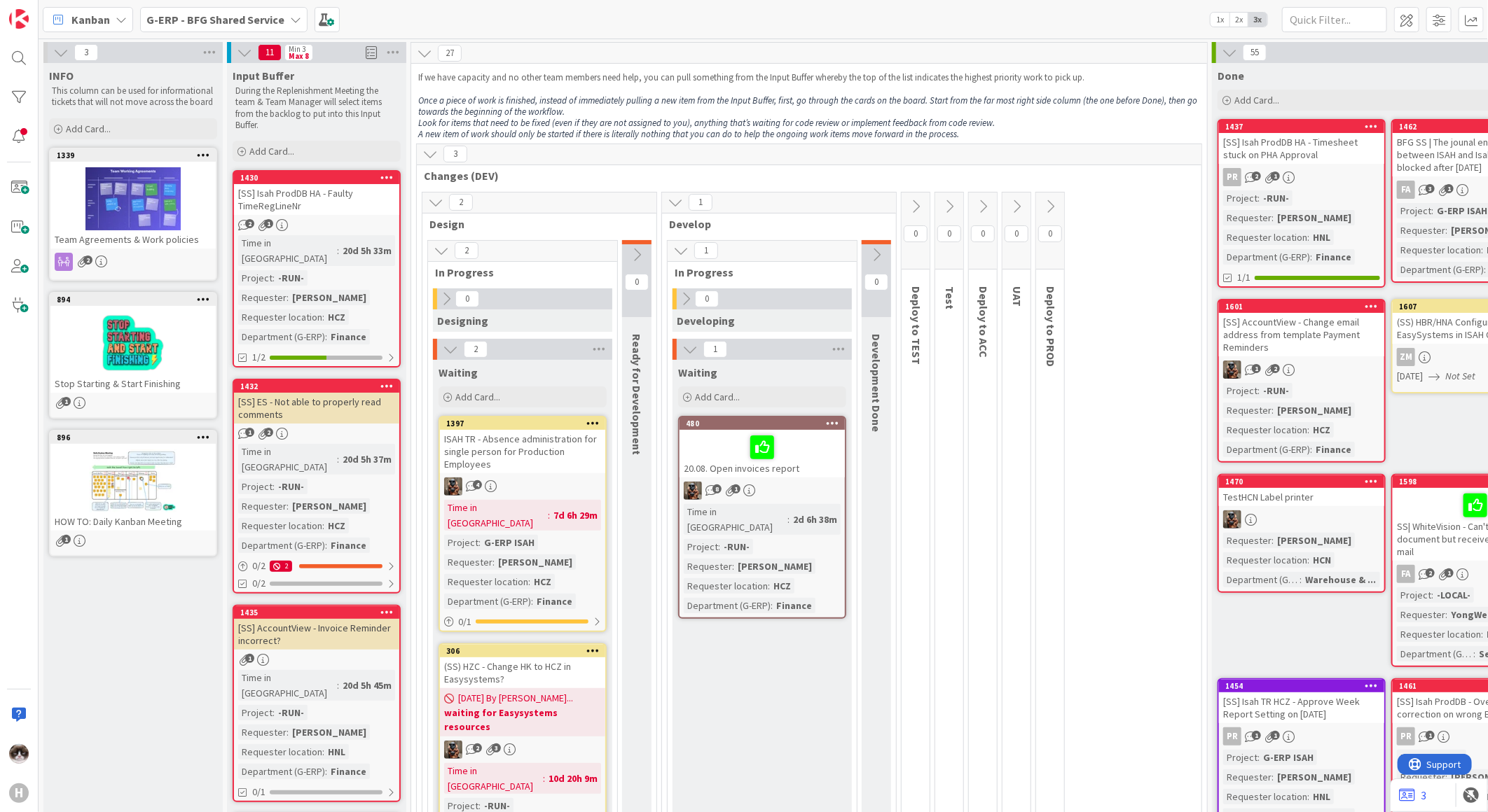
click at [213, 22] on b "G-ERP - BFG Shared Service" at bounding box center [216, 19] width 138 height 14
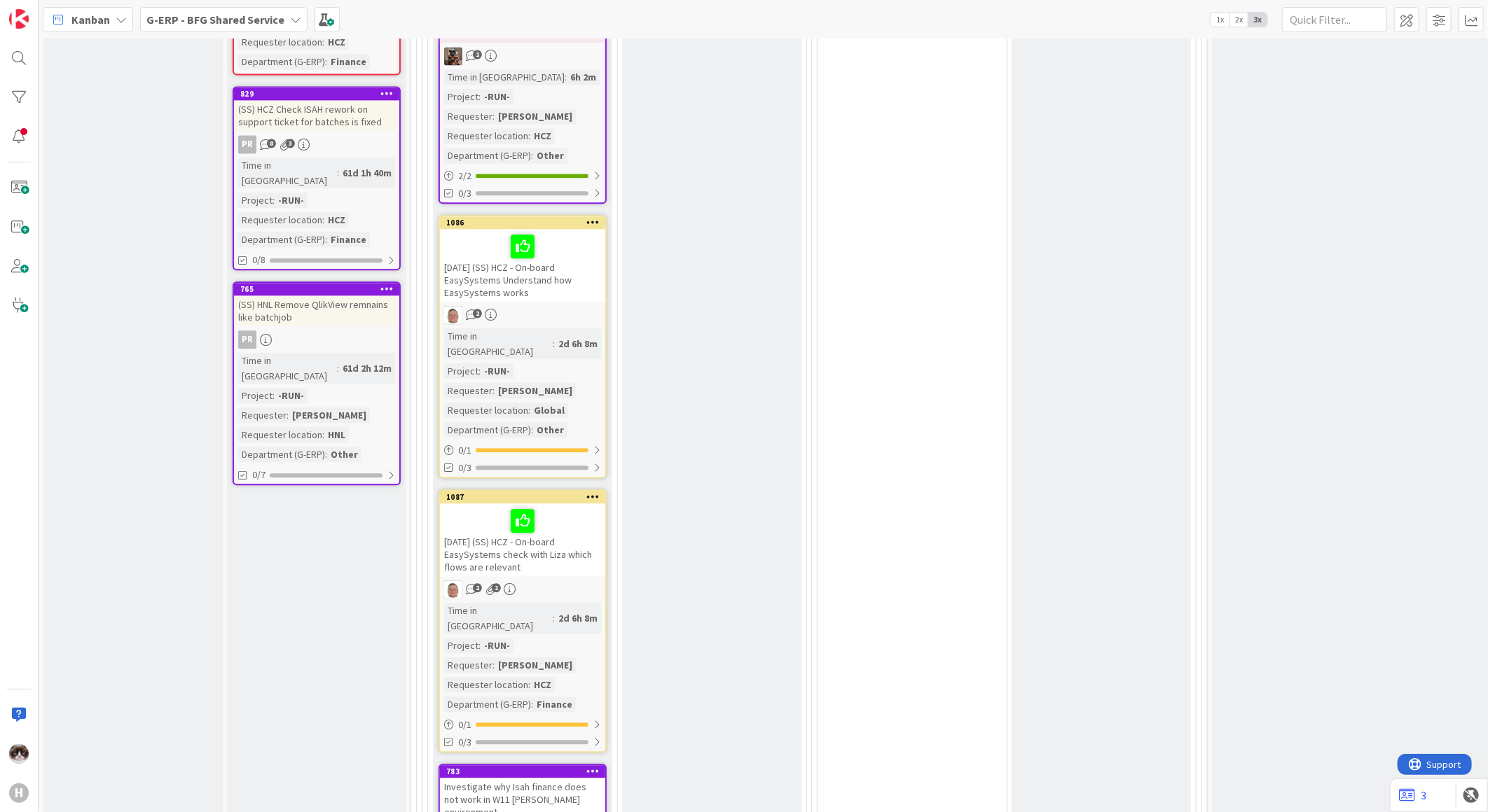
scroll to position [2101, 0]
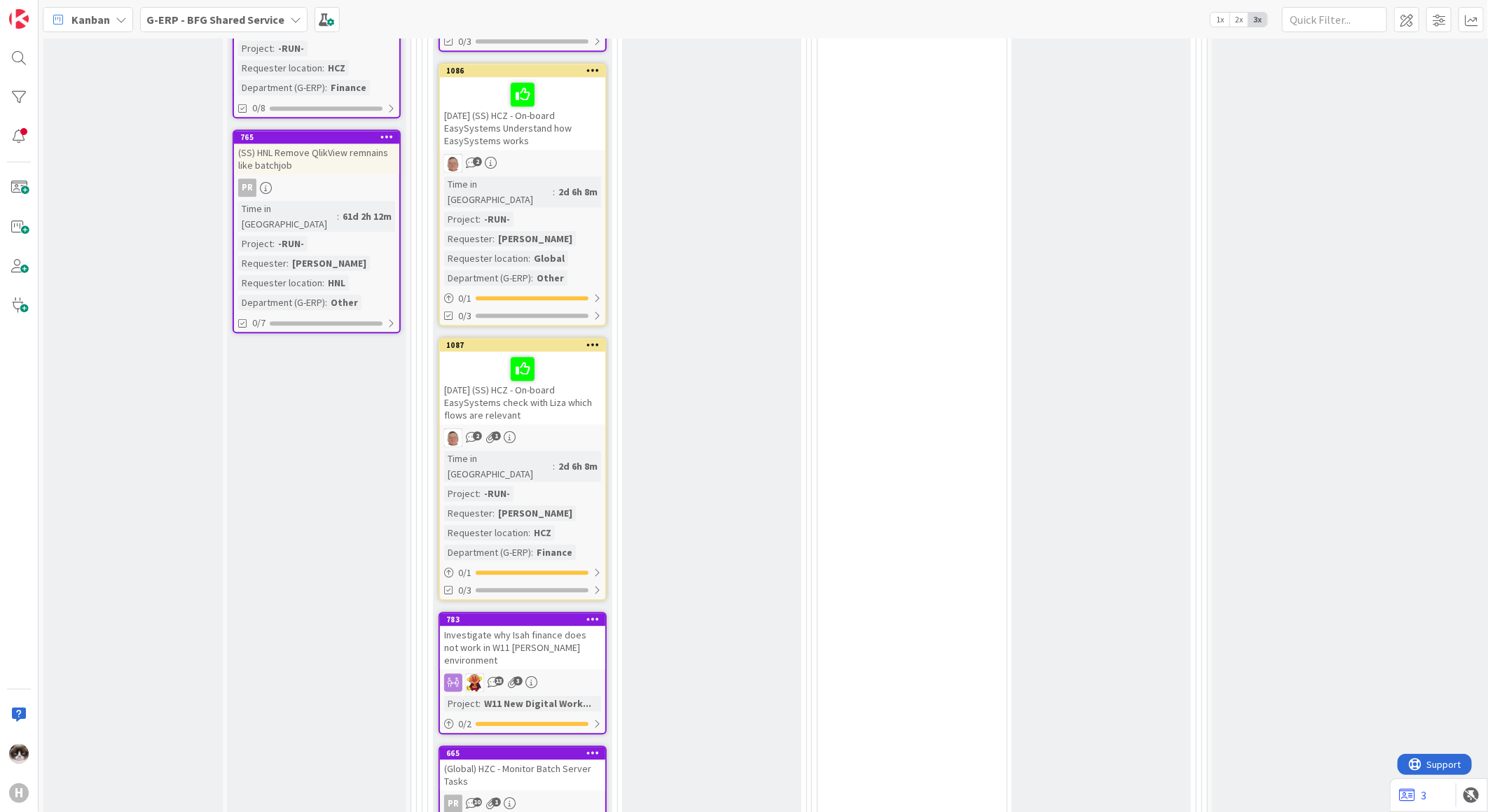
click at [572, 612] on link "783 Investigate why [PERSON_NAME] finance does not work in W11 [PERSON_NAME] en…" at bounding box center [523, 673] width 168 height 123
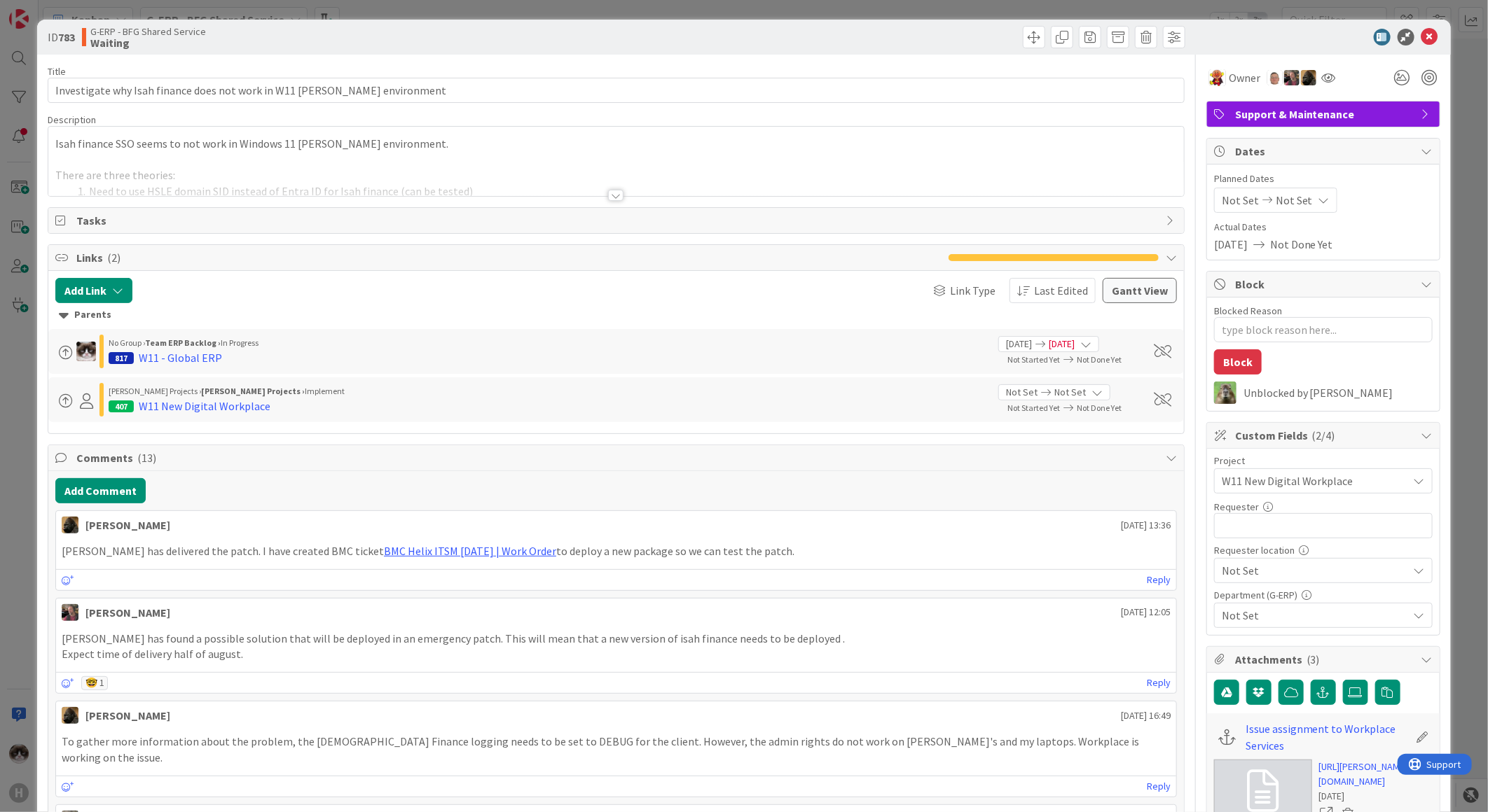
type textarea "x"
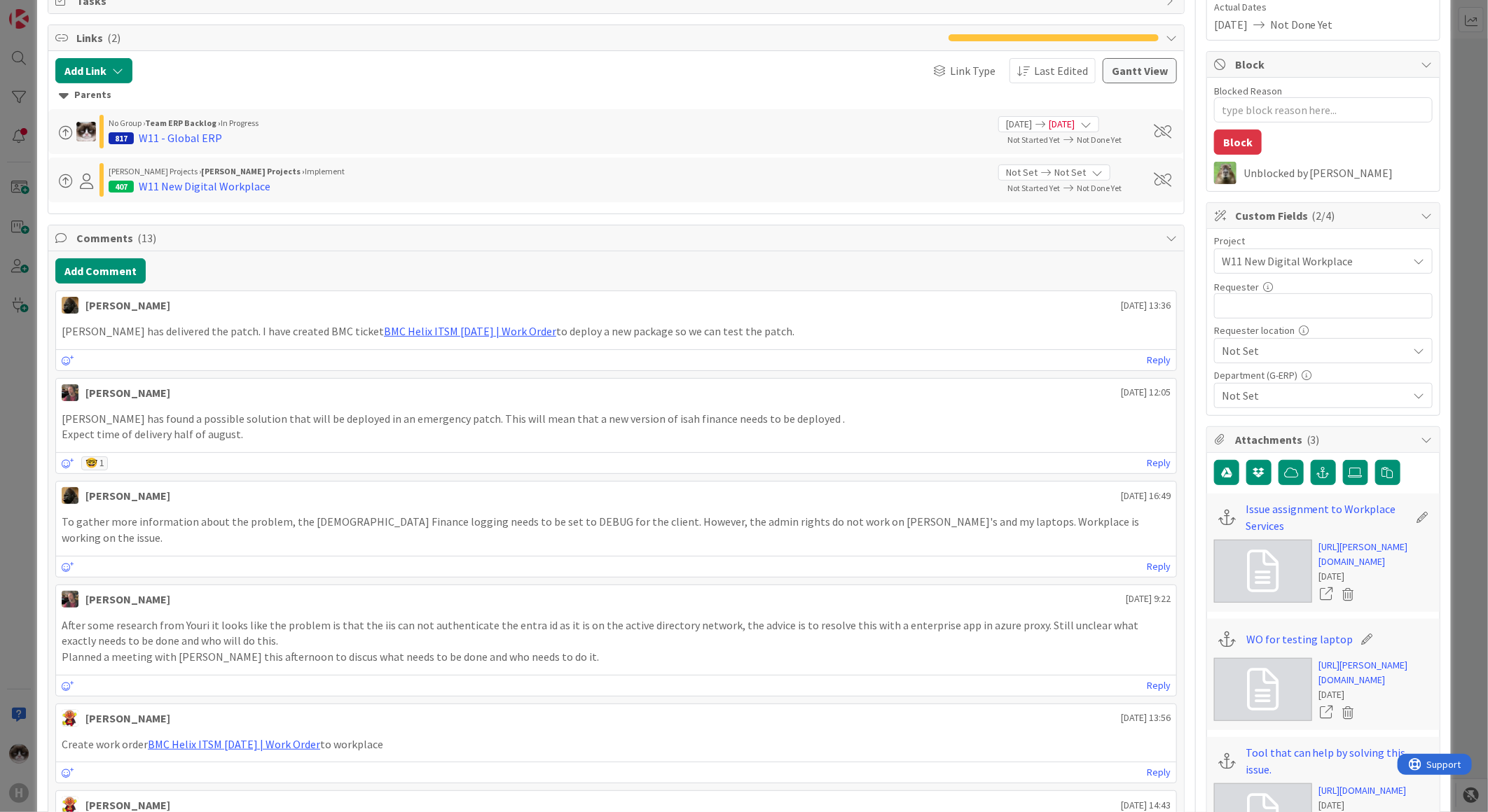
scroll to position [78, 0]
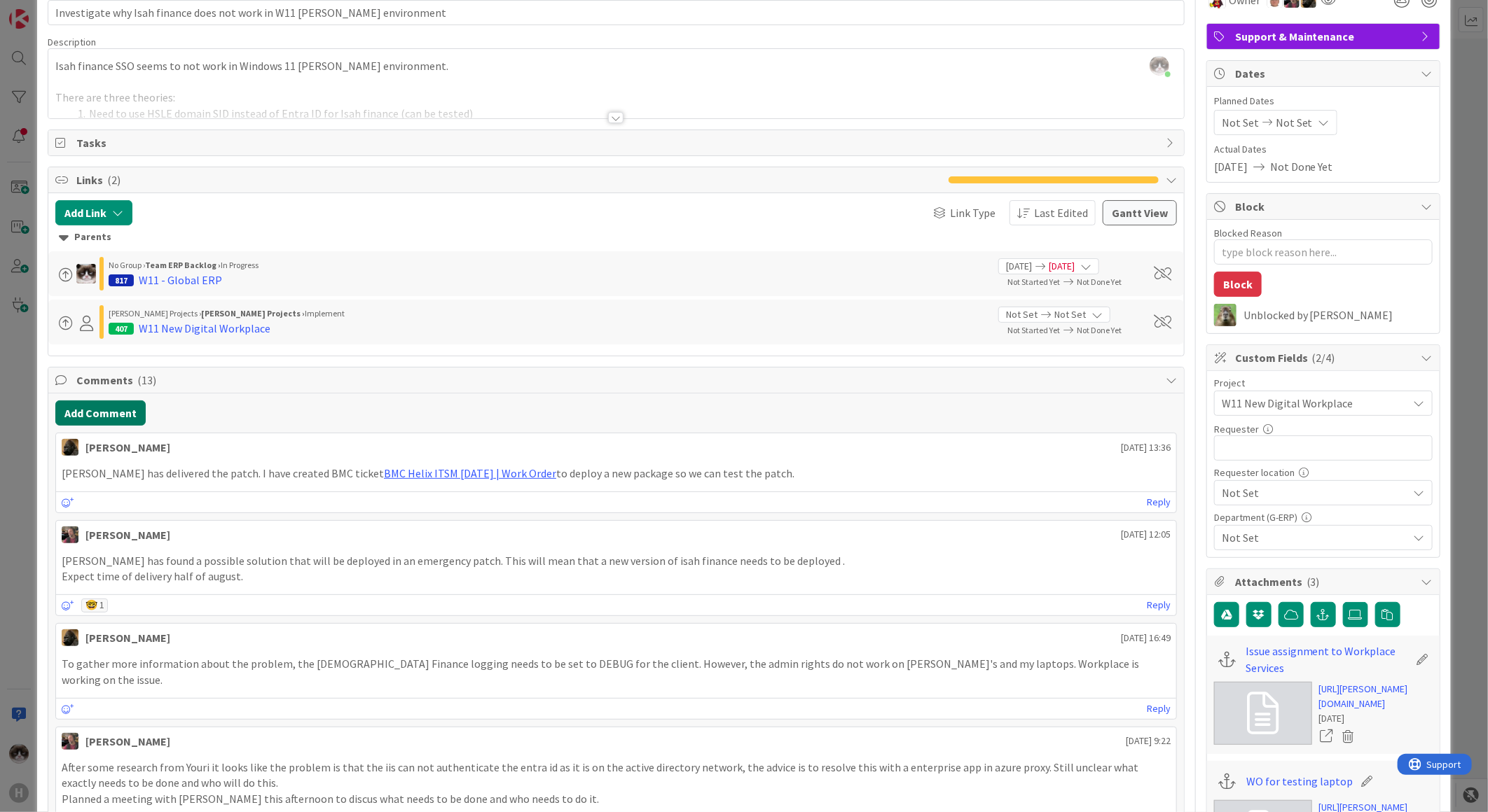
click at [117, 421] on button "Add Comment" at bounding box center [100, 413] width 91 height 25
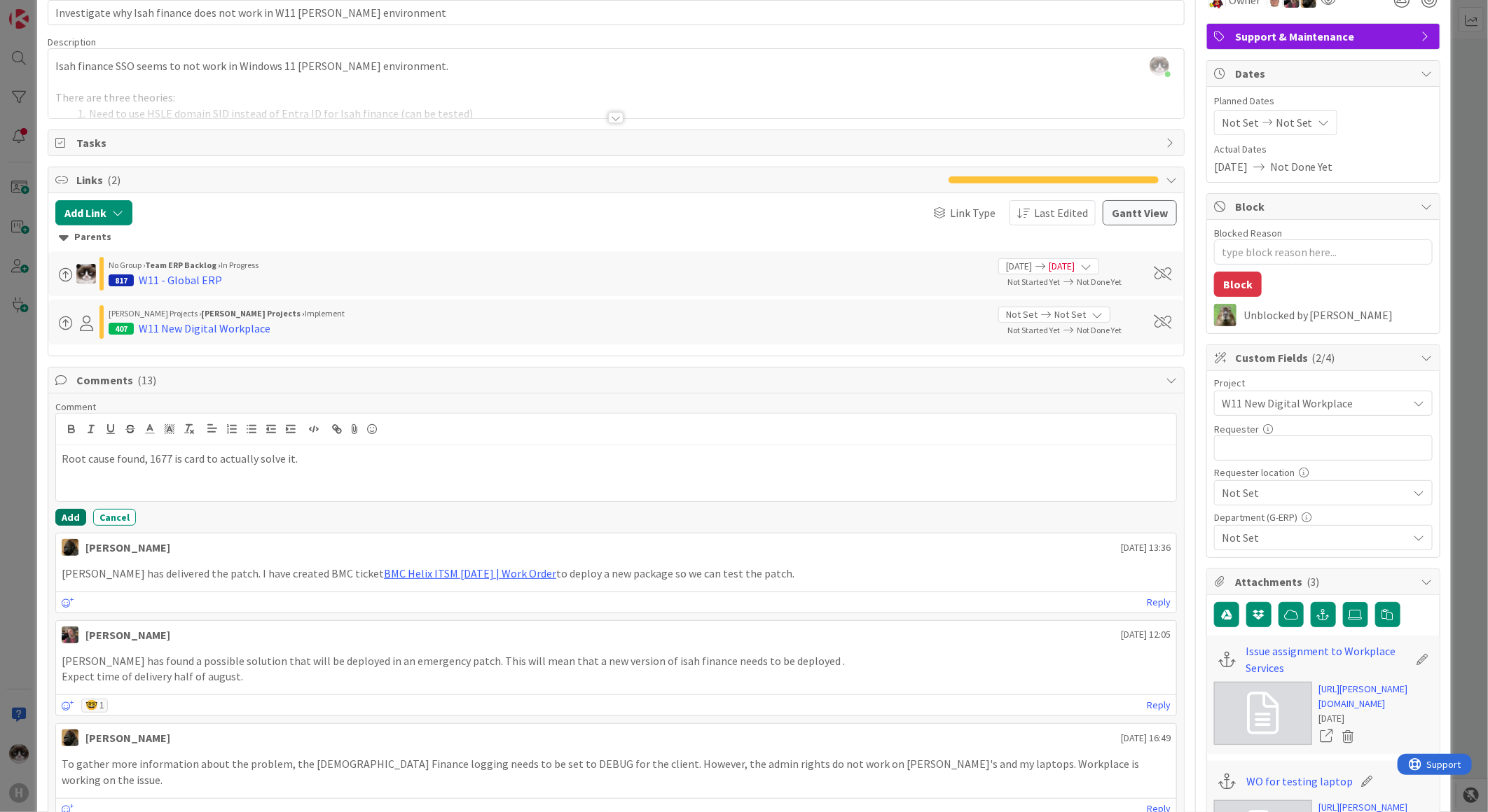
click at [68, 513] on button "Add" at bounding box center [70, 517] width 30 height 17
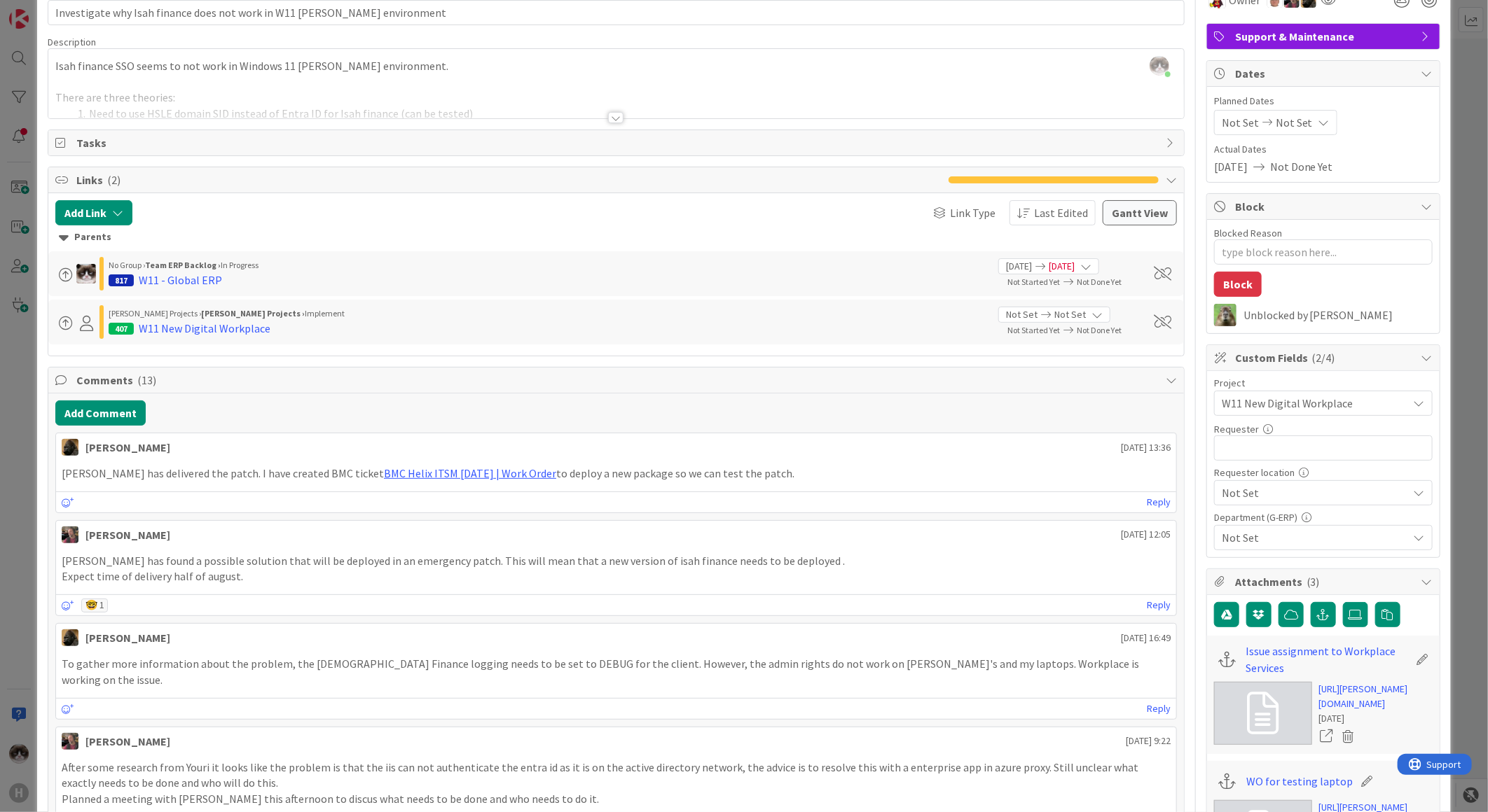
type textarea "x"
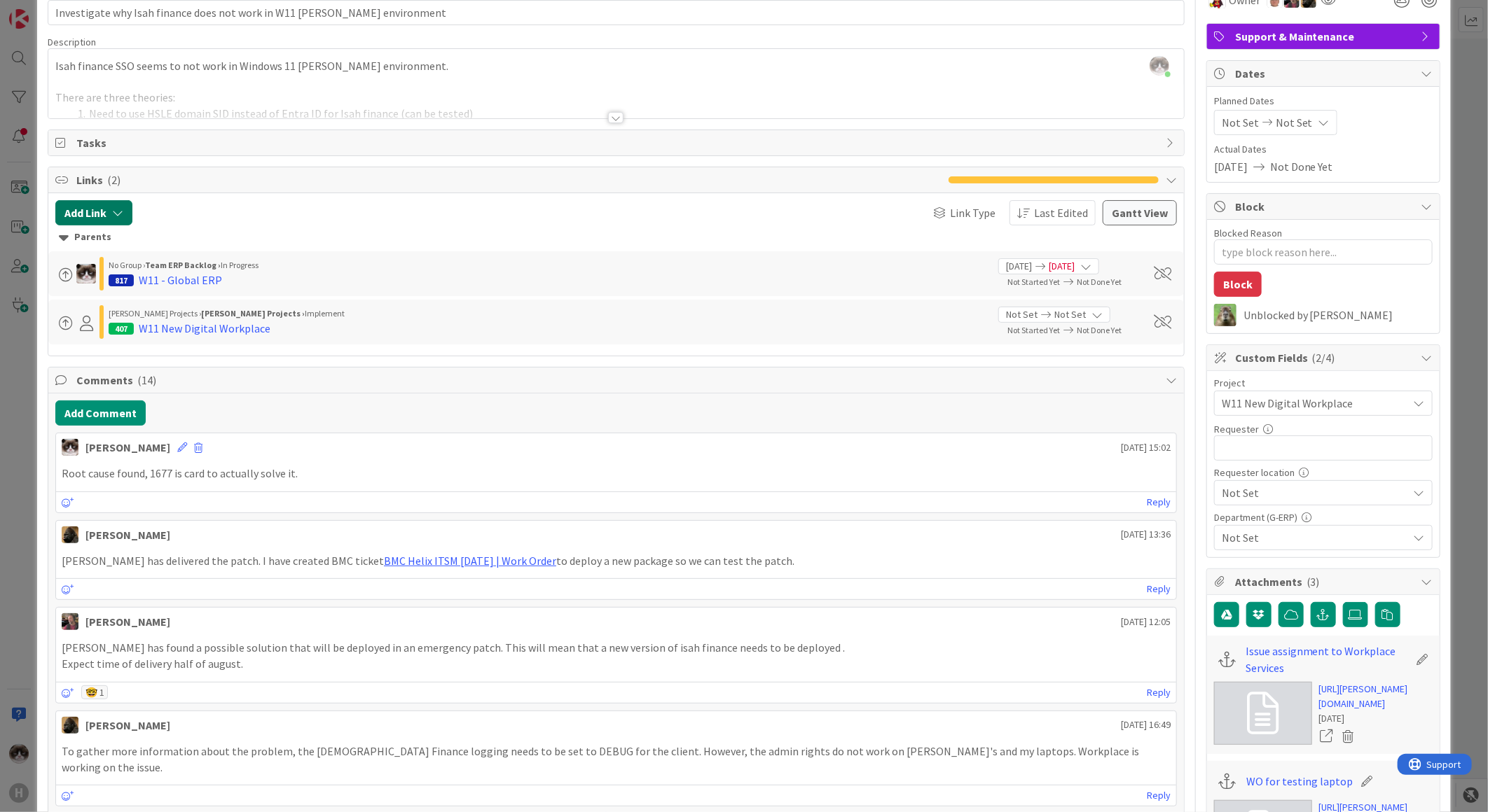
click at [106, 222] on button "Add Link" at bounding box center [94, 213] width 77 height 25
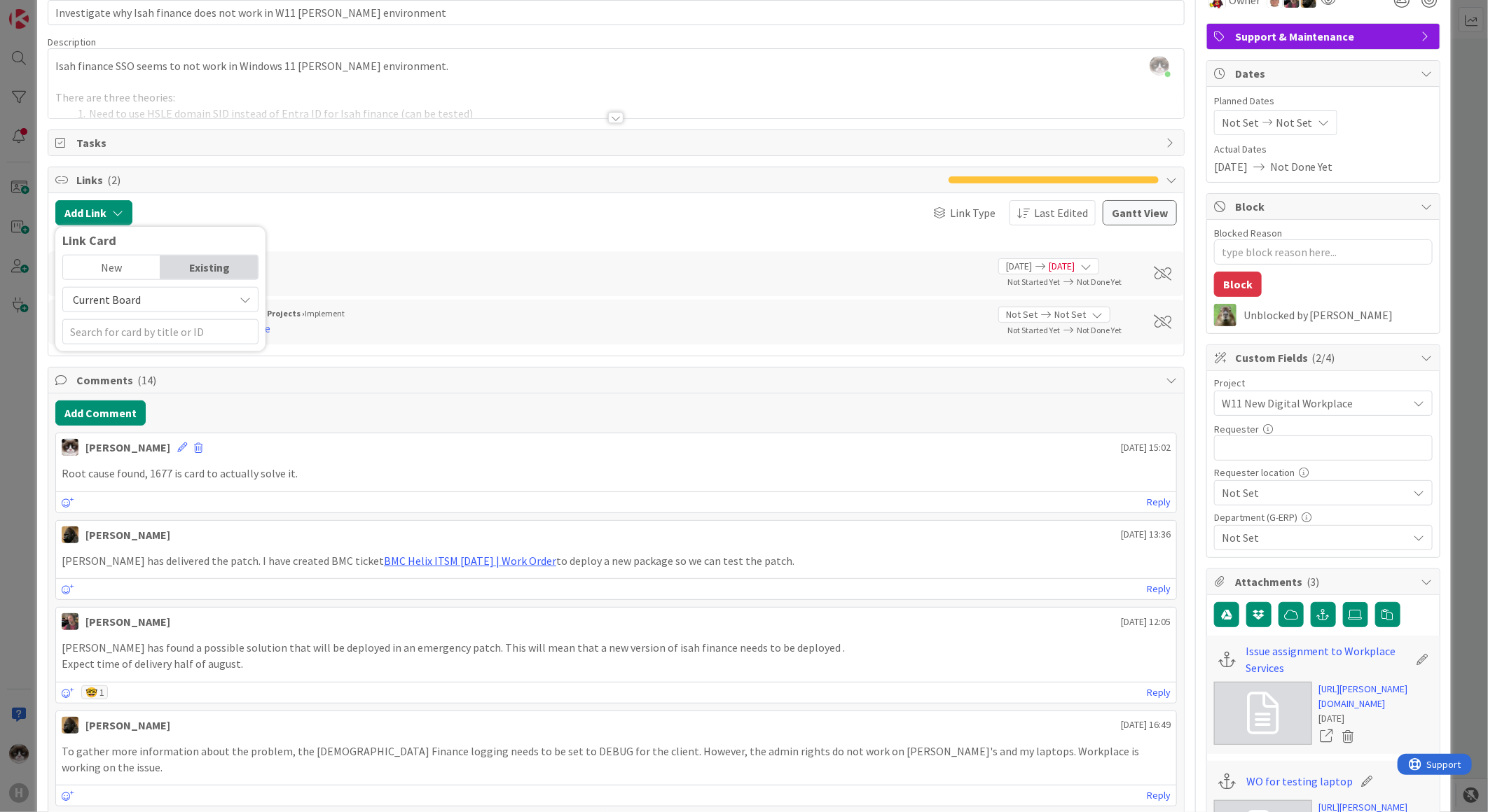
click at [156, 302] on span "Current Board" at bounding box center [148, 299] width 157 height 19
click at [160, 299] on span "Current Board" at bounding box center [148, 299] width 157 height 19
click at [171, 299] on span "Current Board" at bounding box center [148, 299] width 157 height 19
click at [138, 345] on link "All Boards" at bounding box center [167, 358] width 209 height 25
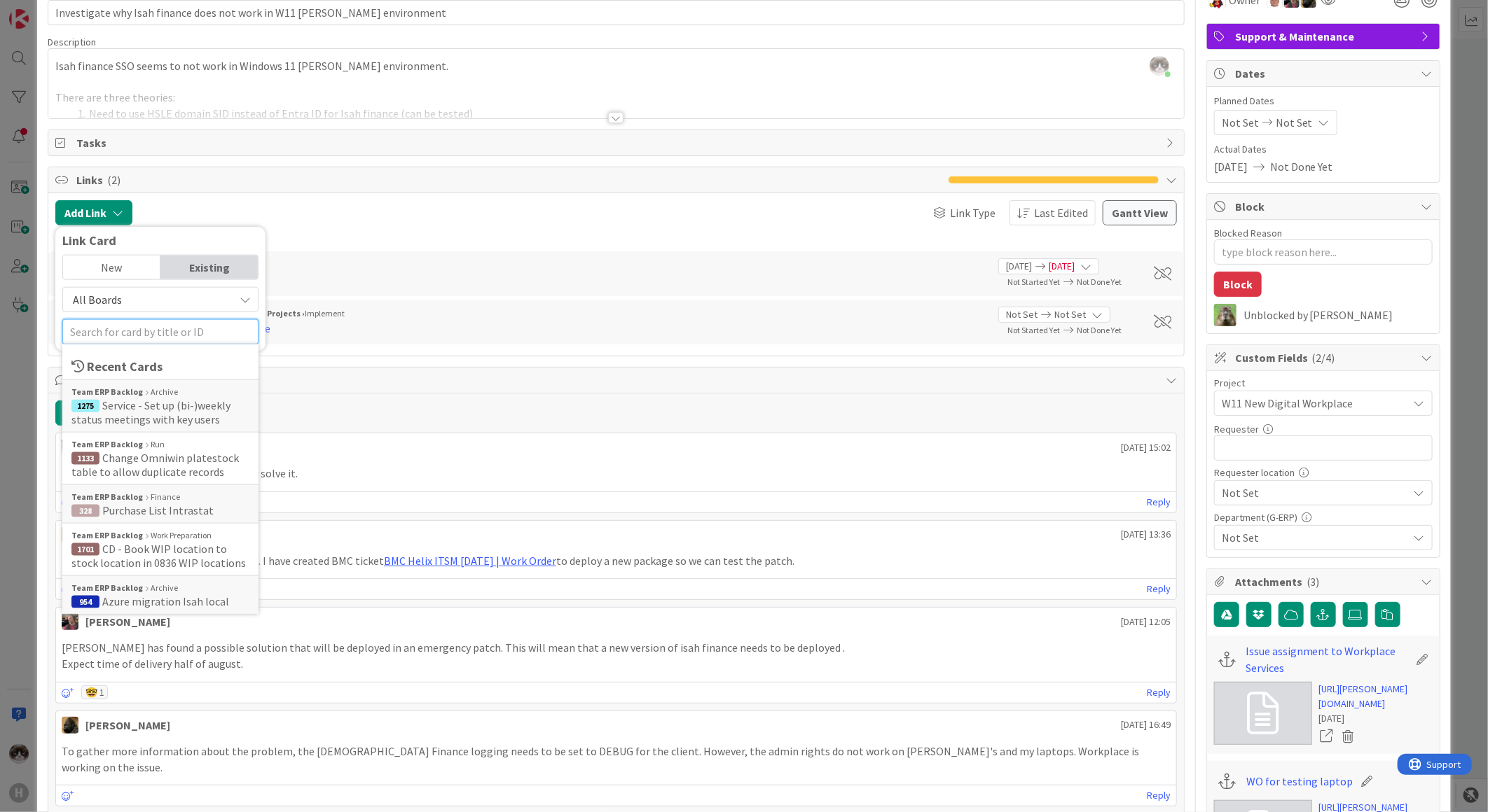
click at [134, 338] on input "text" at bounding box center [161, 332] width 196 height 25
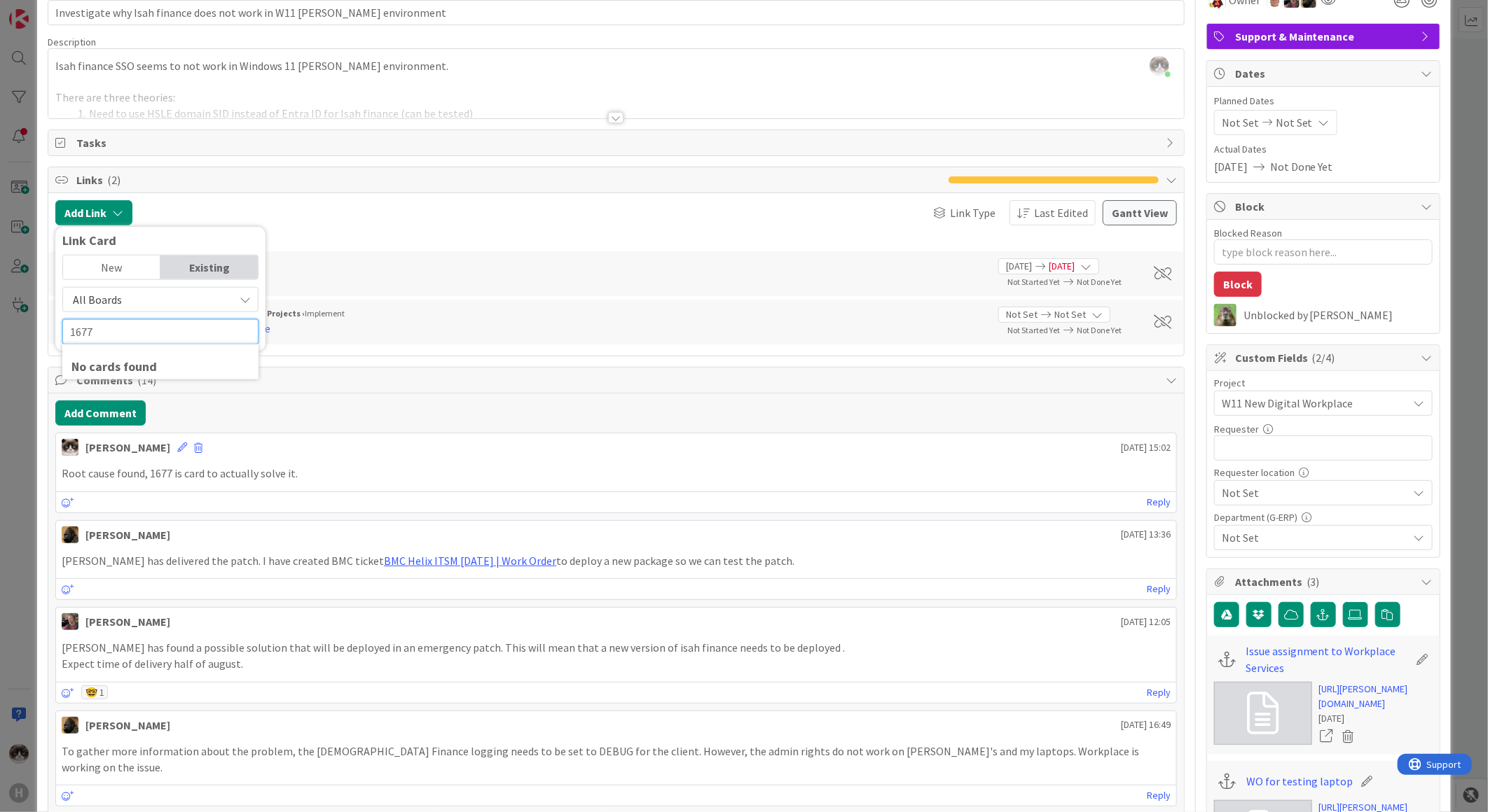
type input "1677"
click at [135, 299] on span "All Boards" at bounding box center [148, 299] width 157 height 19
drag, startPoint x: 135, startPoint y: 299, endPoint x: 119, endPoint y: 360, distance: 63.1
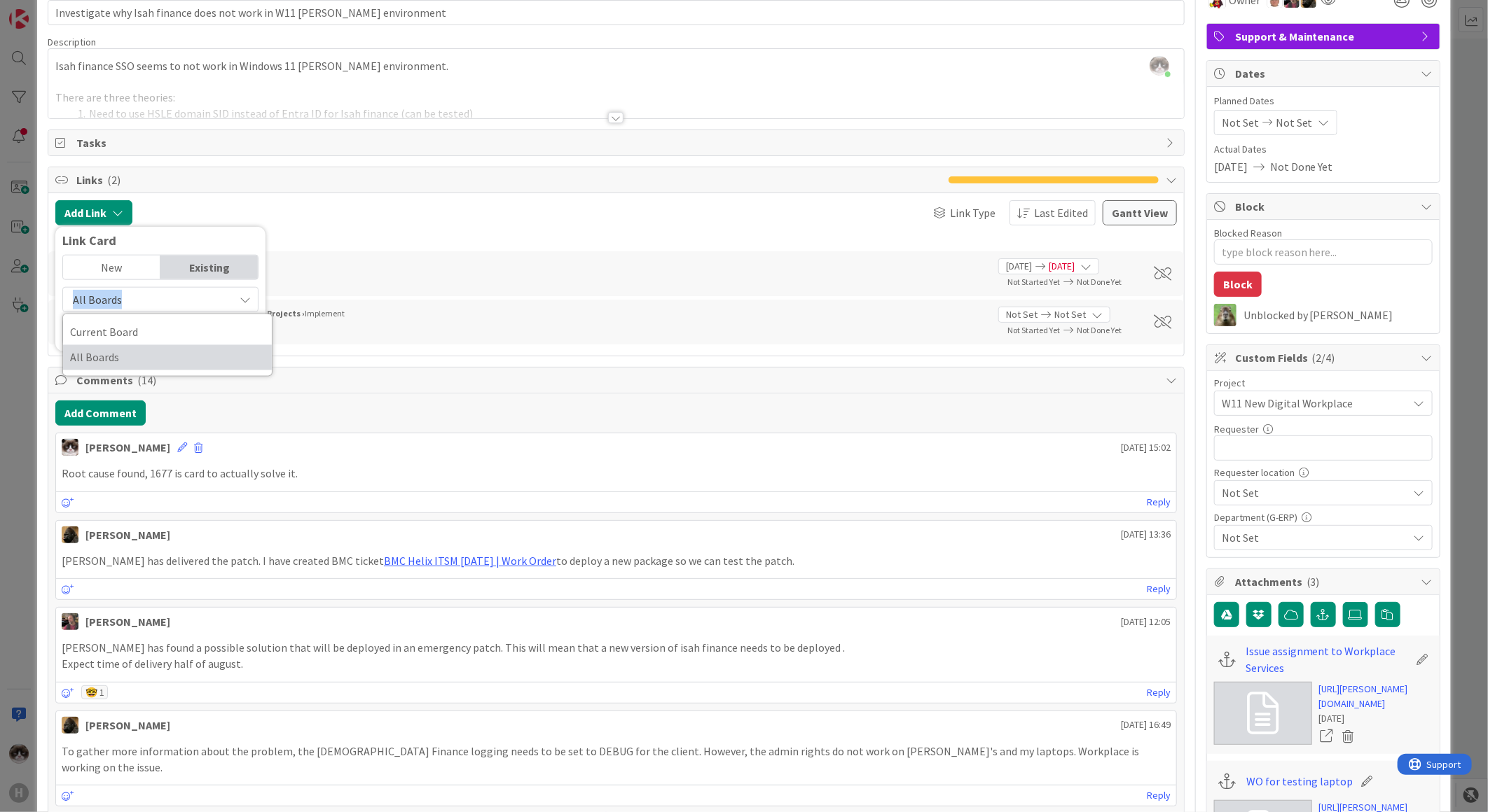
click at [119, 360] on span "All Boards" at bounding box center [167, 358] width 195 height 21
click at [114, 341] on input "1677" at bounding box center [161, 332] width 196 height 25
click at [138, 403] on span "Install new Isah Finance package" at bounding box center [144, 412] width 146 height 28
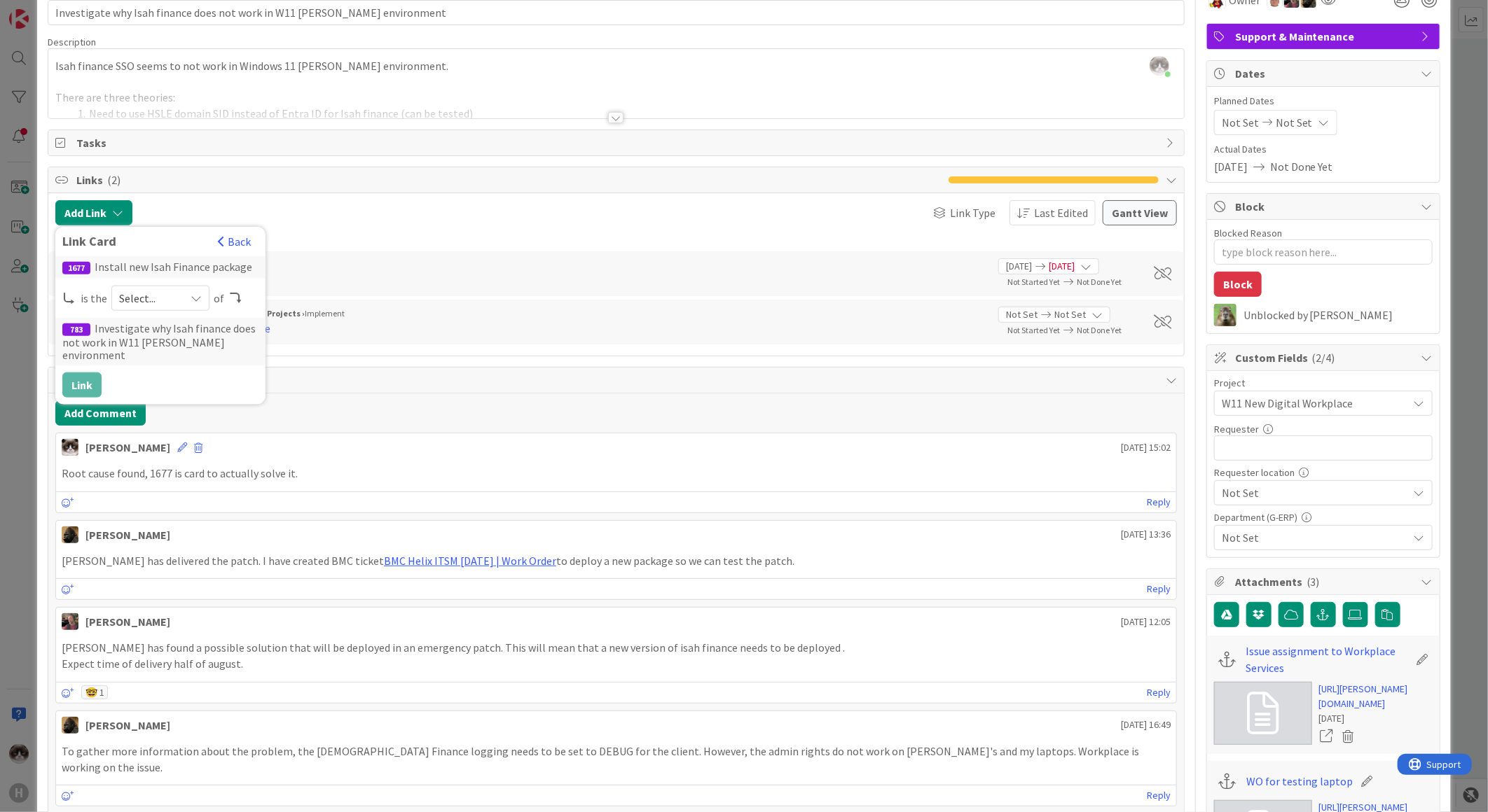
click at [146, 291] on span "Select..." at bounding box center [148, 298] width 59 height 19
click at [187, 397] on span "successor" at bounding box center [234, 406] width 158 height 21
click at [83, 372] on button "Link" at bounding box center [82, 385] width 39 height 25
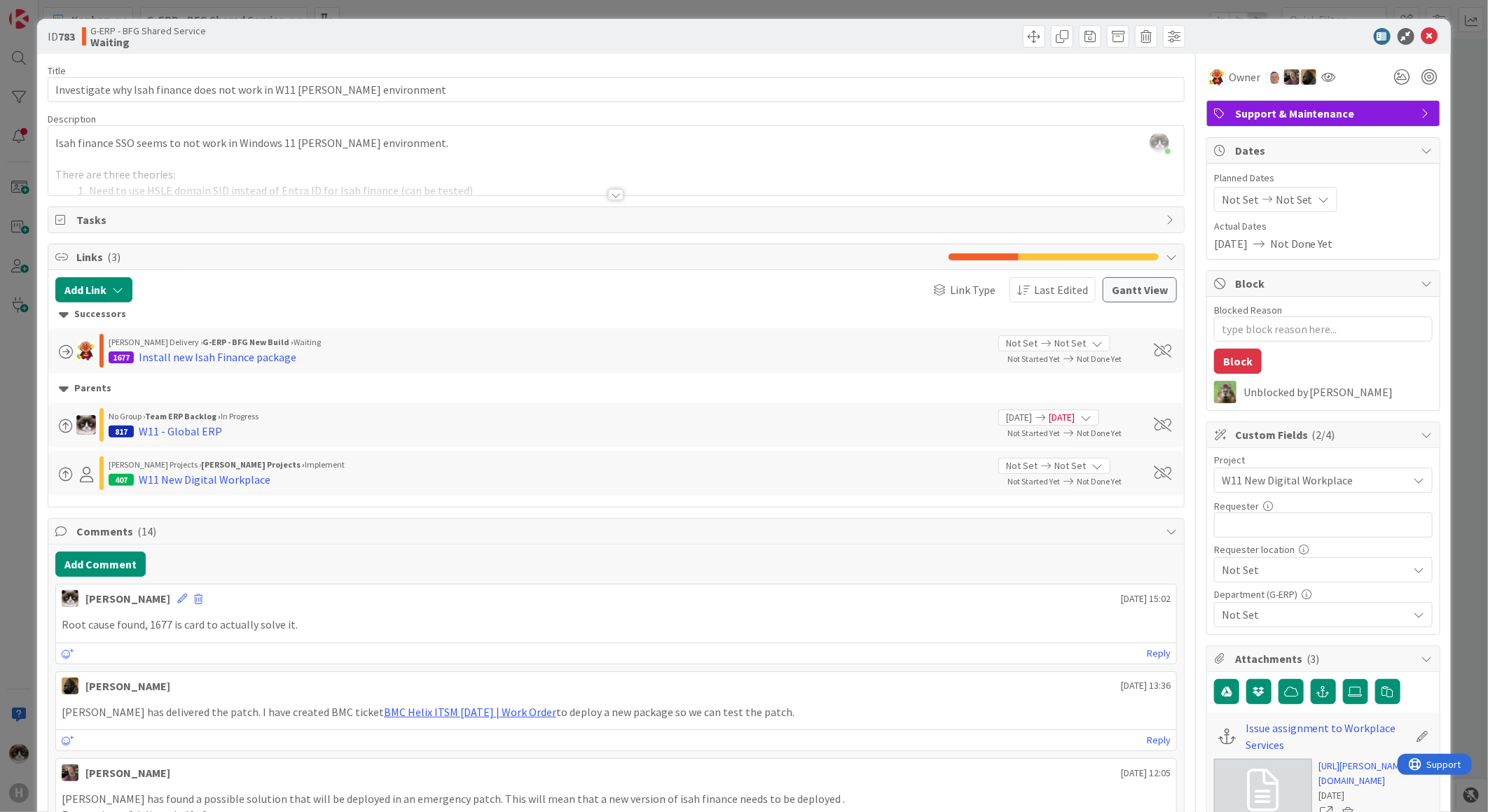
scroll to position [0, 0]
click at [1421, 36] on icon at bounding box center [1429, 37] width 17 height 17
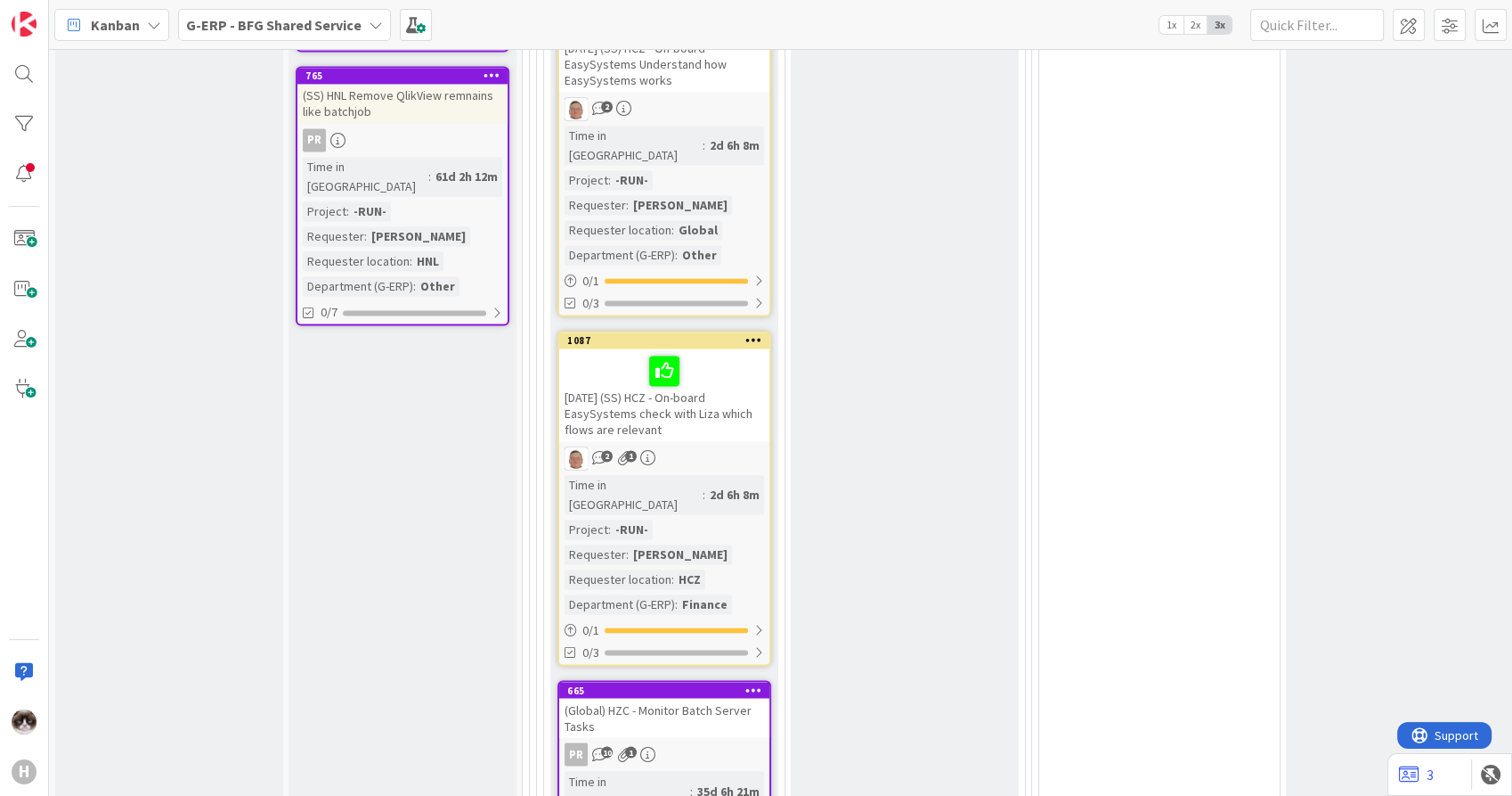
scroll to position [2772, 0]
click at [335, 14] on span "G-ERP - BFG Shared Service" at bounding box center [274, 25] width 176 height 22
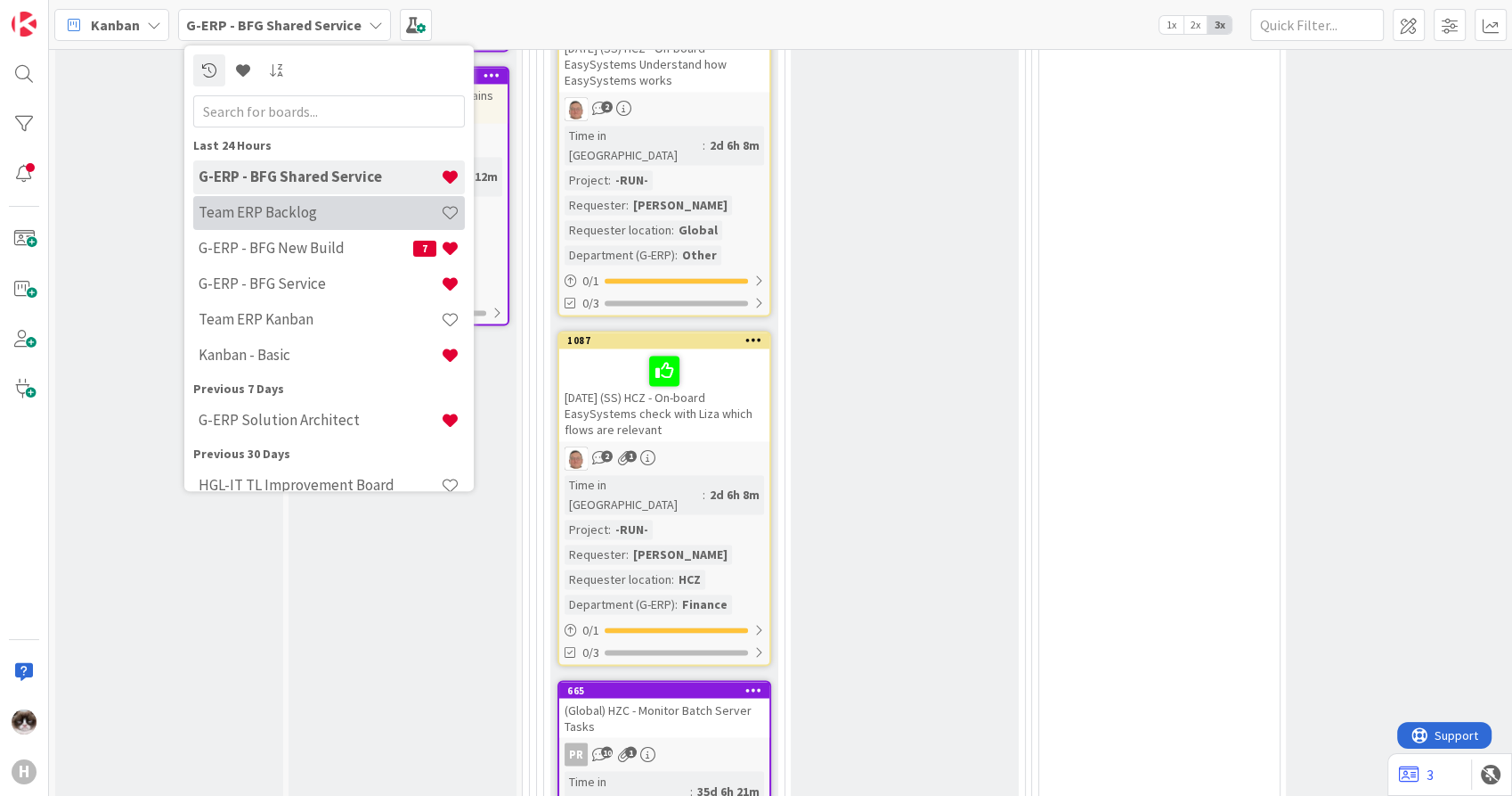
click at [295, 210] on h4 "Team ERP Backlog" at bounding box center [319, 213] width 242 height 18
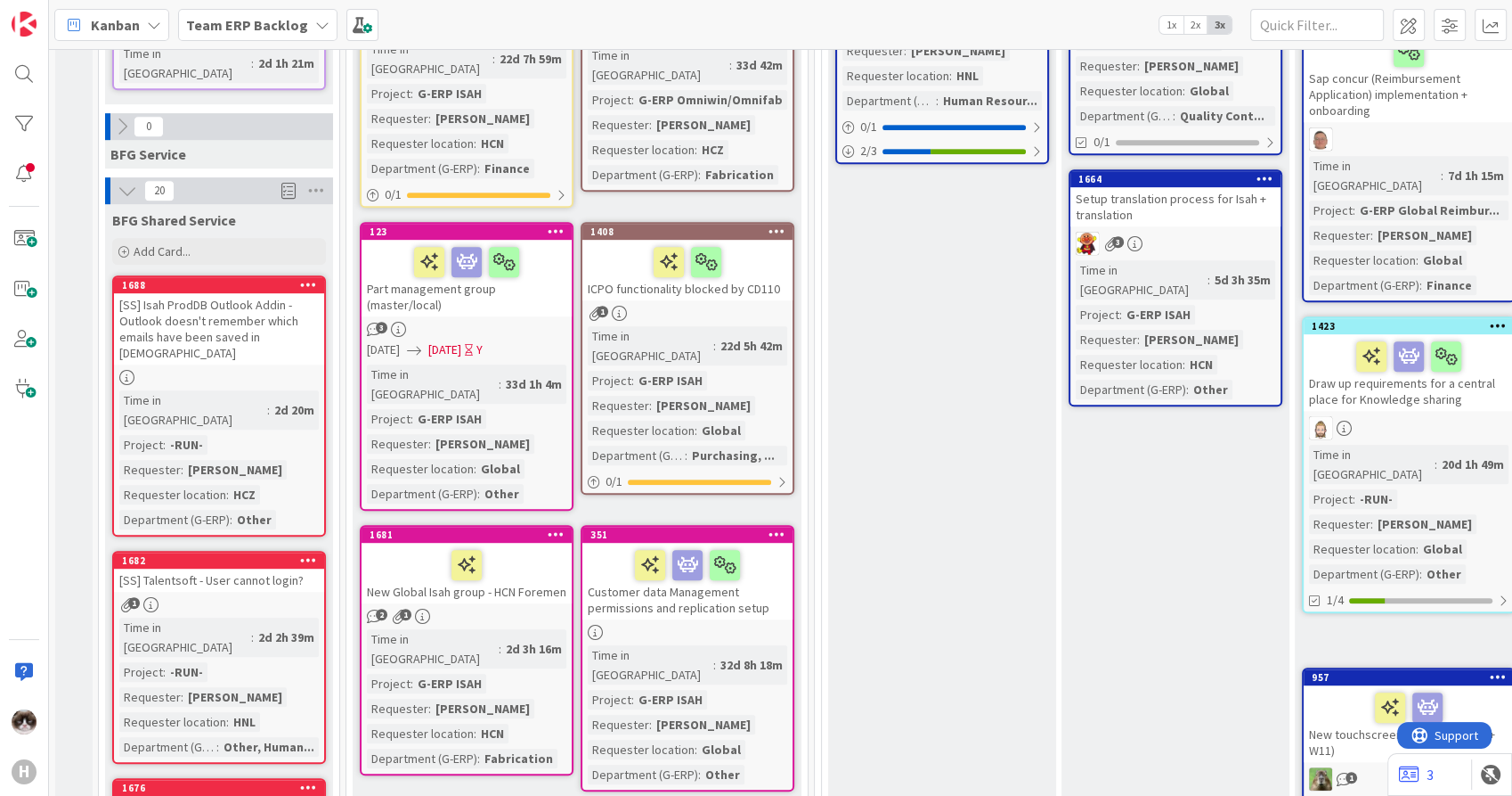
scroll to position [1230, 0]
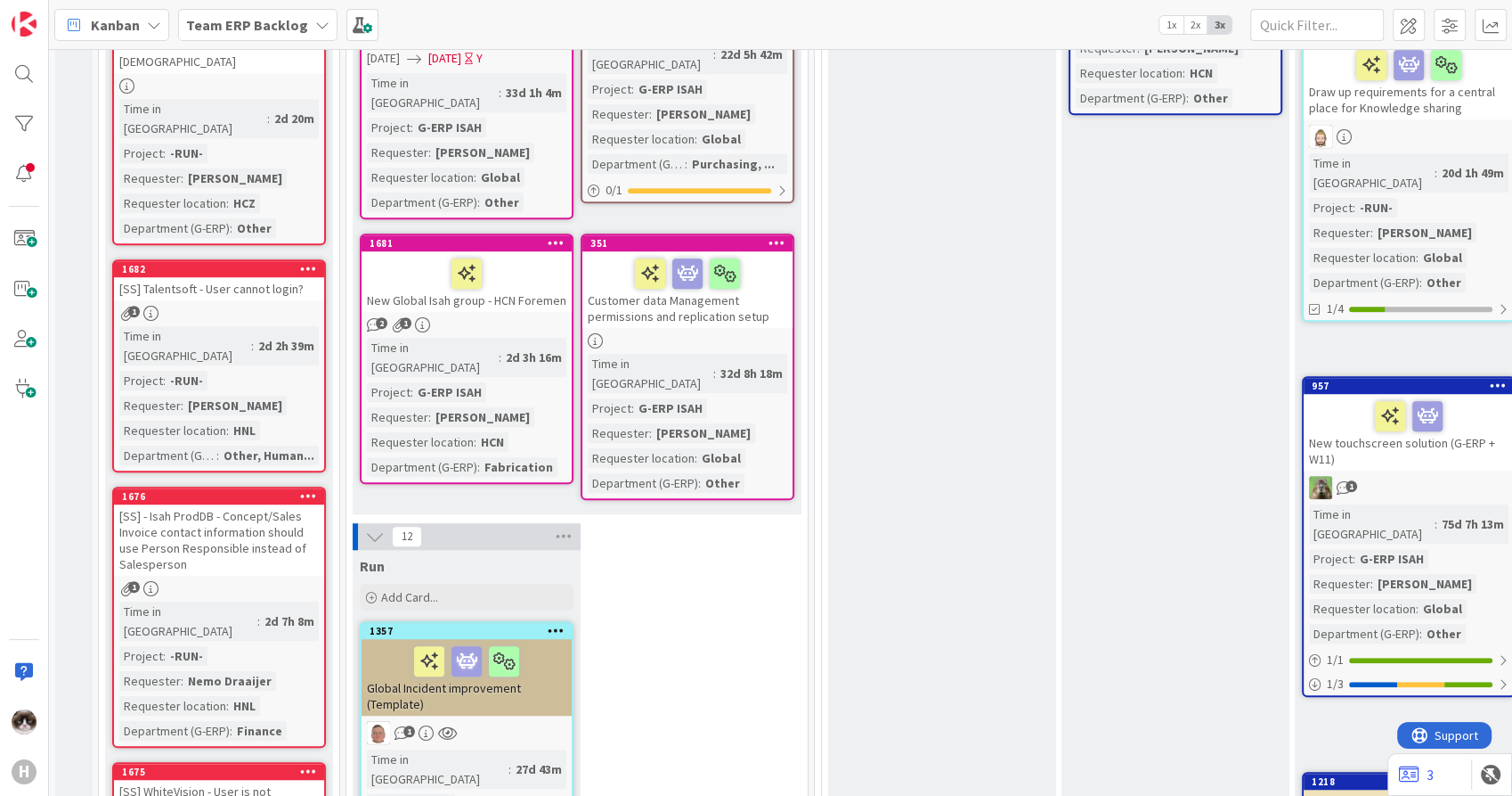
click at [380, 527] on icon at bounding box center [374, 536] width 20 height 20
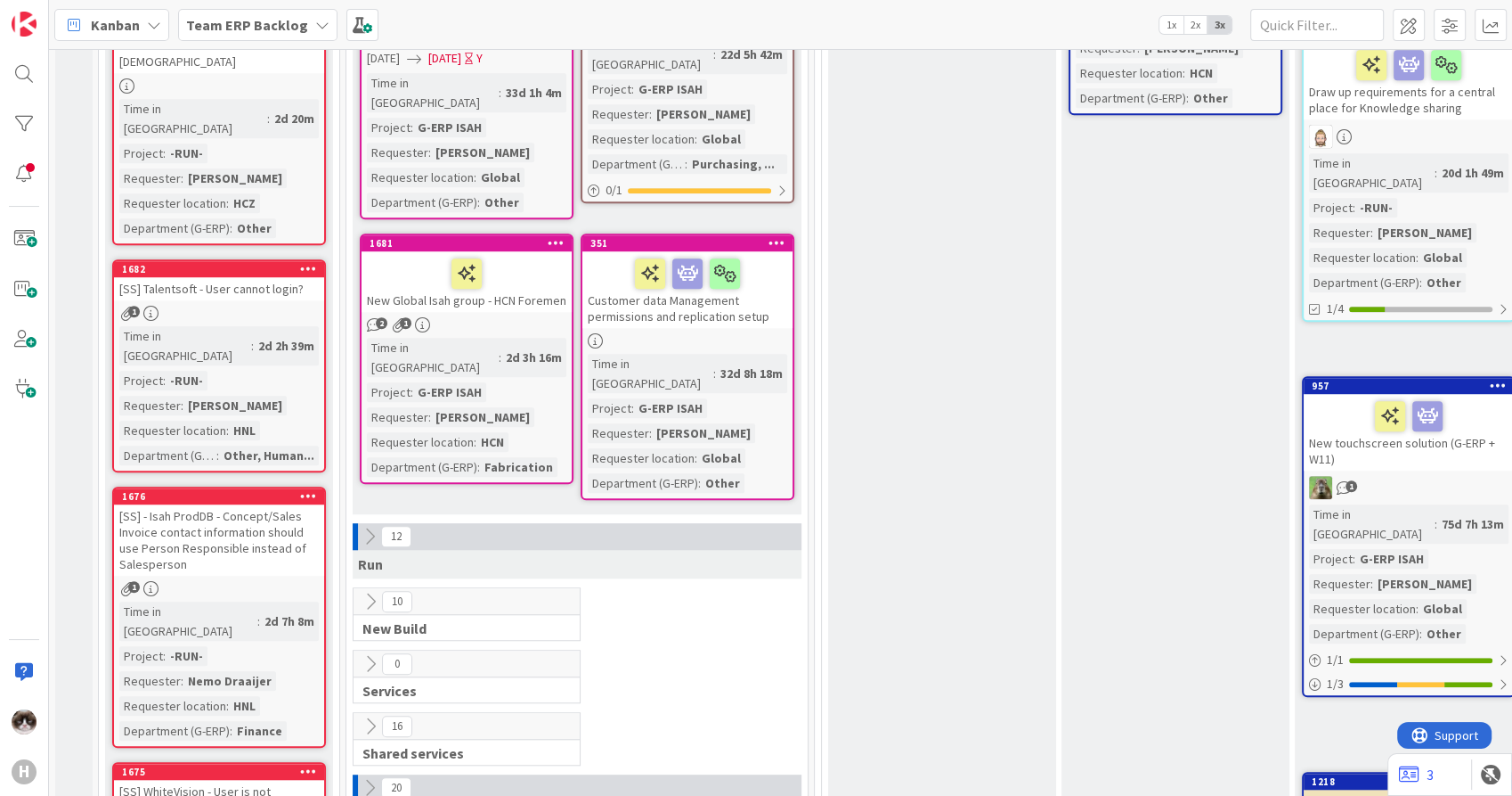
click at [369, 778] on icon at bounding box center [369, 787] width 20 height 20
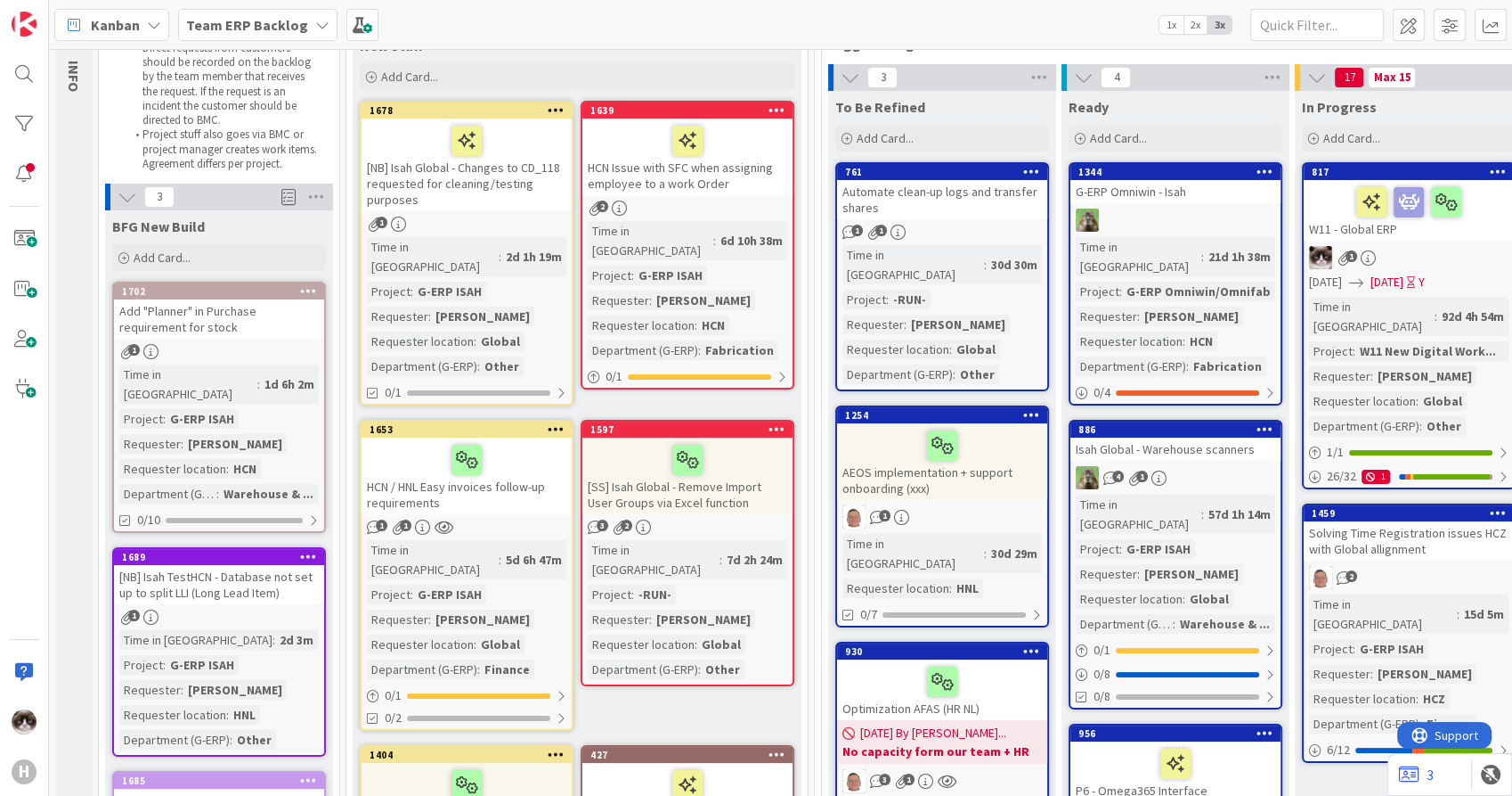
scroll to position [0, 0]
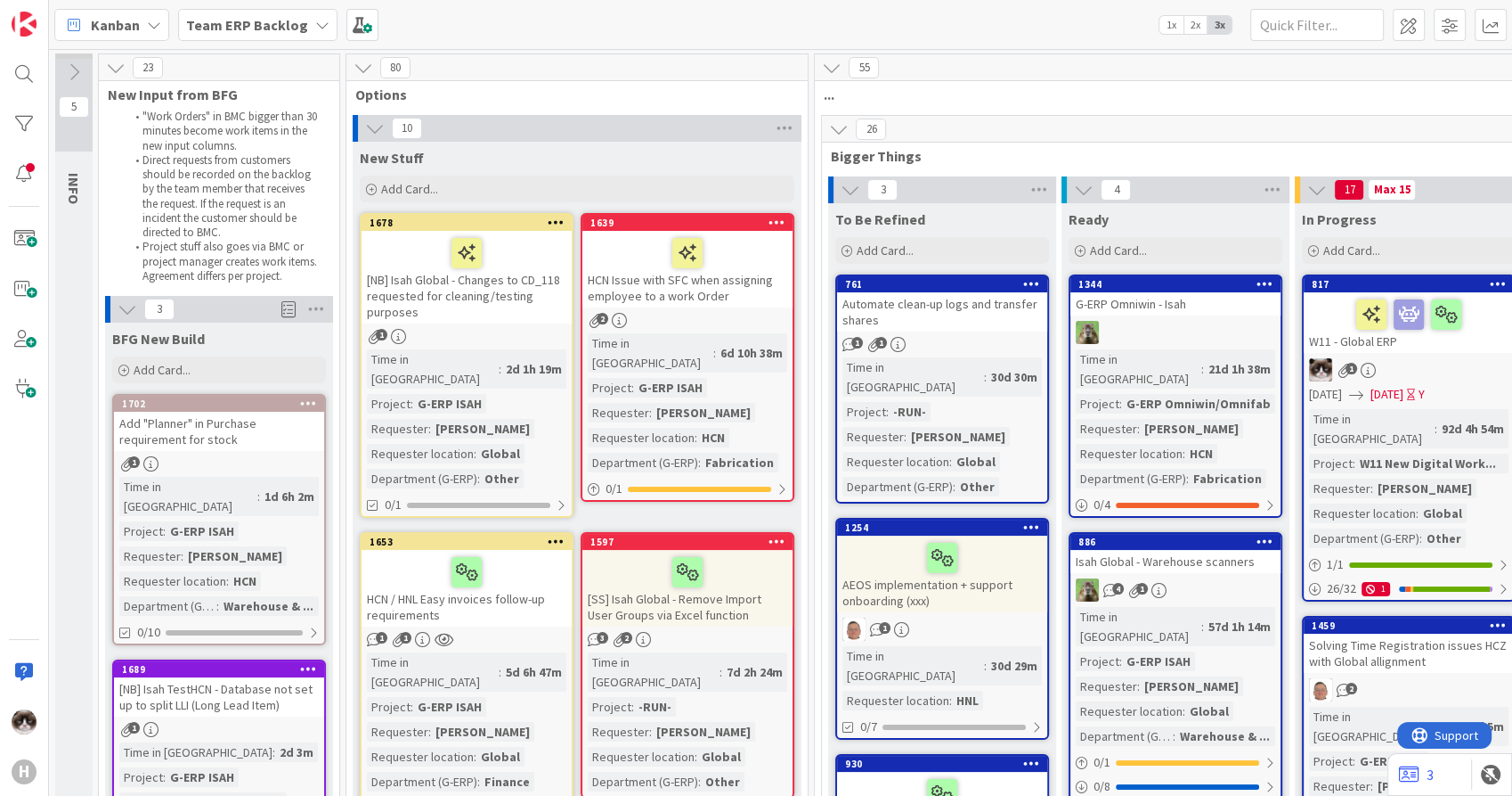
click at [121, 318] on icon at bounding box center [127, 309] width 20 height 20
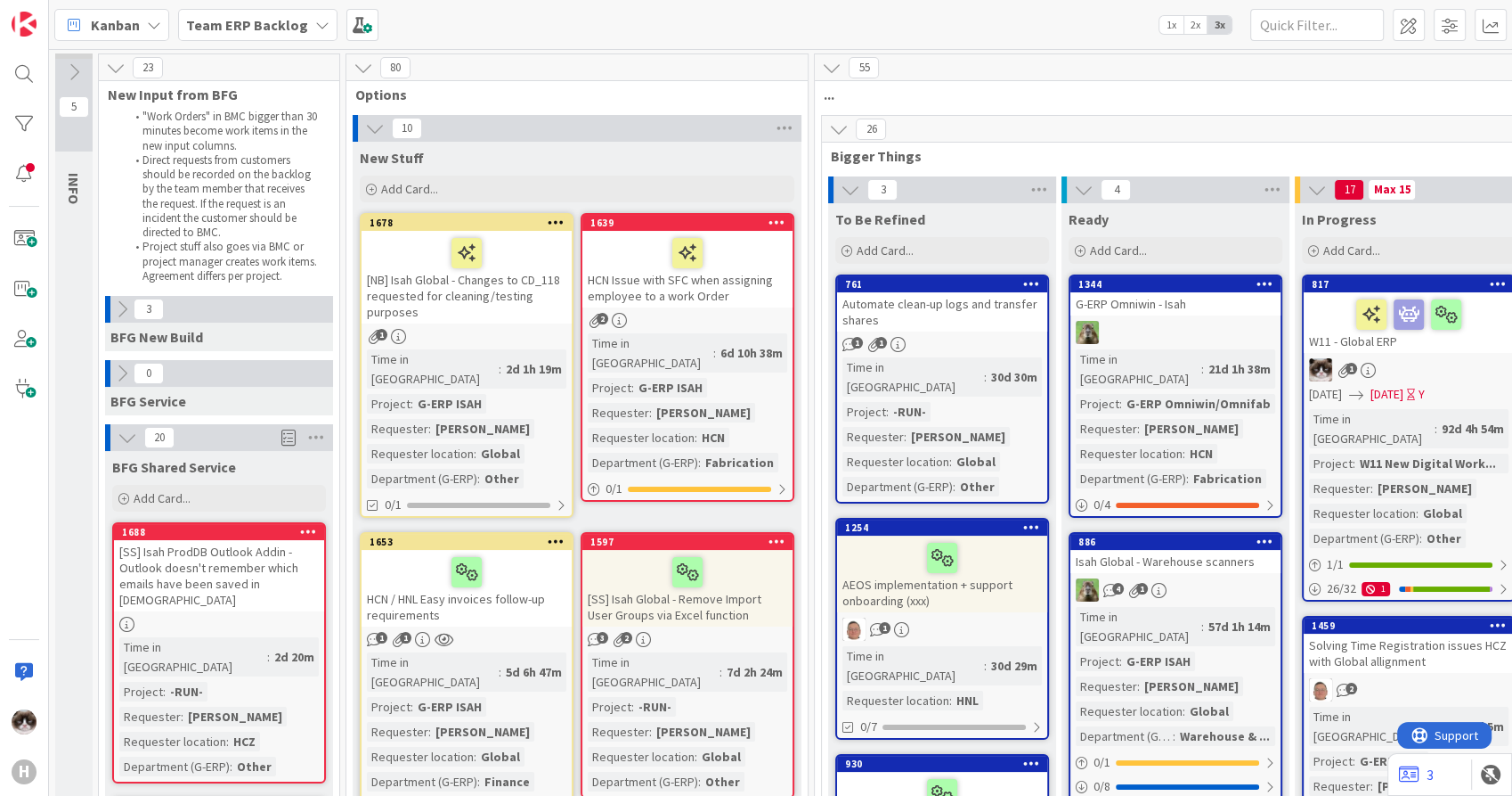
click at [837, 71] on icon at bounding box center [832, 67] width 20 height 20
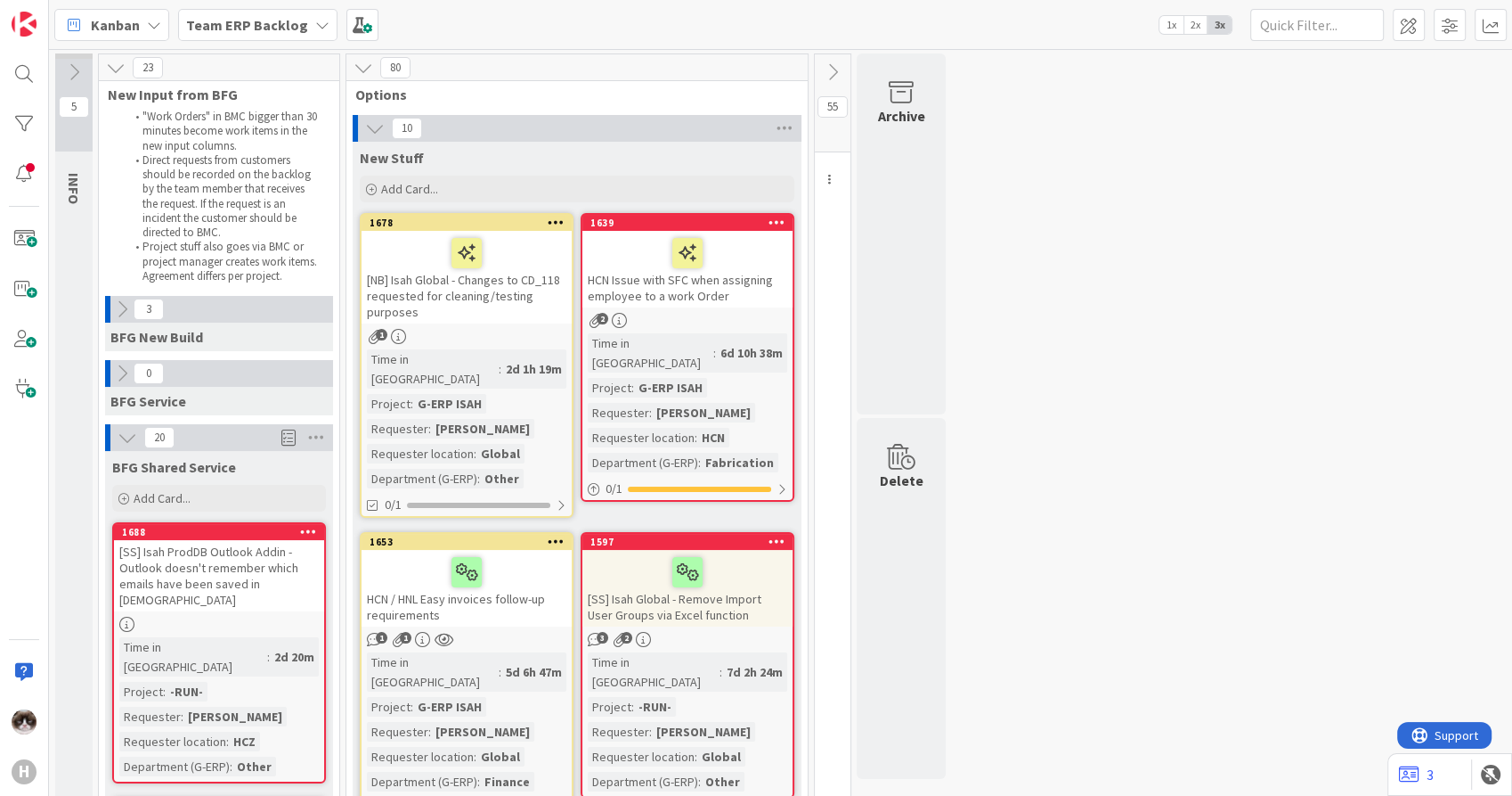
click at [122, 433] on icon at bounding box center [127, 437] width 20 height 20
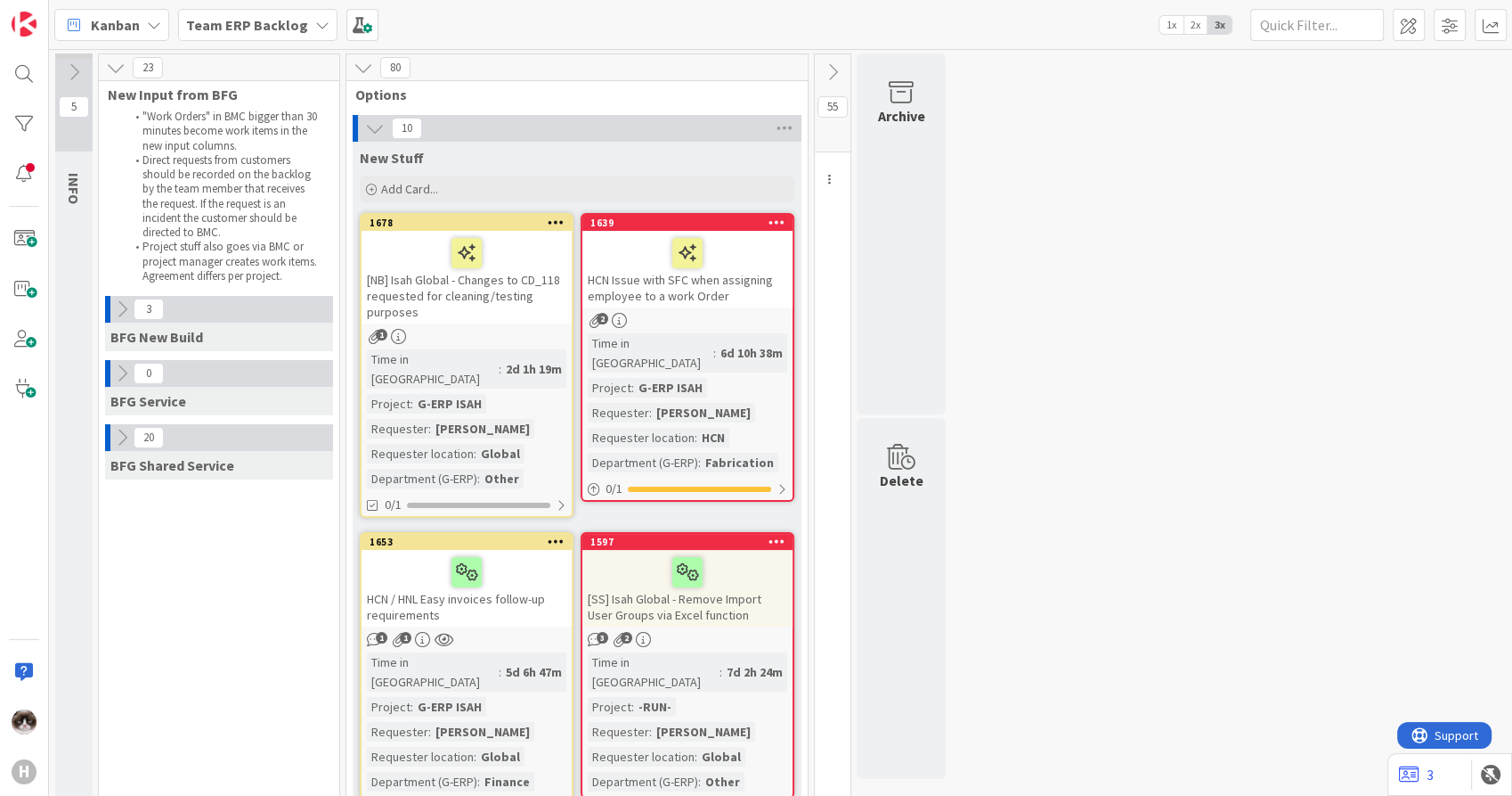
click at [490, 297] on div "[NB] Isah Global - Changes to CD_118 requested for cleaning/testing purposes" at bounding box center [467, 277] width 210 height 93
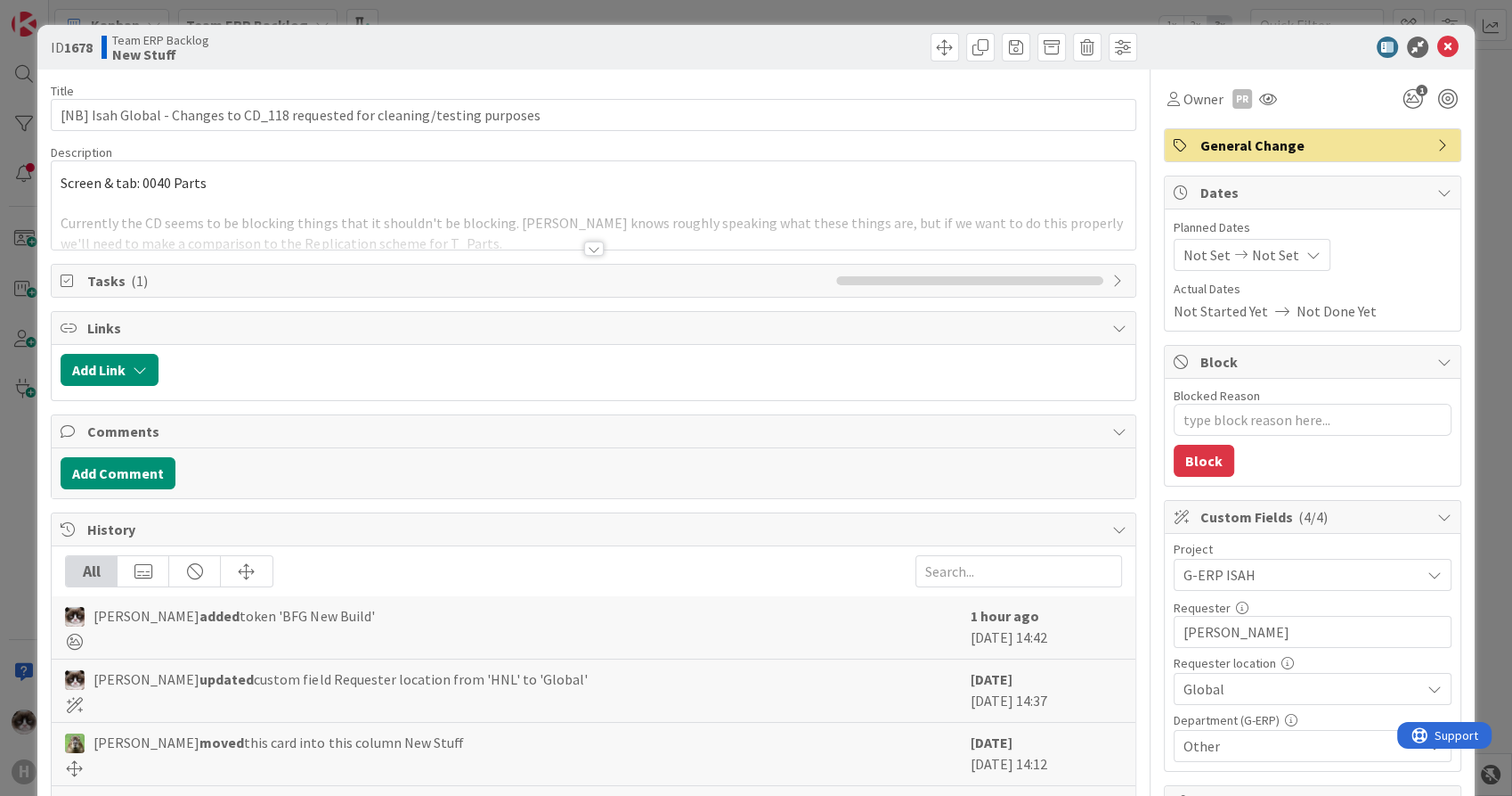
click at [594, 247] on div at bounding box center [593, 248] width 20 height 14
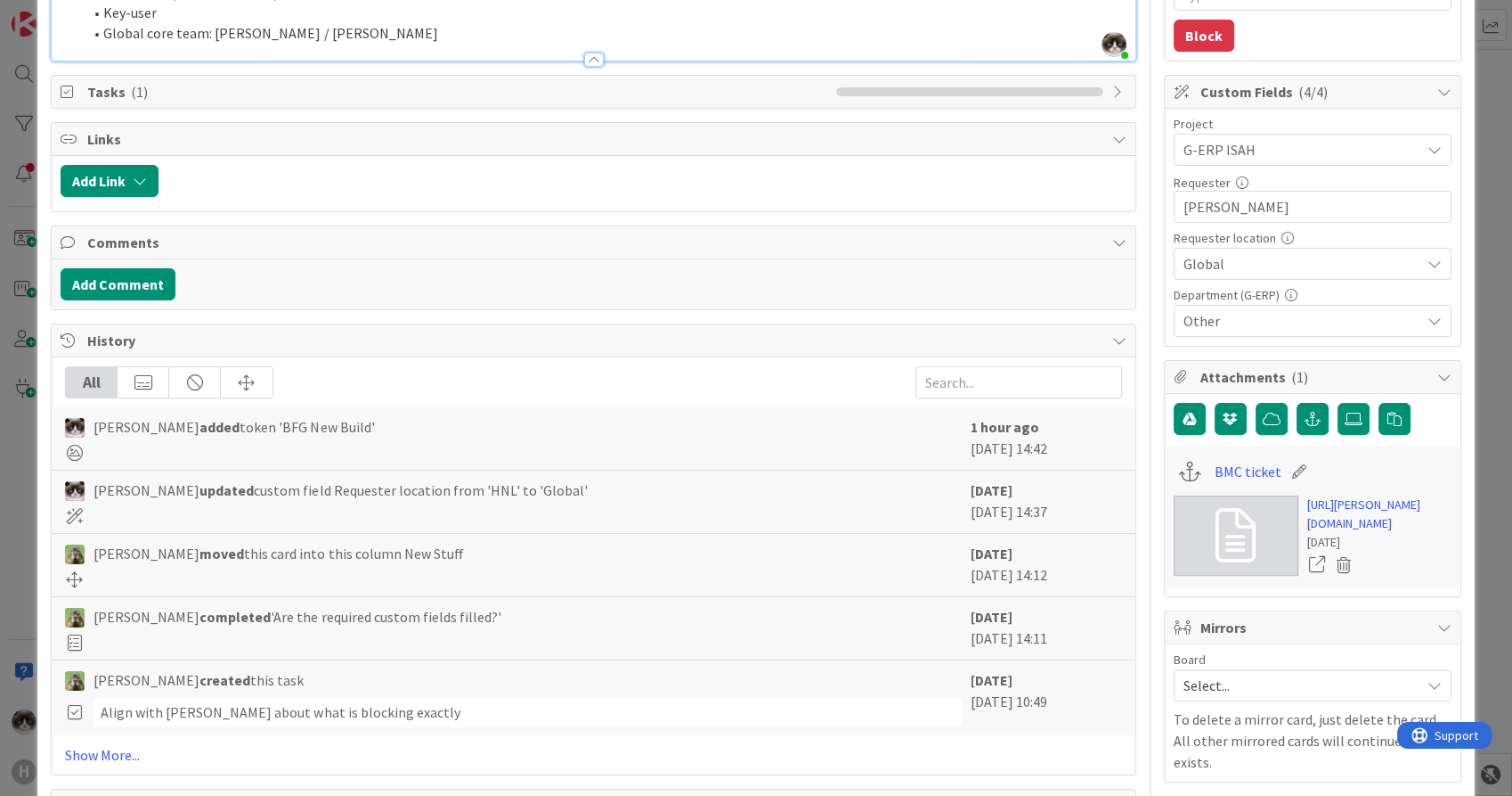
scroll to position [445, 0]
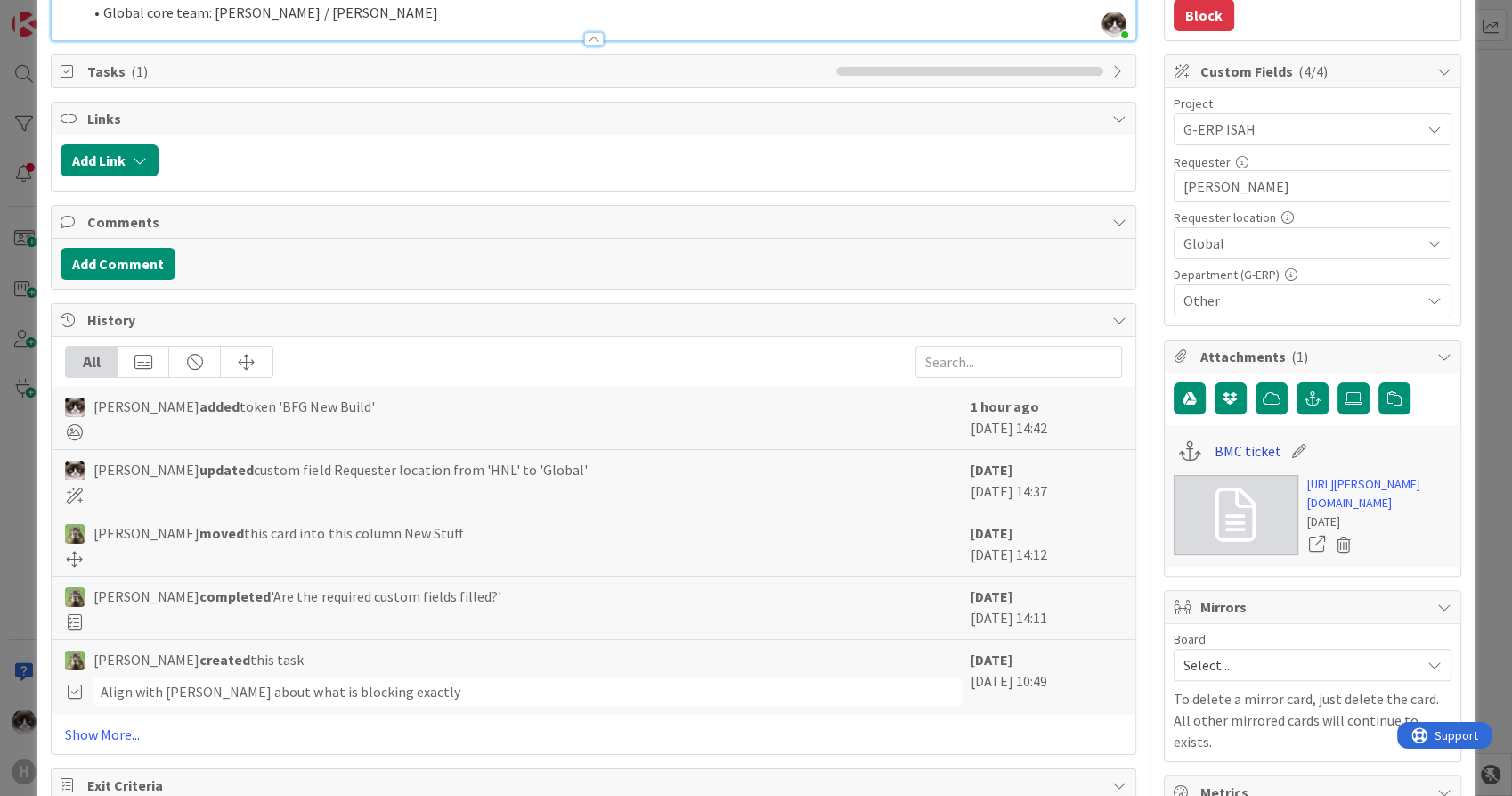
click at [1222, 444] on link "BMC ticket" at bounding box center [1248, 451] width 67 height 22
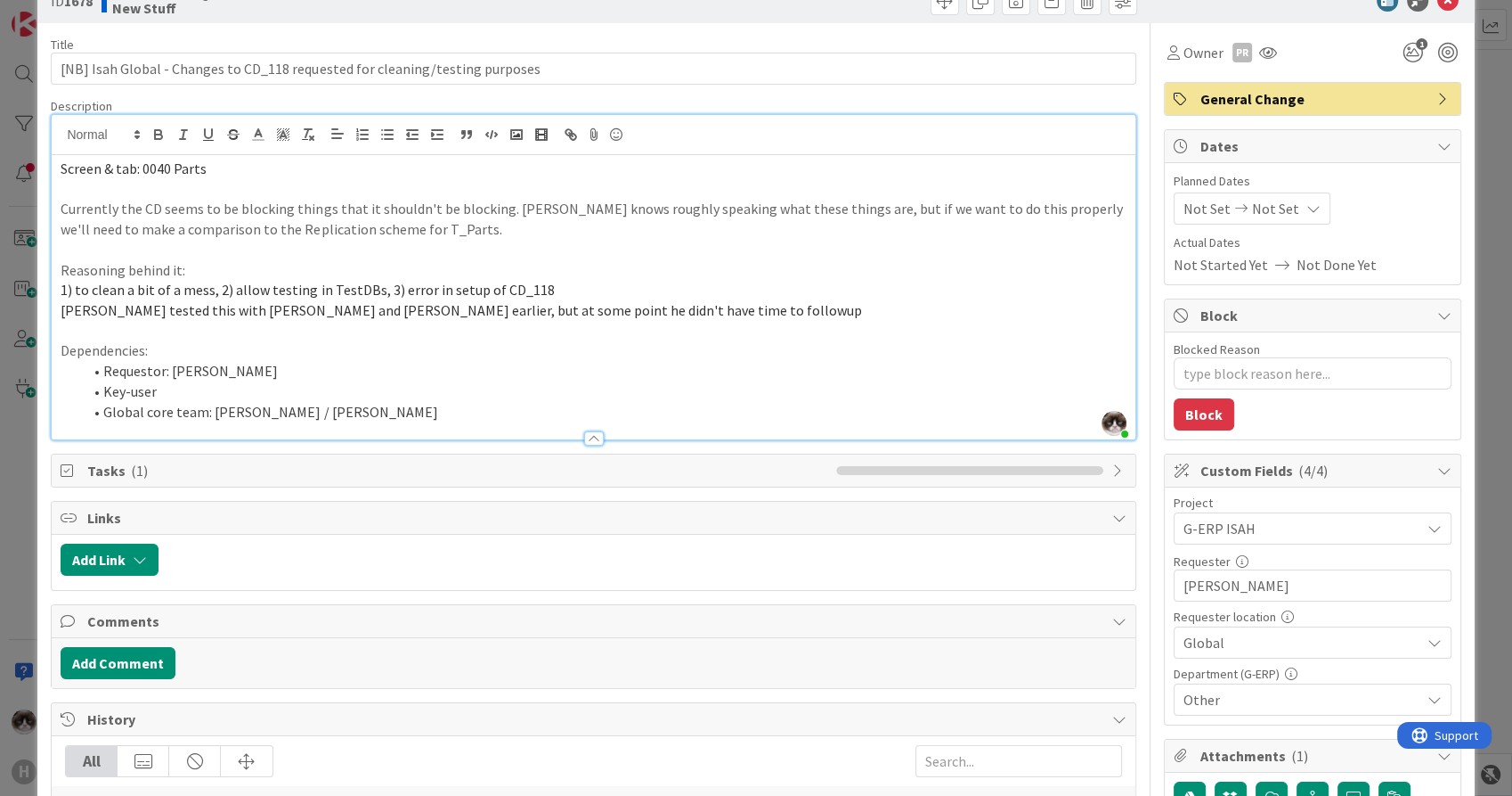
scroll to position [0, 0]
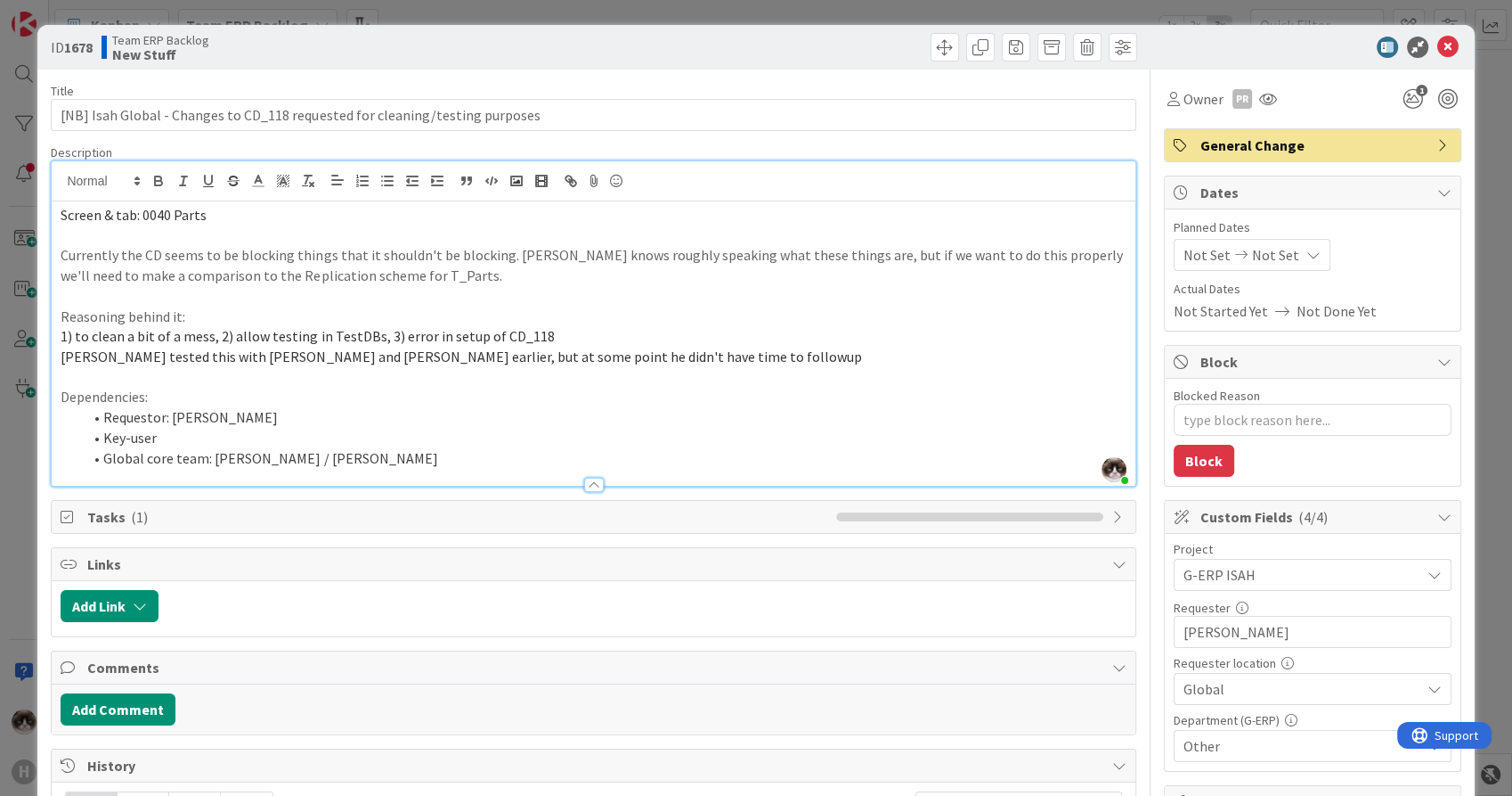
click at [1219, 146] on span "General Change" at bounding box center [1314, 145] width 228 height 22
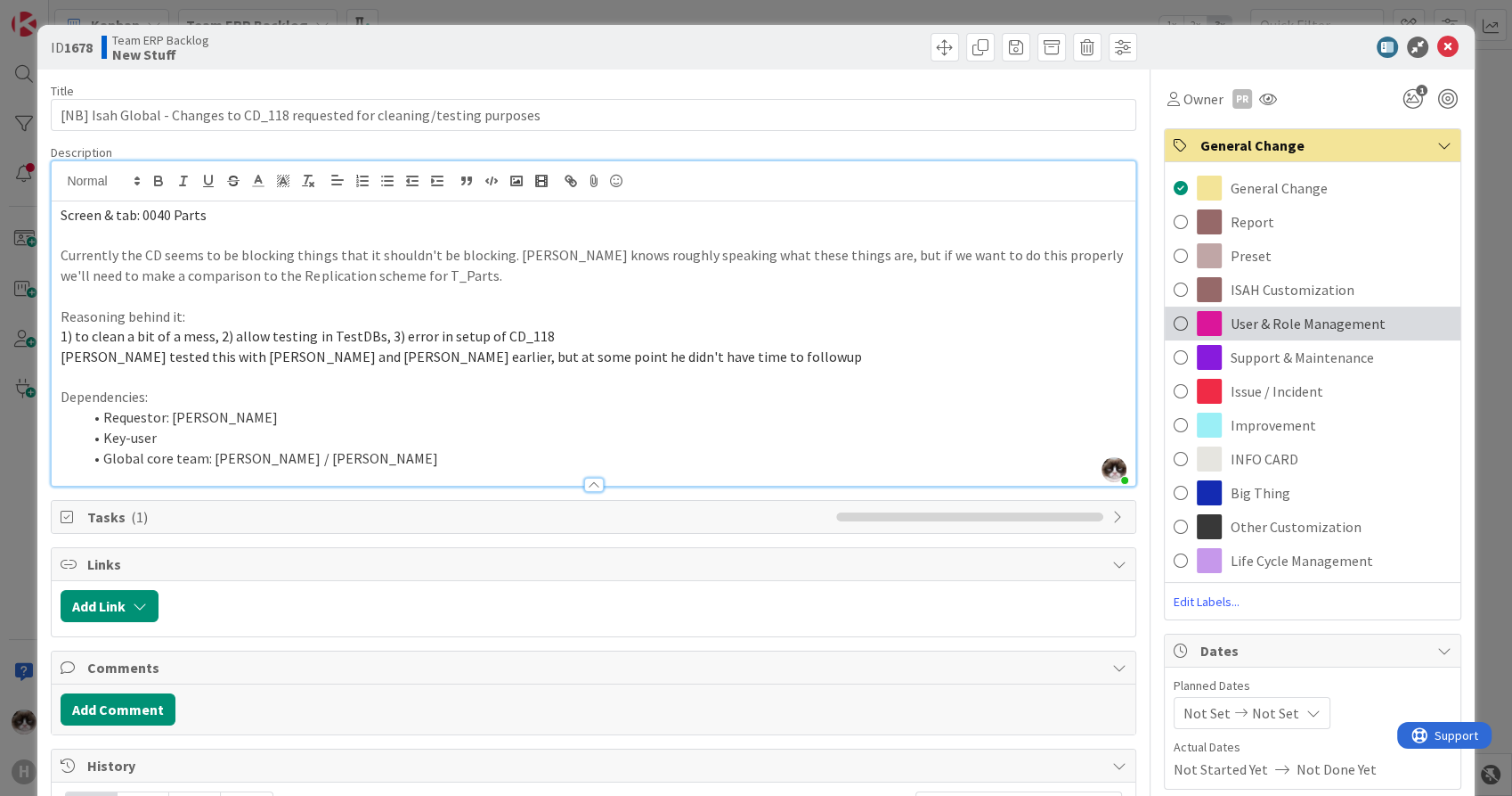
click at [1275, 328] on span "User & Role Management" at bounding box center [1309, 323] width 155 height 22
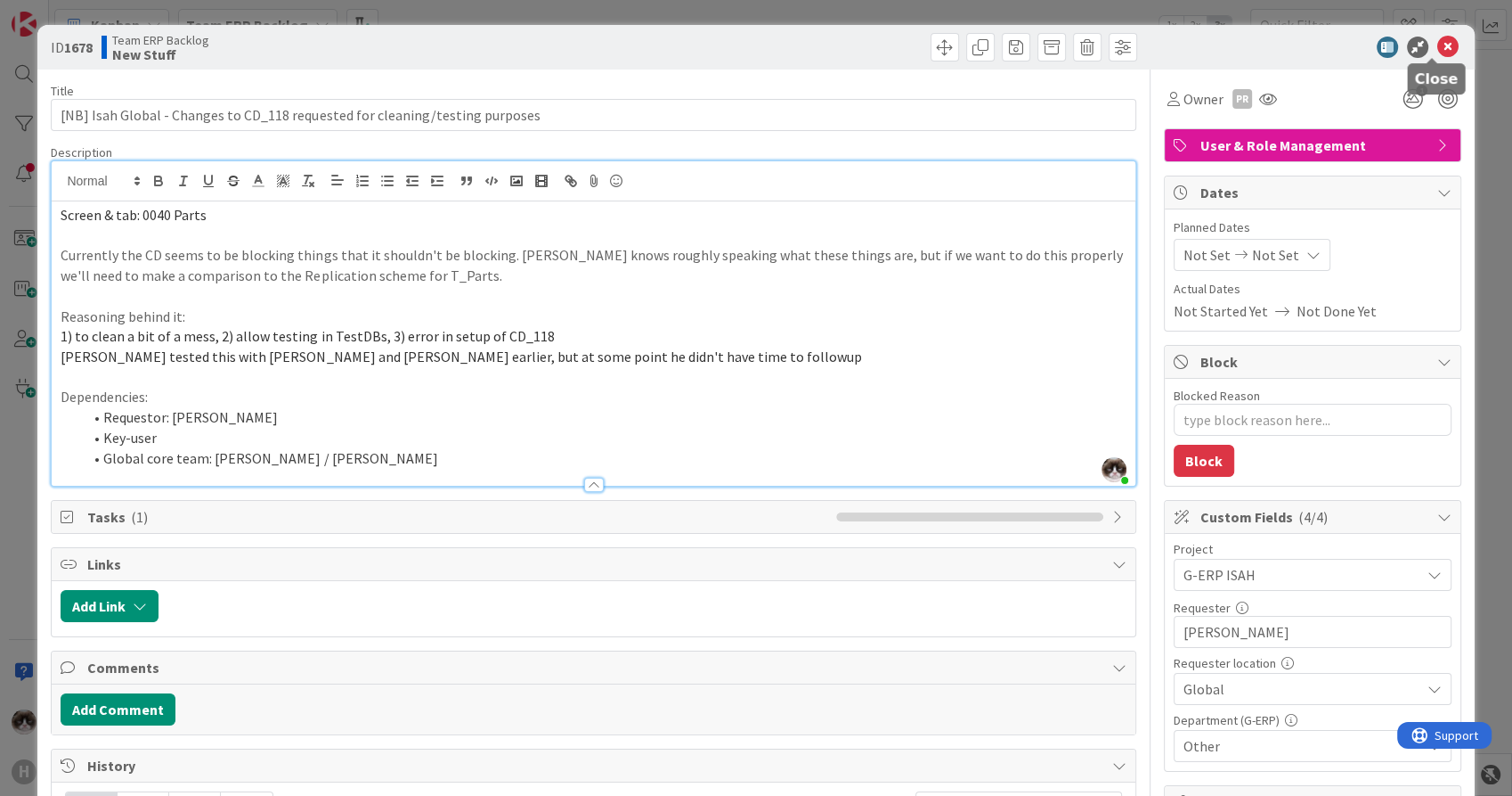
click at [1437, 46] on icon at bounding box center [1448, 47] width 22 height 22
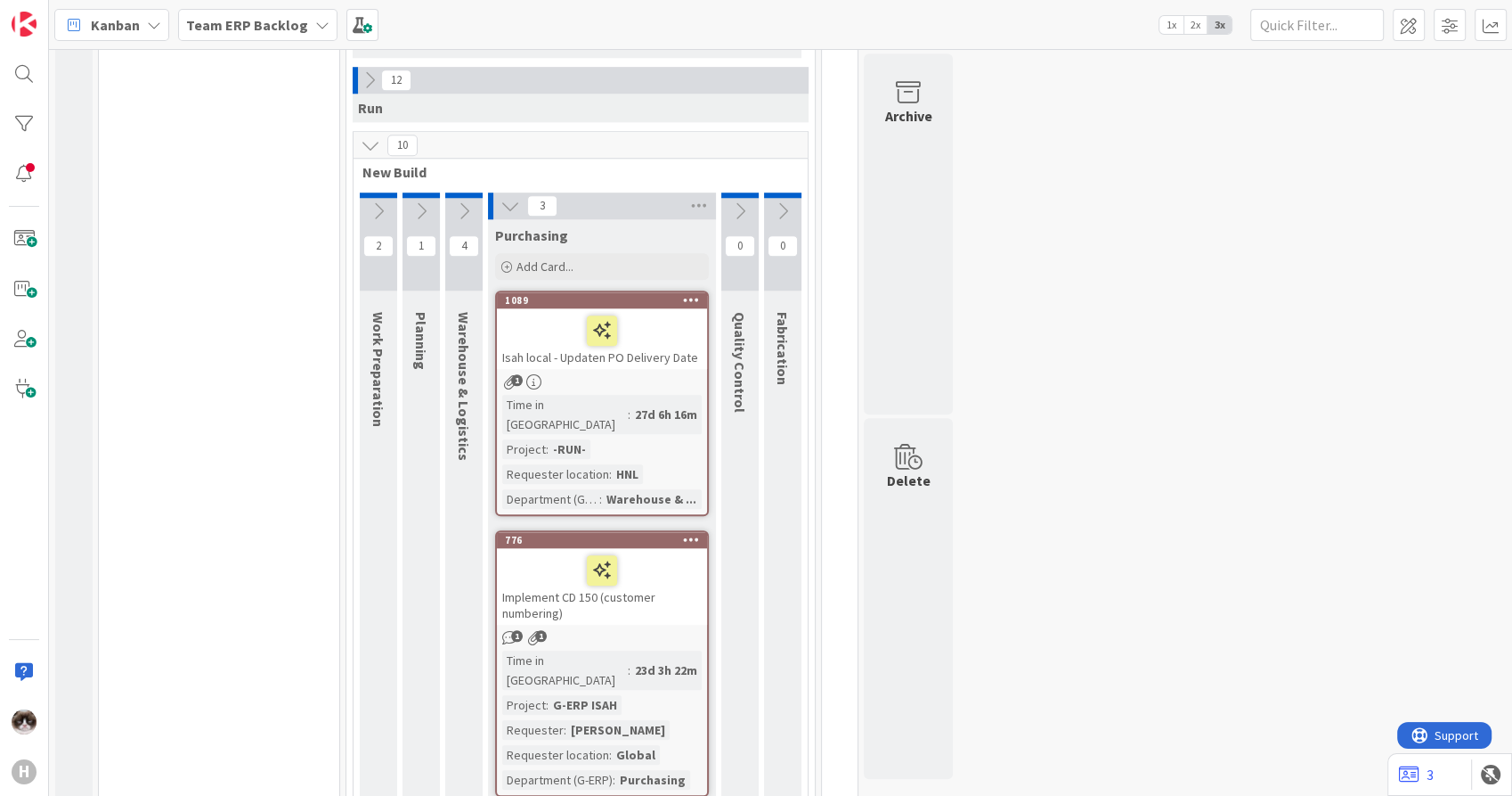
scroll to position [1490, 0]
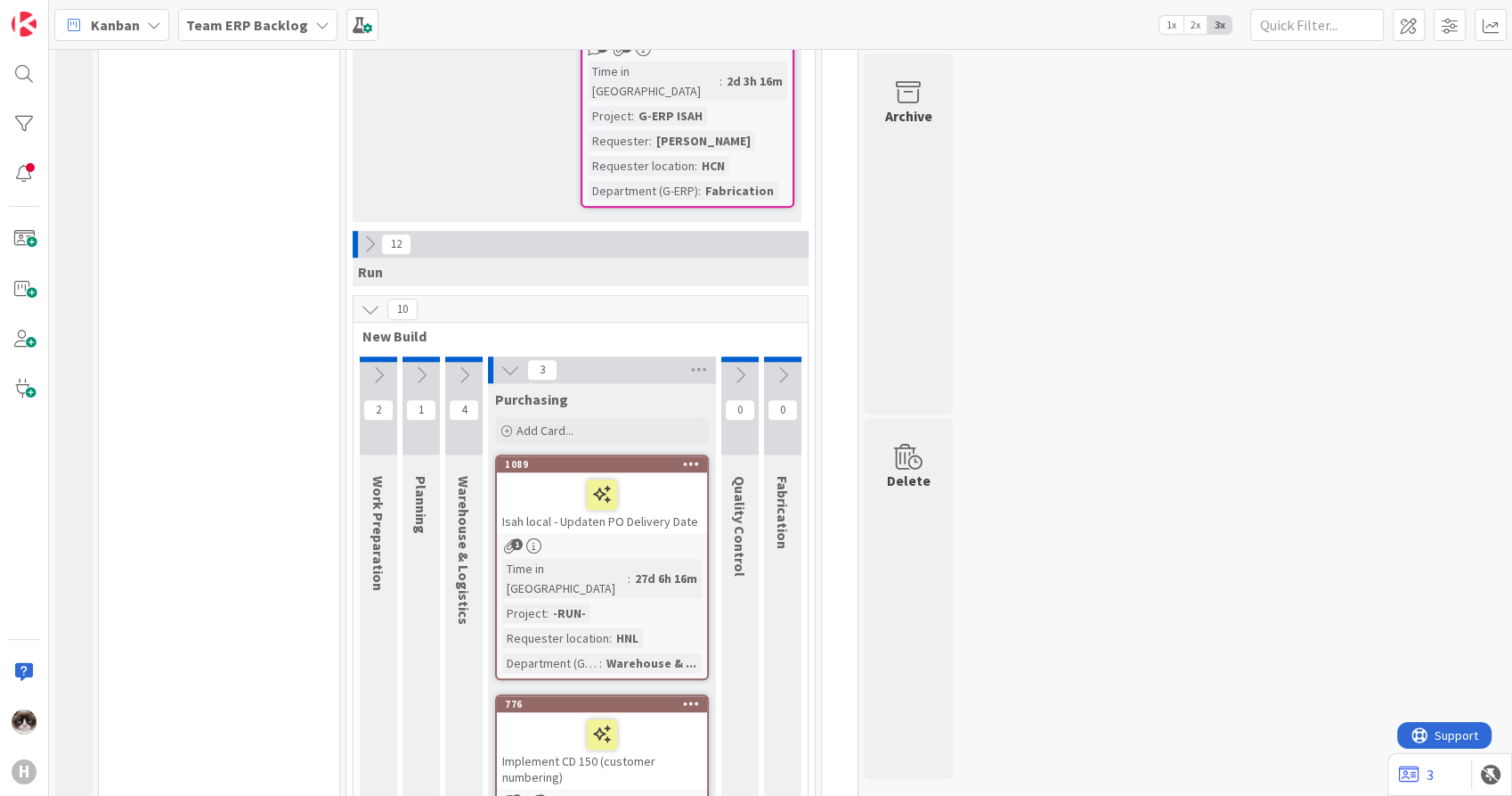
click at [373, 300] on icon at bounding box center [370, 309] width 20 height 20
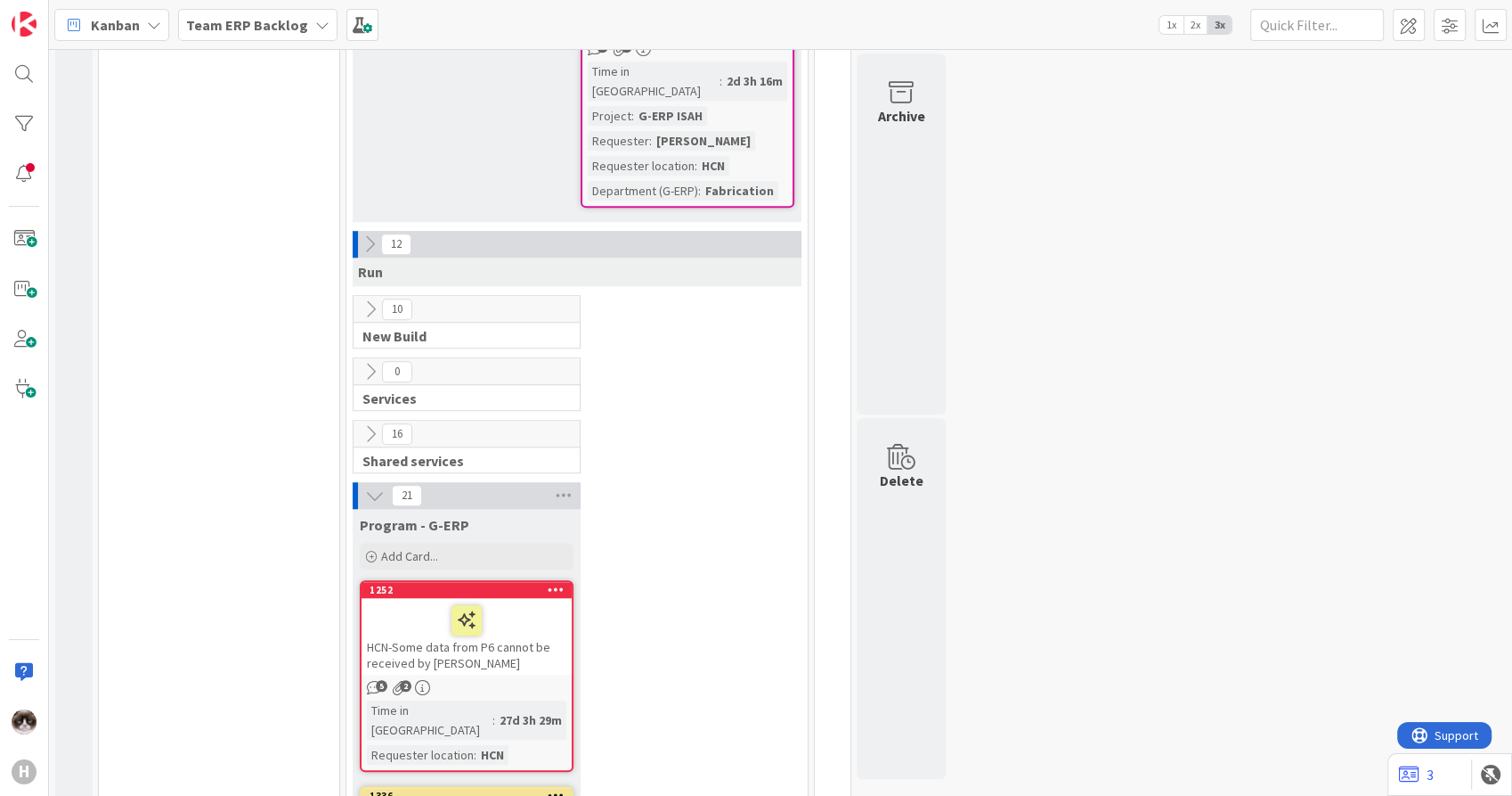
scroll to position [0, 0]
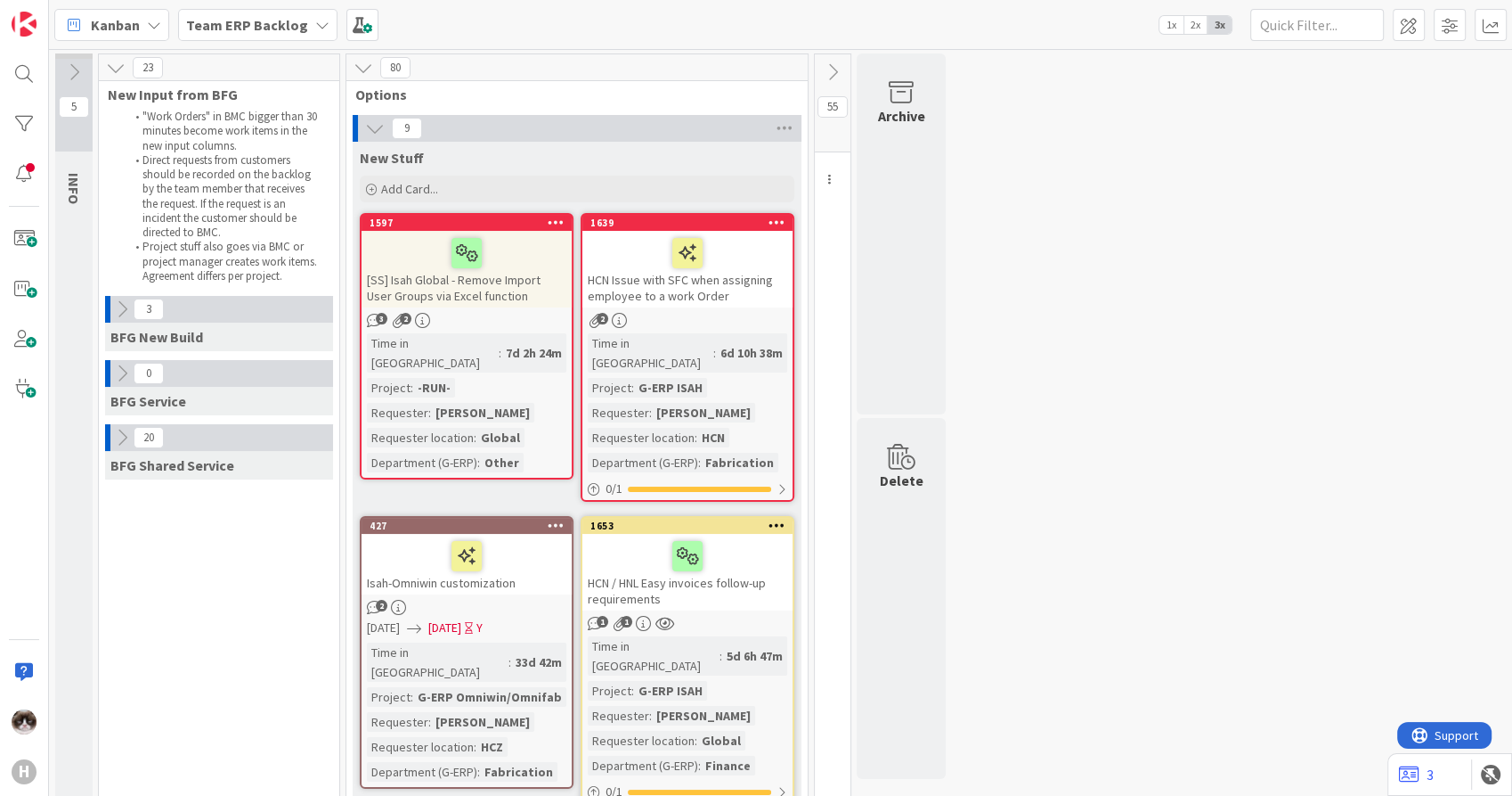
click at [736, 300] on div "HCN Issue with SFC when assigning employee to a work Order" at bounding box center [687, 268] width 210 height 77
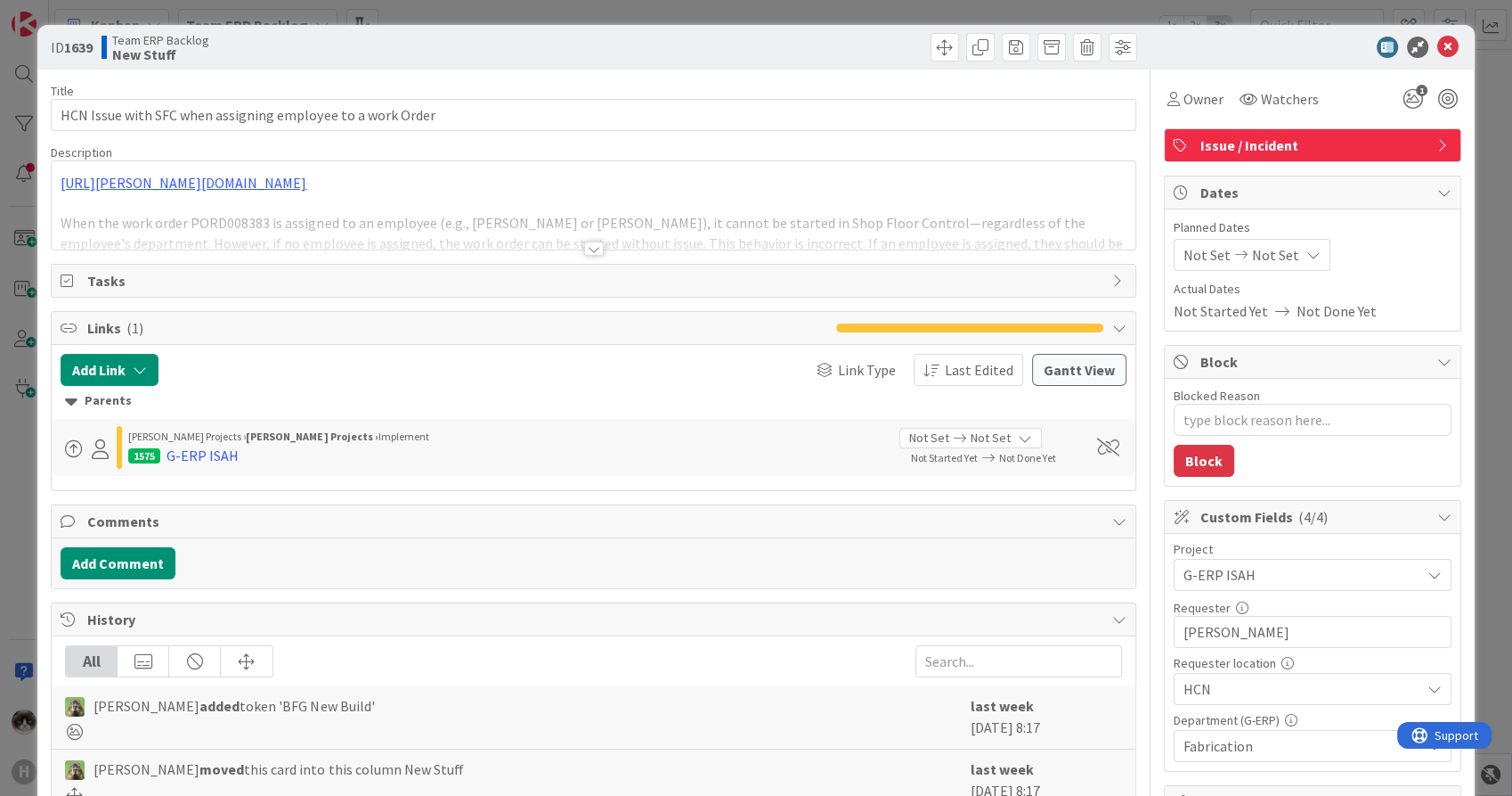
click at [587, 250] on div at bounding box center [593, 248] width 20 height 14
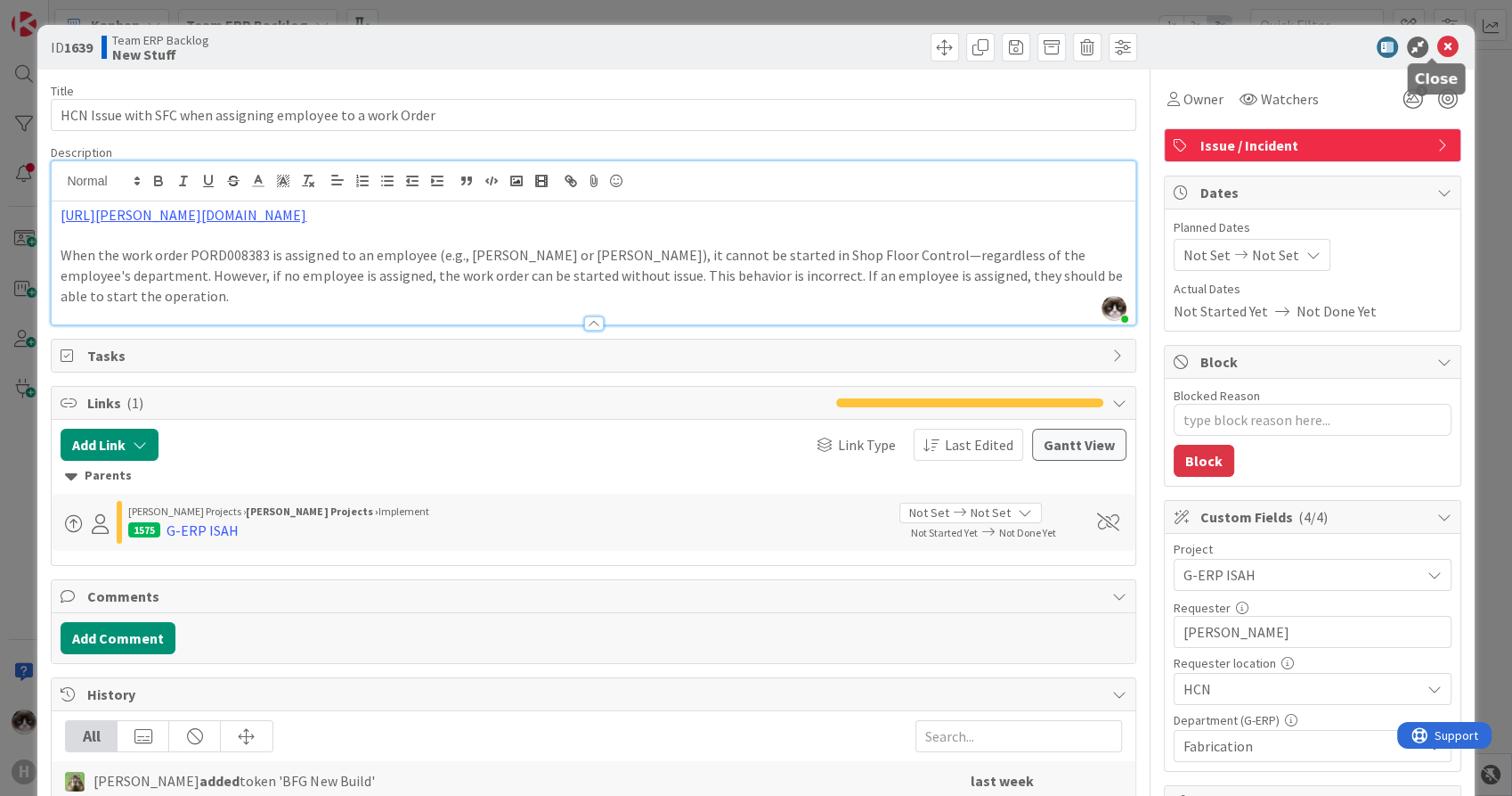
click at [1437, 41] on icon at bounding box center [1448, 47] width 22 height 22
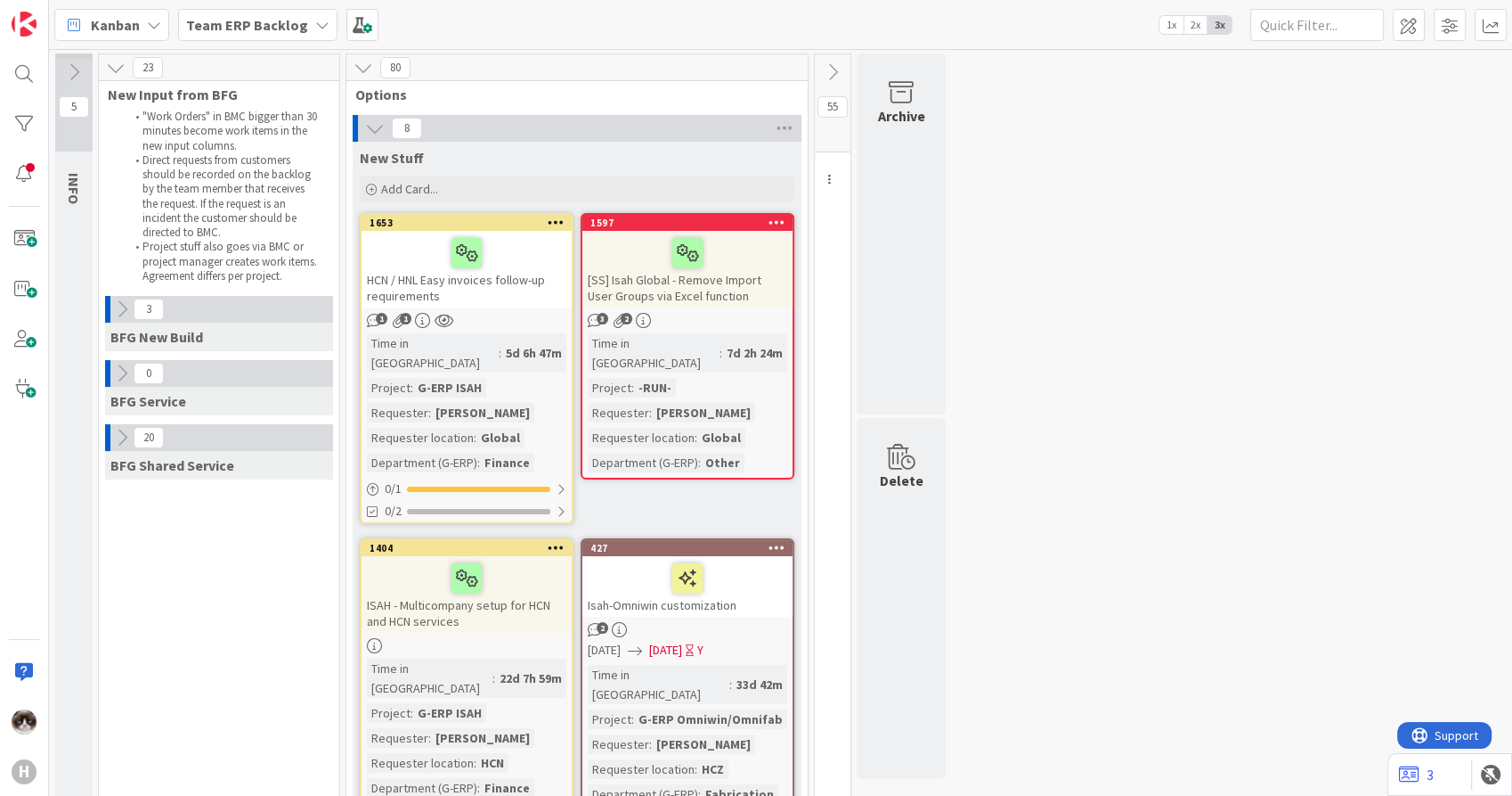
click at [508, 308] on link "1653 HCN / HNL Easy invoices follow-up requirements 1 1 Time in Column : 5d 6h …" at bounding box center [467, 368] width 214 height 311
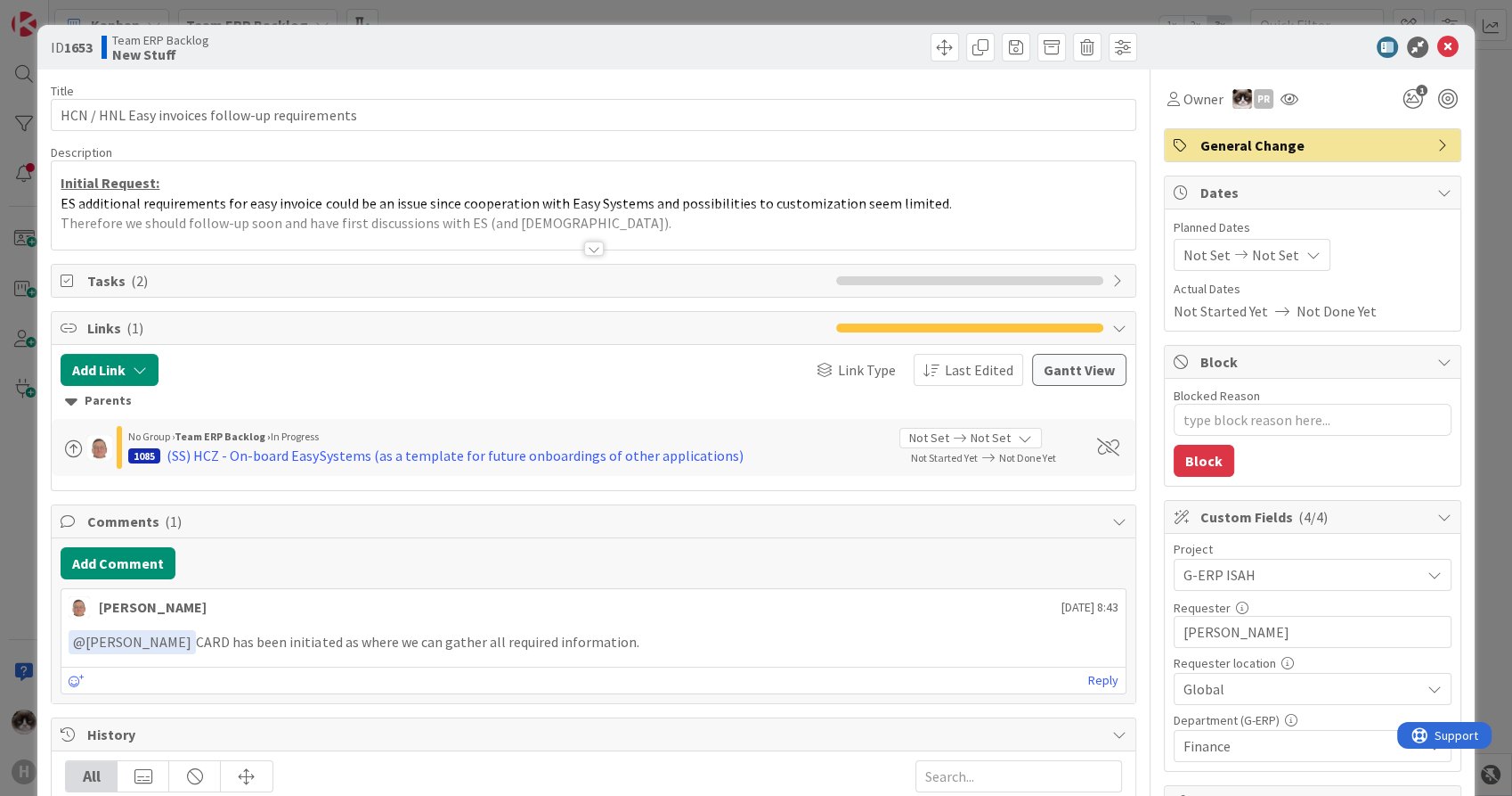
click at [584, 248] on div at bounding box center [593, 248] width 20 height 14
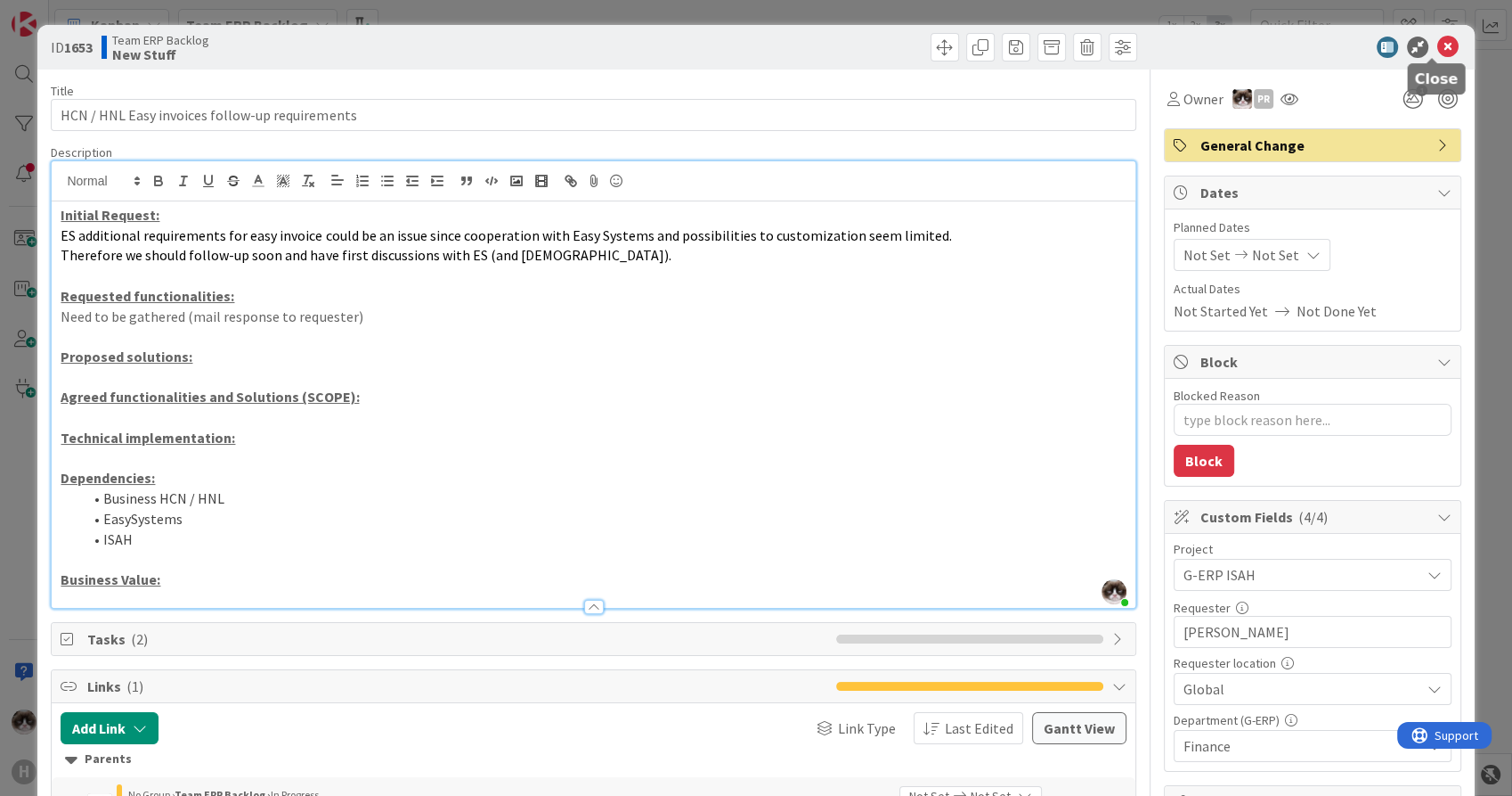
click at [1437, 42] on icon at bounding box center [1448, 47] width 22 height 22
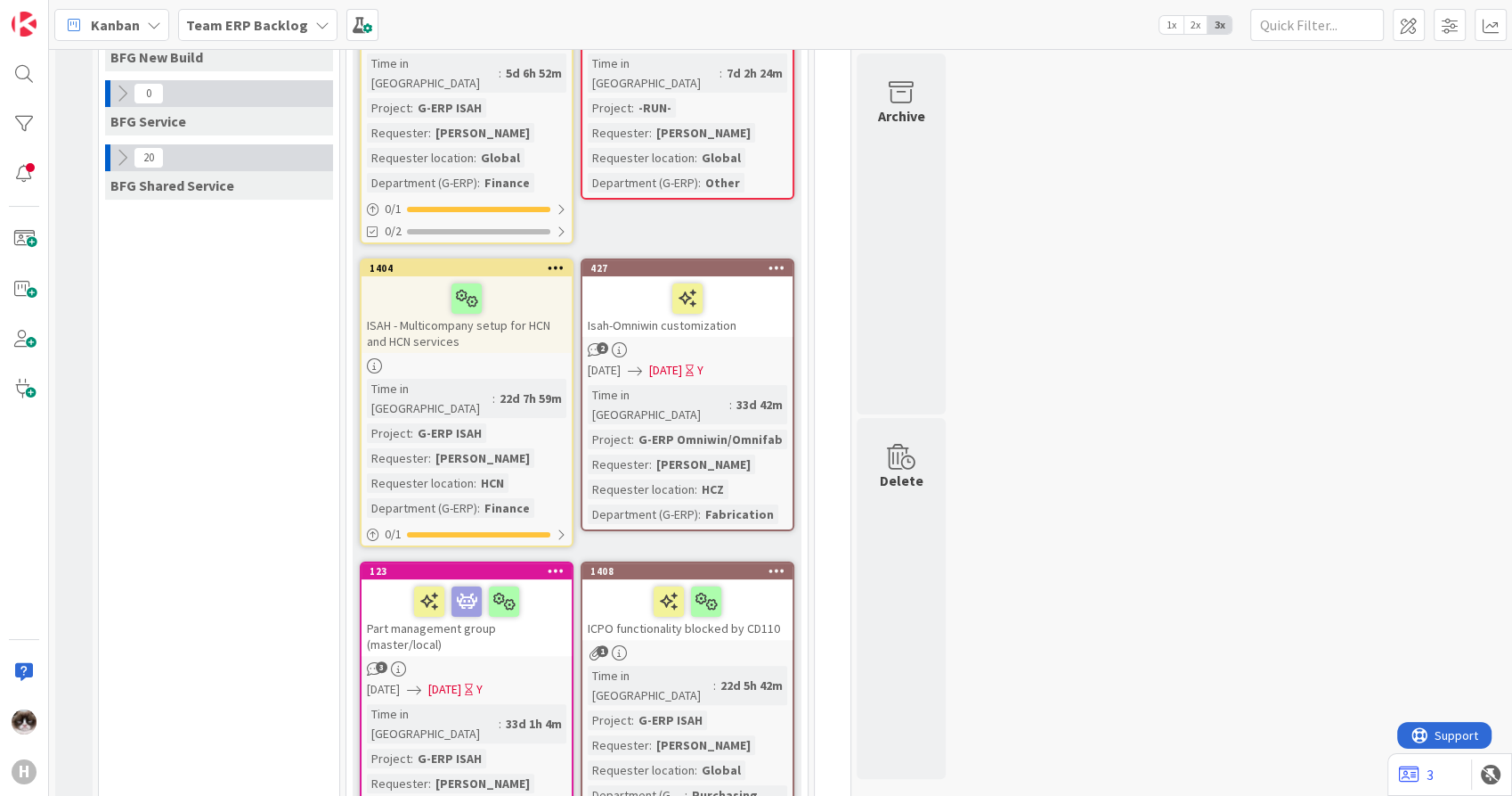
scroll to position [268, 0]
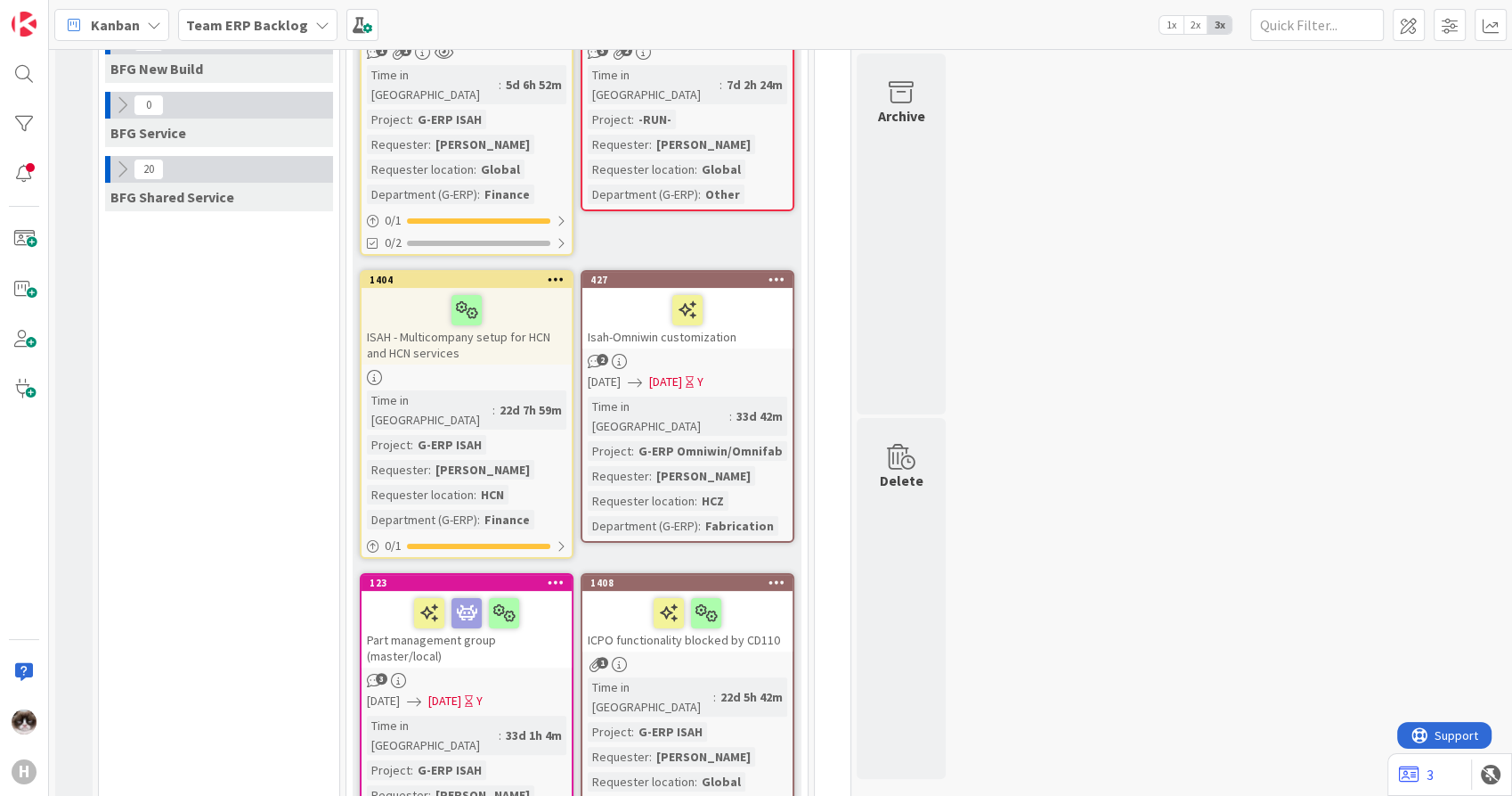
click at [465, 347] on link "1404 ISAH - Multicompany setup for HCN and HCN services Time in [GEOGRAPHIC_DAT…" at bounding box center [467, 414] width 214 height 288
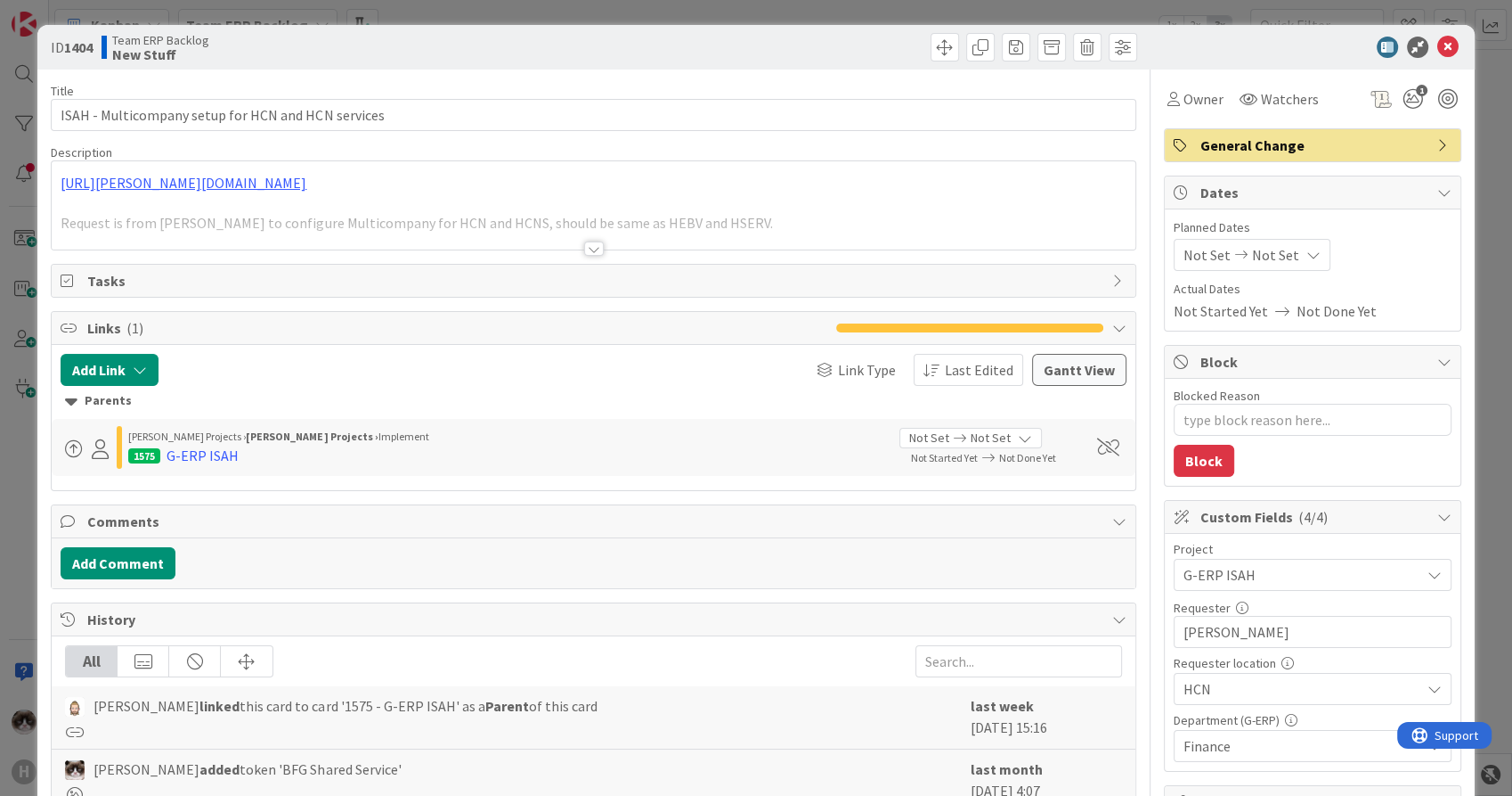
click at [593, 250] on div at bounding box center [593, 248] width 20 height 14
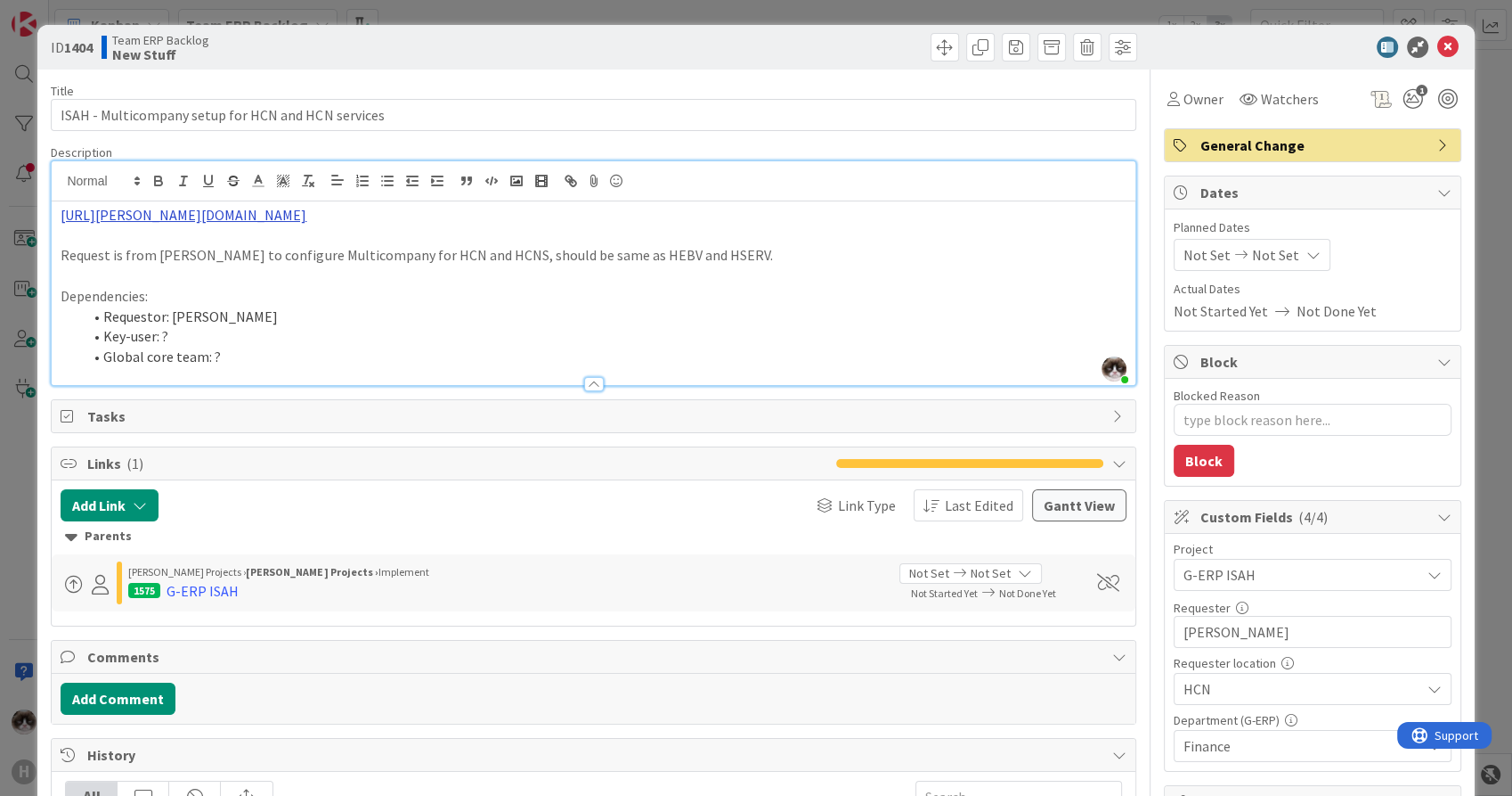
click at [306, 223] on link "[URL][PERSON_NAME][DOMAIN_NAME]" at bounding box center [183, 215] width 246 height 18
click at [381, 247] on link "[URL][PERSON_NAME][DOMAIN_NAME]" at bounding box center [345, 250] width 179 height 24
click at [1437, 54] on icon at bounding box center [1448, 47] width 22 height 22
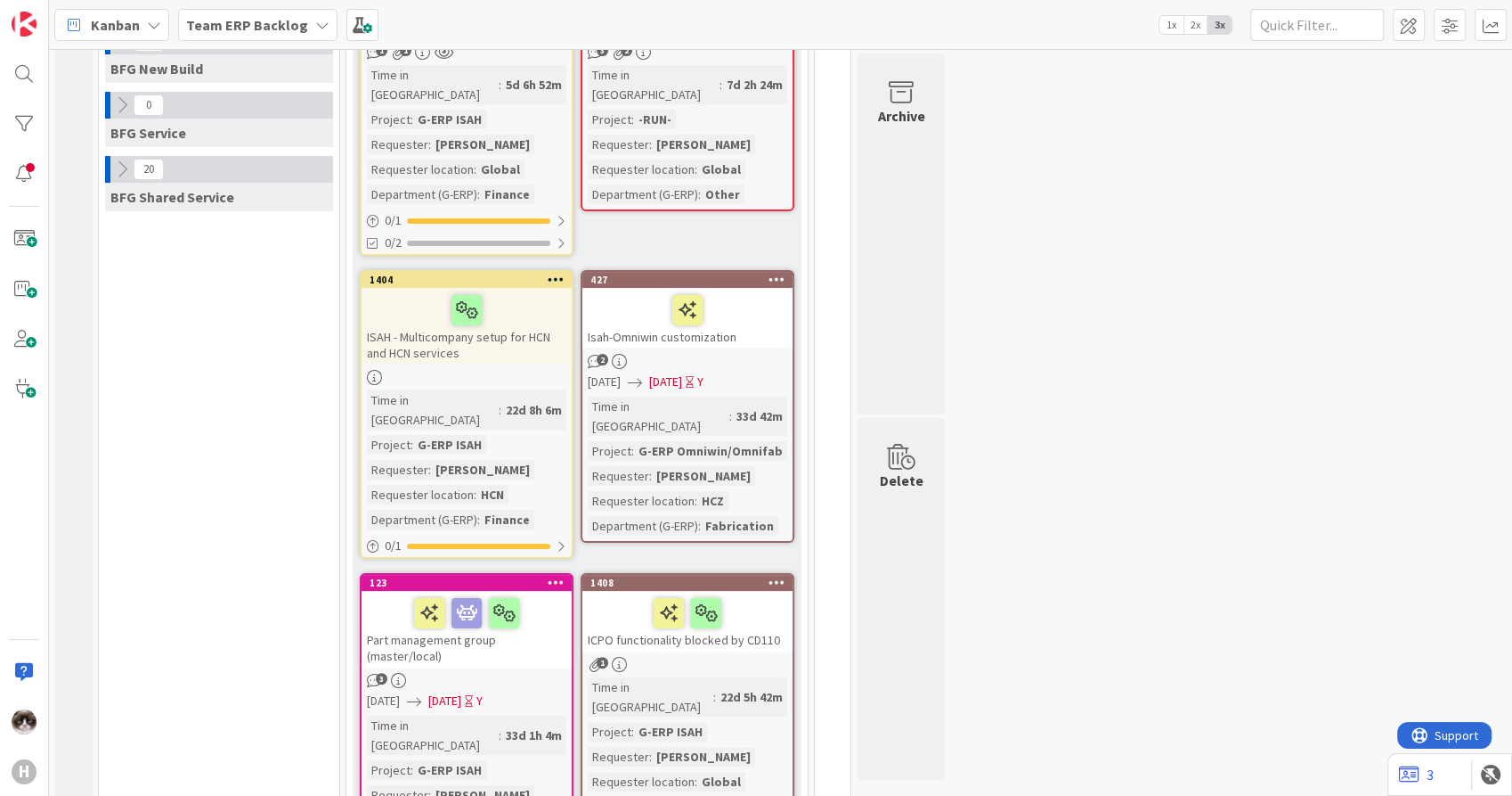
click at [513, 370] on div at bounding box center [467, 377] width 210 height 15
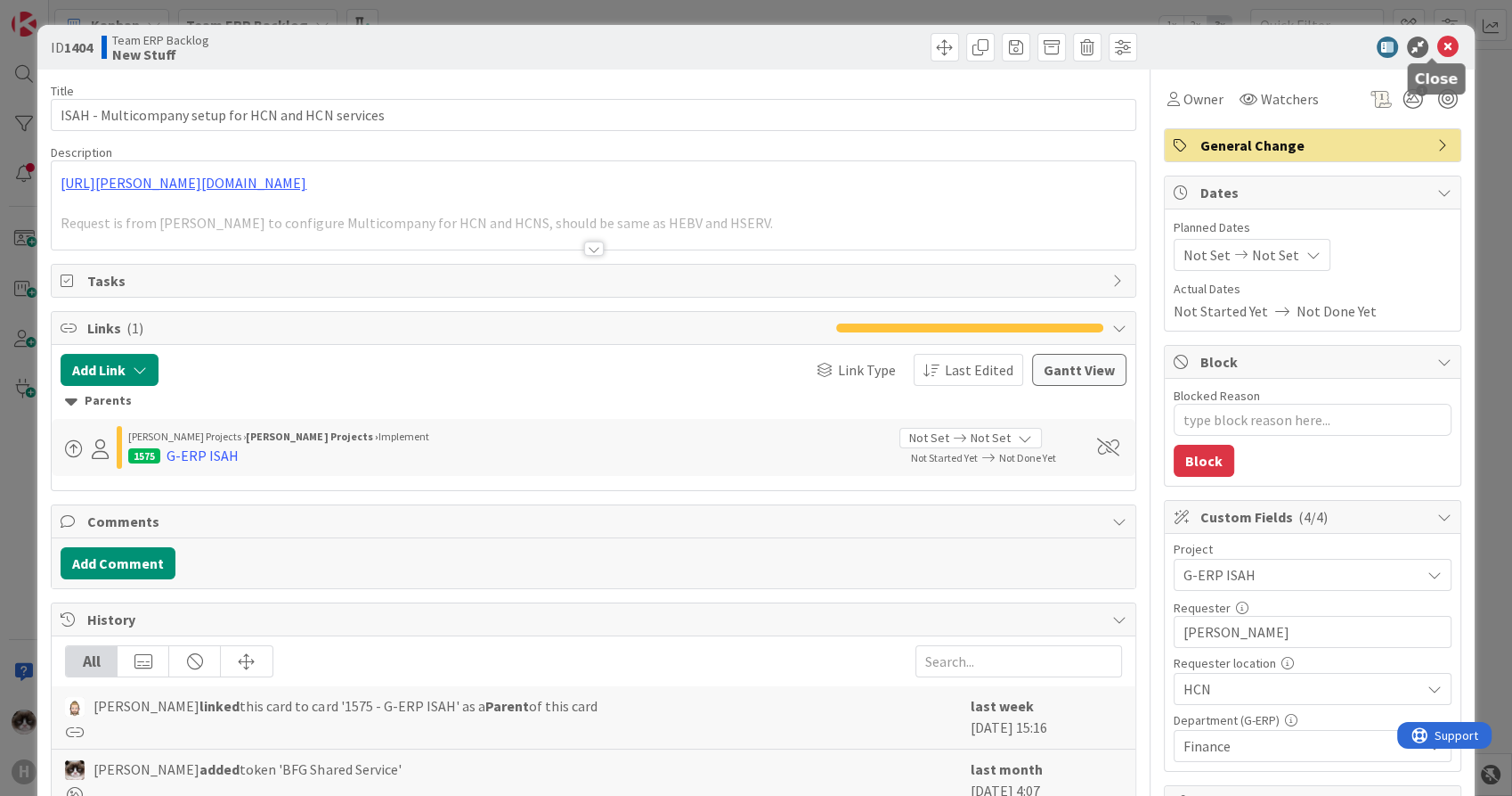
click at [1437, 50] on icon at bounding box center [1448, 47] width 22 height 22
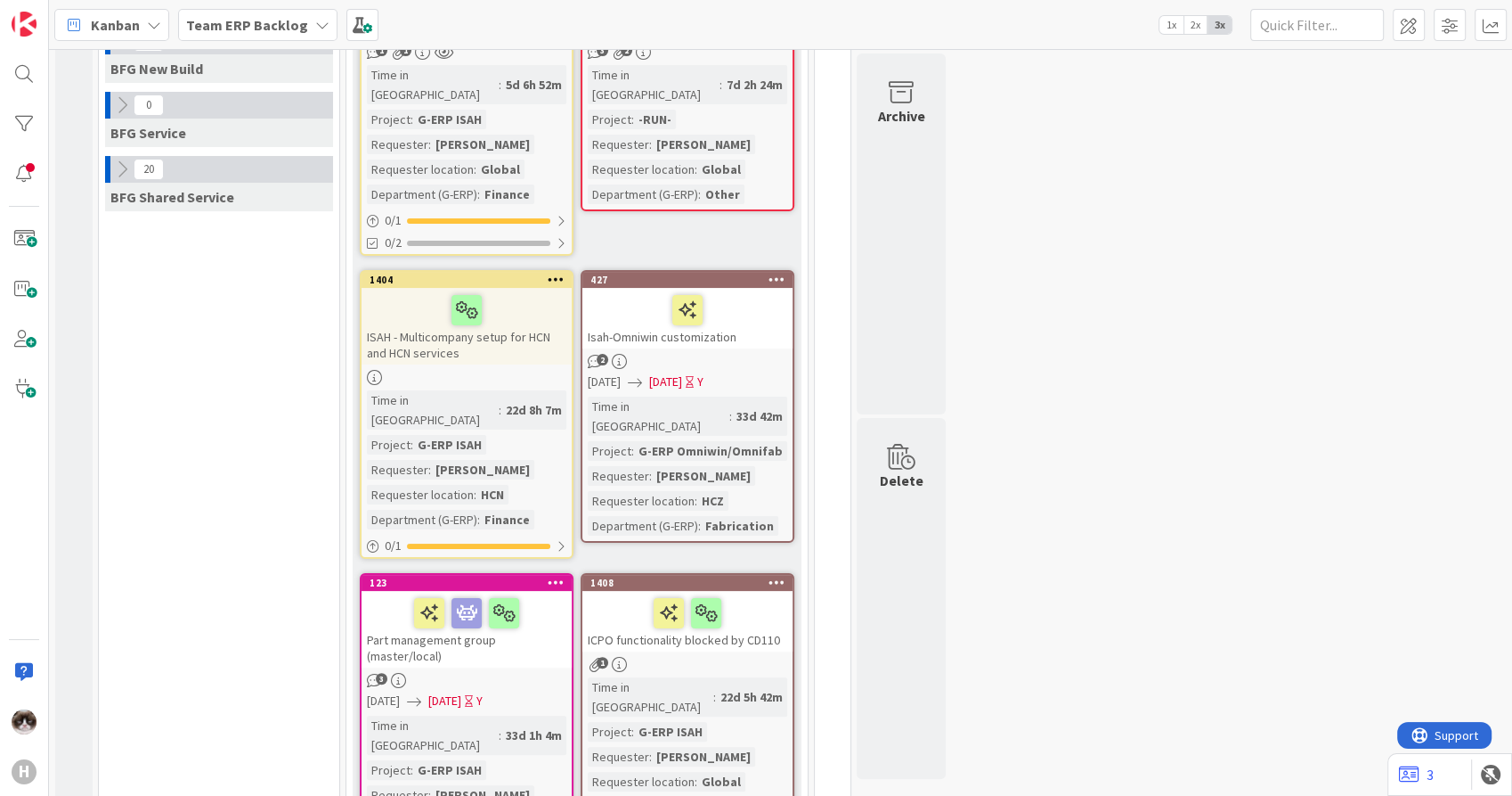
click at [556, 272] on icon at bounding box center [557, 278] width 17 height 12
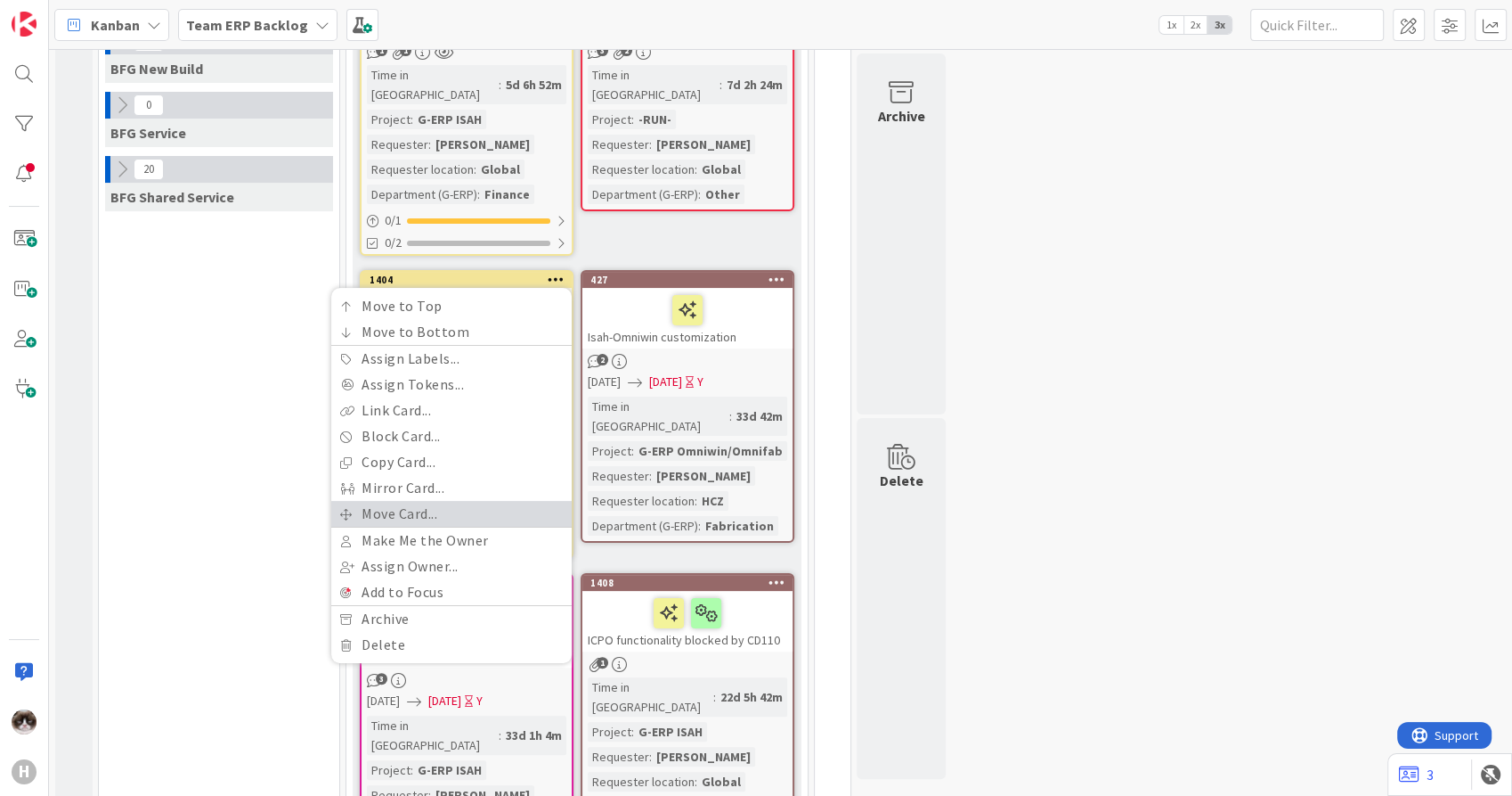
click at [413, 501] on link "Move Card..." at bounding box center [452, 513] width 240 height 26
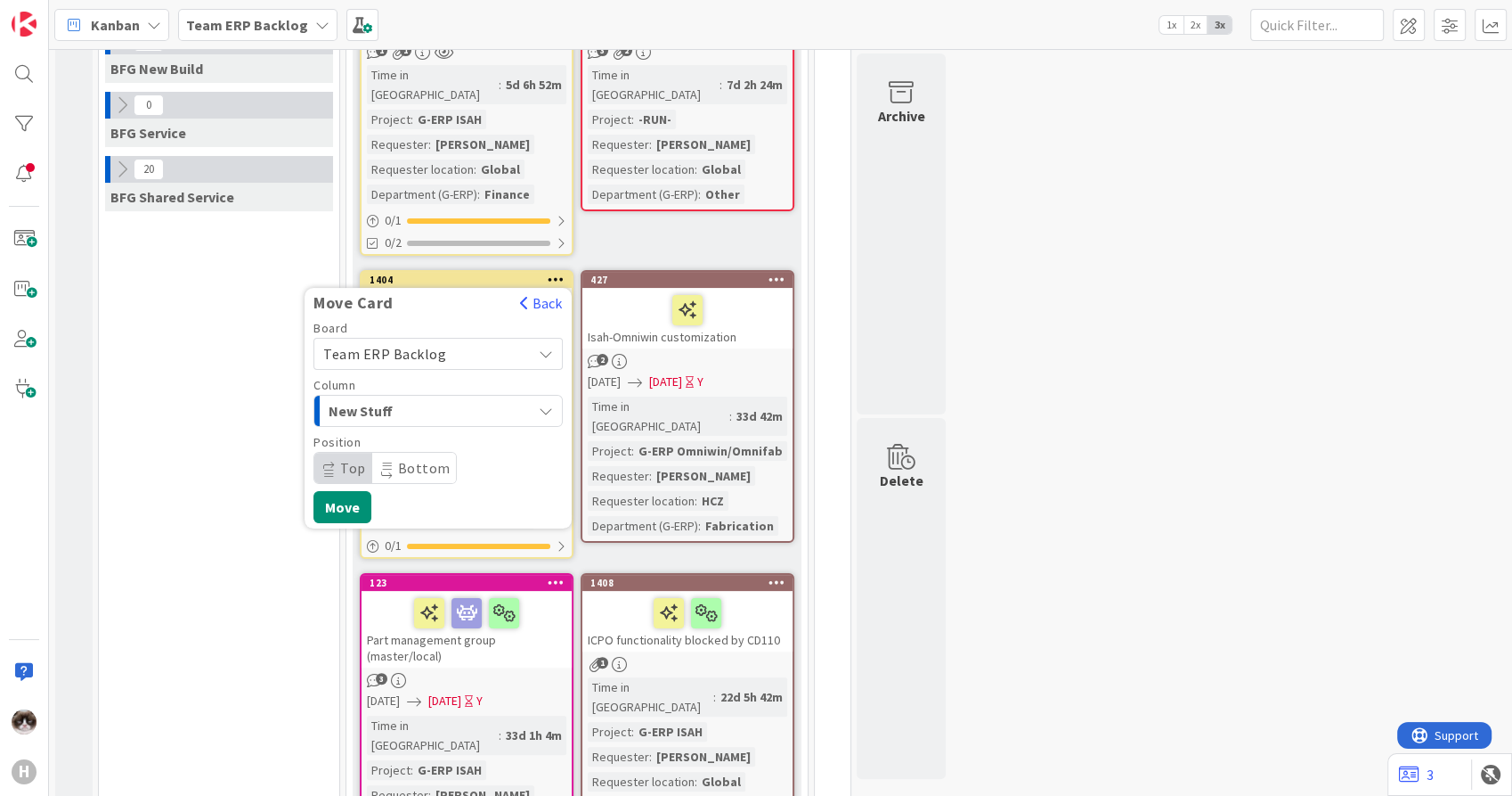
click at [457, 341] on span "Team ERP Backlog" at bounding box center [422, 354] width 199 height 25
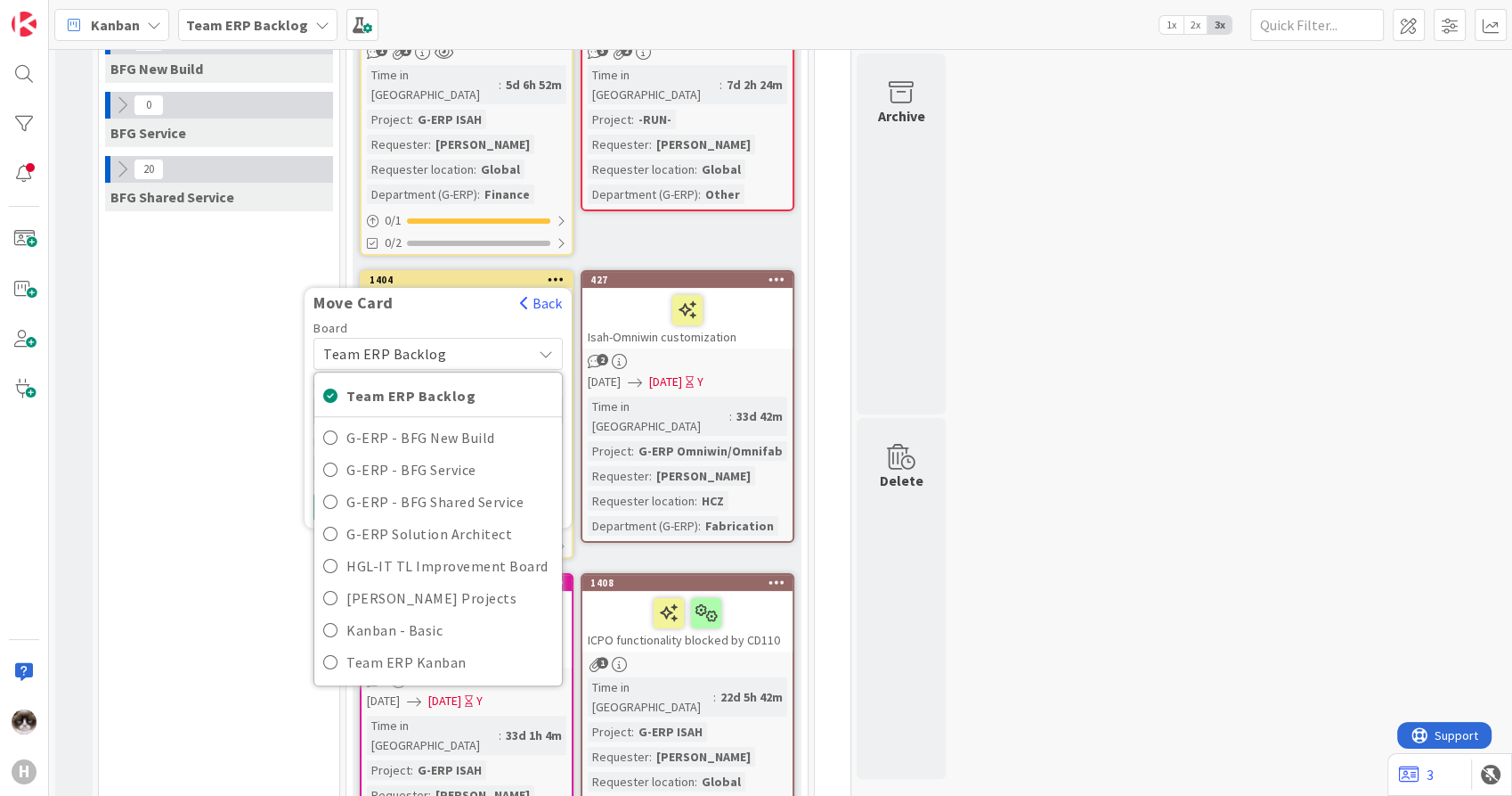
click at [457, 341] on span "Team ERP Backlog" at bounding box center [422, 354] width 199 height 25
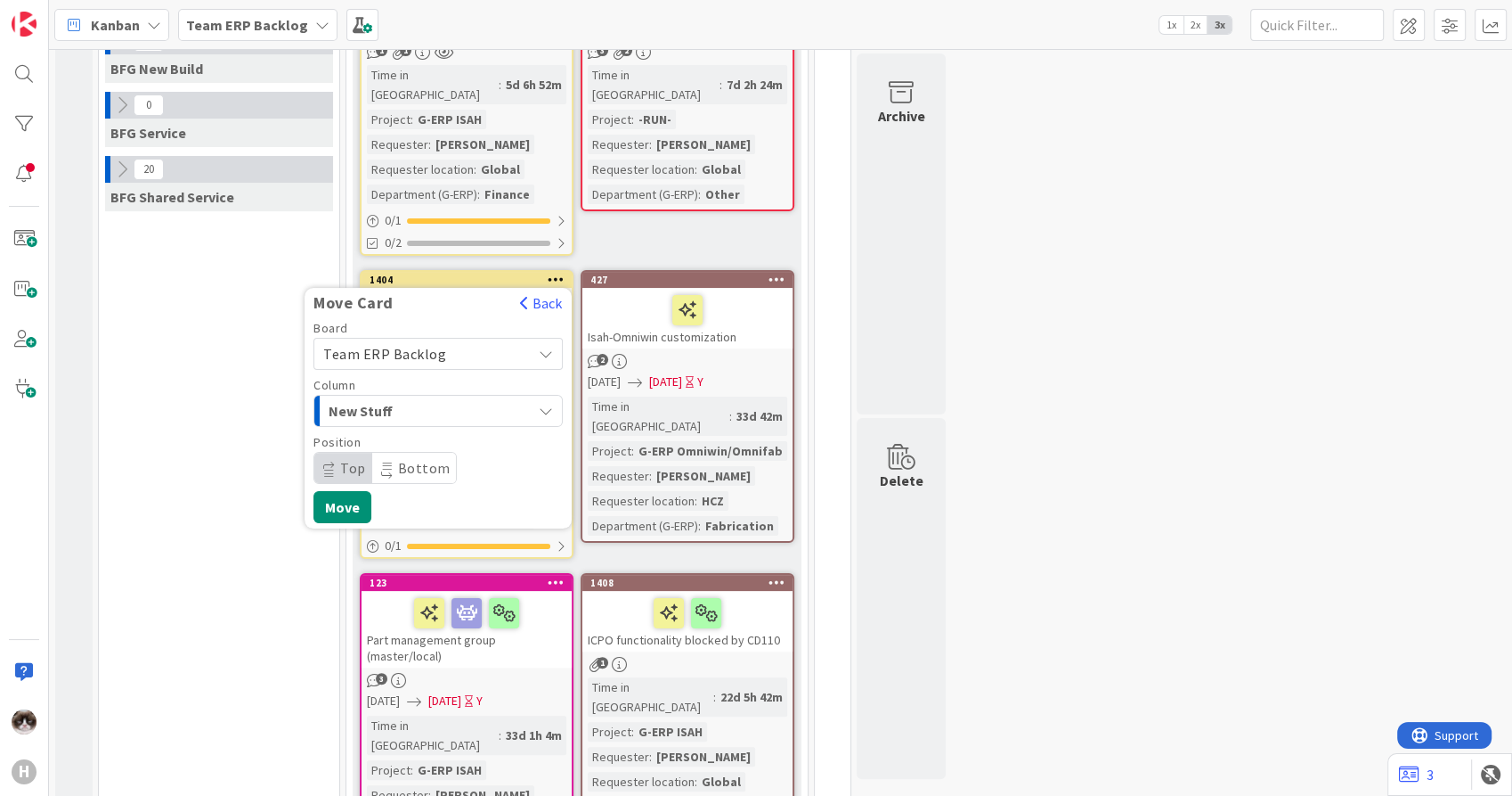
click at [445, 399] on span "New Stuff" at bounding box center [395, 410] width 133 height 24
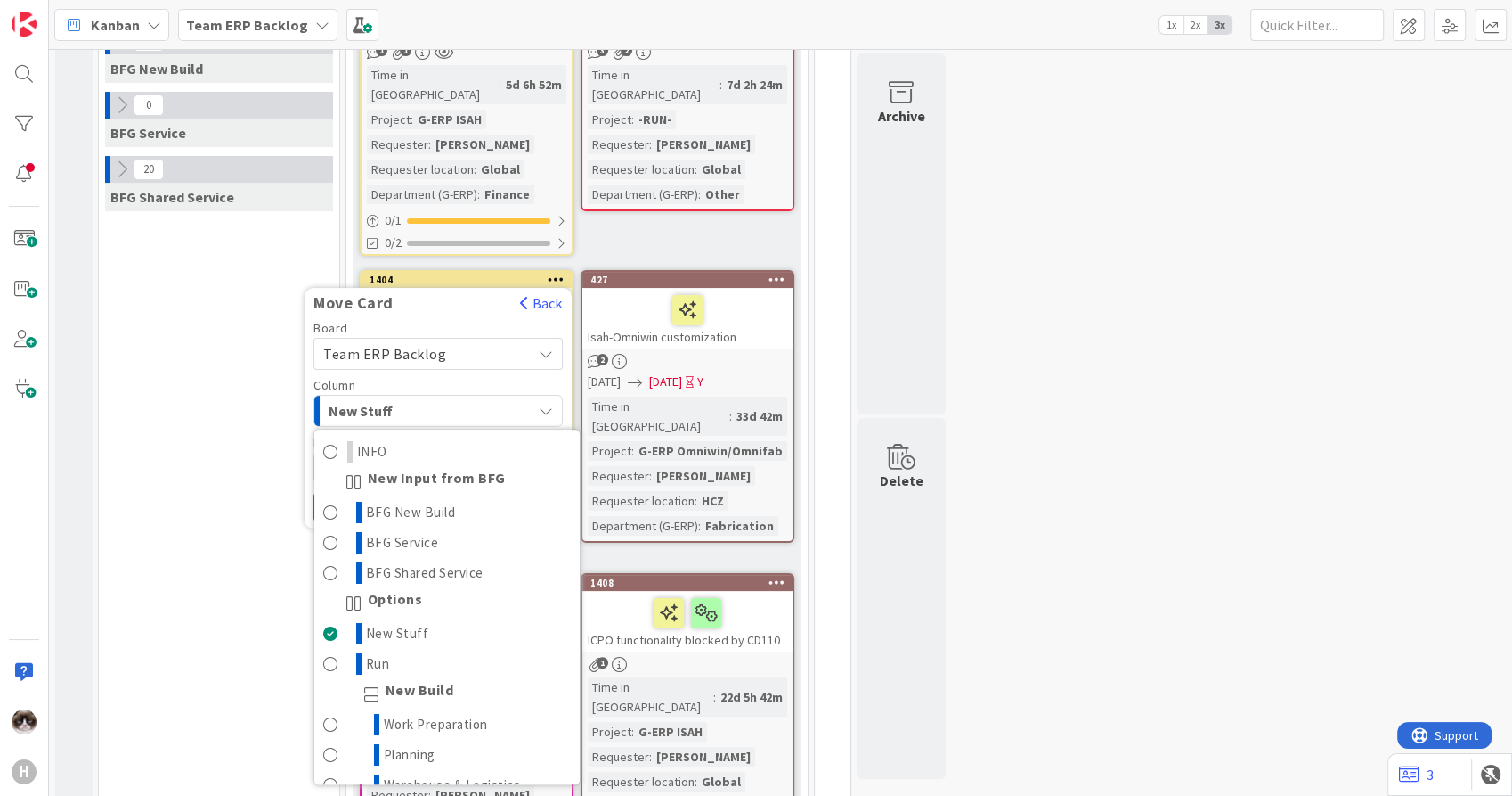
click at [445, 399] on span "New Stuff" at bounding box center [395, 410] width 133 height 24
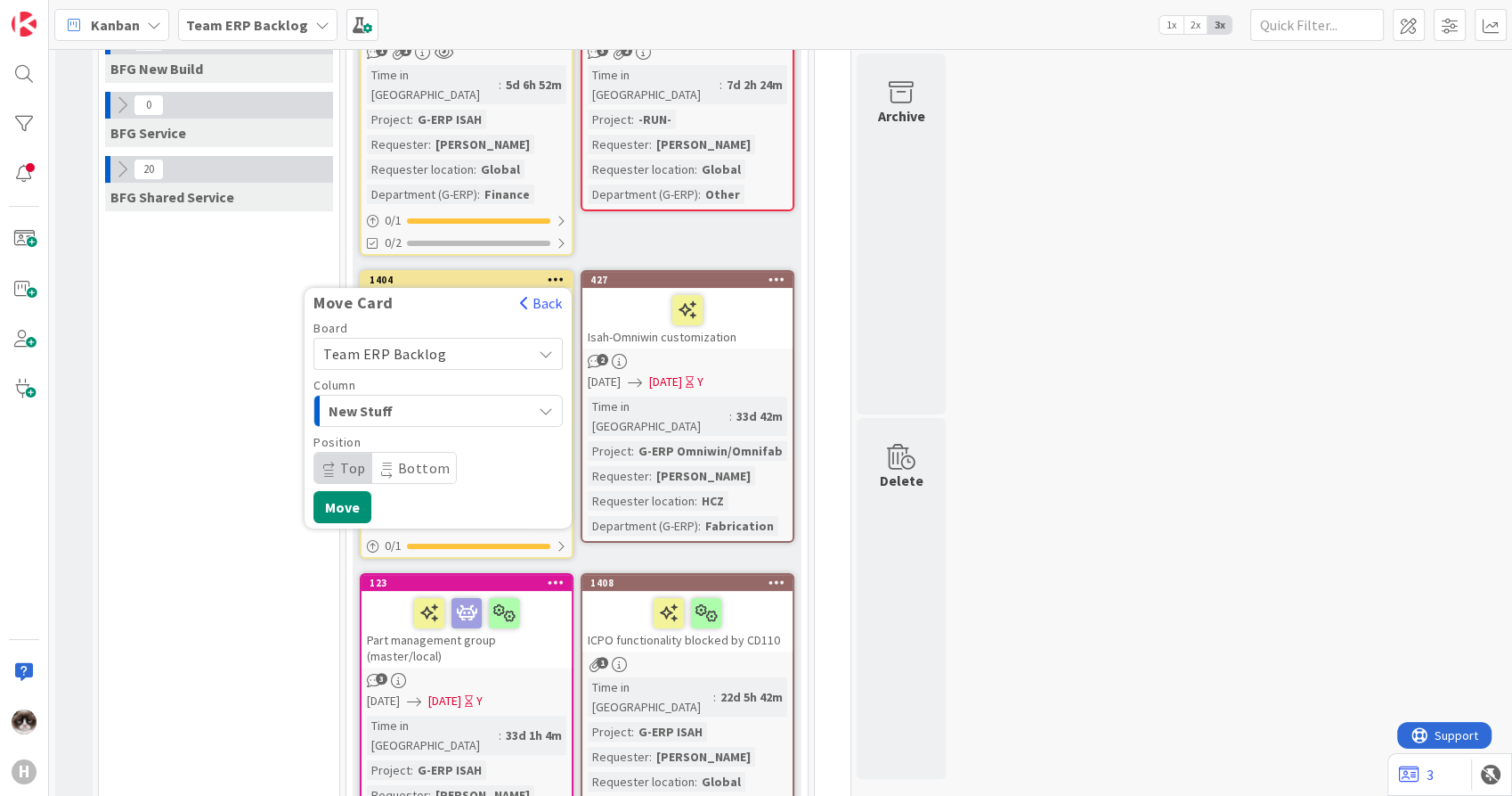
click at [445, 399] on span "New Stuff" at bounding box center [395, 410] width 133 height 24
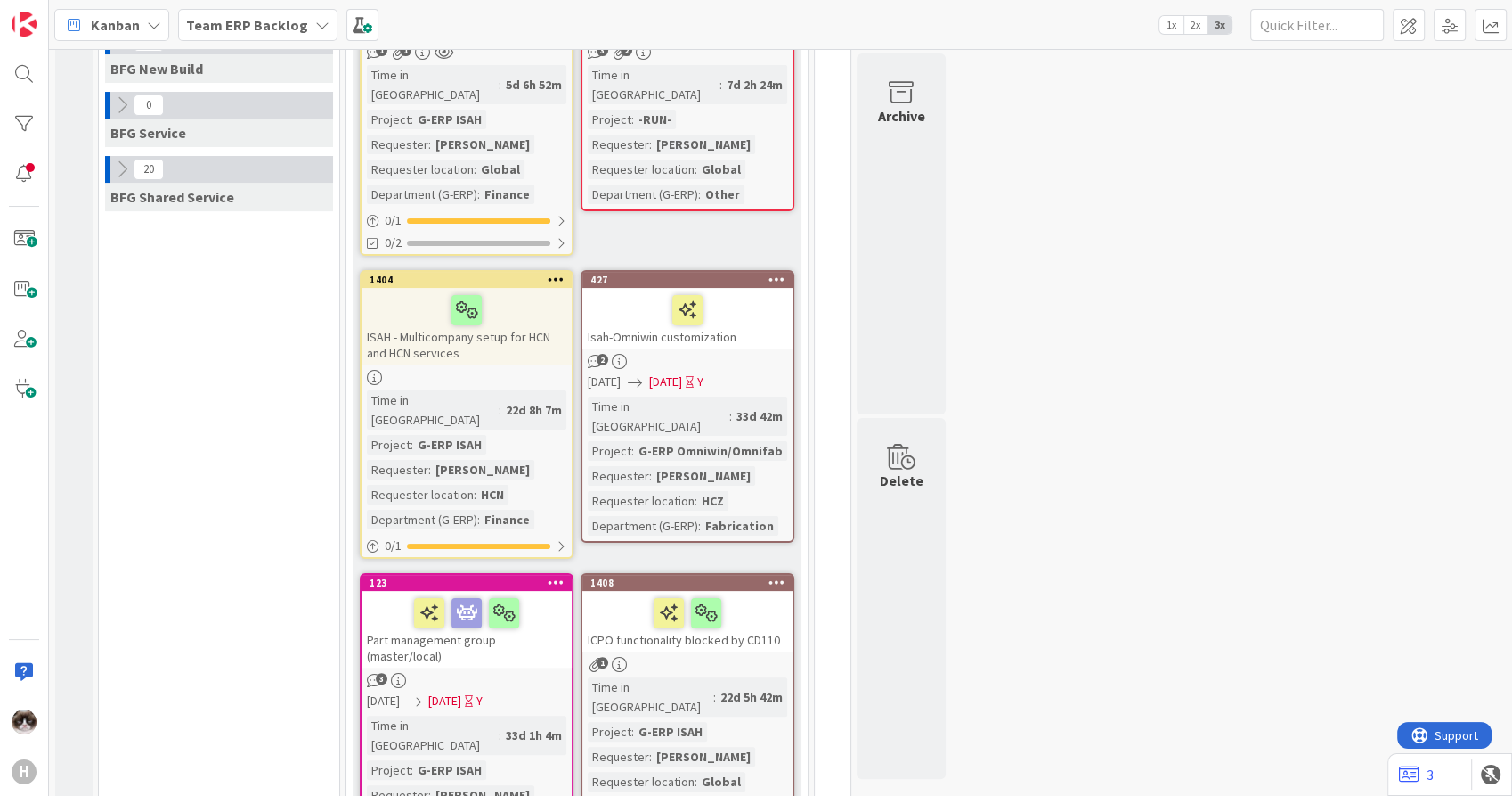
click at [518, 370] on div at bounding box center [467, 377] width 210 height 15
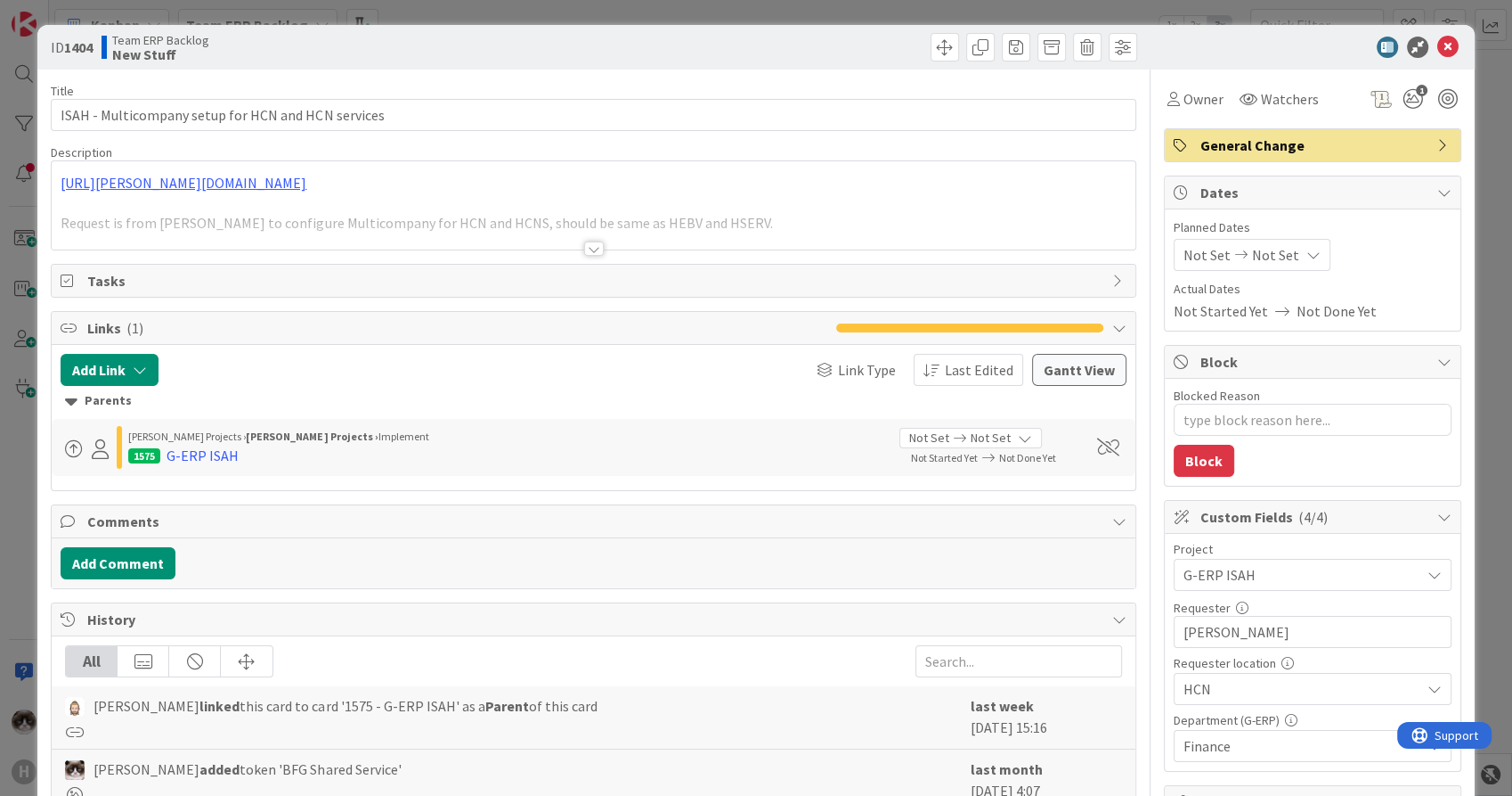
type textarea "x"
click at [123, 558] on button "Add Comment" at bounding box center [118, 563] width 115 height 32
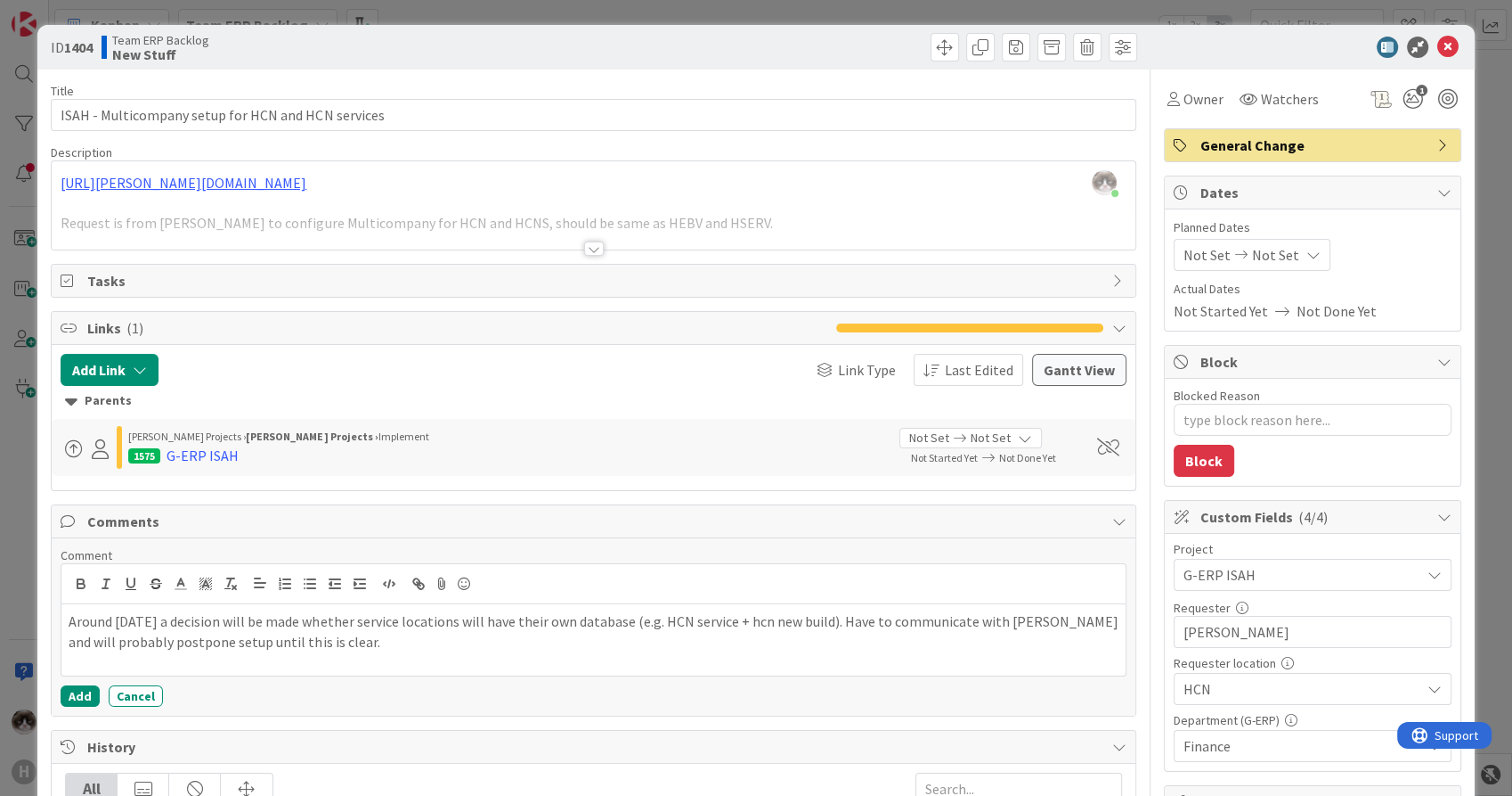
click at [163, 614] on p "Around [DATE] a decision will be made whether service locations will have their…" at bounding box center [593, 632] width 1049 height 40
click at [342, 647] on p "Around [DATE] a decision will be made whether service locations will have their…" at bounding box center [593, 632] width 1049 height 40
click at [75, 694] on button "Add" at bounding box center [79, 696] width 39 height 22
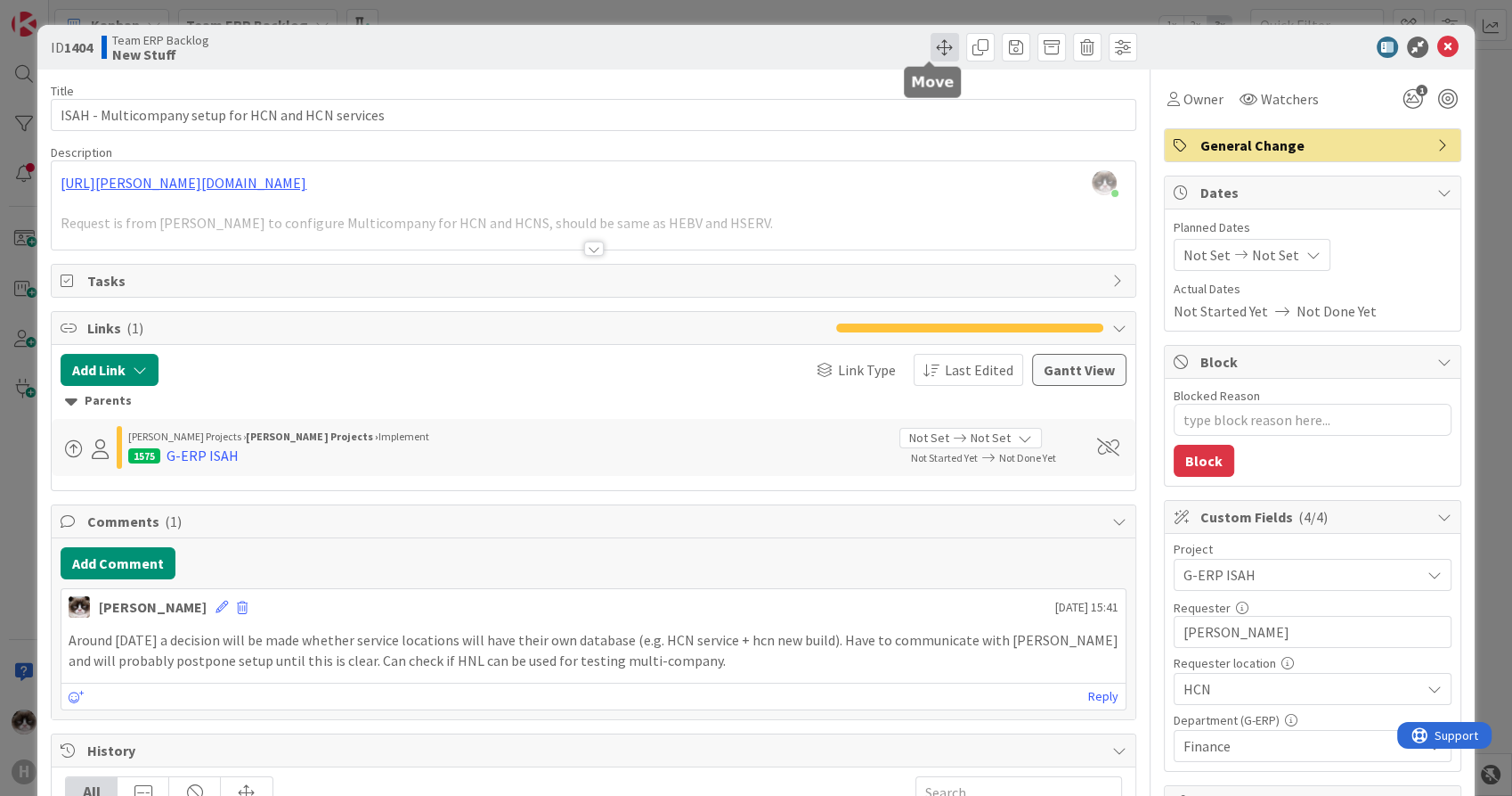
click at [931, 51] on span at bounding box center [945, 47] width 28 height 28
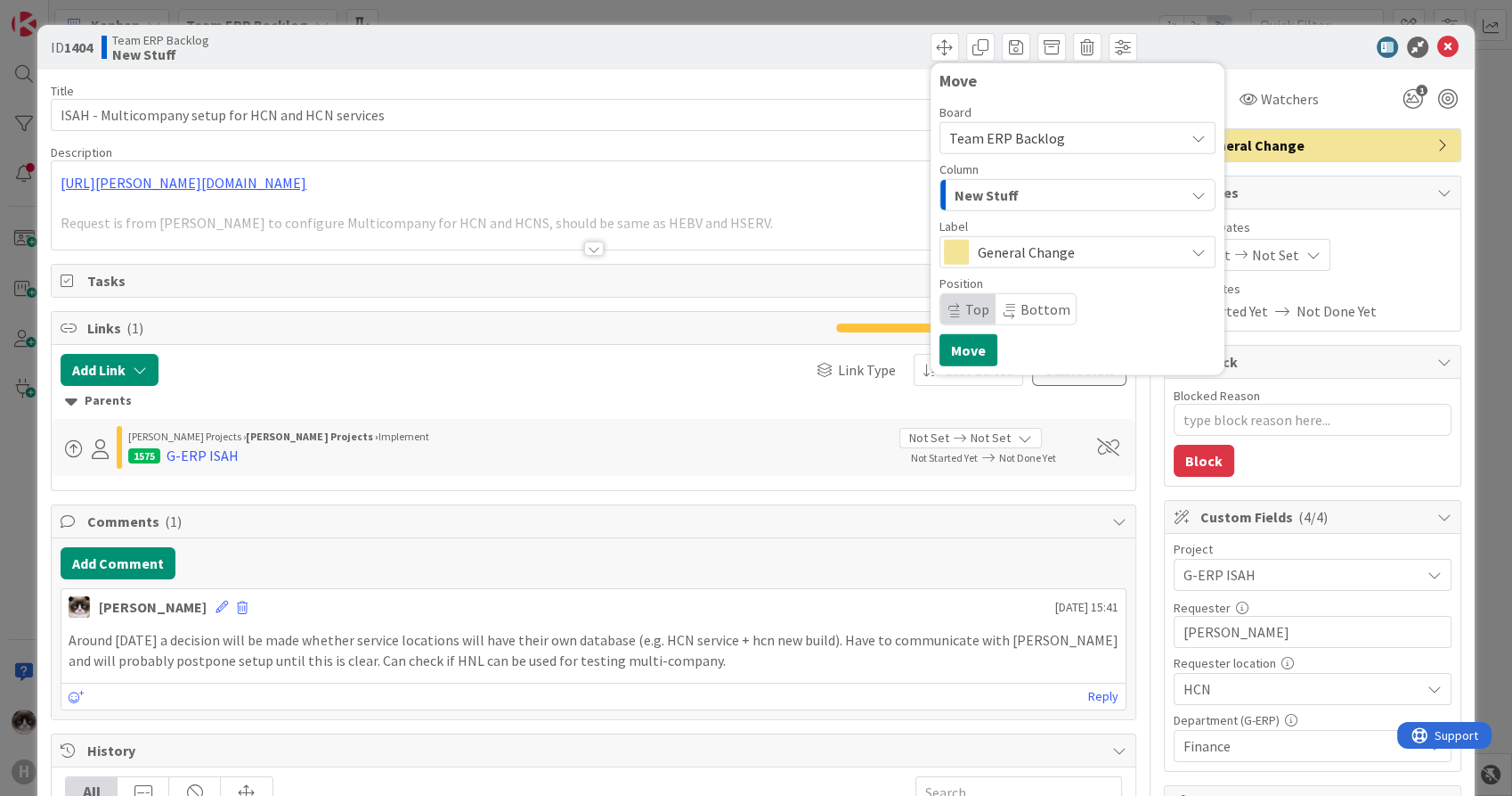
click at [1074, 195] on div "New Stuff" at bounding box center [1068, 195] width 234 height 28
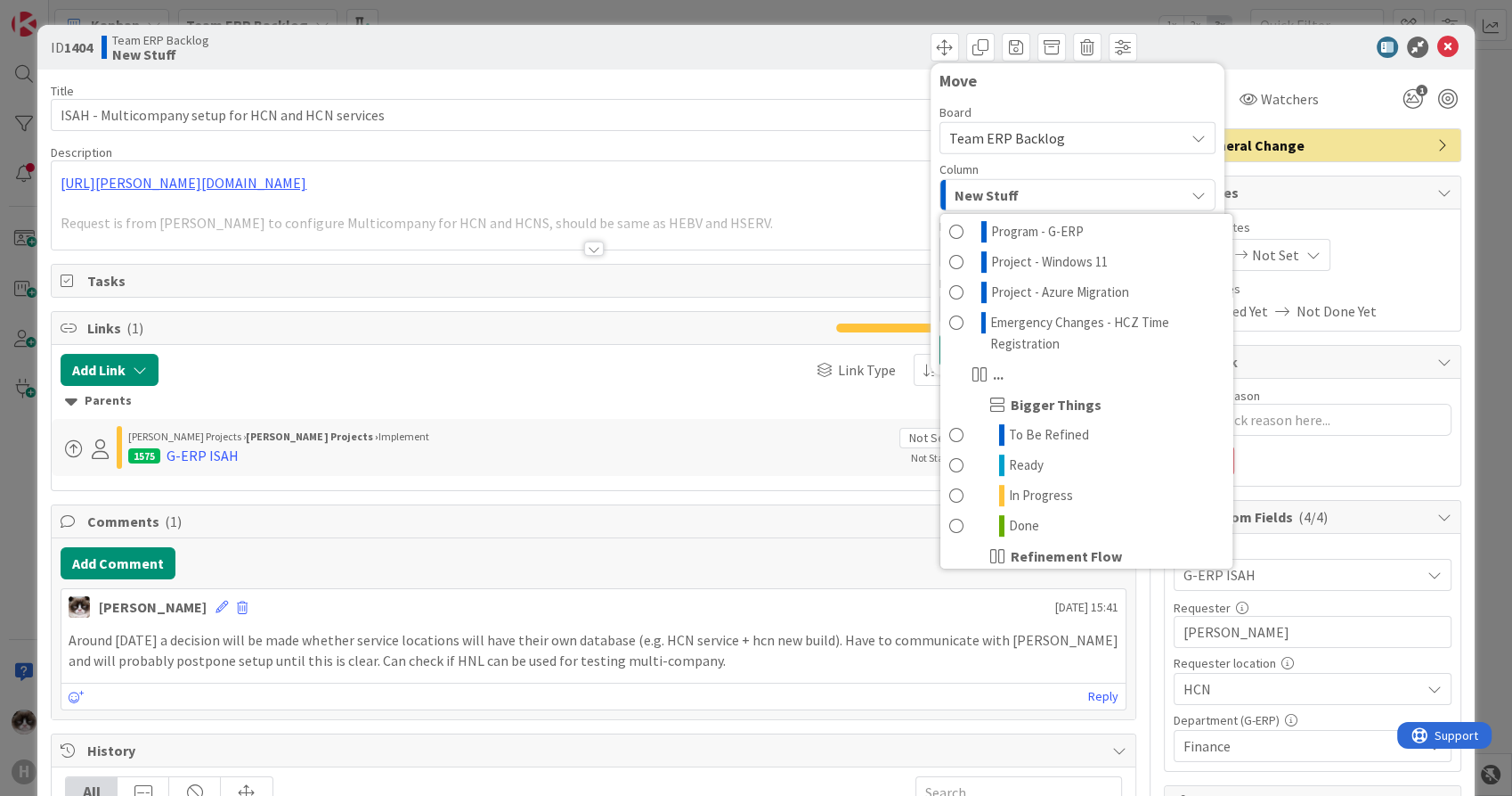
scroll to position [791, 0]
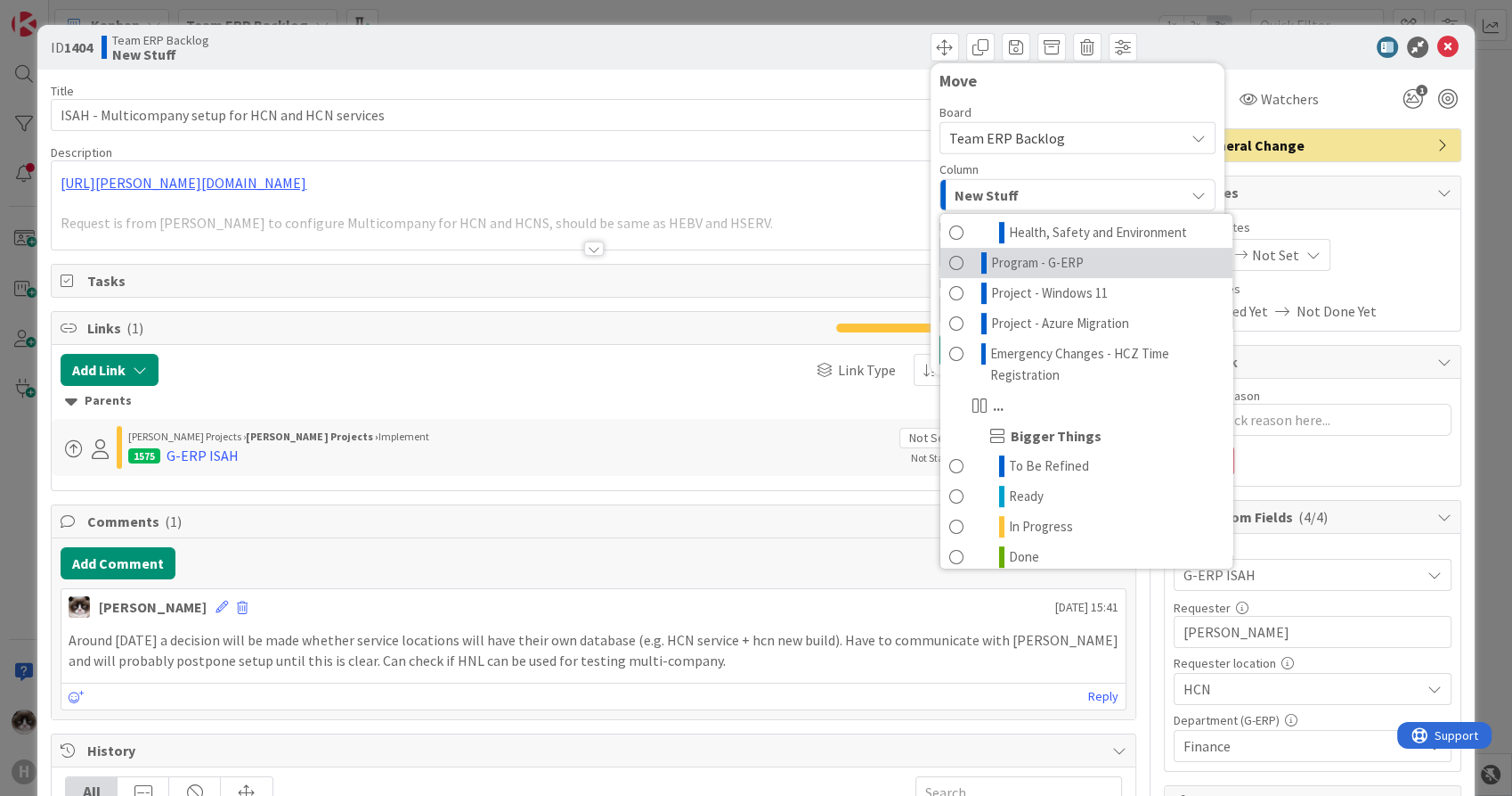
click at [1082, 278] on link "Program - G-ERP" at bounding box center [1086, 263] width 292 height 30
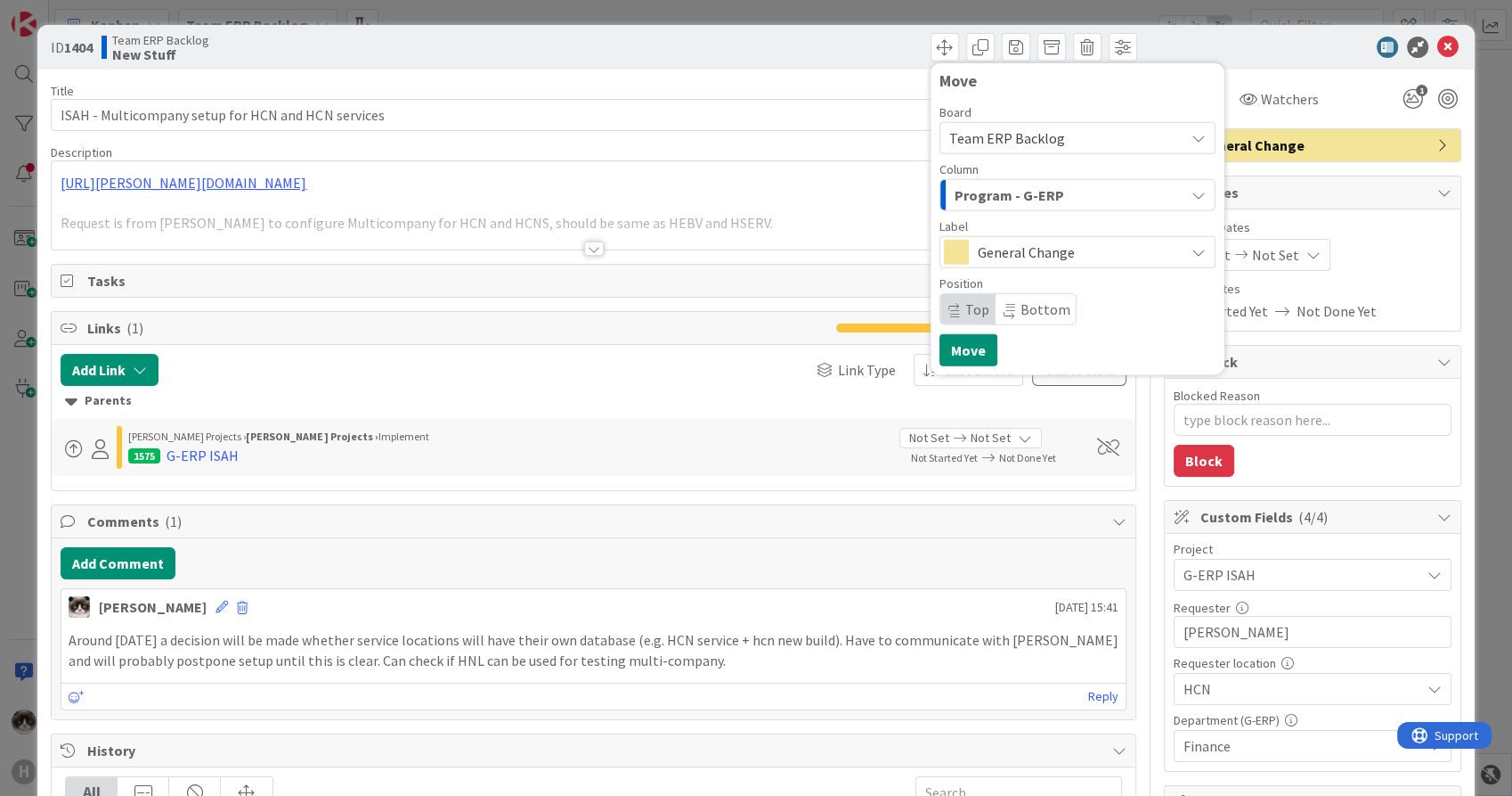
click at [1021, 309] on span "Bottom" at bounding box center [1045, 309] width 50 height 18
click at [950, 352] on button "Move" at bounding box center [968, 350] width 58 height 32
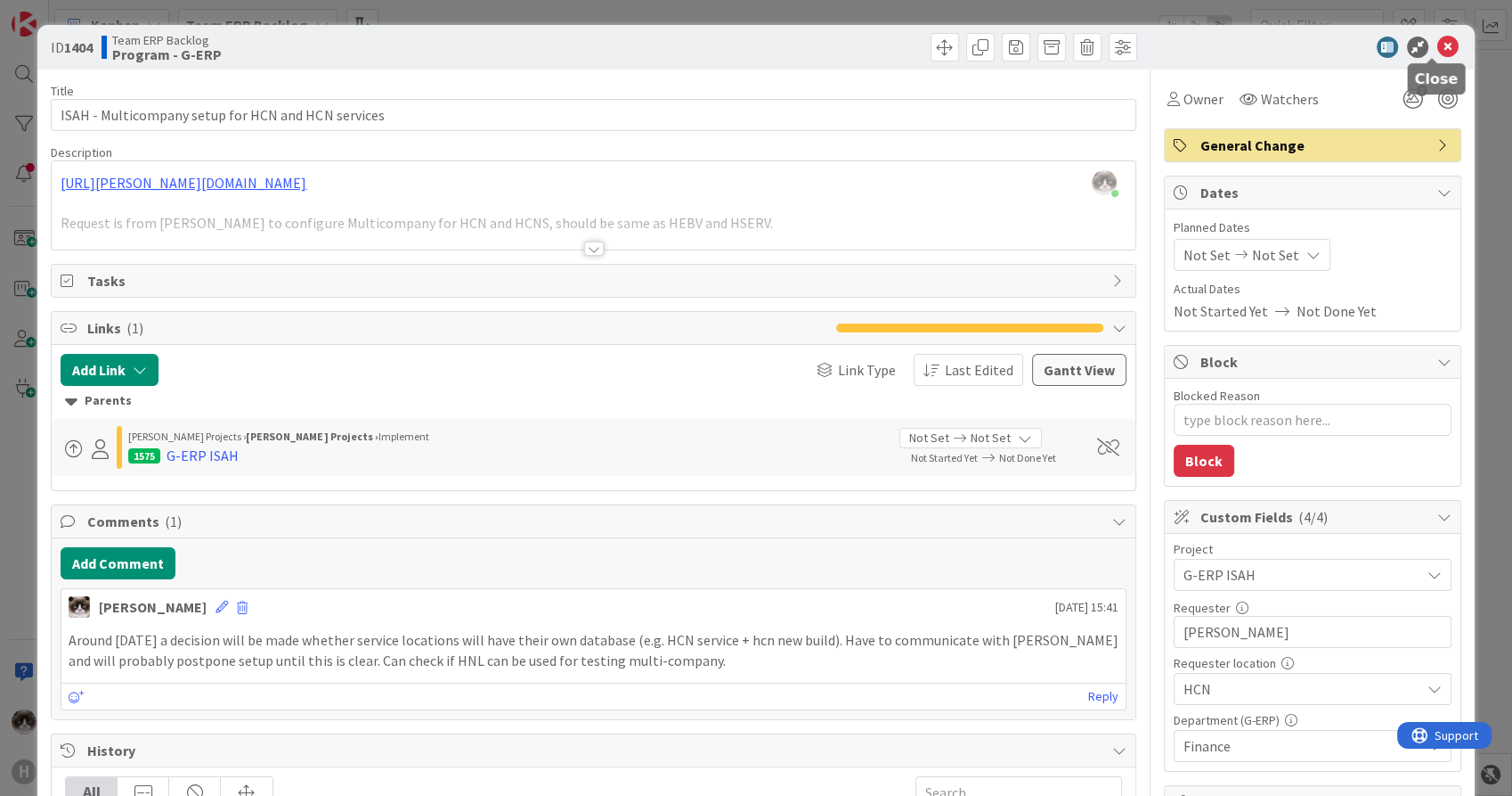
click at [1437, 43] on icon at bounding box center [1448, 47] width 22 height 22
click at [1425, 43] on div "Kanban Team ERP Backlog 1x 2x 3x" at bounding box center [781, 25] width 1464 height 49
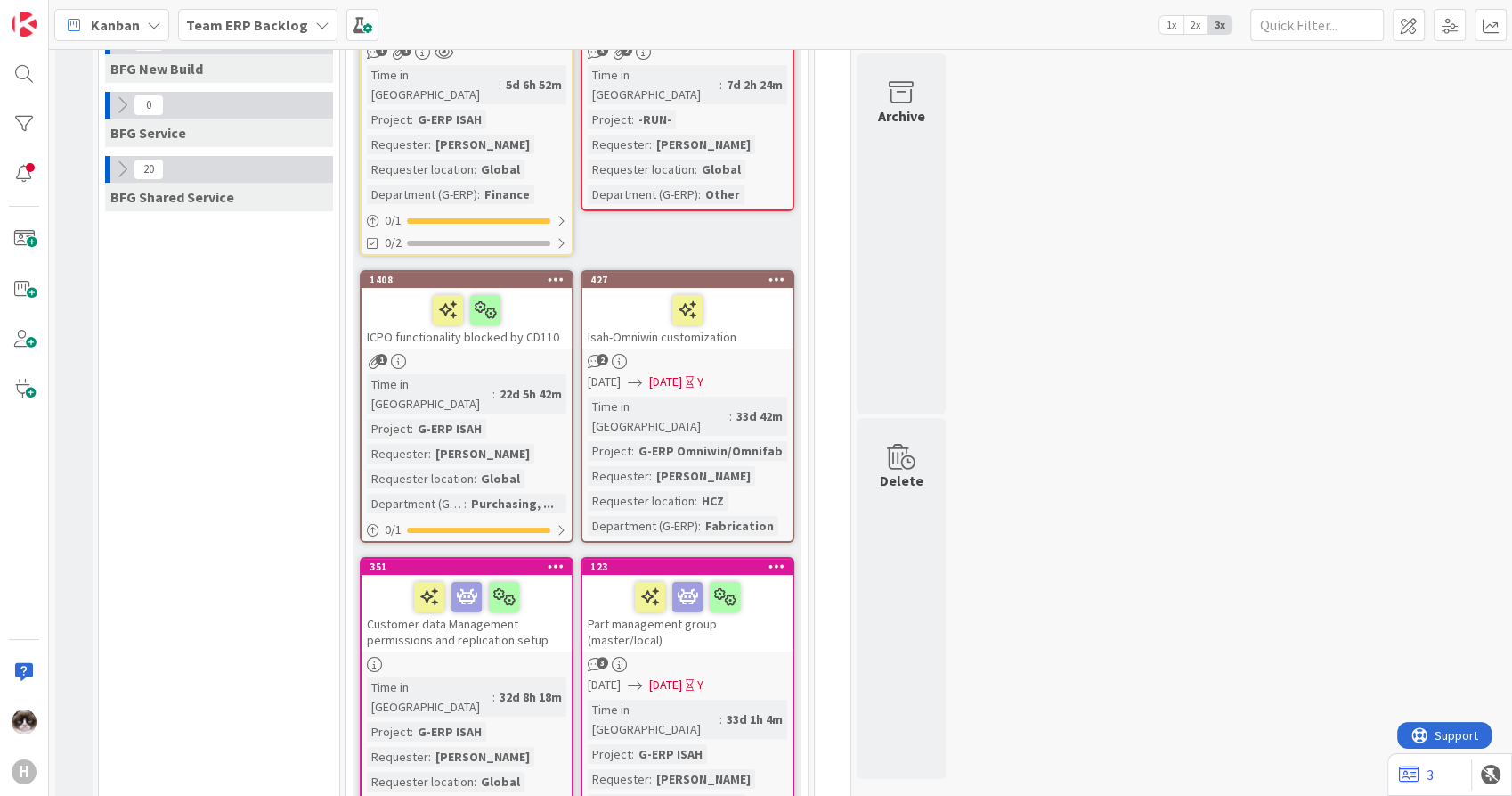
click at [558, 272] on icon at bounding box center [557, 278] width 17 height 12
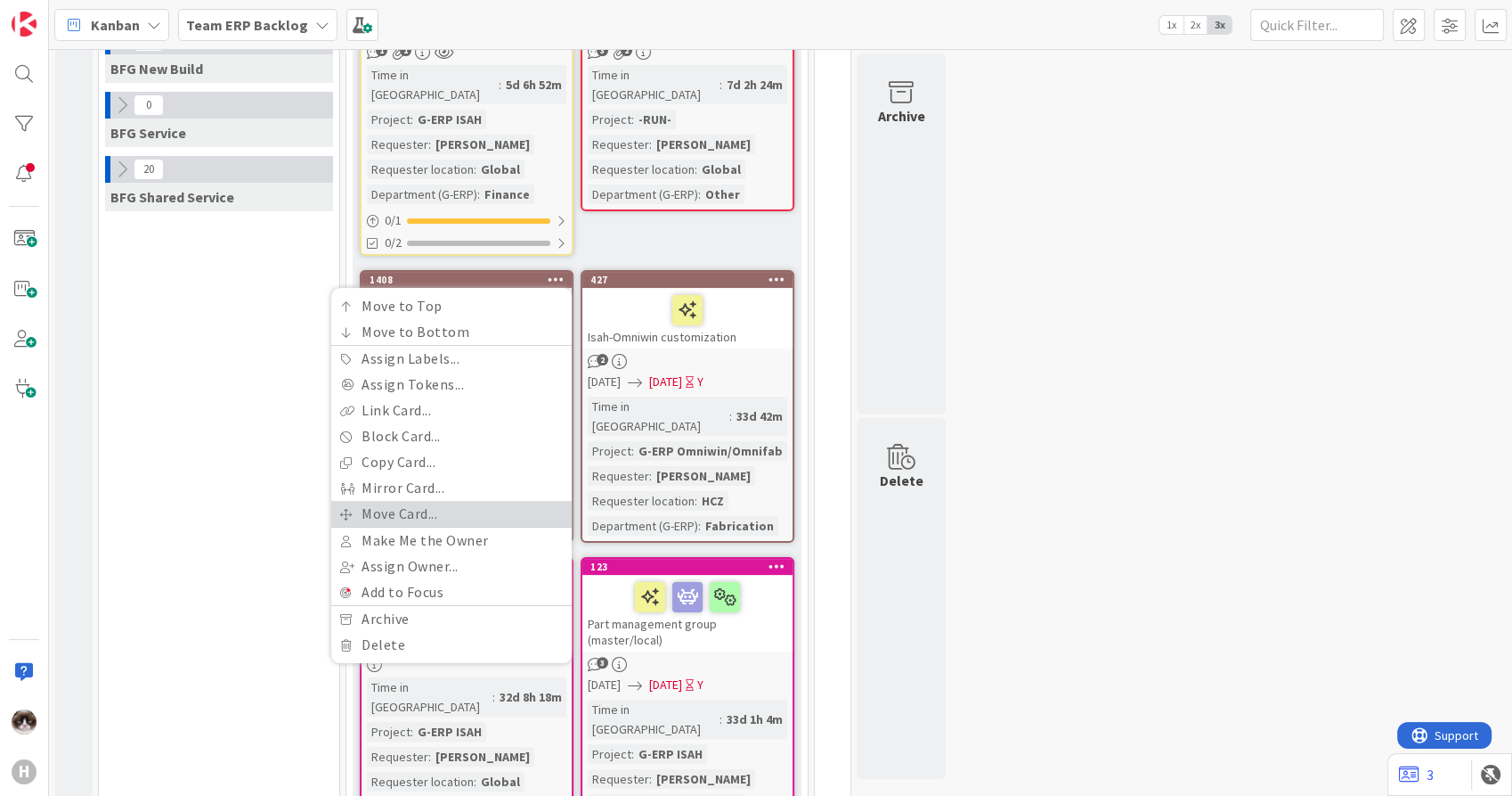
click at [437, 501] on link "Move Card..." at bounding box center [452, 513] width 240 height 26
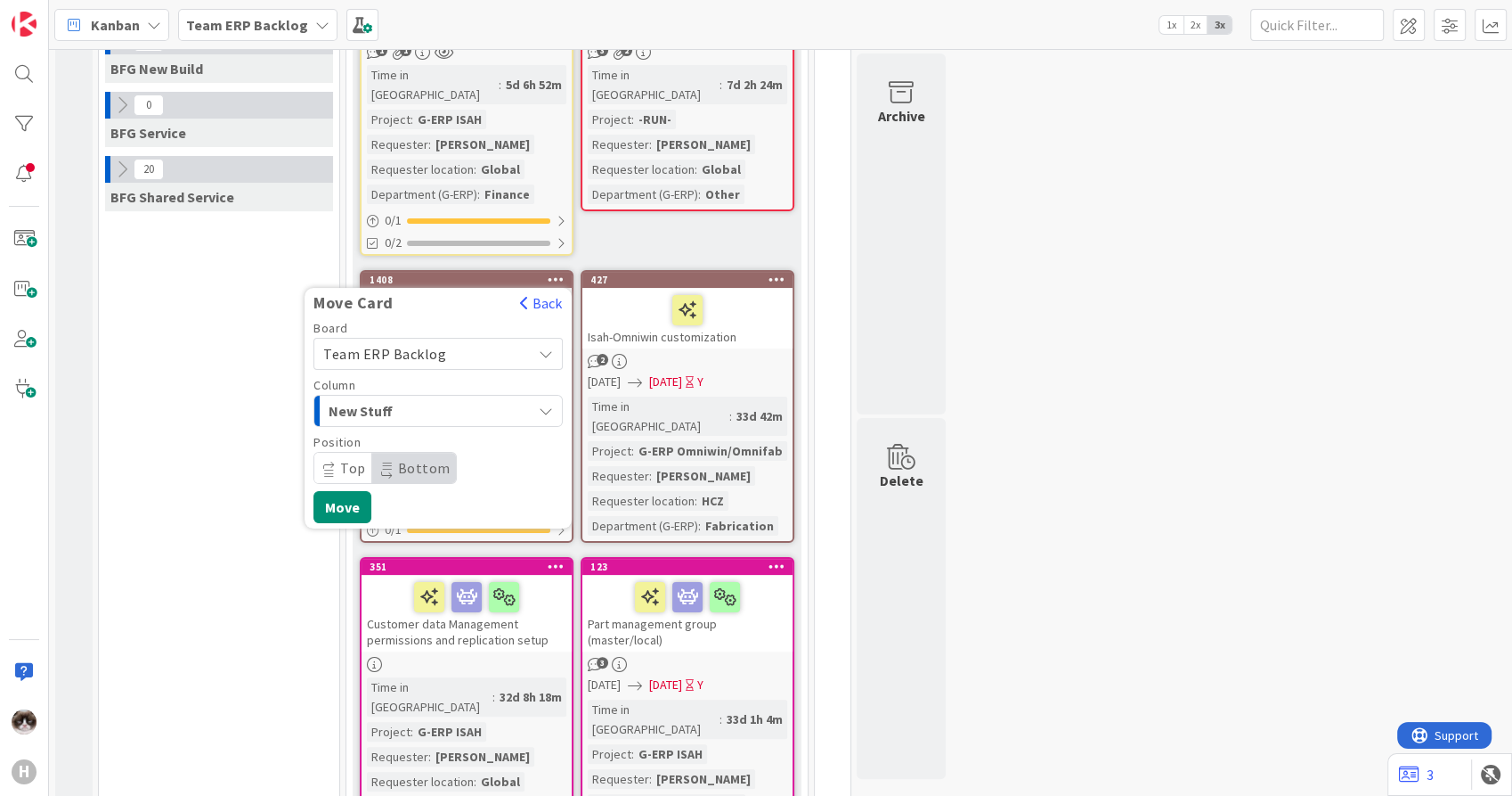
click at [488, 341] on span "Team ERP Backlog" at bounding box center [422, 354] width 199 height 25
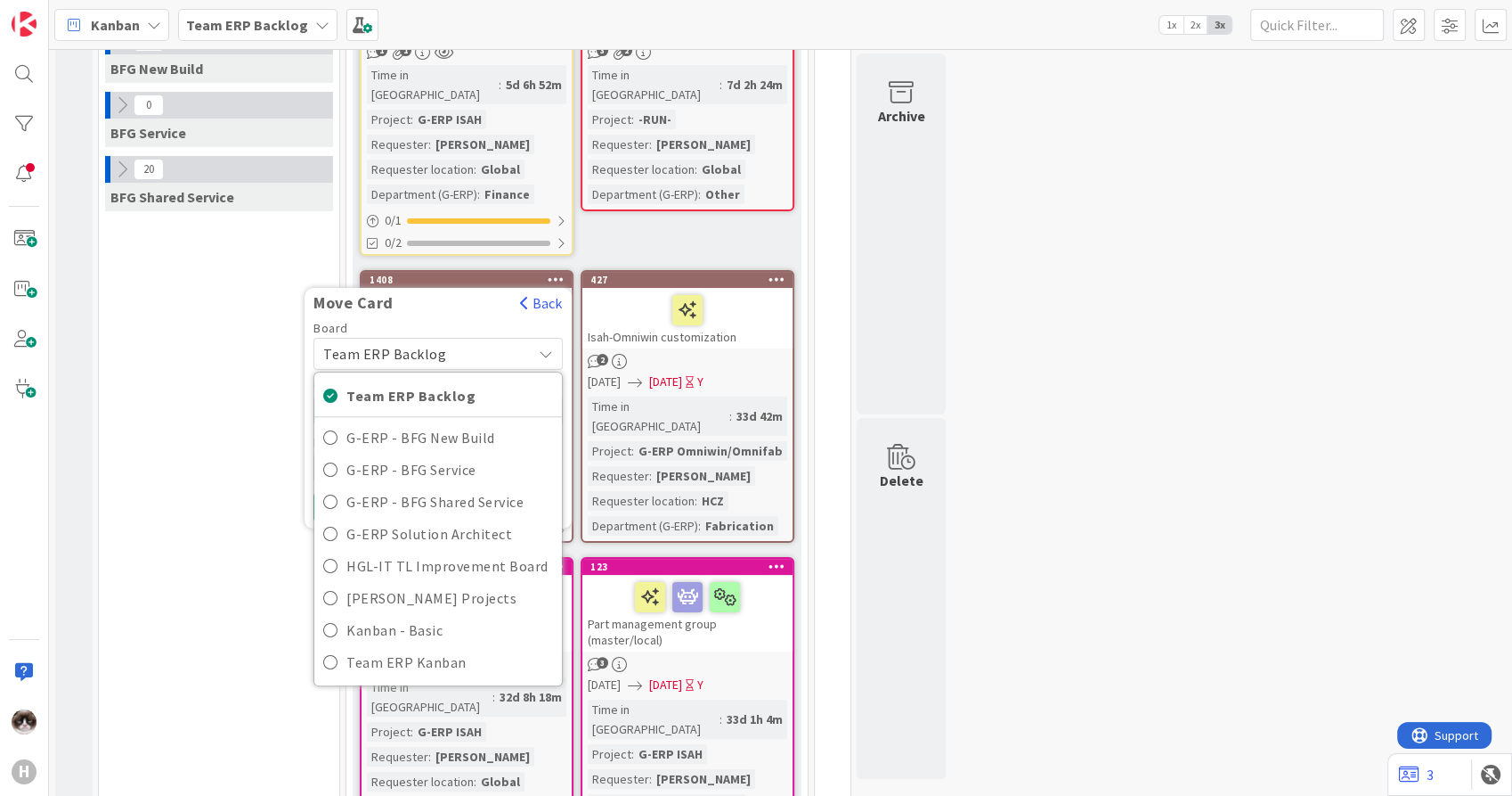
click at [488, 341] on span "Team ERP Backlog" at bounding box center [422, 354] width 199 height 25
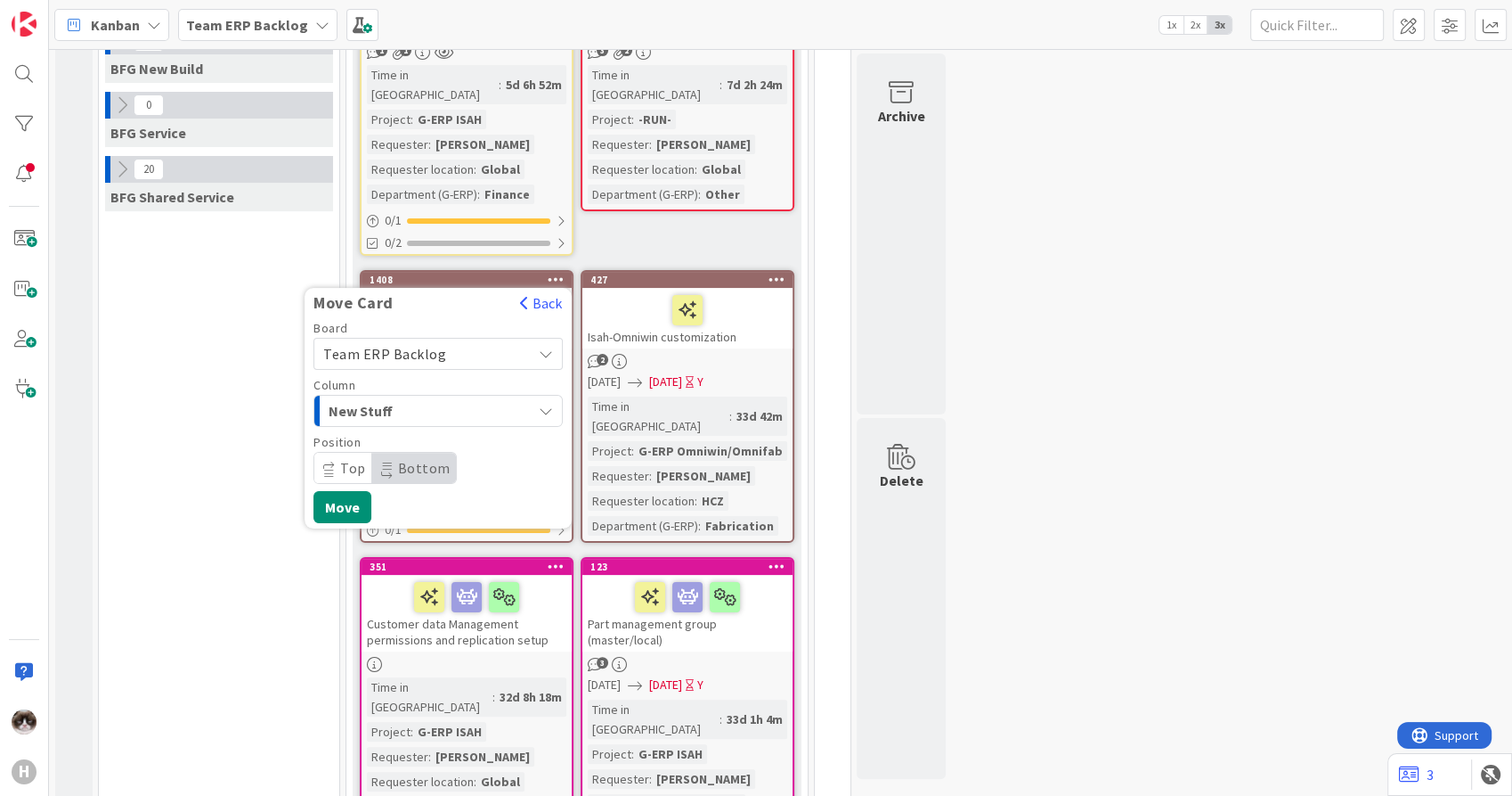
click at [459, 399] on span "New Stuff" at bounding box center [395, 410] width 133 height 24
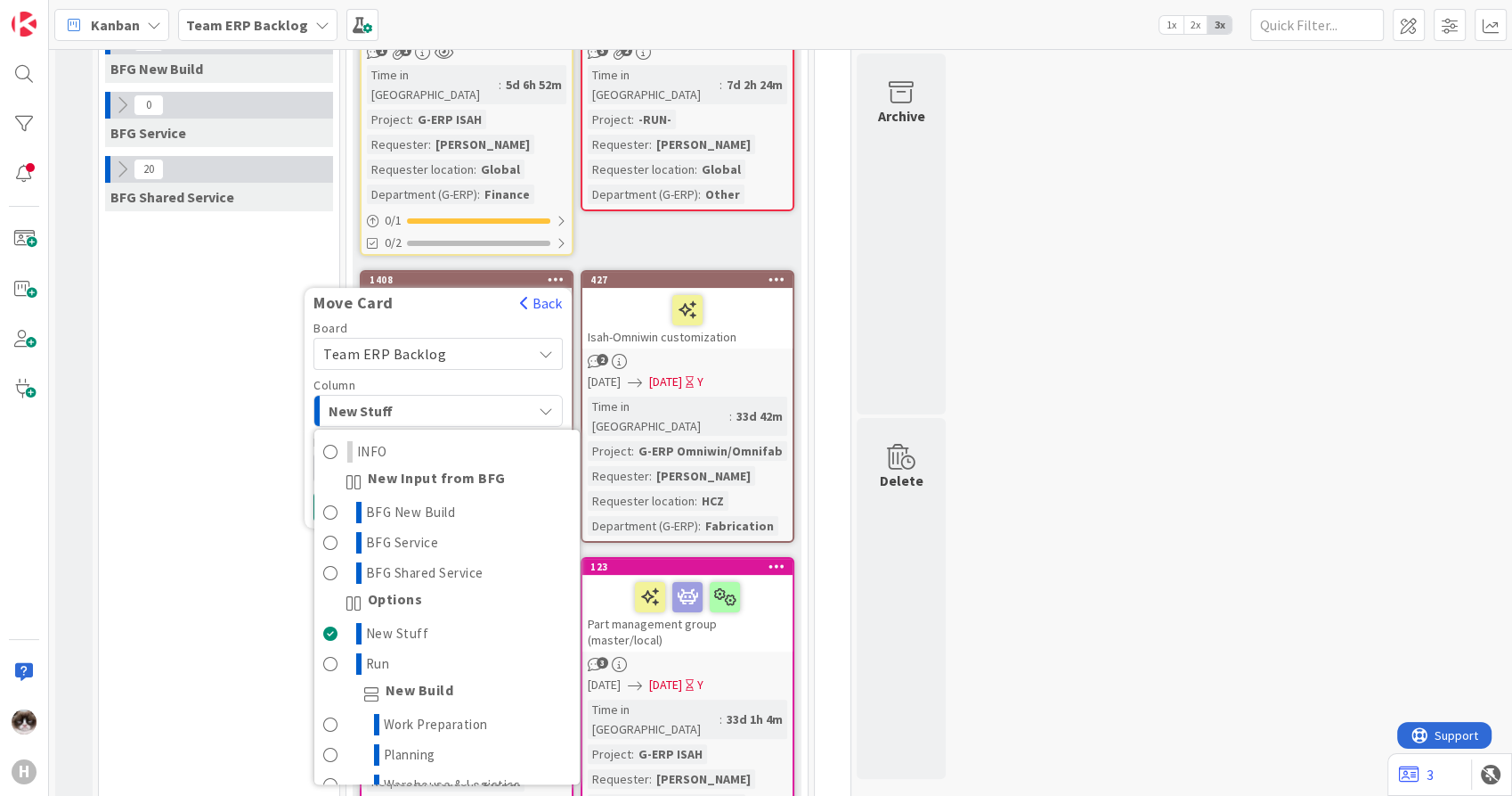
click at [495, 341] on span "Team ERP Backlog" at bounding box center [422, 354] width 199 height 25
click at [504, 385] on span "Team ERP Backlog" at bounding box center [450, 395] width 207 height 26
click at [530, 396] on div "INFO" at bounding box center [428, 410] width 208 height 28
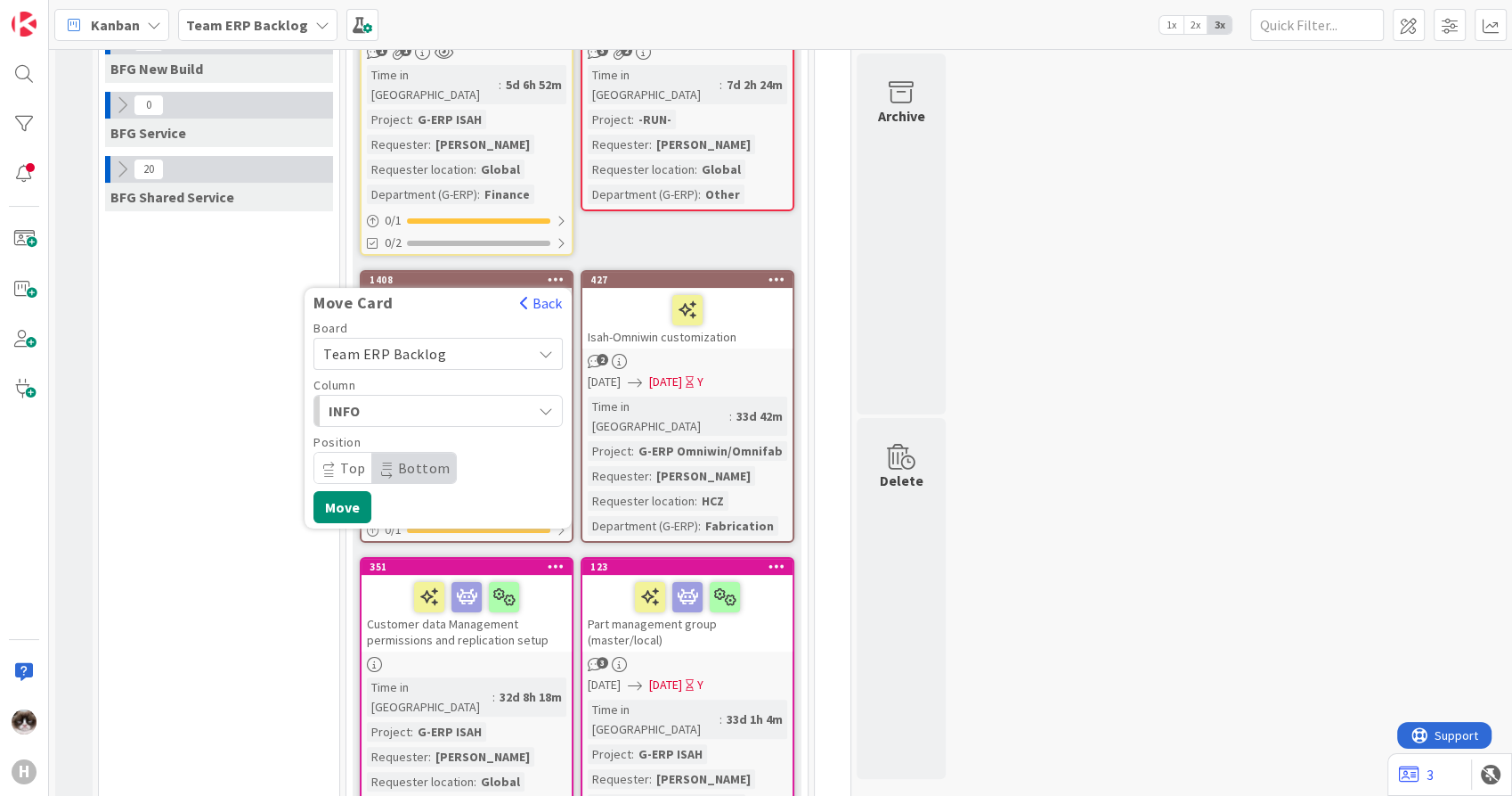
click at [528, 337] on div "Team ERP Backlog" at bounding box center [438, 354] width 249 height 32
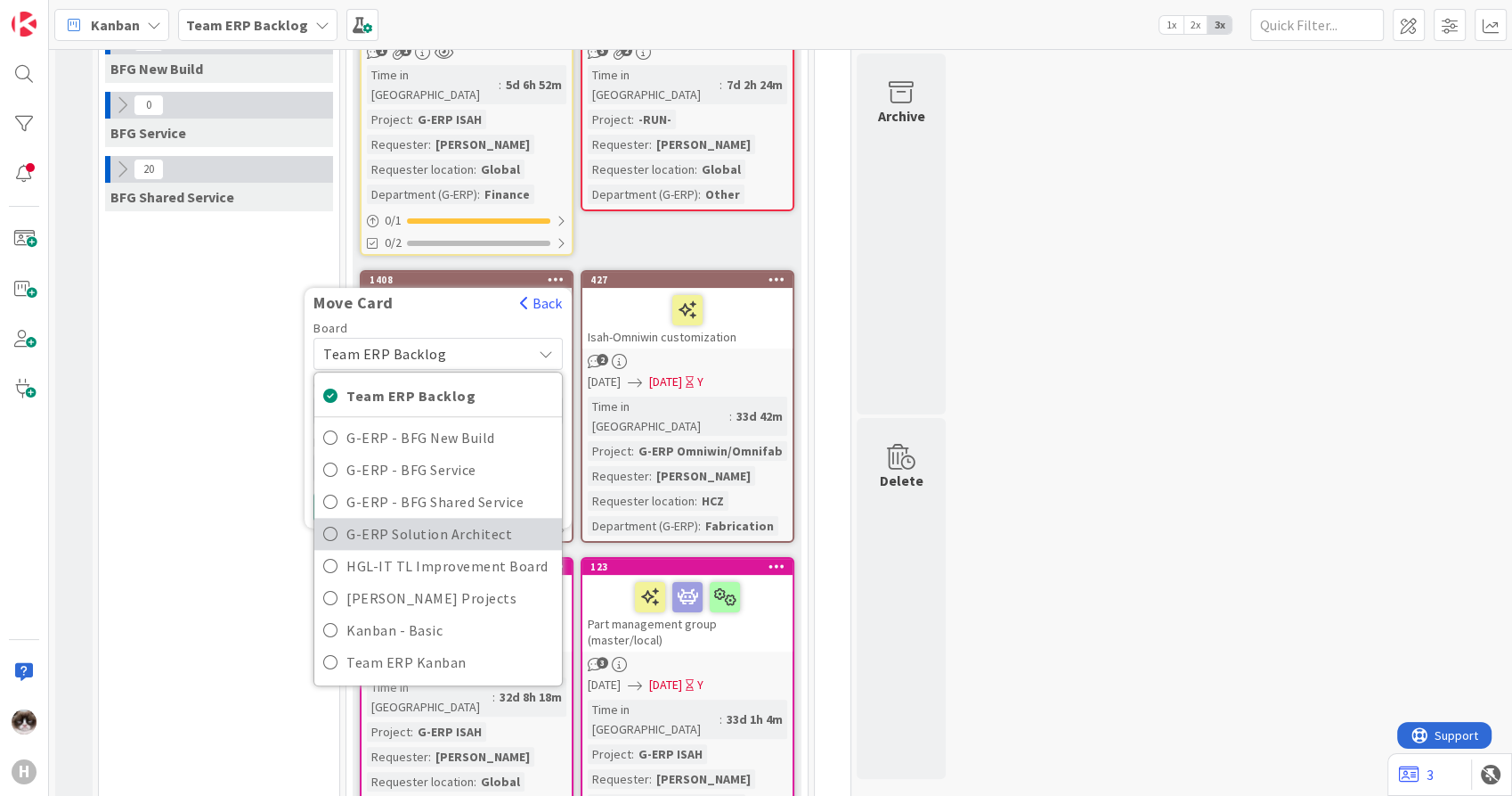
click at [473, 520] on span "G-ERP Solution Architect" at bounding box center [450, 533] width 207 height 26
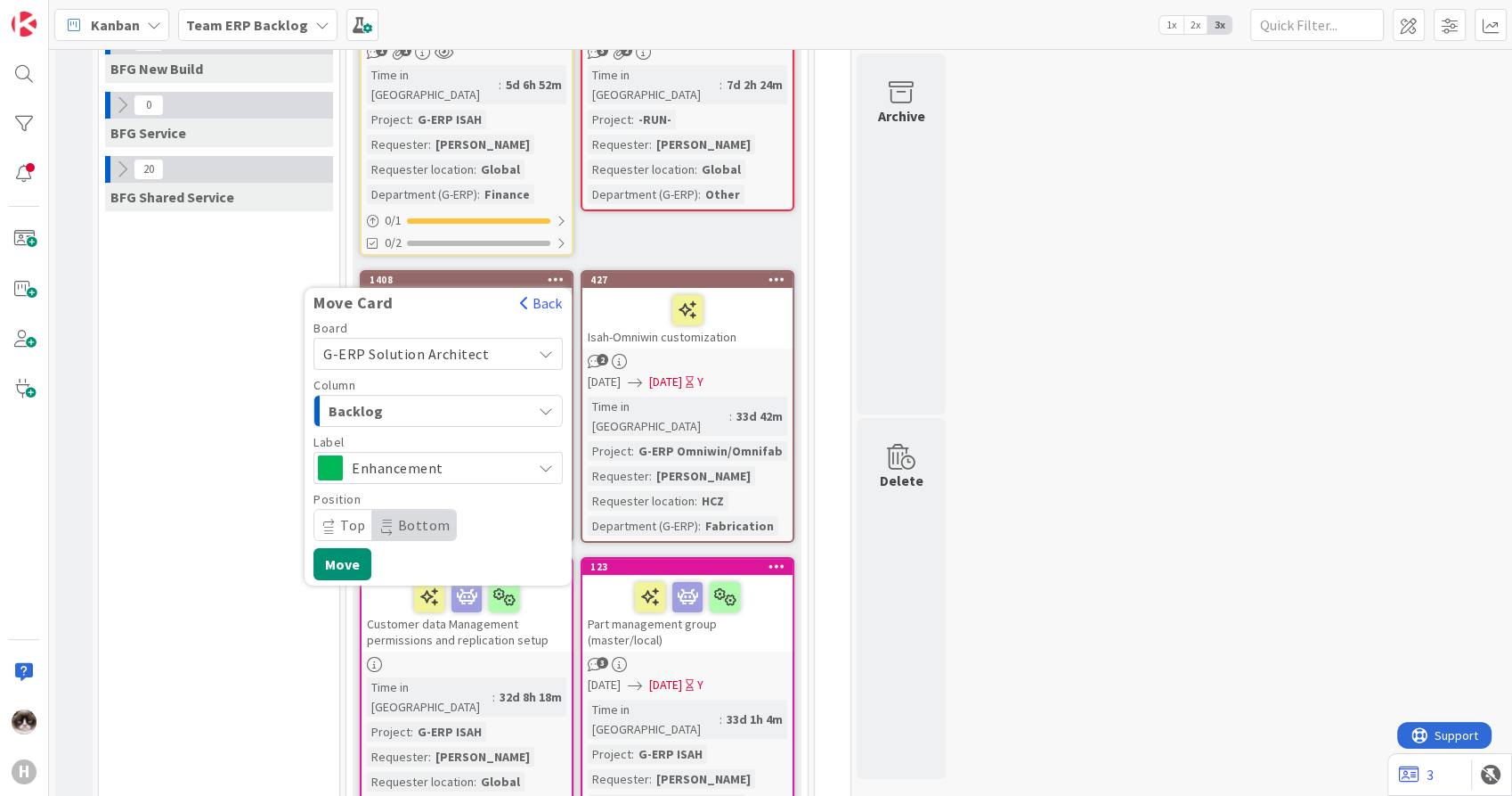
click at [501, 396] on div "Backlog" at bounding box center [428, 410] width 208 height 28
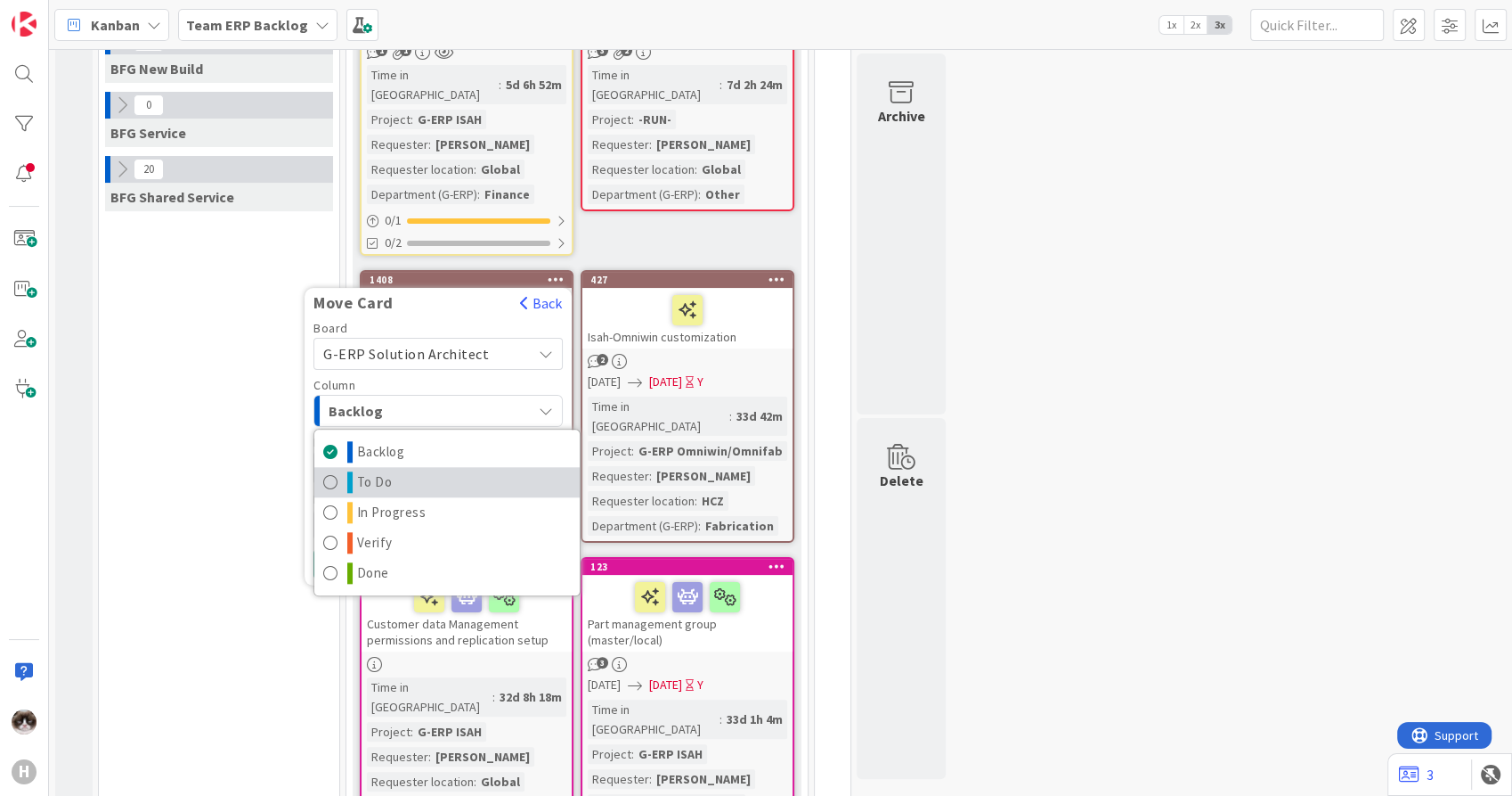
click at [445, 467] on link "To Do" at bounding box center [447, 482] width 266 height 30
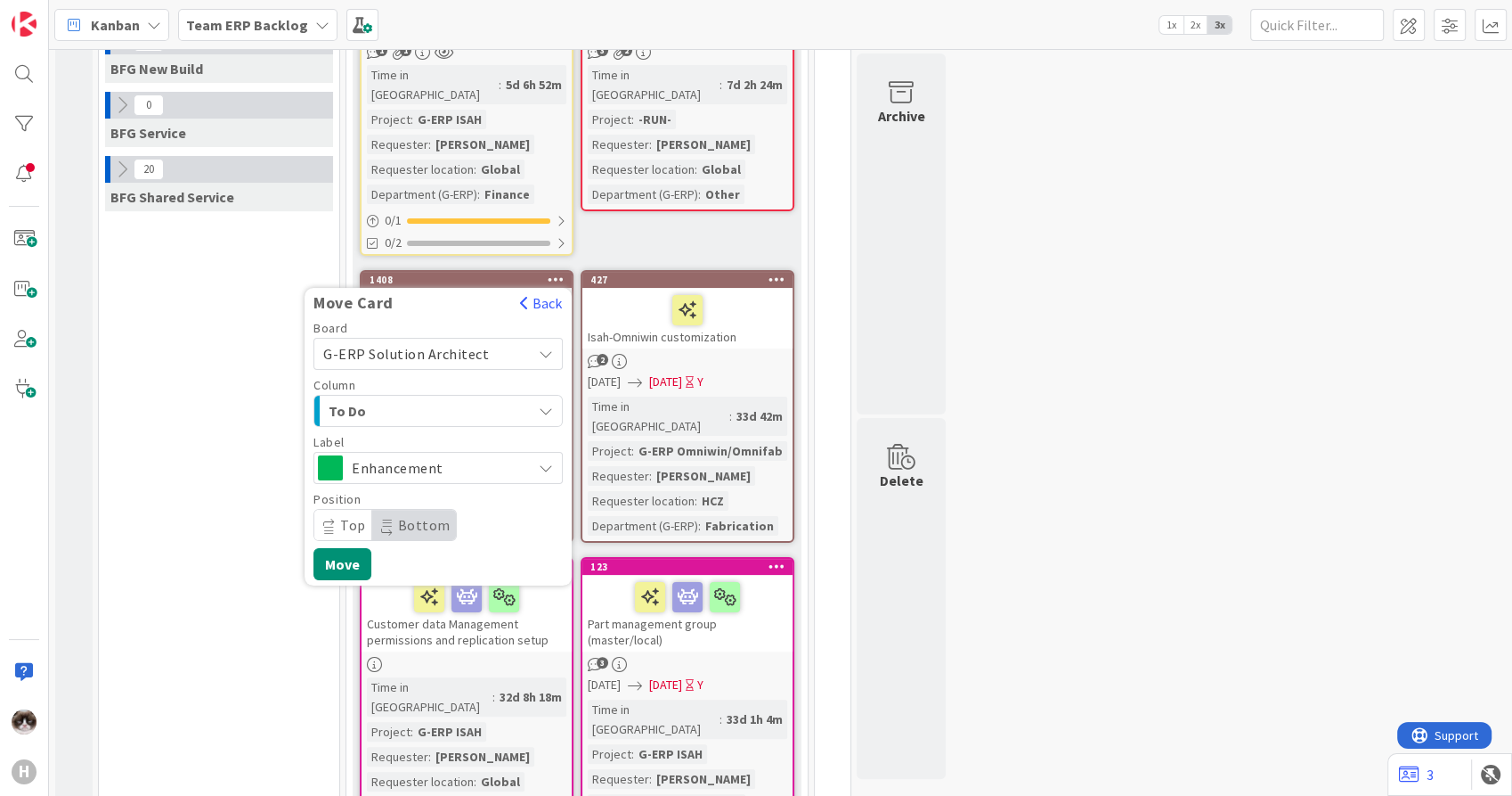
click at [344, 516] on span "Top" at bounding box center [352, 525] width 26 height 18
click at [434, 456] on span "Enhancement" at bounding box center [437, 468] width 171 height 25
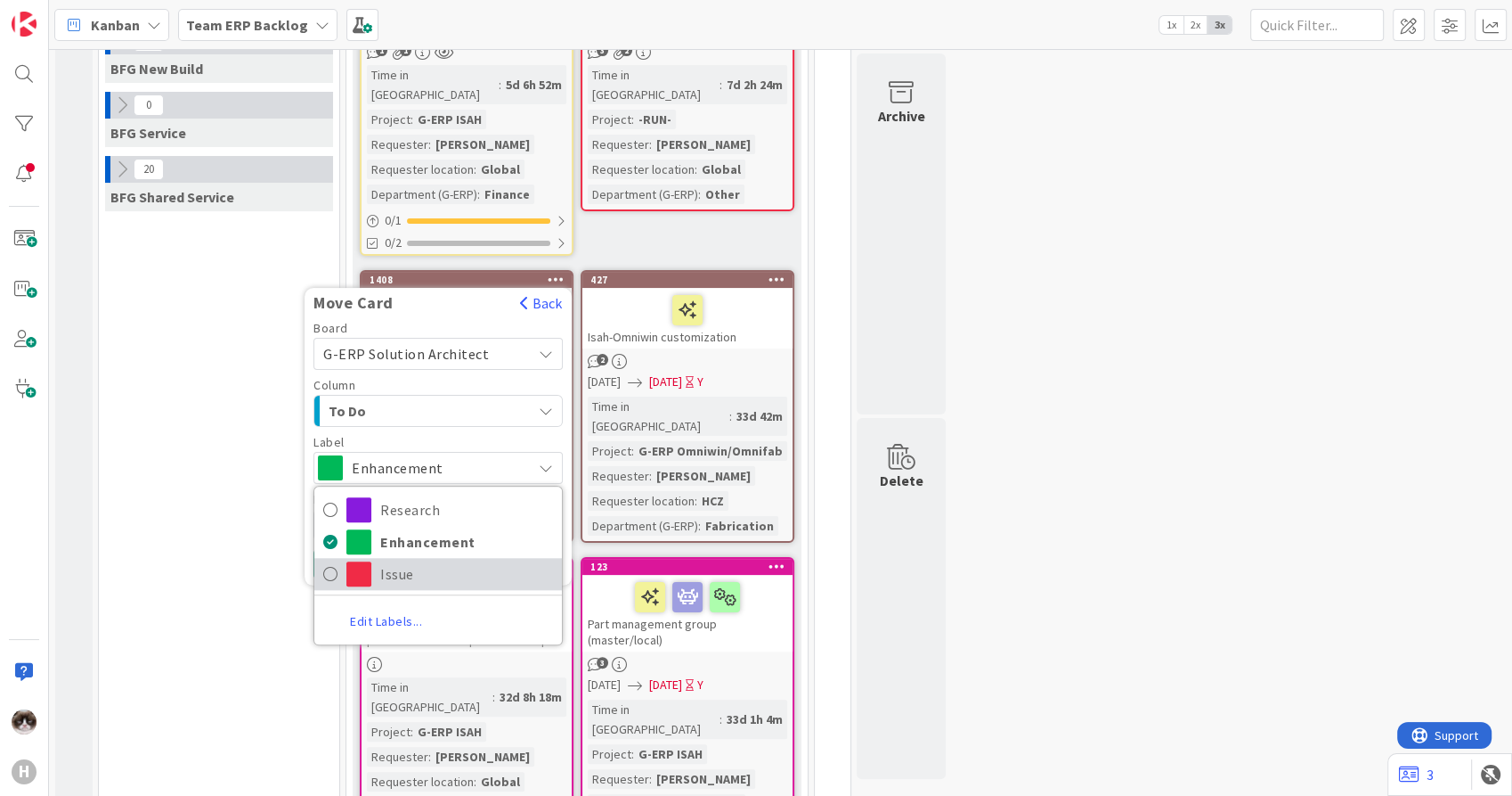
click at [400, 561] on span "Issue" at bounding box center [466, 574] width 173 height 26
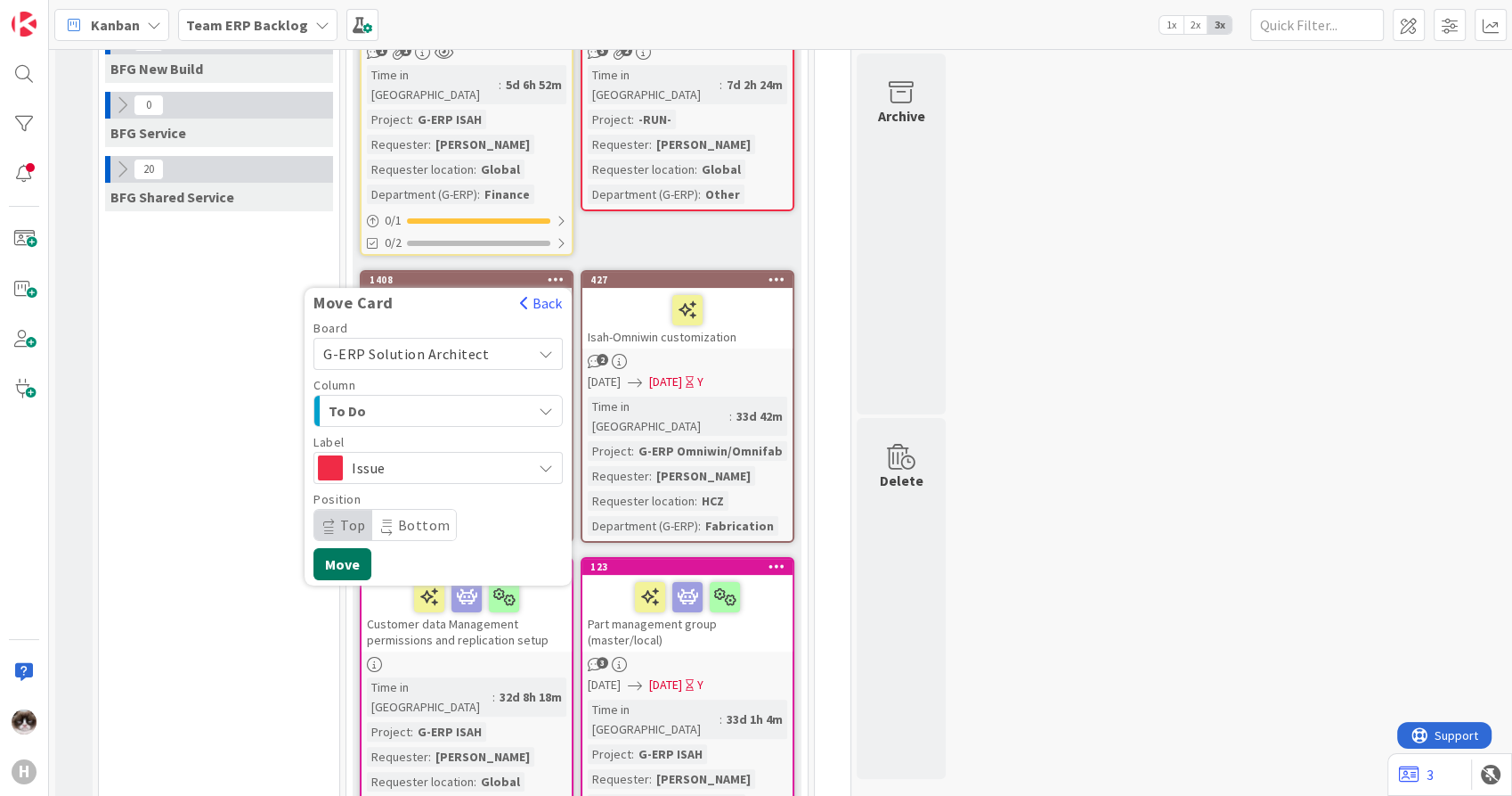
click at [354, 548] on button "Move" at bounding box center [342, 564] width 58 height 32
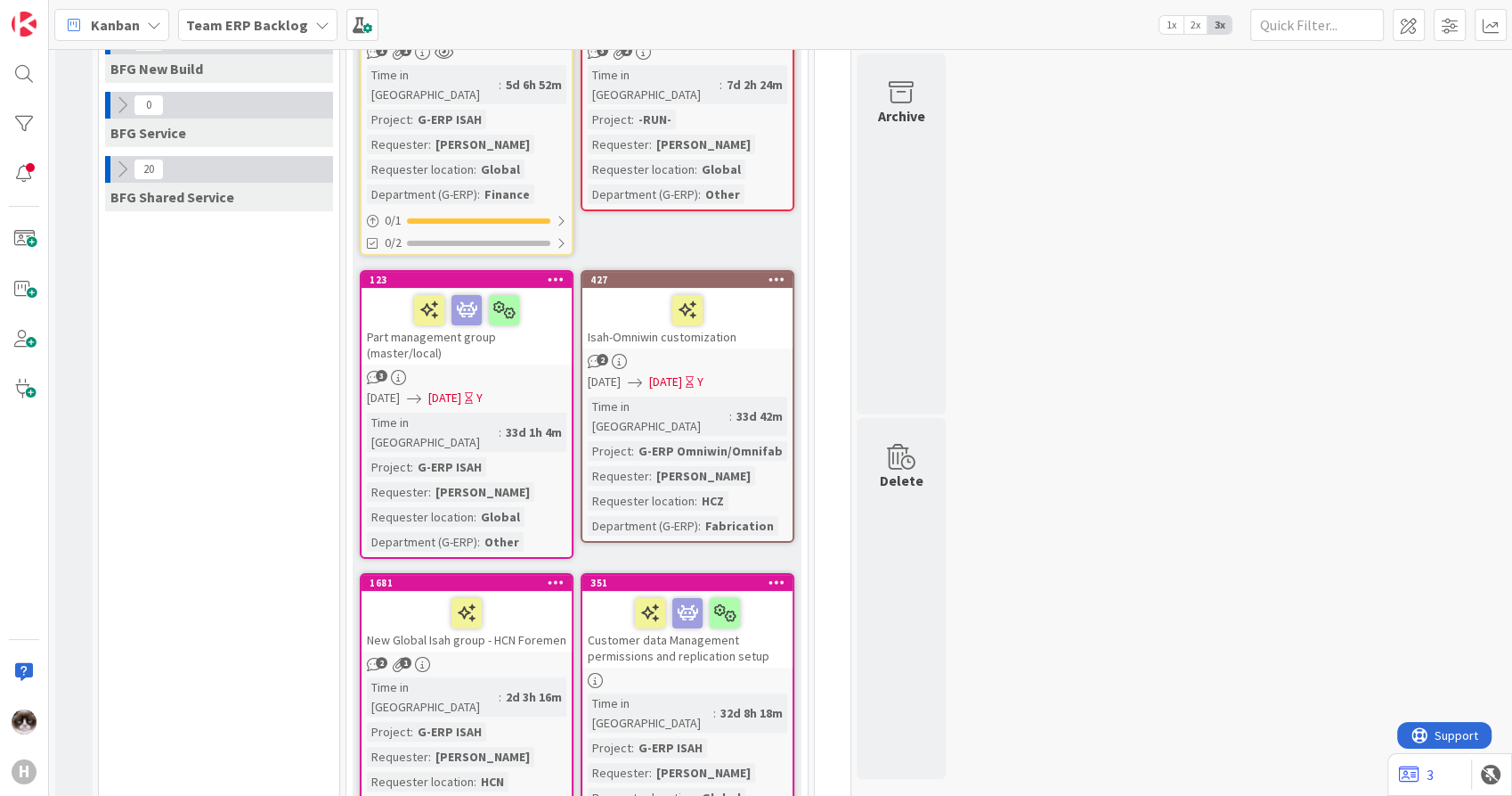
click at [468, 370] on div "3" at bounding box center [467, 377] width 210 height 15
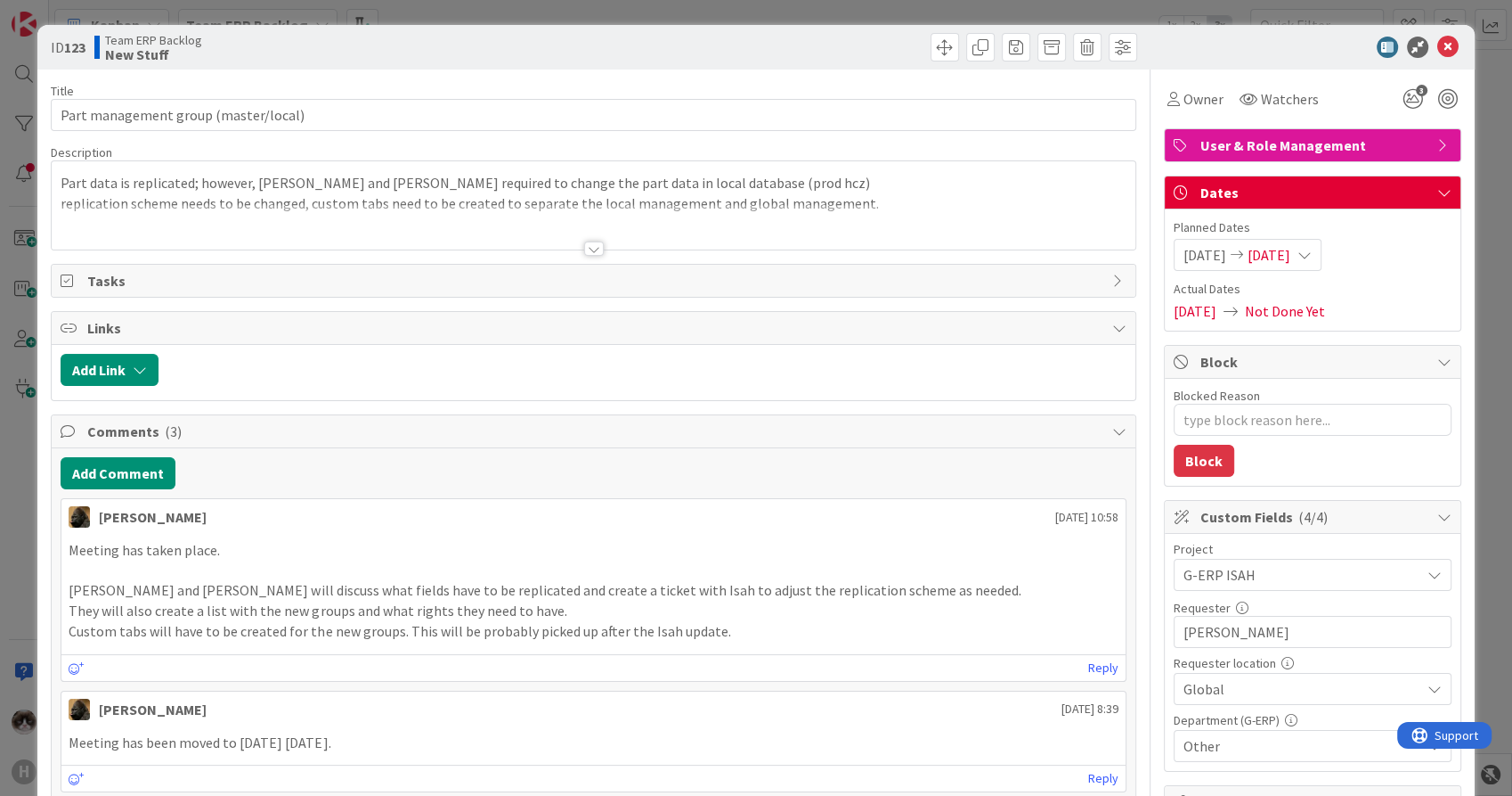
click at [596, 241] on div at bounding box center [593, 227] width 1083 height 45
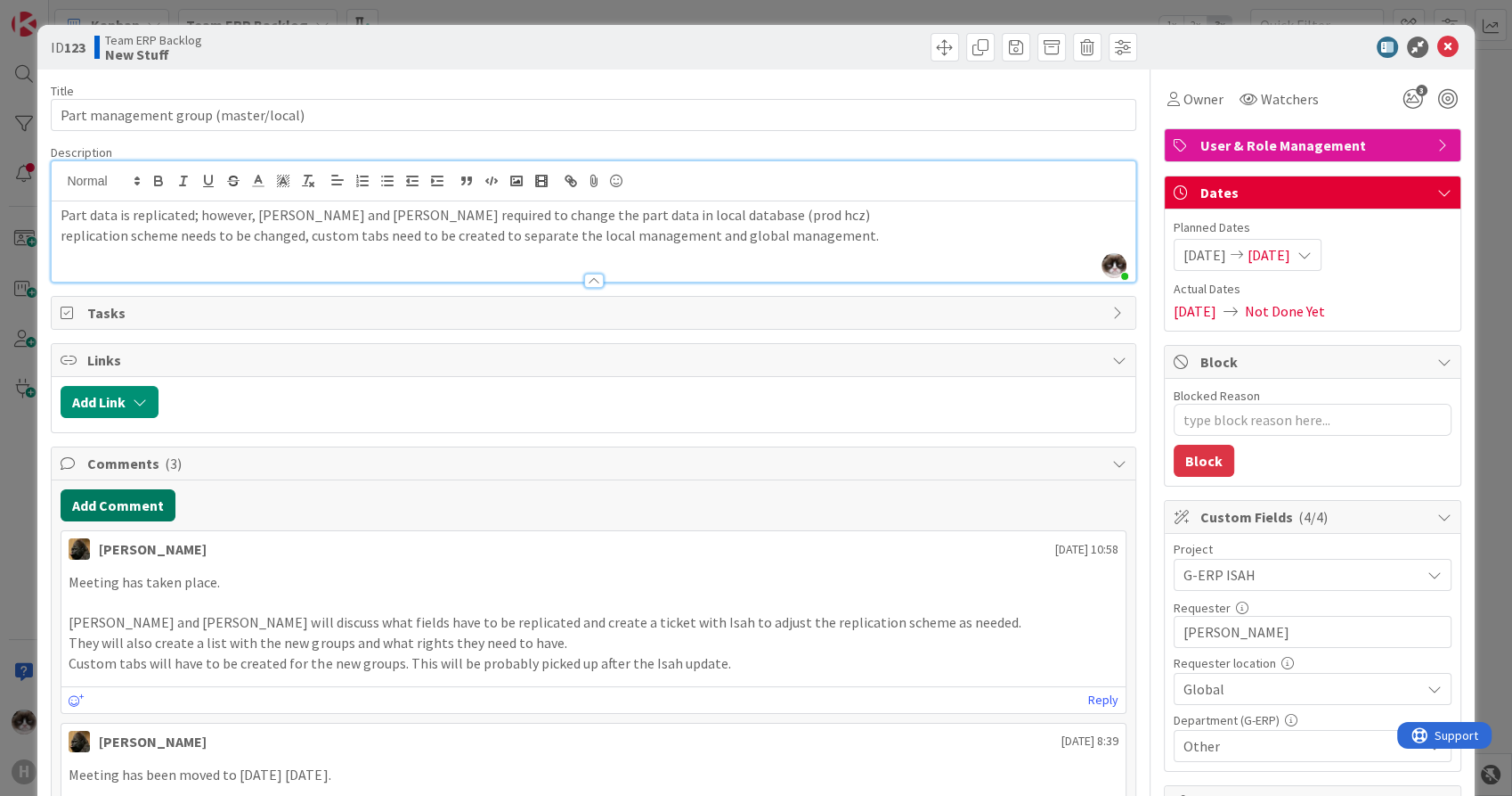
click at [130, 513] on button "Add Comment" at bounding box center [118, 505] width 115 height 32
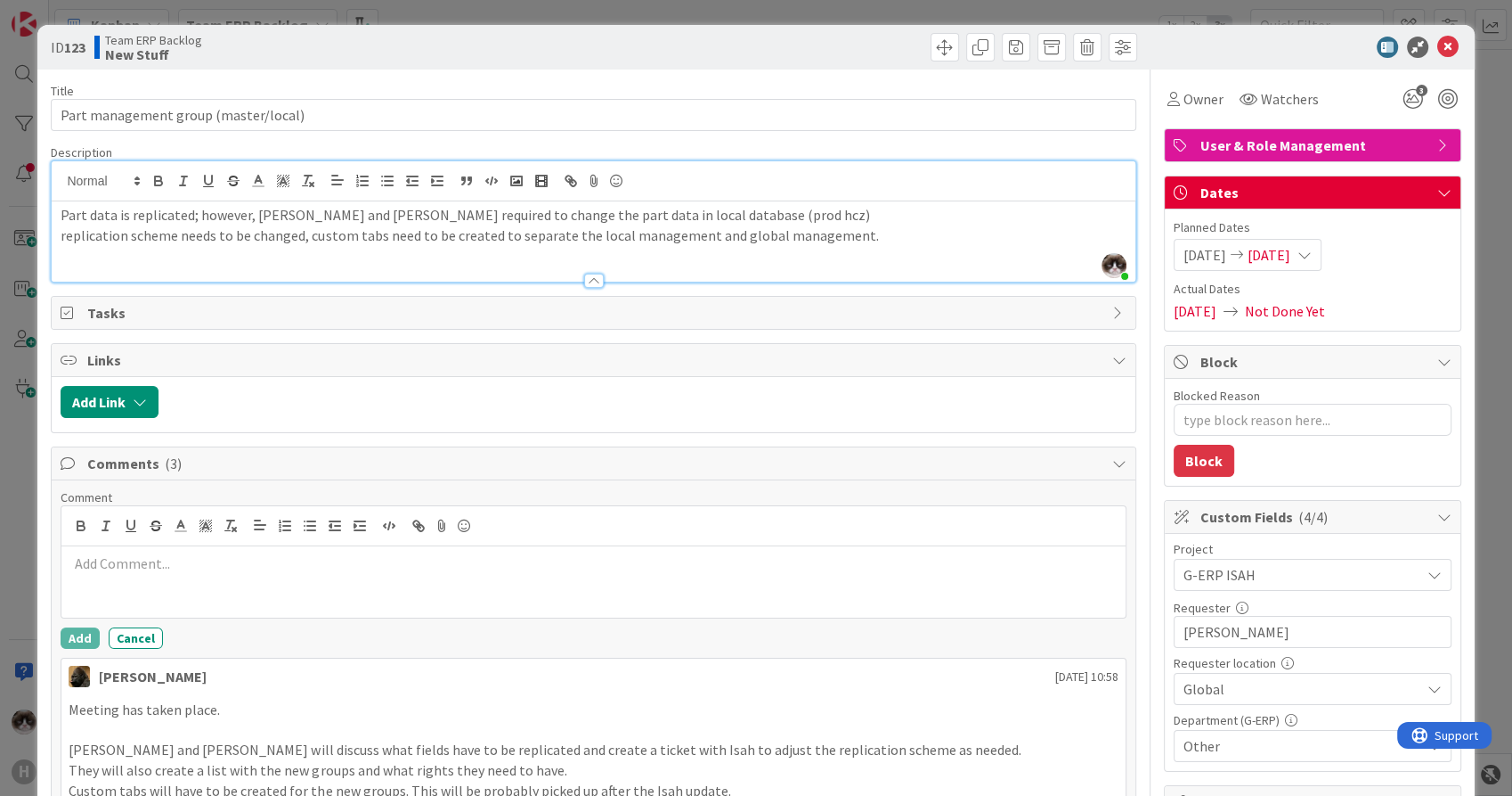
click at [207, 567] on p at bounding box center [593, 563] width 1049 height 21
click at [1437, 46] on icon at bounding box center [1448, 47] width 22 height 22
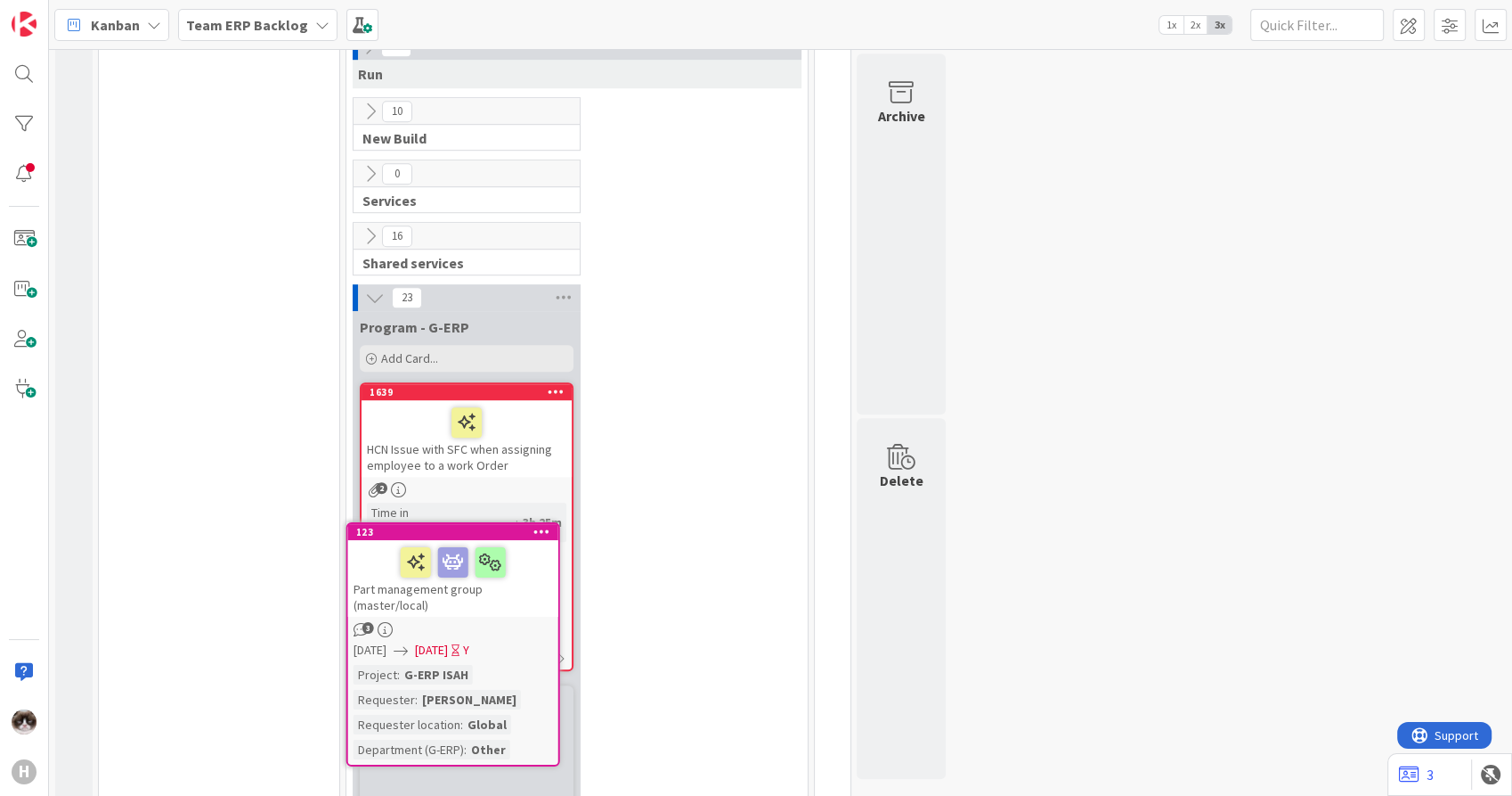
scroll to position [1069, 0]
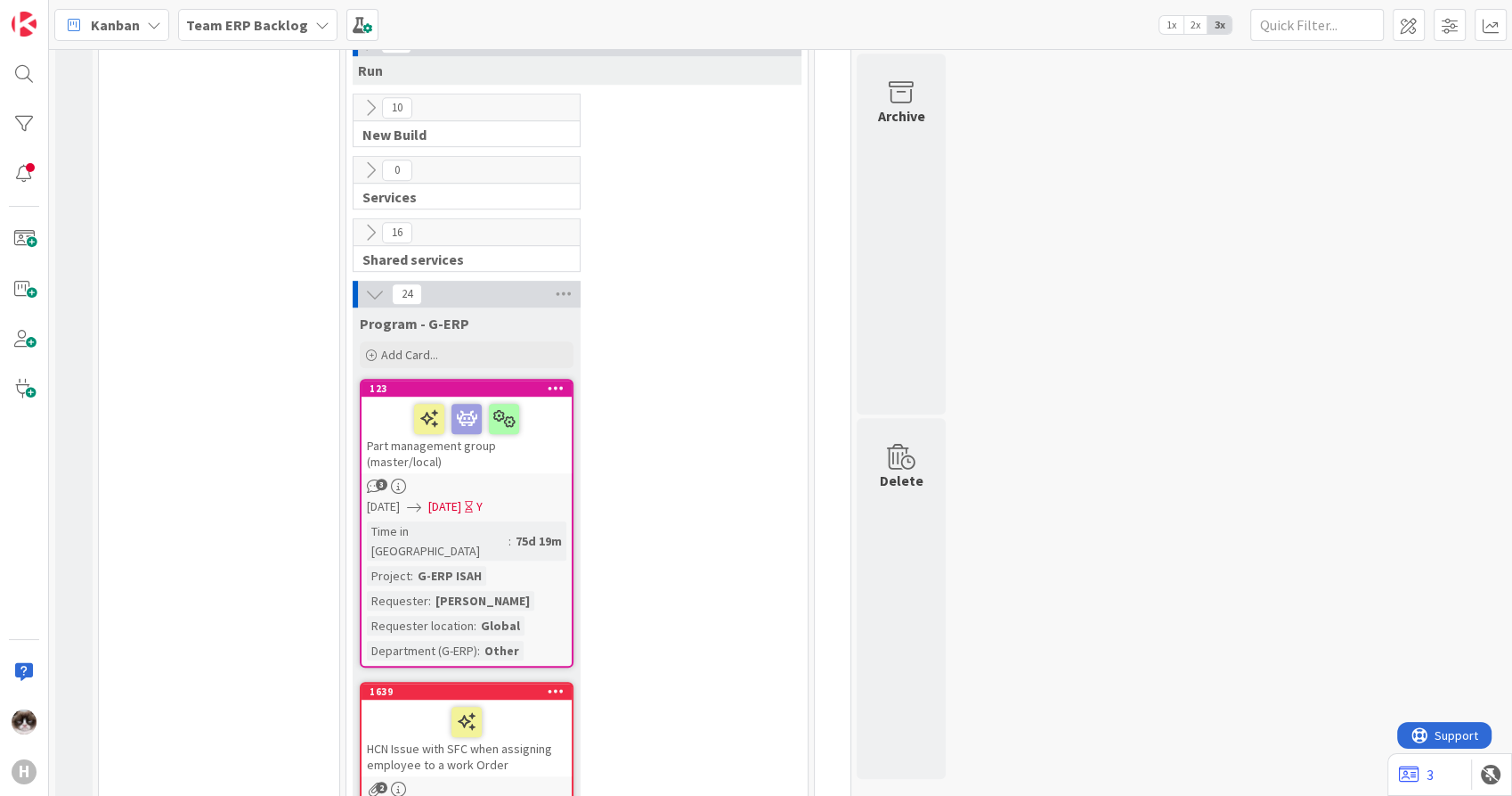
click at [497, 396] on div "Part management group (master/local)" at bounding box center [467, 434] width 210 height 77
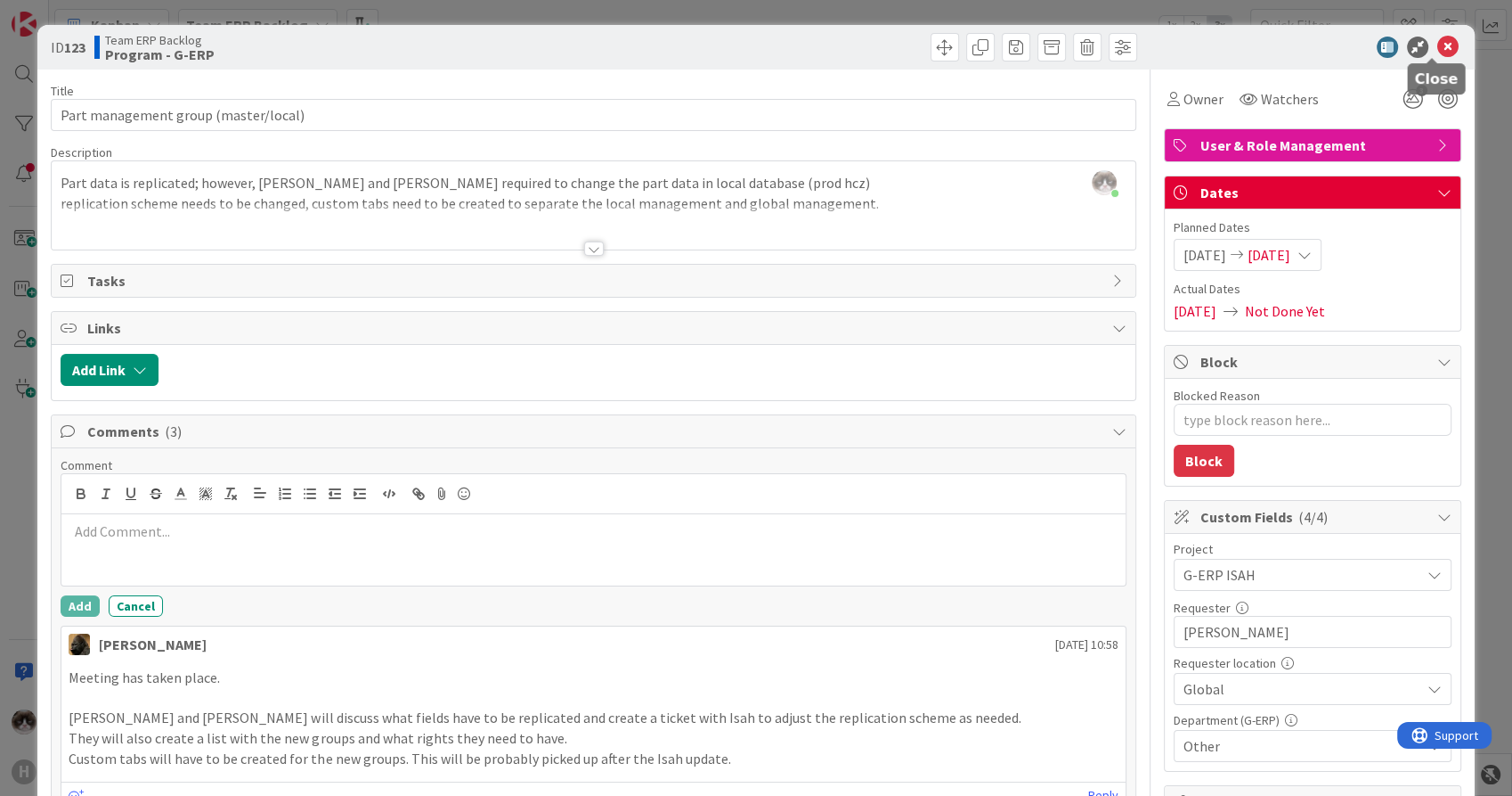
click at [1437, 44] on icon at bounding box center [1448, 47] width 22 height 22
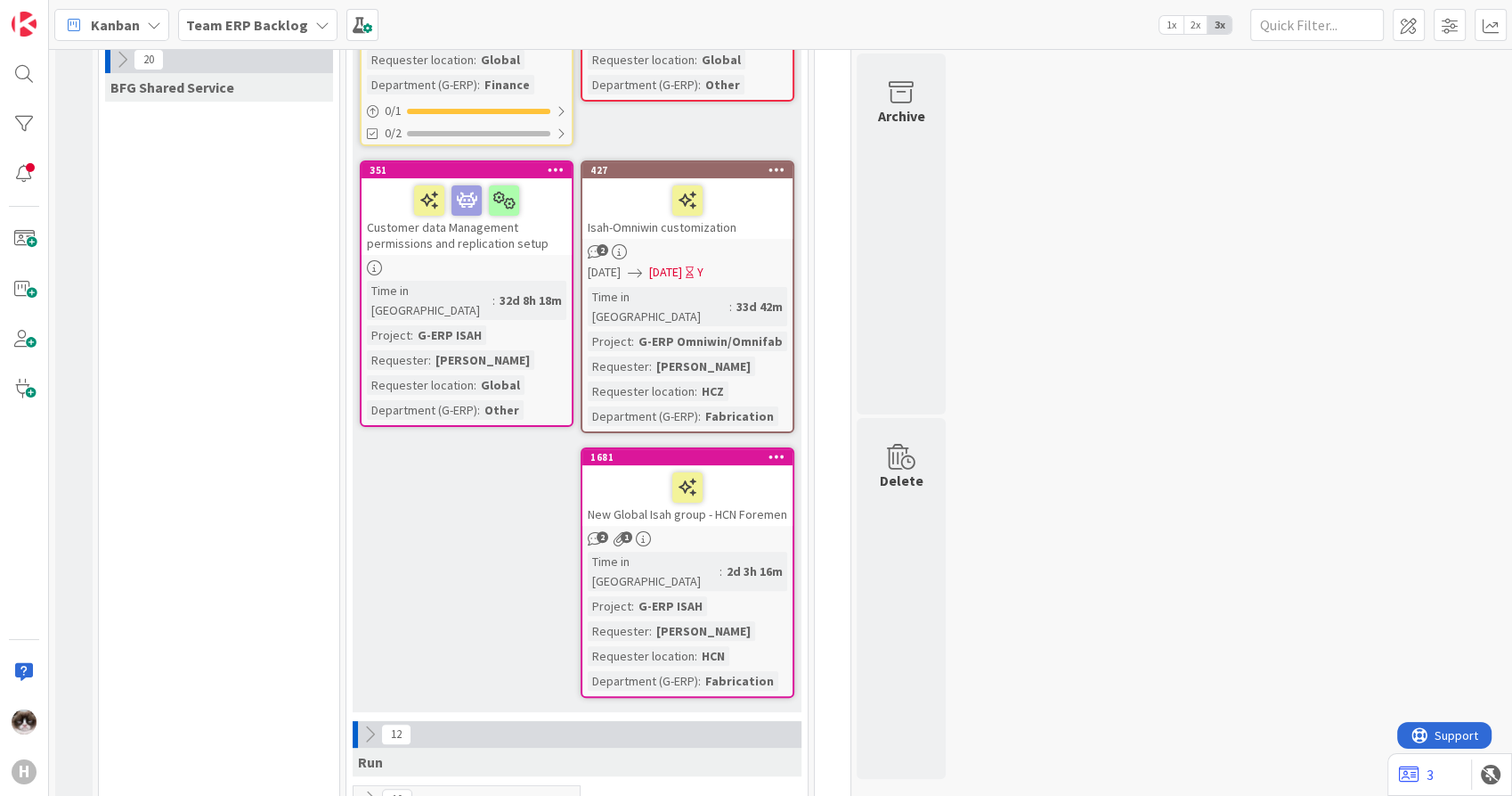
scroll to position [364, 0]
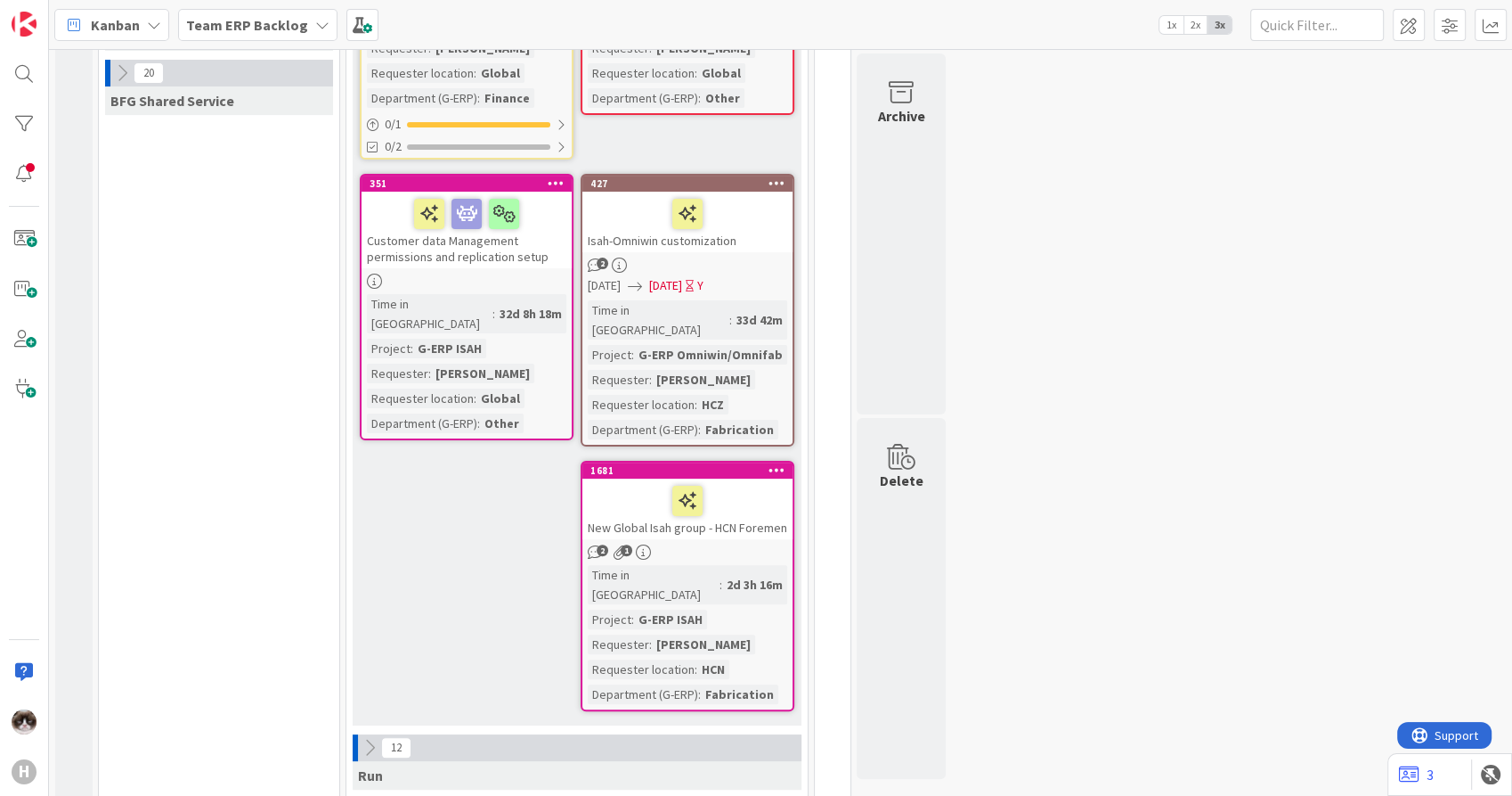
click at [487, 273] on div at bounding box center [467, 281] width 210 height 15
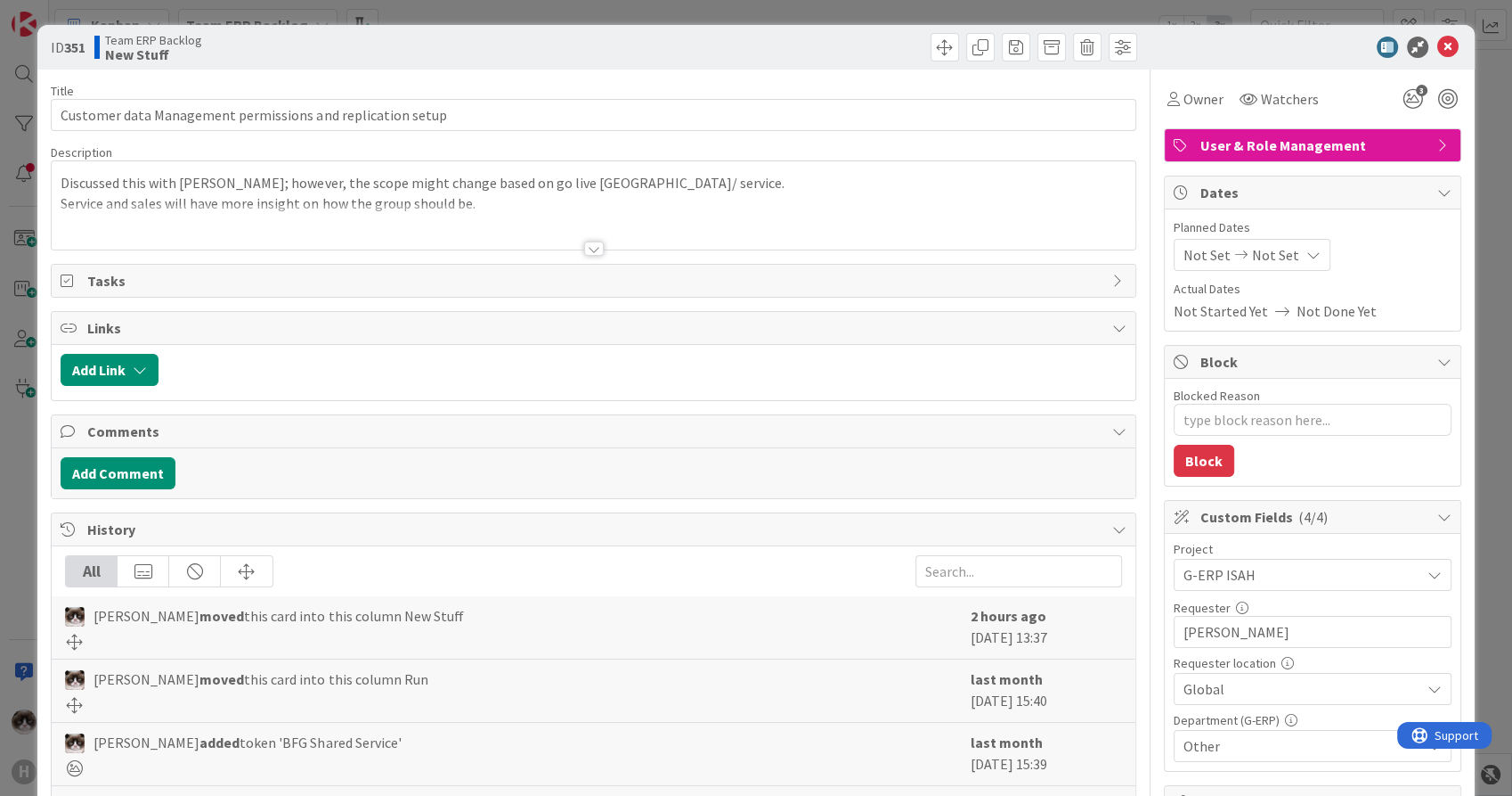
type textarea "x"
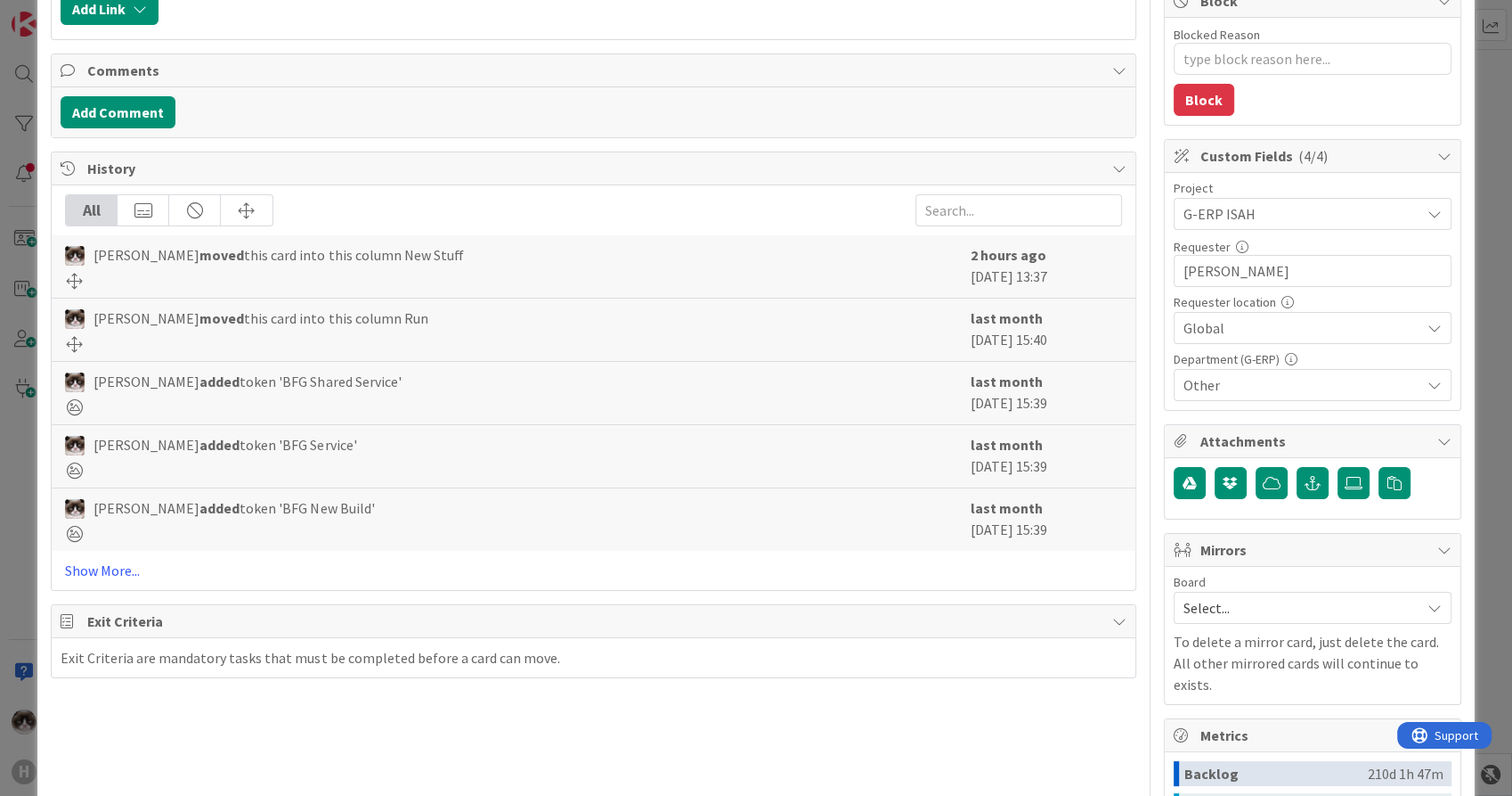
scroll to position [389, 0]
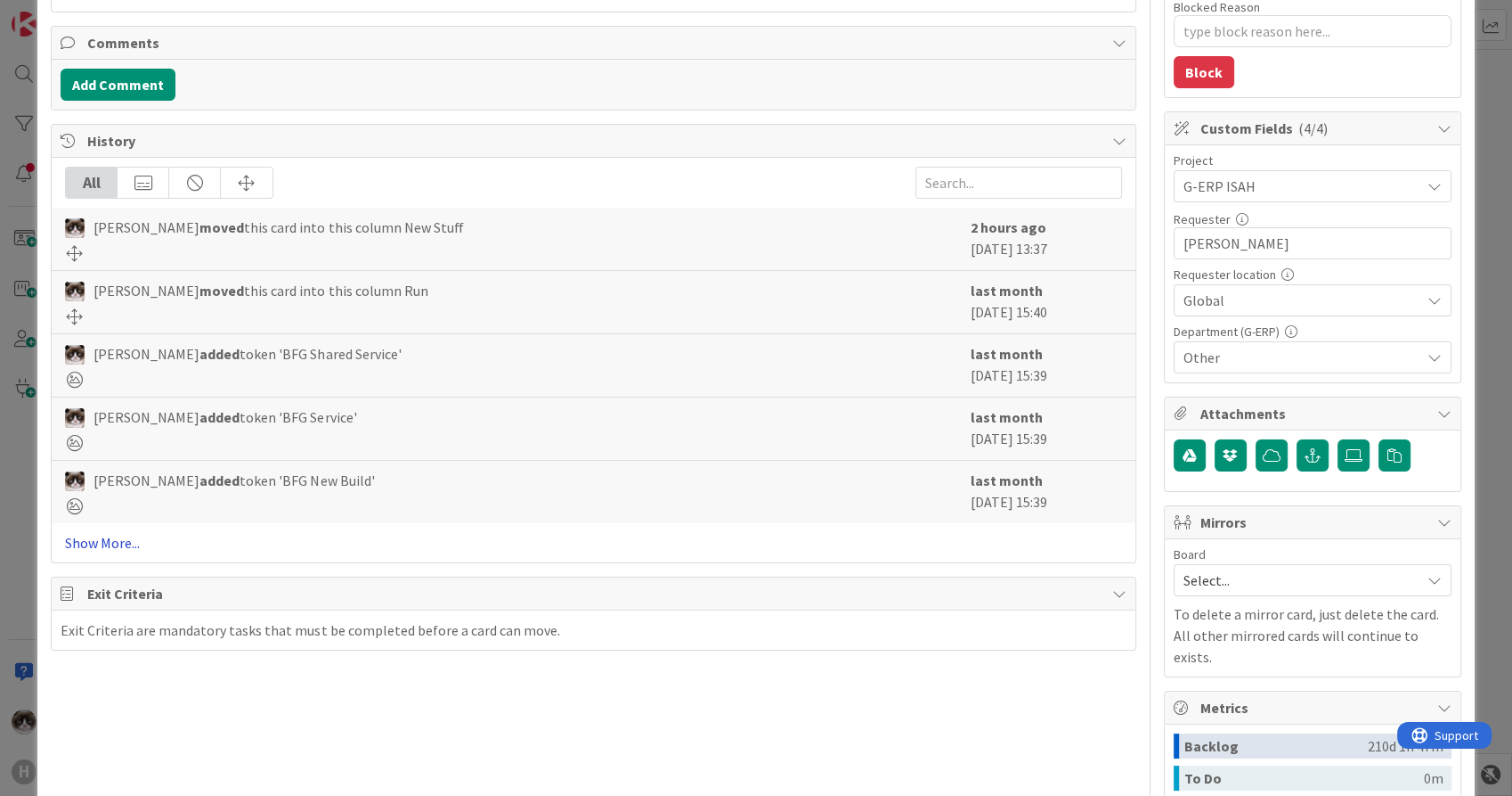
click at [114, 543] on link "Show More..." at bounding box center [593, 543] width 1057 height 22
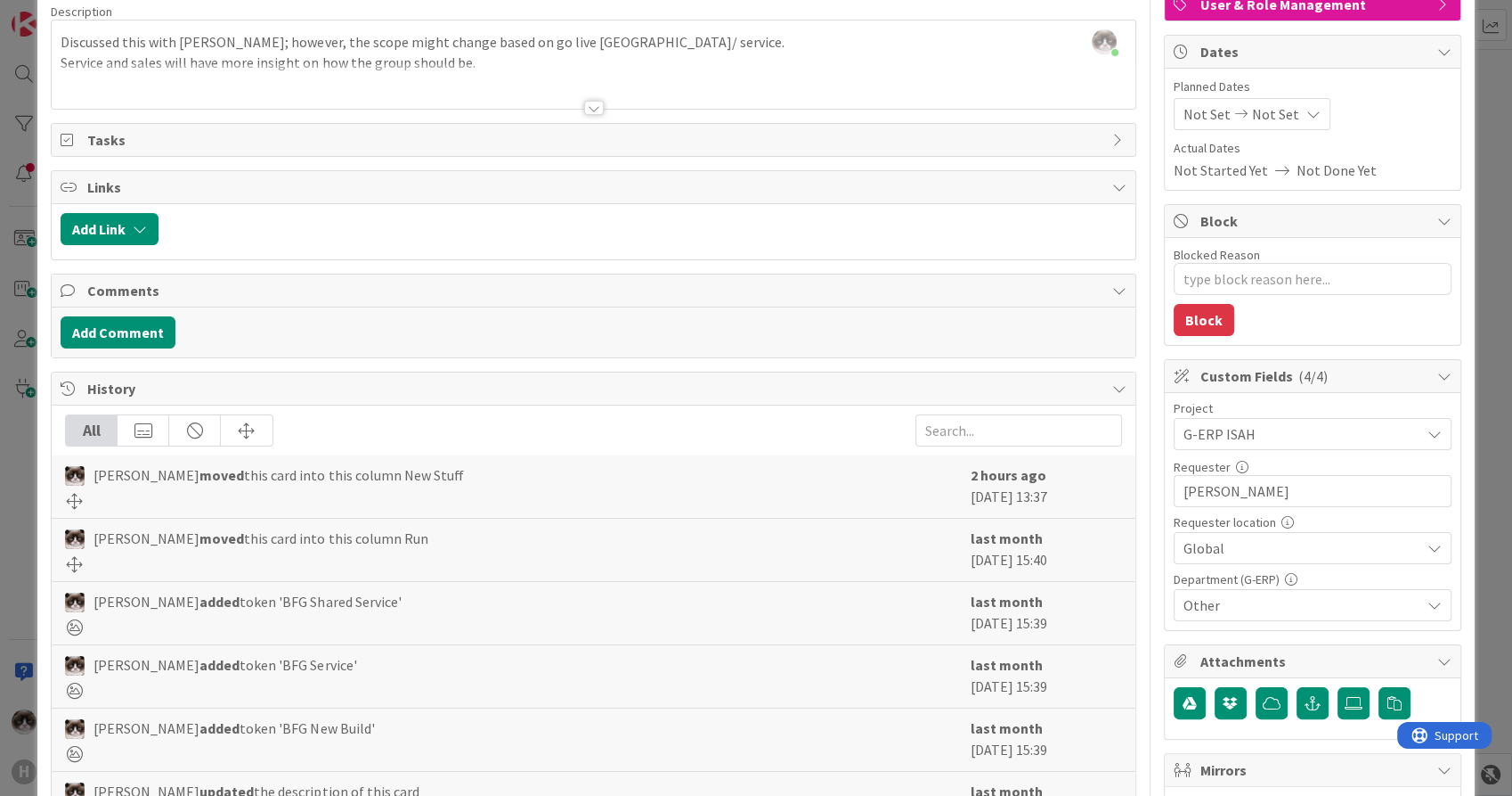
scroll to position [0, 0]
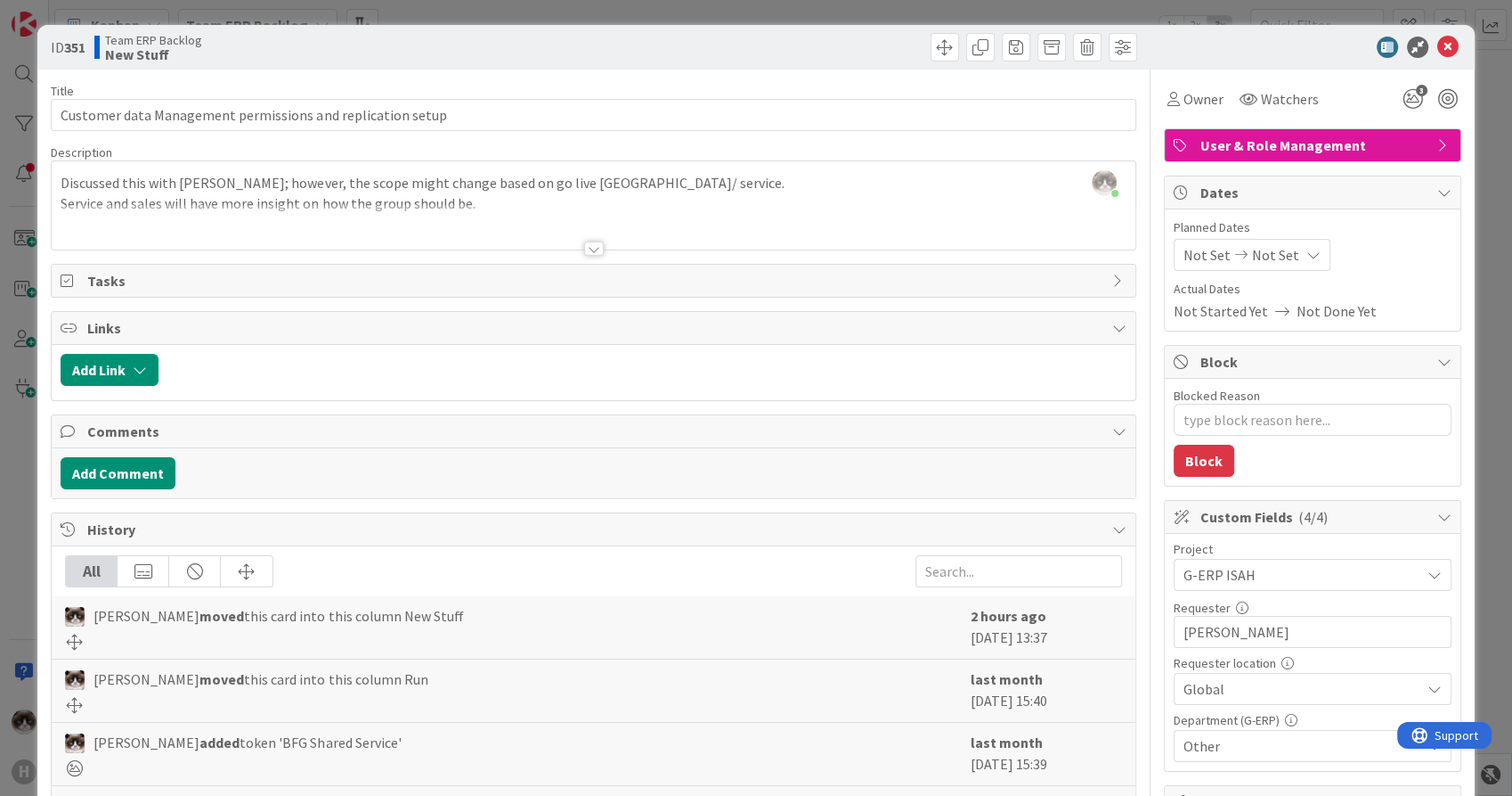
click at [597, 246] on div at bounding box center [593, 227] width 1083 height 45
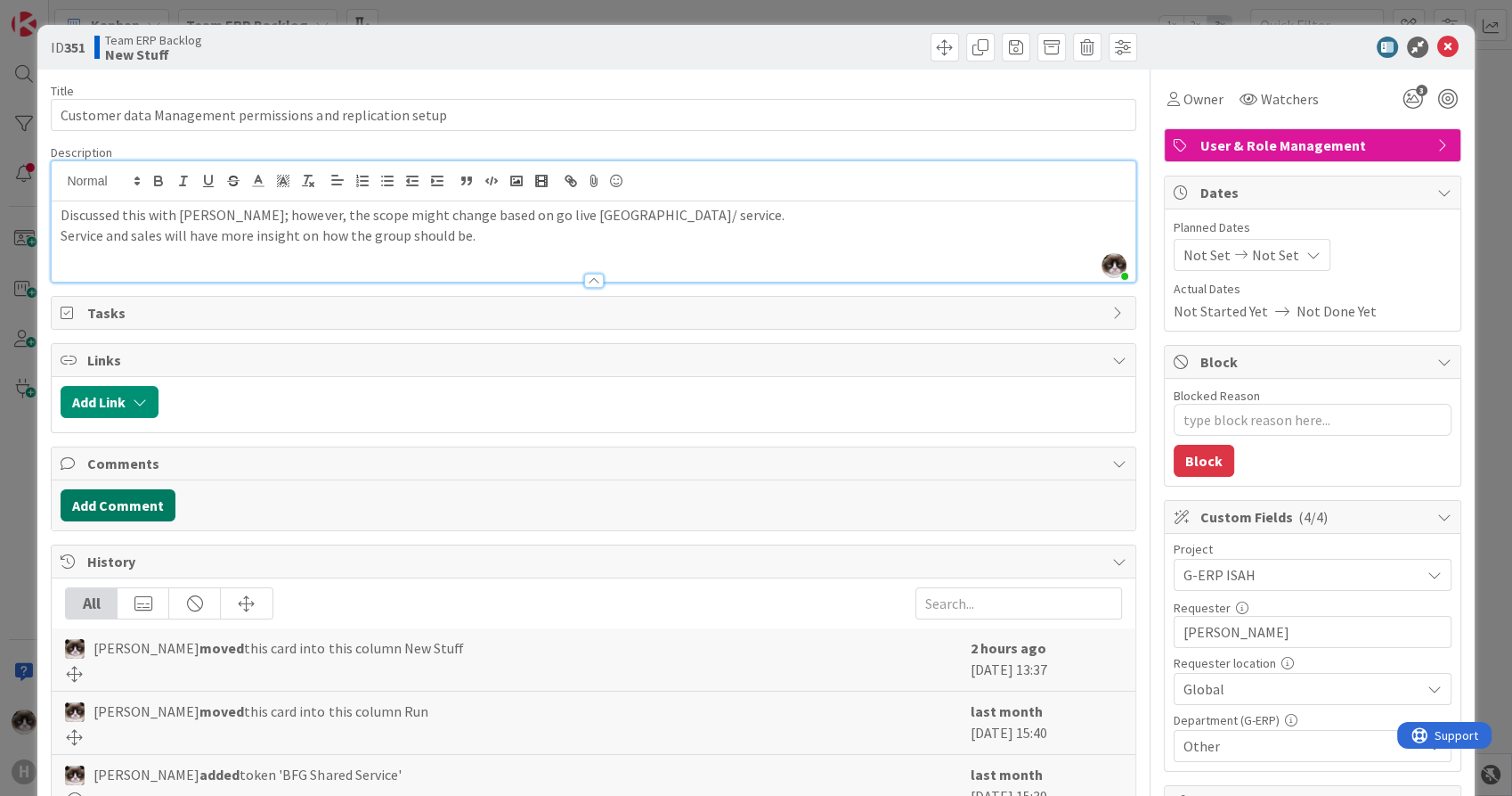
click at [140, 495] on button "Add Comment" at bounding box center [118, 505] width 115 height 32
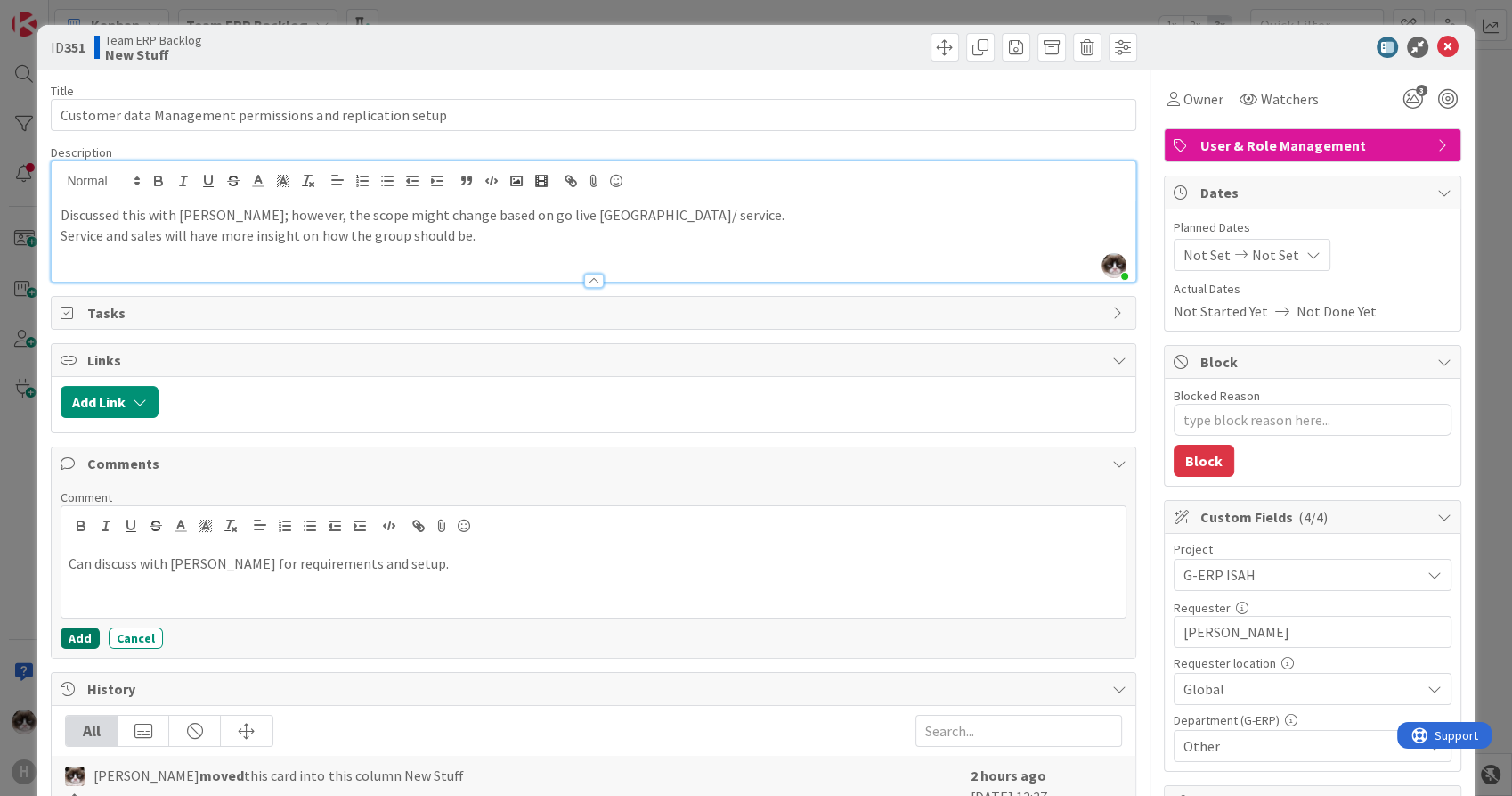
click at [70, 639] on button "Add" at bounding box center [79, 638] width 39 height 22
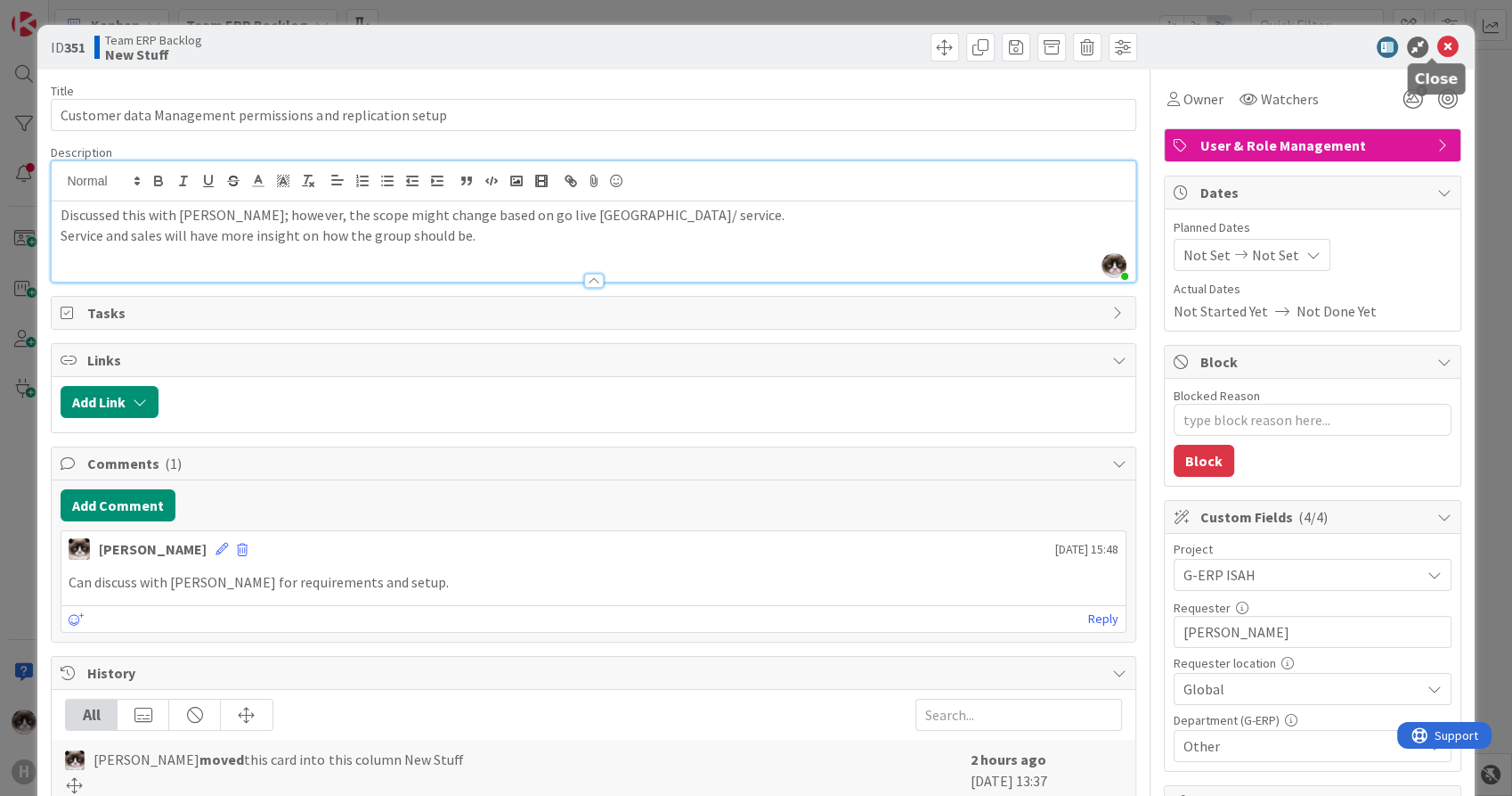
click at [1437, 52] on icon at bounding box center [1448, 47] width 22 height 22
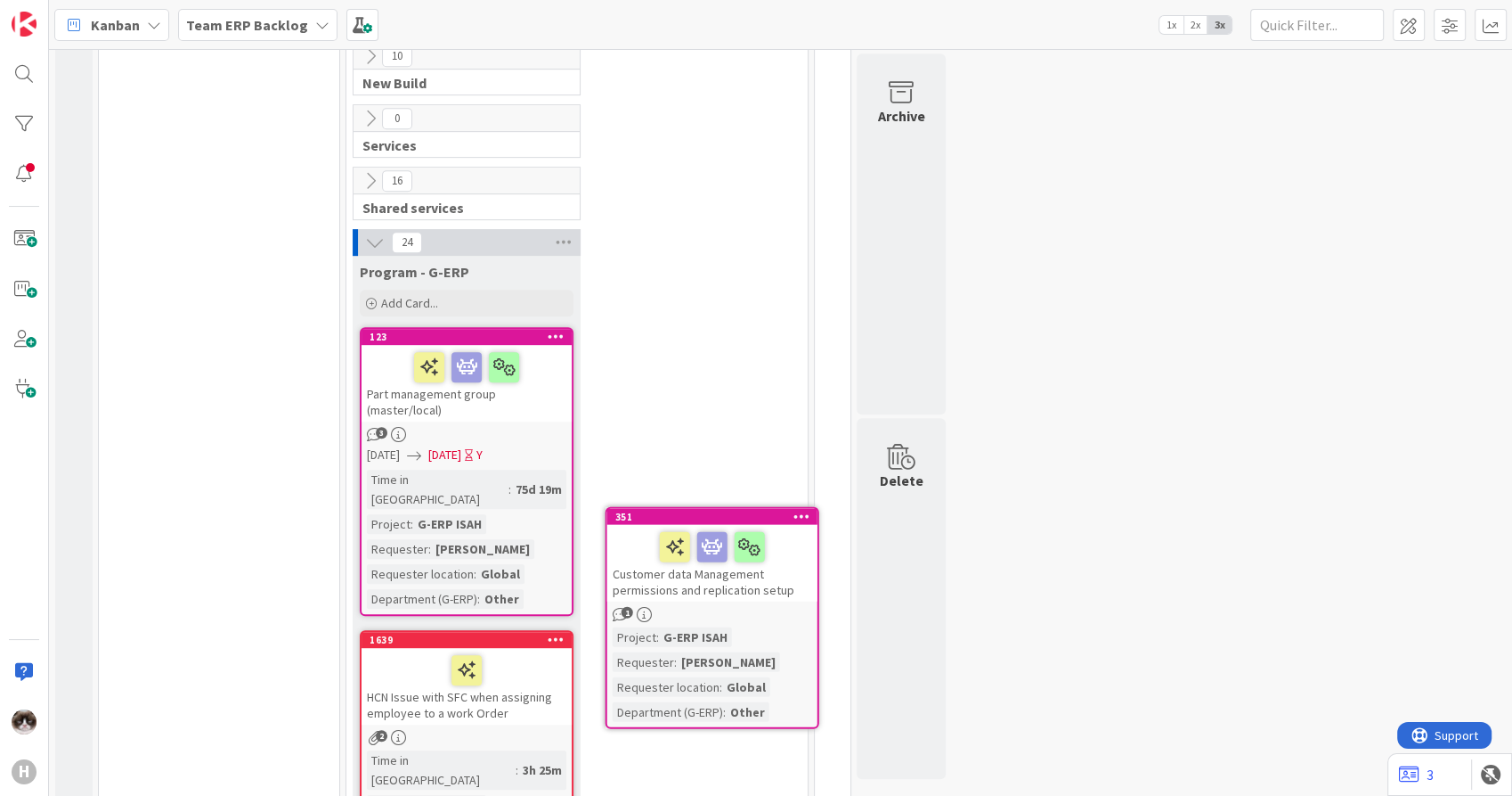
scroll to position [859, 0]
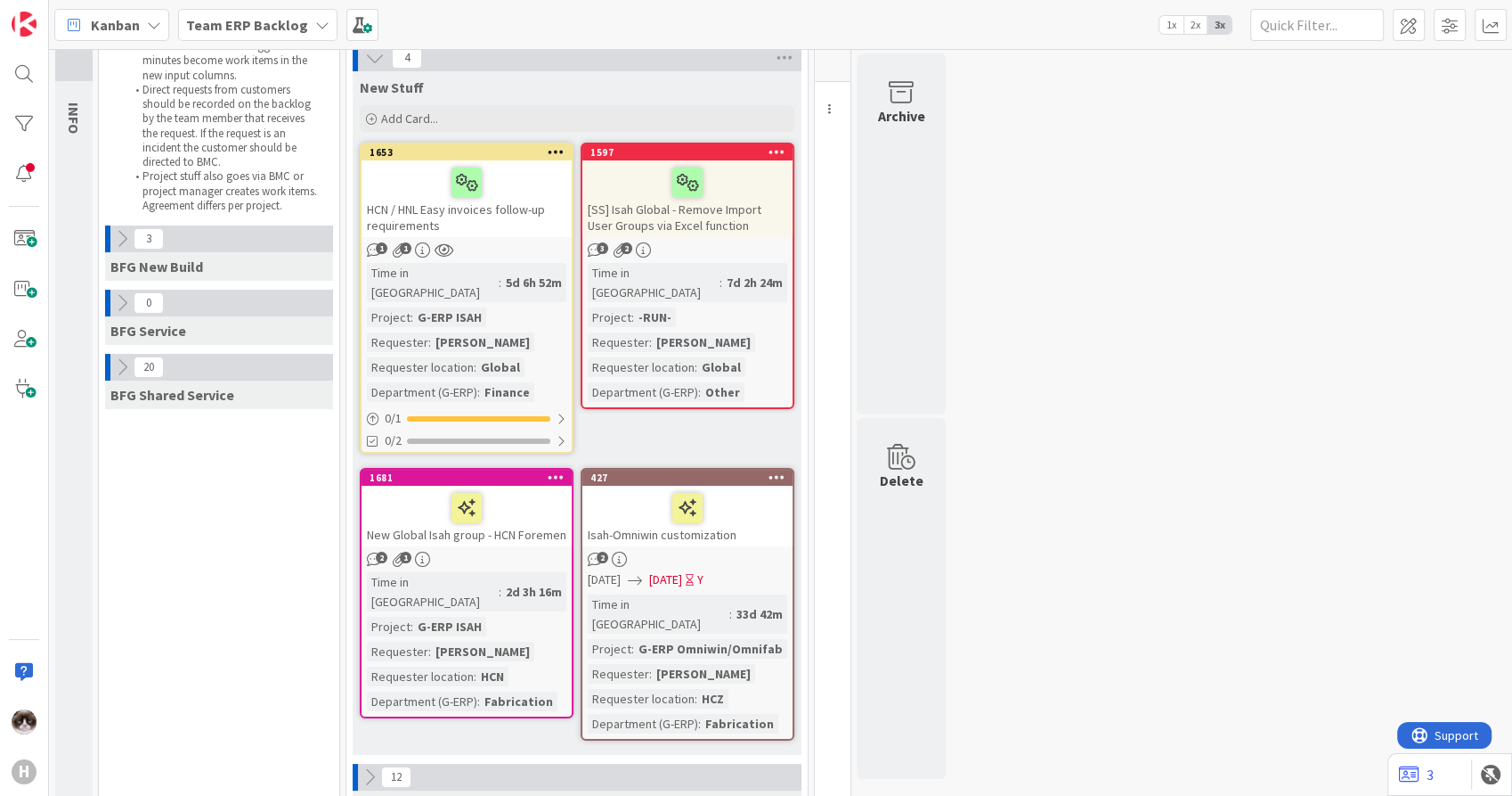
scroll to position [82, 0]
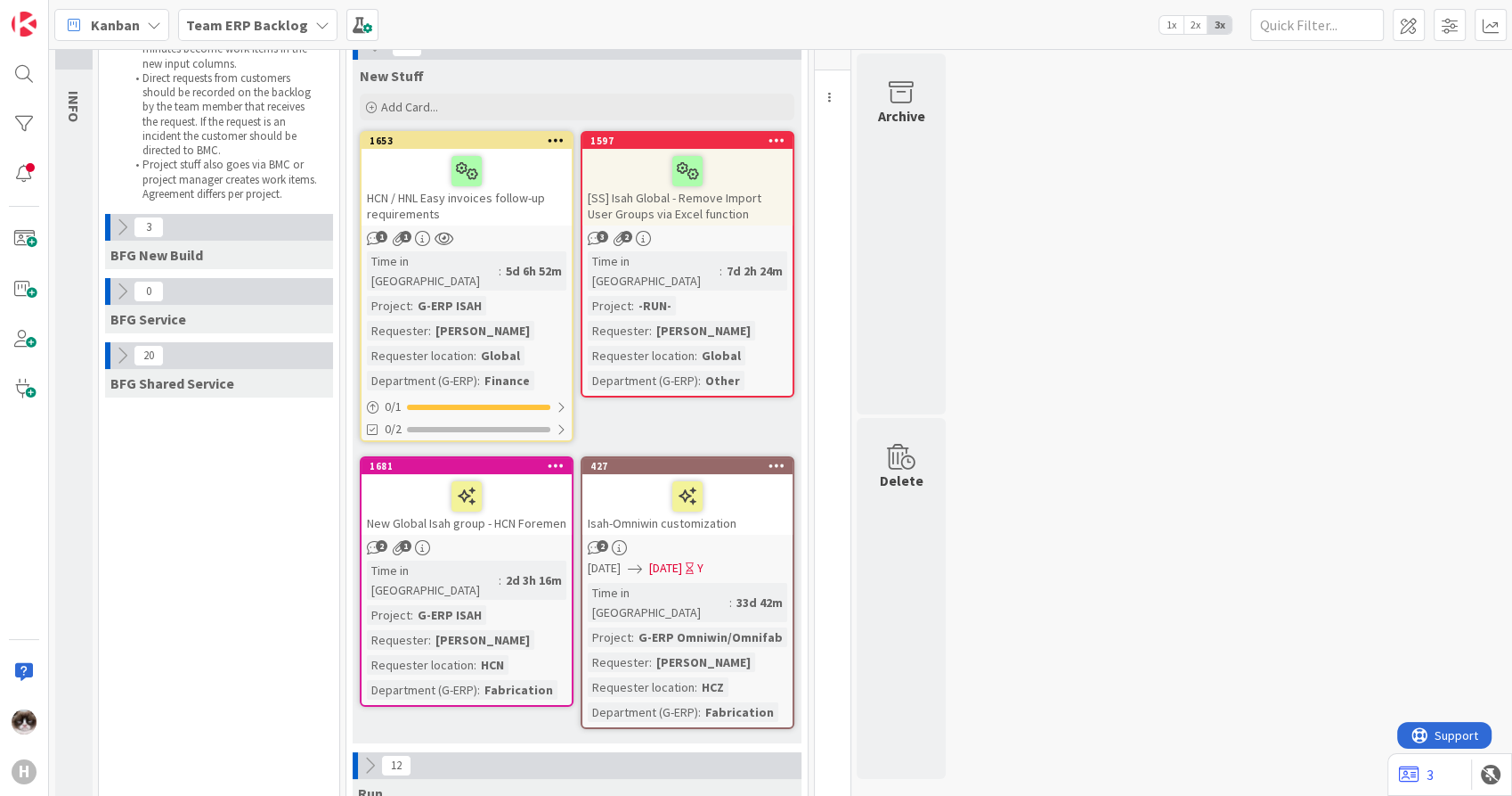
click at [497, 511] on div "New Global Isah group - HCN Foremen" at bounding box center [467, 504] width 210 height 61
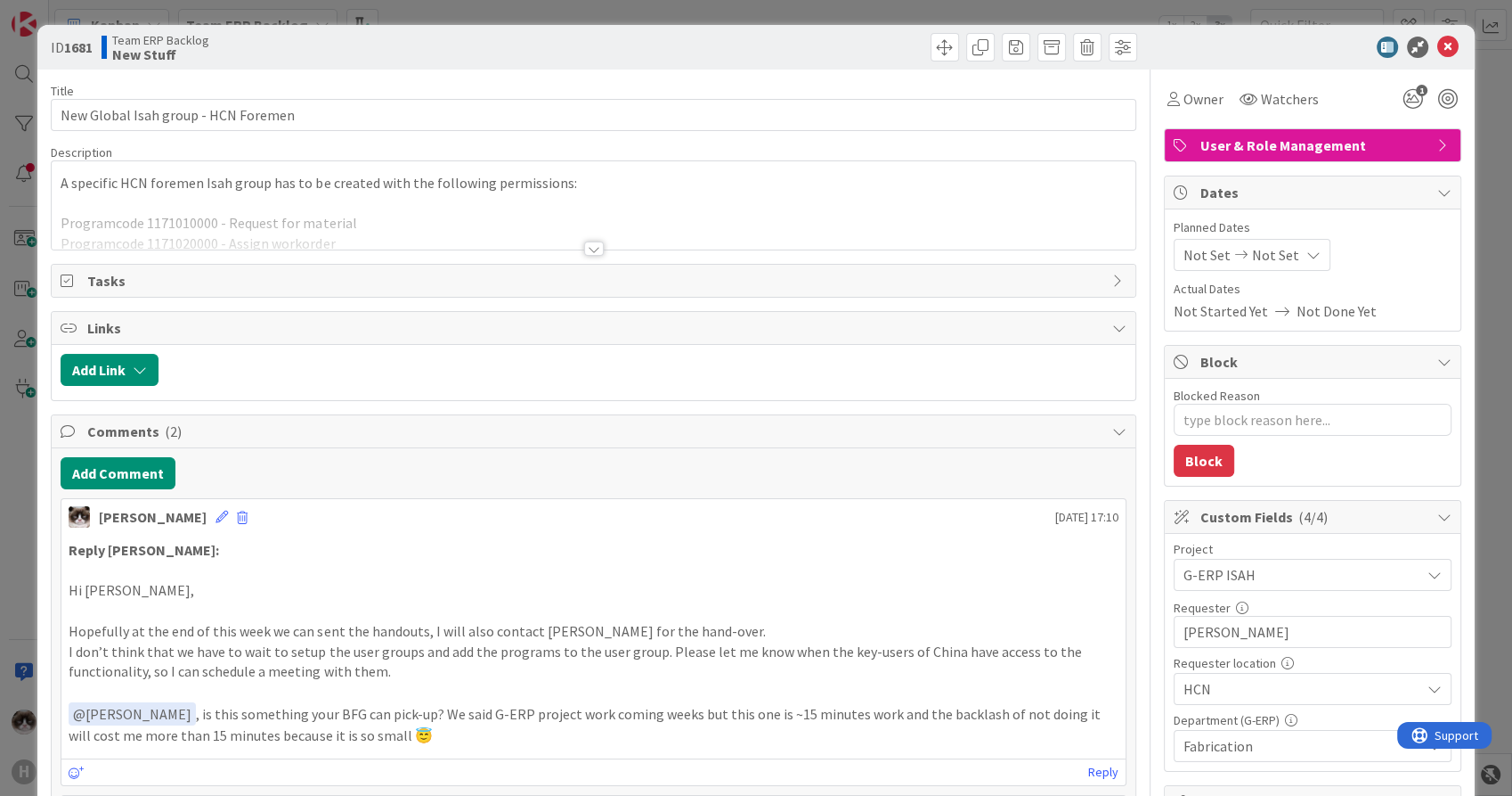
type textarea "x"
click at [594, 247] on div at bounding box center [593, 248] width 20 height 14
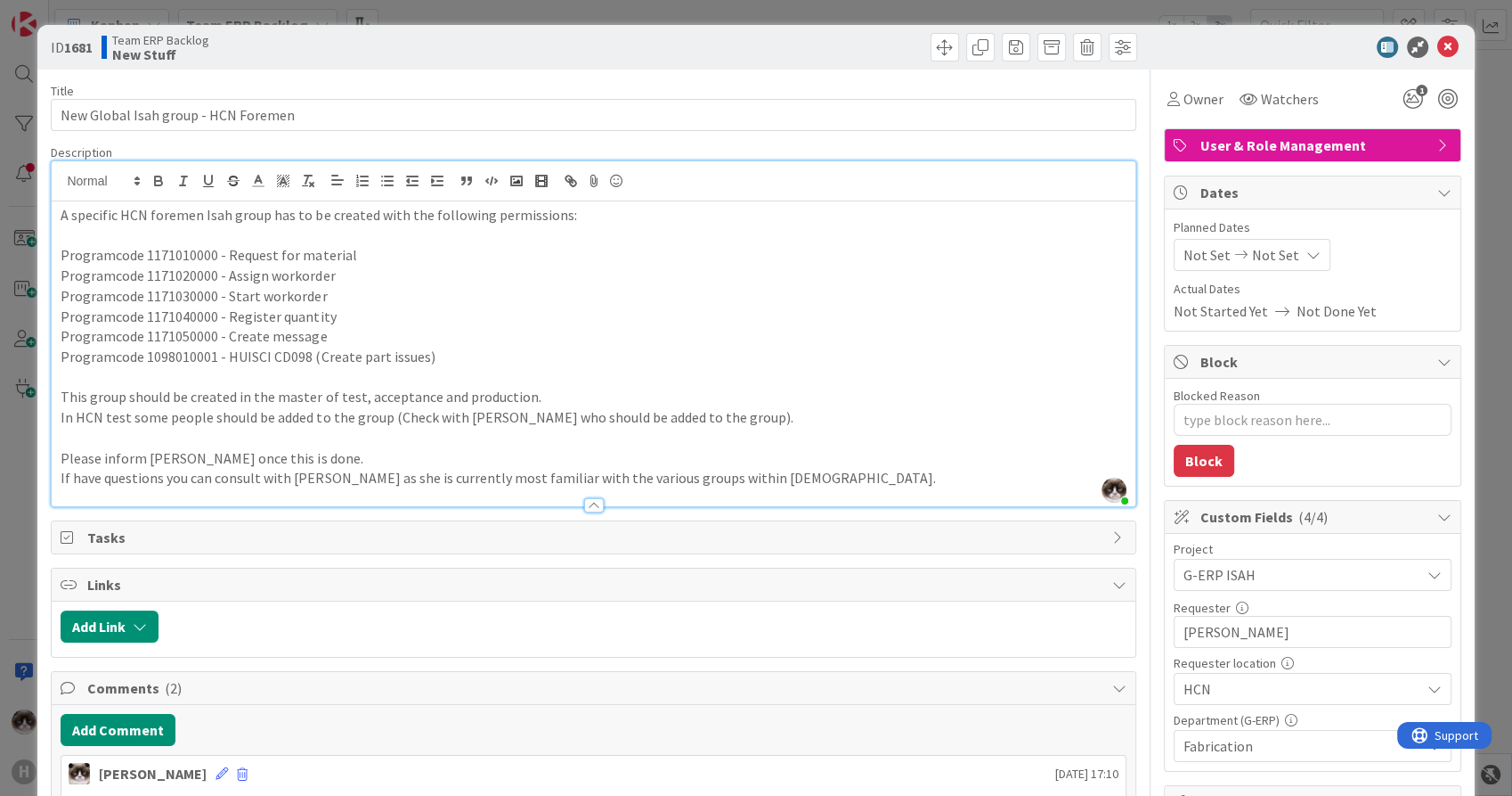
click at [431, 372] on p at bounding box center [593, 377] width 1065 height 21
click at [1256, 259] on span "Not Set" at bounding box center [1276, 254] width 47 height 22
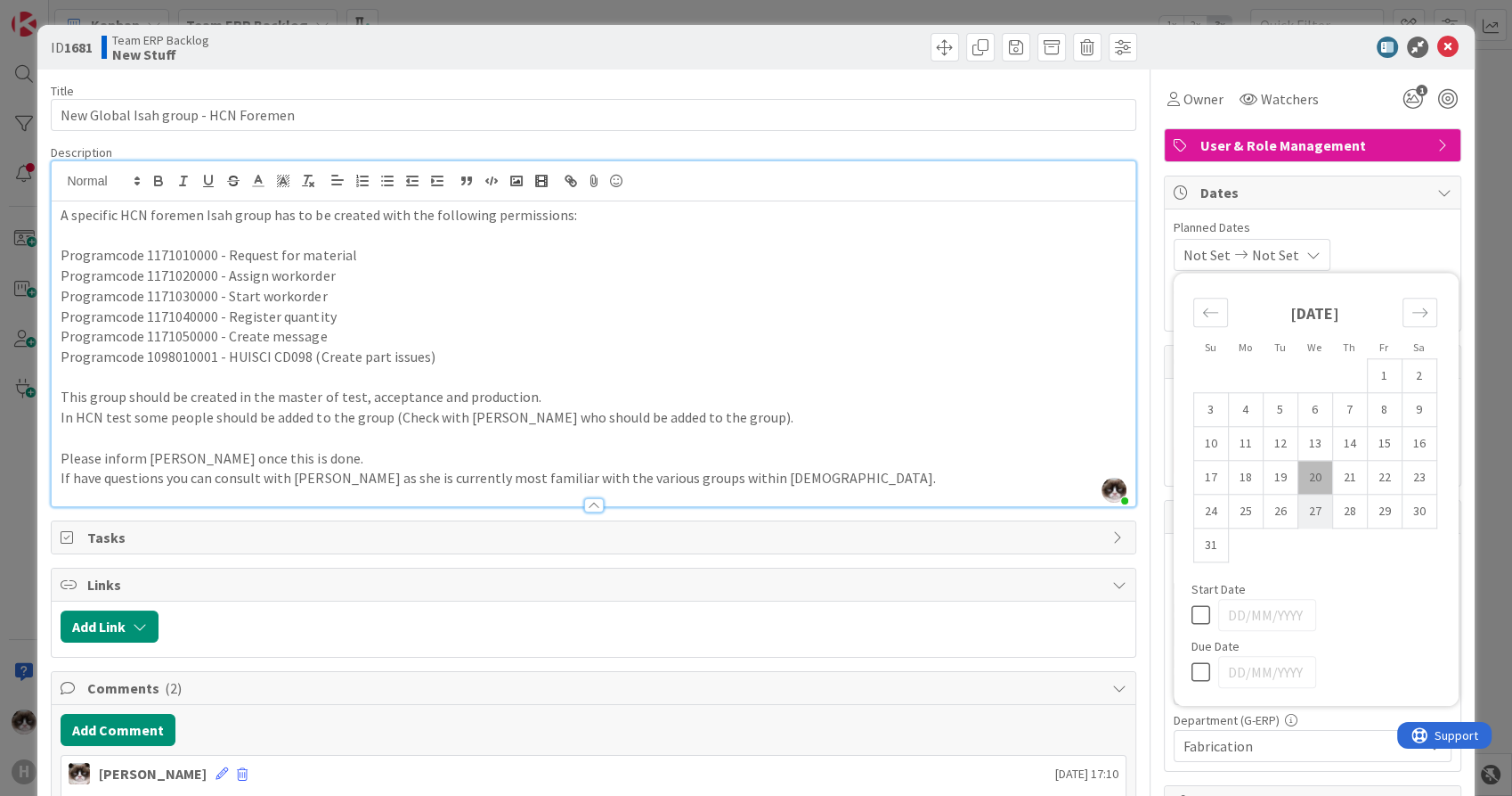
click at [1297, 523] on td "27" at bounding box center [1314, 511] width 35 height 34
type input "[DATE]"
type textarea "x"
click at [1297, 512] on td "27" at bounding box center [1314, 511] width 35 height 34
type input "[DATE]"
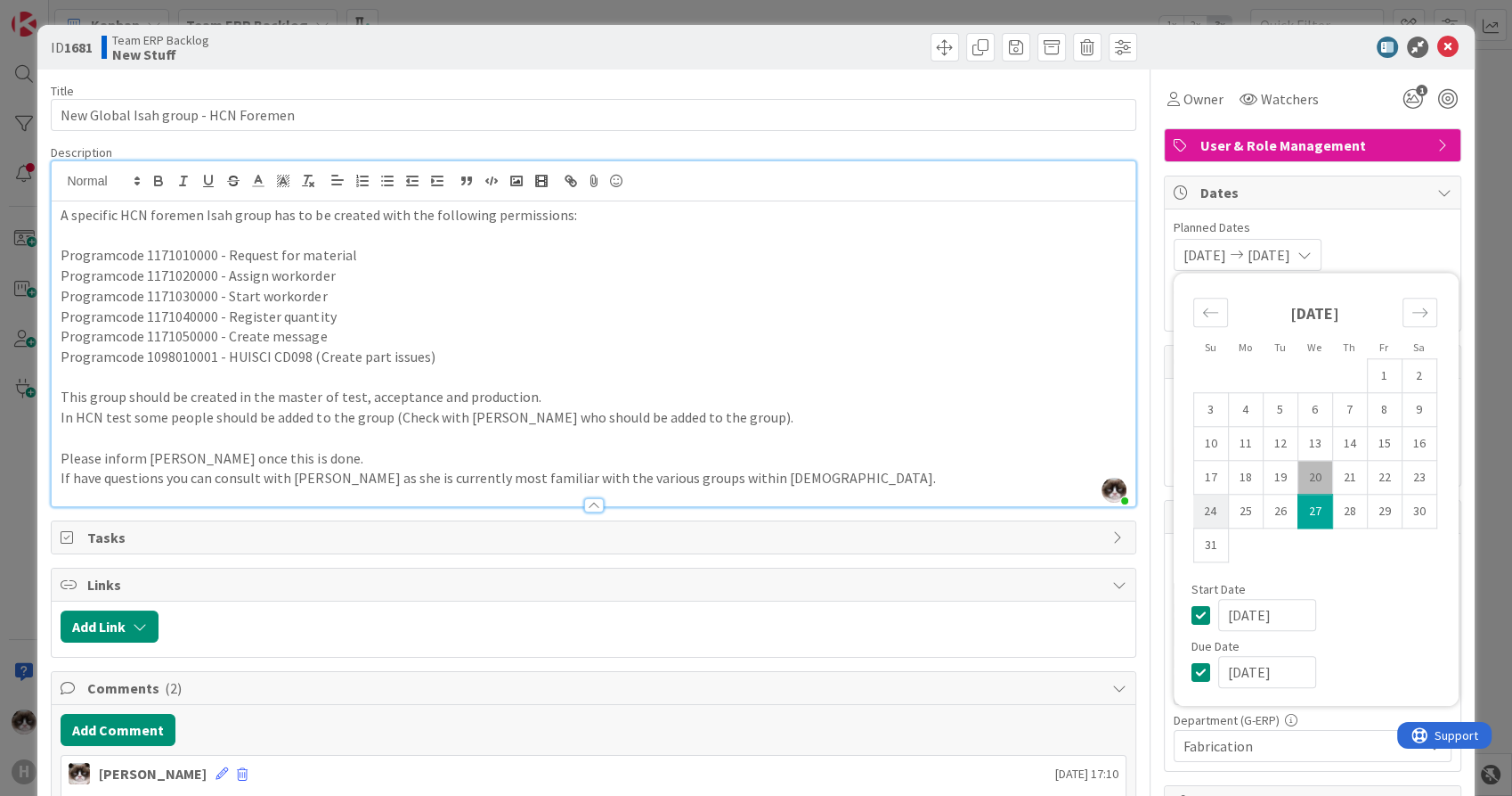
type textarea "x"
click at [1192, 614] on icon at bounding box center [1205, 614] width 26 height 22
type textarea "x"
click at [1394, 234] on span "Planned Dates" at bounding box center [1313, 228] width 278 height 19
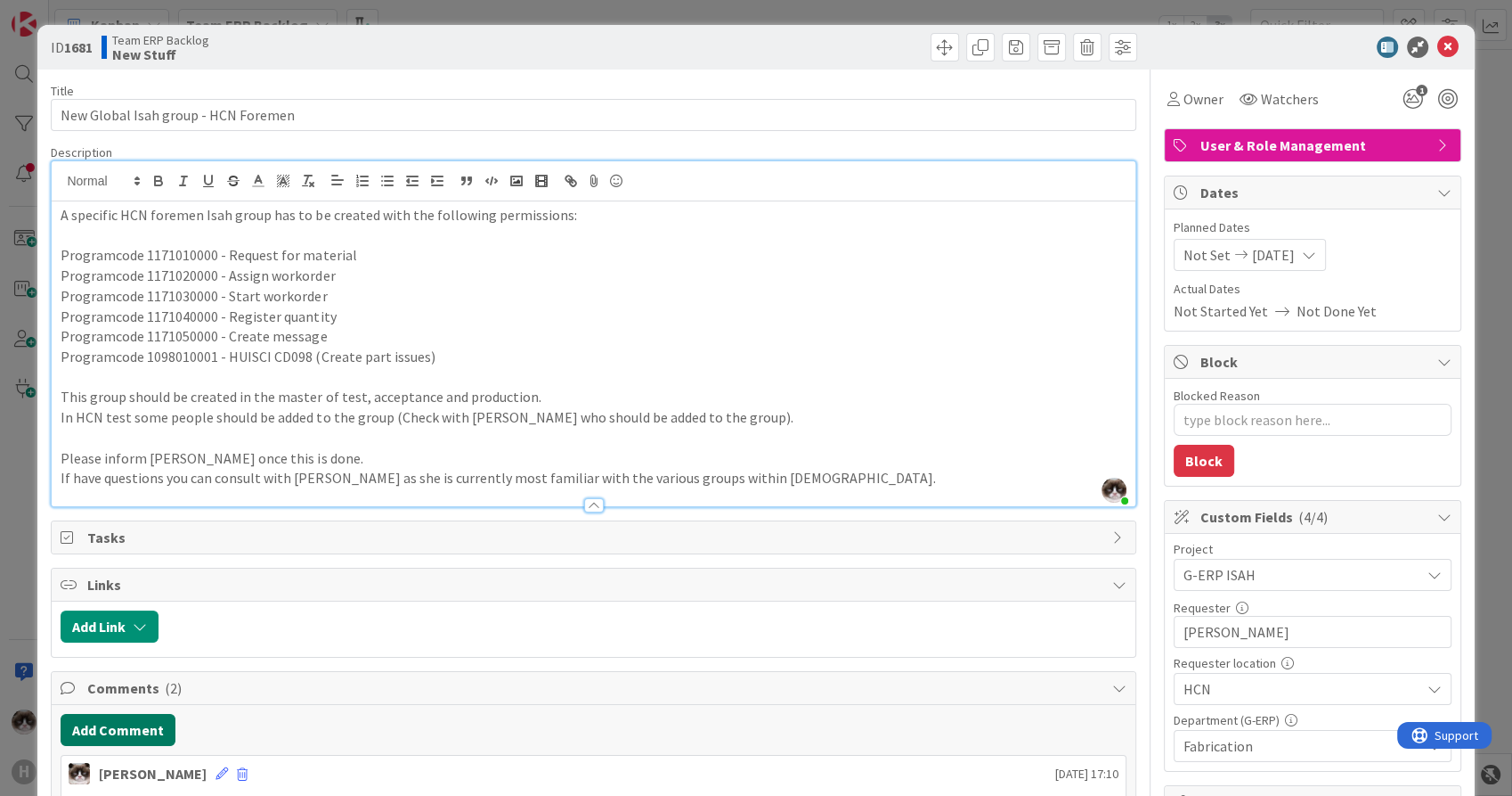
click at [146, 739] on button "Add Comment" at bounding box center [118, 730] width 115 height 32
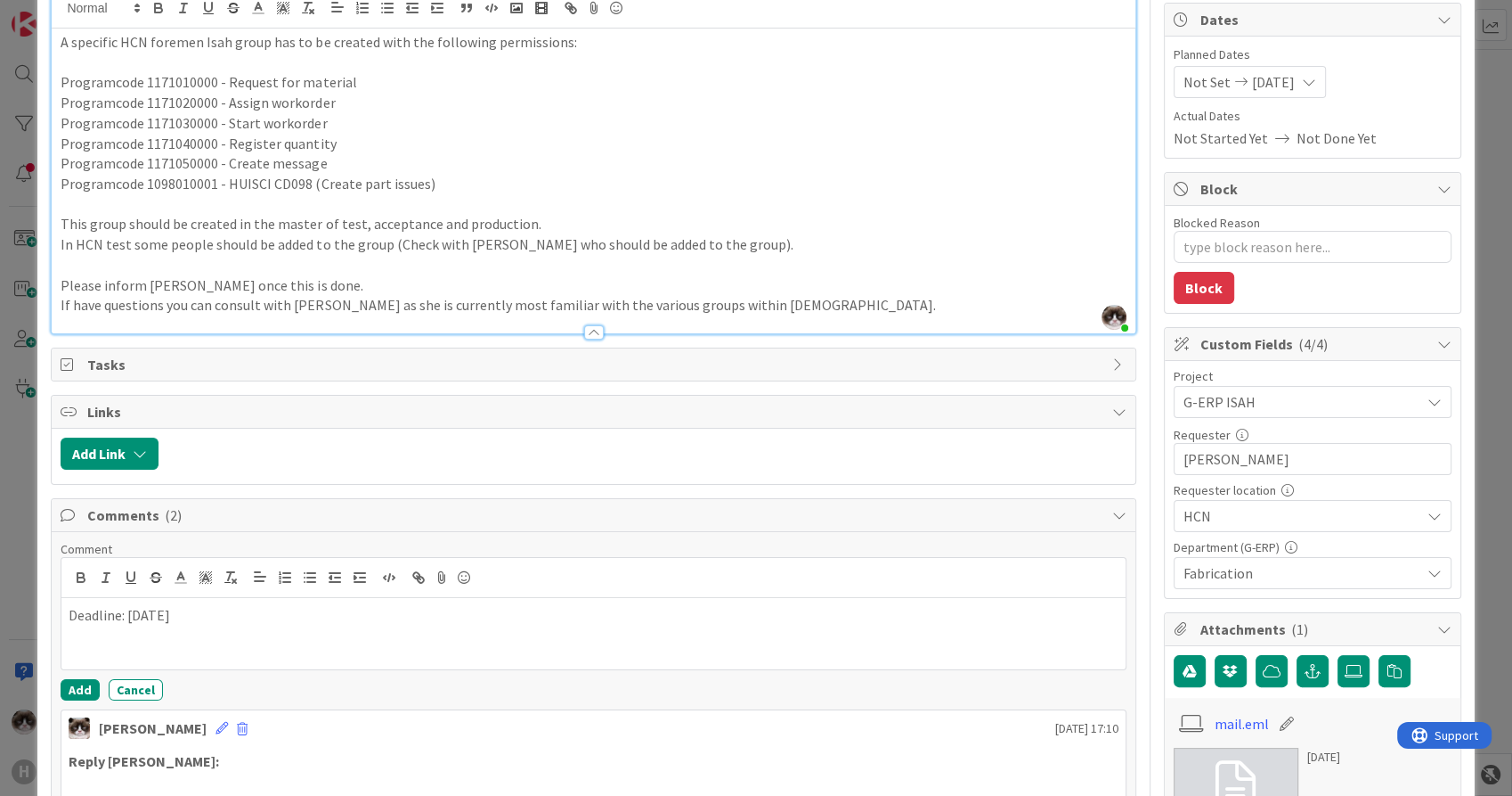
scroll to position [211, 0]
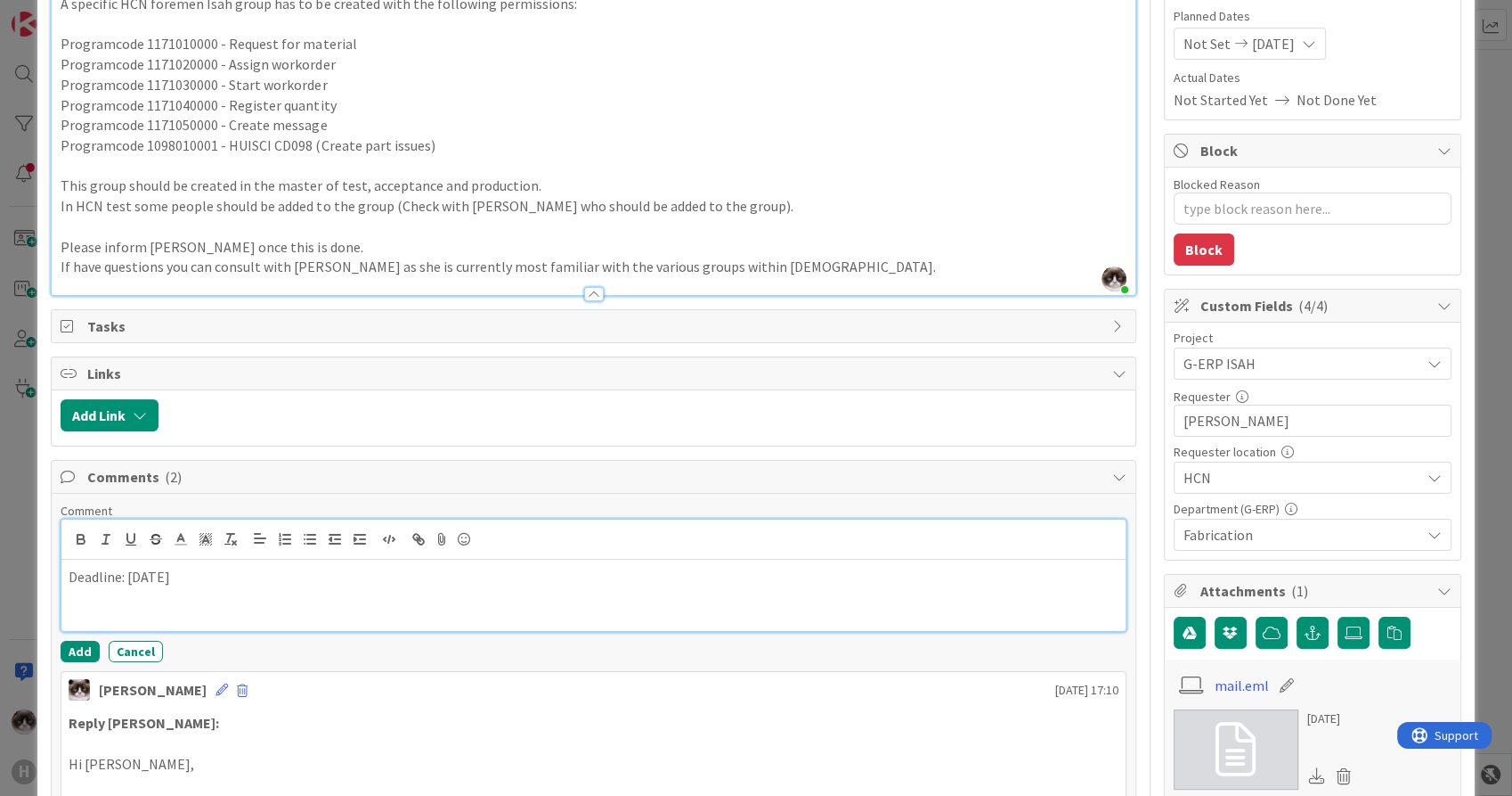
click at [261, 581] on p "Deadline: [DATE]" at bounding box center [593, 577] width 1049 height 21
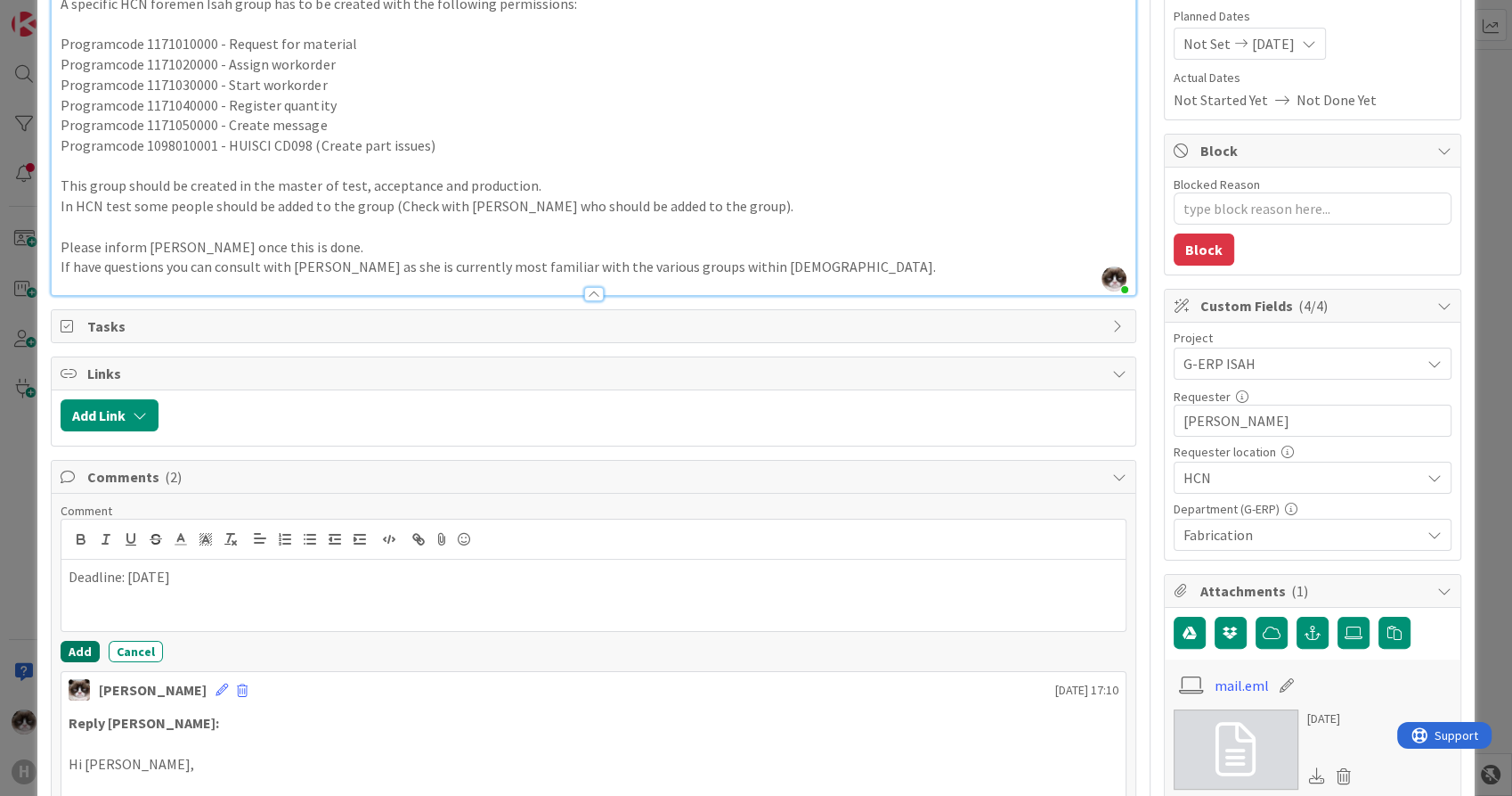
click at [84, 647] on button "Add" at bounding box center [79, 651] width 39 height 22
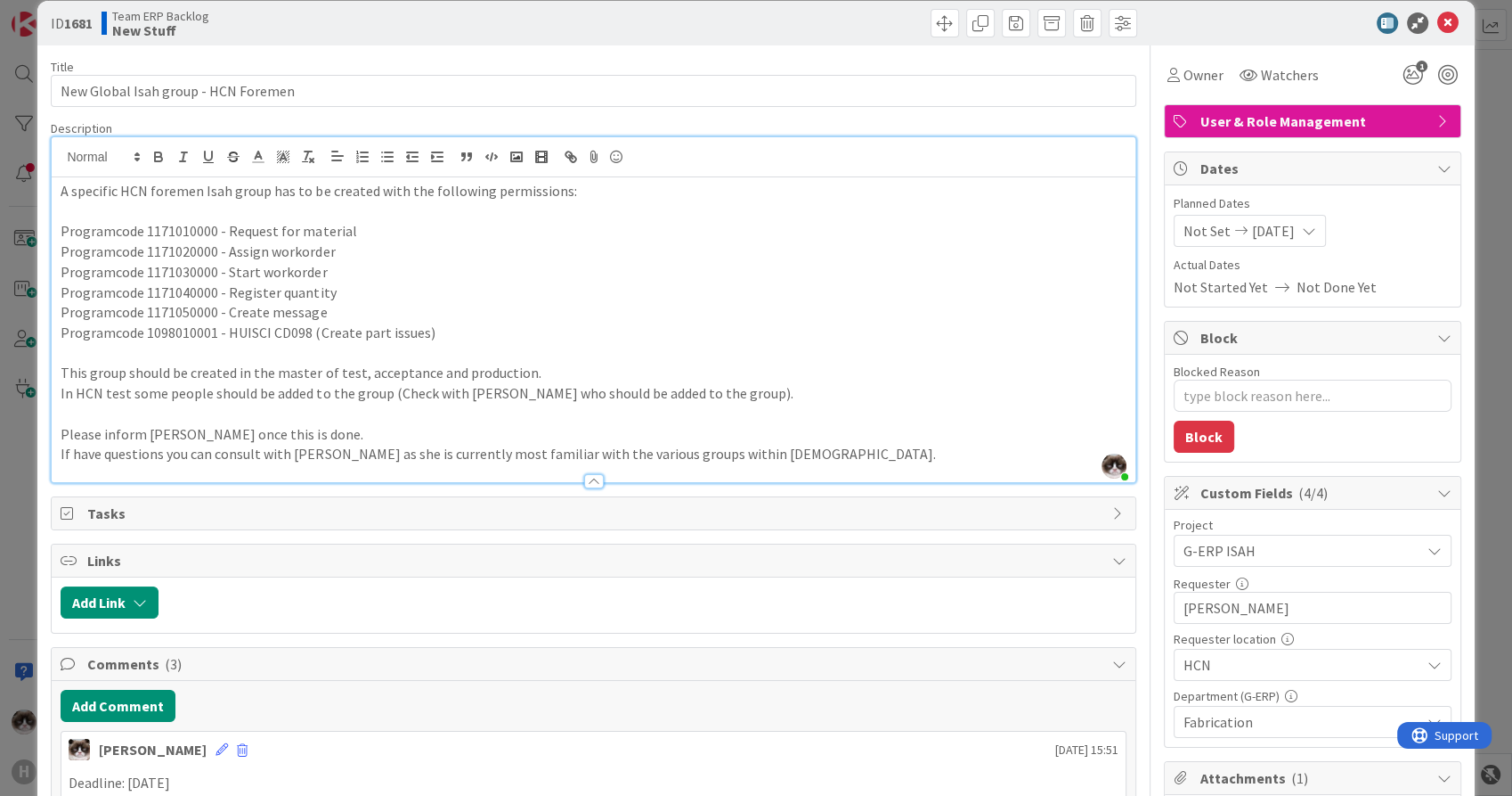
scroll to position [11, 0]
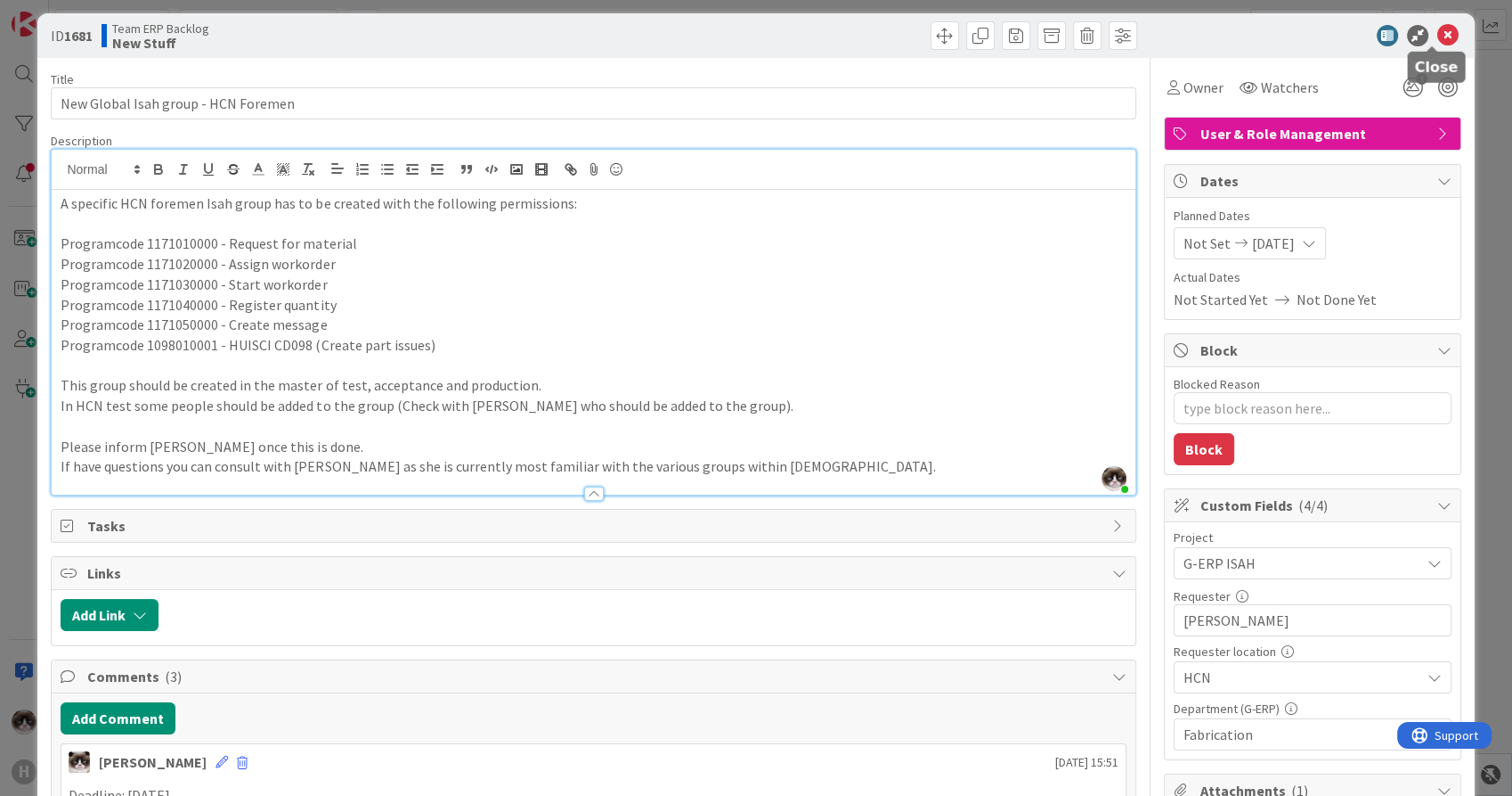
click at [1437, 34] on icon at bounding box center [1448, 35] width 22 height 22
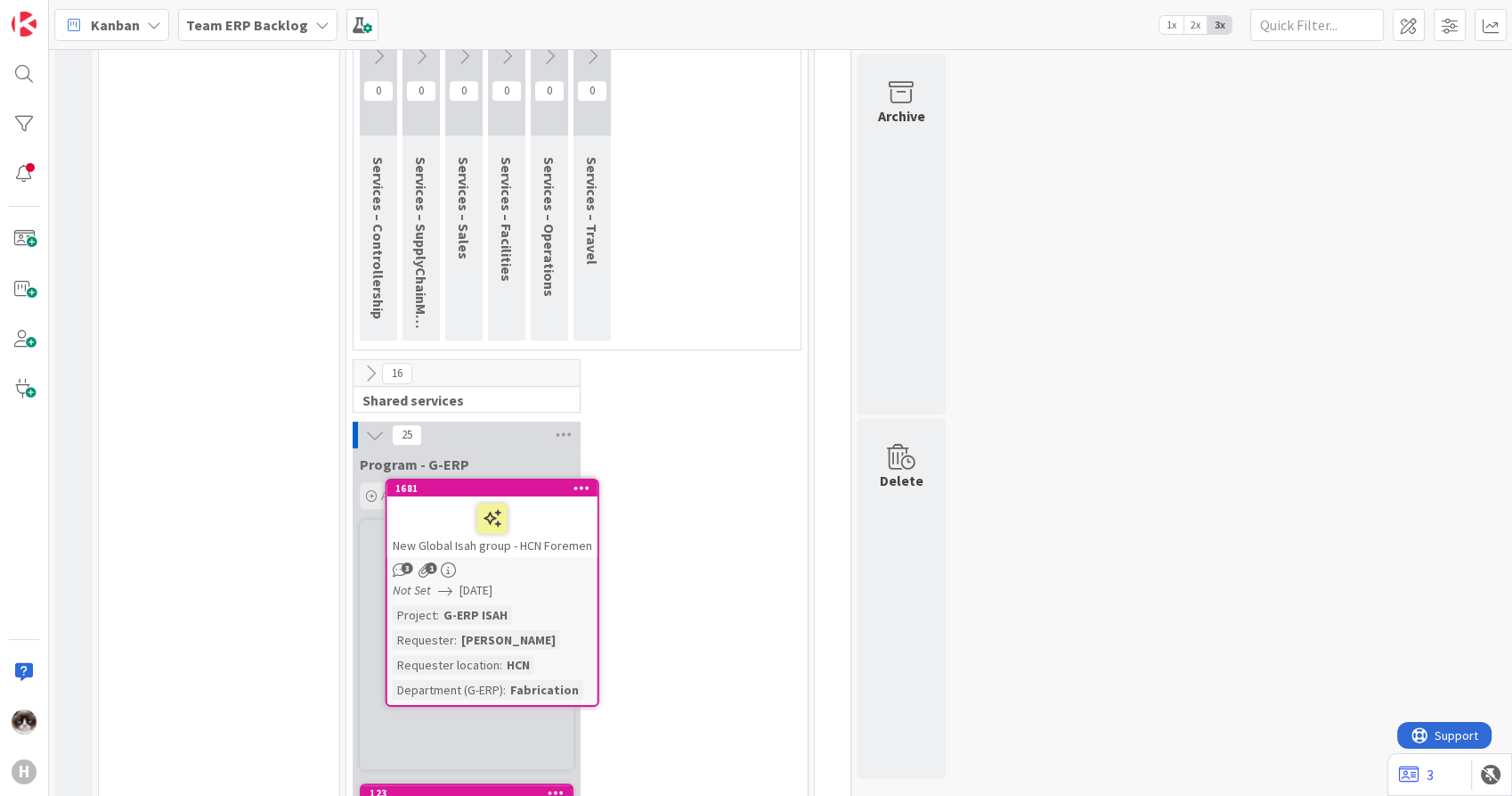
scroll to position [991, 0]
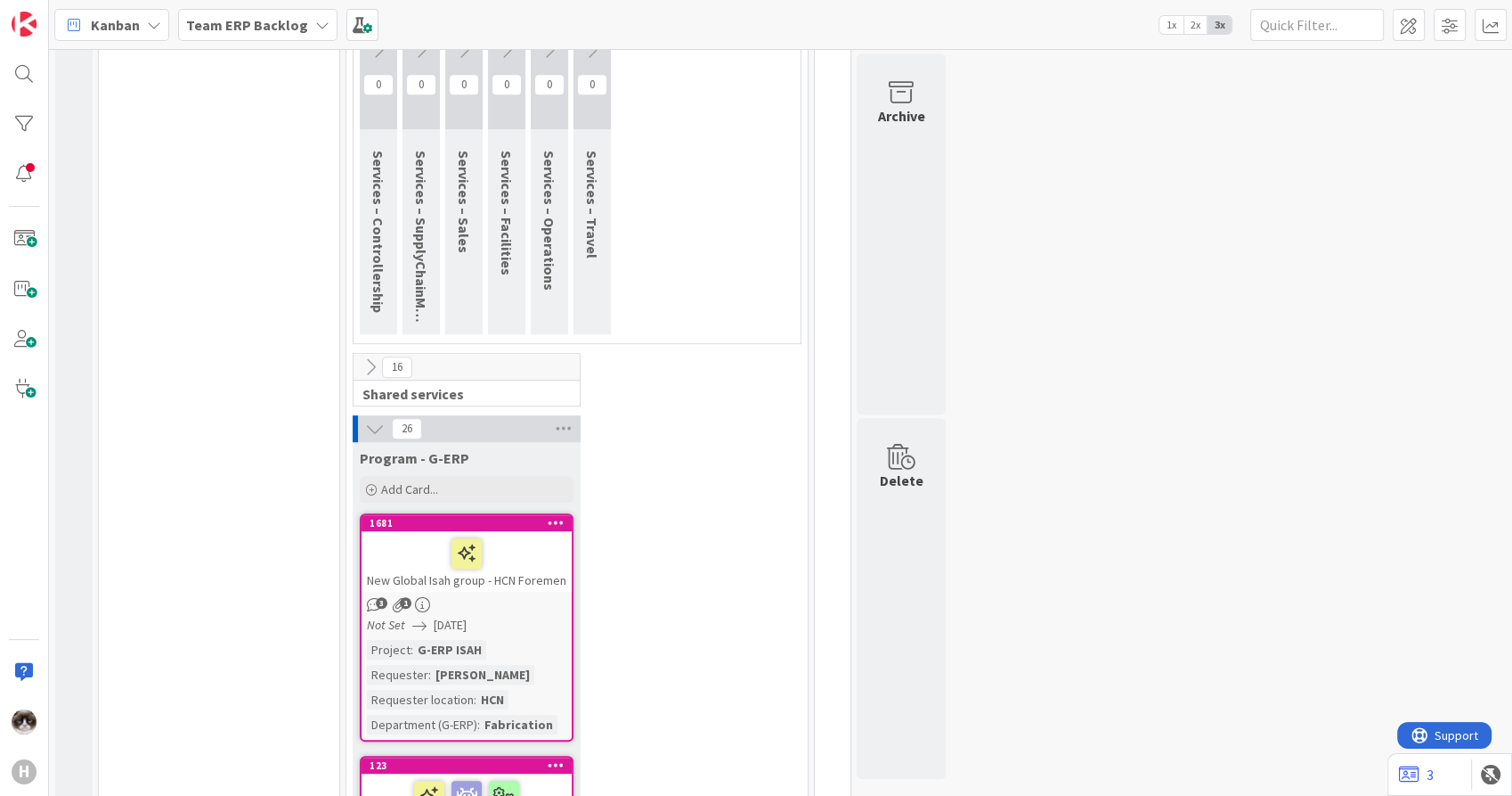
drag, startPoint x: 641, startPoint y: 500, endPoint x: 731, endPoint y: 455, distance: 100.6
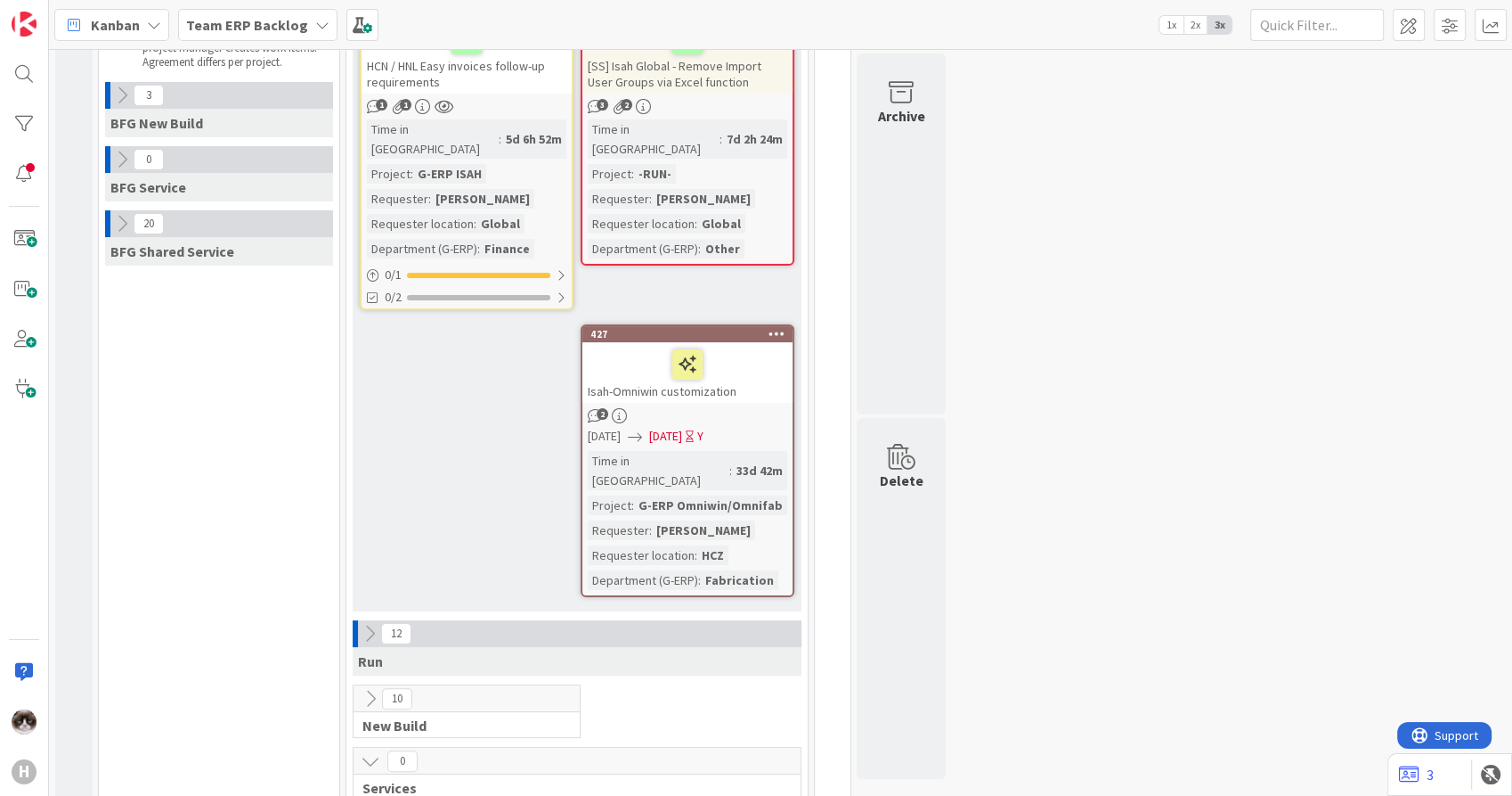
scroll to position [287, 0]
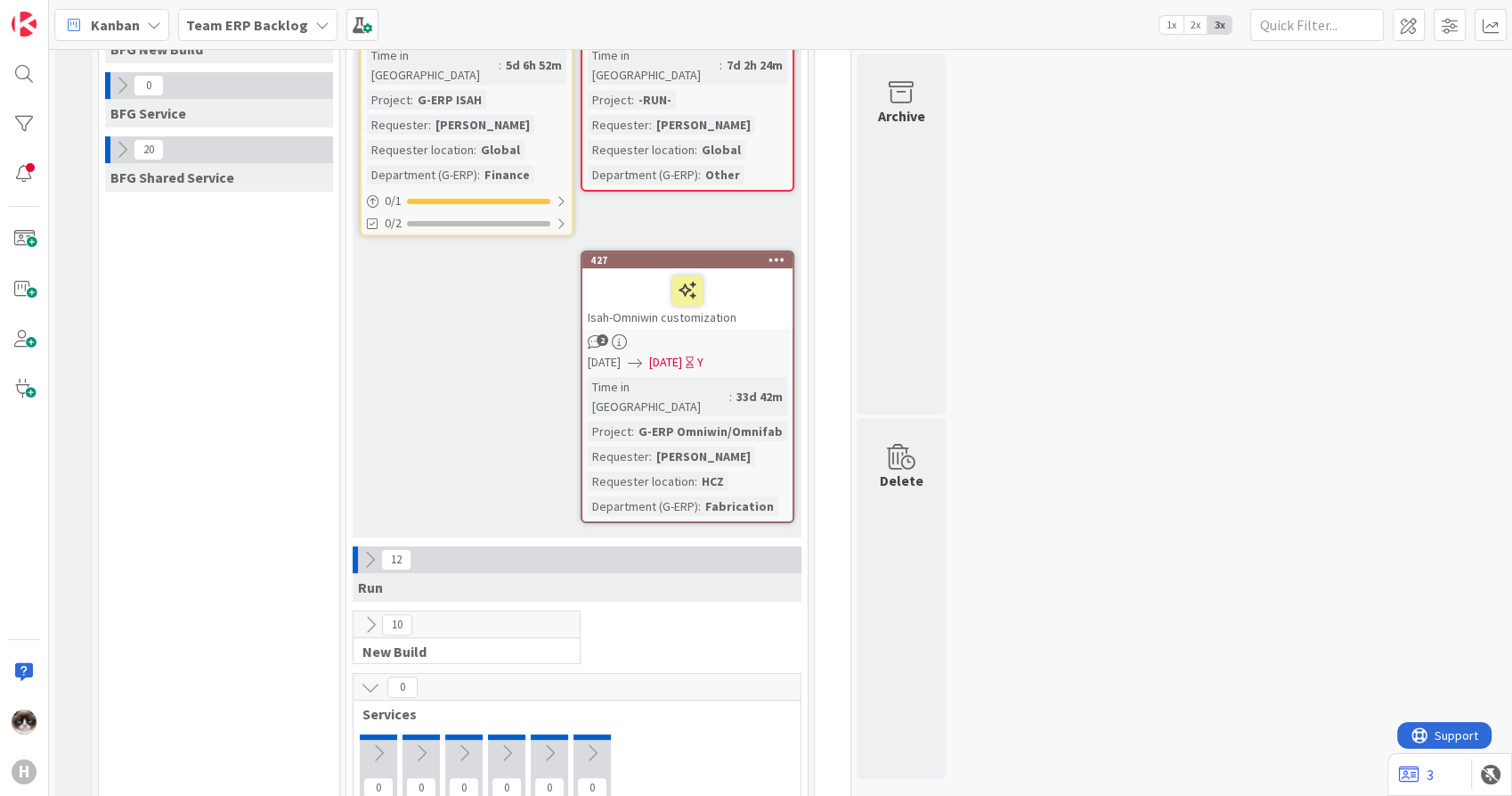
click at [747, 334] on div "2" at bounding box center [687, 341] width 210 height 15
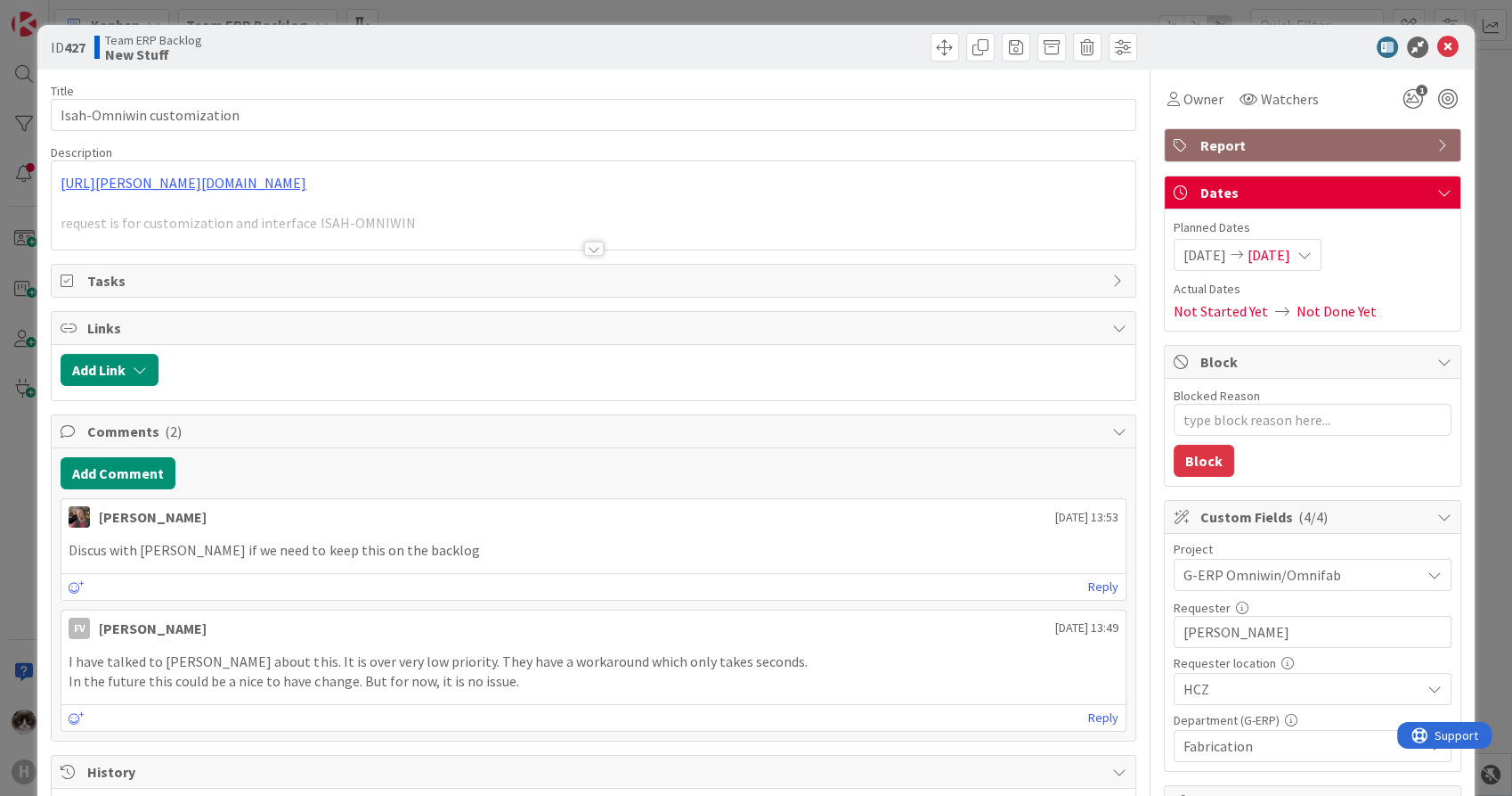
type textarea "x"
click at [584, 241] on div at bounding box center [593, 248] width 20 height 14
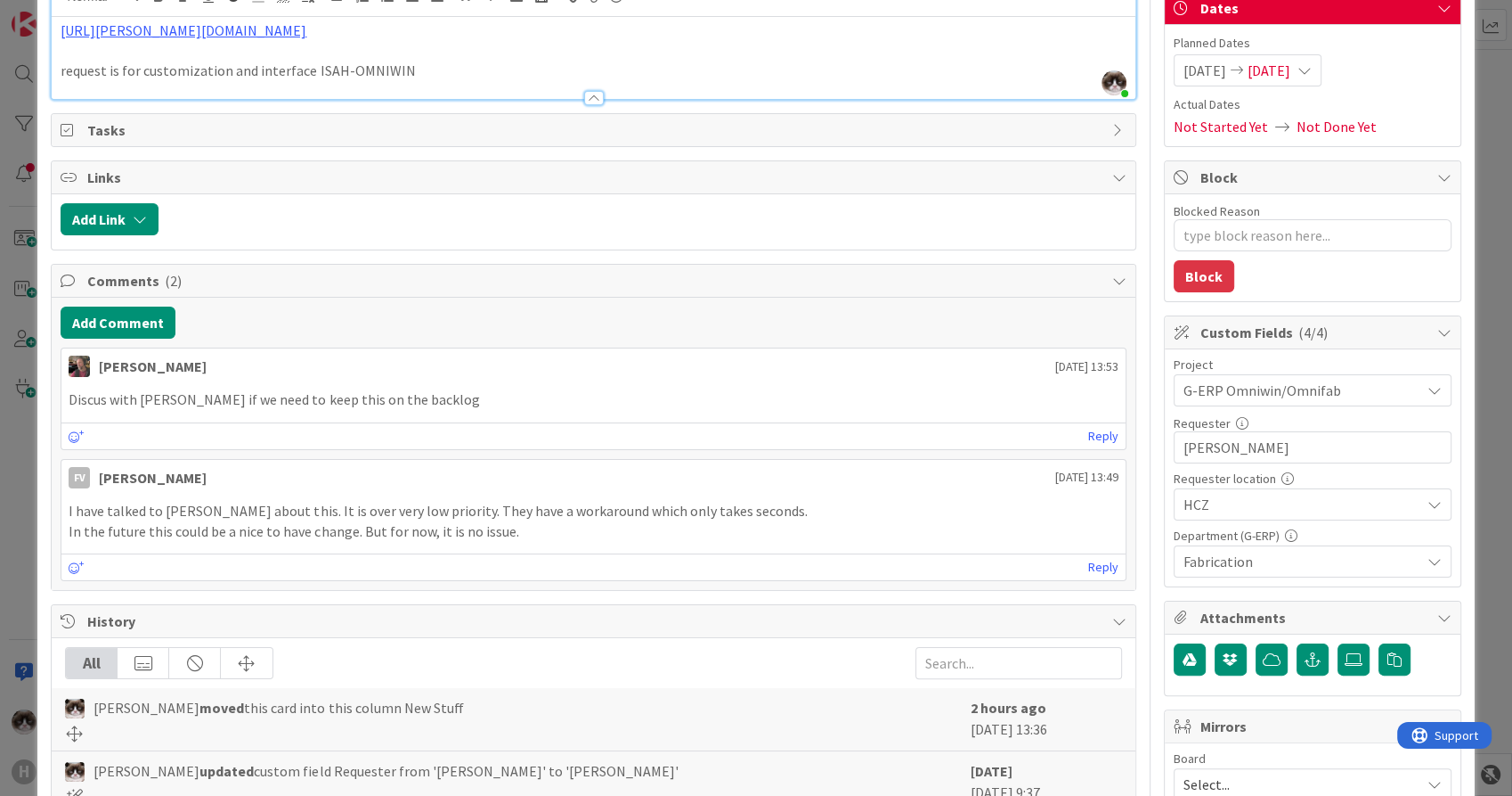
scroll to position [83, 0]
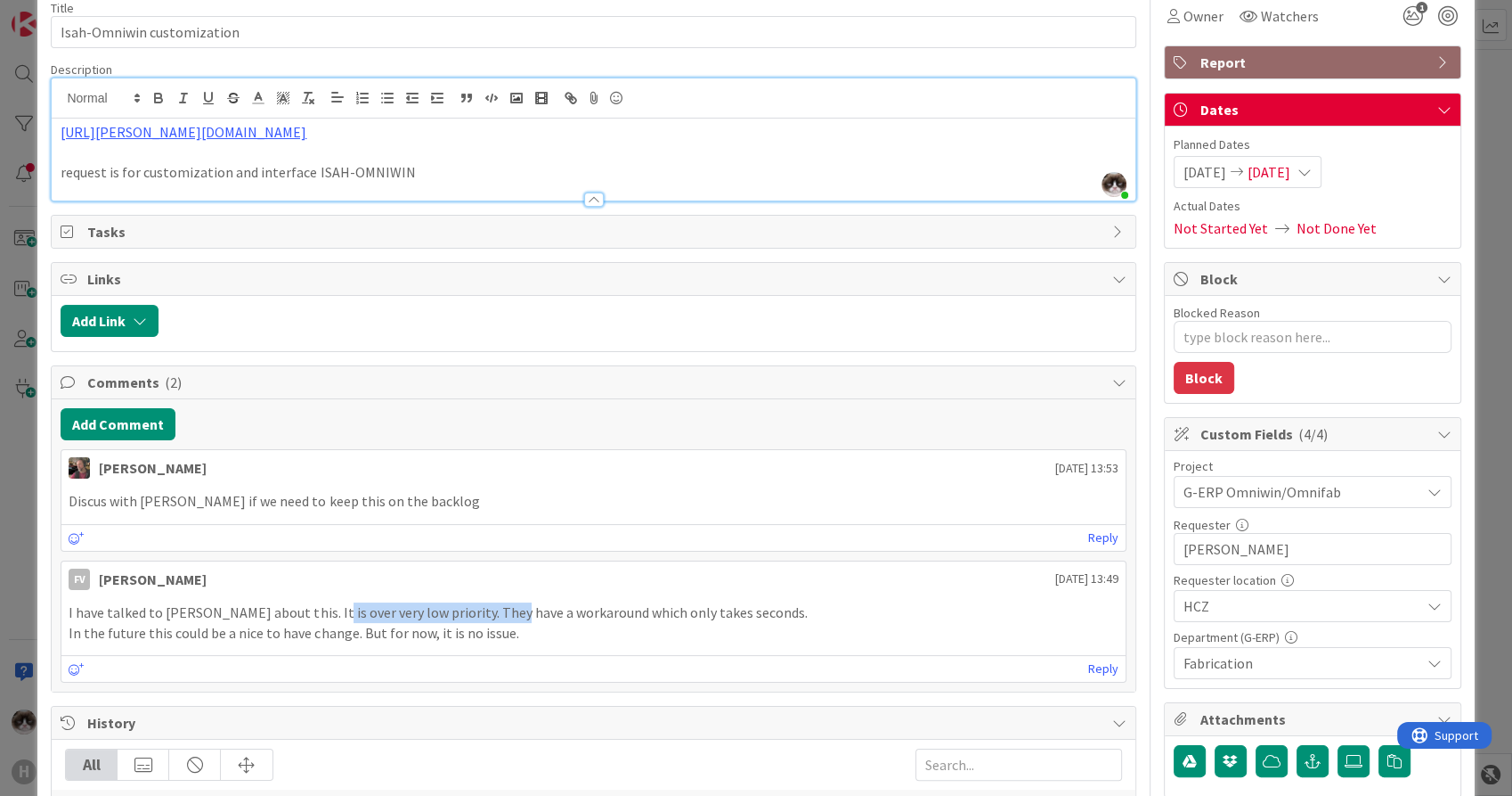
drag, startPoint x: 328, startPoint y: 609, endPoint x: 505, endPoint y: 614, distance: 177.1
click at [505, 614] on p "I have talked to [PERSON_NAME] about this. It is over very low priority. They h…" at bounding box center [593, 613] width 1049 height 21
drag, startPoint x: 505, startPoint y: 614, endPoint x: 565, endPoint y: 642, distance: 66.2
click at [565, 642] on div "I have talked to [PERSON_NAME] about this. It is over very low priority. They h…" at bounding box center [593, 622] width 1063 height 54
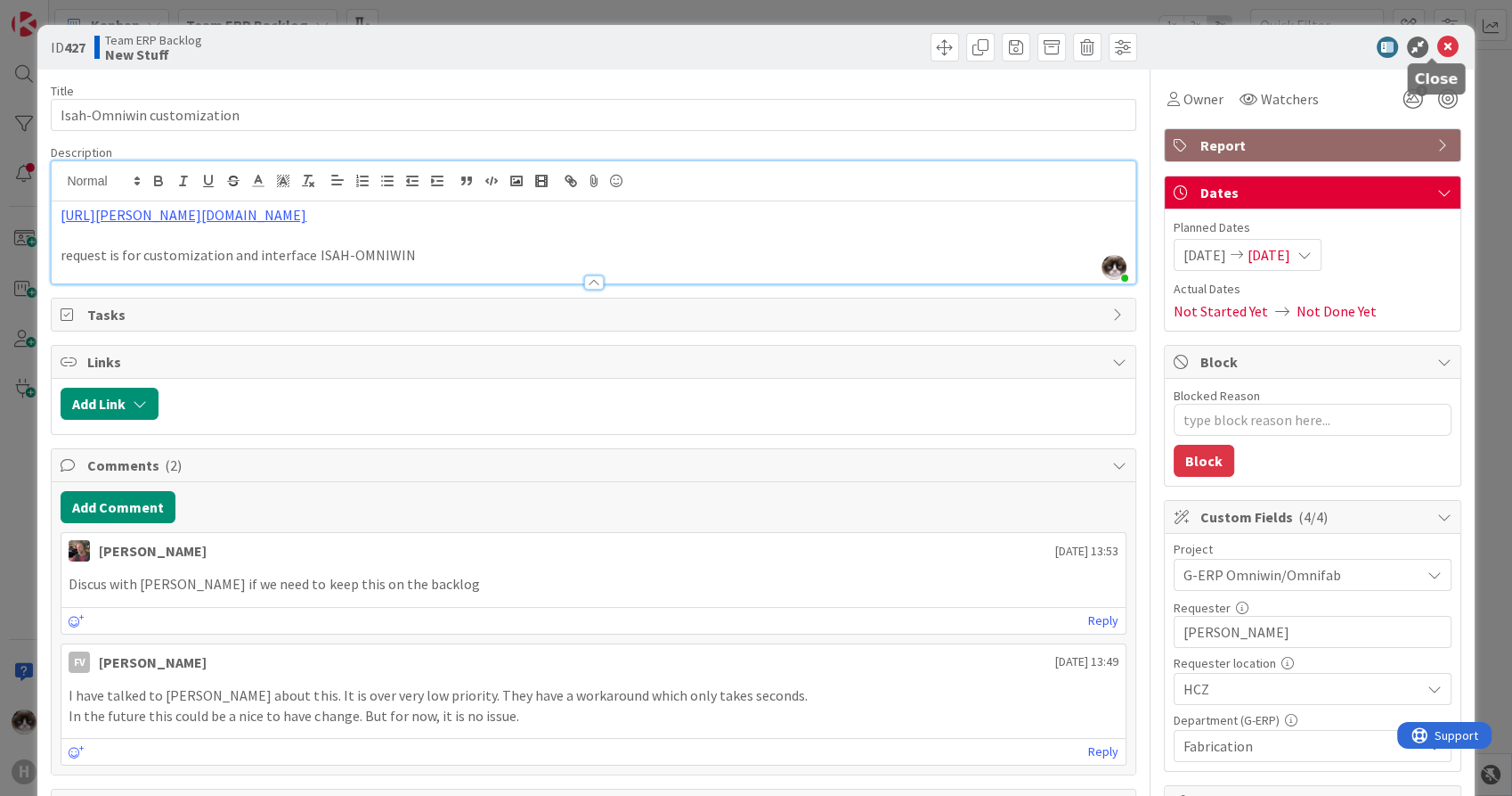
click at [1437, 56] on icon at bounding box center [1448, 47] width 22 height 22
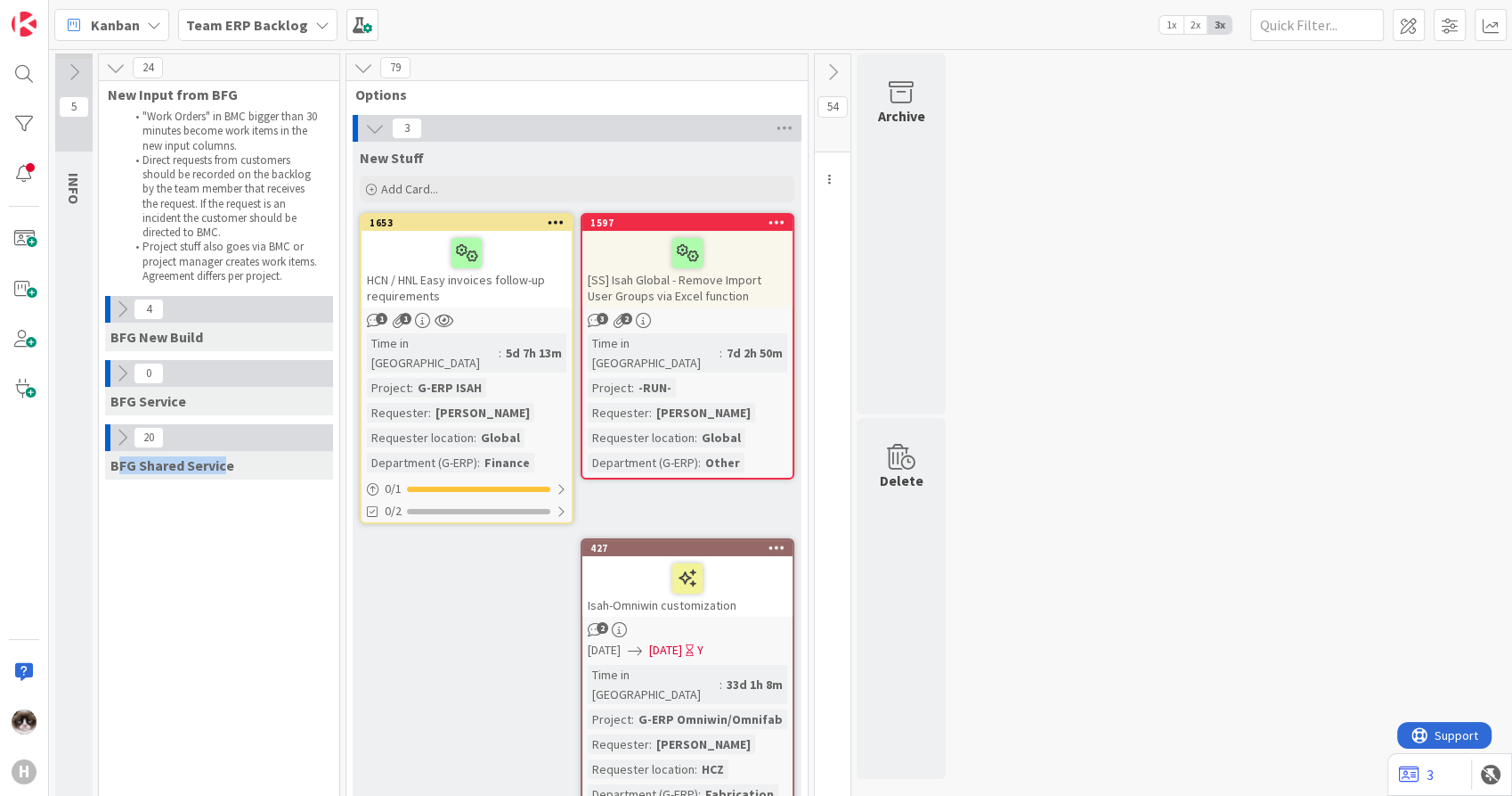
drag, startPoint x: 121, startPoint y: 468, endPoint x: 226, endPoint y: 490, distance: 107.3
drag, startPoint x: 226, startPoint y: 490, endPoint x: 121, endPoint y: 439, distance: 116.7
click at [121, 439] on icon at bounding box center [122, 437] width 20 height 20
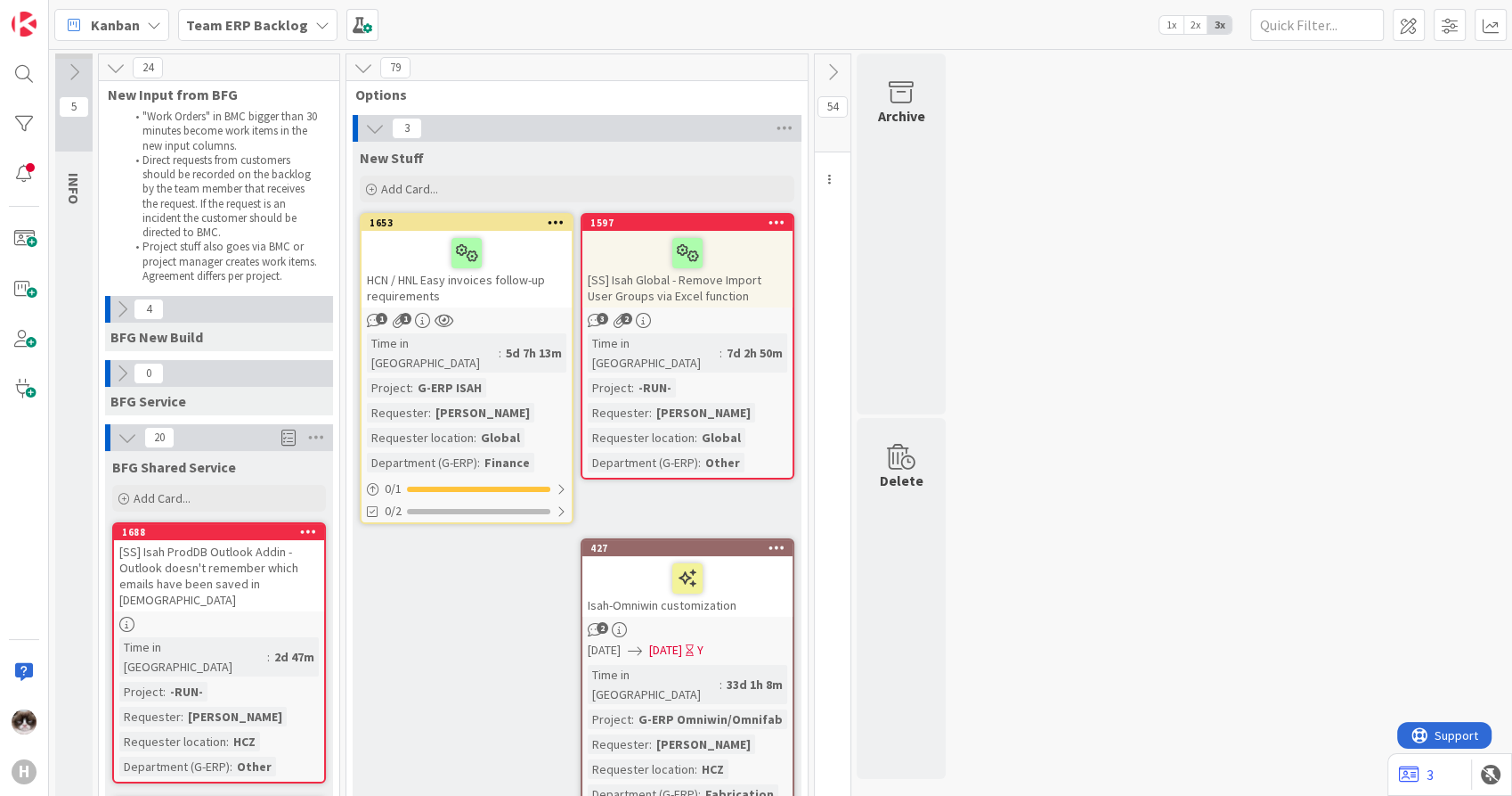
click at [121, 432] on icon at bounding box center [127, 437] width 20 height 20
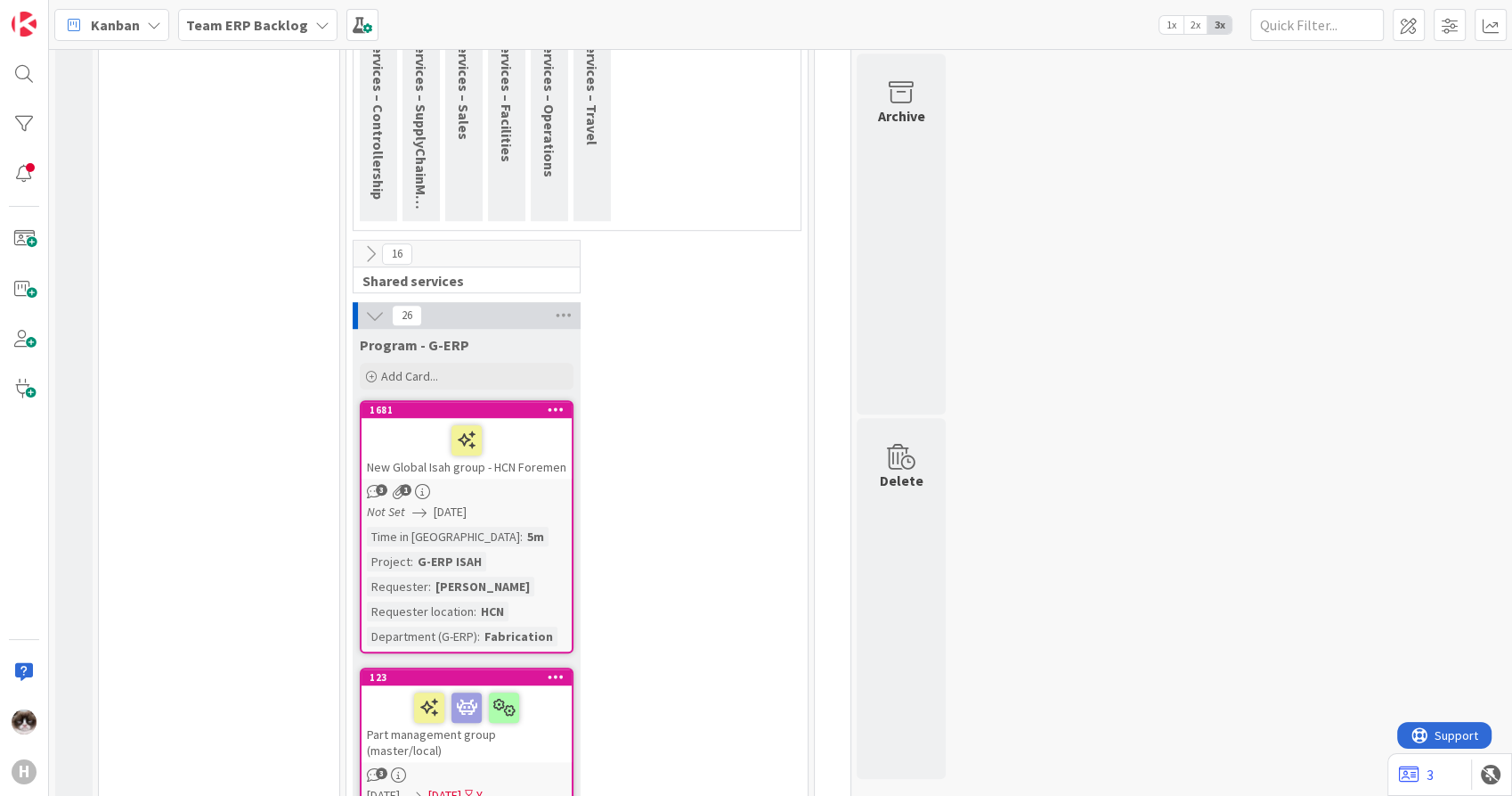
scroll to position [1154, 0]
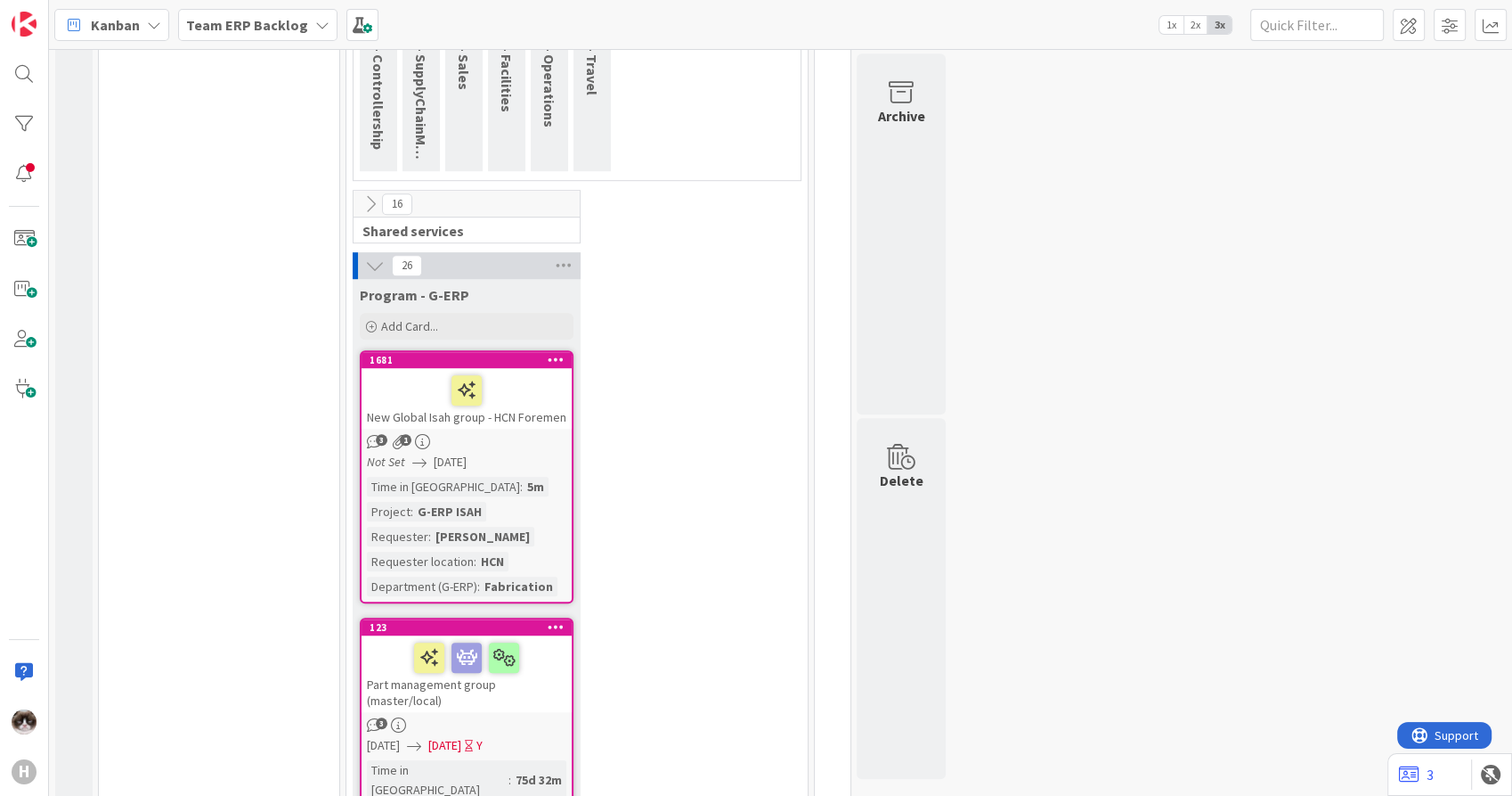
click at [375, 256] on icon at bounding box center [374, 266] width 20 height 20
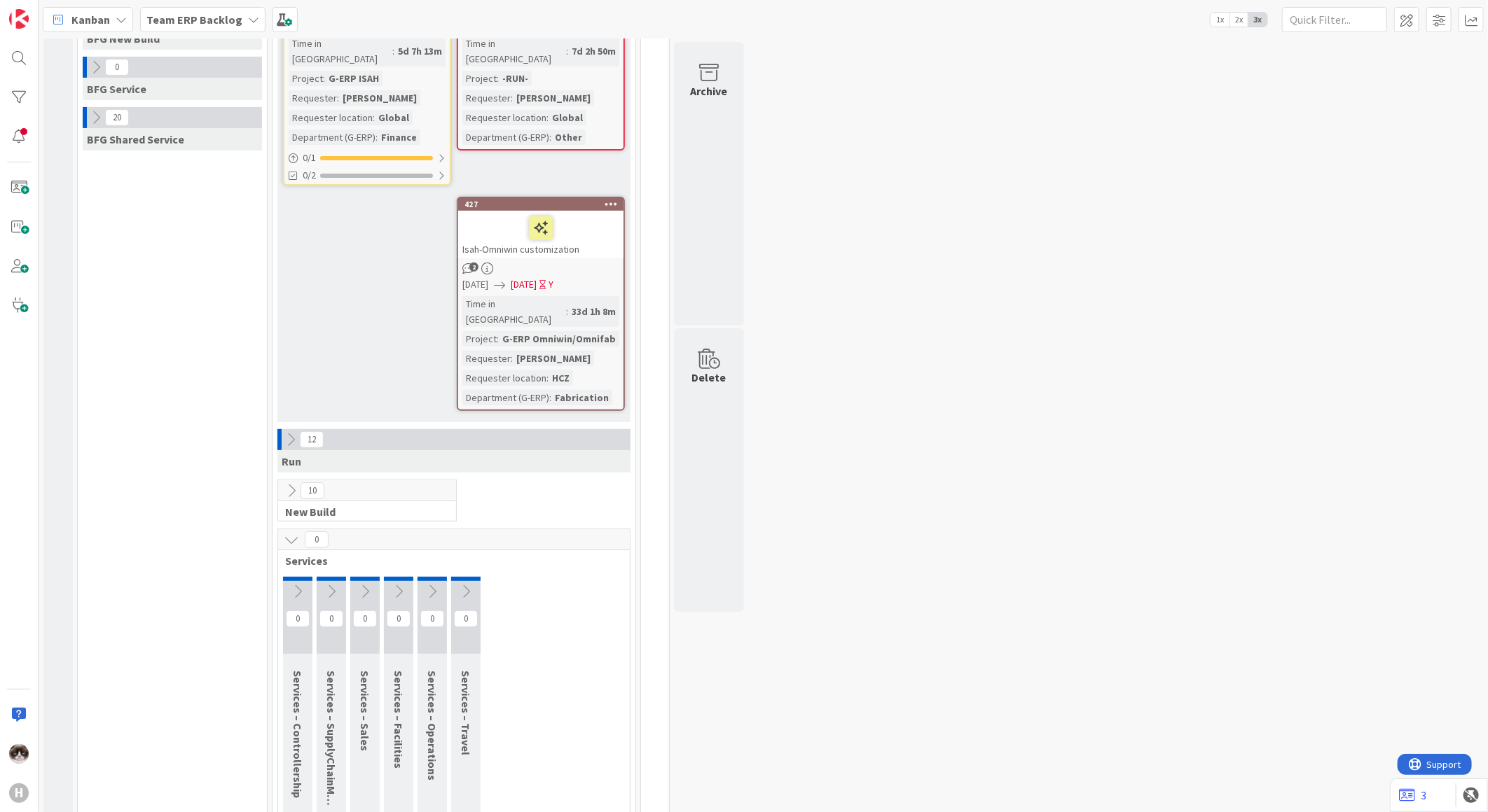
scroll to position [155, 0]
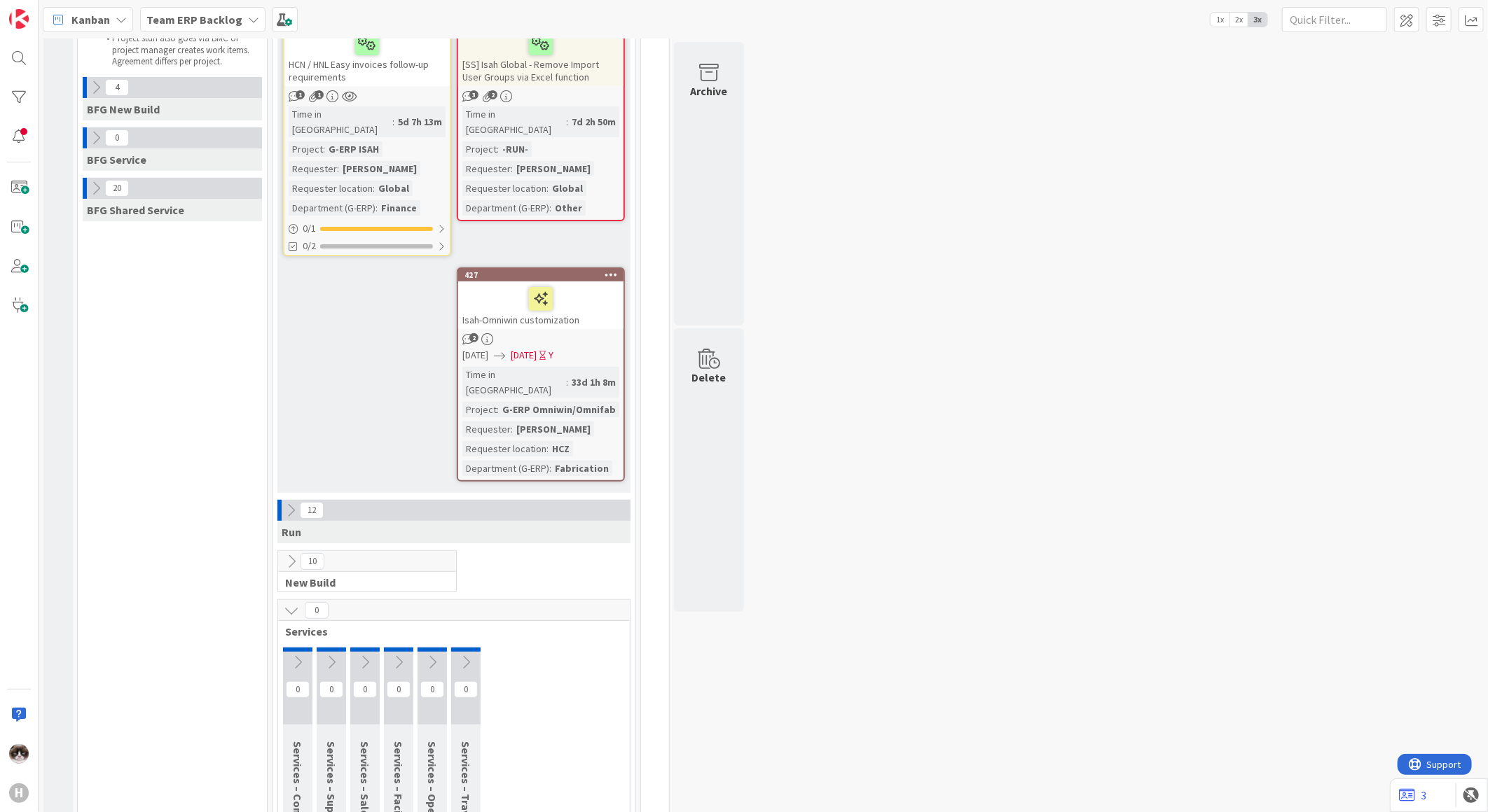
click at [598, 299] on div "Isah-Omniwin customization" at bounding box center [540, 305] width 165 height 48
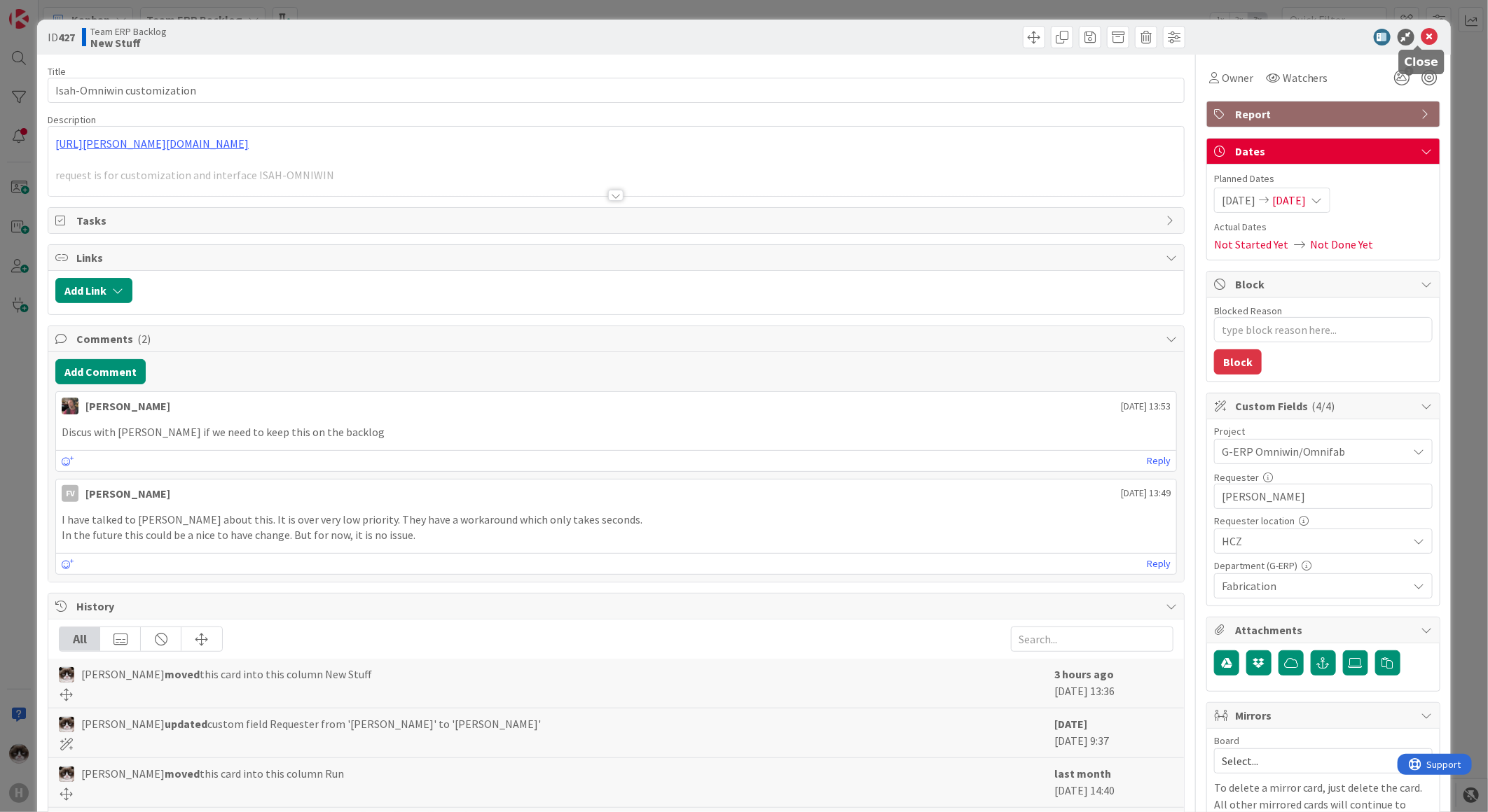
click at [1188, 37] on icon at bounding box center [1429, 37] width 17 height 17
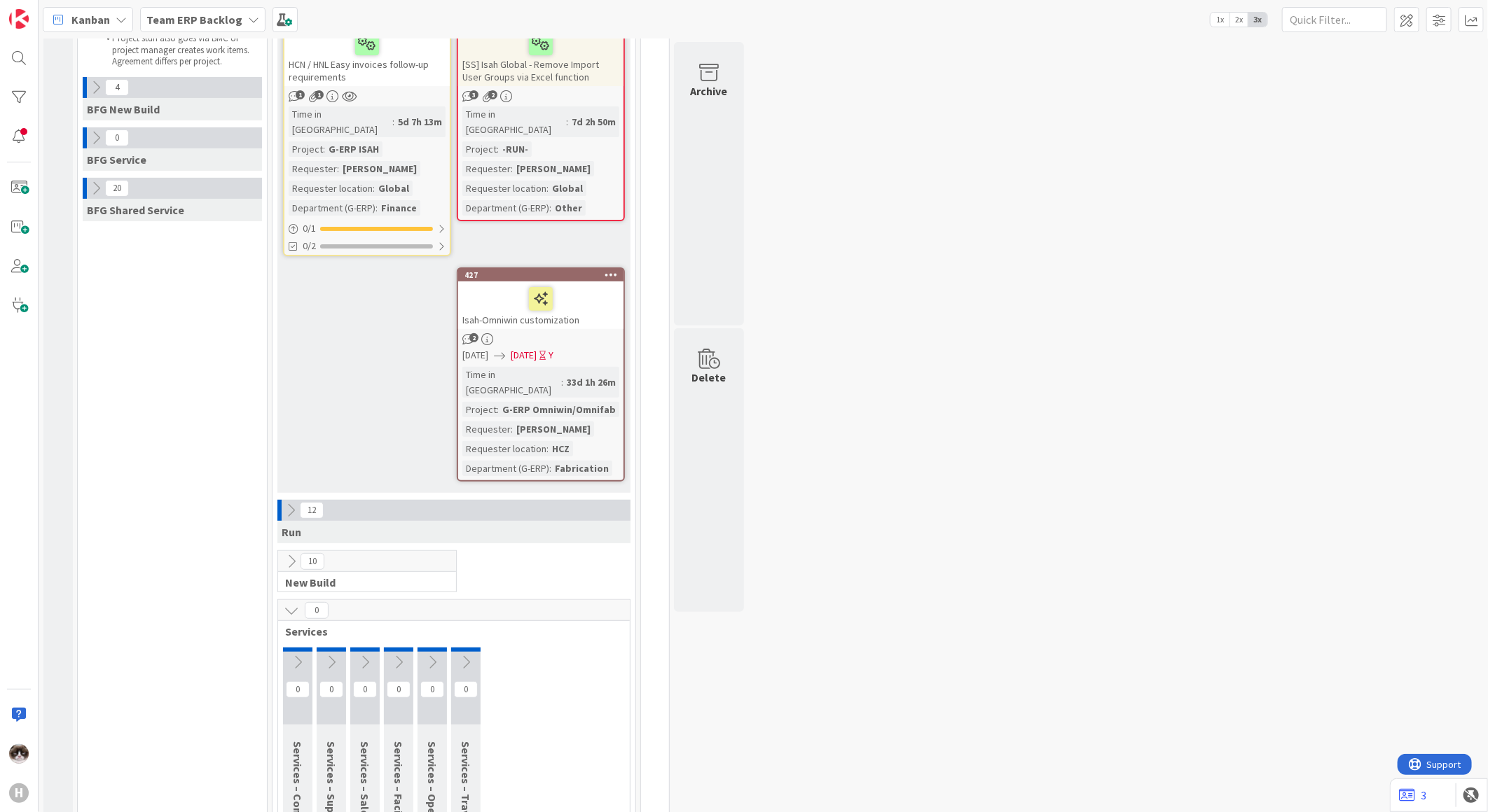
click at [607, 270] on icon at bounding box center [611, 274] width 13 height 10
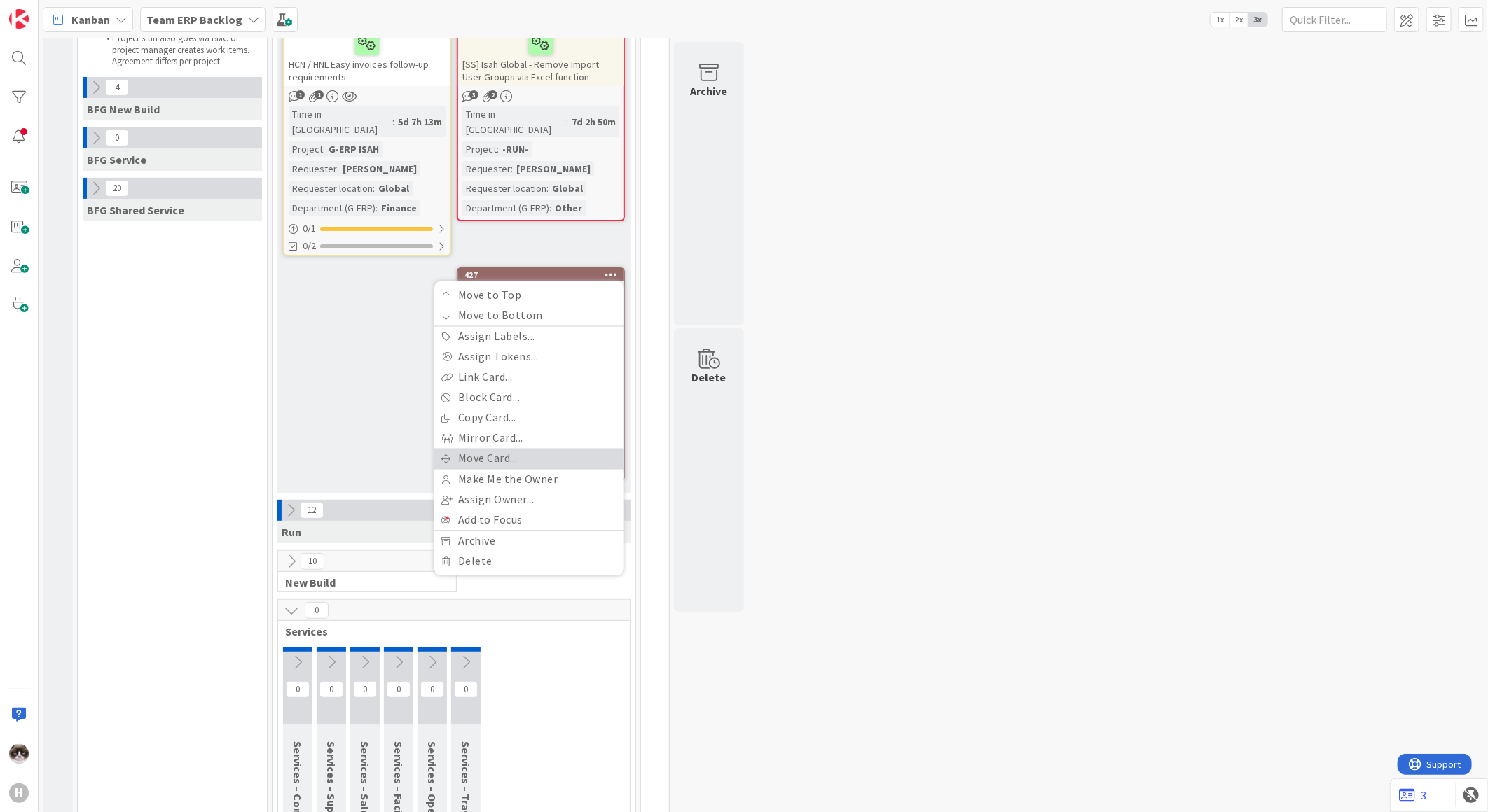
click at [517, 449] on link "Move Card..." at bounding box center [528, 458] width 189 height 20
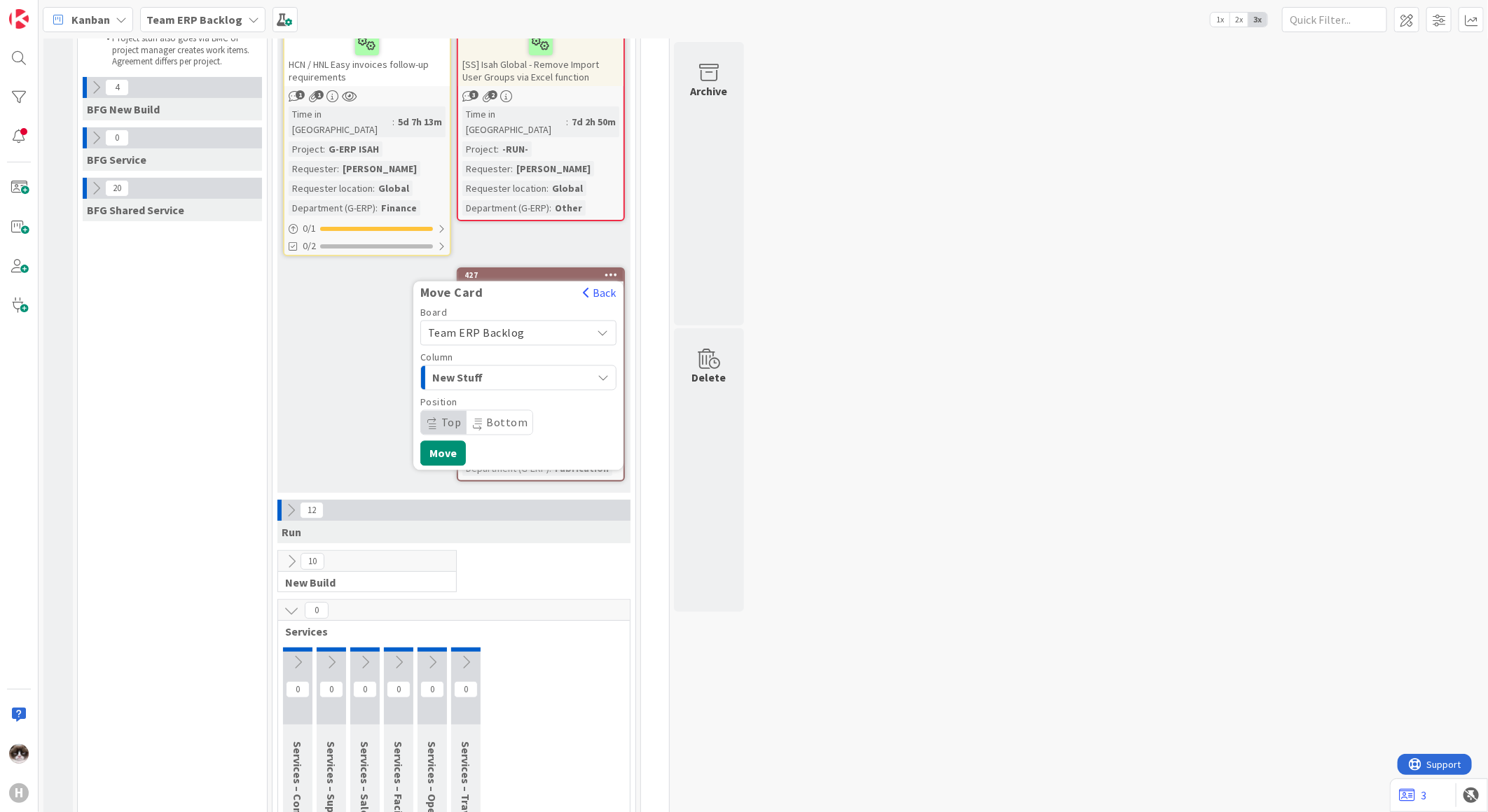
click at [537, 369] on span "New Stuff" at bounding box center [485, 378] width 105 height 19
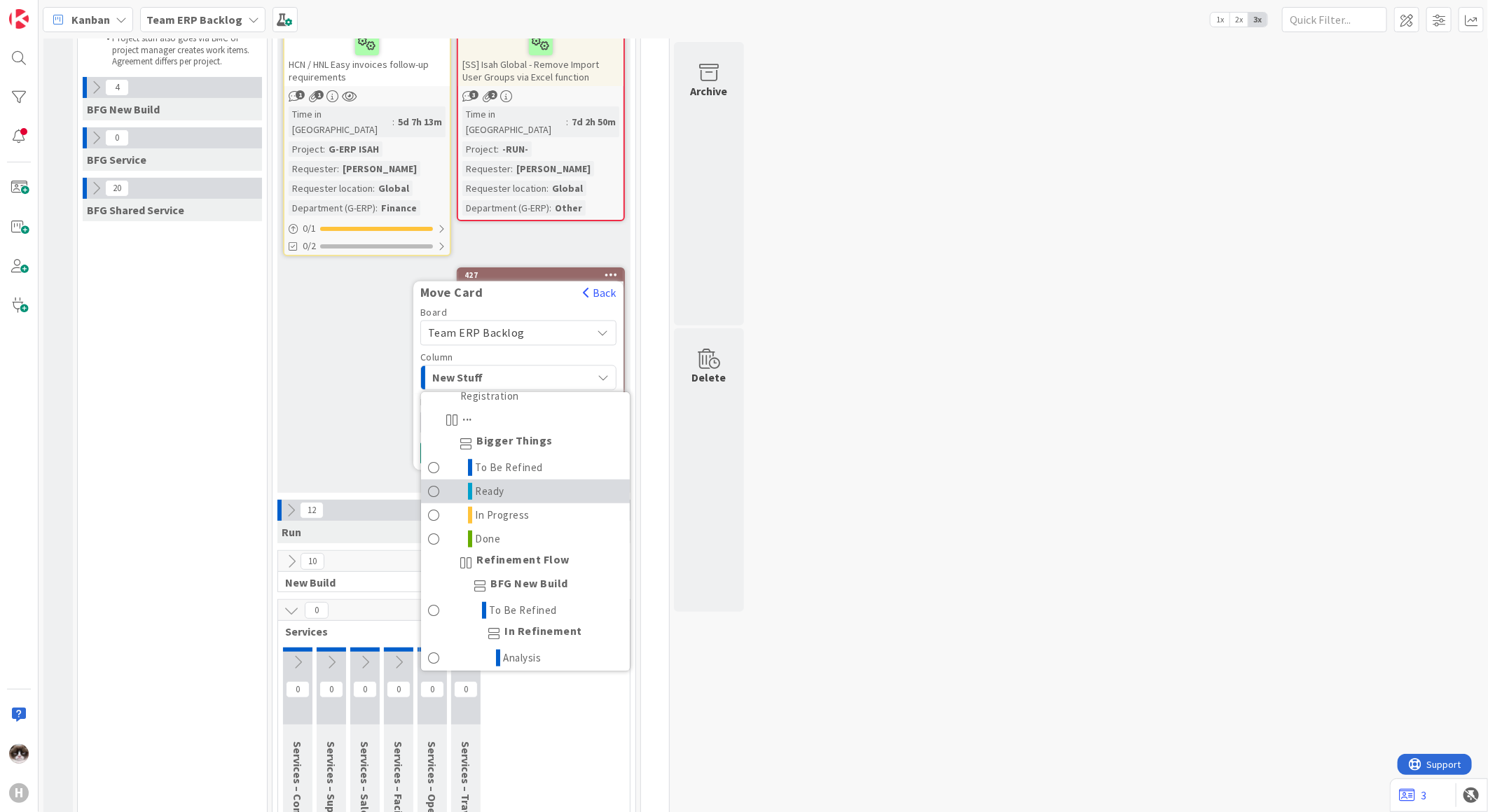
scroll to position [544, 0]
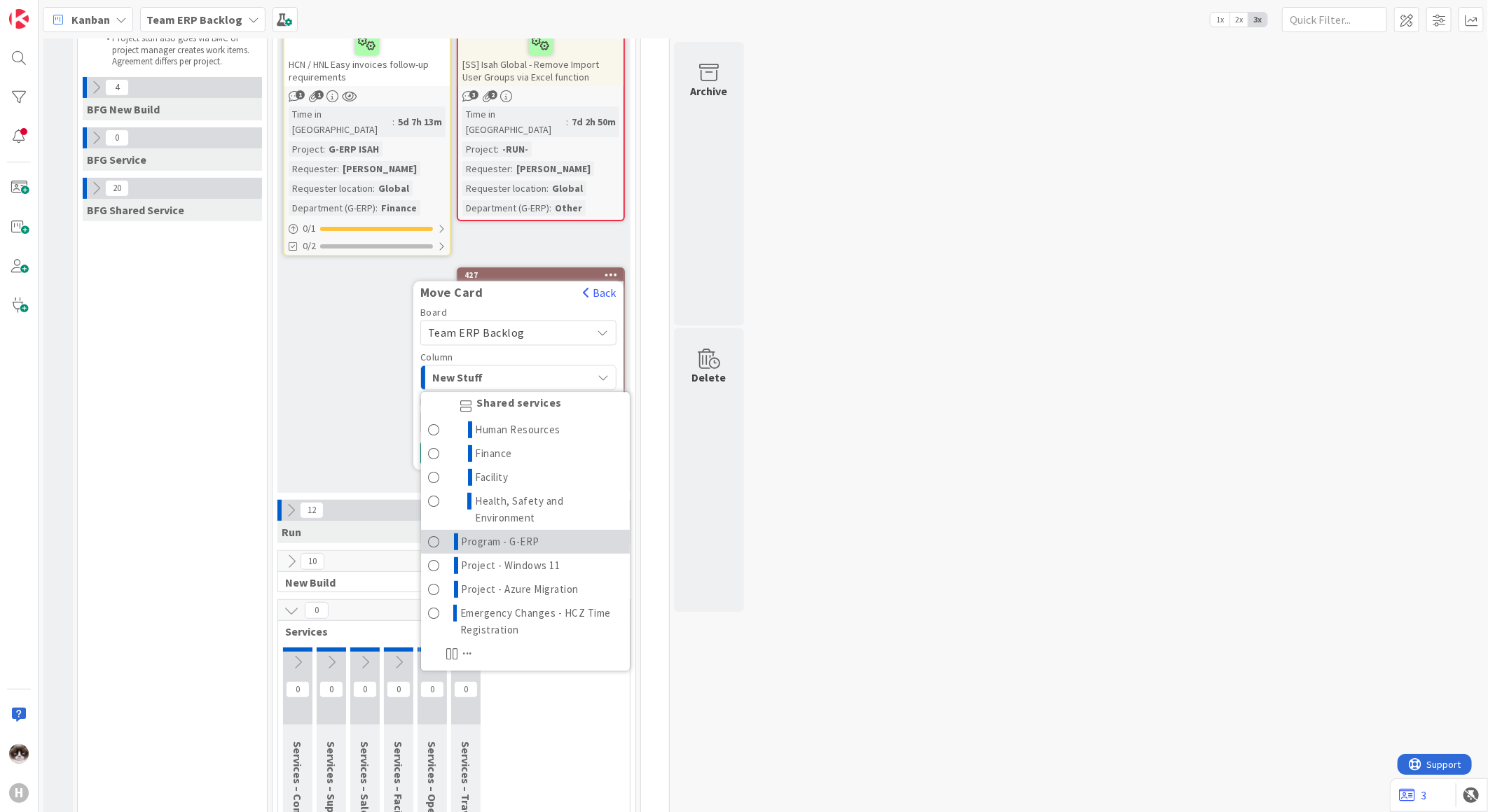
click at [548, 530] on link "Program - G-ERP" at bounding box center [525, 542] width 209 height 24
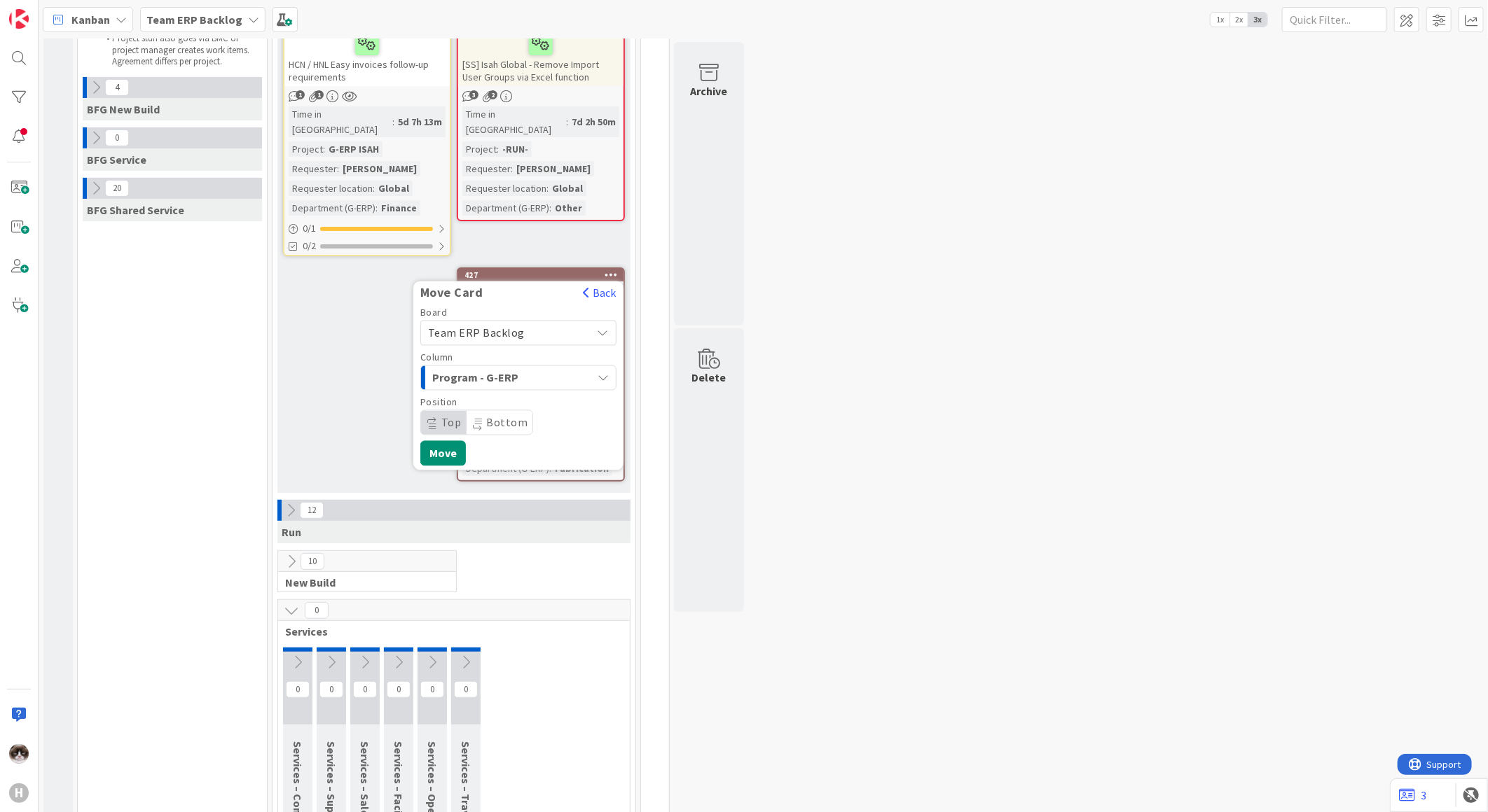
click at [501, 416] on span "Bottom" at bounding box center [508, 423] width 42 height 14
click at [451, 441] on button "Move" at bounding box center [443, 454] width 45 height 25
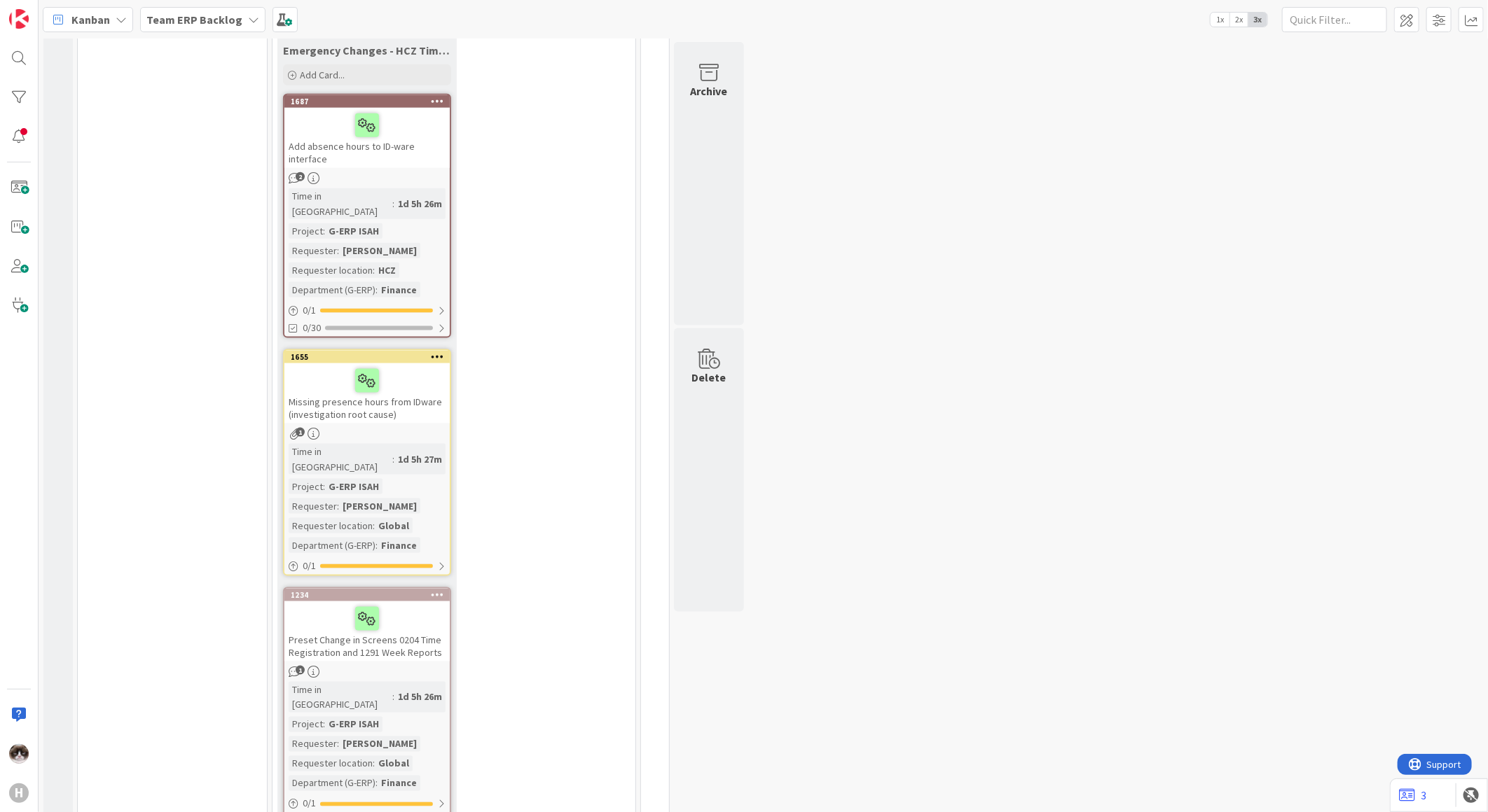
scroll to position [548, 0]
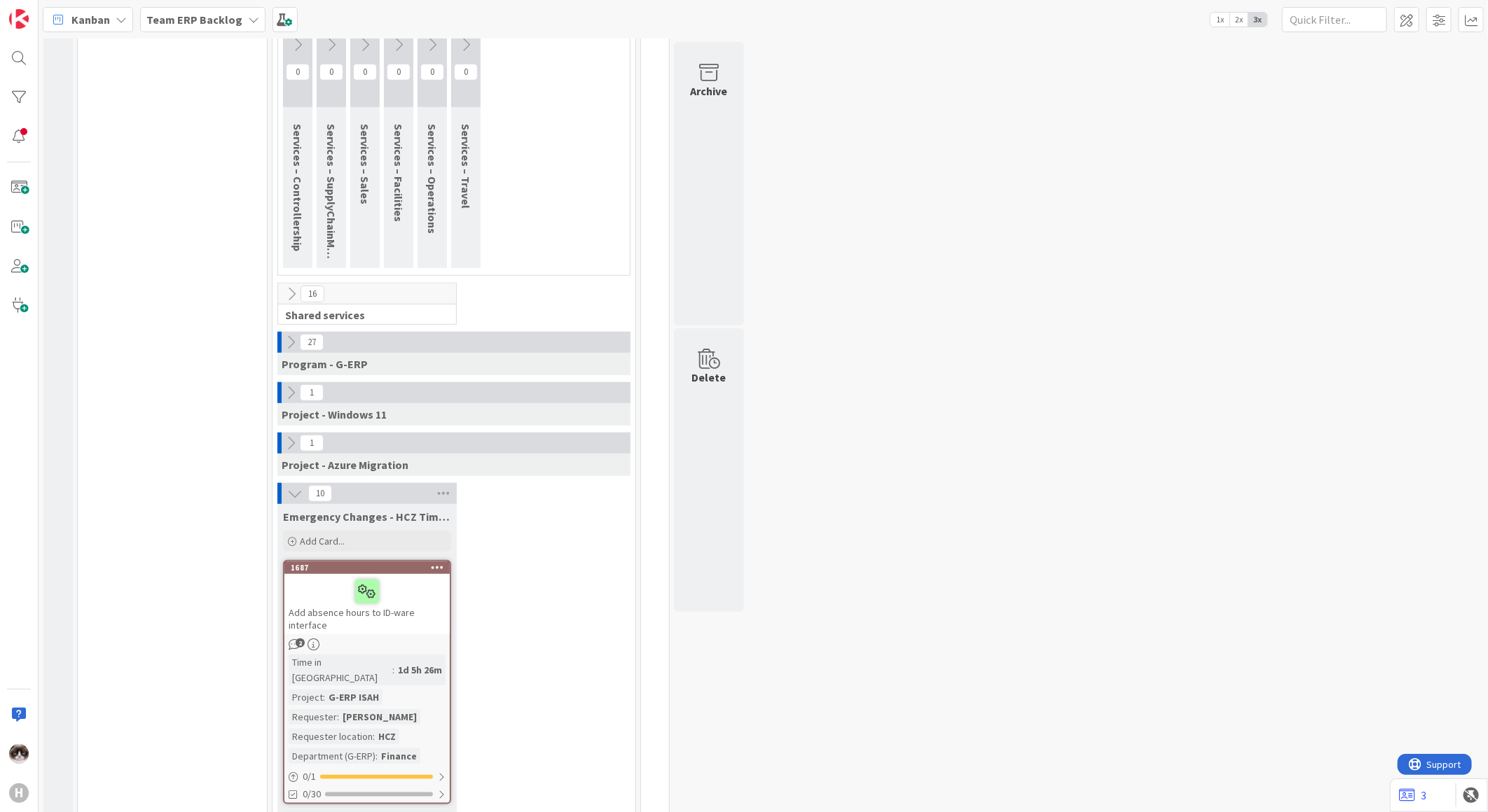
click at [283, 335] on icon at bounding box center [291, 342] width 16 height 16
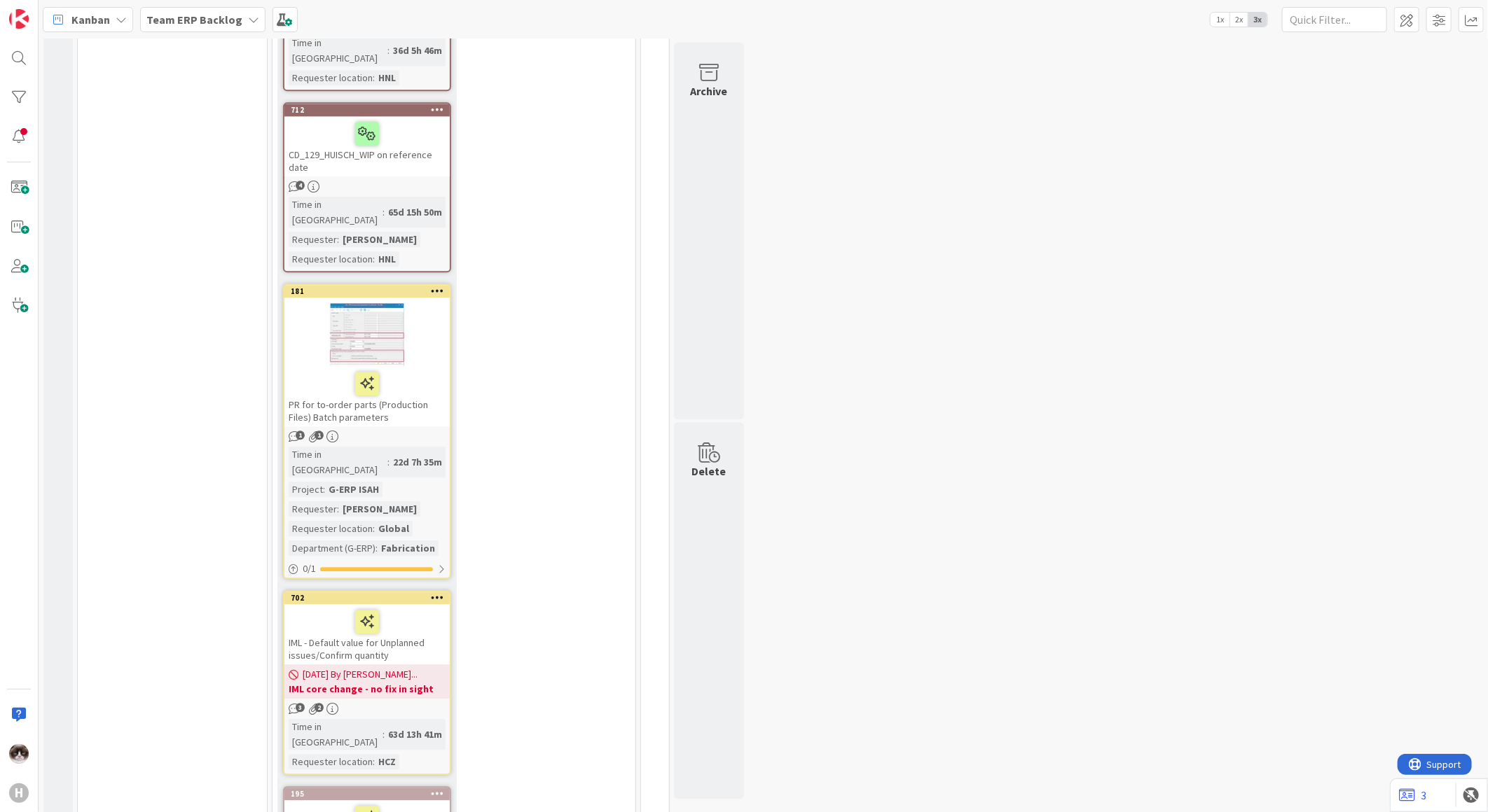
scroll to position [5527, 0]
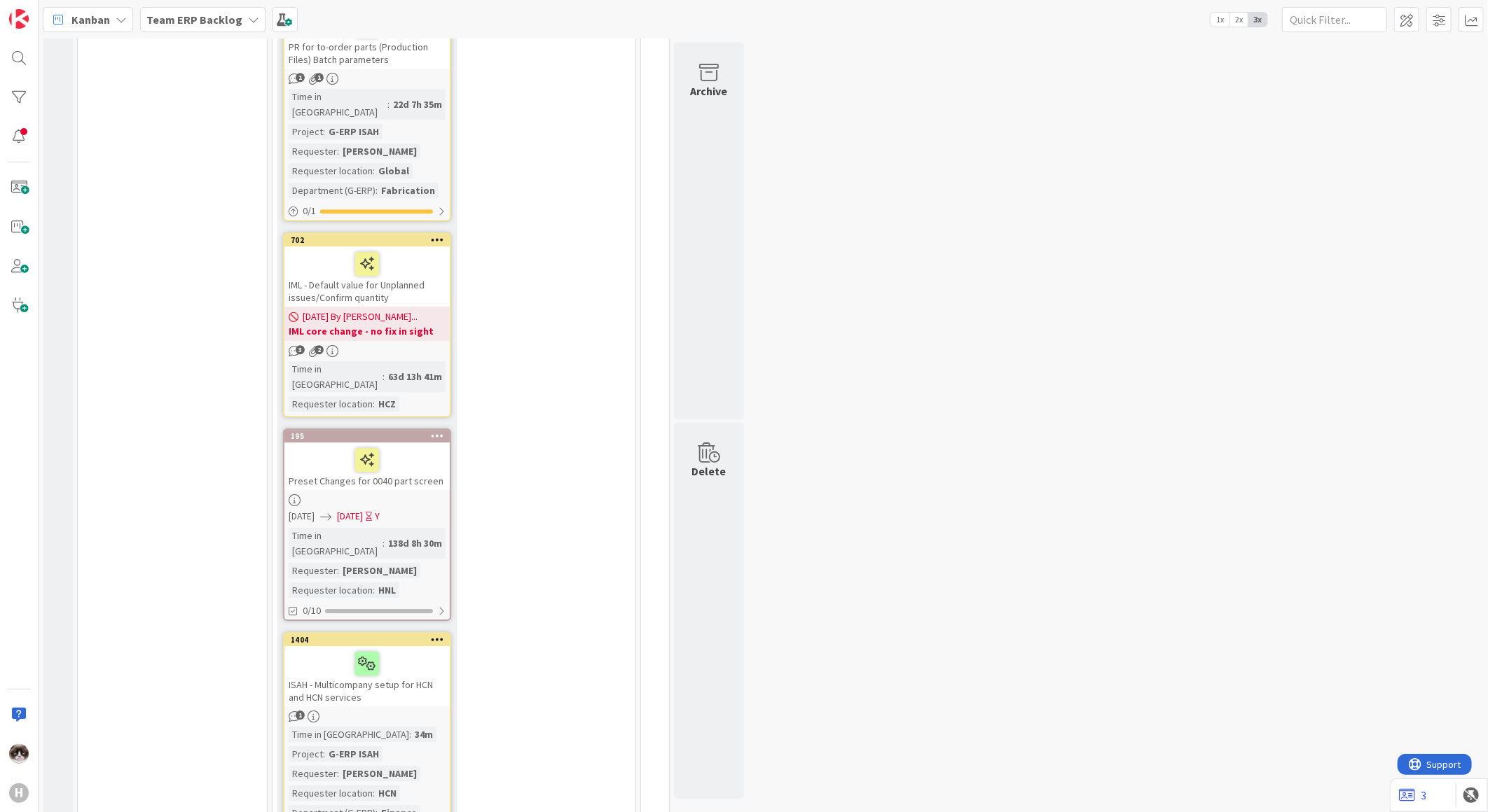
scroll to position [5760, 0]
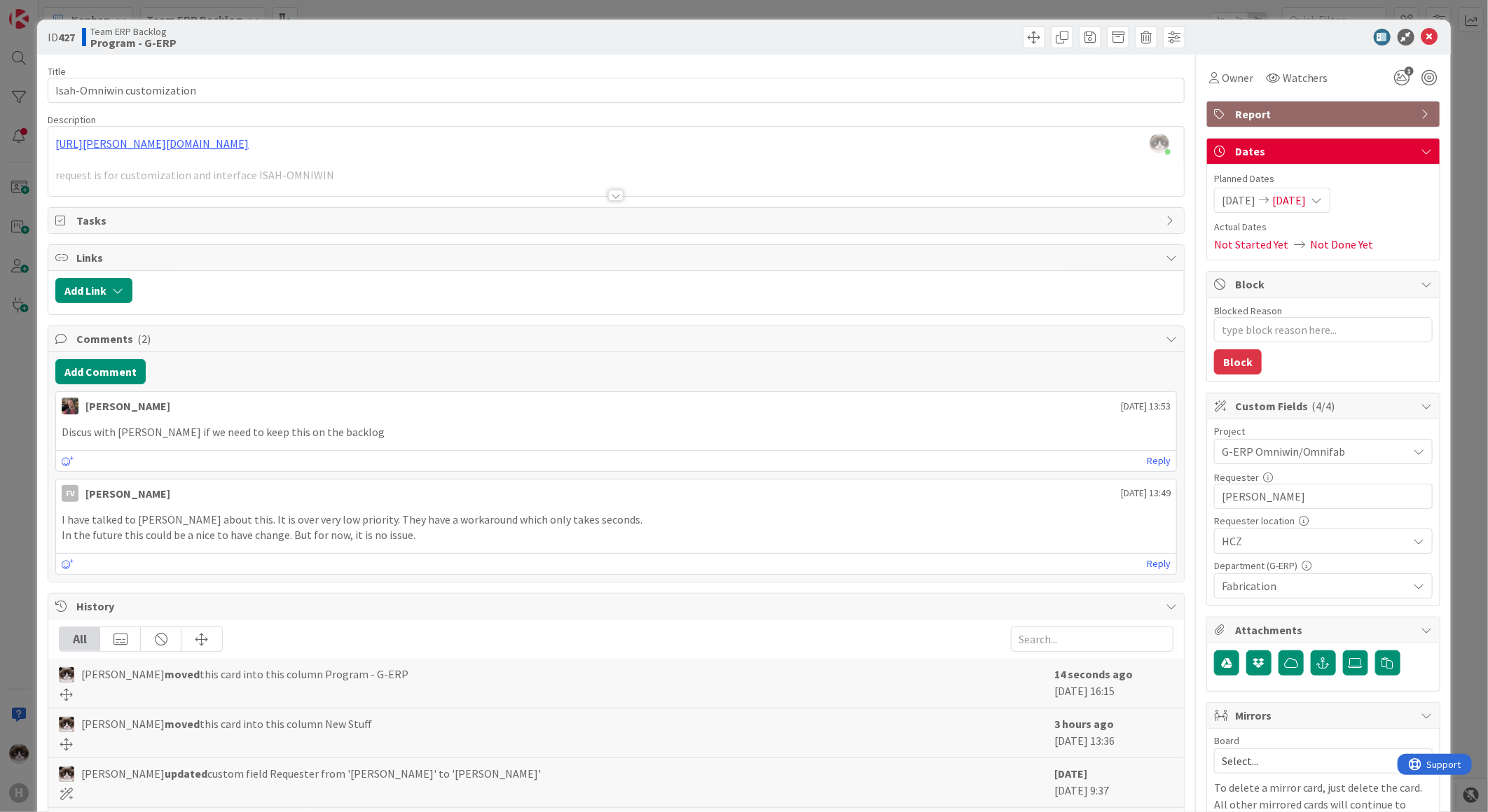
click at [601, 192] on div at bounding box center [616, 178] width 1136 height 36
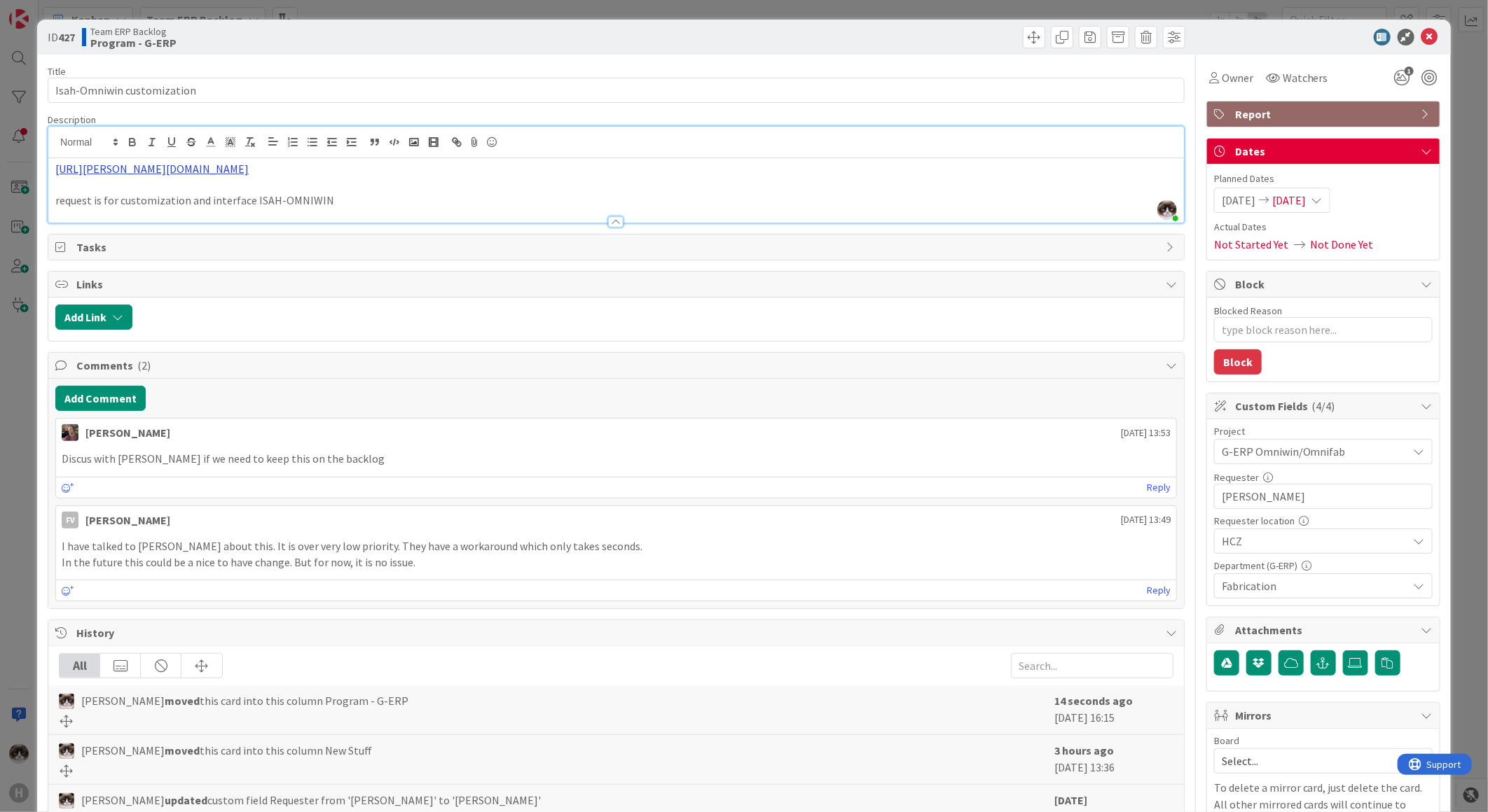
click at [249, 174] on link "[URL][PERSON_NAME][DOMAIN_NAME]" at bounding box center [152, 169] width 193 height 14
click at [326, 197] on link "https://huisman-smartit.onbmc.com/smartit/app#/incident/AGGEFRDUJONBTASQU7DYSQU…" at bounding box center [281, 196] width 140 height 19
click at [1027, 41] on span at bounding box center [1034, 37] width 22 height 22
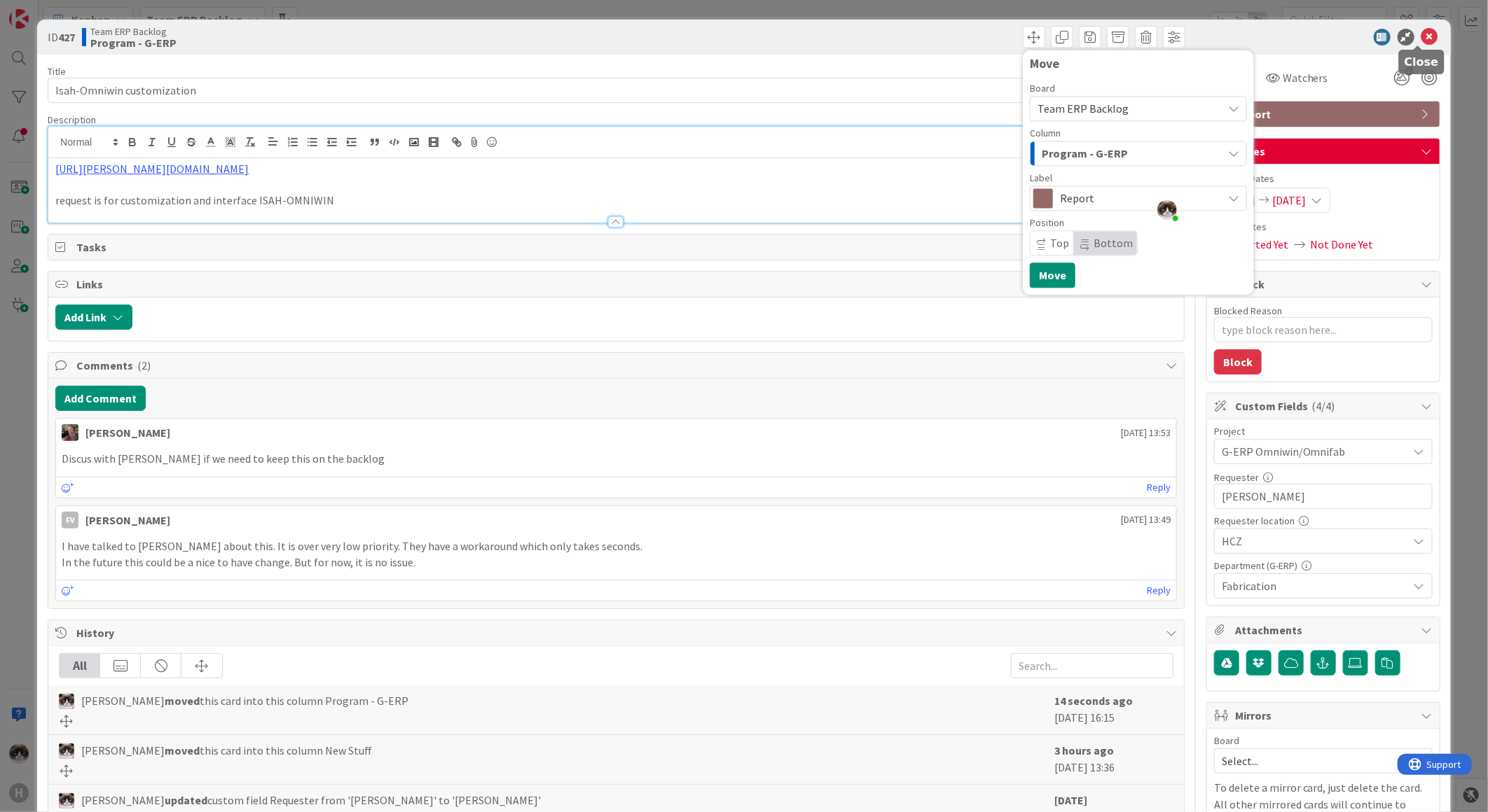
click at [1188, 30] on icon at bounding box center [1429, 37] width 17 height 17
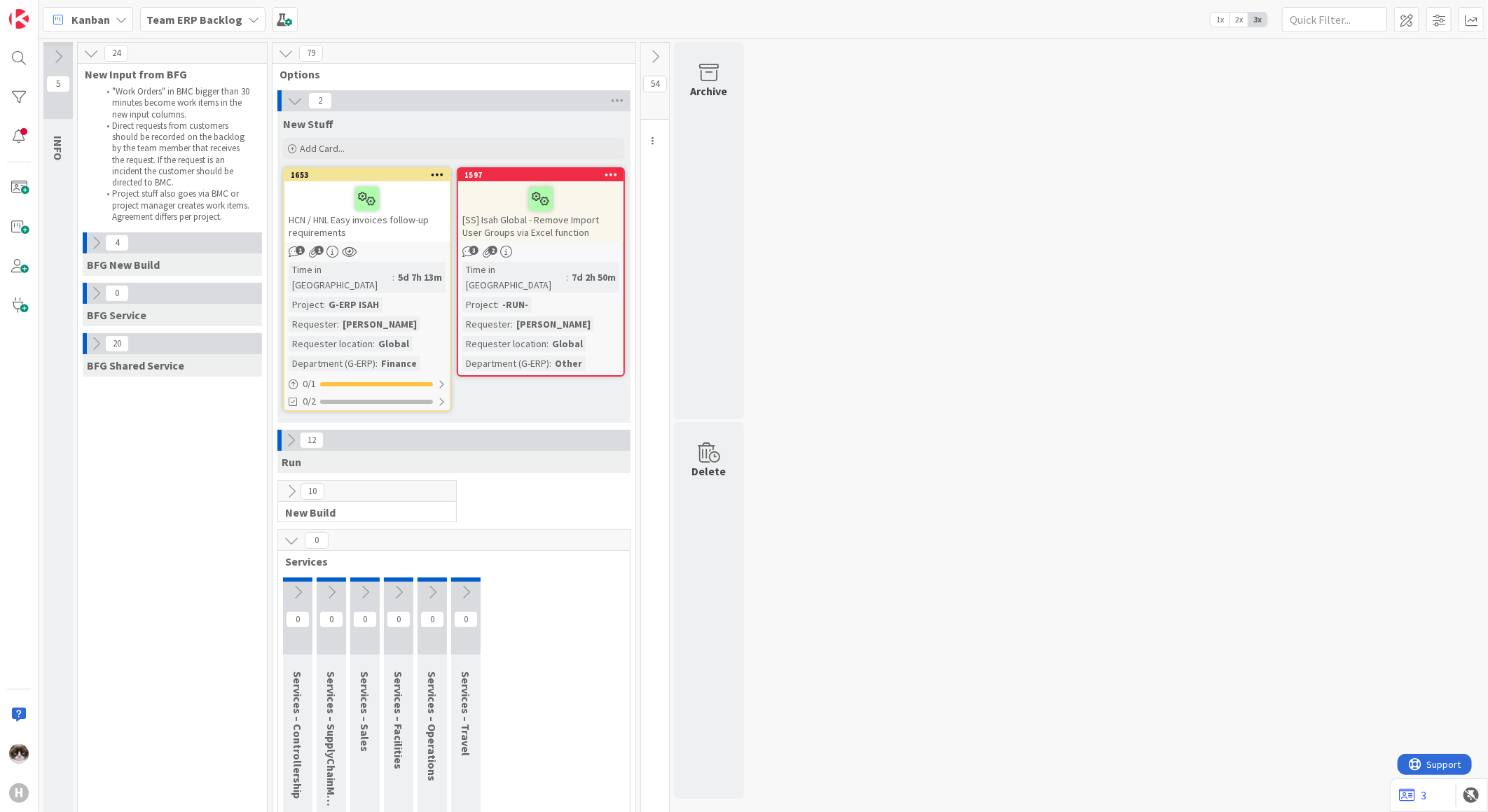
click at [414, 212] on div "HCN / HNL Easy invoices follow-up requirements" at bounding box center [367, 211] width 165 height 60
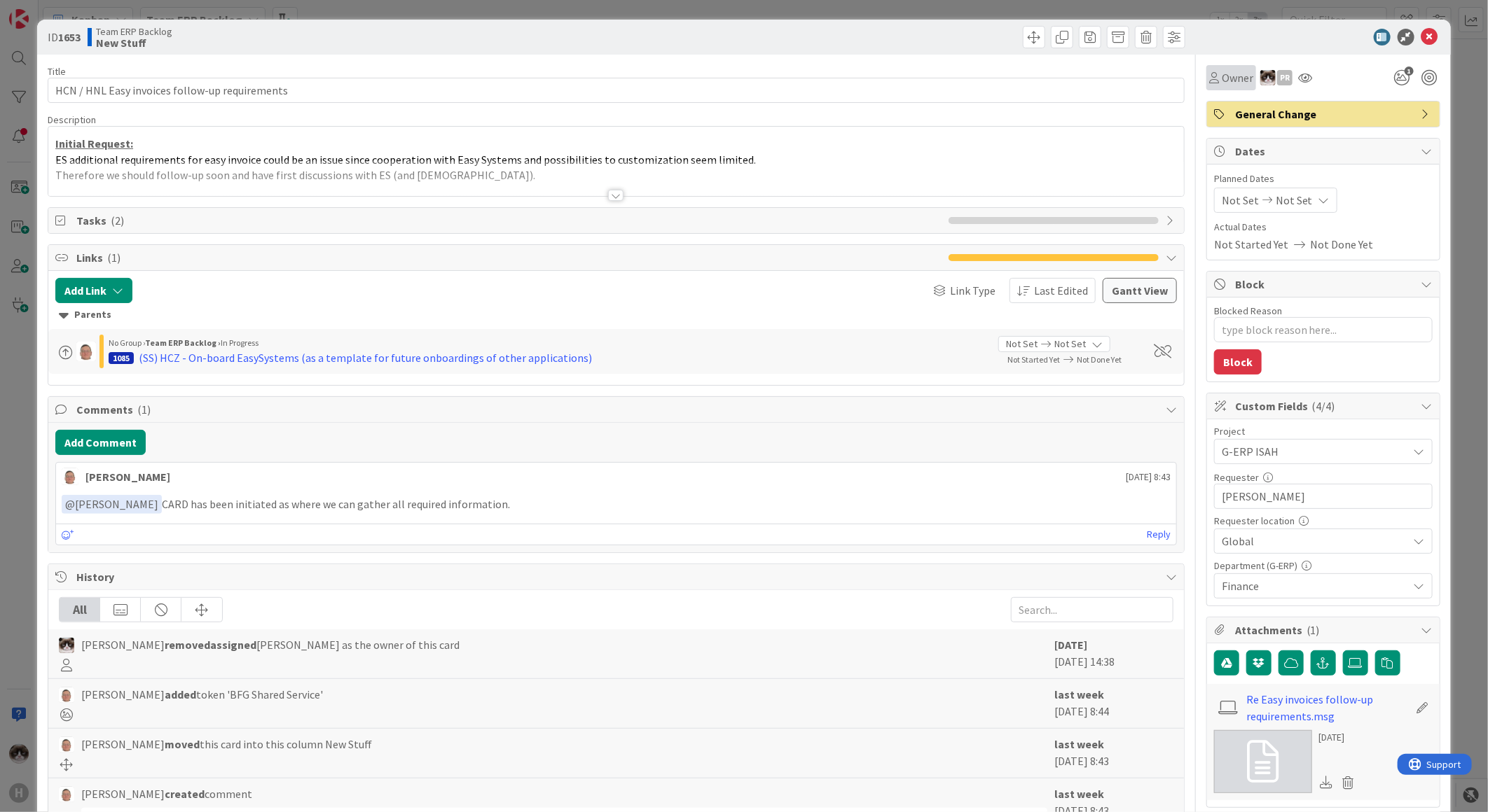
click at [1188, 84] on div "Owner" at bounding box center [1231, 78] width 50 height 25
type textarea "x"
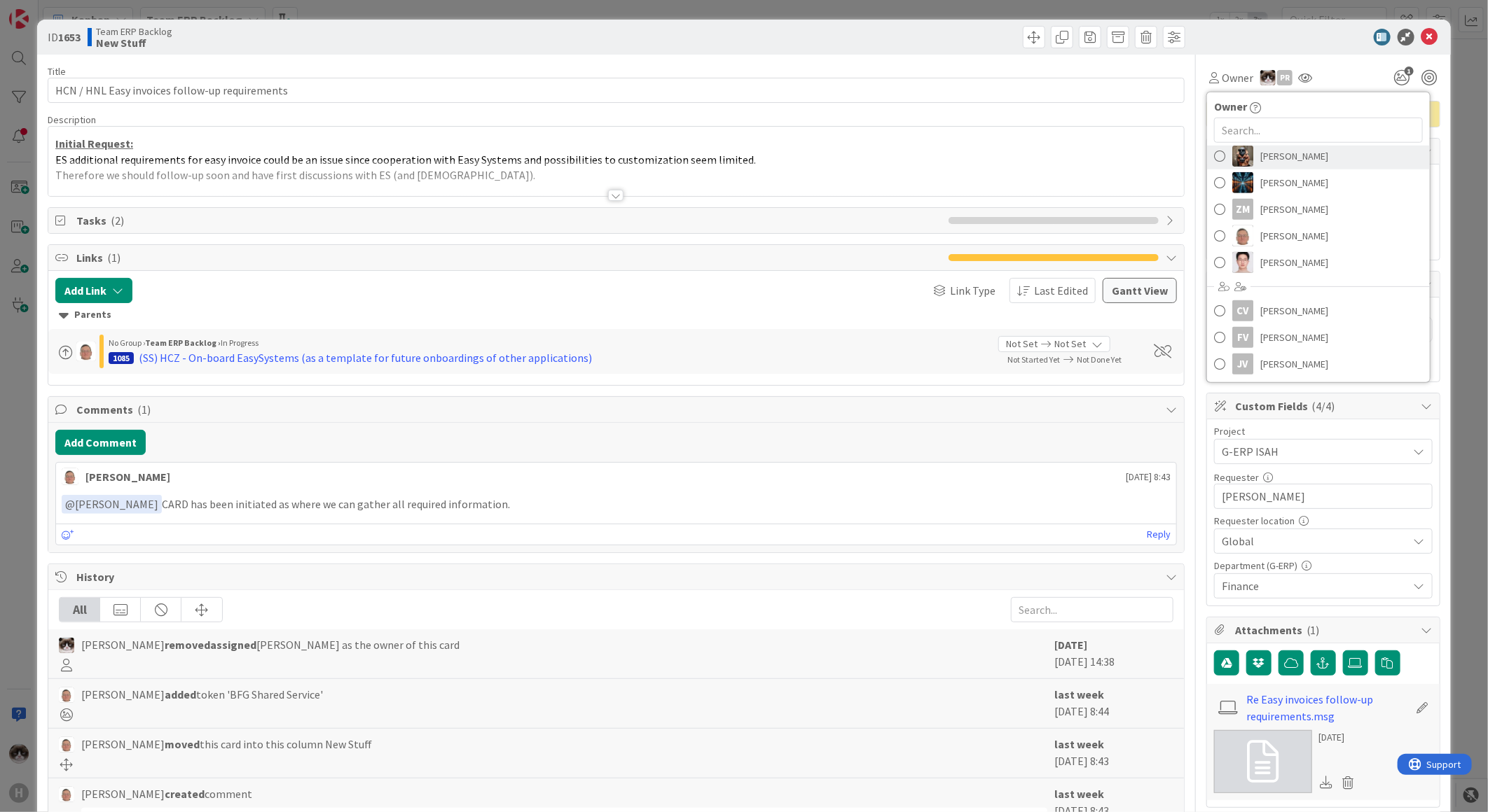
scroll to position [389, 0]
click at [1188, 131] on input "text" at bounding box center [1318, 130] width 209 height 25
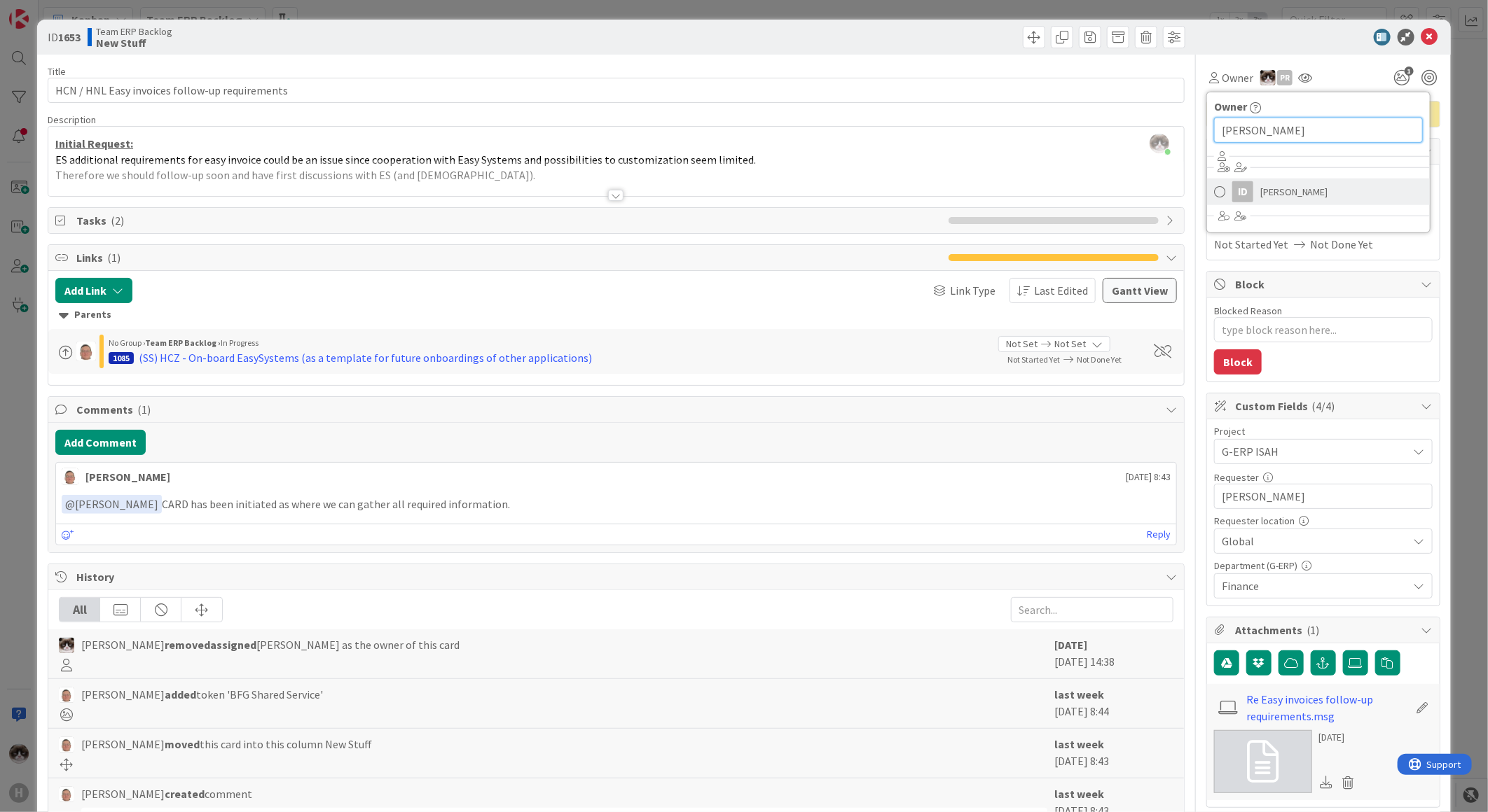
type input "ivo"
click at [1188, 194] on link "ID Ivo Dijkstra" at bounding box center [1319, 192] width 223 height 27
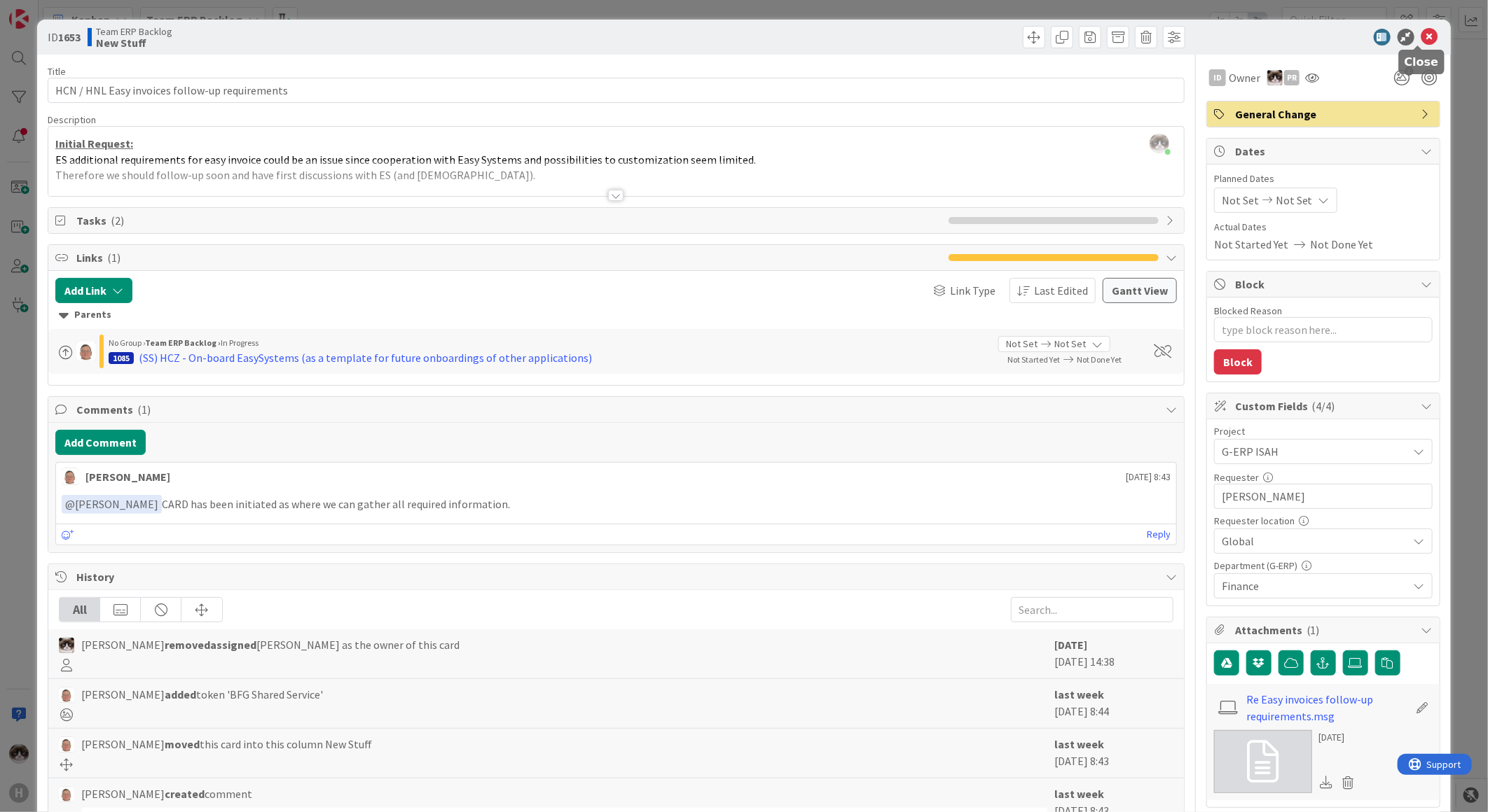
click at [1188, 39] on icon at bounding box center [1429, 37] width 17 height 17
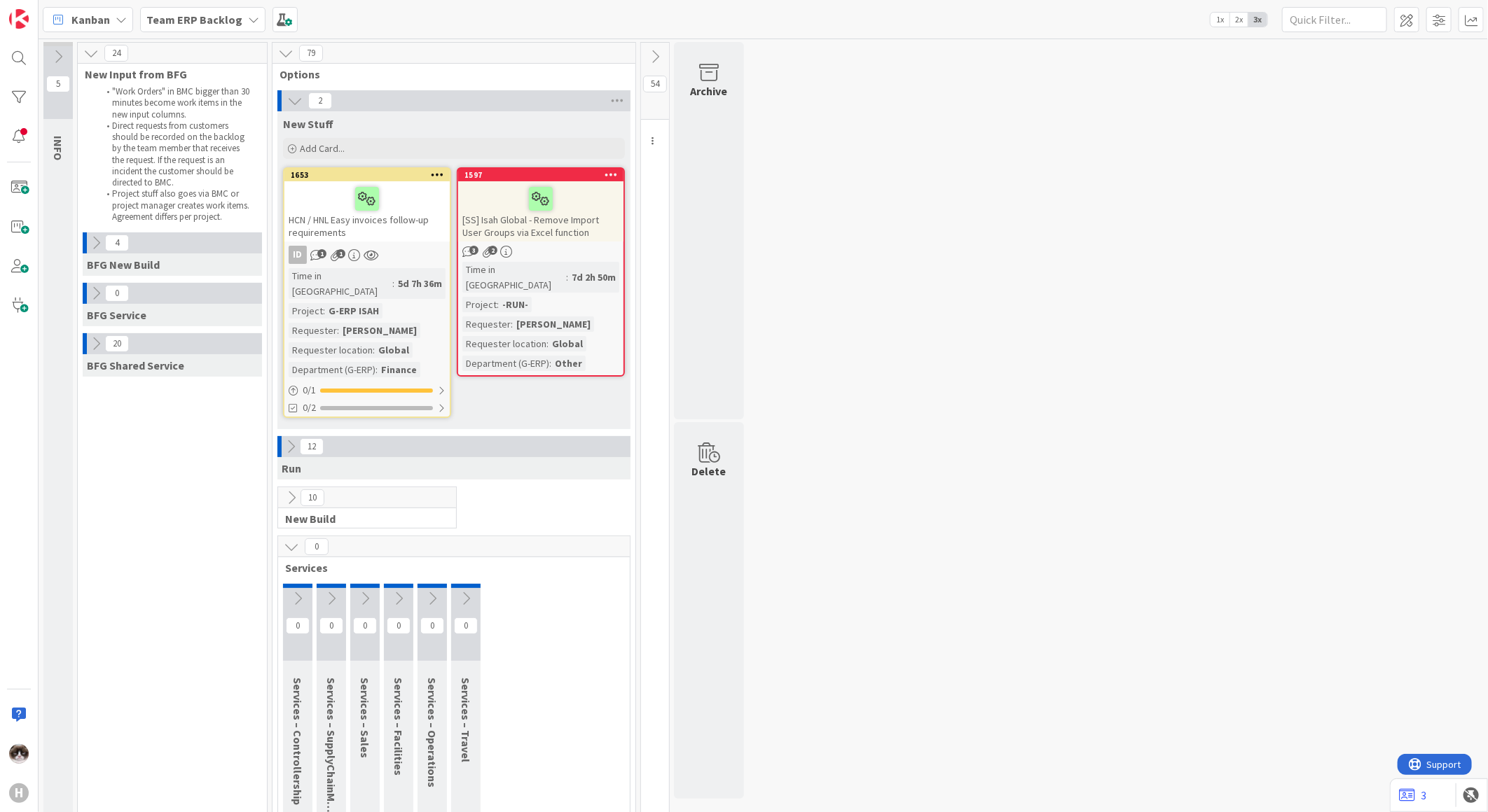
click at [435, 179] on icon at bounding box center [438, 174] width 13 height 10
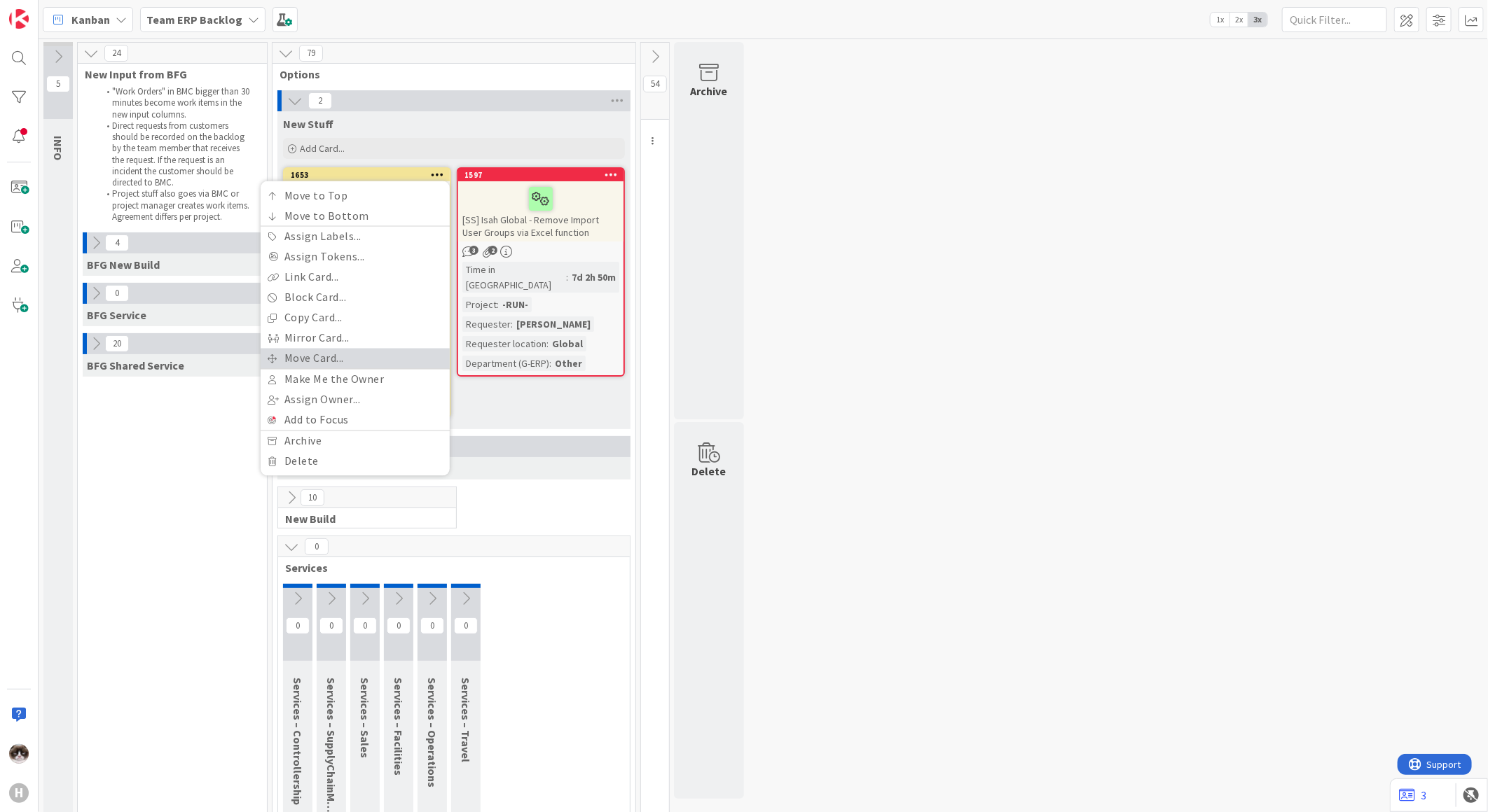
click at [348, 355] on link "Move Card..." at bounding box center [355, 358] width 189 height 20
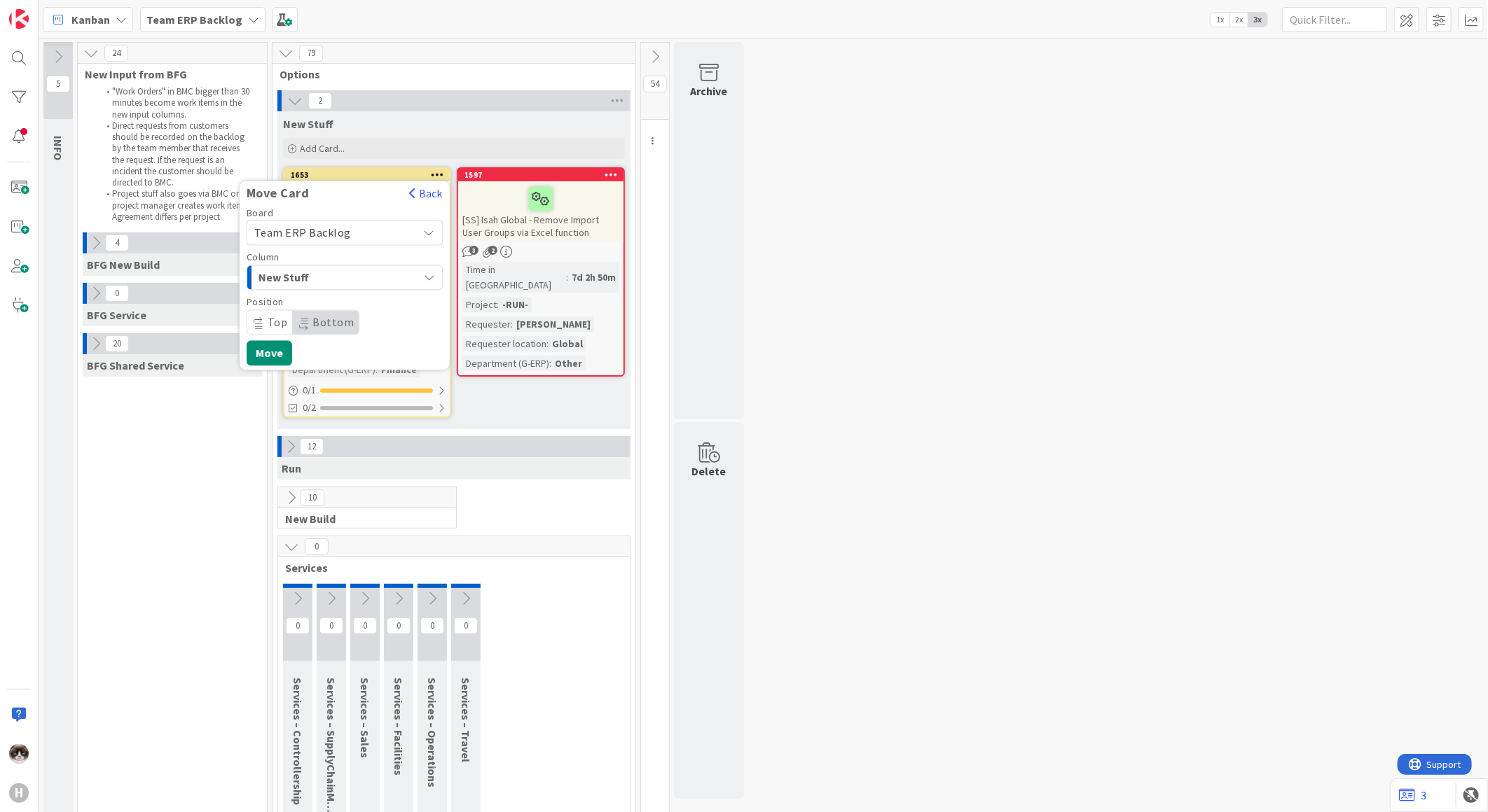
click at [325, 239] on span "Team ERP Backlog" at bounding box center [332, 233] width 157 height 19
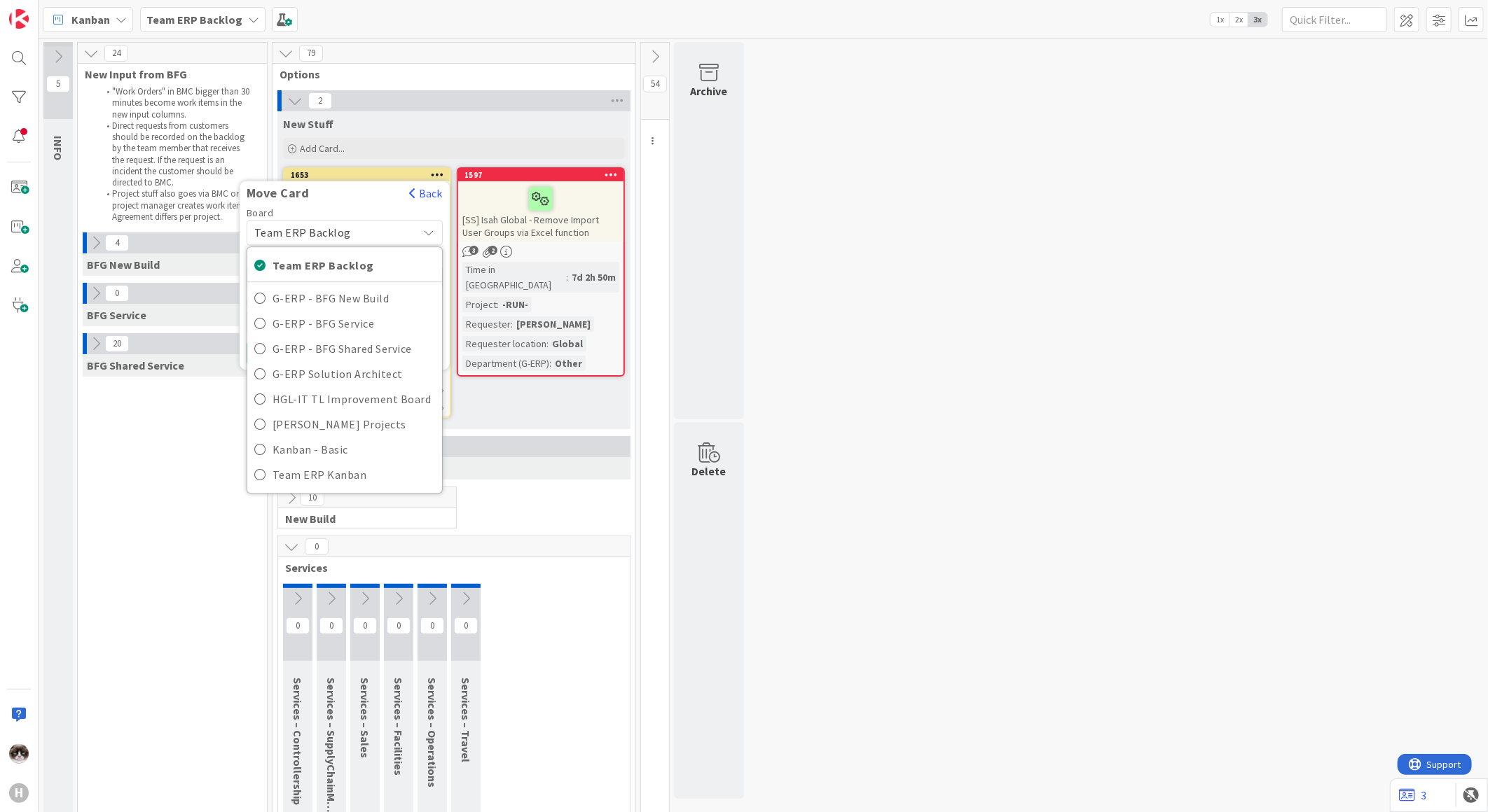
click at [325, 239] on span "Team ERP Backlog" at bounding box center [332, 233] width 157 height 19
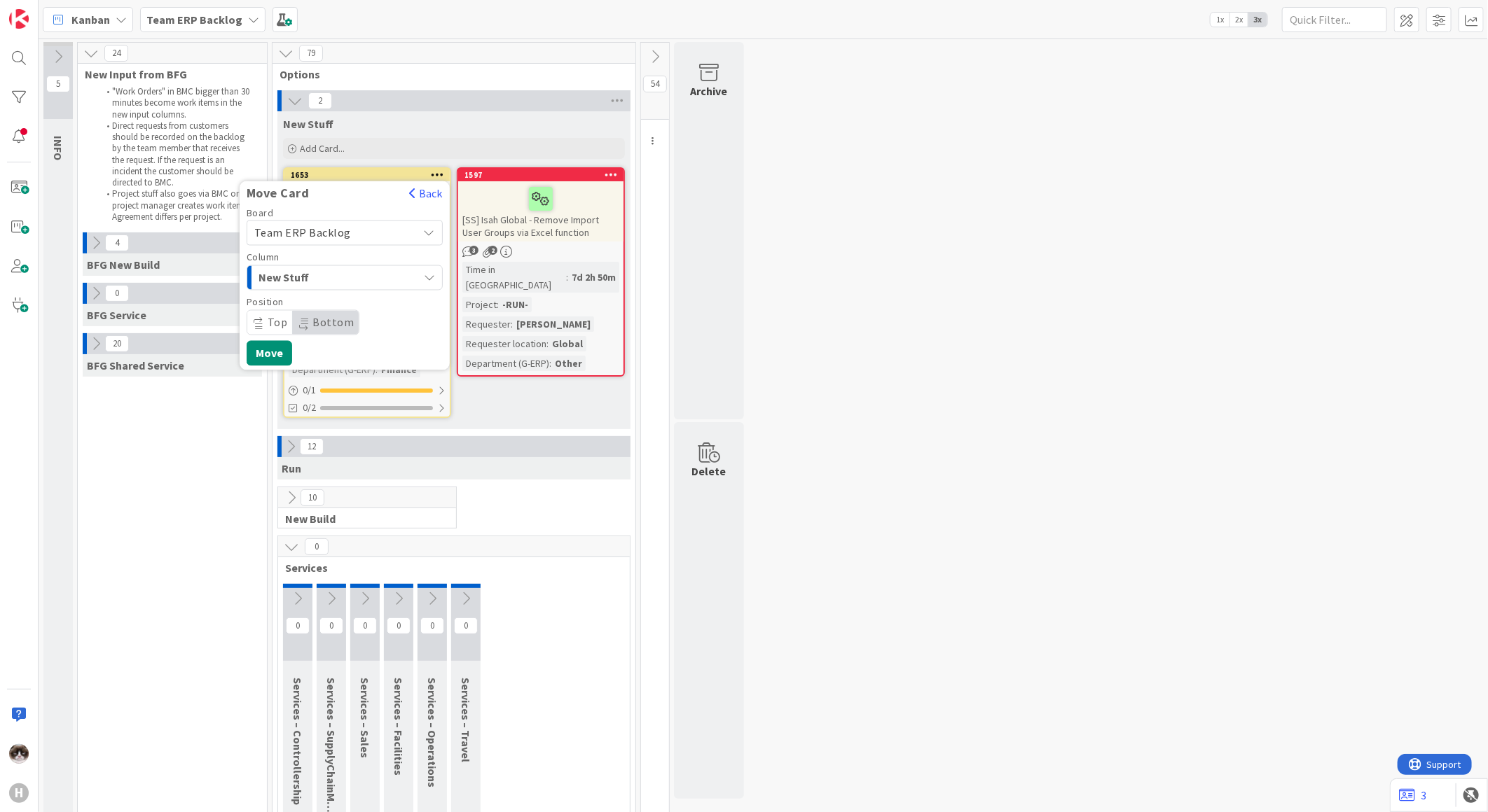
click at [327, 239] on span "Team ERP Backlog" at bounding box center [332, 233] width 157 height 19
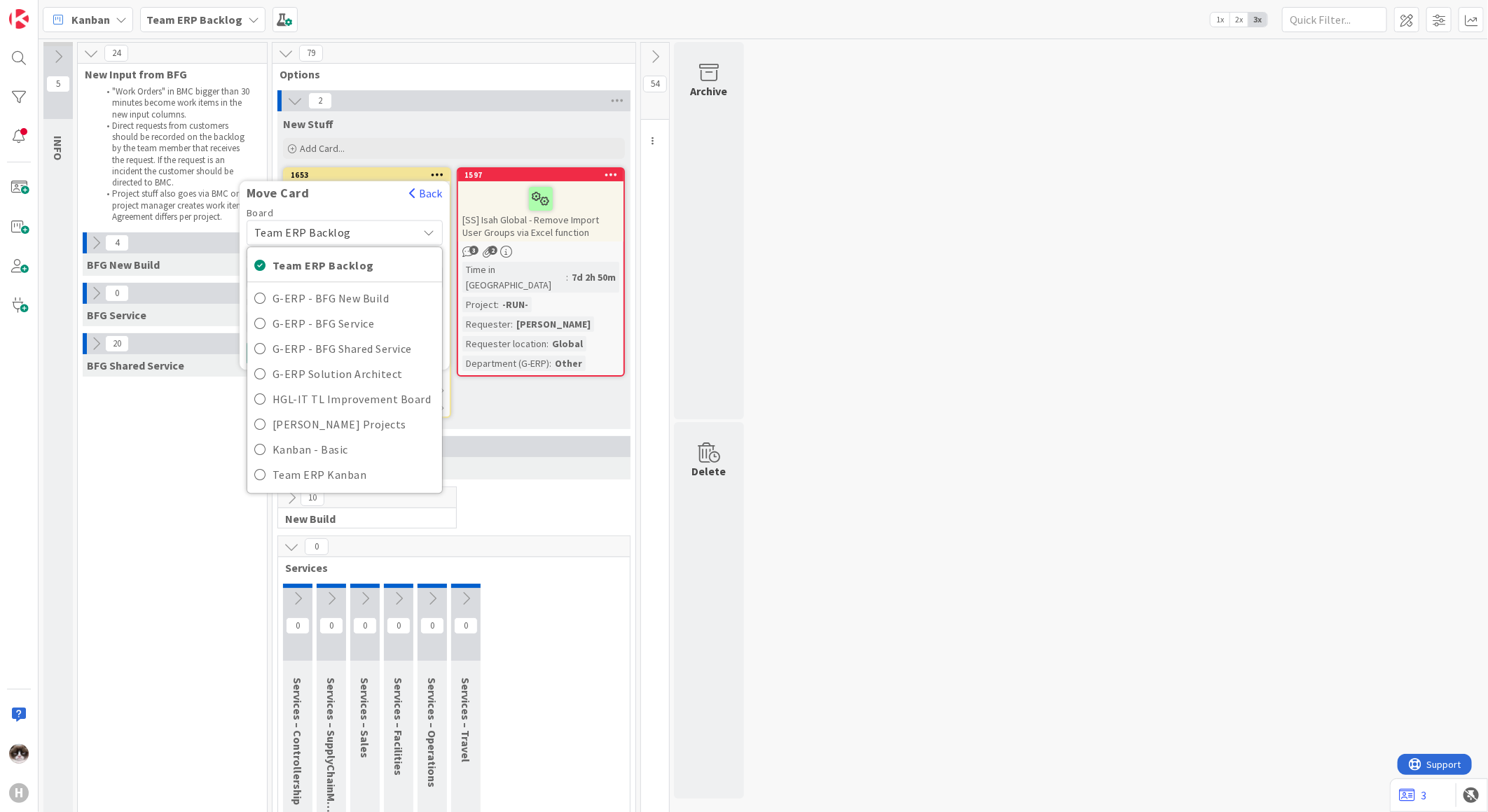
click at [328, 238] on span "Team ERP Backlog" at bounding box center [303, 233] width 97 height 14
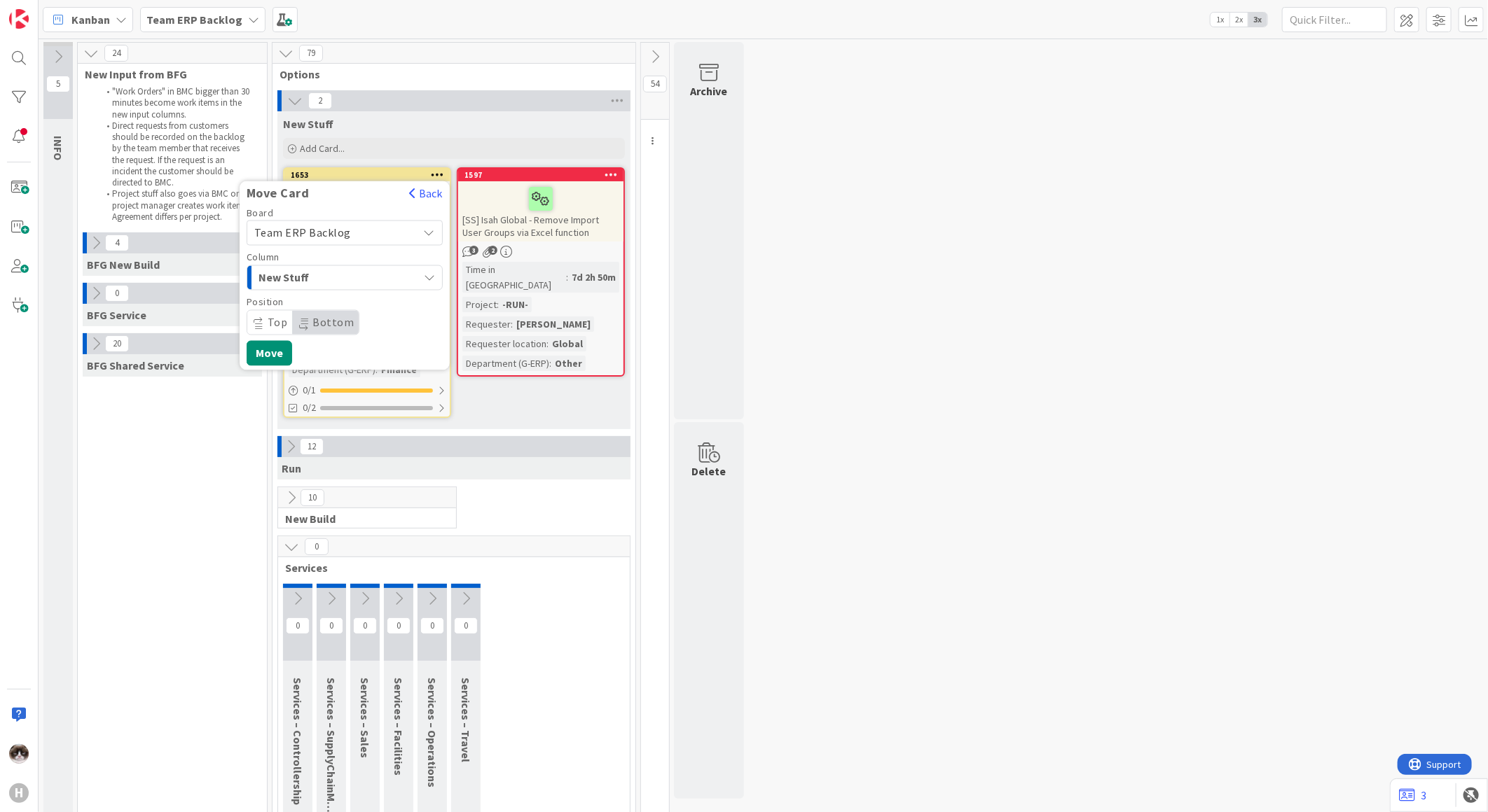
click at [329, 279] on span "New Stuff" at bounding box center [311, 278] width 105 height 19
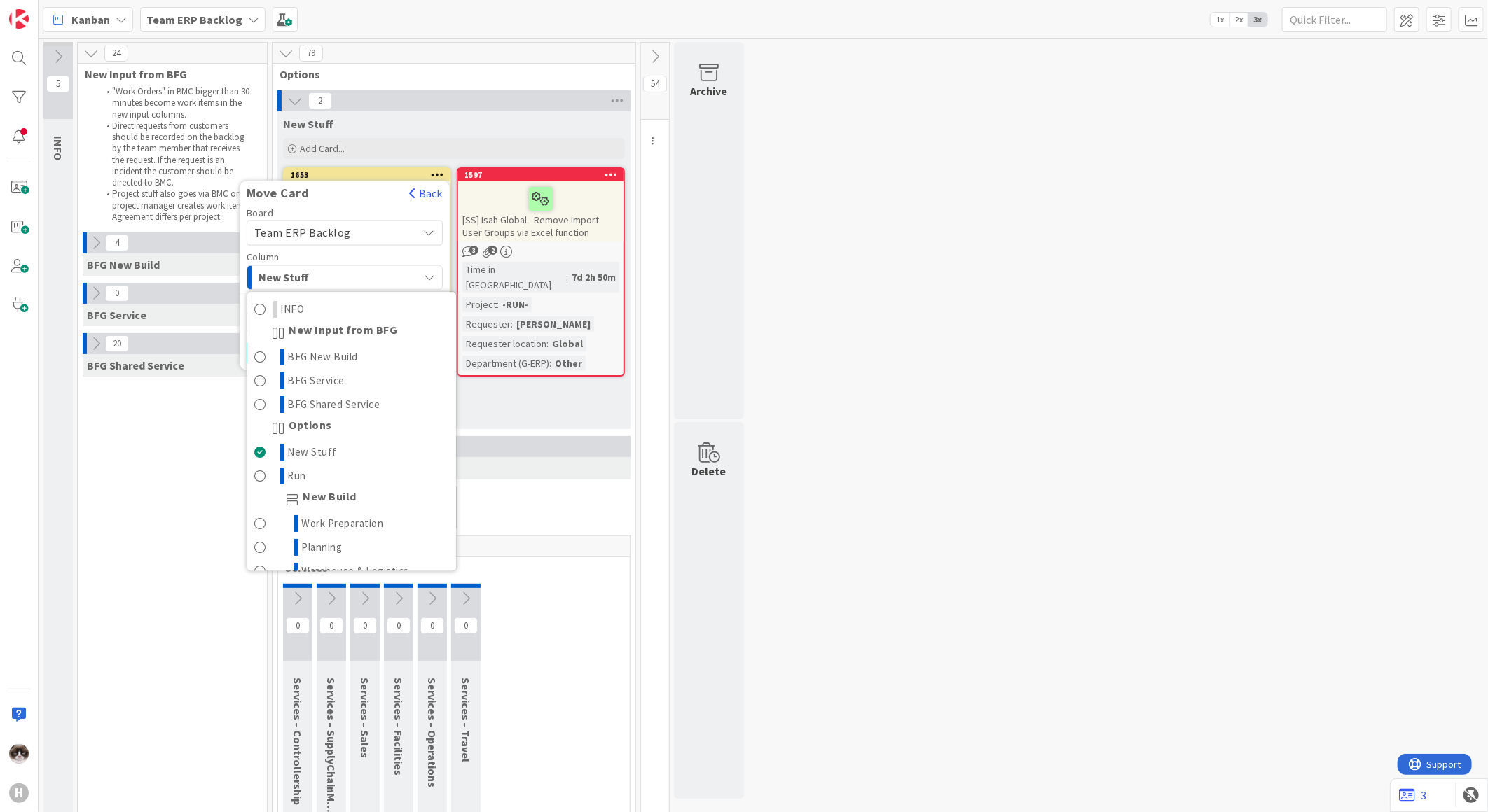
click at [331, 276] on span "New Stuff" at bounding box center [311, 278] width 105 height 19
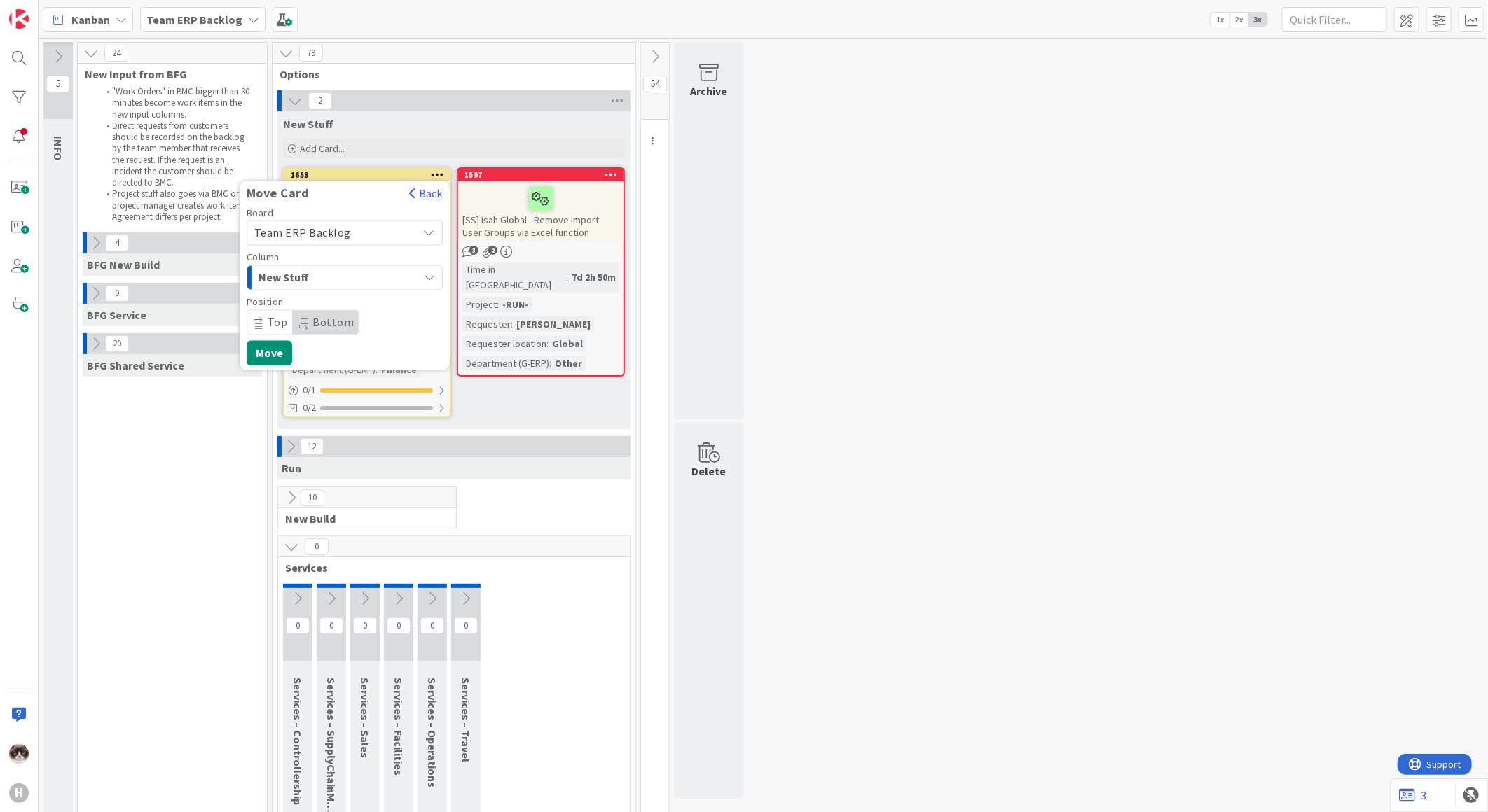
click at [331, 276] on span "New Stuff" at bounding box center [311, 278] width 105 height 19
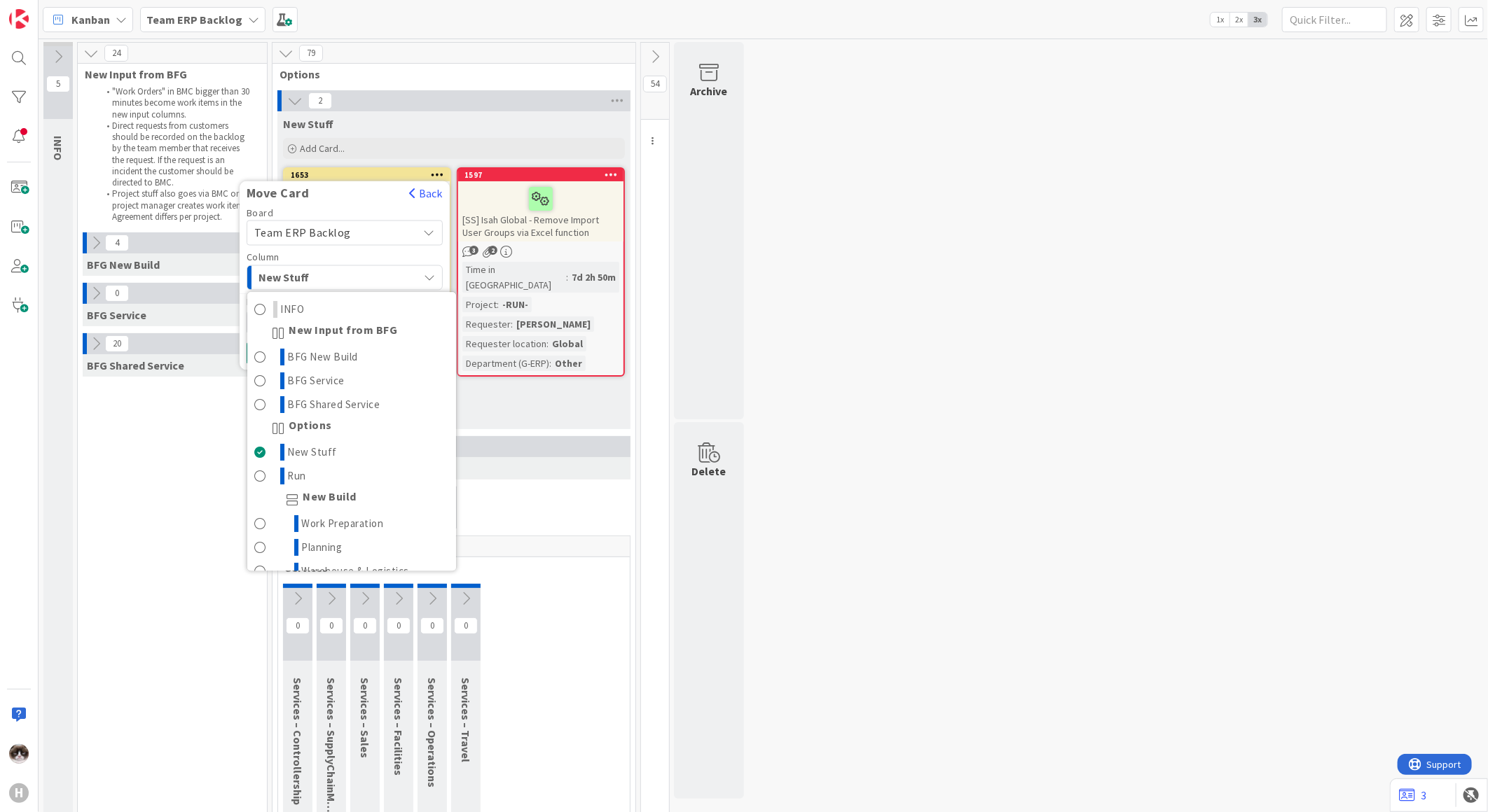
click at [366, 240] on span "Team ERP Backlog" at bounding box center [332, 233] width 157 height 19
click at [372, 236] on span "Team ERP Backlog" at bounding box center [332, 233] width 157 height 19
click at [419, 278] on button "New Stuff" at bounding box center [345, 278] width 196 height 25
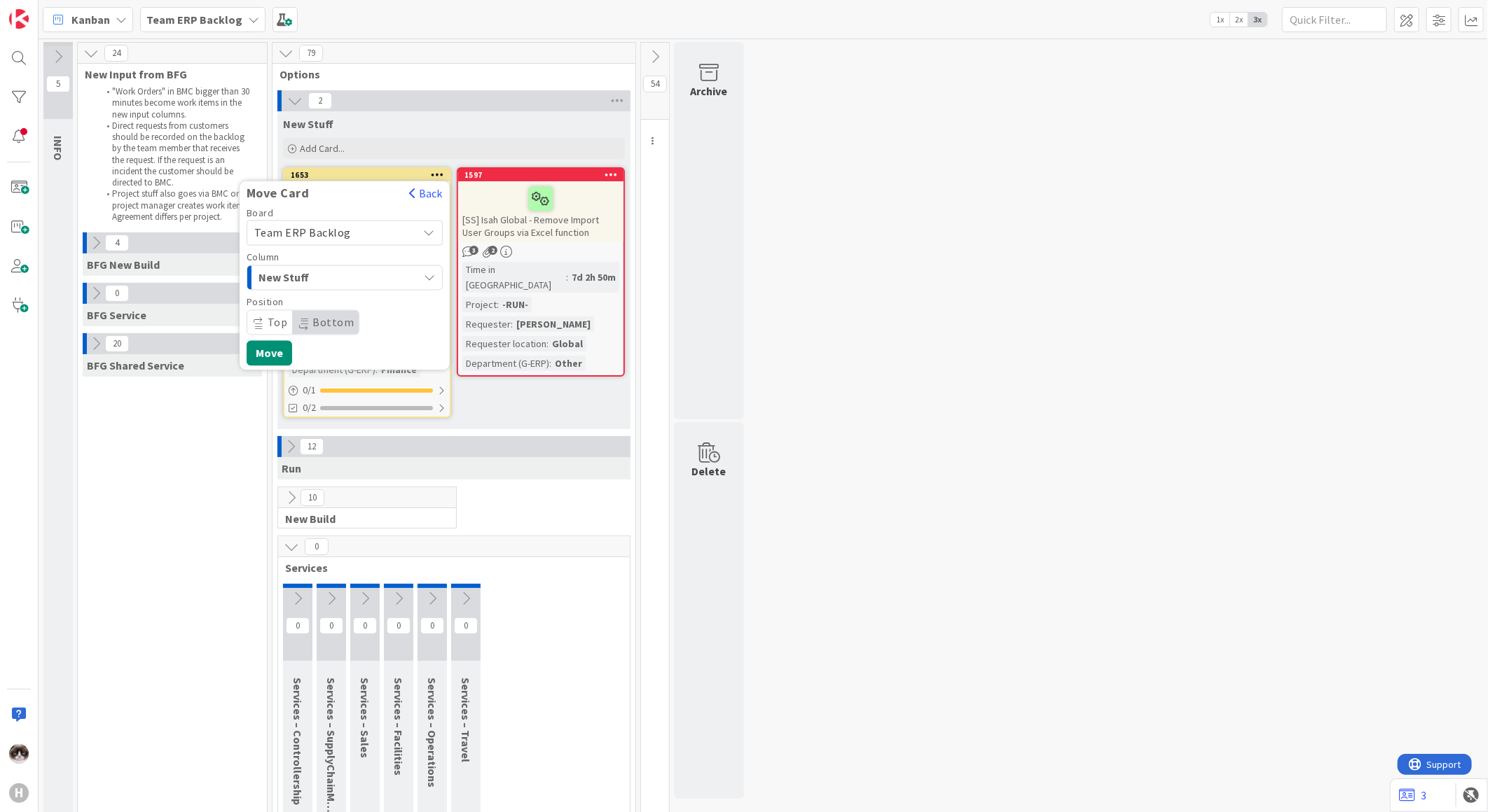
click at [396, 234] on span "Team ERP Backlog" at bounding box center [332, 233] width 157 height 19
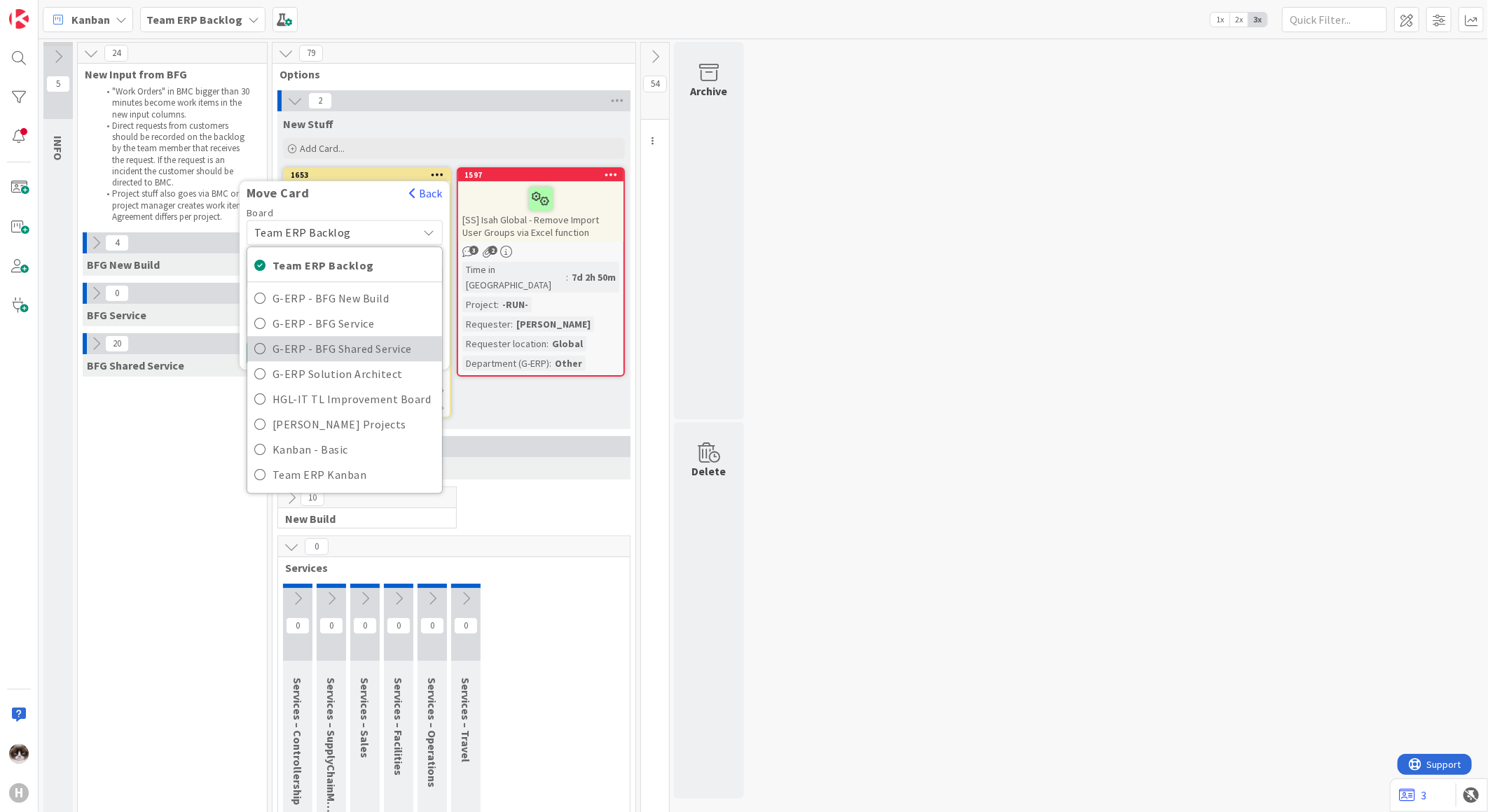
click at [396, 338] on span "G-ERP - BFG Shared Service" at bounding box center [354, 348] width 163 height 21
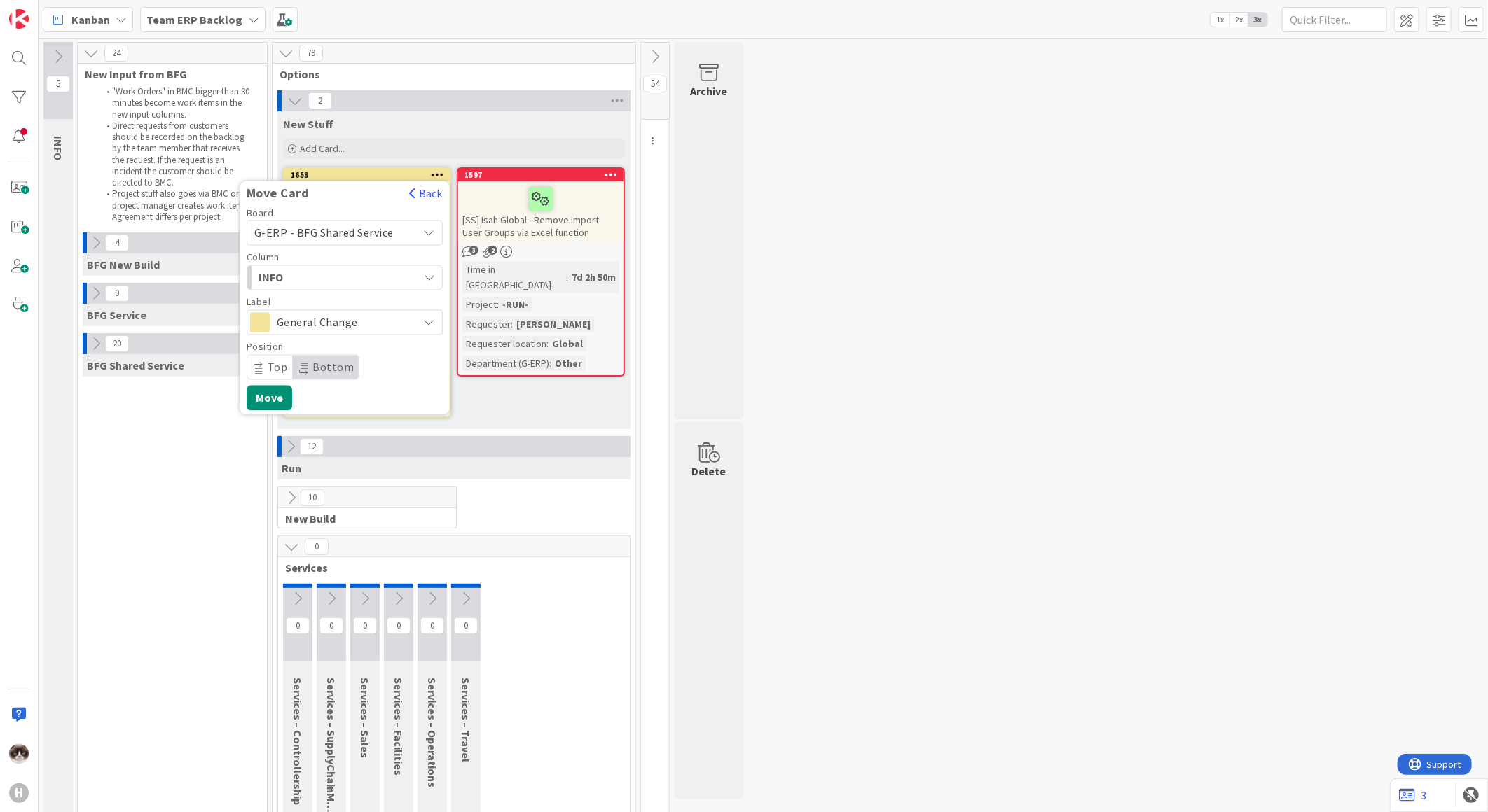
click at [366, 275] on div "INFO" at bounding box center [337, 278] width 164 height 22
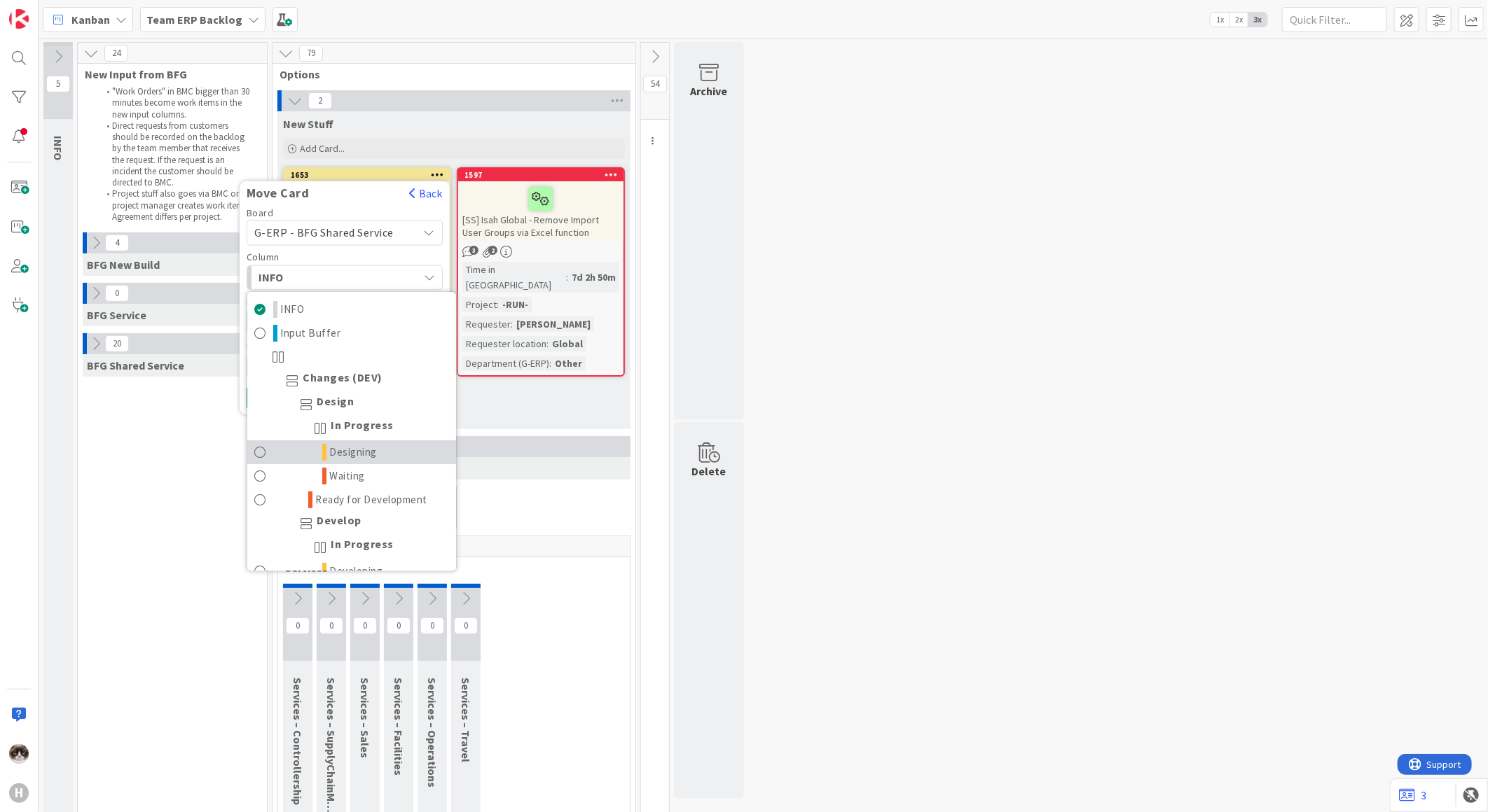
click at [385, 457] on link "Designing" at bounding box center [352, 452] width 209 height 24
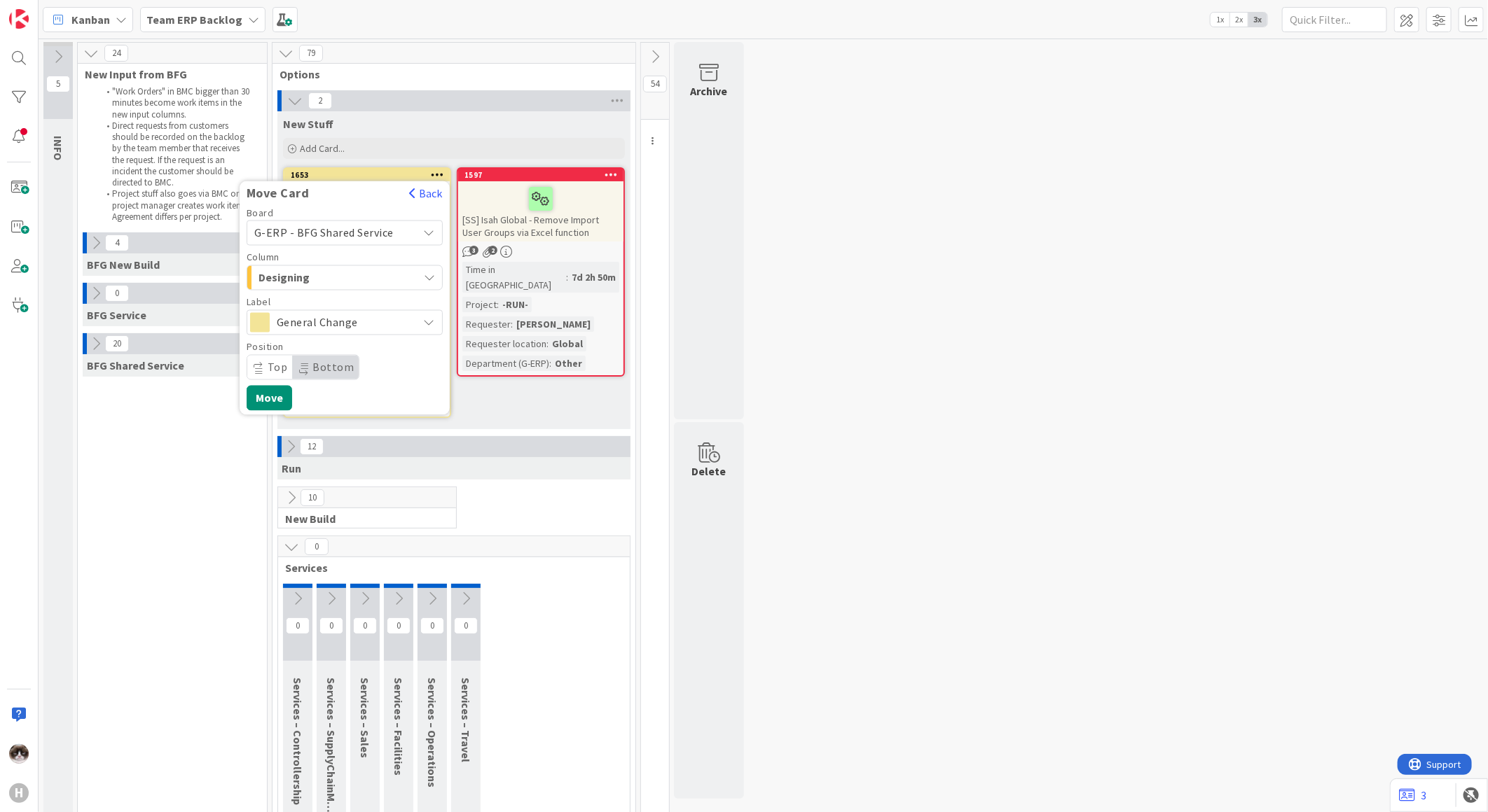
click at [337, 322] on span "General Change" at bounding box center [343, 322] width 135 height 19
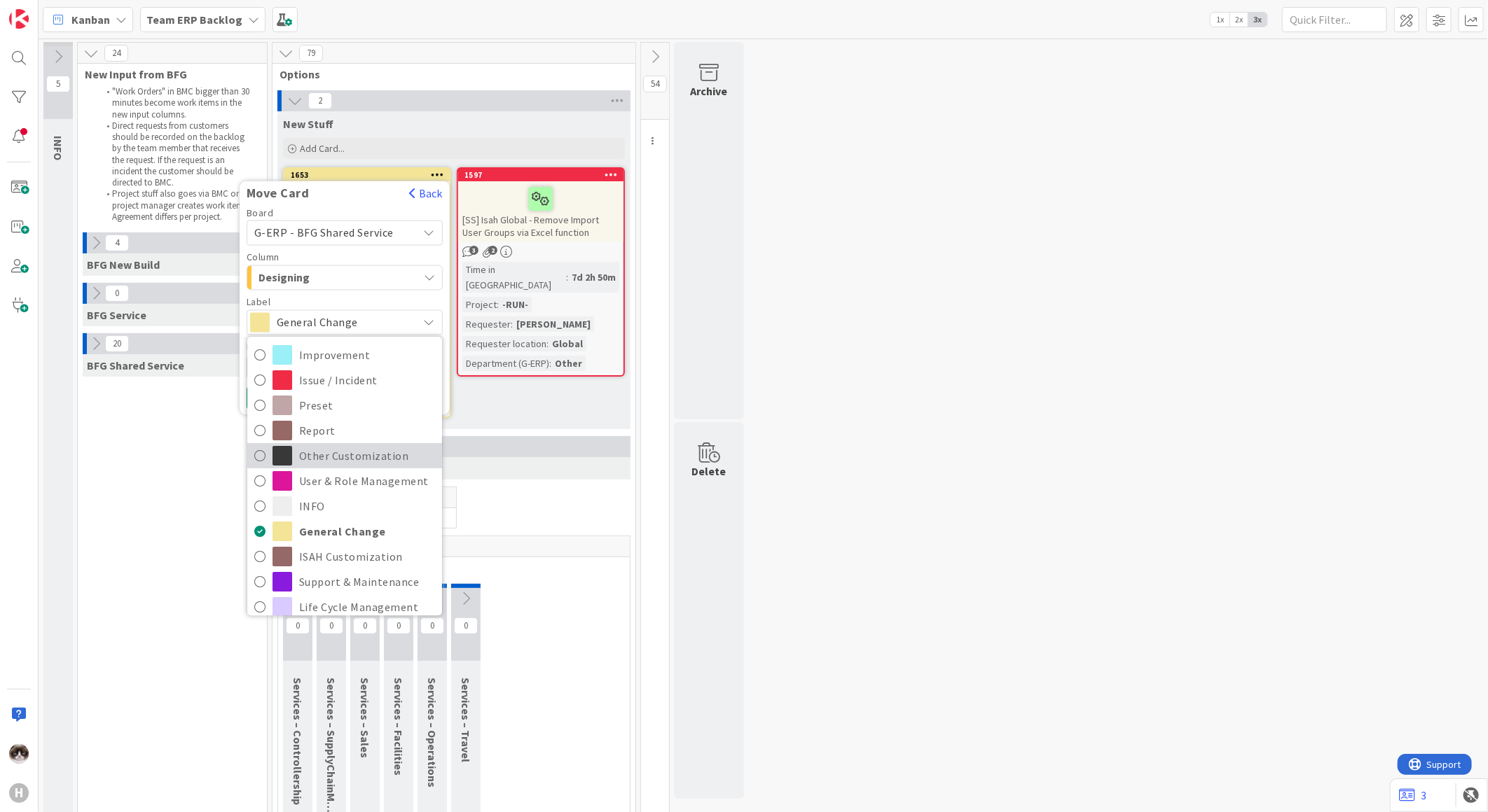
click at [348, 444] on link "Other Customization" at bounding box center [345, 456] width 195 height 25
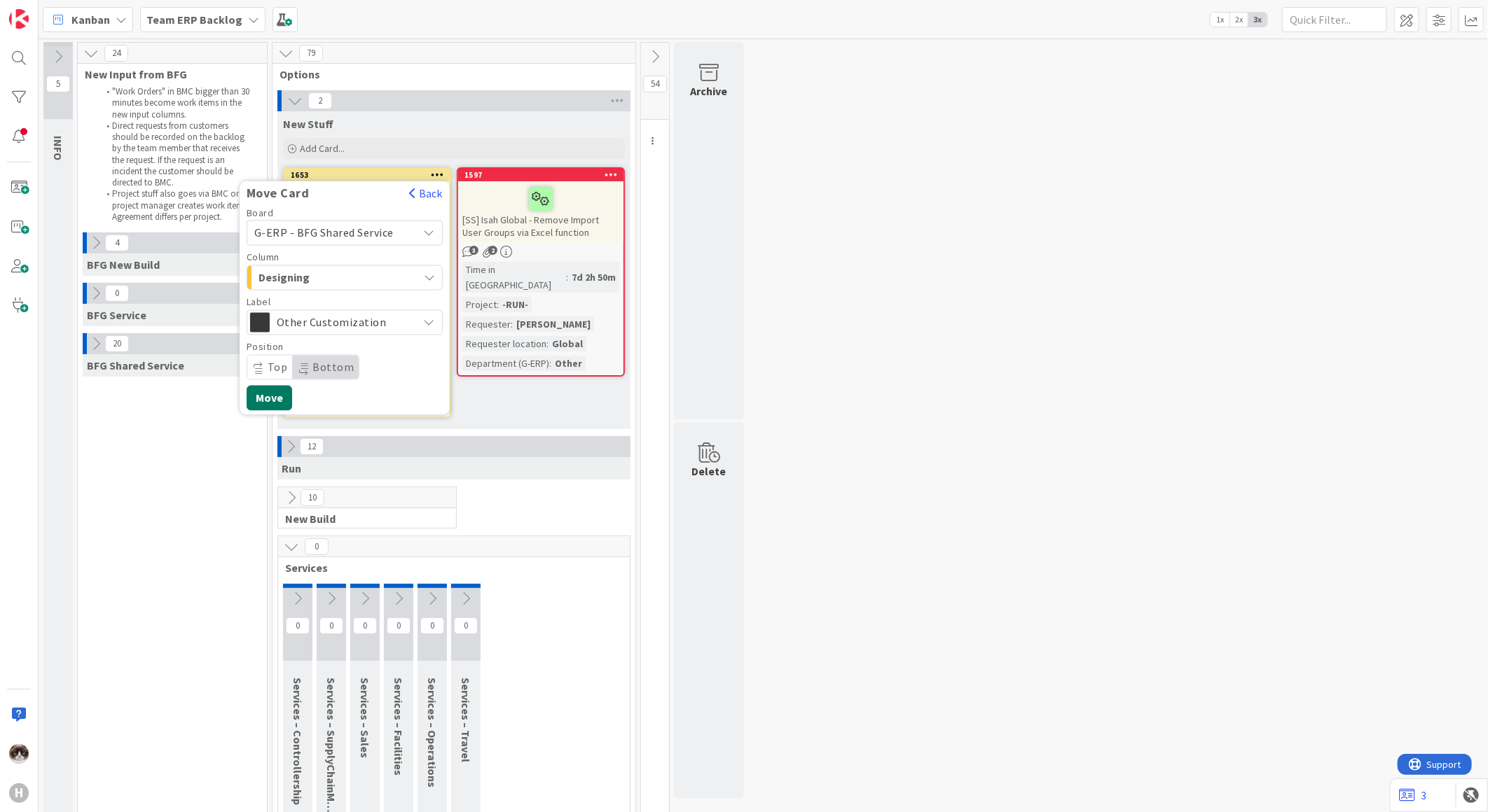
click at [263, 399] on button "Move" at bounding box center [269, 398] width 45 height 25
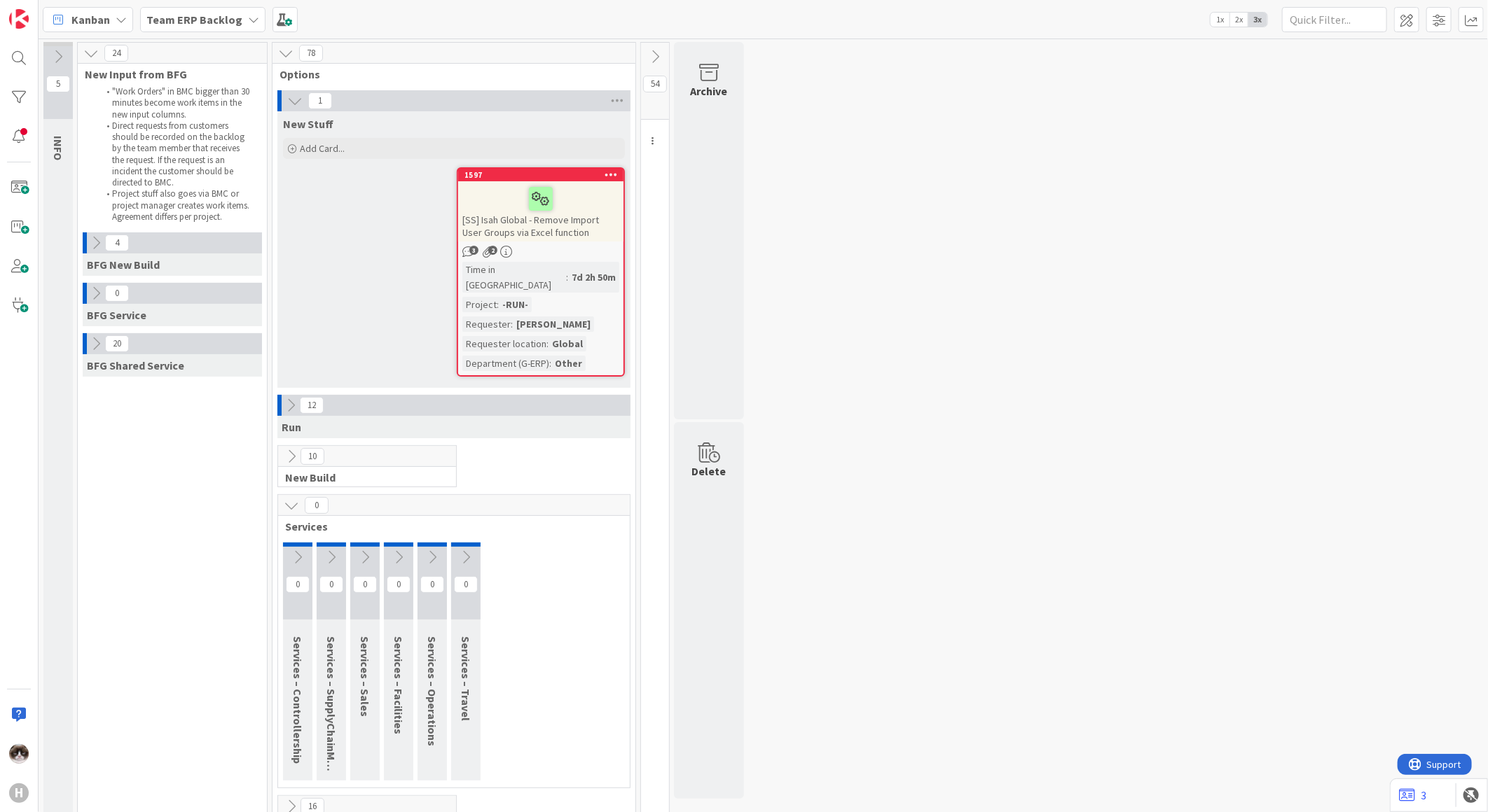
click at [196, 16] on b "Team ERP Backlog" at bounding box center [194, 19] width 96 height 14
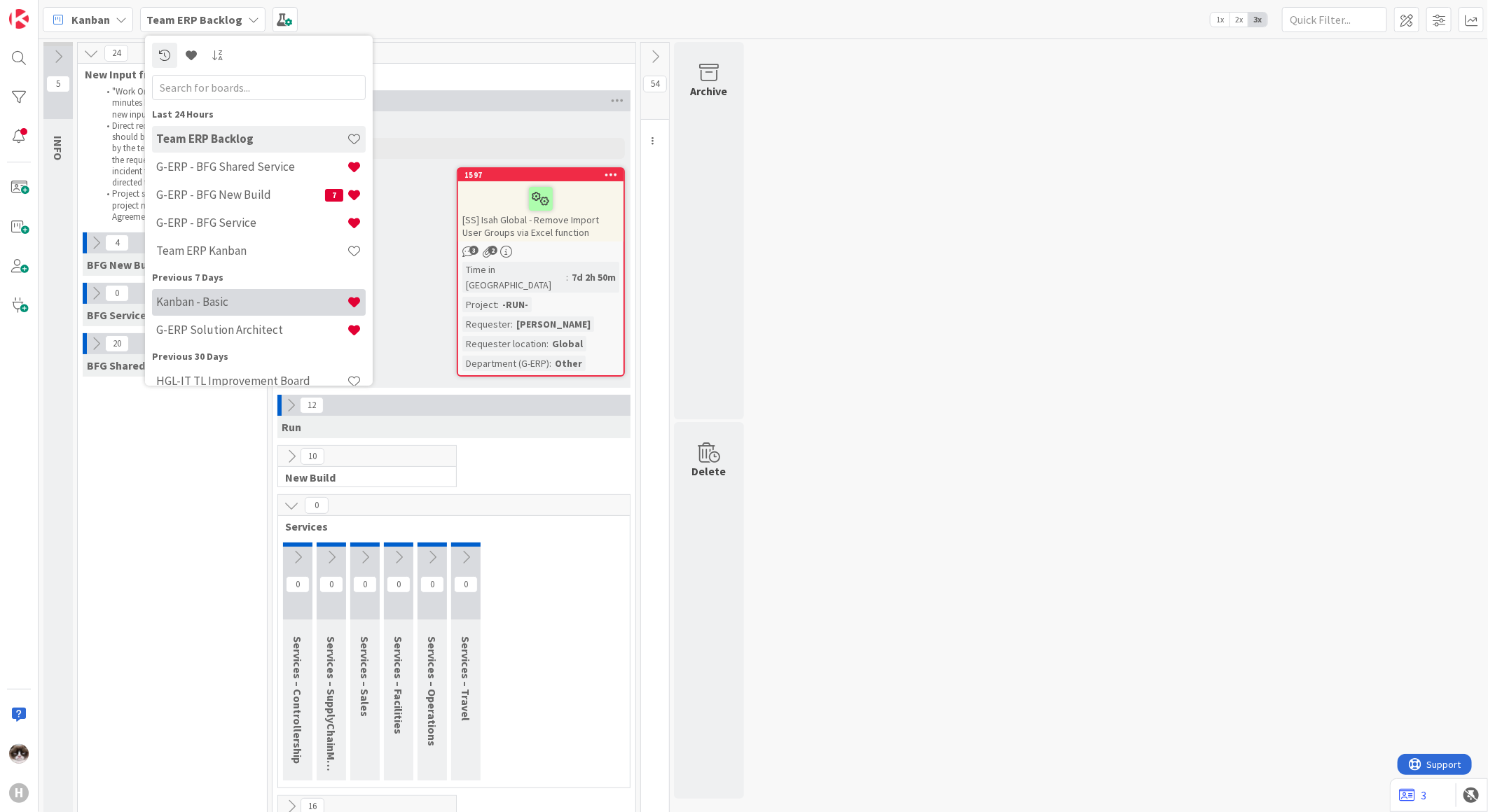
click at [238, 295] on h4 "Kanban - Basic" at bounding box center [251, 302] width 190 height 14
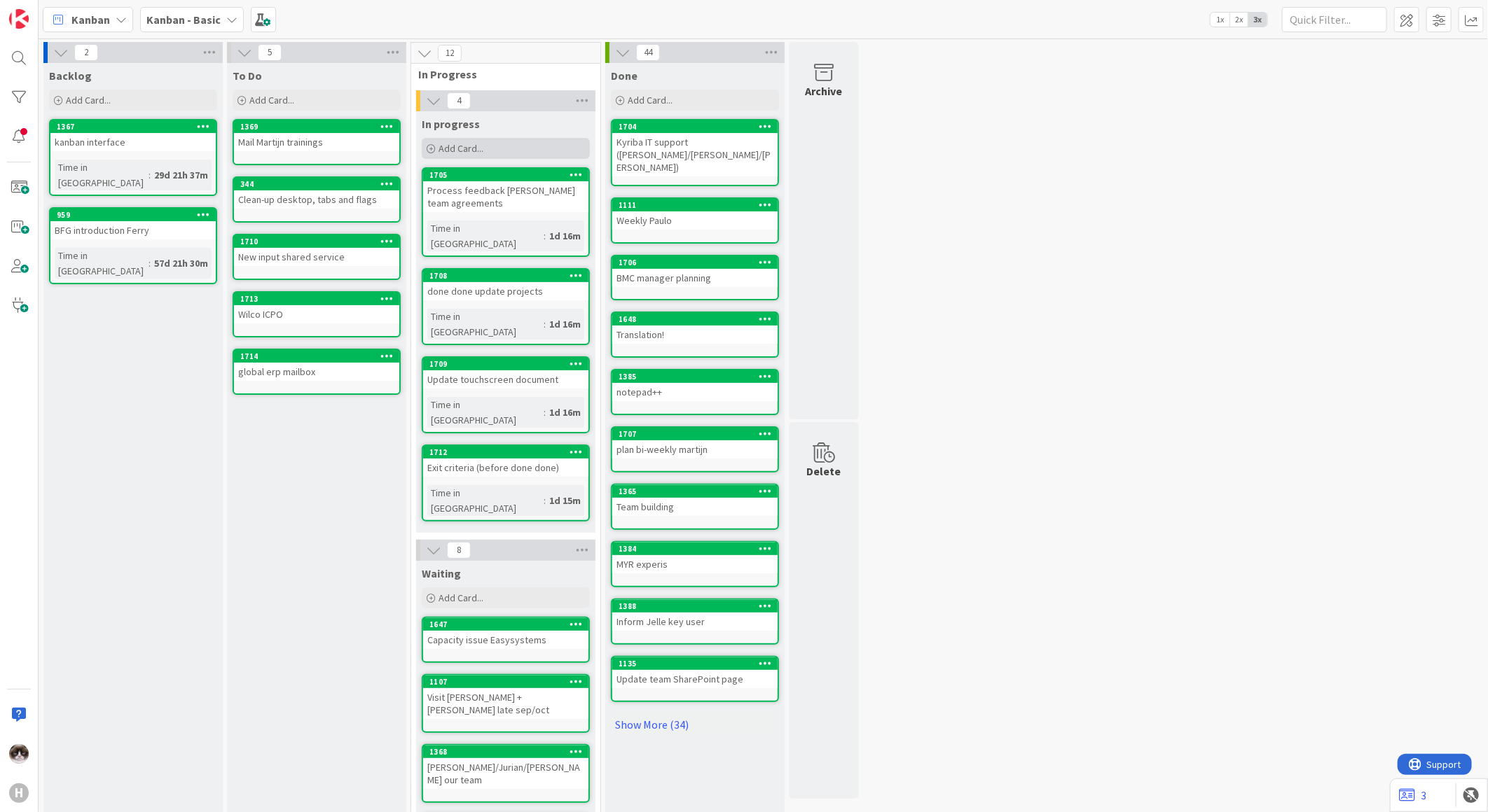
click at [450, 148] on span "Add Card..." at bounding box center [461, 148] width 45 height 13
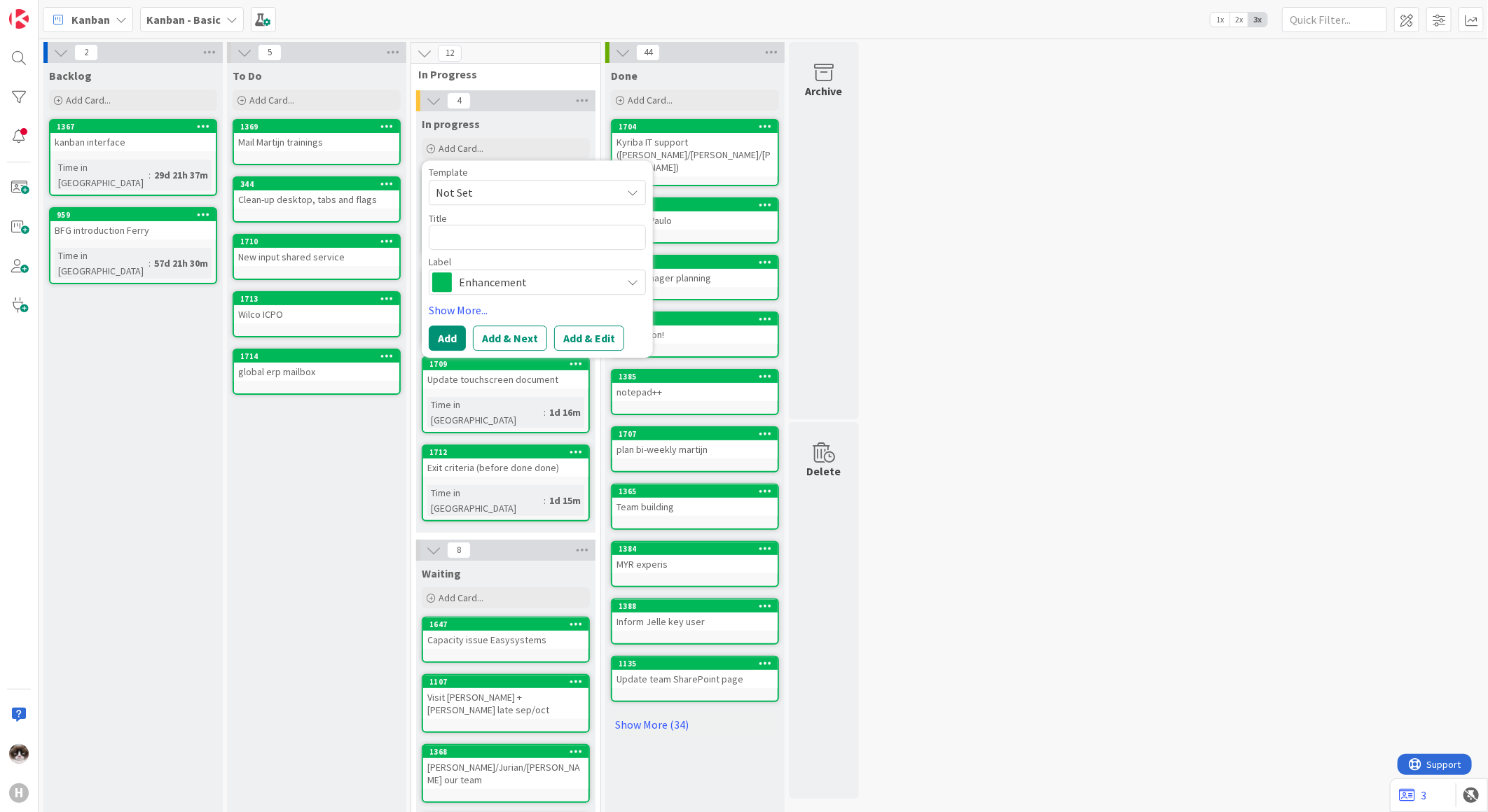
type textarea "x"
type textarea "k"
type textarea "x"
type textarea "ko"
type textarea "x"
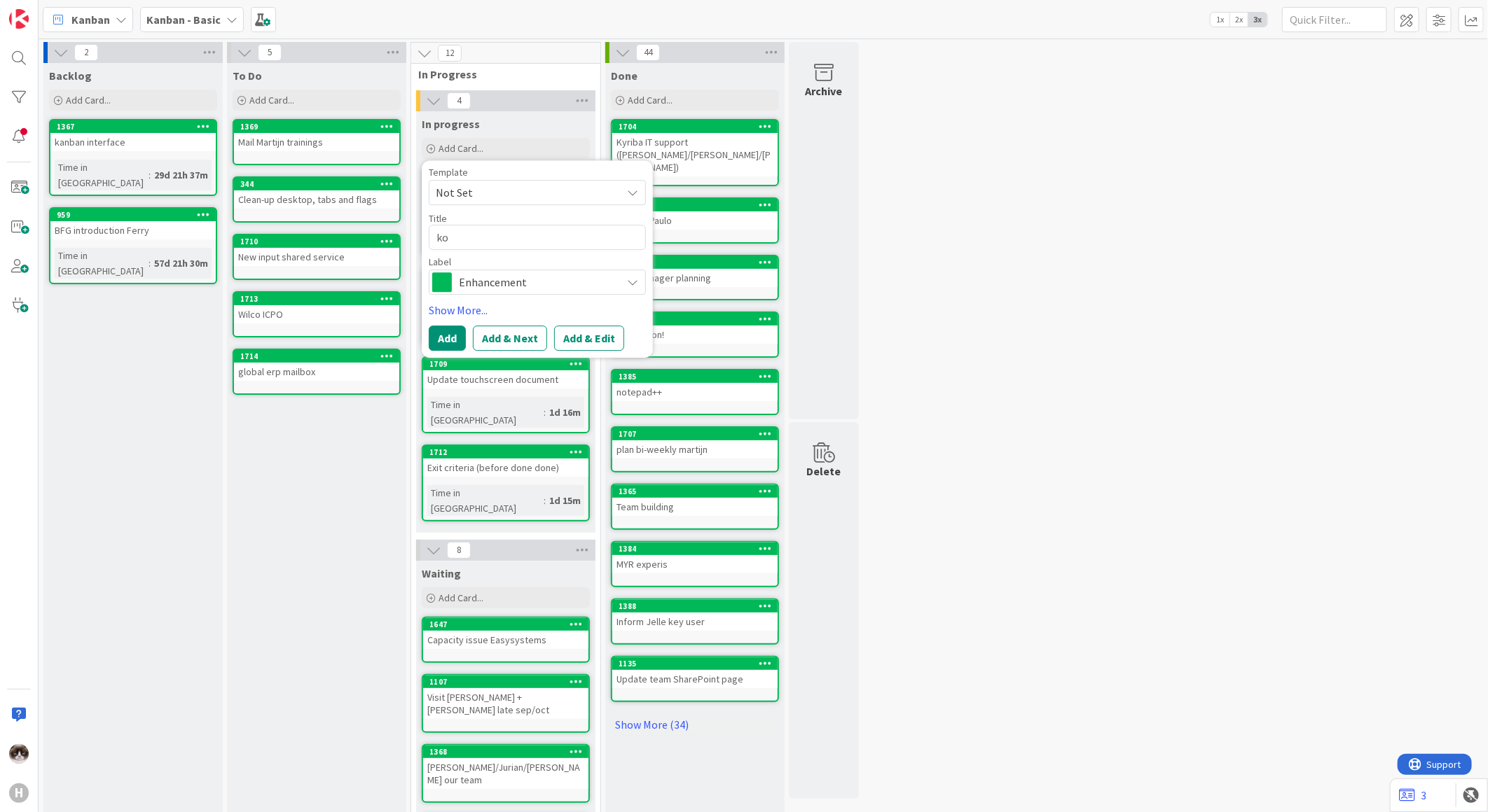
type textarea "koe"
type textarea "x"
type textarea "koen"
type textarea "x"
type textarea "koen"
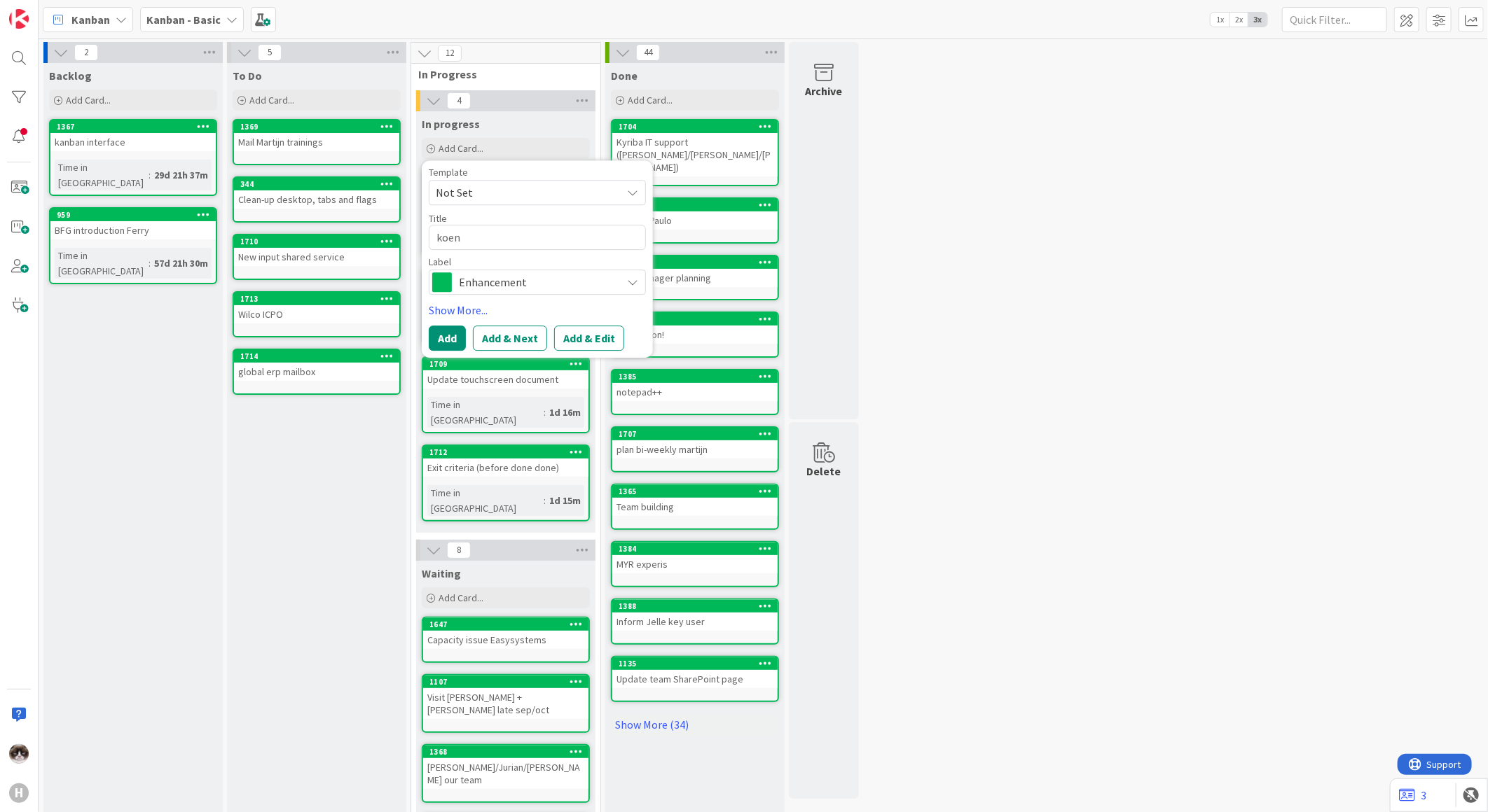
type textarea "x"
type textarea "koen m"
type textarea "x"
type textarea "koen mu"
type textarea "x"
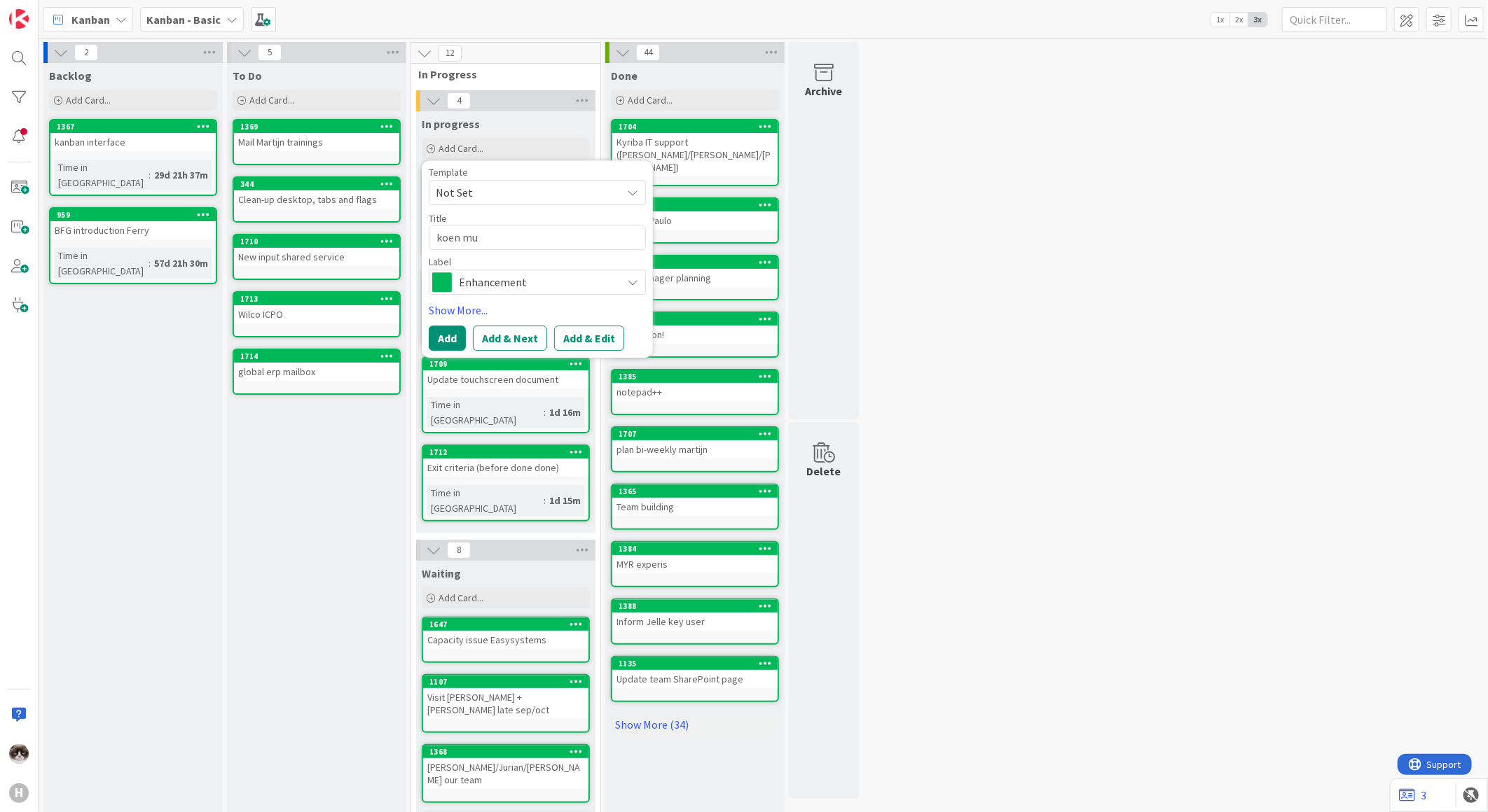
type textarea "koen mul"
type textarea "x"
type textarea "koen mult"
type textarea "x"
type textarea "koen multi"
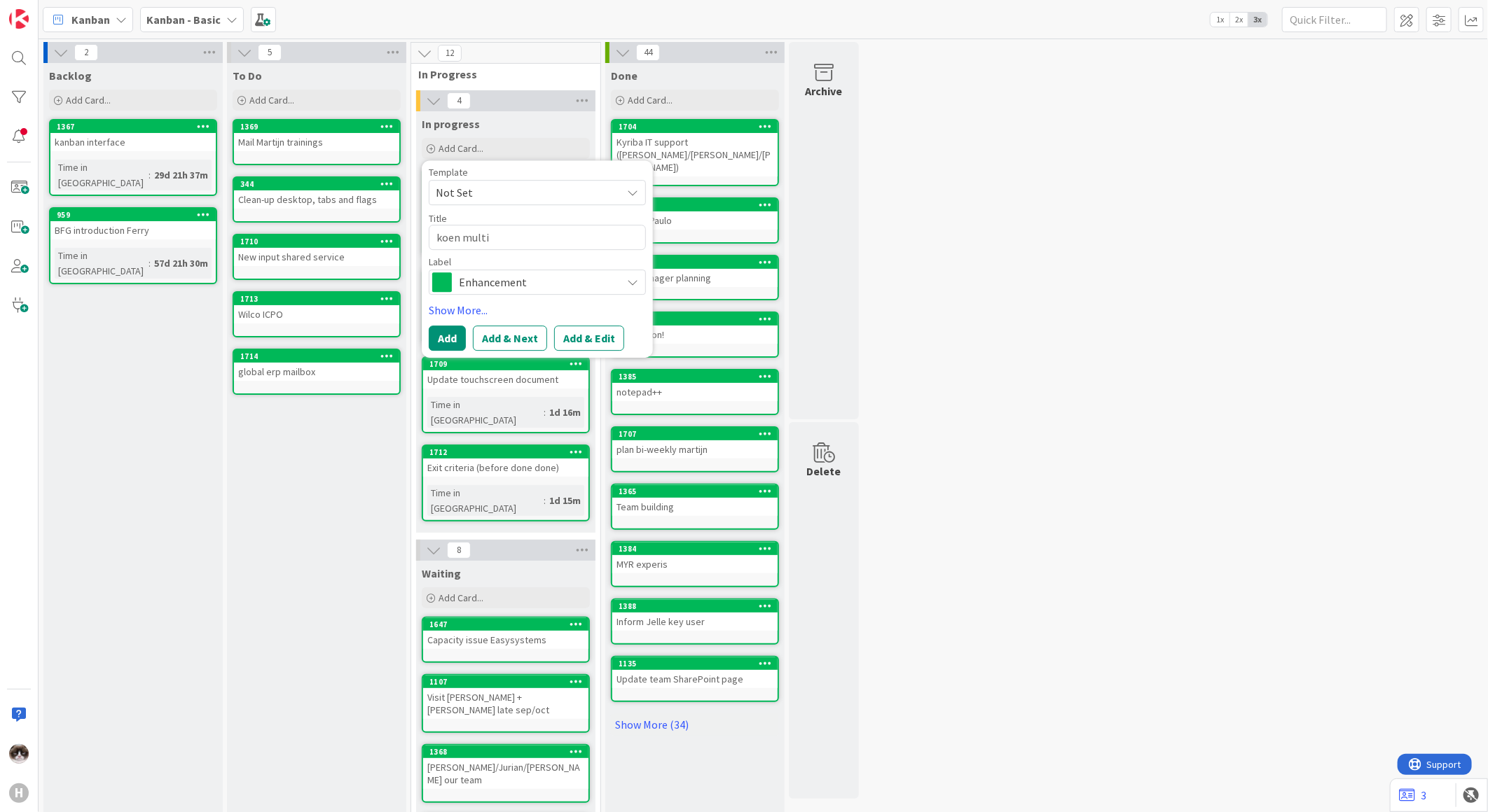
type textarea "x"
type textarea "koen multi"
type textarea "x"
type textarea "koen multi c"
type textarea "x"
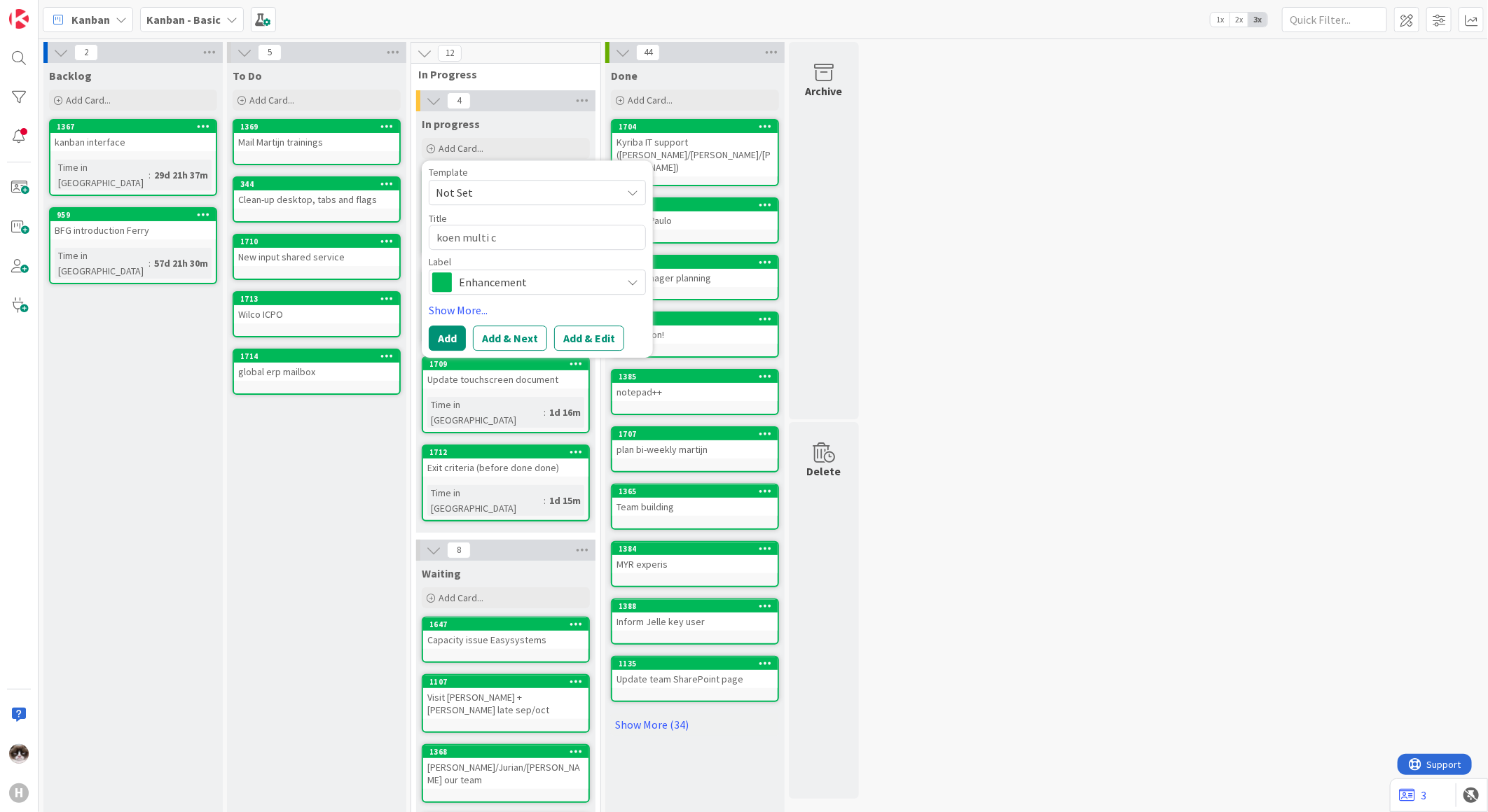
type textarea "koen multi co"
type textarea "x"
type textarea "koen multi com"
type textarea "x"
type textarea "koen multi comp"
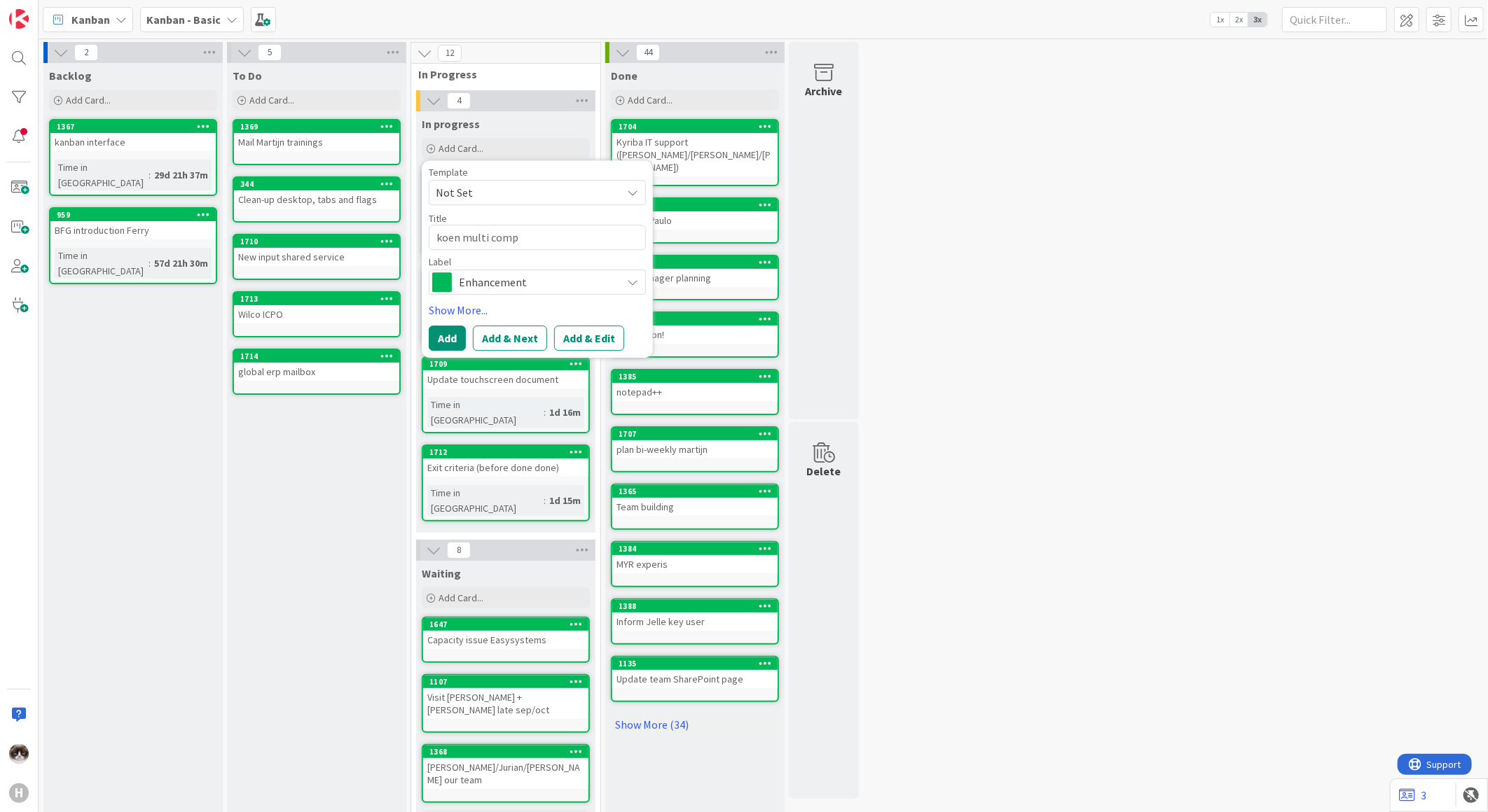
type textarea "x"
type textarea "koen multi compa"
type textarea "x"
type textarea "koen multi compan"
type textarea "x"
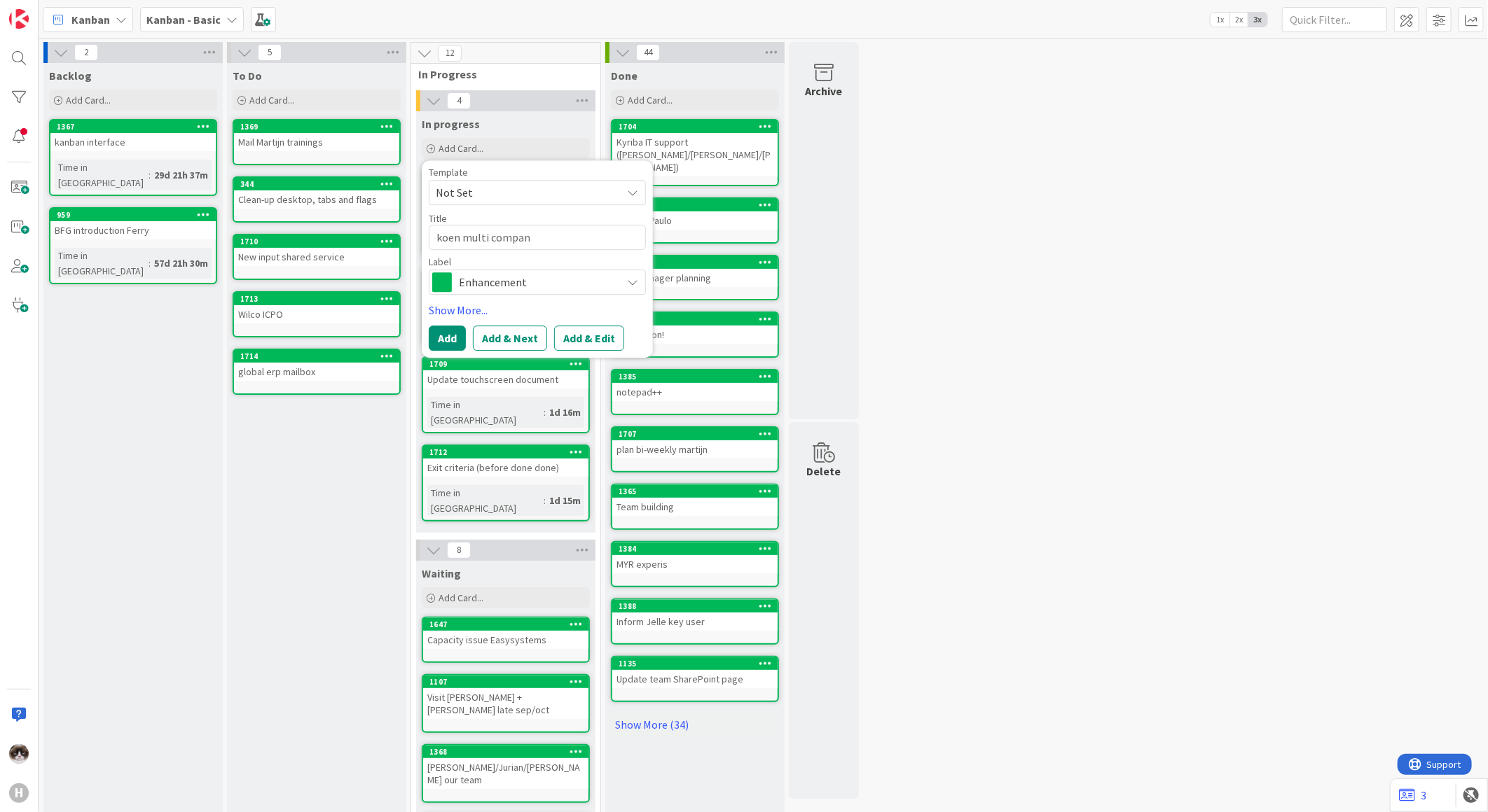
type textarea "koen multi company"
type textarea "x"
type textarea "koen multi company"
type textarea "x"
type textarea "koen multi company h"
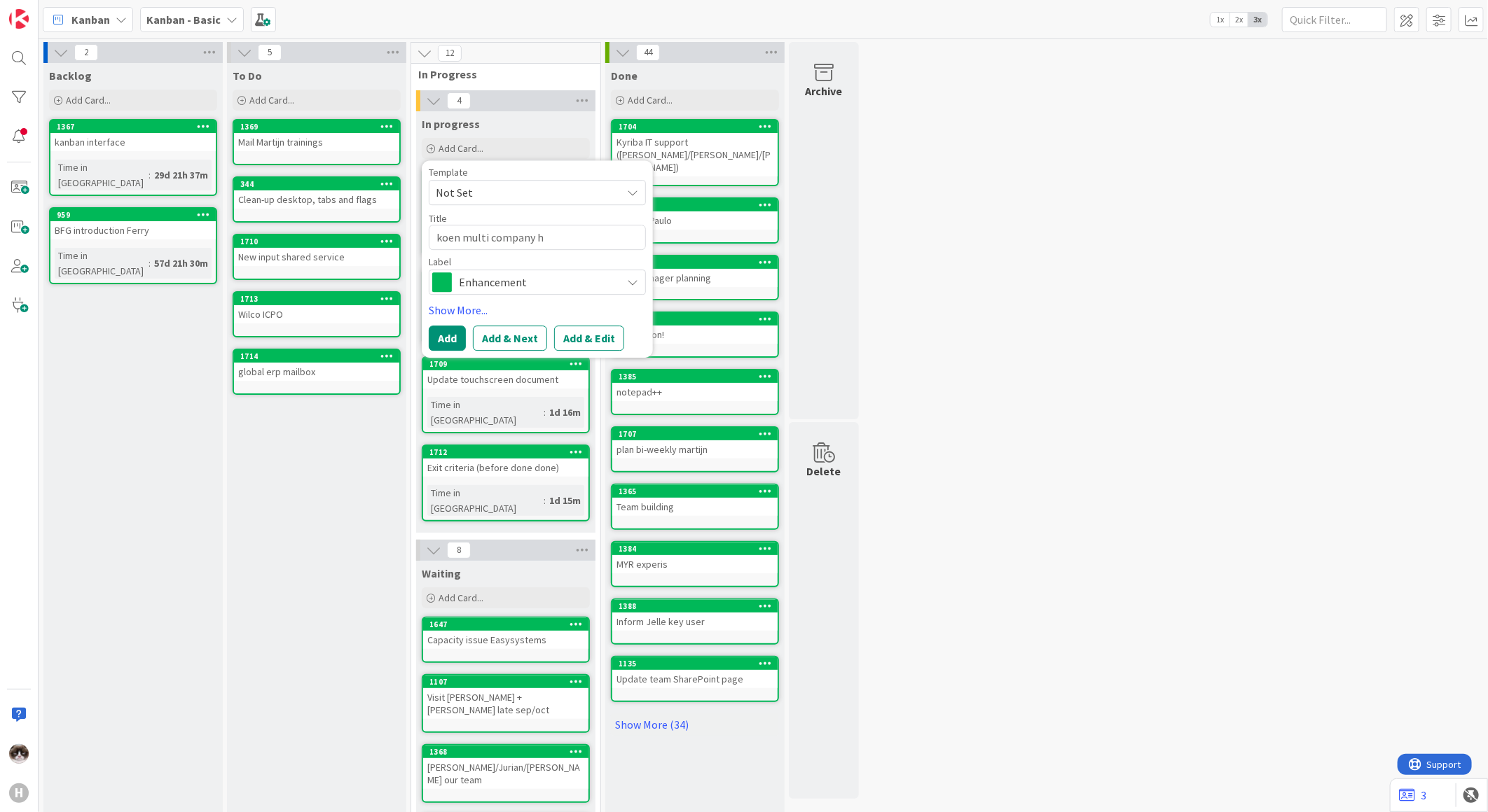
type textarea "x"
type textarea "koen multi company hn"
type textarea "x"
type textarea "koen multi company hnl"
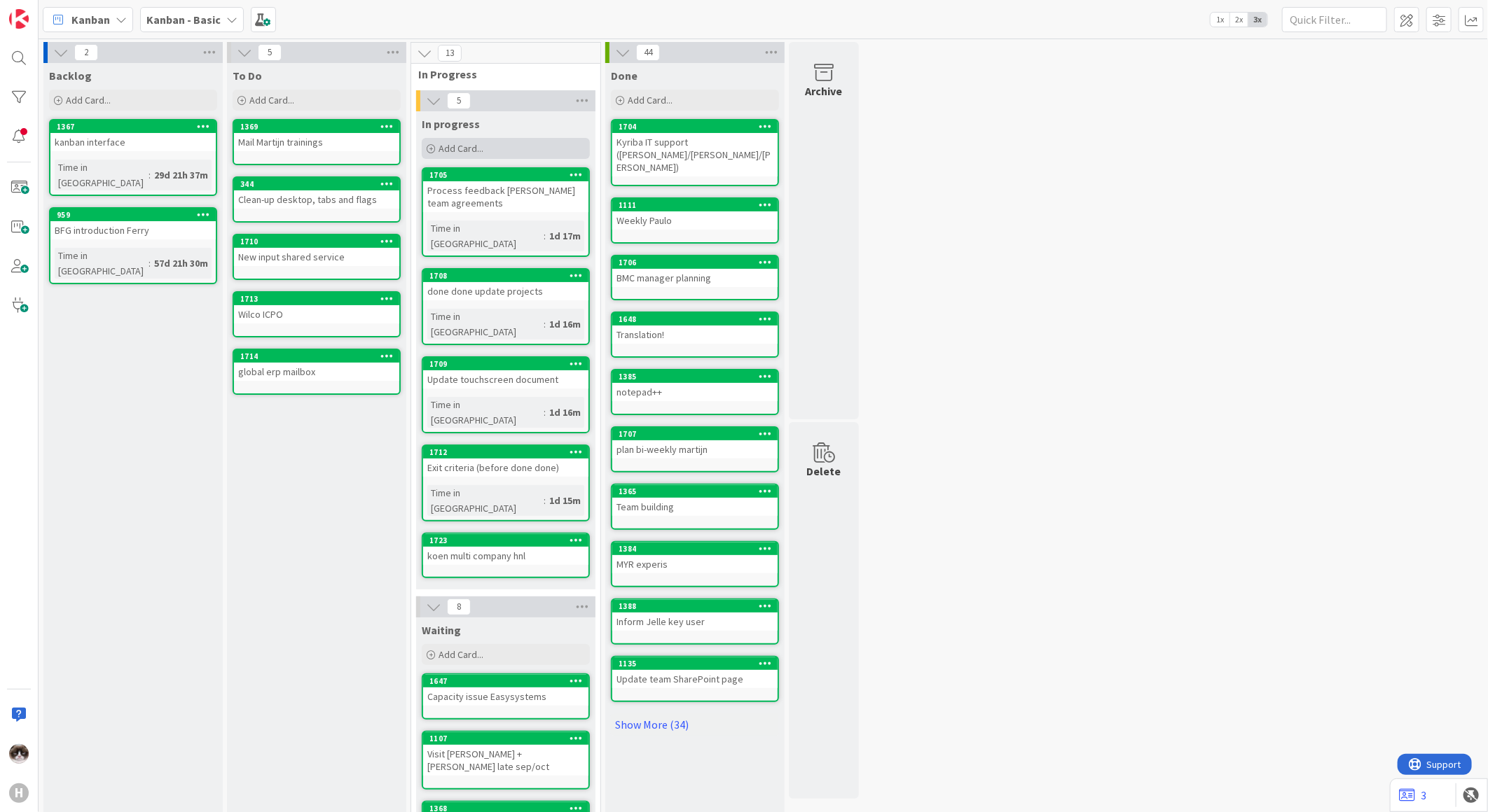
click at [464, 152] on span "Add Card..." at bounding box center [461, 148] width 45 height 13
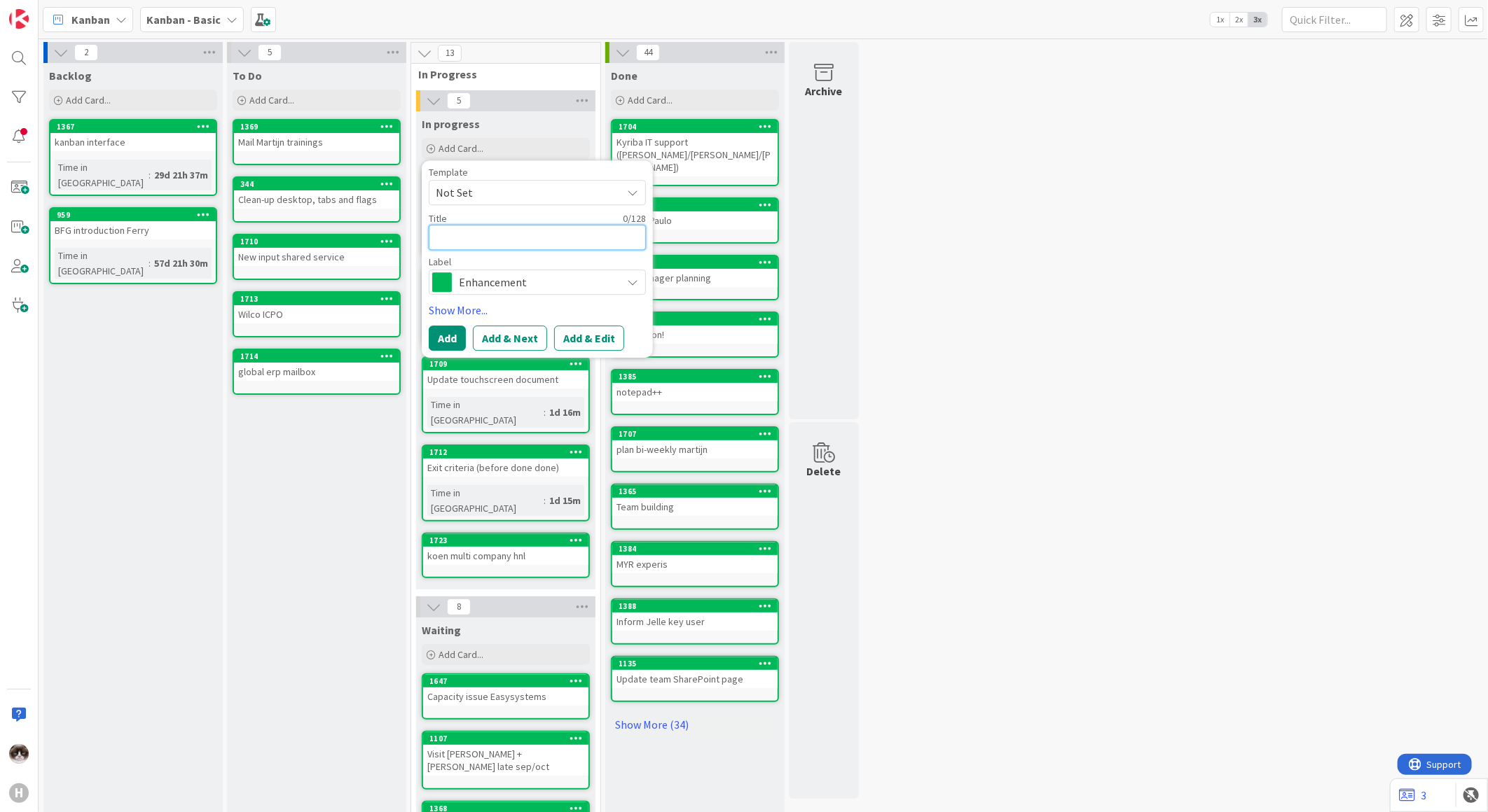
type textarea "x"
type textarea "j"
type textarea "x"
type textarea "js"
type textarea "x"
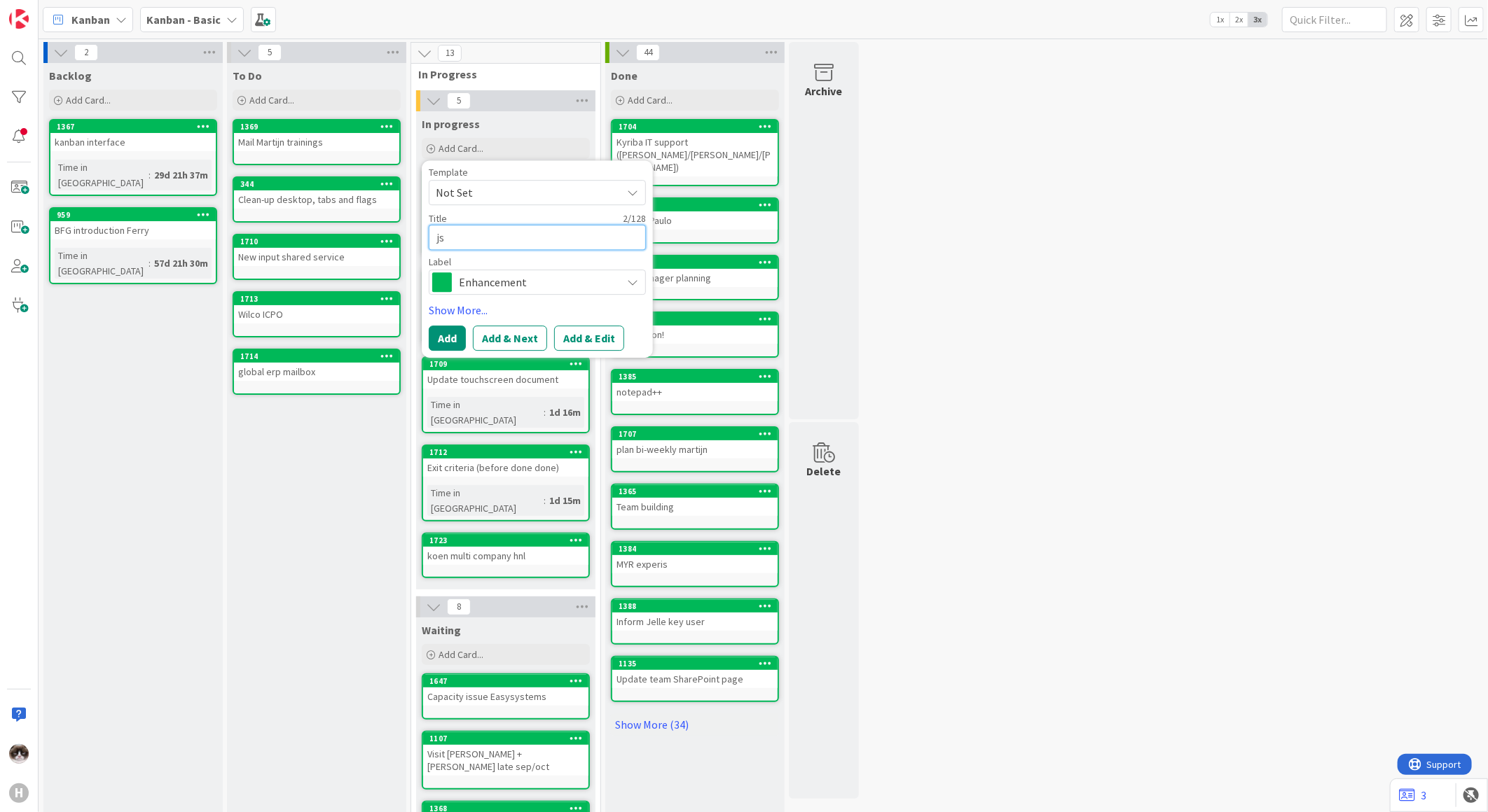
type textarea "j"
type textarea "x"
type textarea "jo"
type textarea "x"
type textarea "joe"
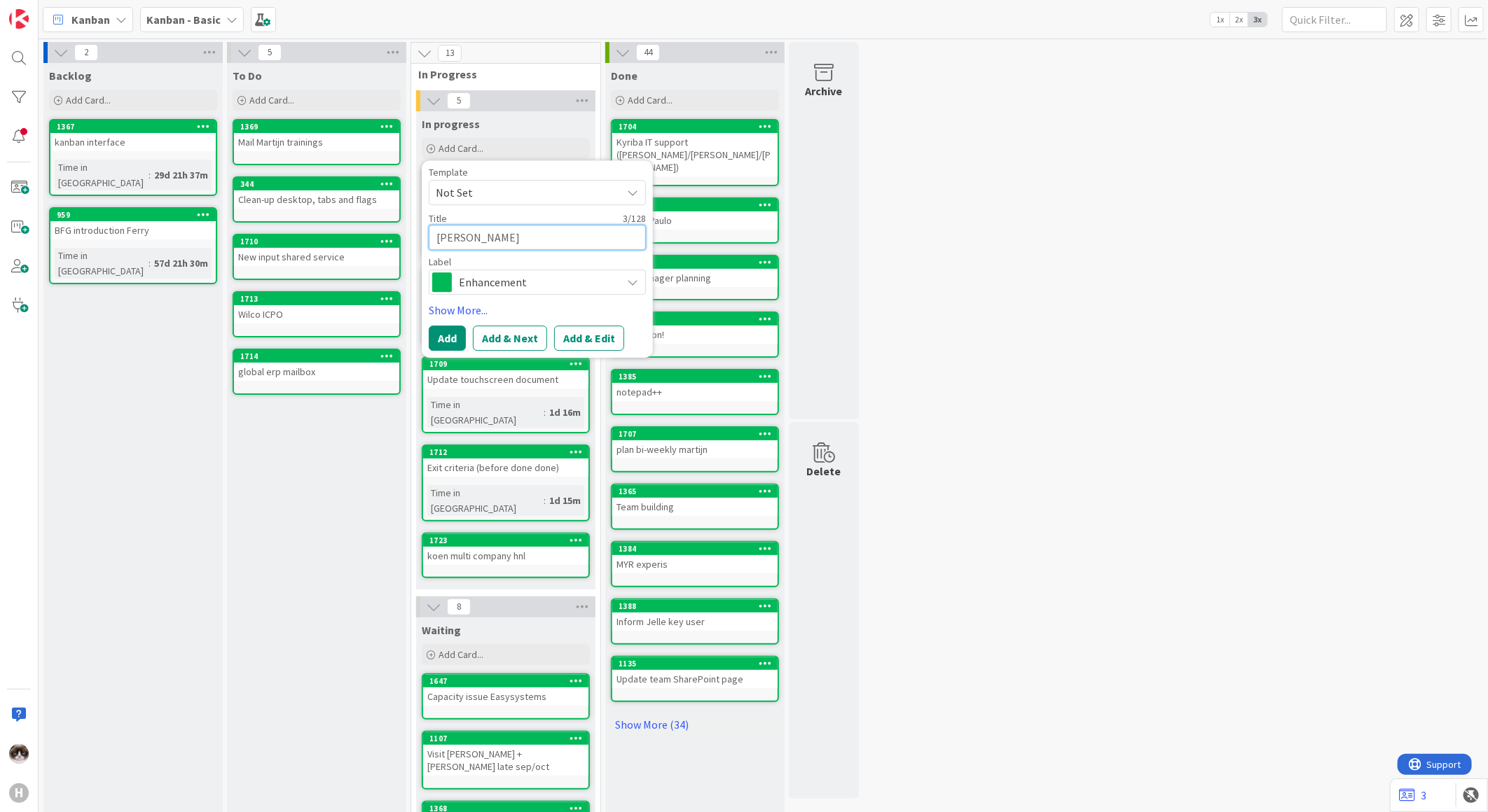
type textarea "x"
type textarea "joef"
type textarea "x"
type textarea "joef"
type textarea "x"
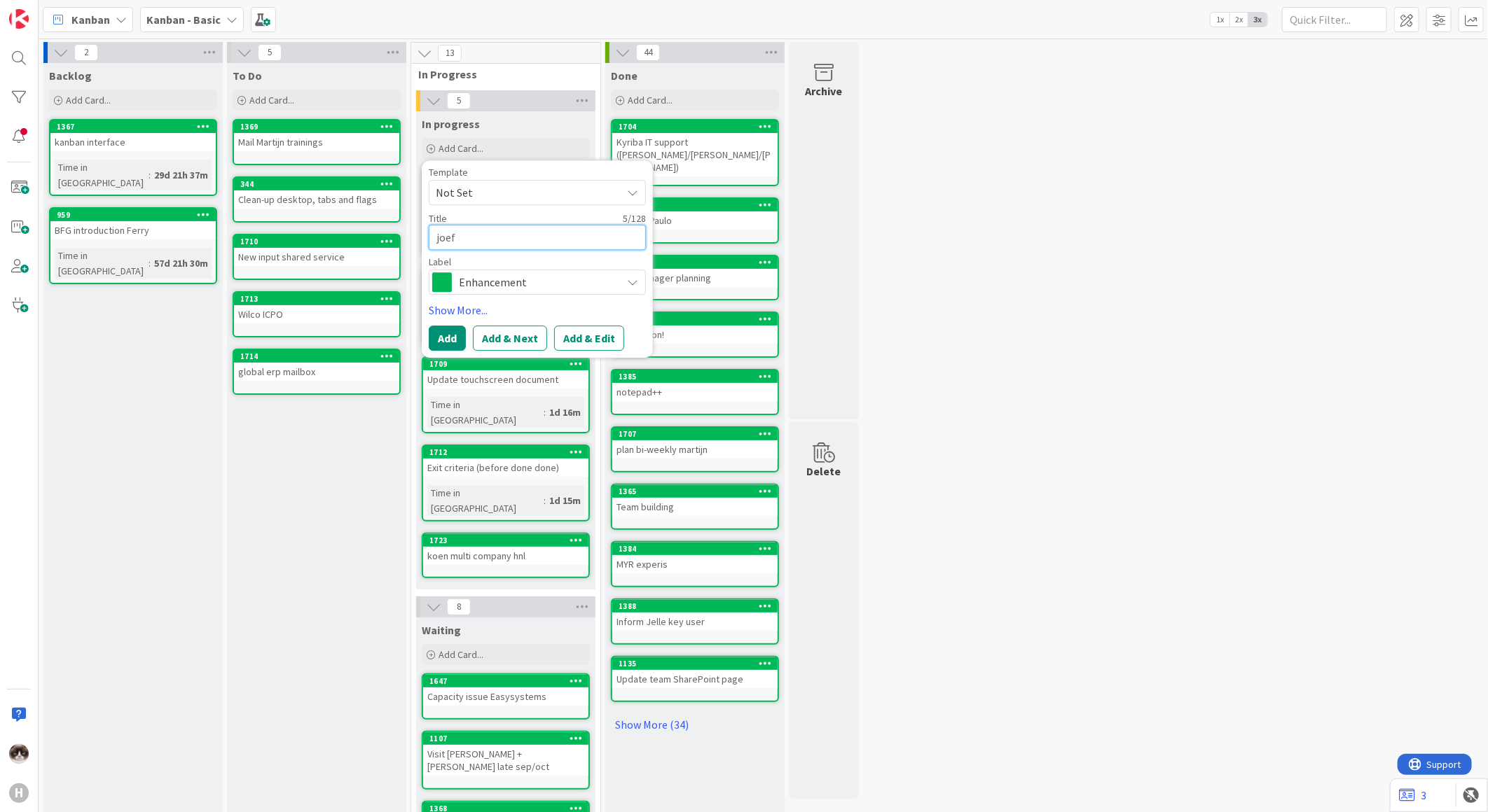
type textarea "joef"
type textarea "x"
type textarea "joe"
type textarea "x"
type textarea "jo"
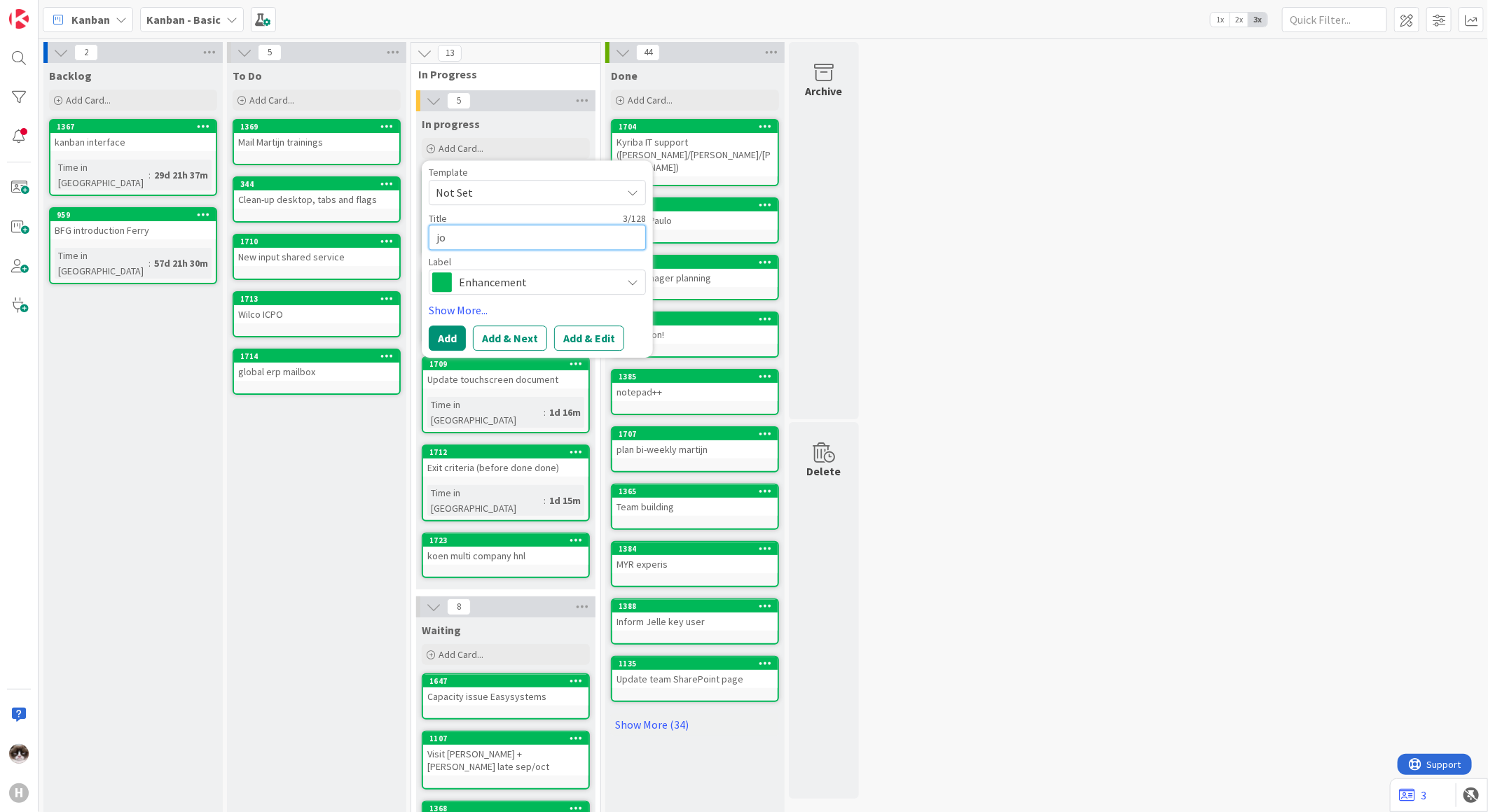
type textarea "x"
type textarea "jos"
type textarea "x"
type textarea "joso"
type textarea "x"
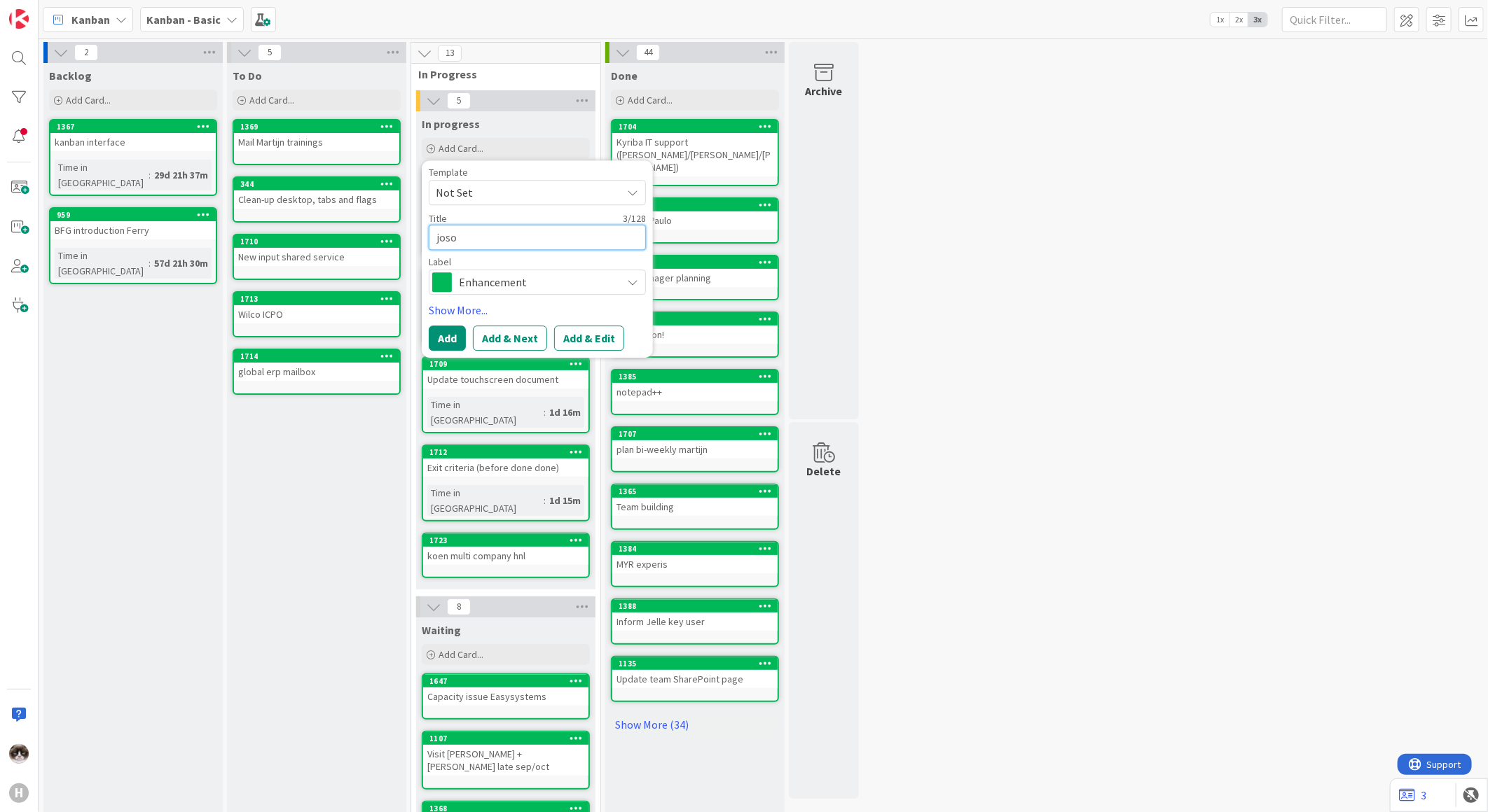
type textarea "jos"
type textarea "x"
type textarea "jose"
type textarea "x"
type textarea "josef"
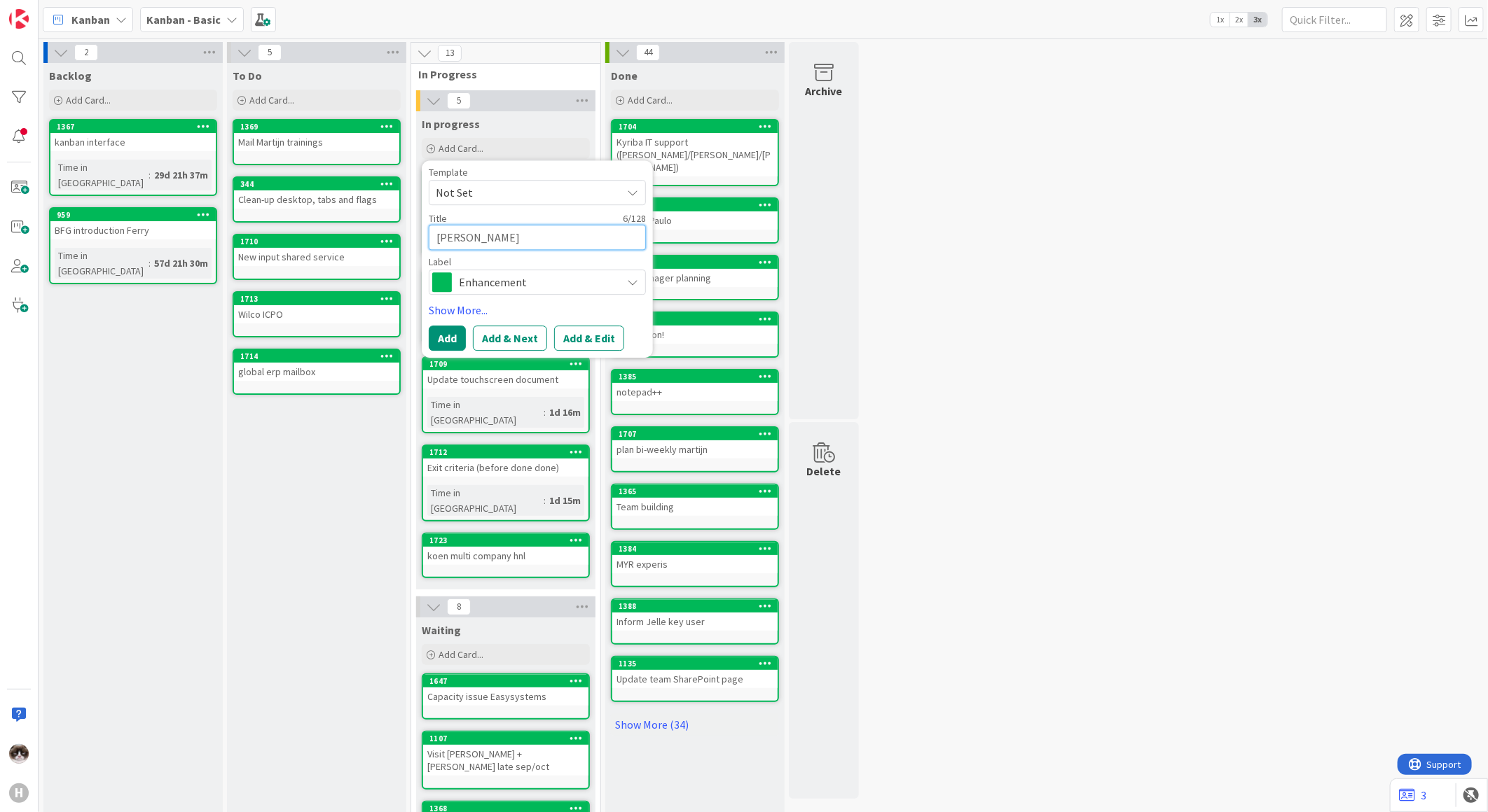
type textarea "x"
type textarea "josef m"
type textarea "x"
type textarea "josef"
type textarea "x"
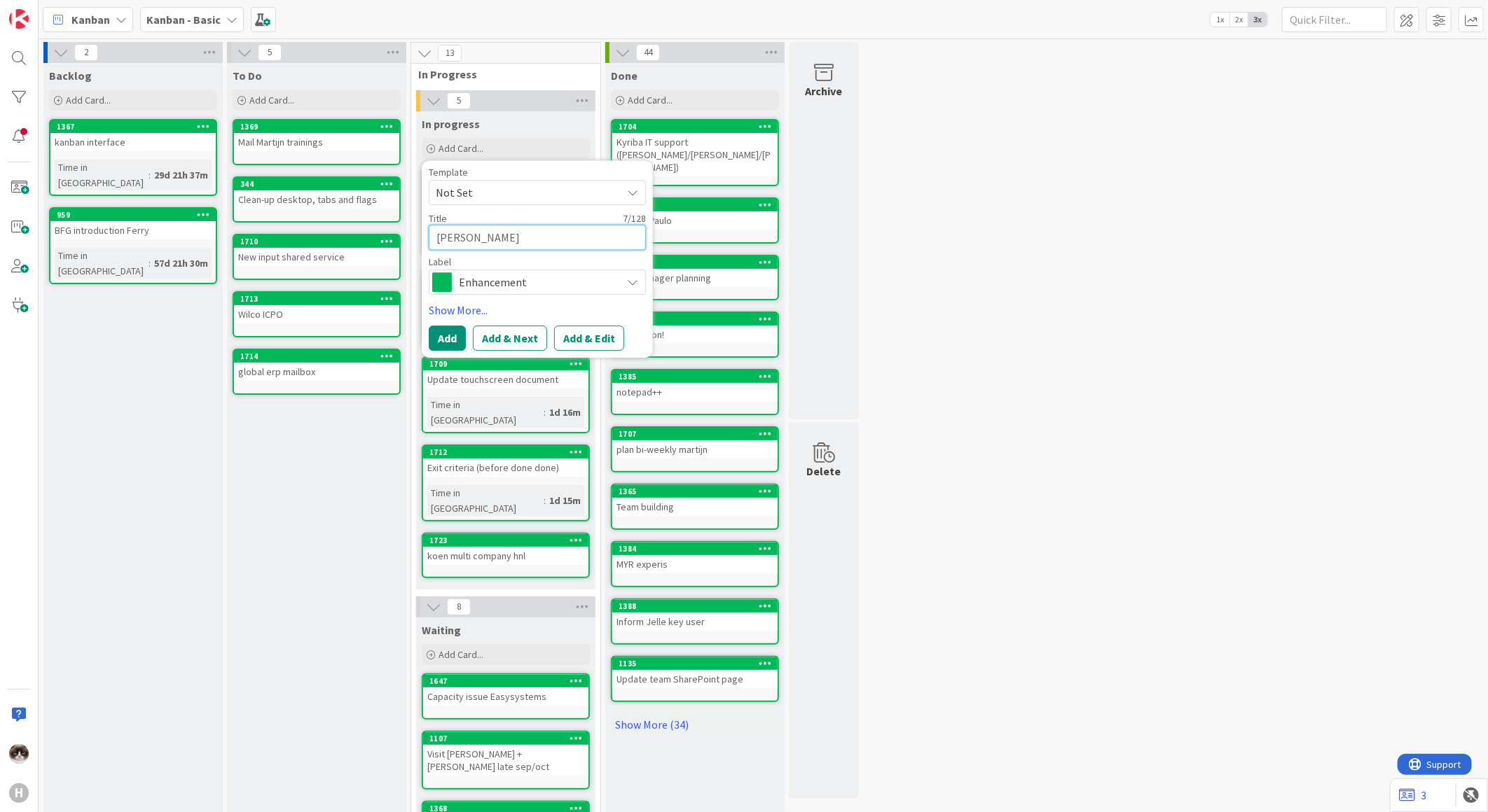
type textarea "josef b"
type textarea "x"
type textarea "josef bm"
type textarea "x"
type textarea "josef bmc"
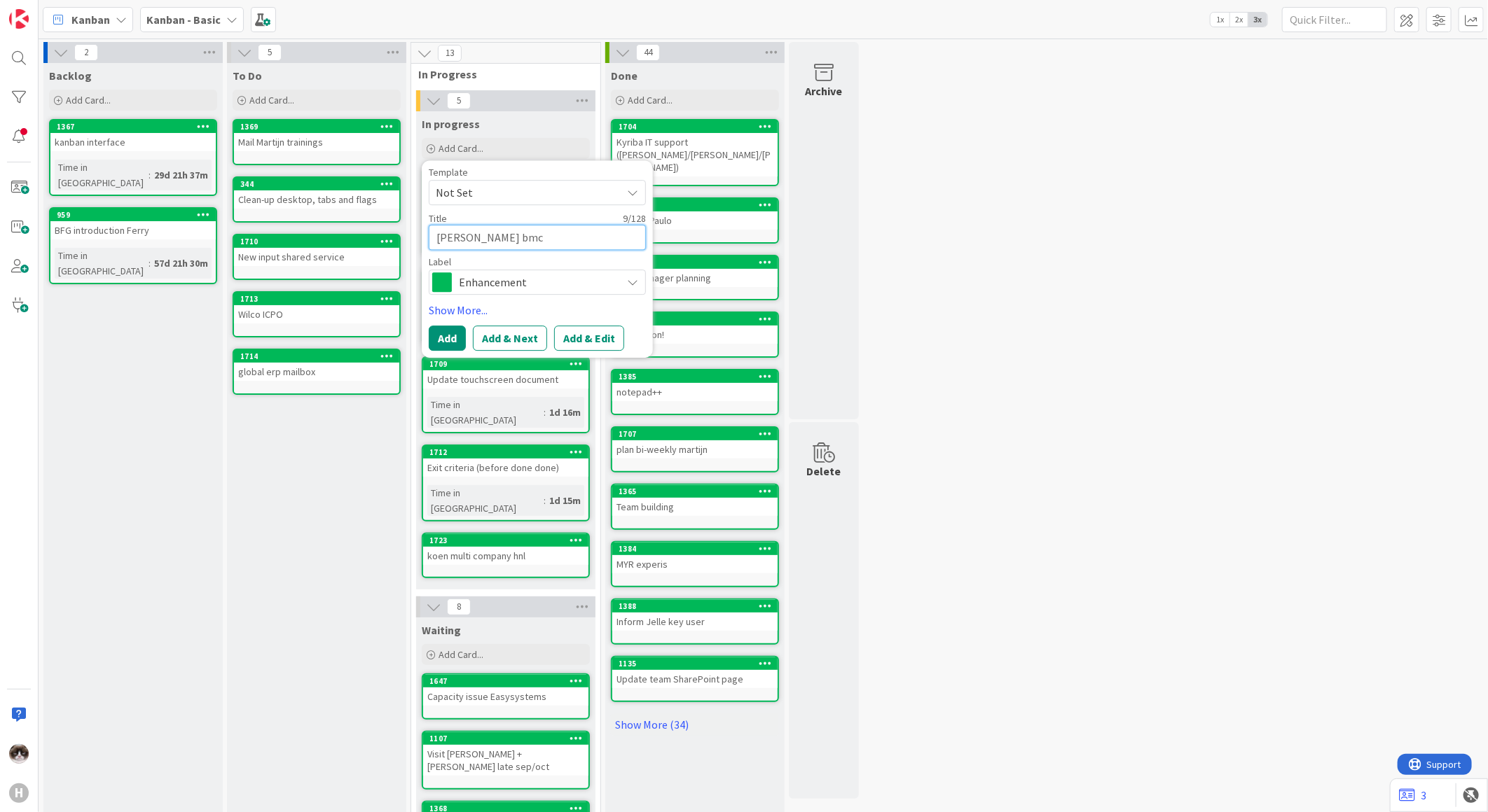
type textarea "x"
type textarea "josef bmc"
type textarea "x"
type textarea "josef bmc m"
type textarea "x"
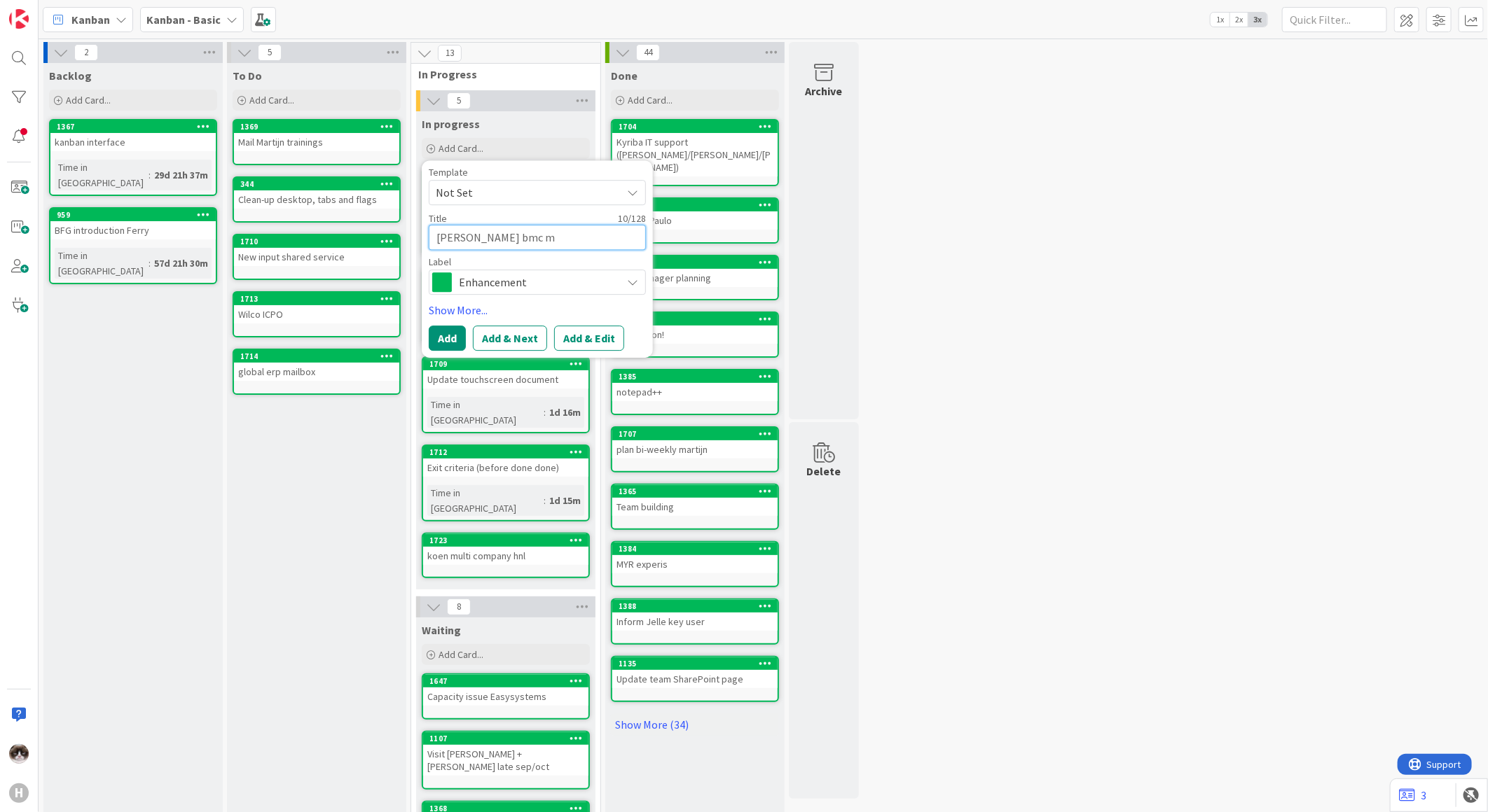
type textarea "josef bmc ma"
type textarea "x"
type textarea "josef bmc man"
type textarea "x"
type textarea "josef bmc mana"
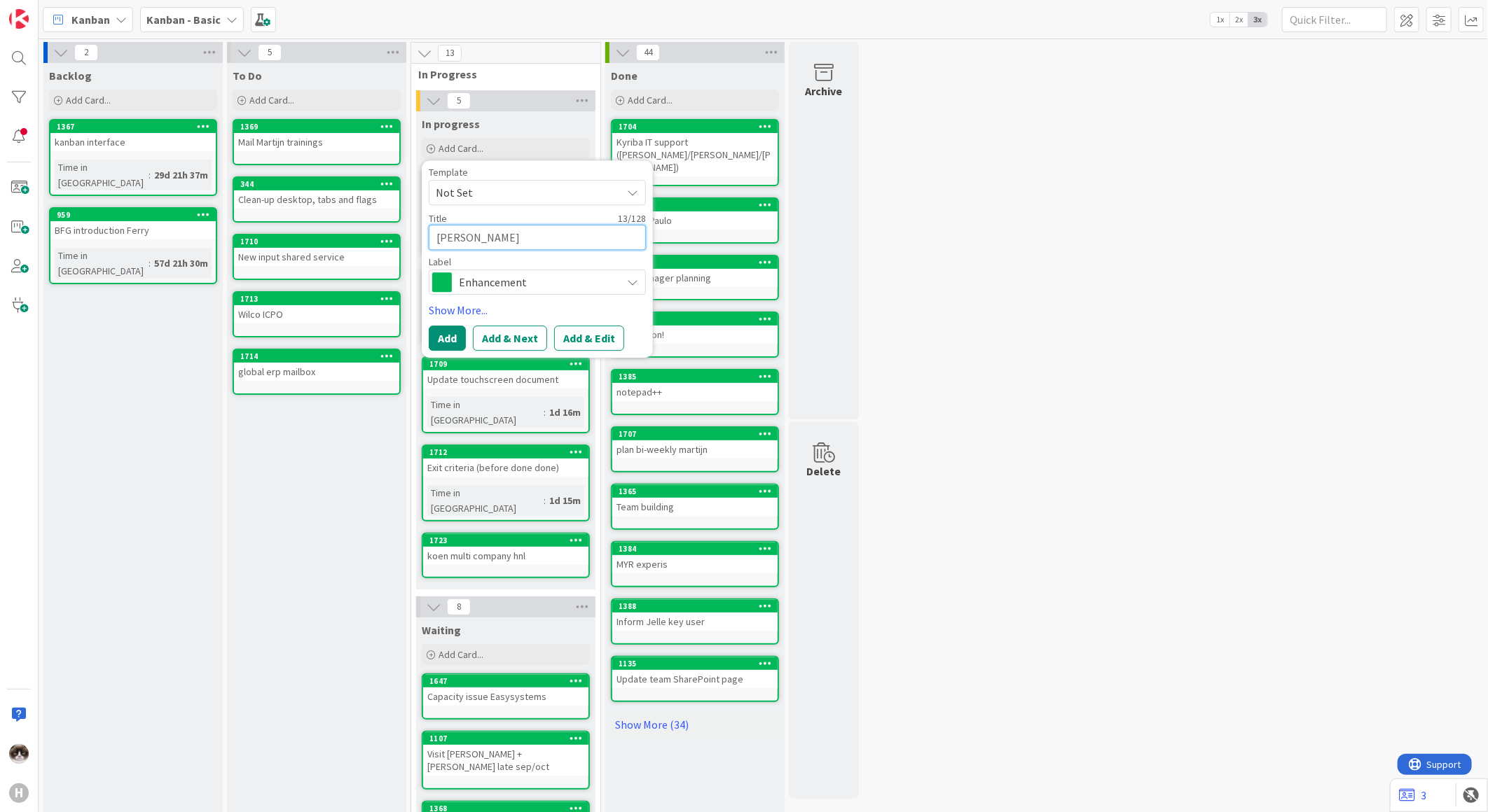
type textarea "x"
type textarea "josef bmc manag"
type textarea "x"
type textarea "josef bmc manage"
type textarea "x"
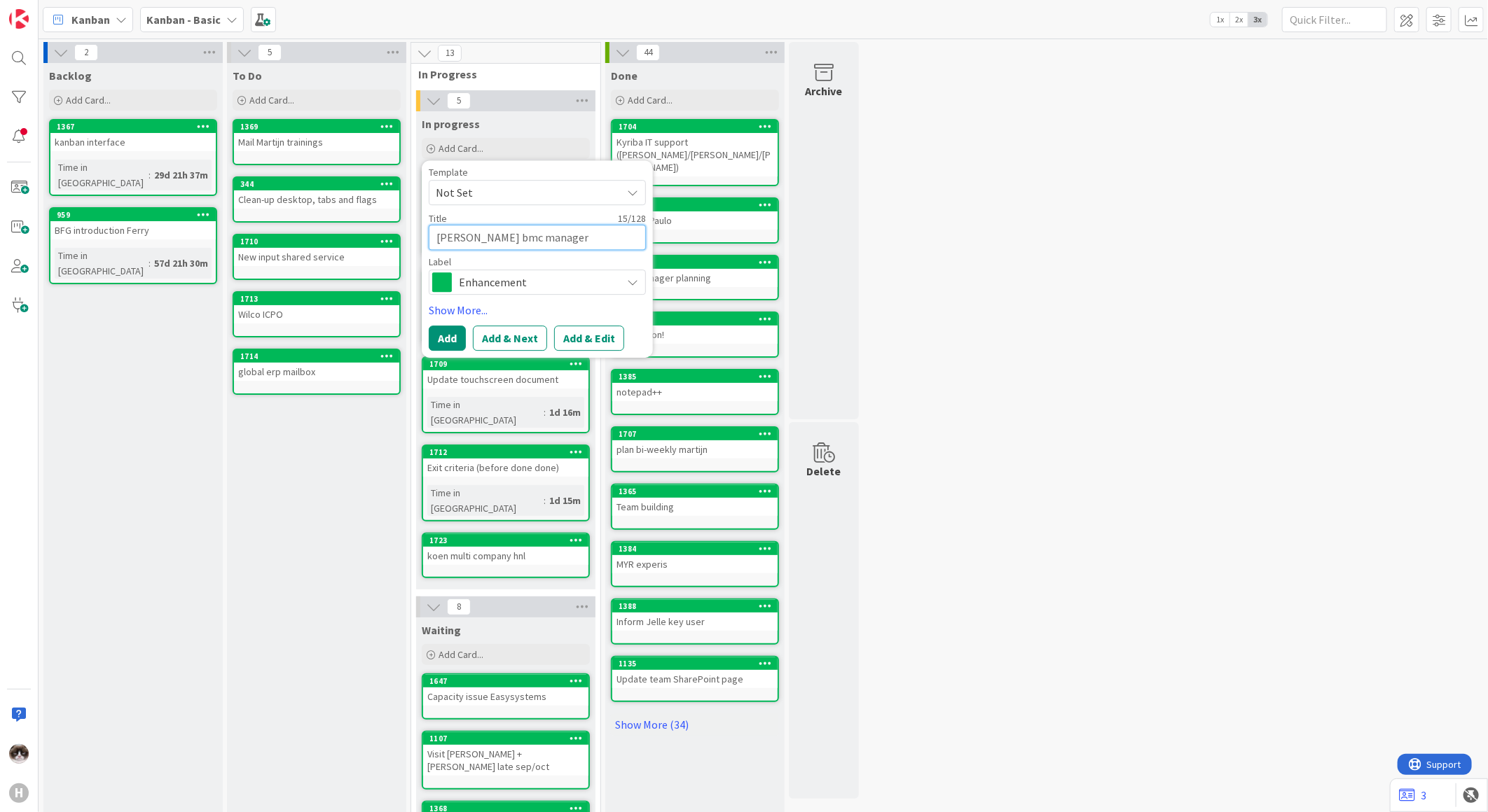
type textarea "josef bmc manager"
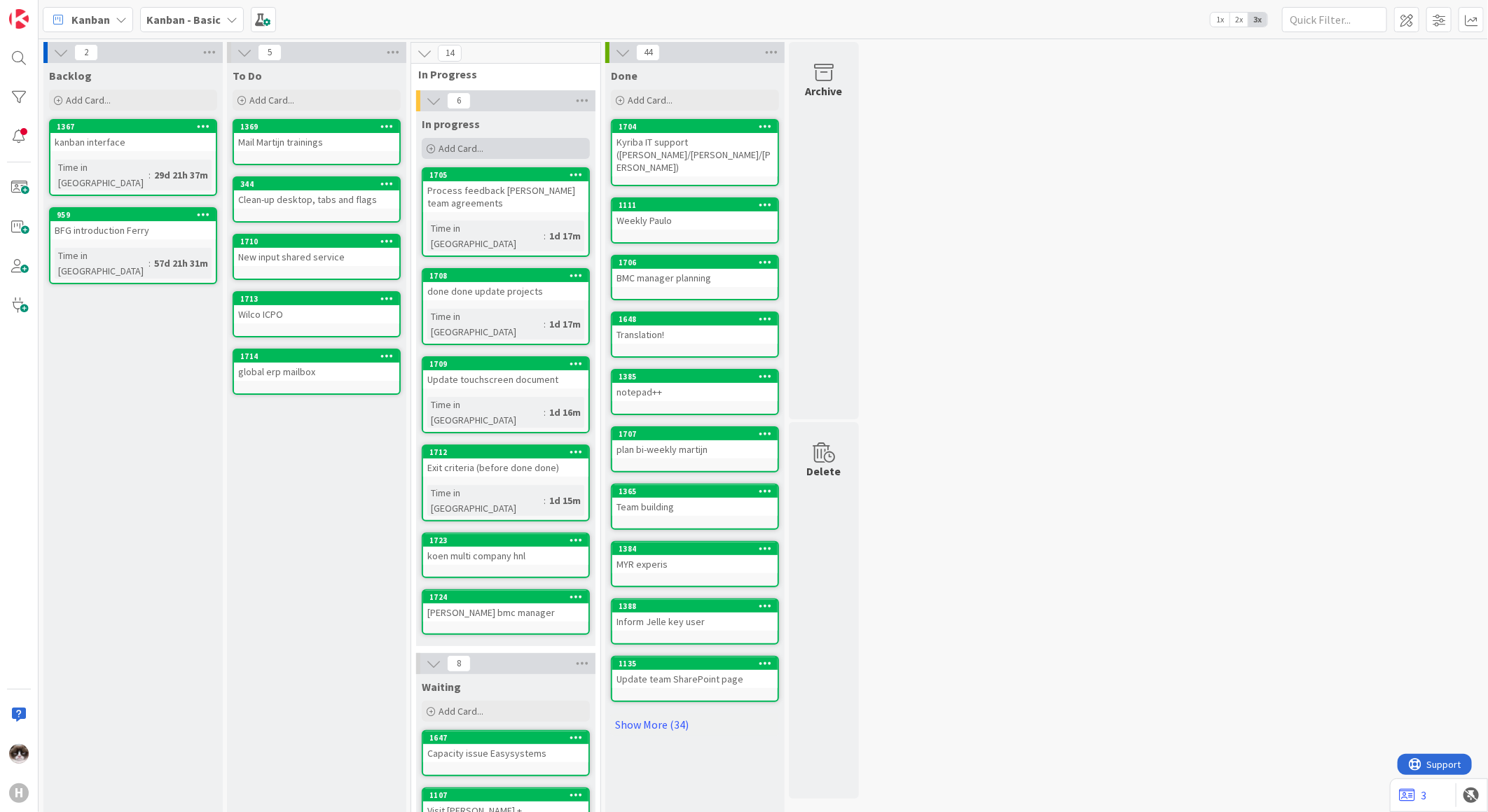
click at [444, 150] on span "Add Card..." at bounding box center [461, 148] width 45 height 13
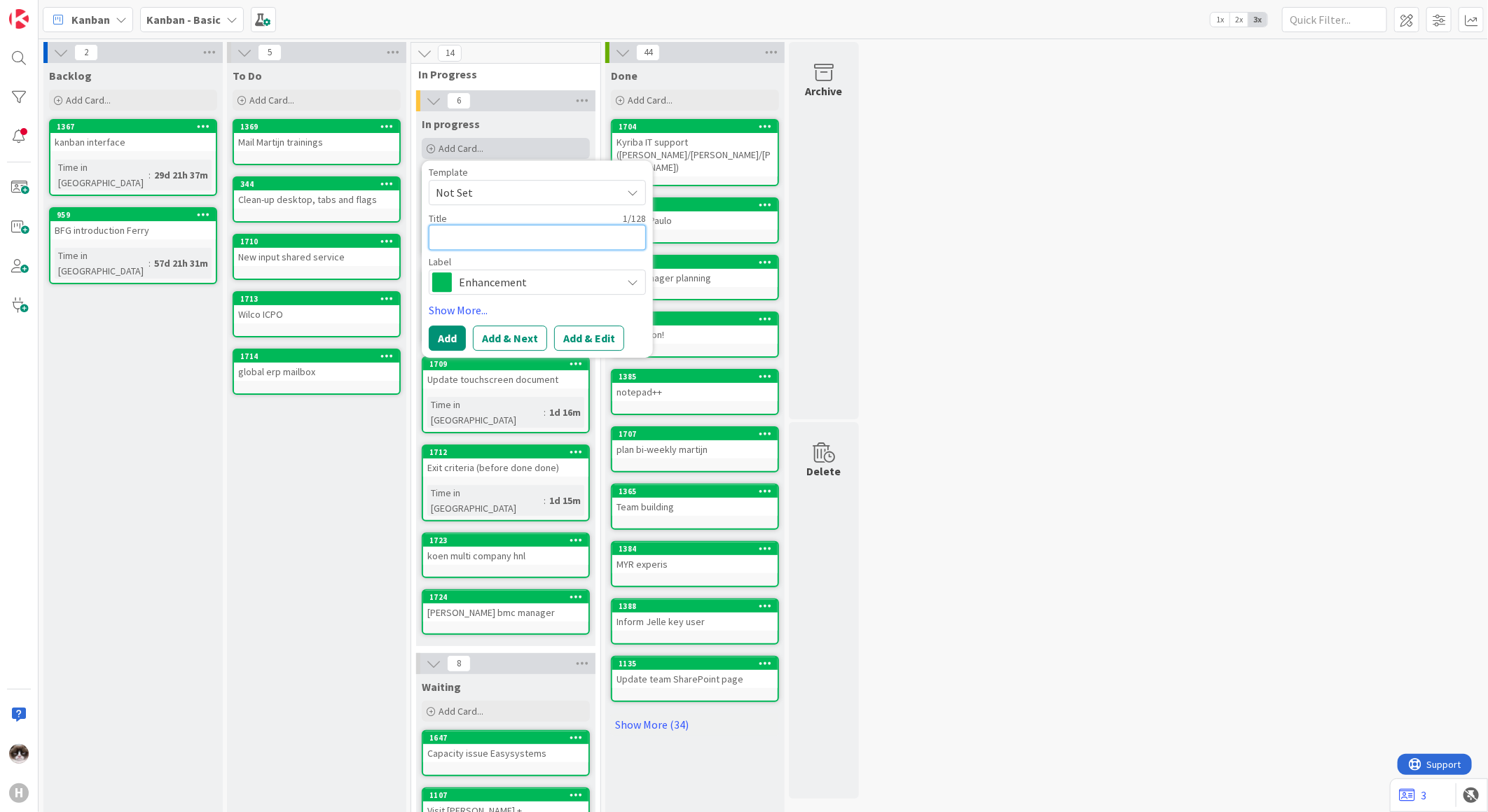
type textarea "x"
type textarea "t"
type textarea "x"
type textarea "to"
type textarea "x"
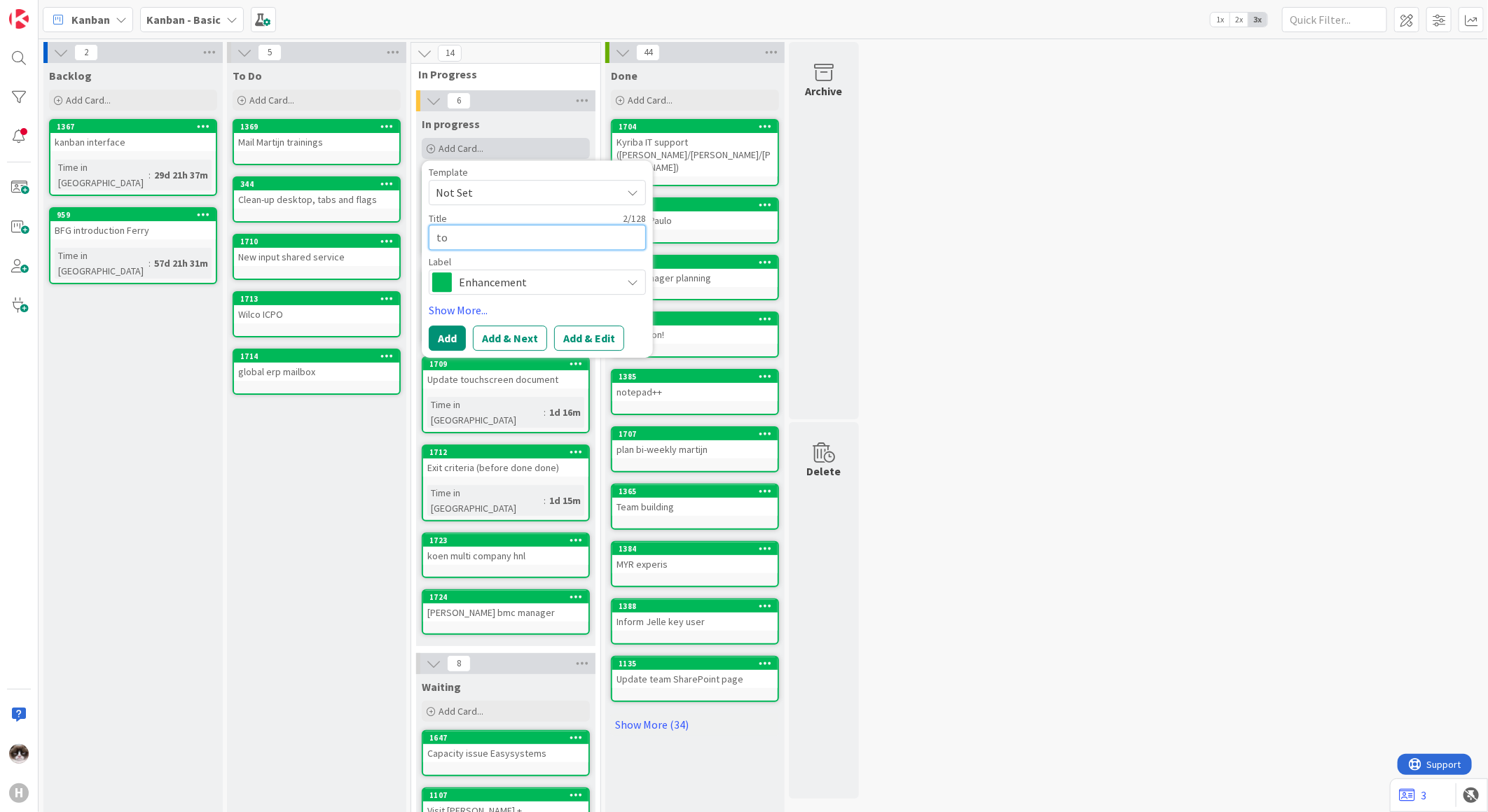
type textarea "tom"
type textarea "x"
type textarea "toma"
type textarea "x"
type textarea "tomas"
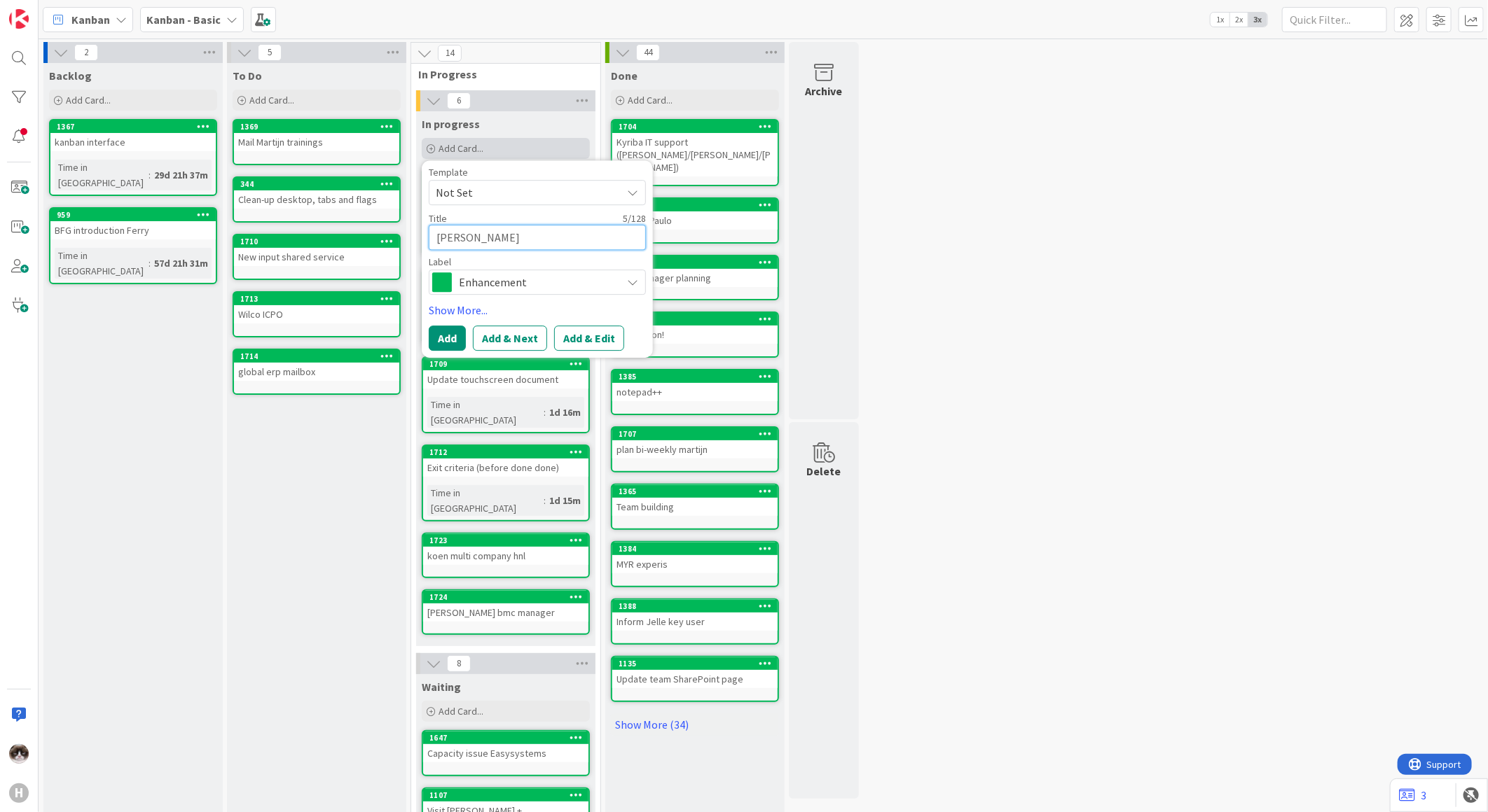
type textarea "x"
type textarea "tomas"
type textarea "x"
type textarea "tomas s"
click at [500, 247] on textarea "tomas s" at bounding box center [537, 238] width 217 height 25
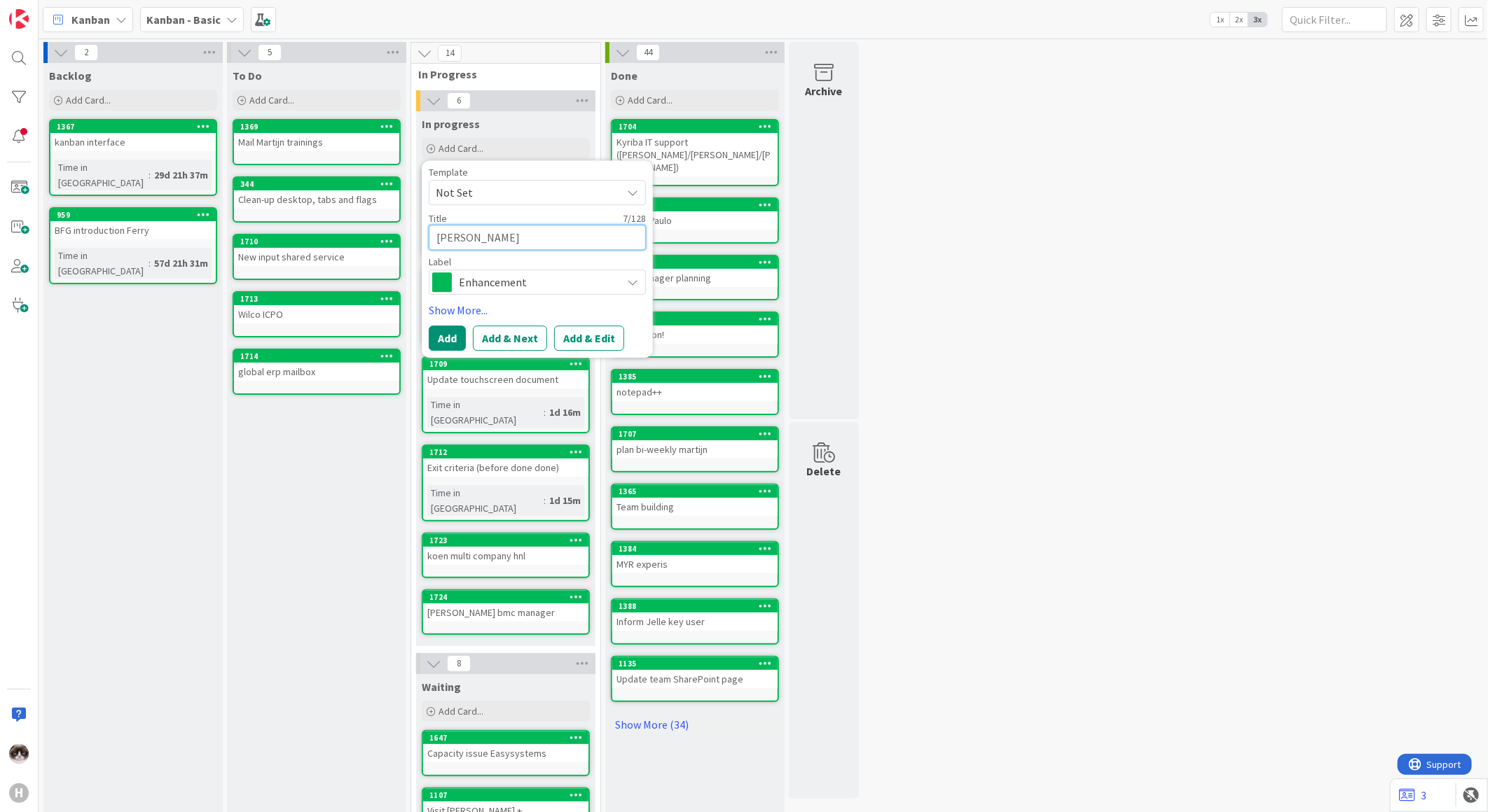
type textarea "x"
type textarea "k"
type textarea "x"
type textarea "ke"
type textarea "x"
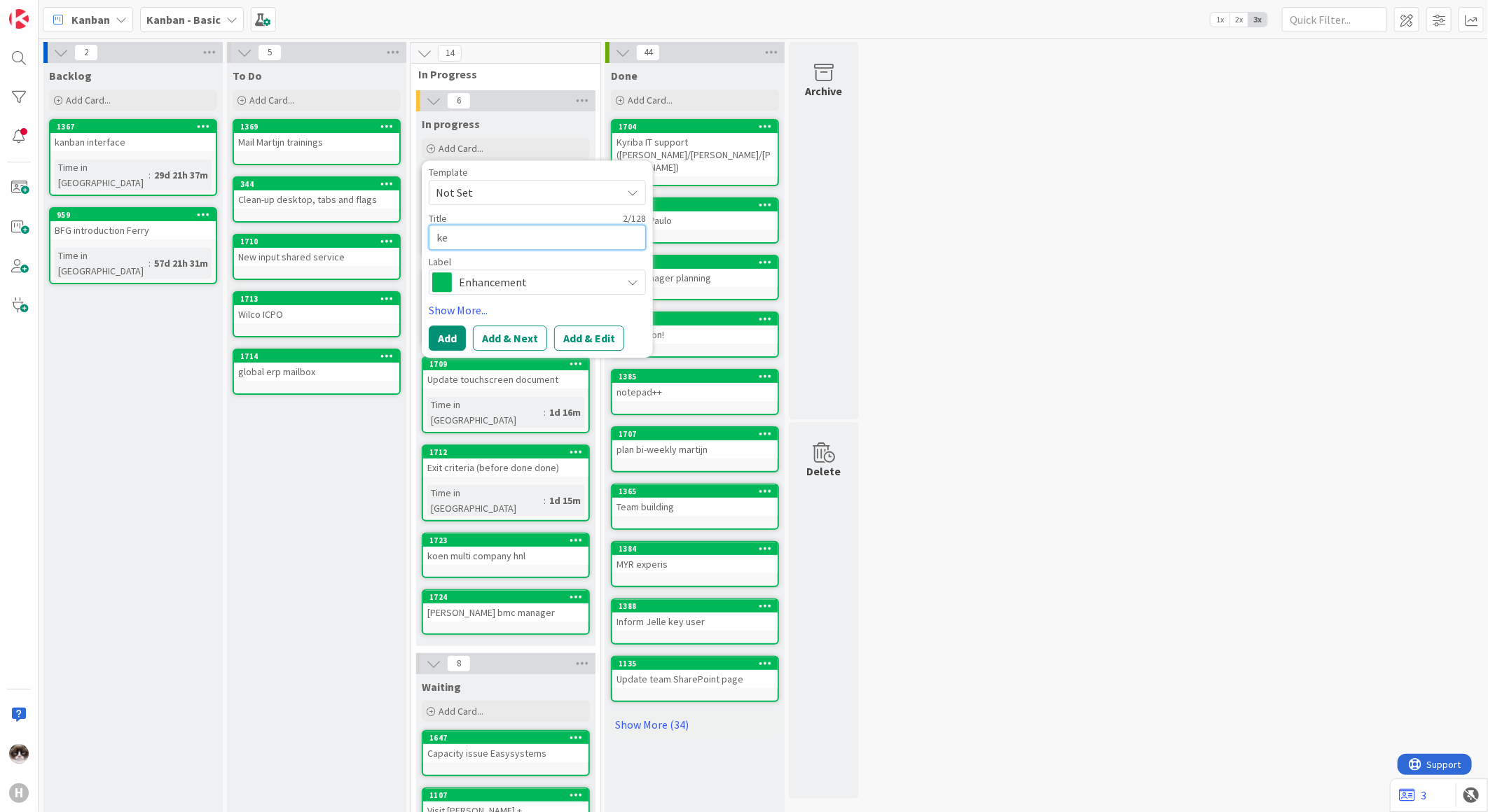
type textarea "key"
type textarea "x"
type textarea "key"
type textarea "x"
type textarea "key u"
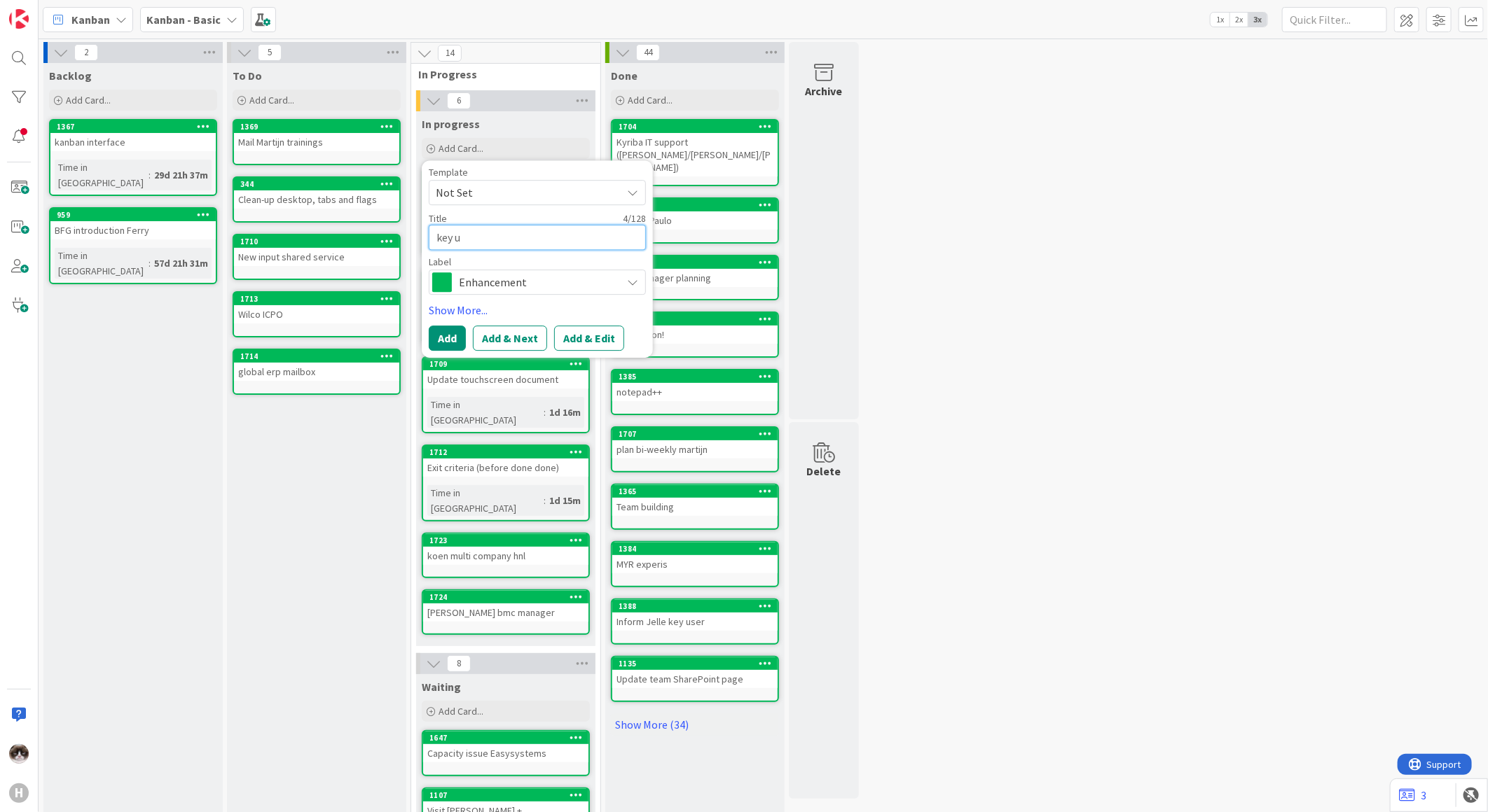
type textarea "x"
type textarea "key us"
type textarea "x"
type textarea "key use"
type textarea "x"
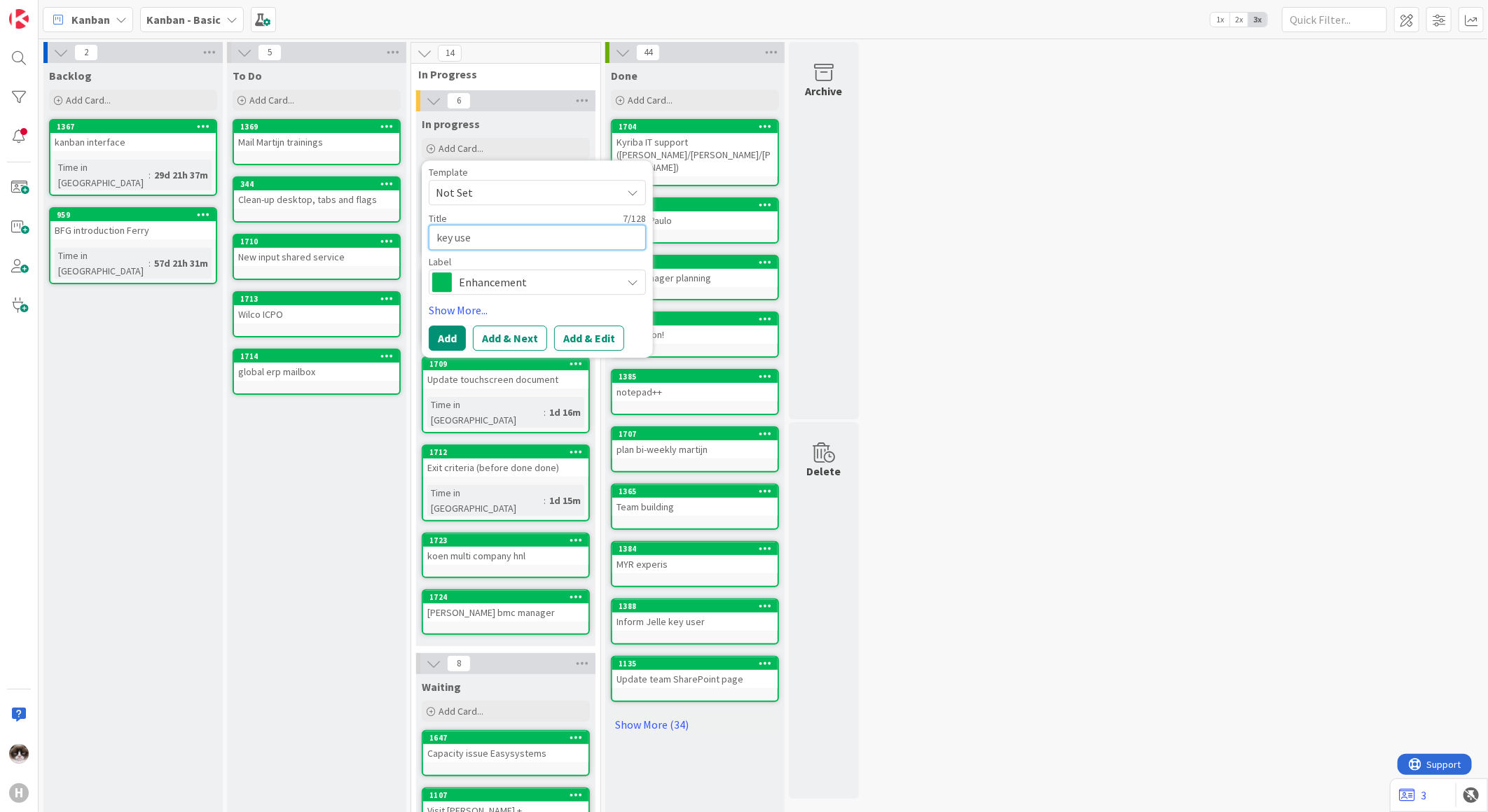
type textarea "key user"
type textarea "x"
type textarea "key user p"
type textarea "x"
type textarea "key user pr"
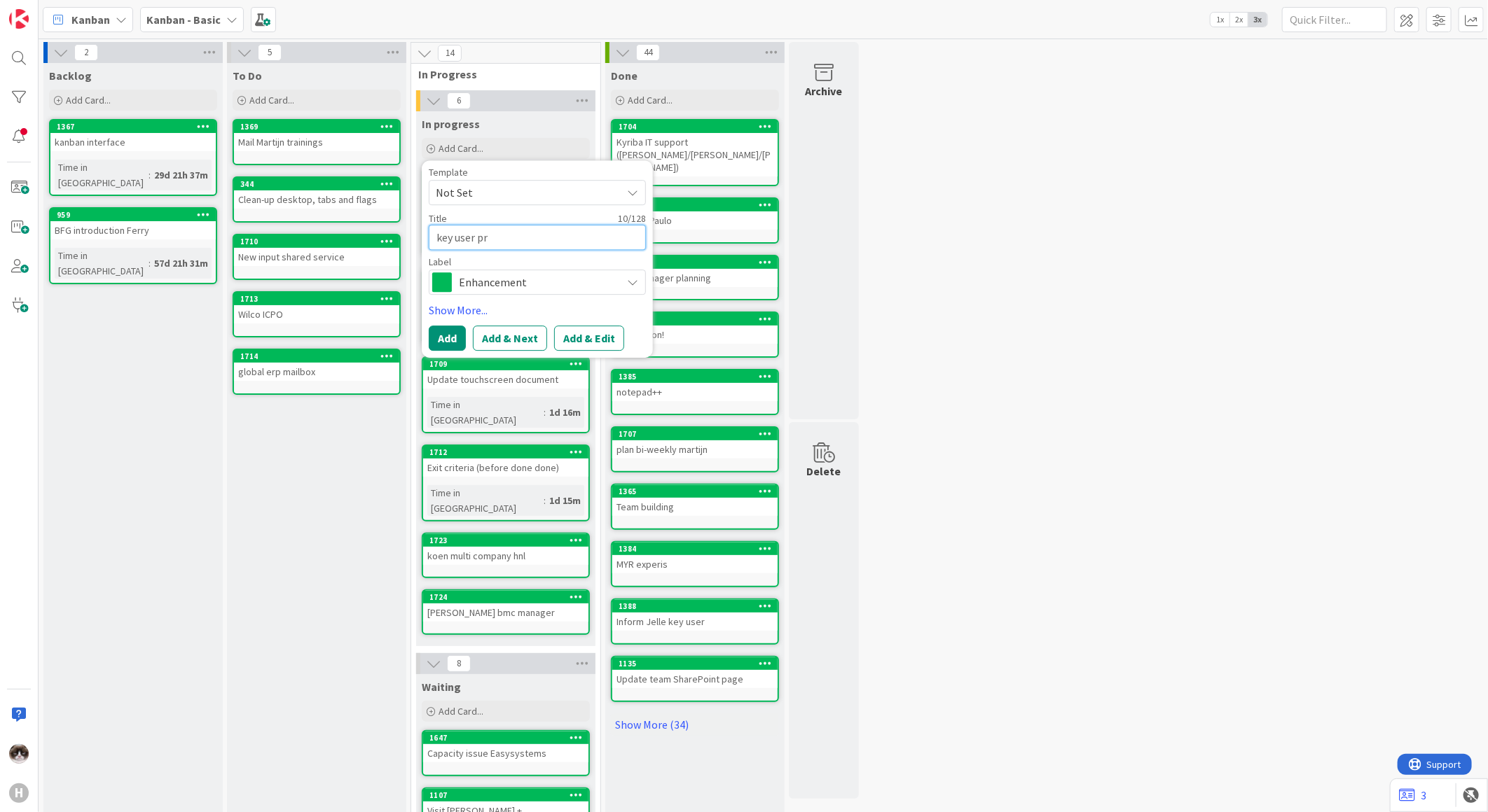
type textarea "x"
type textarea "key user pro"
type textarea "x"
type textarea "key user prod"
type textarea "x"
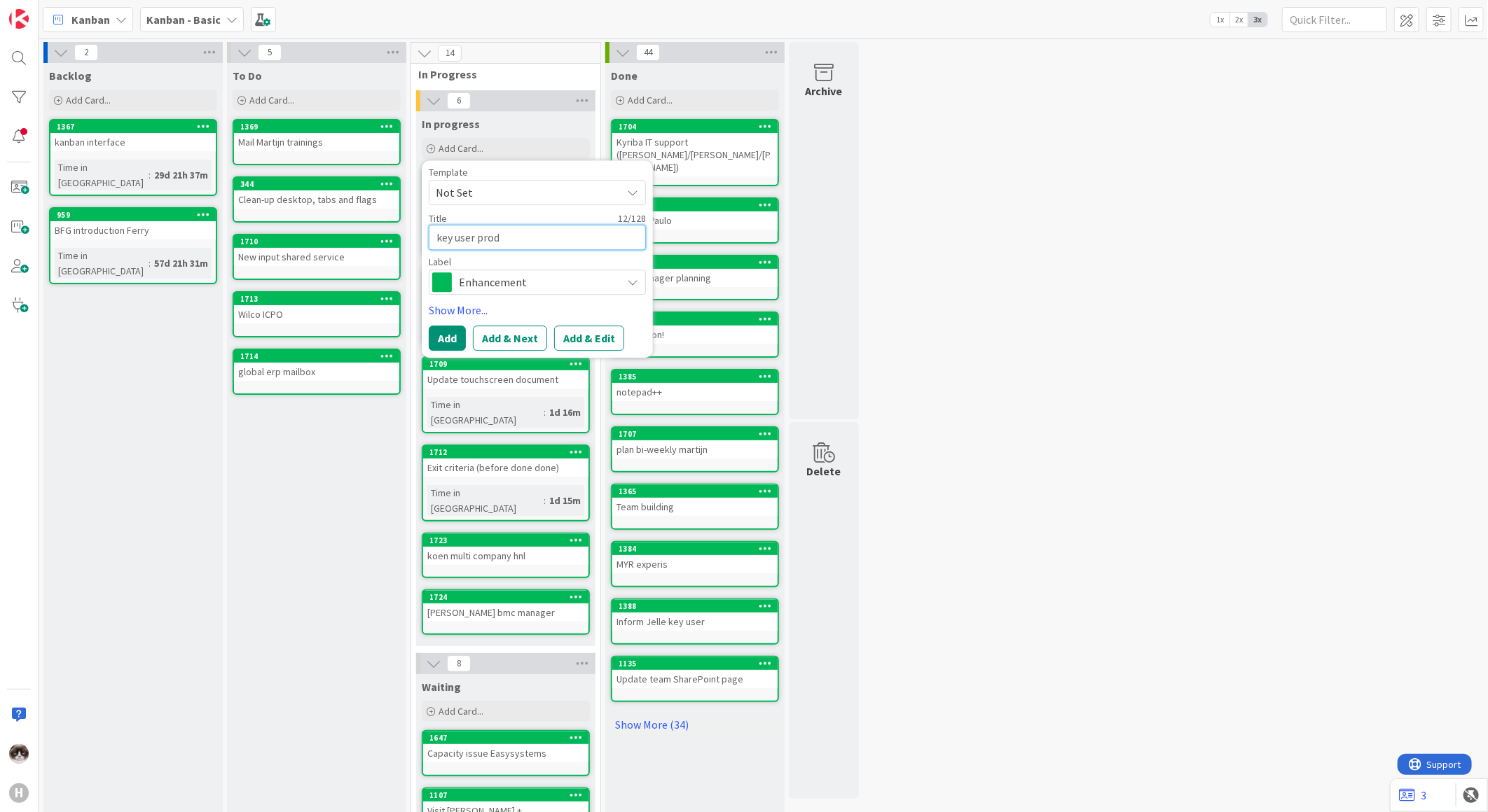
type textarea "key user produ"
type textarea "x"
type textarea "key user produc"
type textarea "x"
type textarea "key user product"
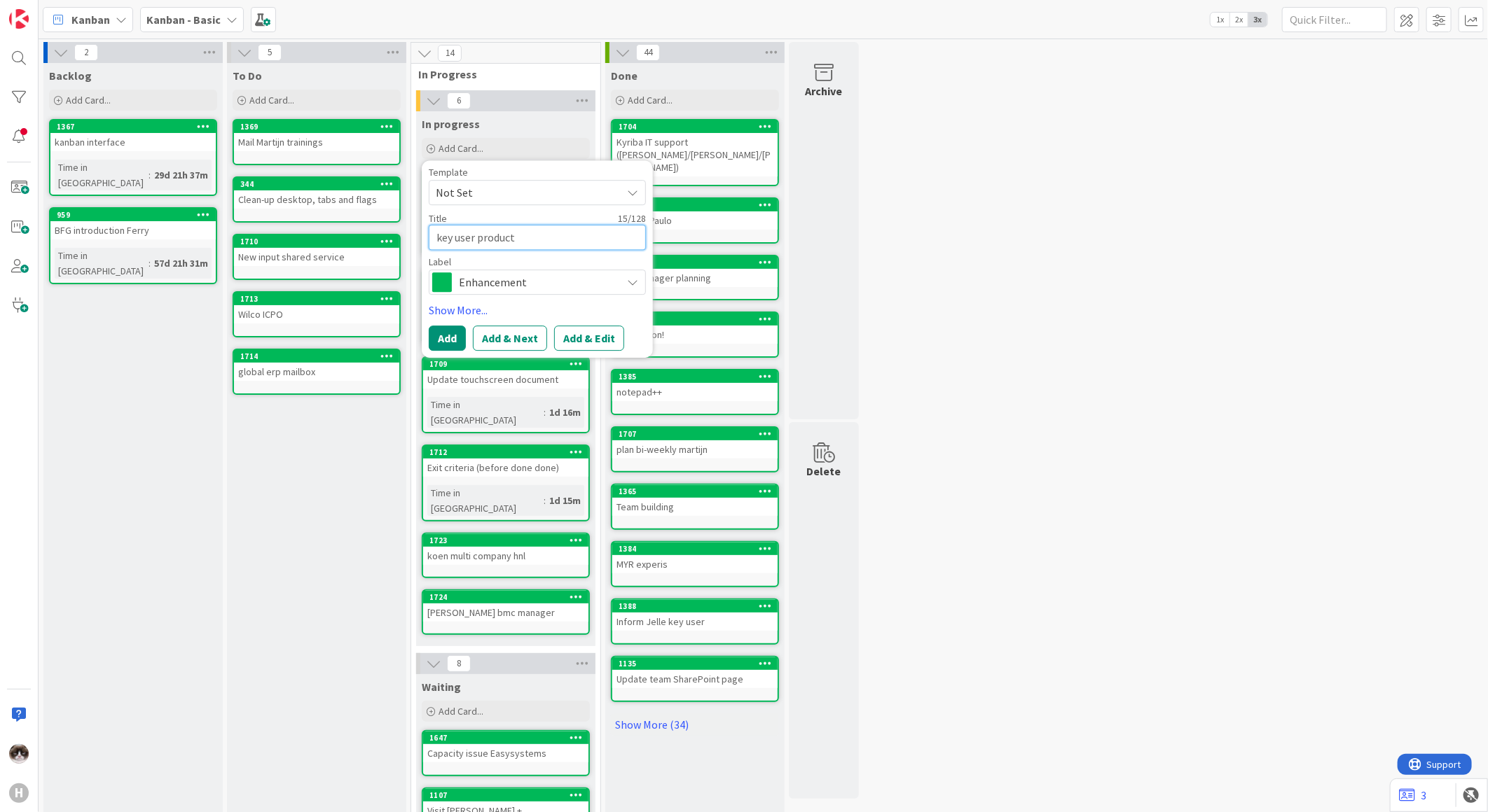
type textarea "x"
type textarea "key user productio"
type textarea "x"
type textarea "key user production"
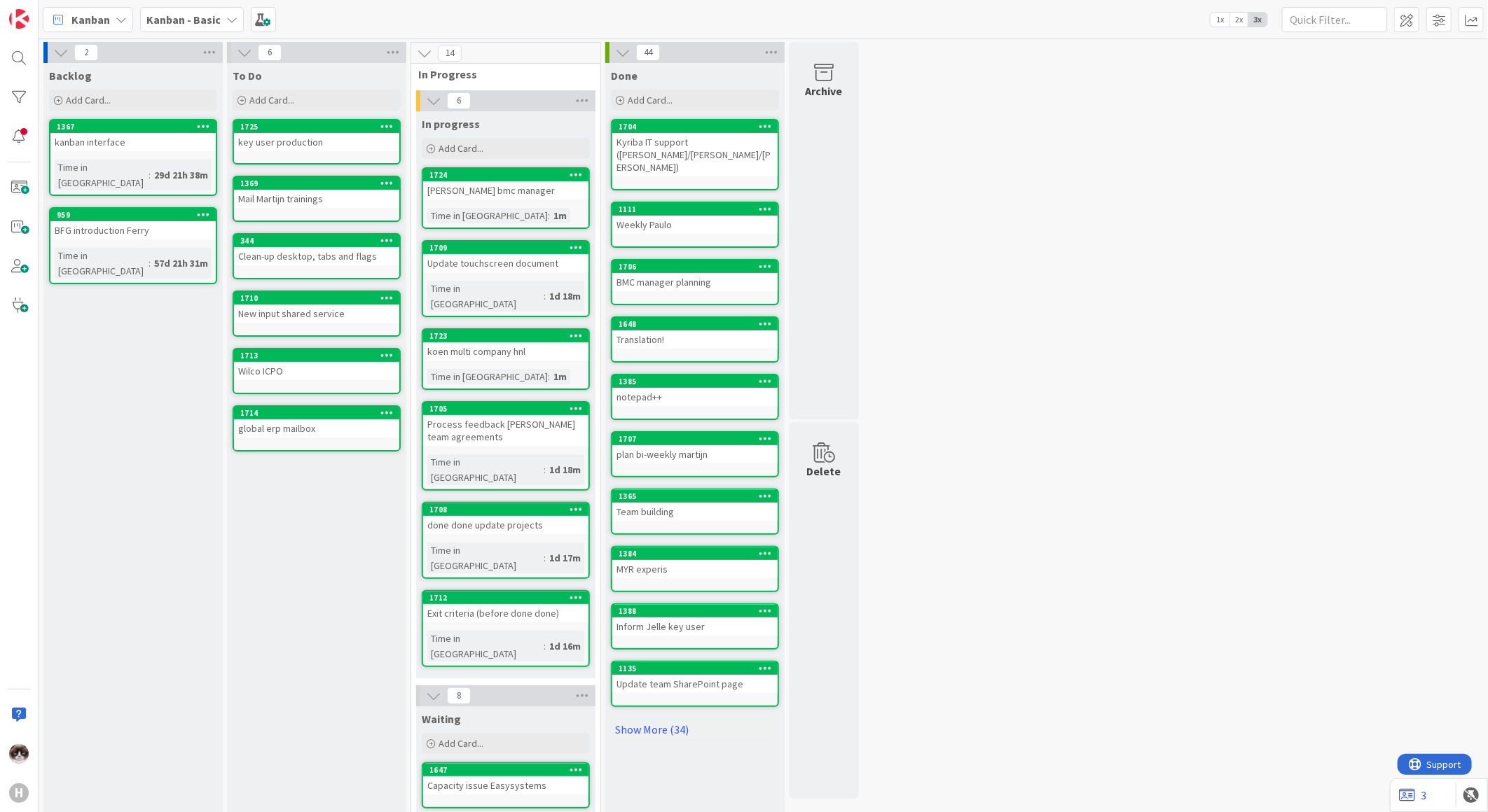
click at [201, 13] on b "Kanban - Basic" at bounding box center [184, 19] width 74 height 14
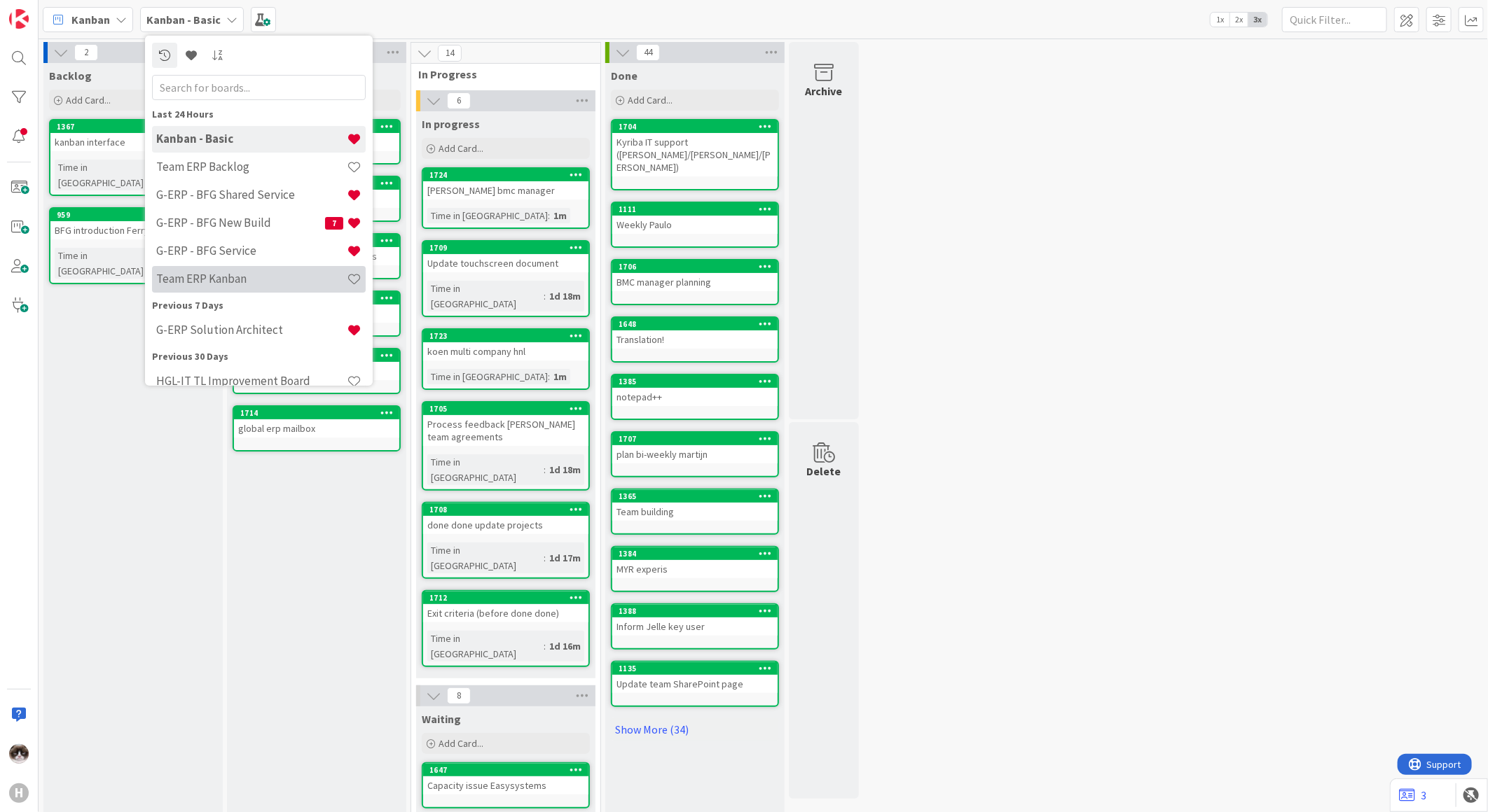
click at [238, 279] on h4 "Team ERP Kanban" at bounding box center [251, 279] width 190 height 14
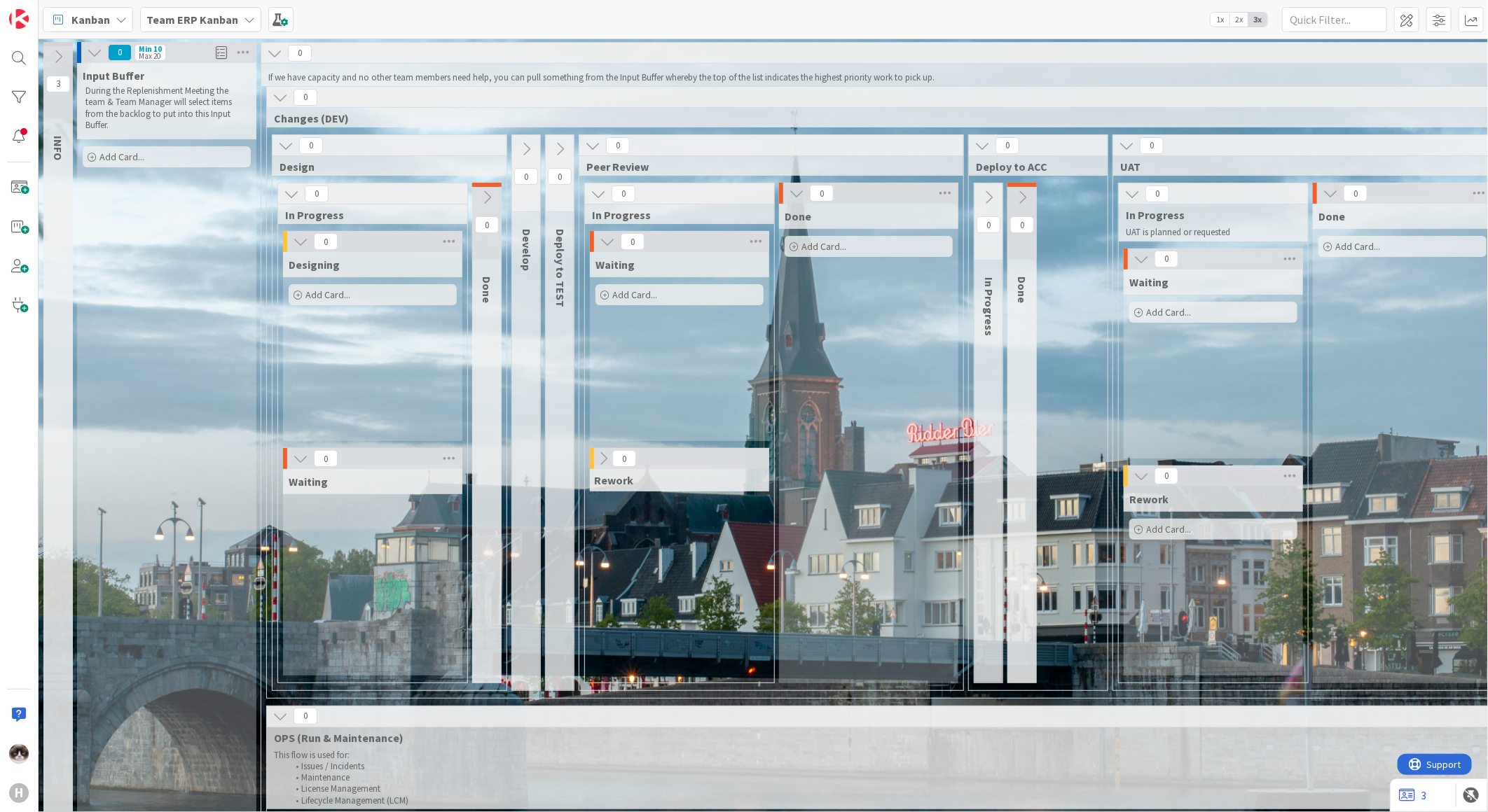
click at [194, 29] on div "Team ERP Kanban" at bounding box center [201, 19] width 121 height 25
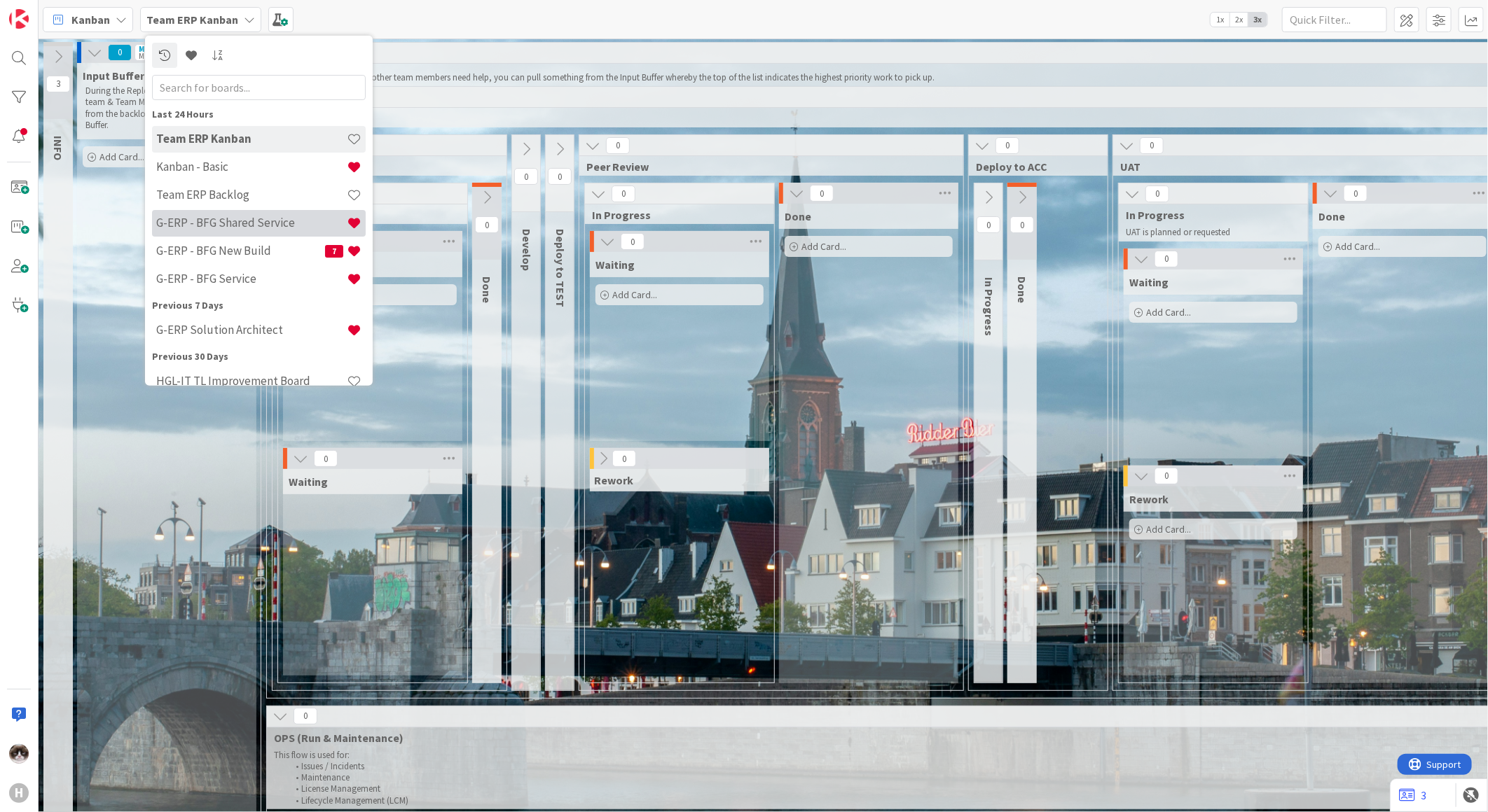
click at [256, 225] on h4 "G-ERP - BFG Shared Service" at bounding box center [251, 222] width 190 height 14
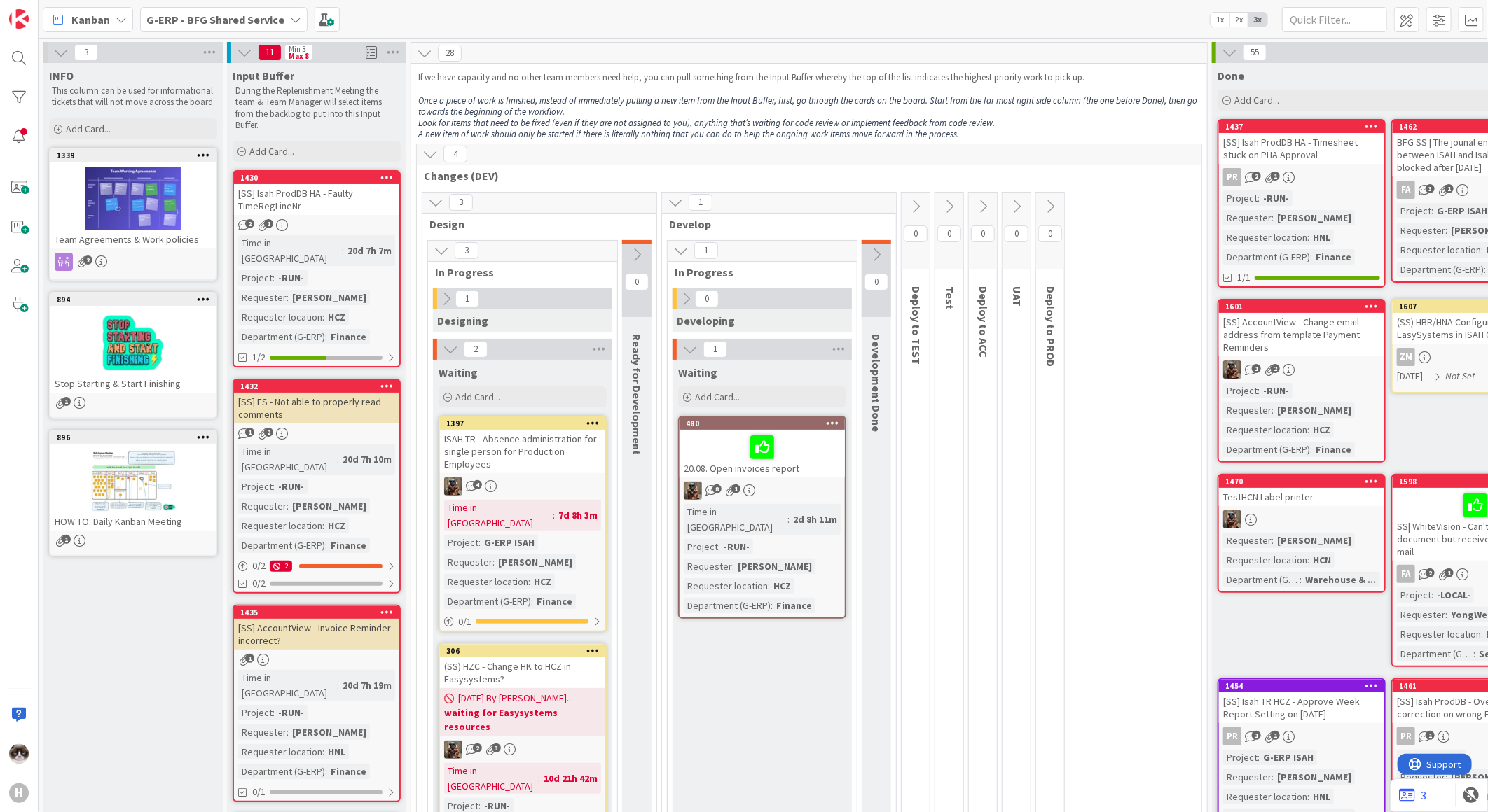
click at [792, 625] on div "Waiting Add Card... 480 20.08. Open invoices report 8 1 Time in Column : 2d 8h …" at bounding box center [762, 633] width 179 height 547
